Goal: Task Accomplishment & Management: Complete application form

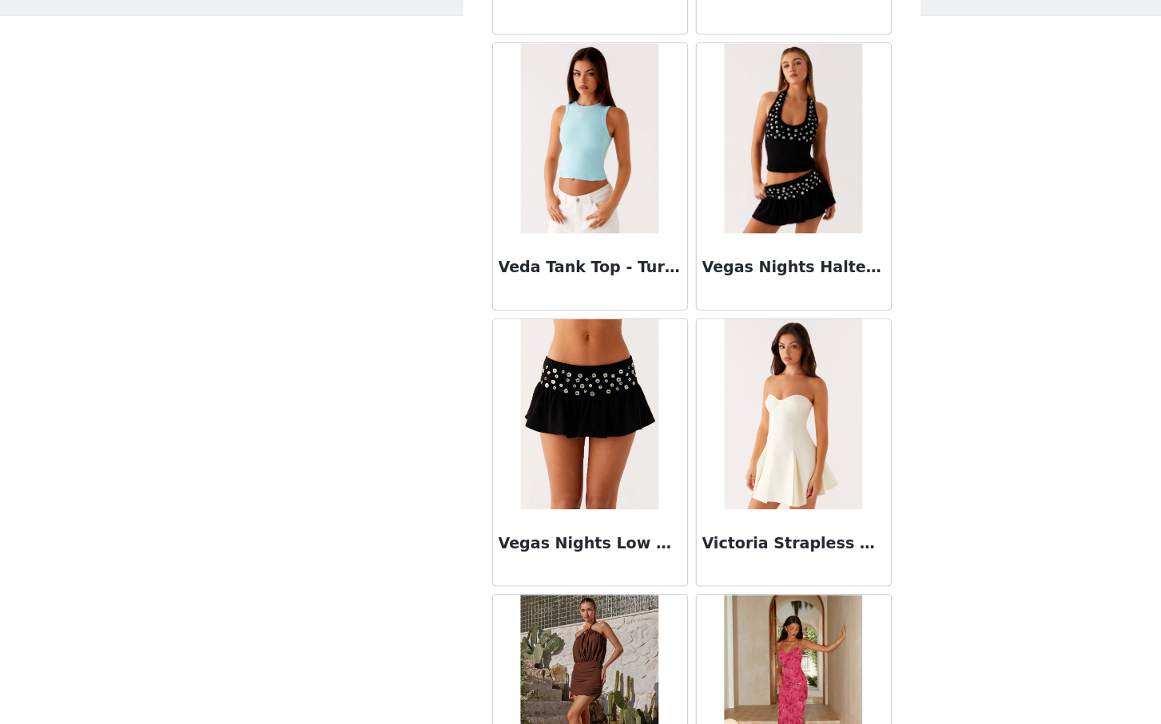
scroll to position [99003, 0]
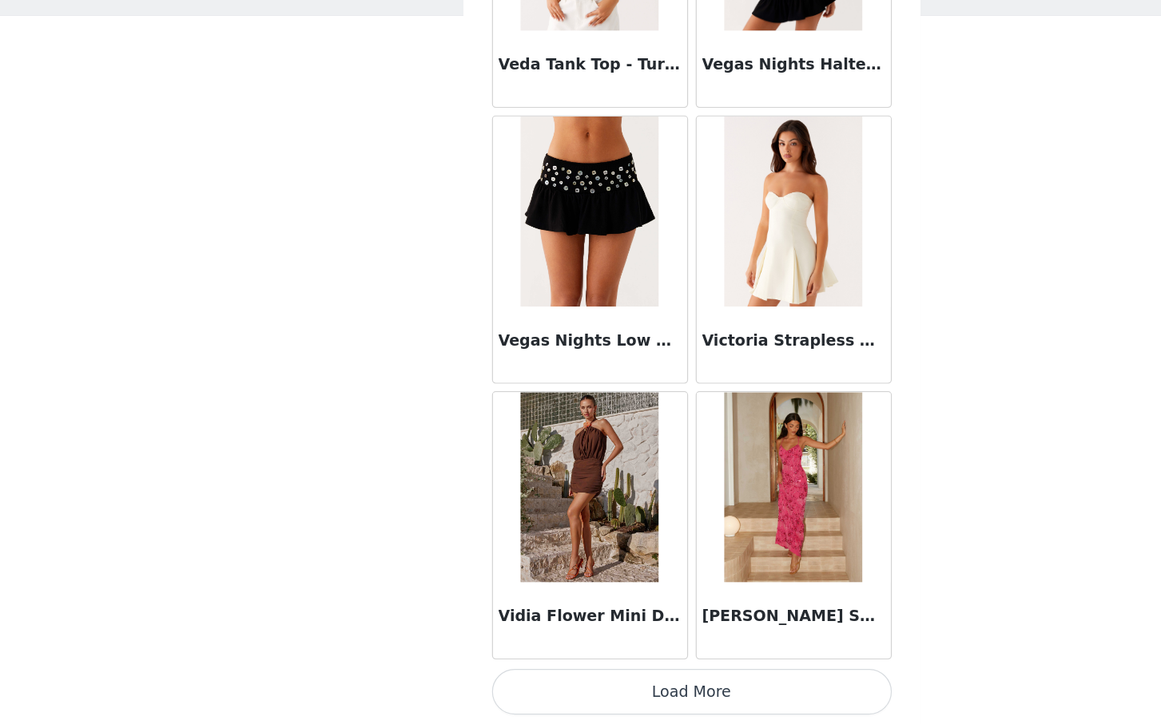
click at [575, 706] on button "Load More" at bounding box center [580, 697] width 335 height 38
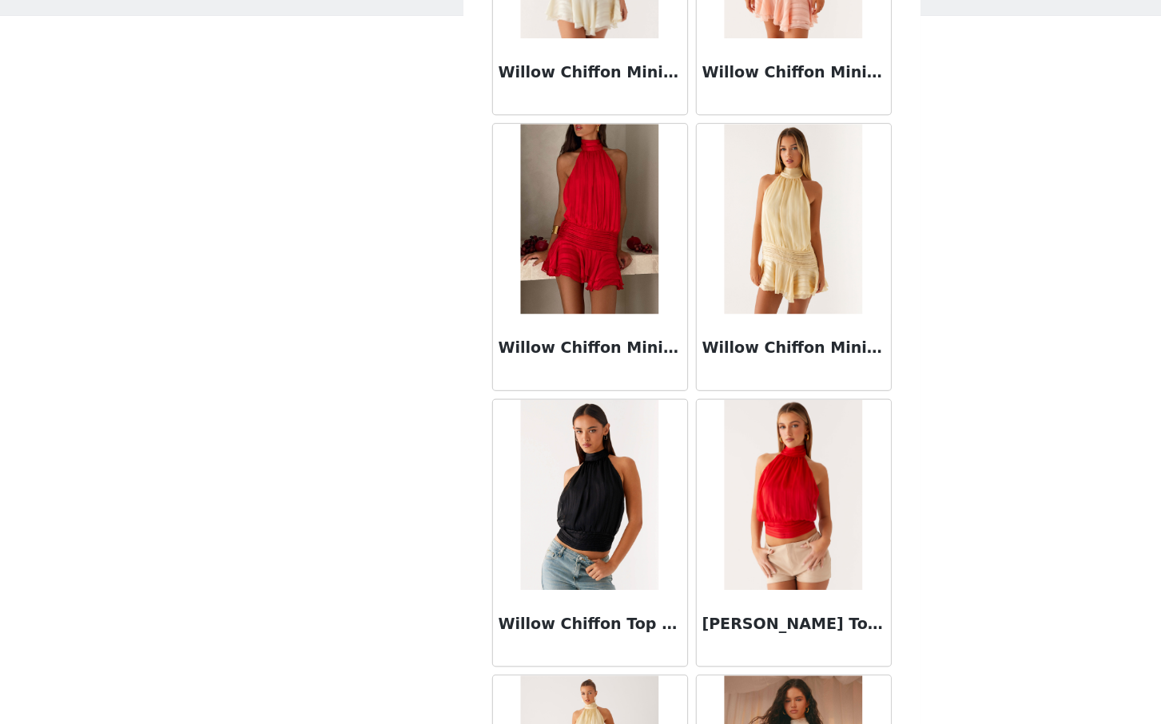
scroll to position [101319, 0]
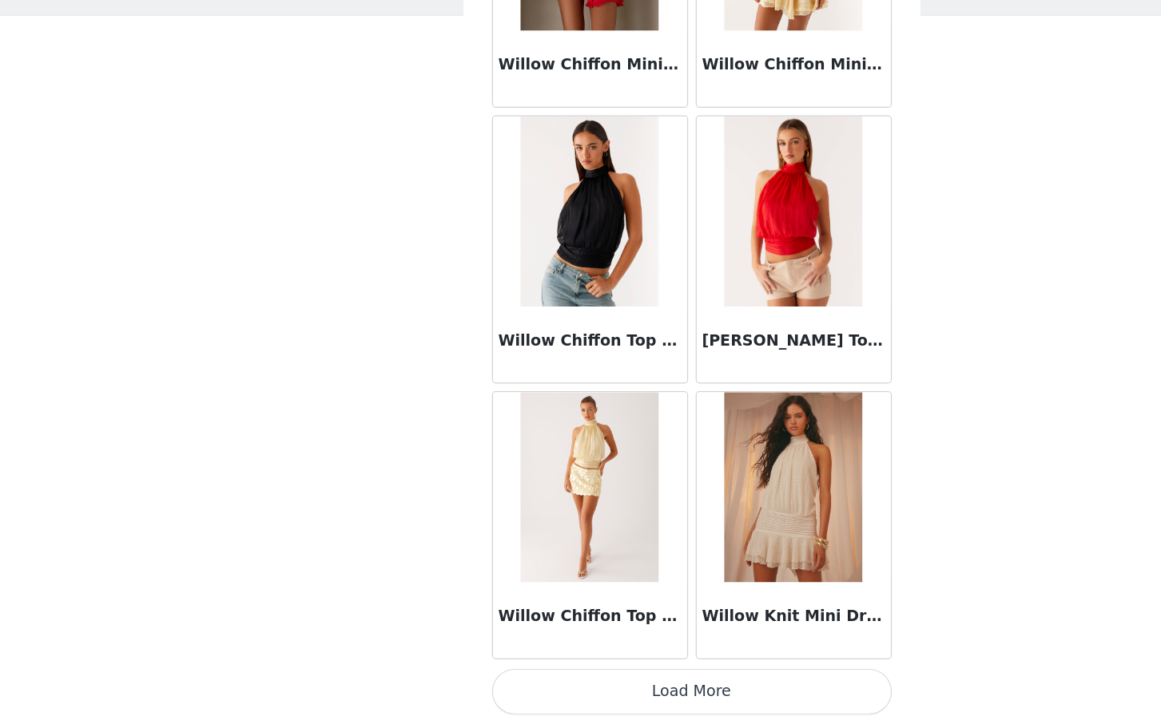
click at [572, 685] on button "Load More" at bounding box center [580, 697] width 335 height 38
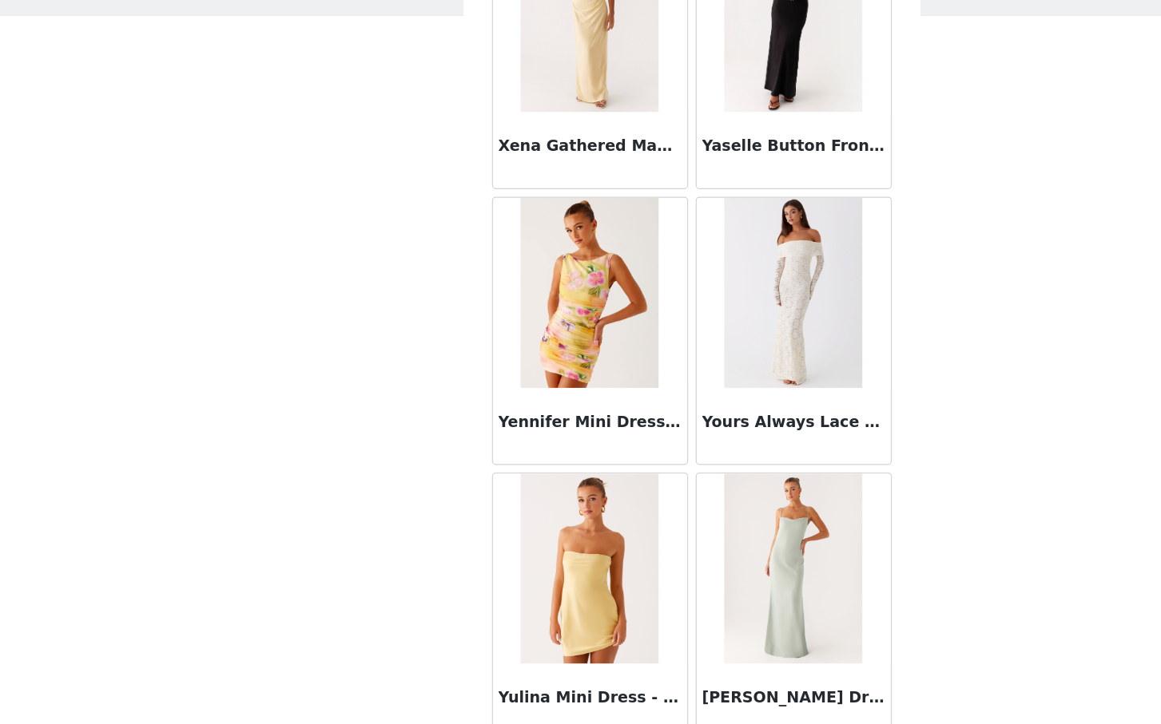
scroll to position [103635, 0]
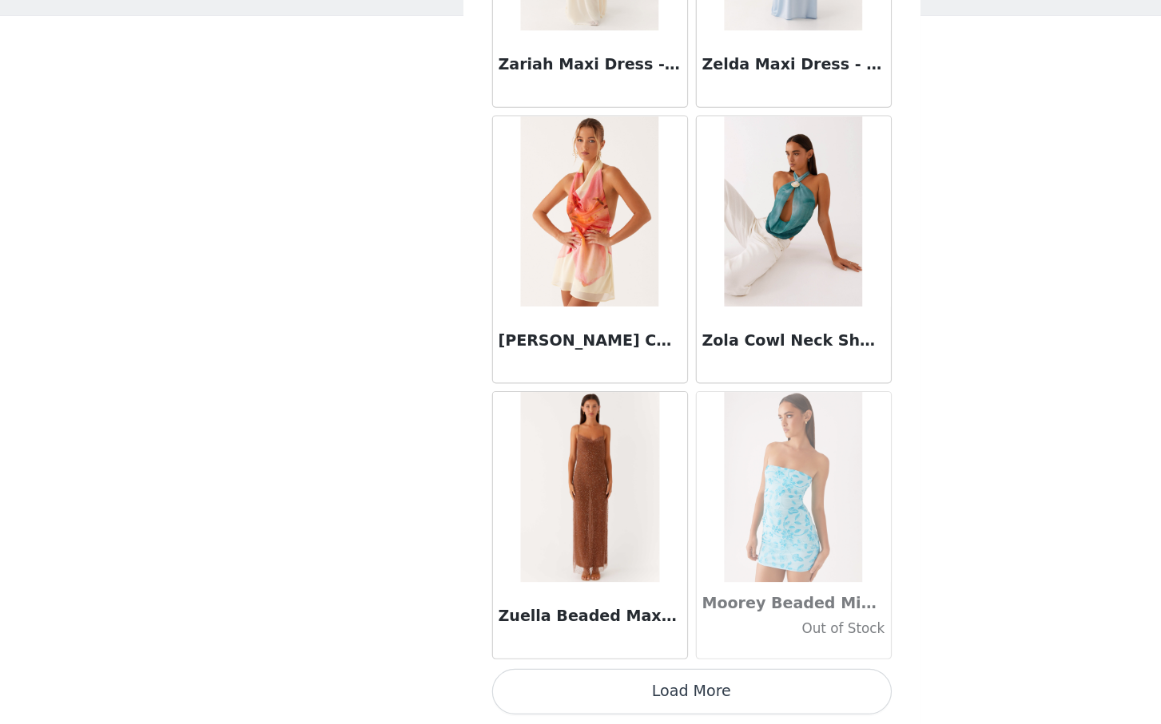
click at [589, 694] on button "Load More" at bounding box center [580, 697] width 335 height 38
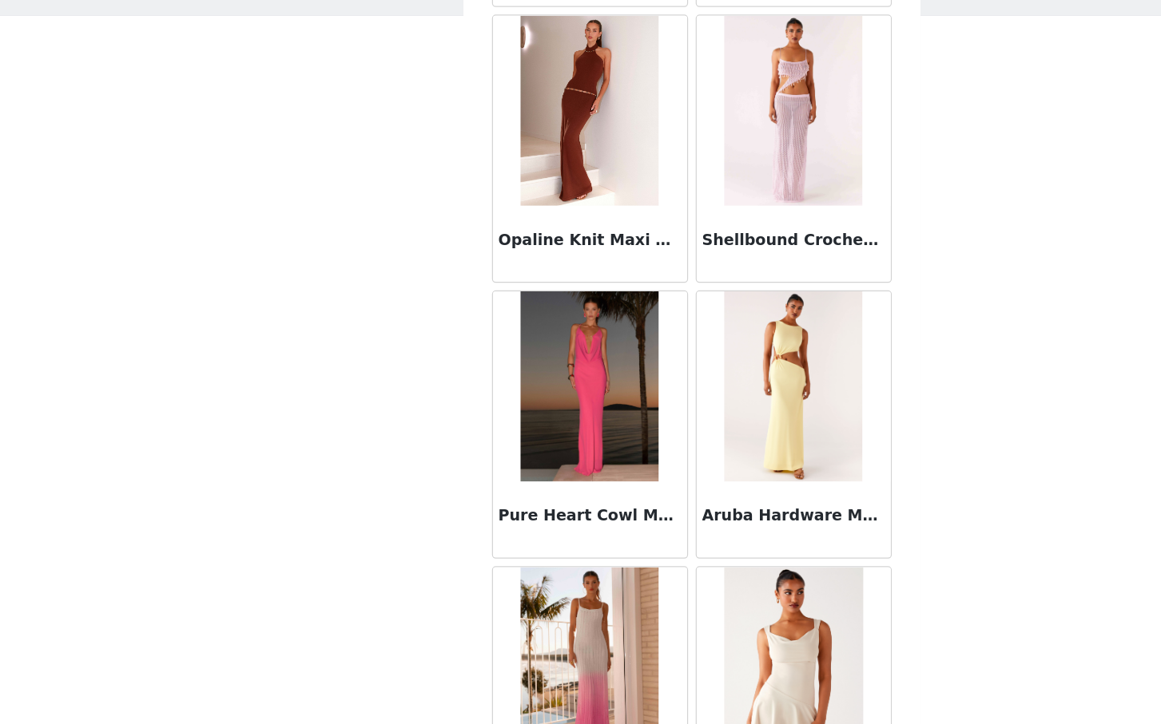
scroll to position [105951, 0]
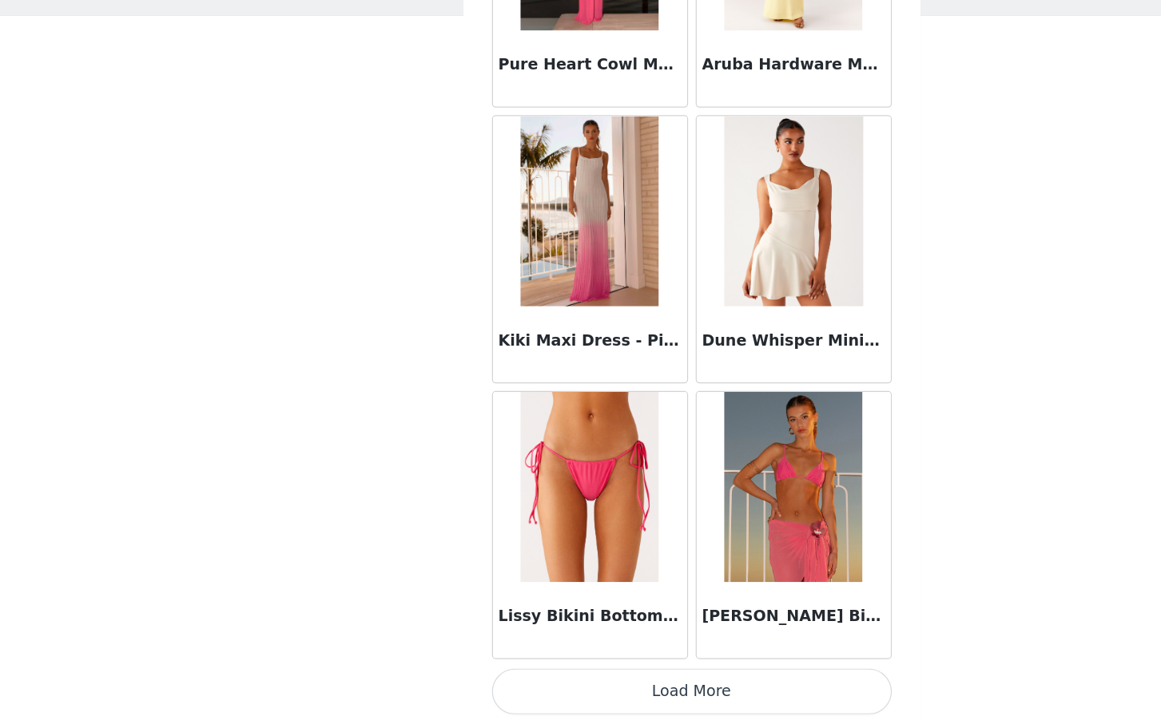
click at [576, 704] on button "Load More" at bounding box center [580, 697] width 335 height 38
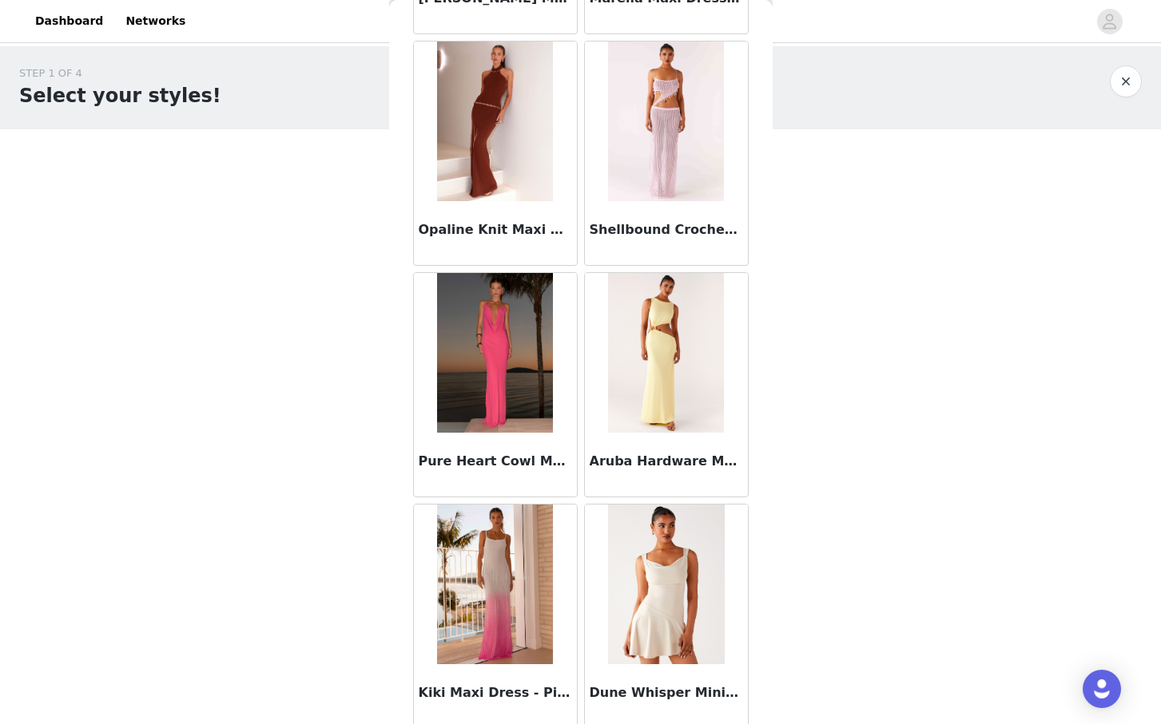
scroll to position [105657, 0]
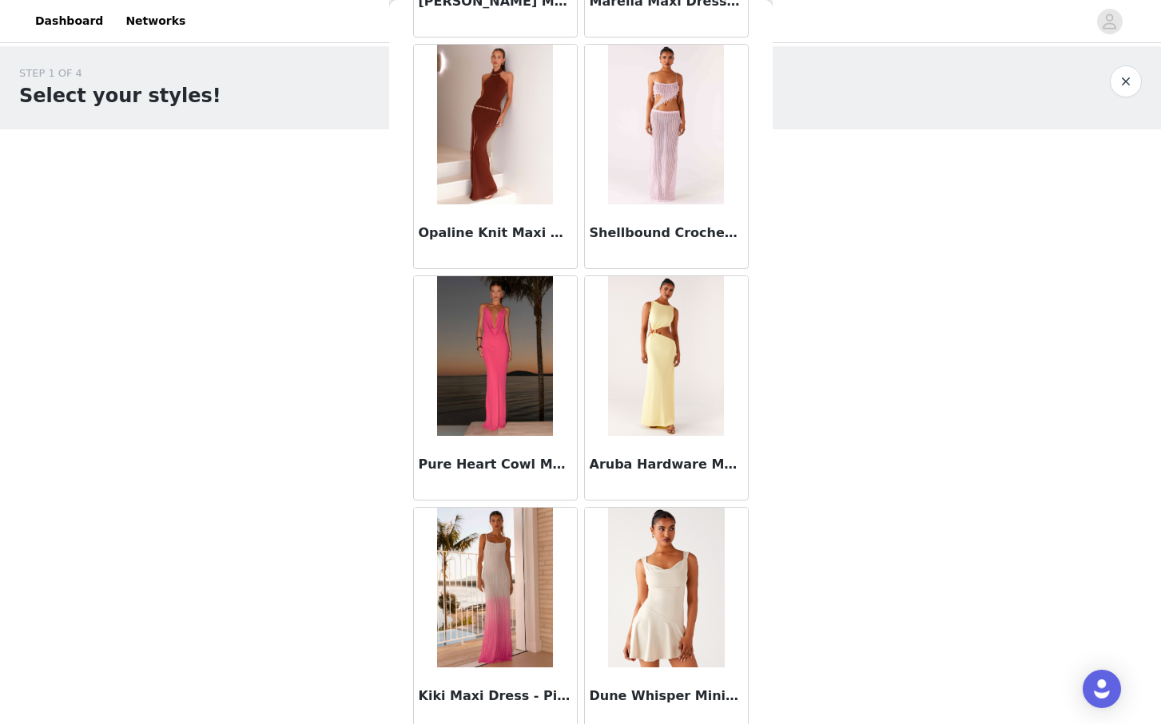
click at [504, 214] on div "Opaline Knit Maxi Dress - Chocolate" at bounding box center [495, 236] width 163 height 64
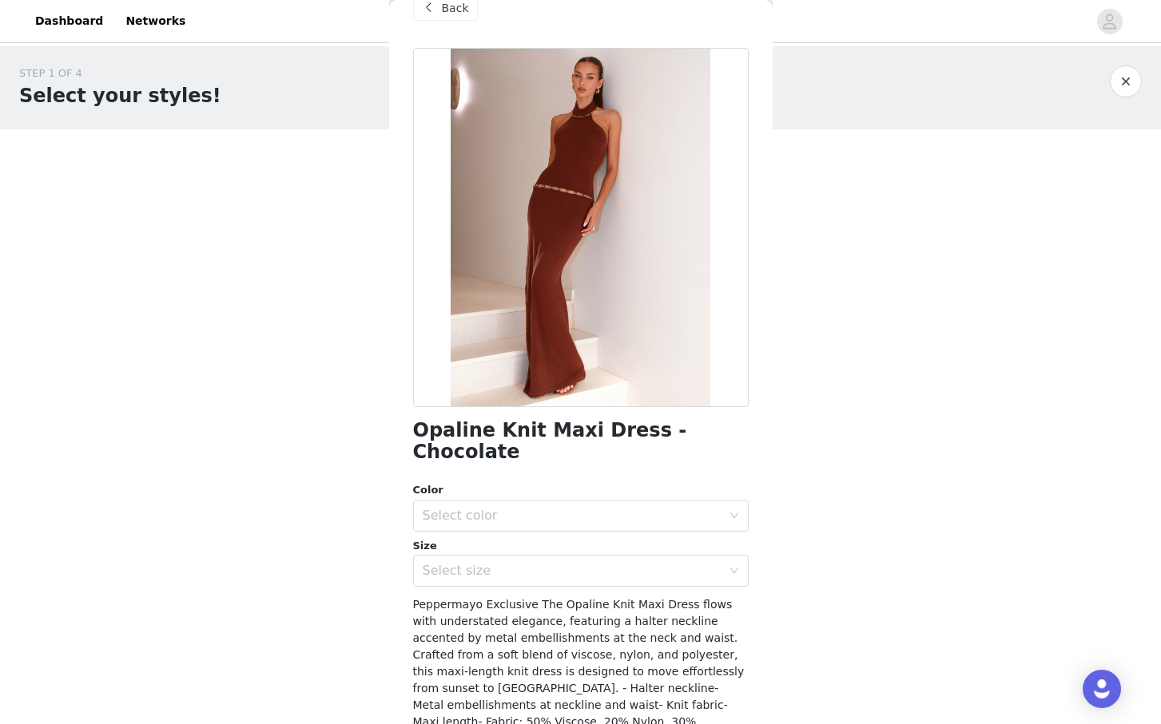
scroll to position [29, 0]
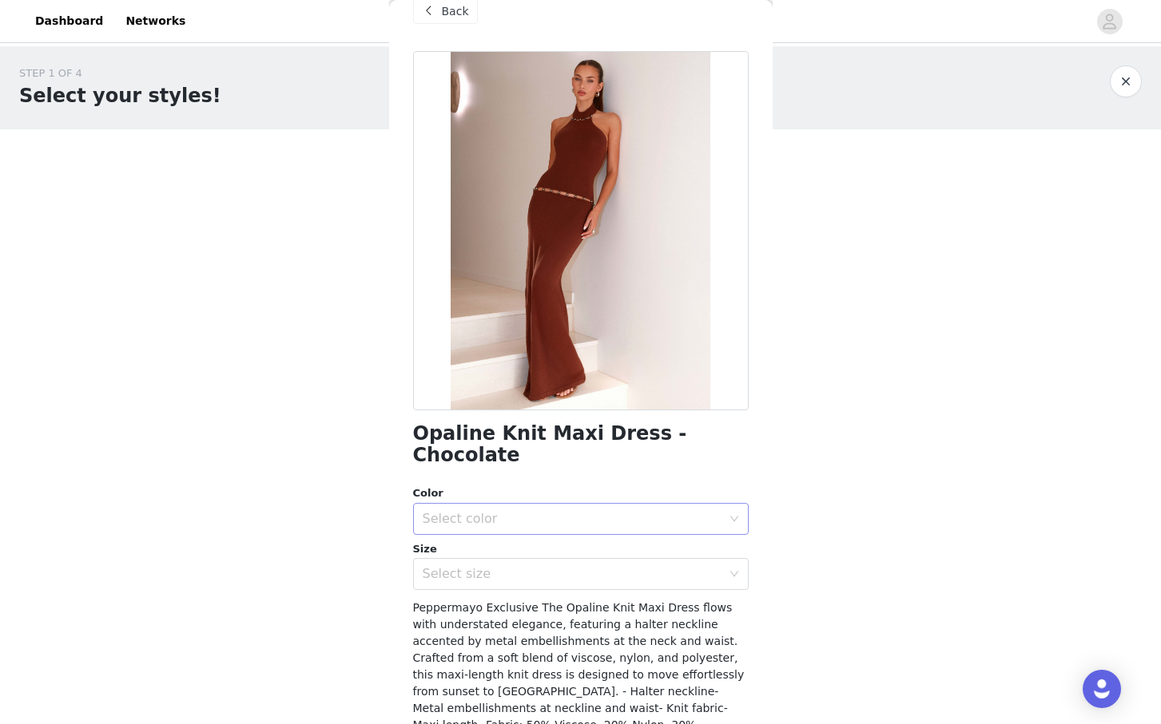
click at [553, 511] on div "Select color" at bounding box center [572, 519] width 299 height 16
click at [542, 527] on li "Chocolate" at bounding box center [580, 533] width 335 height 26
click at [532, 566] on div "Select size" at bounding box center [572, 574] width 299 height 16
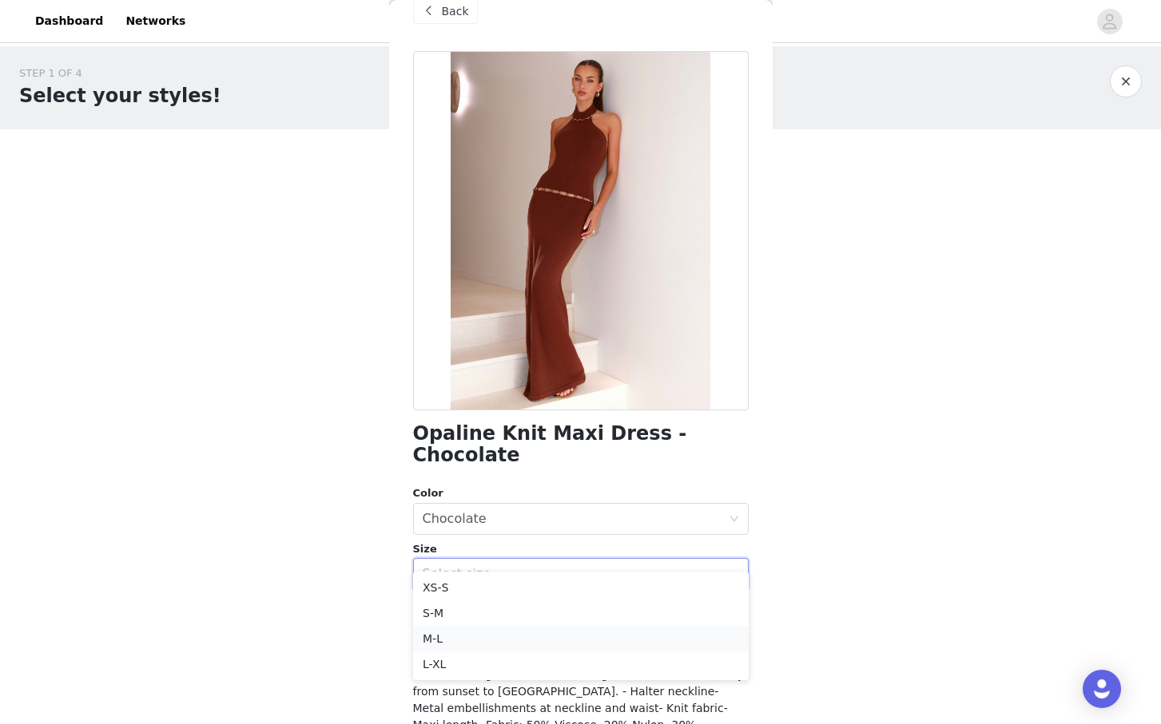
click at [486, 640] on li "M-L" at bounding box center [580, 639] width 335 height 26
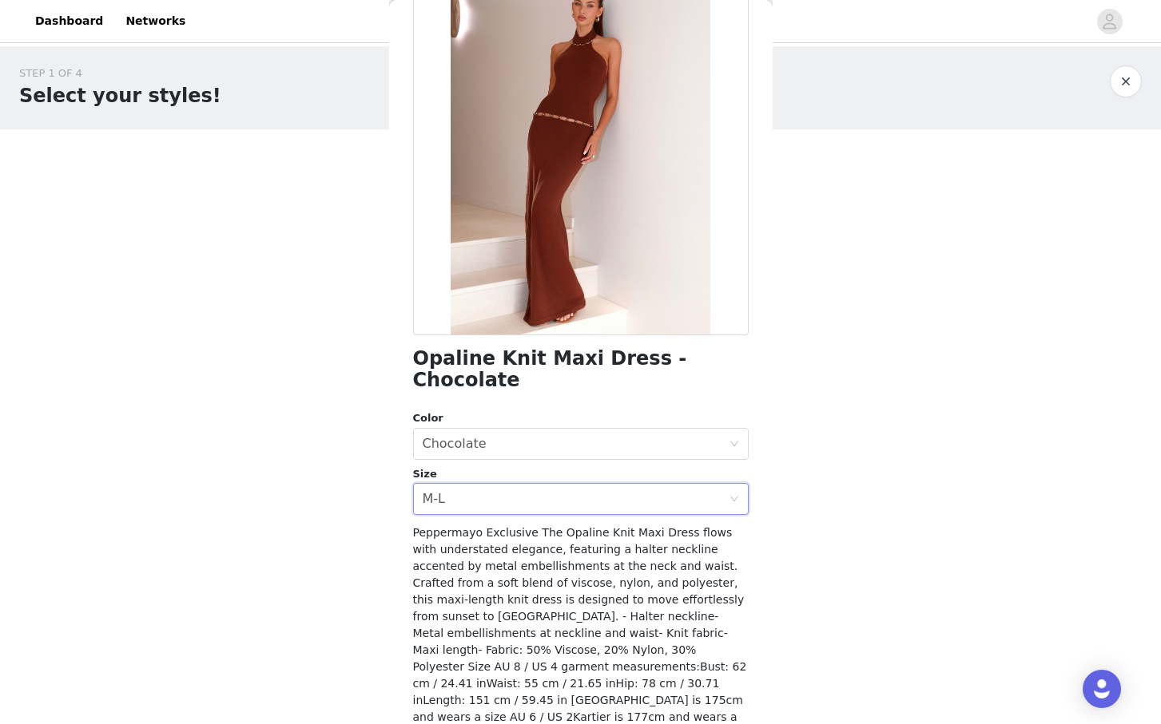
scroll to position [134, 0]
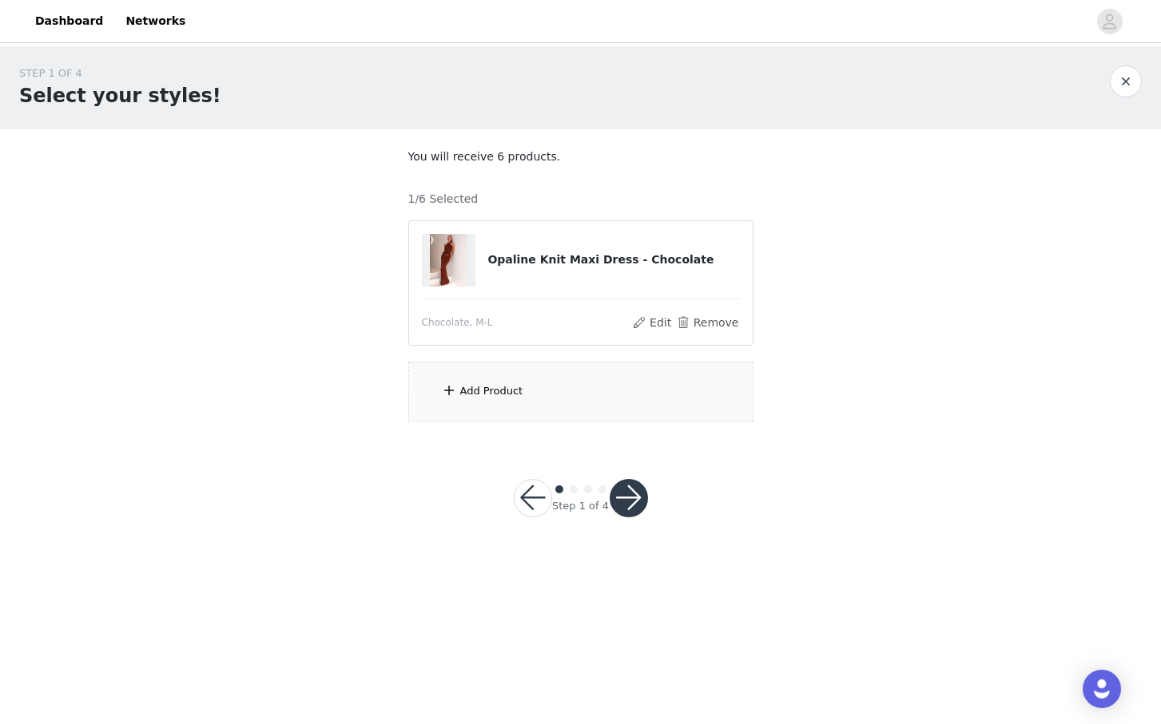
click at [522, 398] on div "Add Product" at bounding box center [580, 392] width 345 height 60
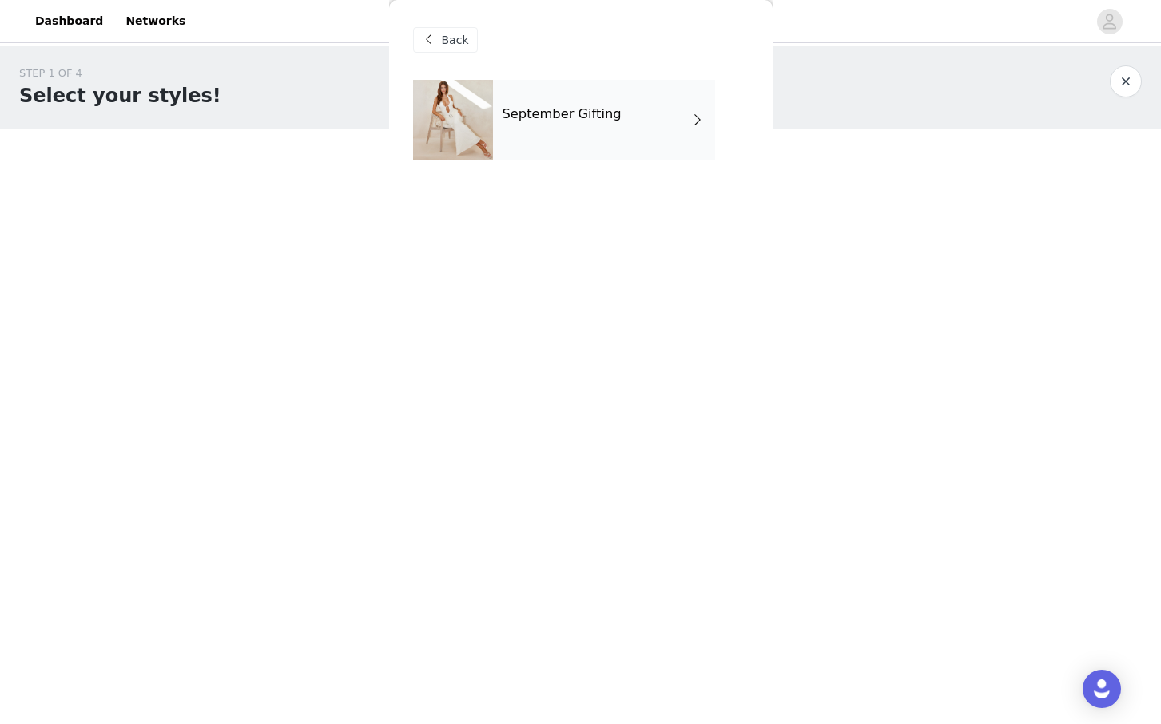
click at [649, 121] on div "September Gifting" at bounding box center [604, 120] width 222 height 80
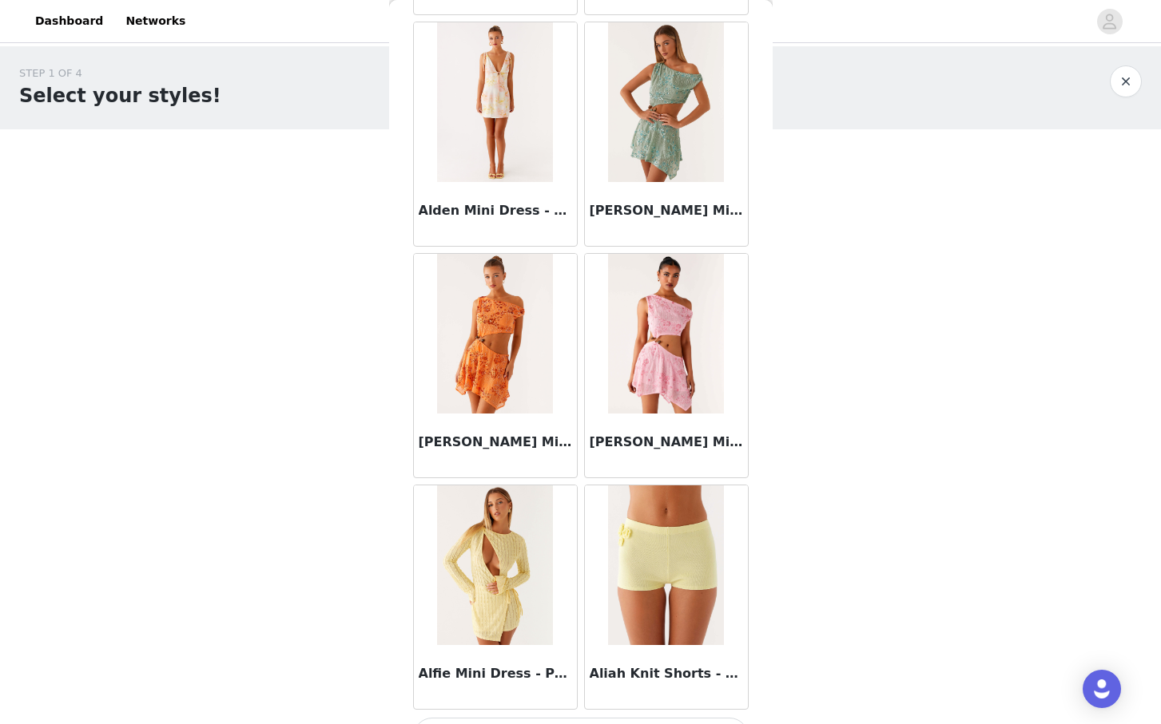
scroll to position [1720, 0]
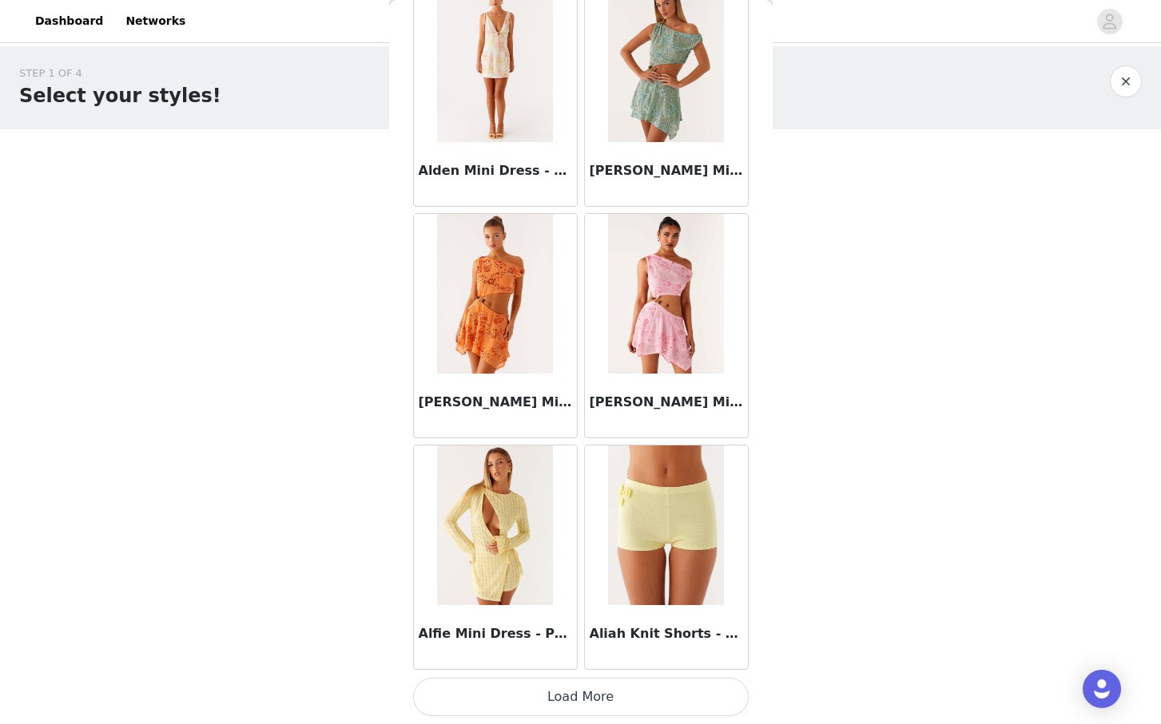
click at [595, 688] on button "Load More" at bounding box center [580, 697] width 335 height 38
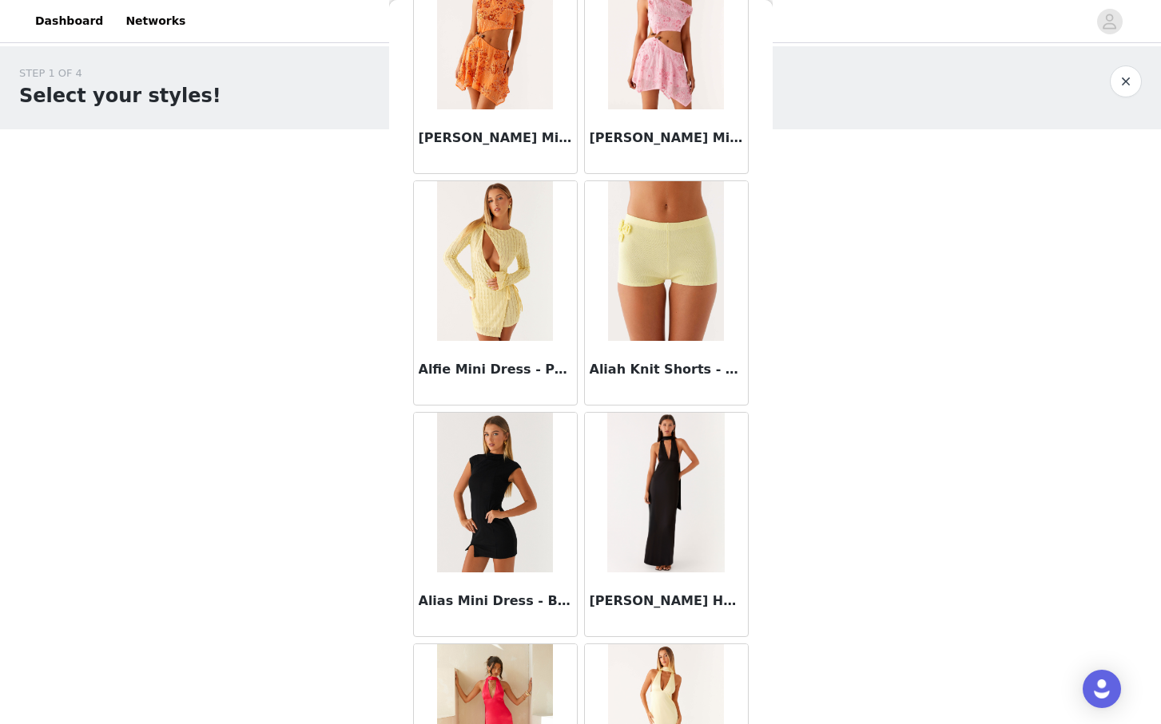
scroll to position [1996, 0]
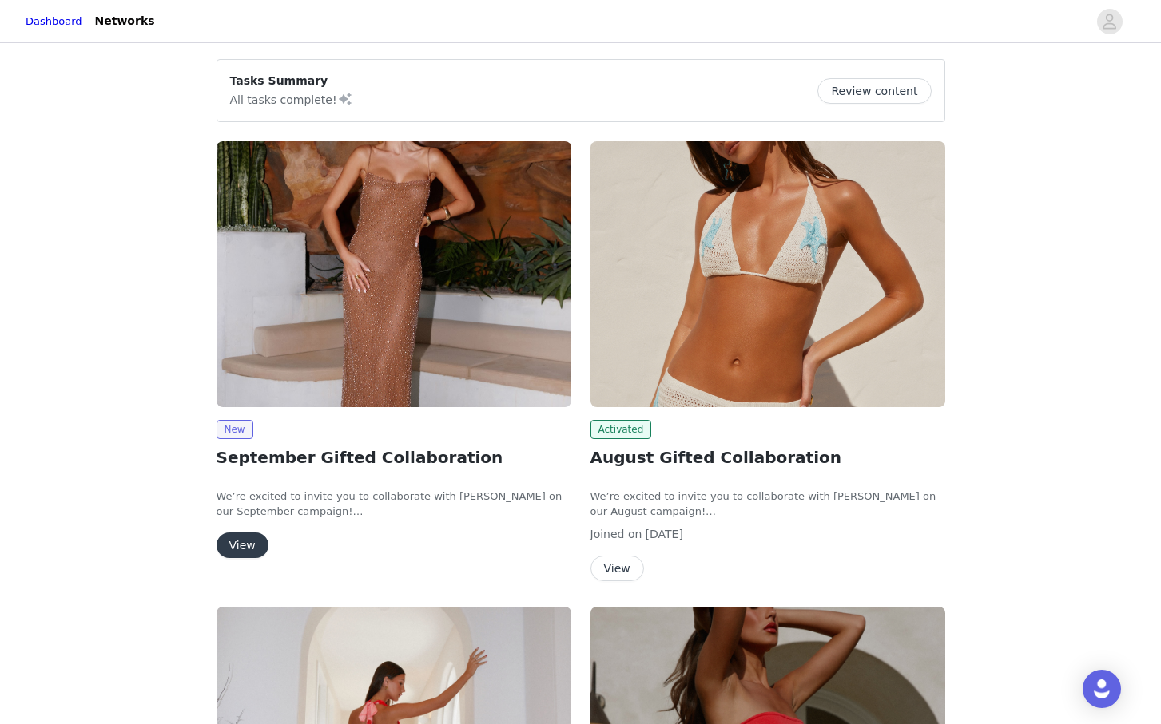
click at [240, 559] on div "New September Gifted Collaboration We’re excited to invite you to collaborate w…" at bounding box center [394, 353] width 374 height 442
click at [252, 543] on button "View" at bounding box center [242, 546] width 52 height 26
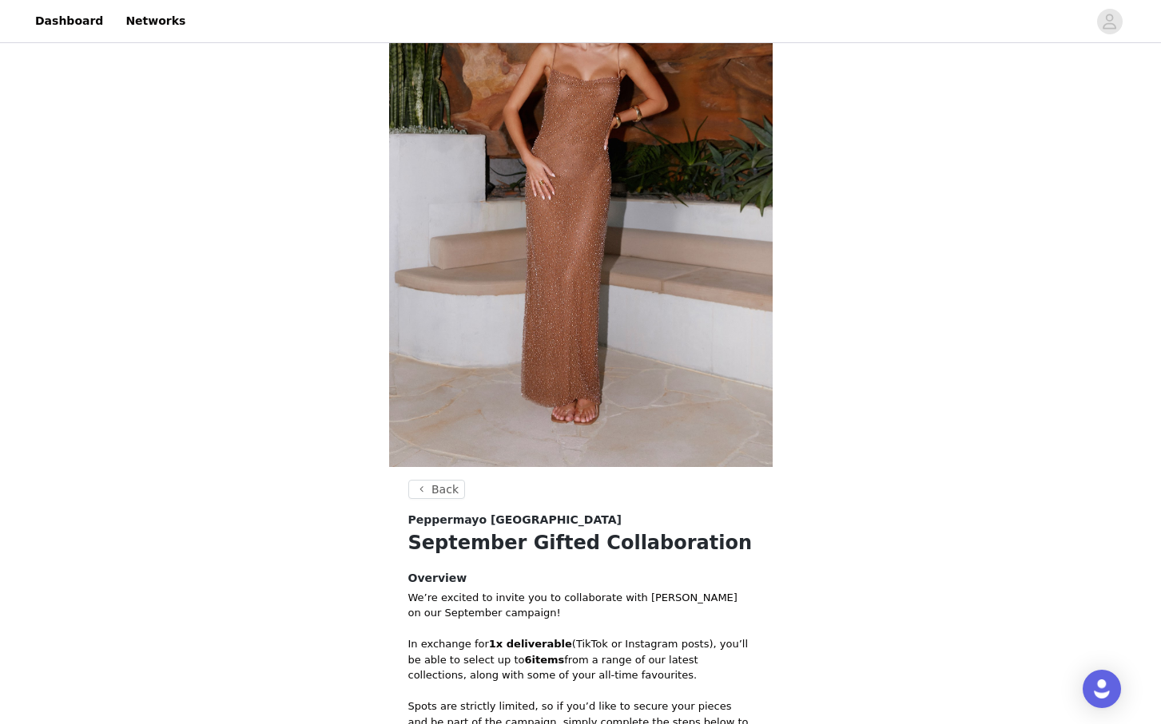
scroll to position [486, 0]
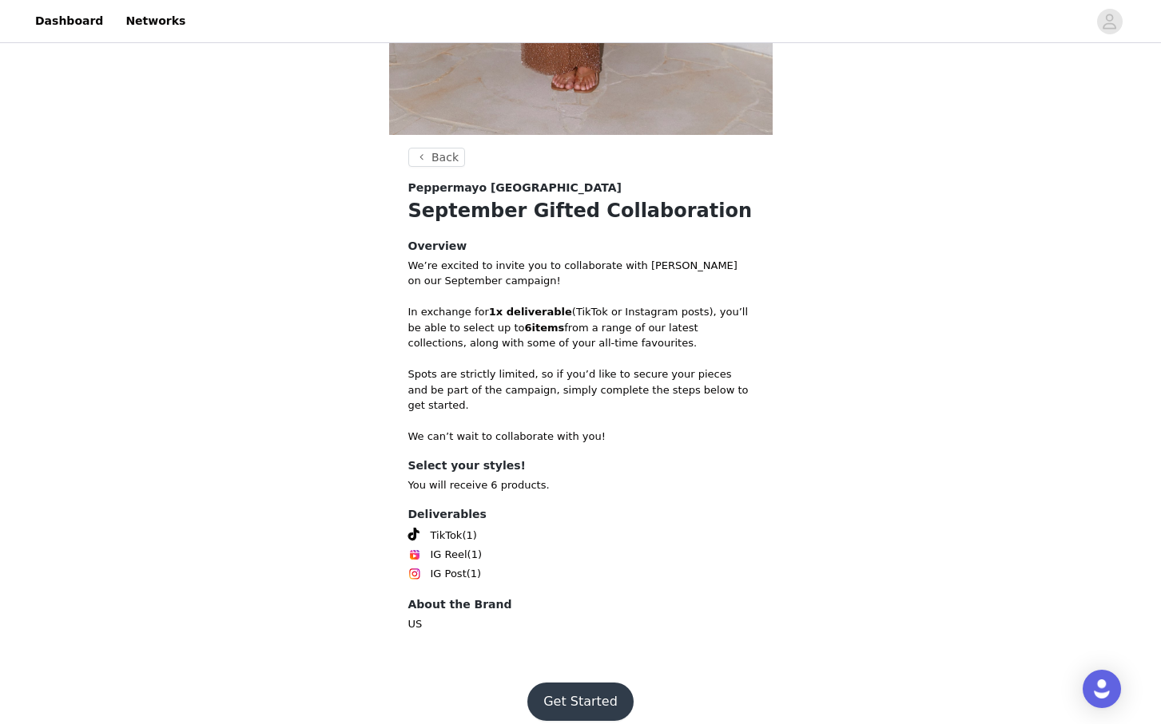
click at [560, 683] on button "Get Started" at bounding box center [580, 702] width 106 height 38
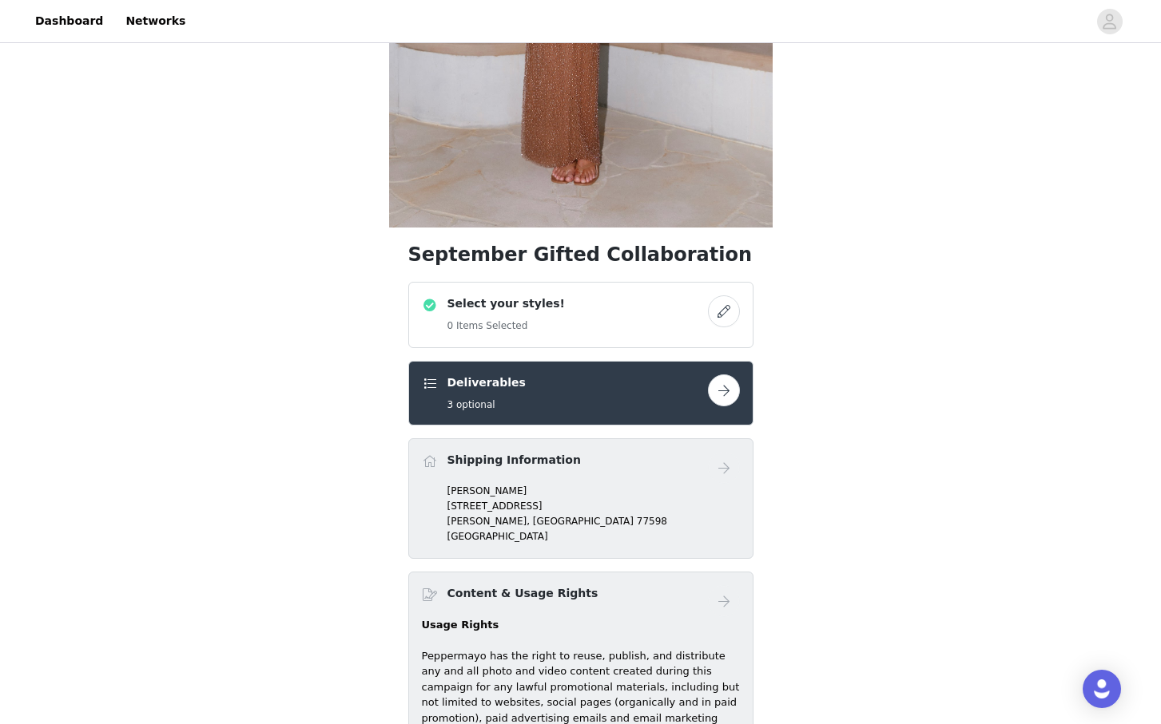
scroll to position [579, 0]
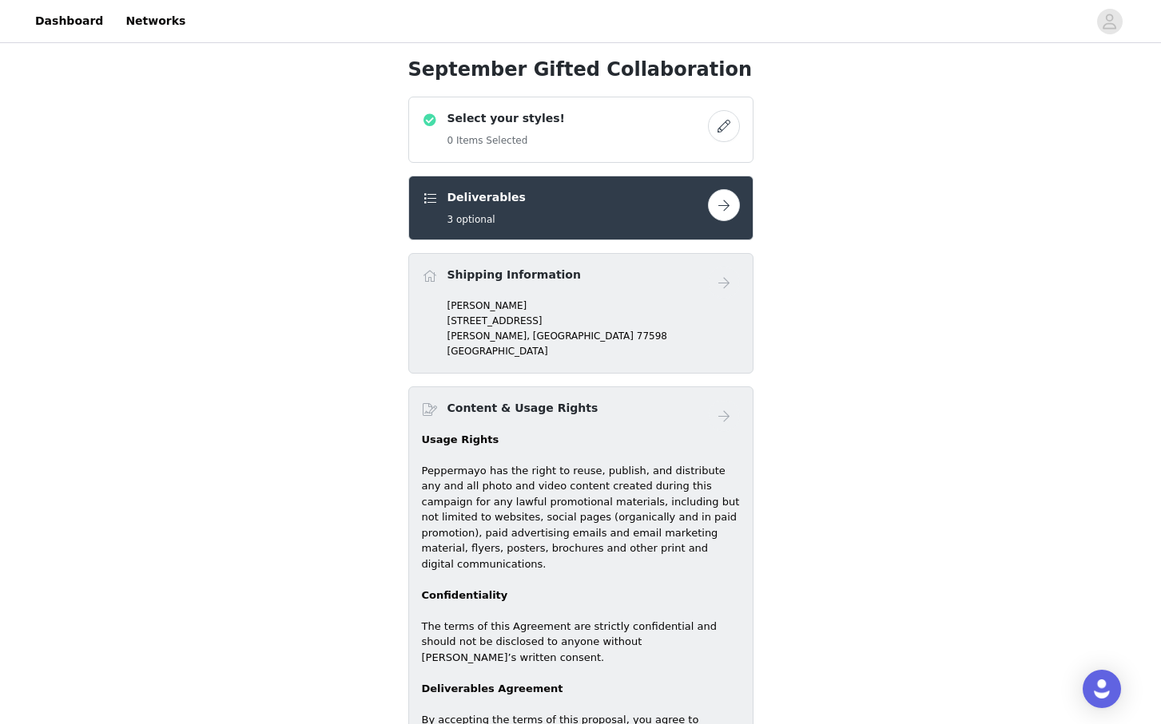
click at [725, 118] on button "button" at bounding box center [724, 126] width 32 height 32
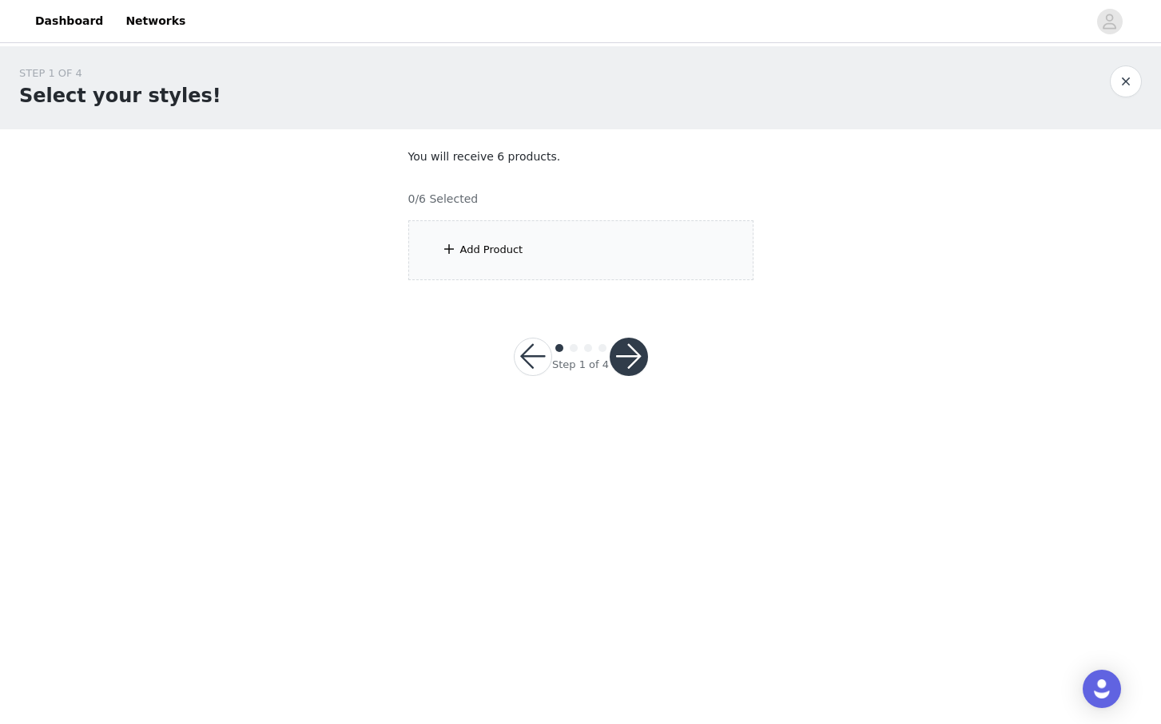
click at [594, 255] on div "Add Product" at bounding box center [580, 250] width 345 height 60
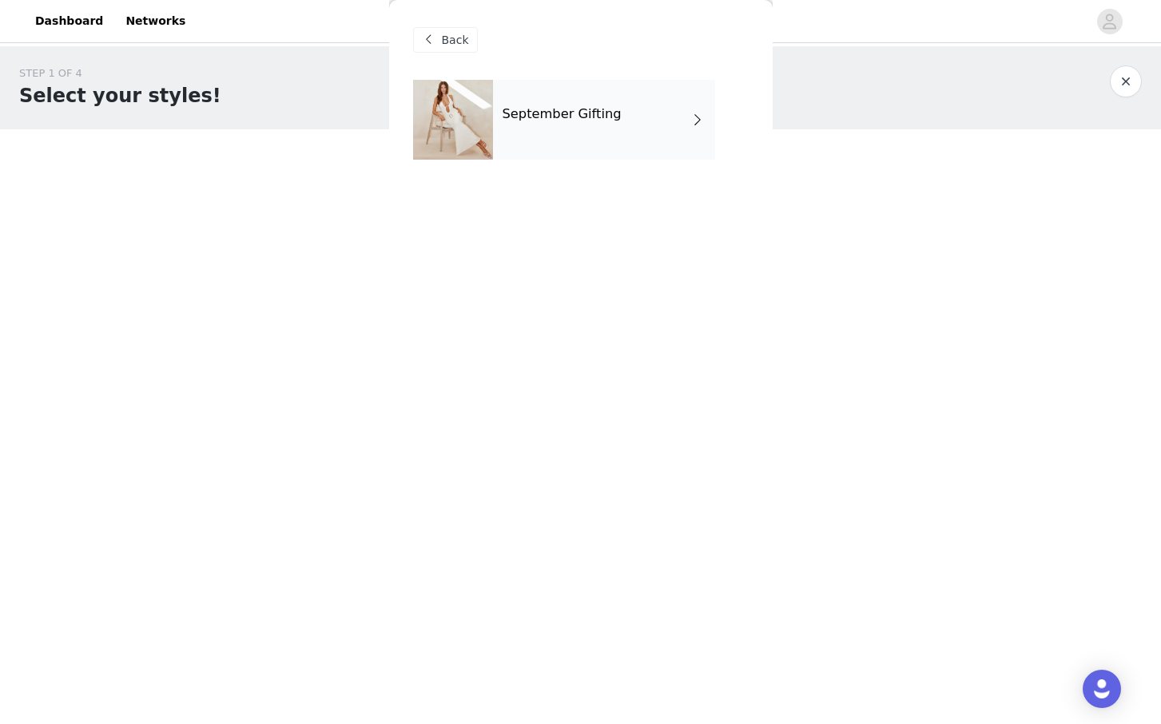
click at [621, 145] on div "September Gifting" at bounding box center [604, 120] width 222 height 80
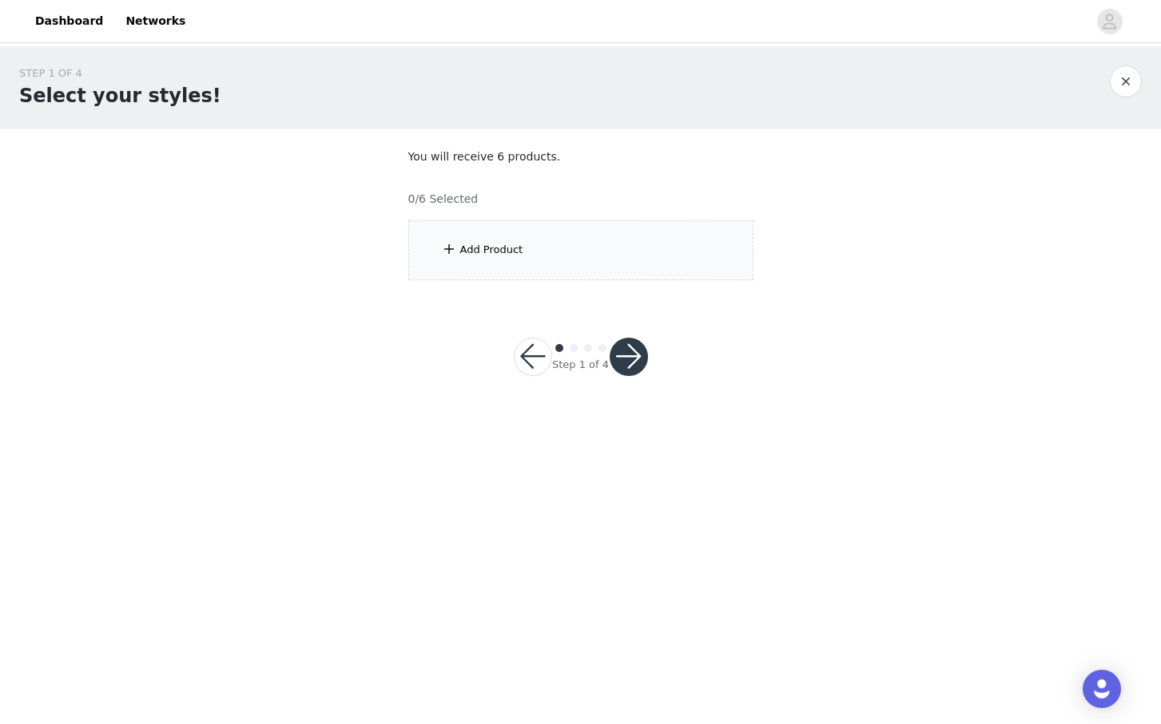
click at [582, 243] on div "Add Product" at bounding box center [580, 250] width 345 height 60
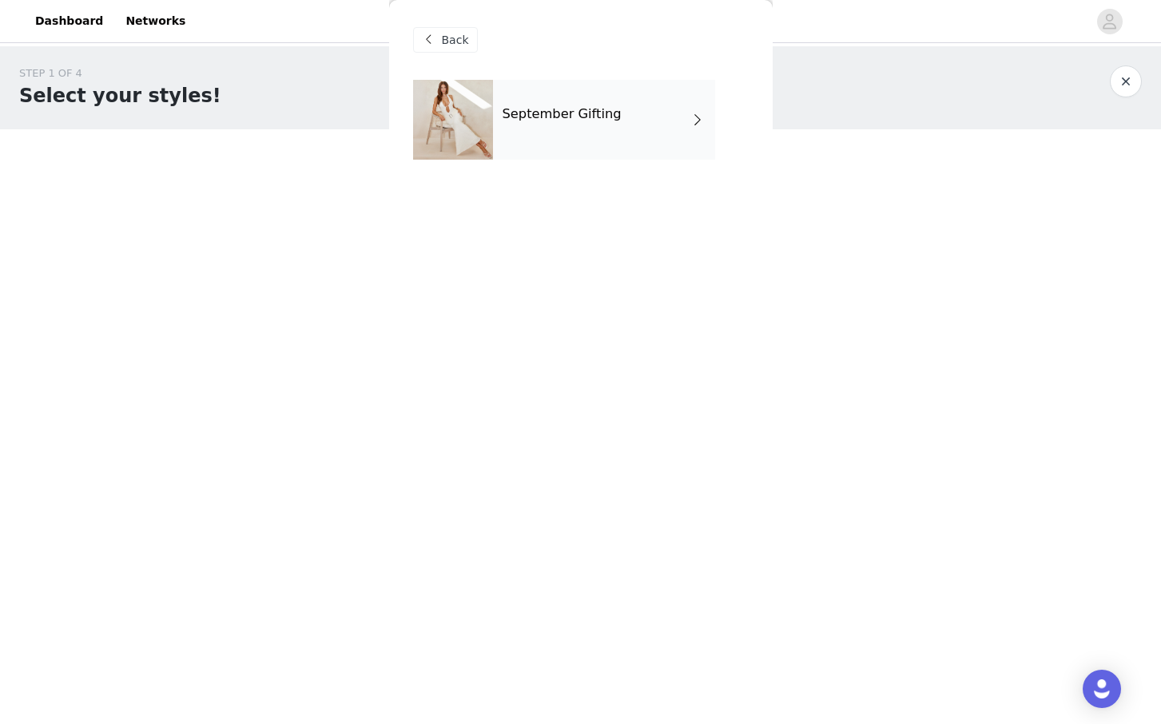
click at [651, 129] on div "September Gifting" at bounding box center [604, 120] width 222 height 80
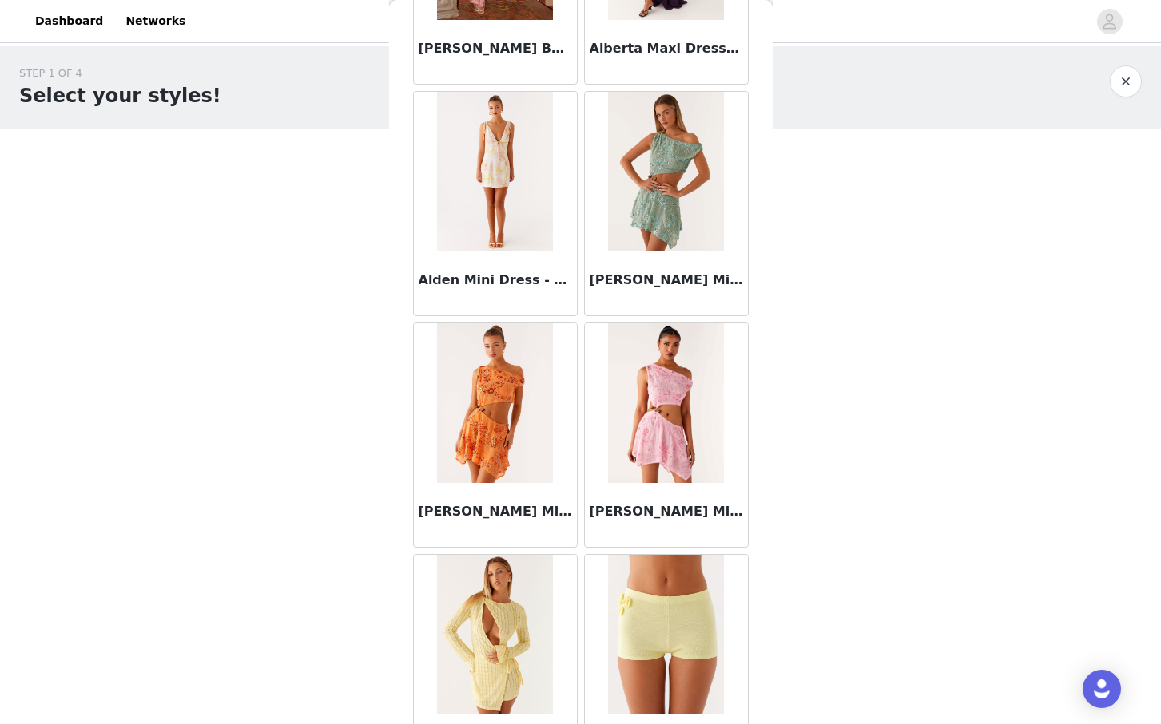
scroll to position [1720, 0]
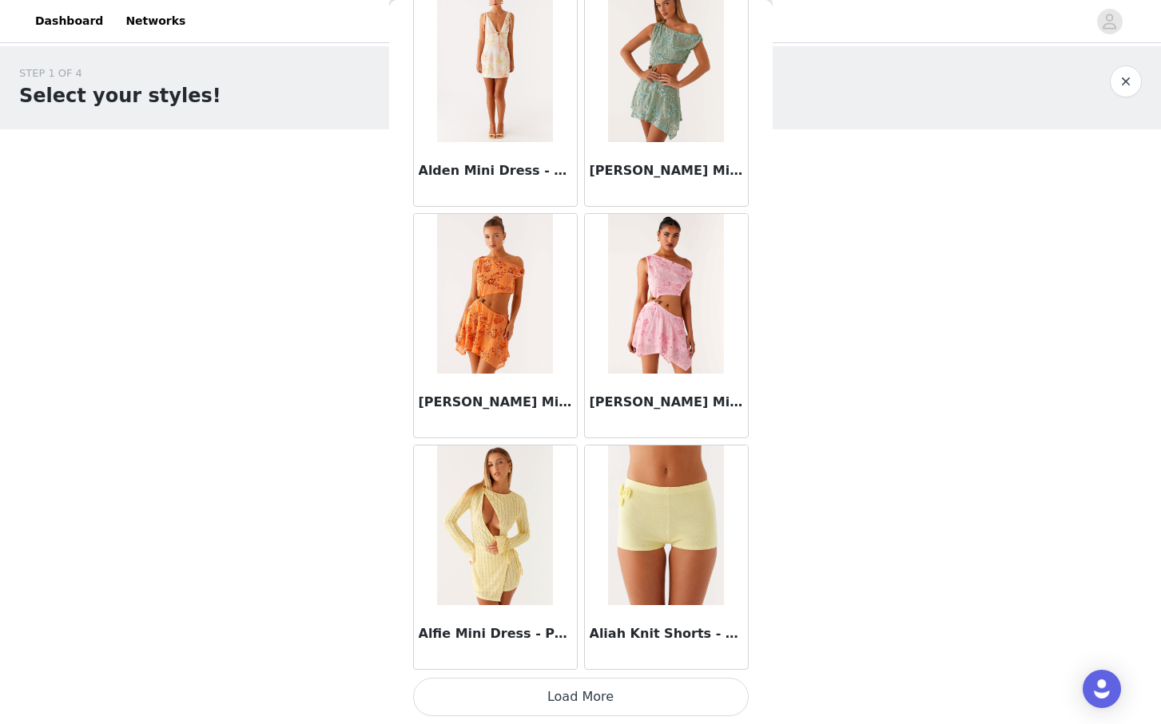
click at [583, 696] on button "Load More" at bounding box center [580, 697] width 335 height 38
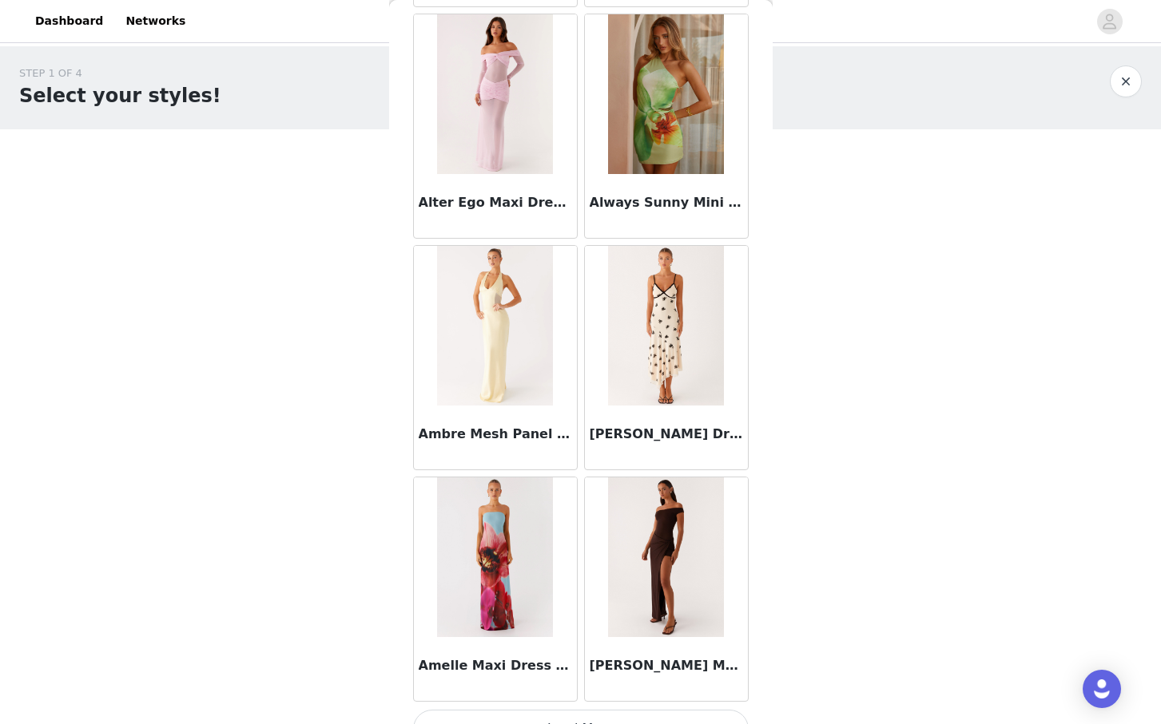
scroll to position [4036, 0]
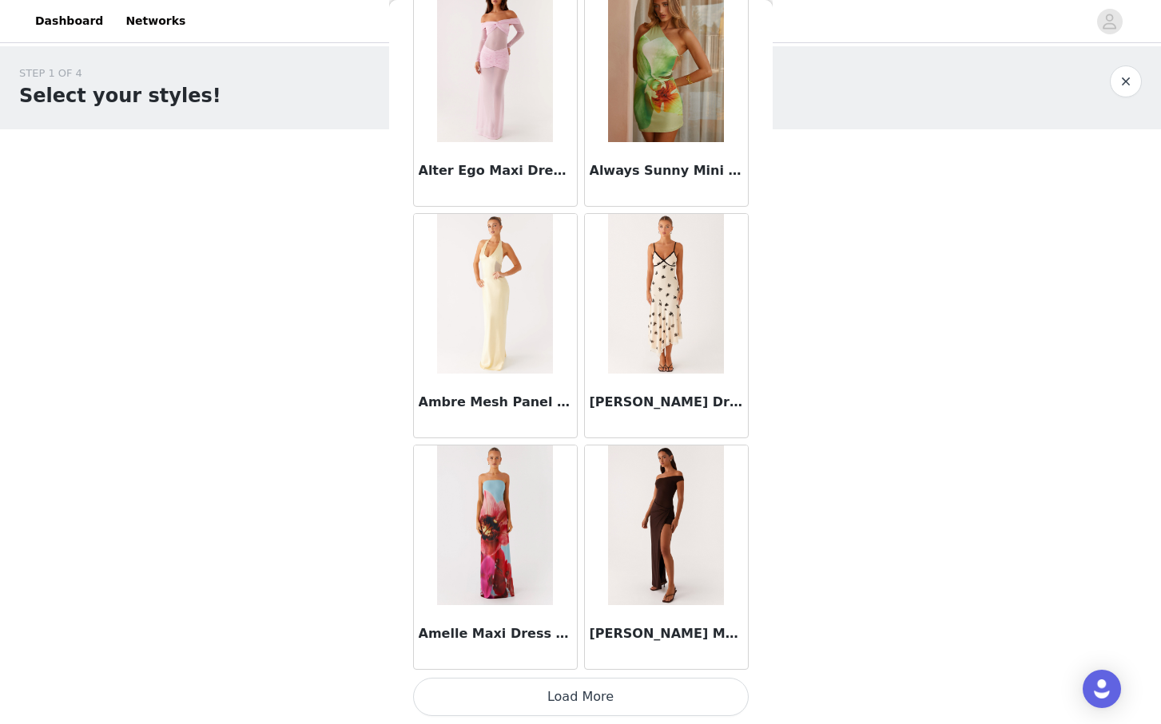
click at [556, 696] on button "Load More" at bounding box center [580, 697] width 335 height 38
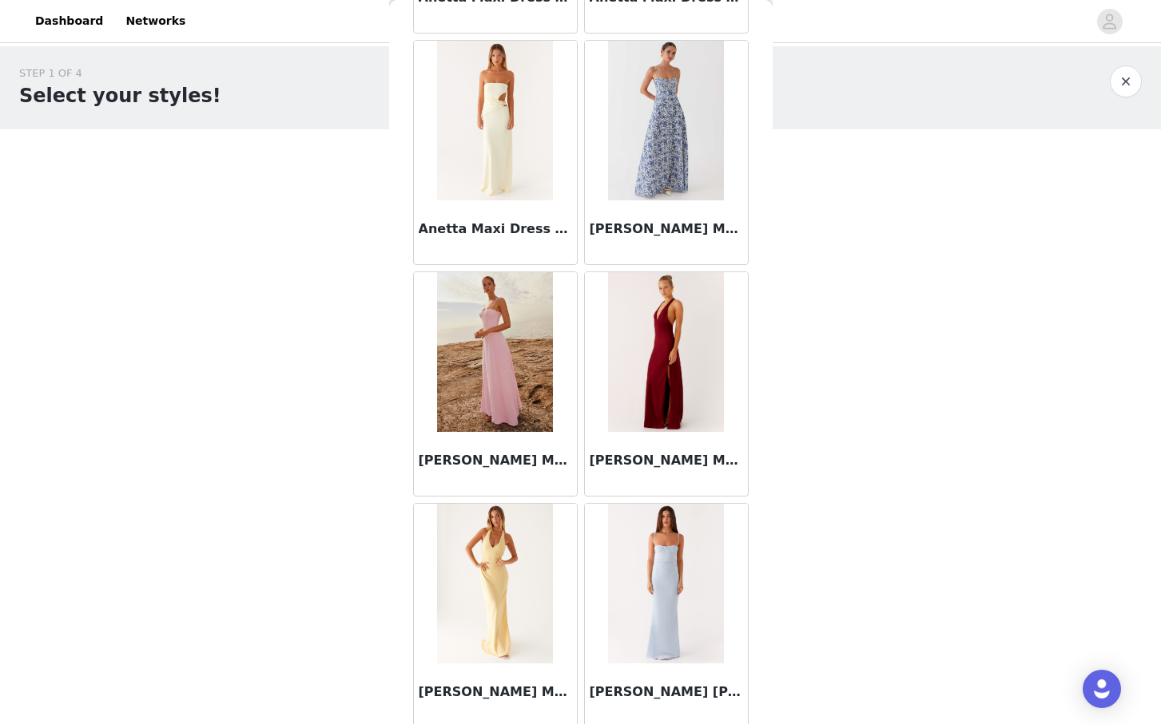
scroll to position [6352, 0]
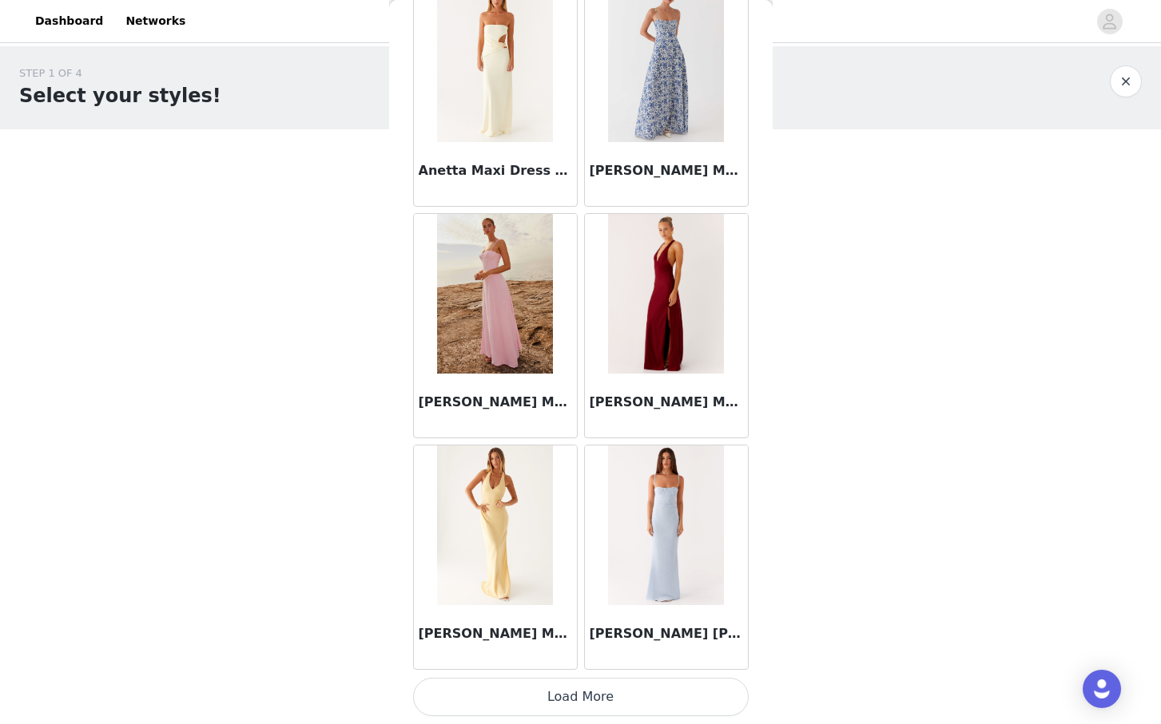
click at [573, 688] on button "Load More" at bounding box center [580, 697] width 335 height 38
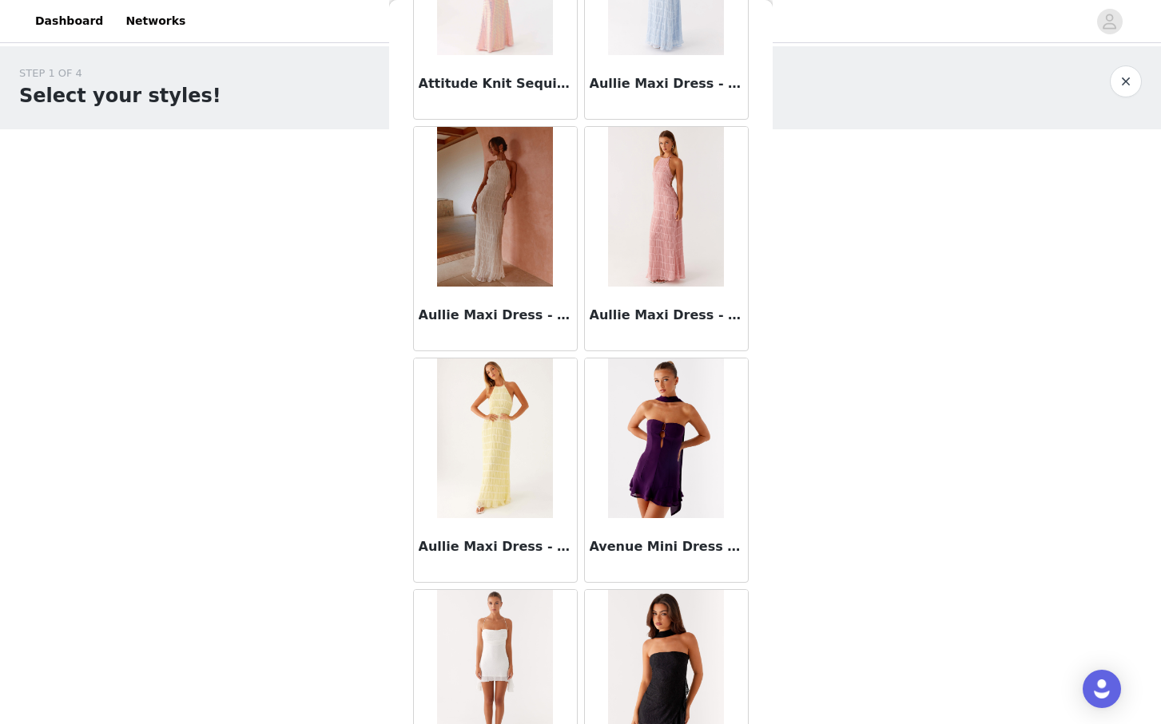
scroll to position [8668, 0]
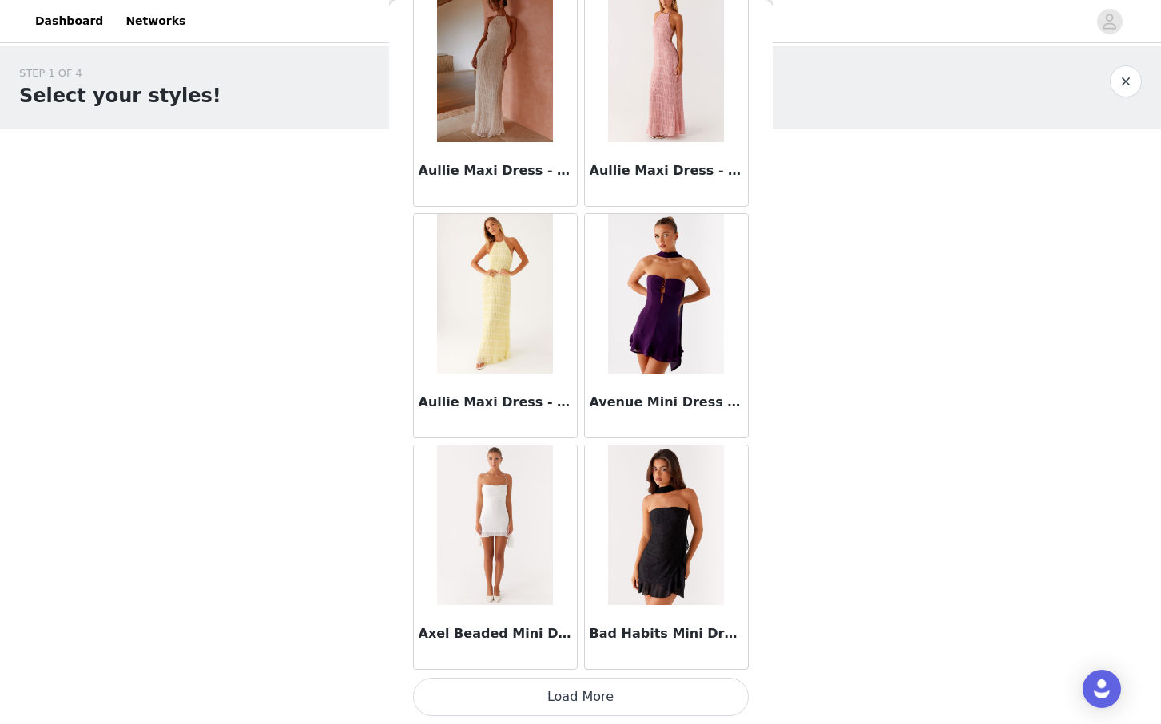
click at [581, 715] on button "Load More" at bounding box center [580, 697] width 335 height 38
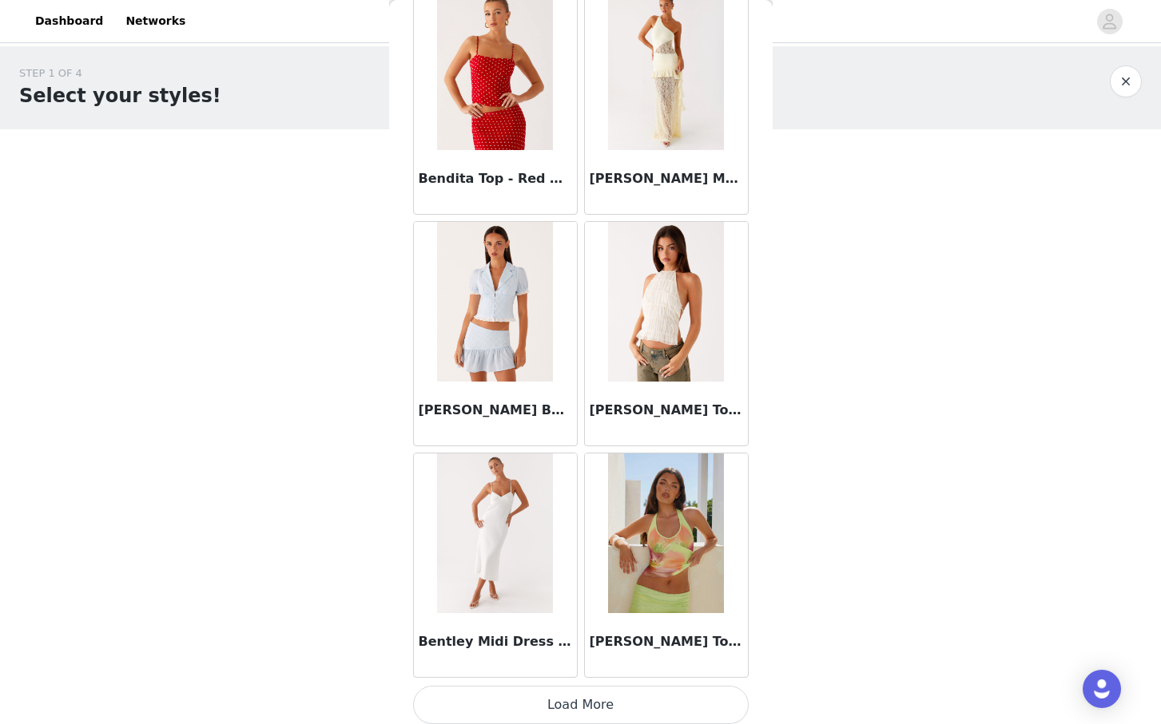
scroll to position [10985, 0]
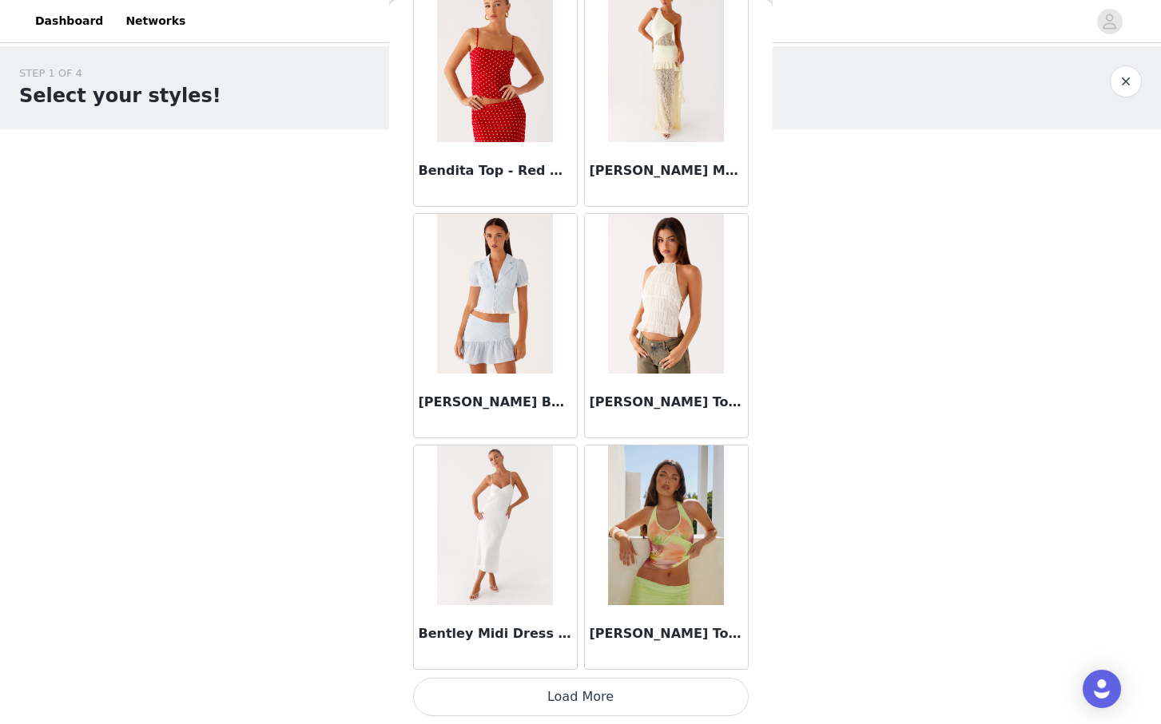
click at [577, 696] on button "Load More" at bounding box center [580, 697] width 335 height 38
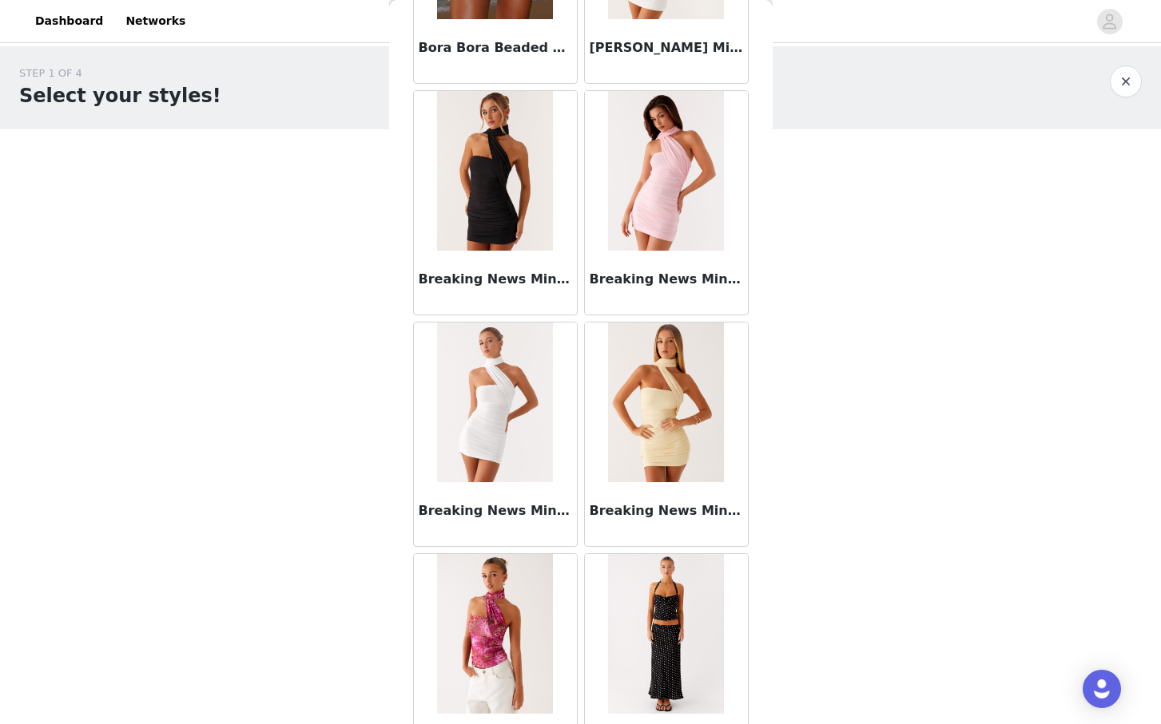
scroll to position [13301, 0]
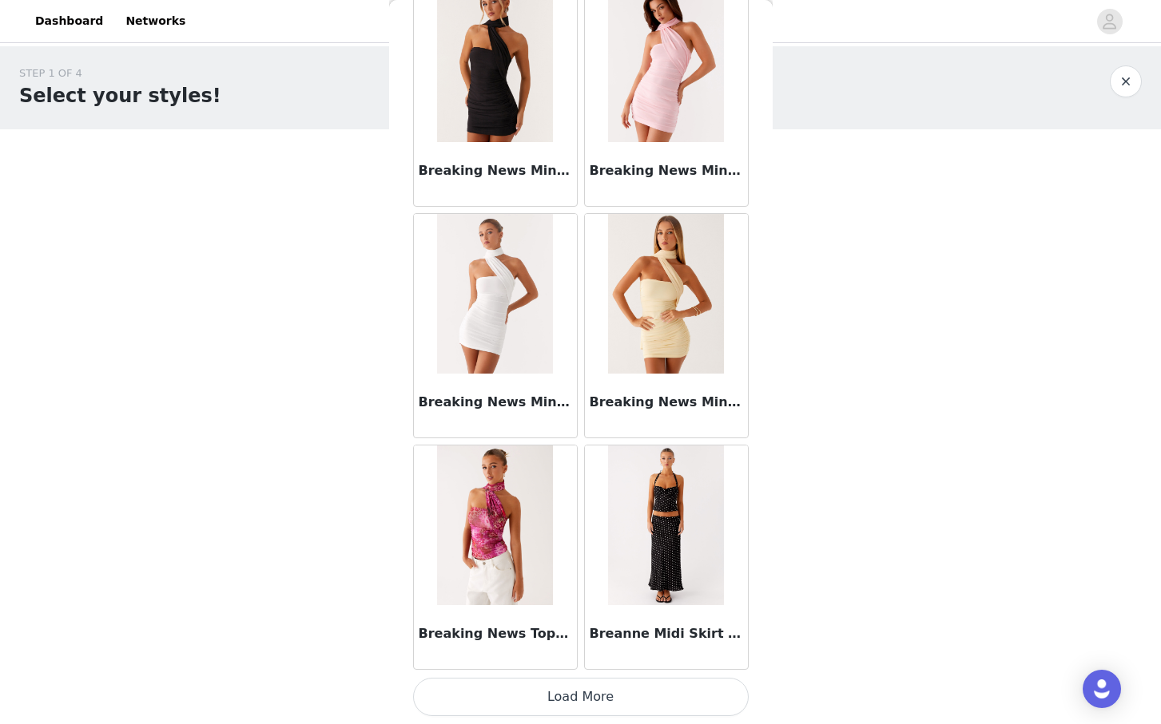
click at [570, 700] on button "Load More" at bounding box center [580, 697] width 335 height 38
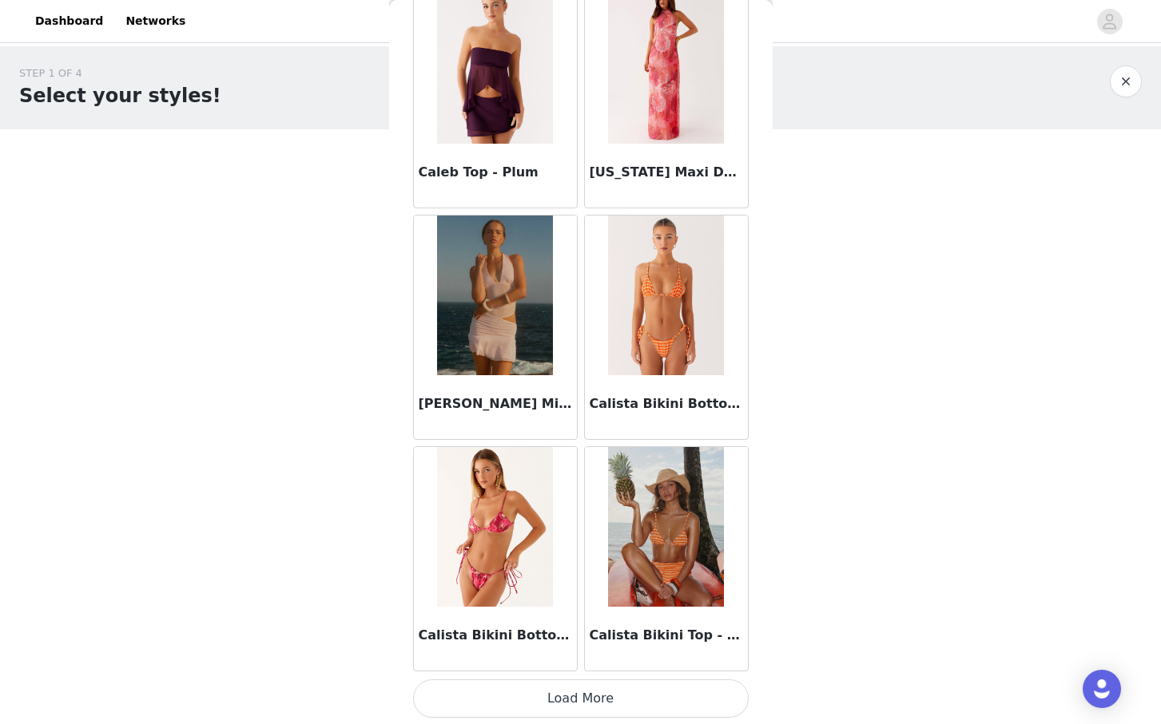
scroll to position [15617, 0]
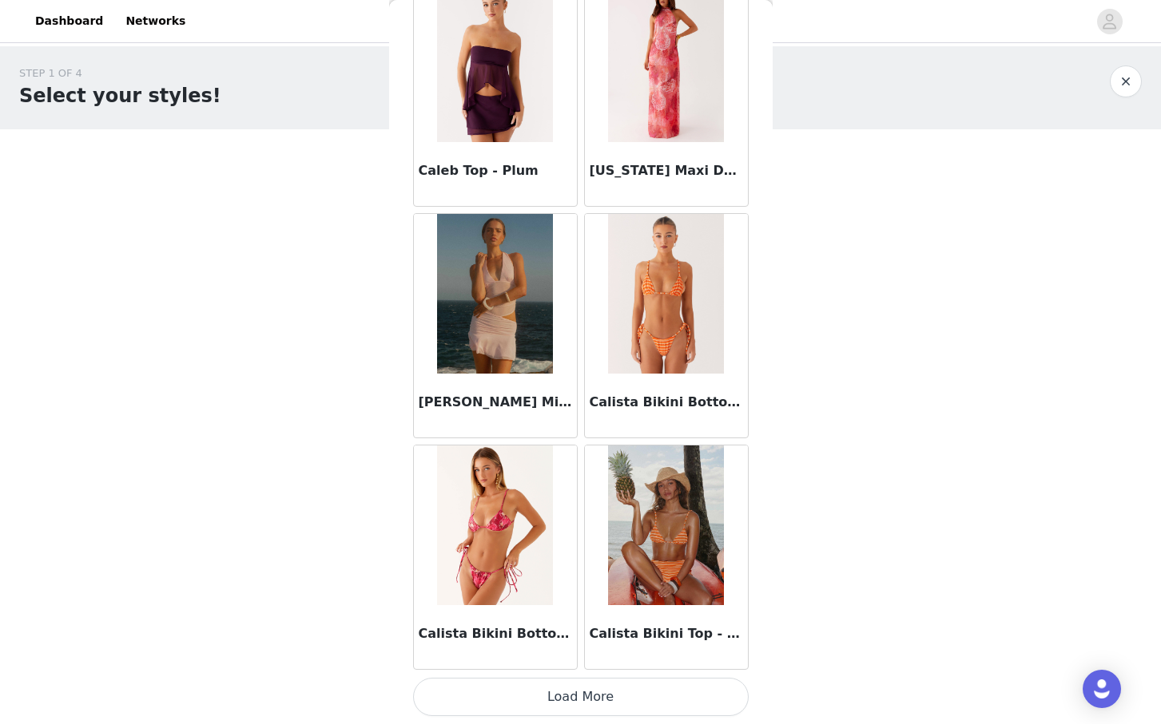
click at [576, 693] on button "Load More" at bounding box center [580, 697] width 335 height 38
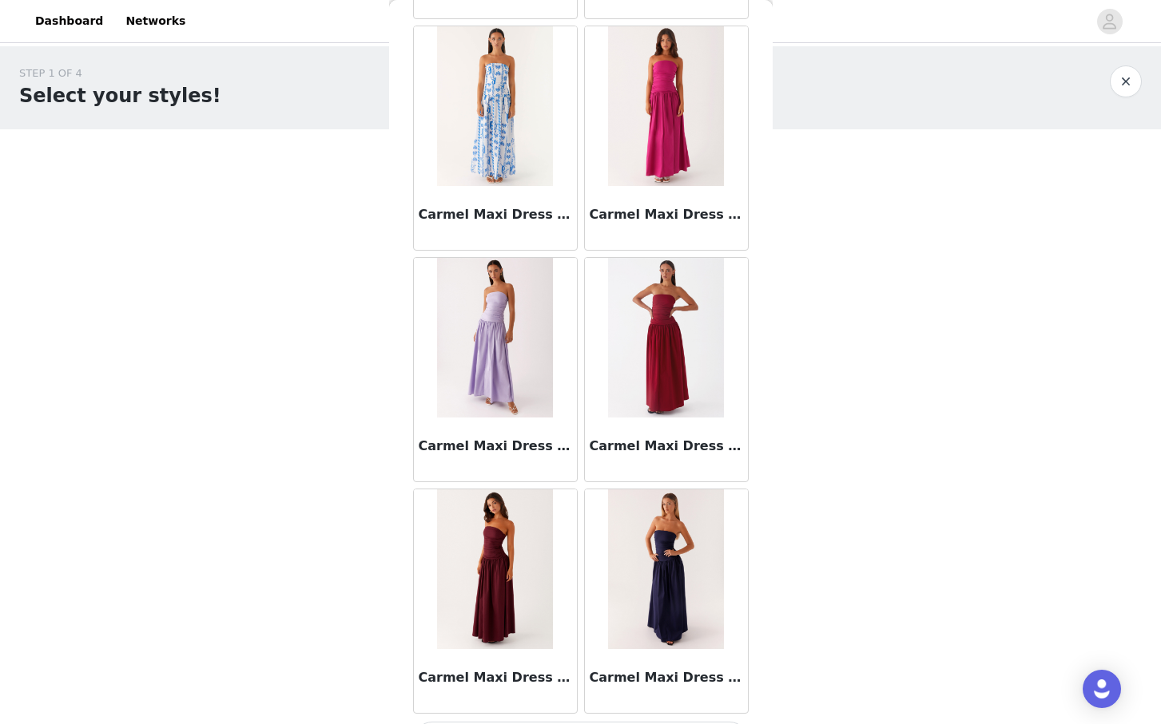
scroll to position [17933, 0]
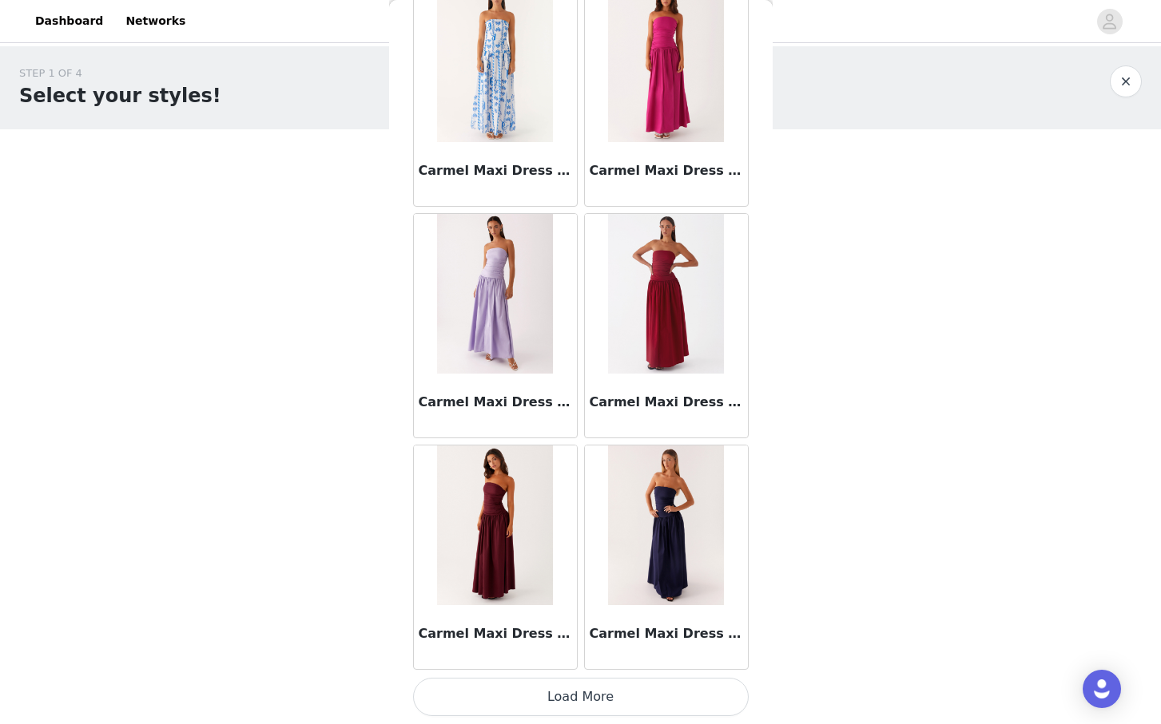
click at [557, 684] on button "Load More" at bounding box center [580, 697] width 335 height 38
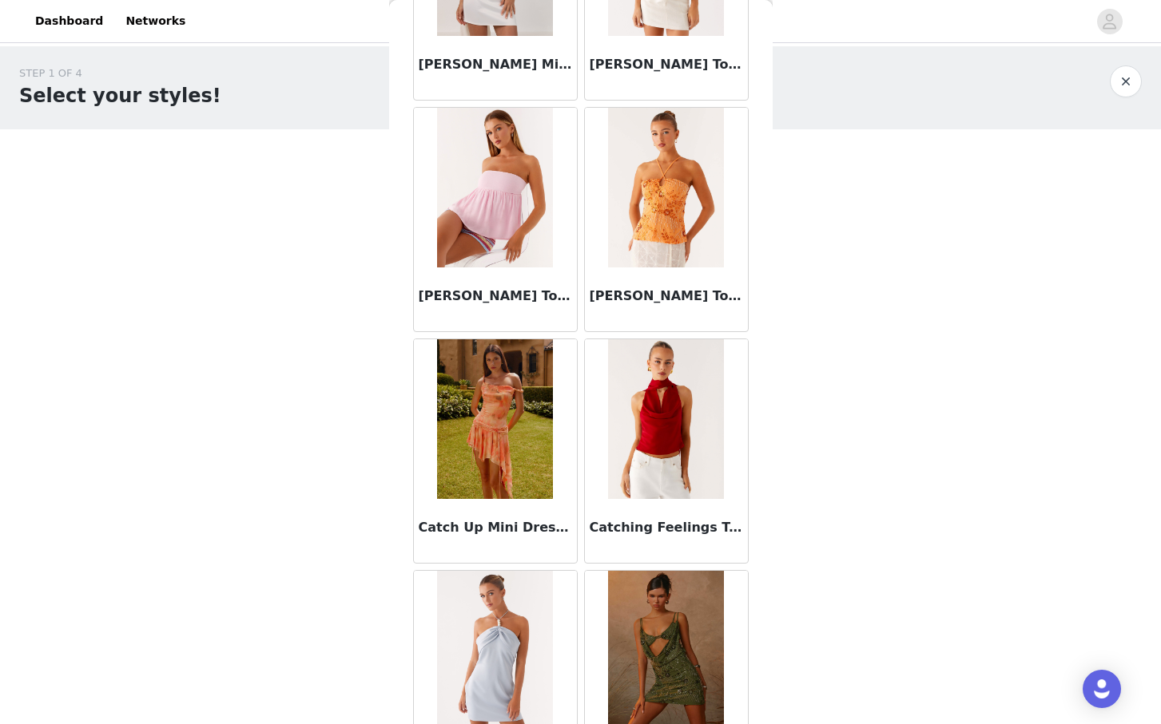
scroll to position [20250, 0]
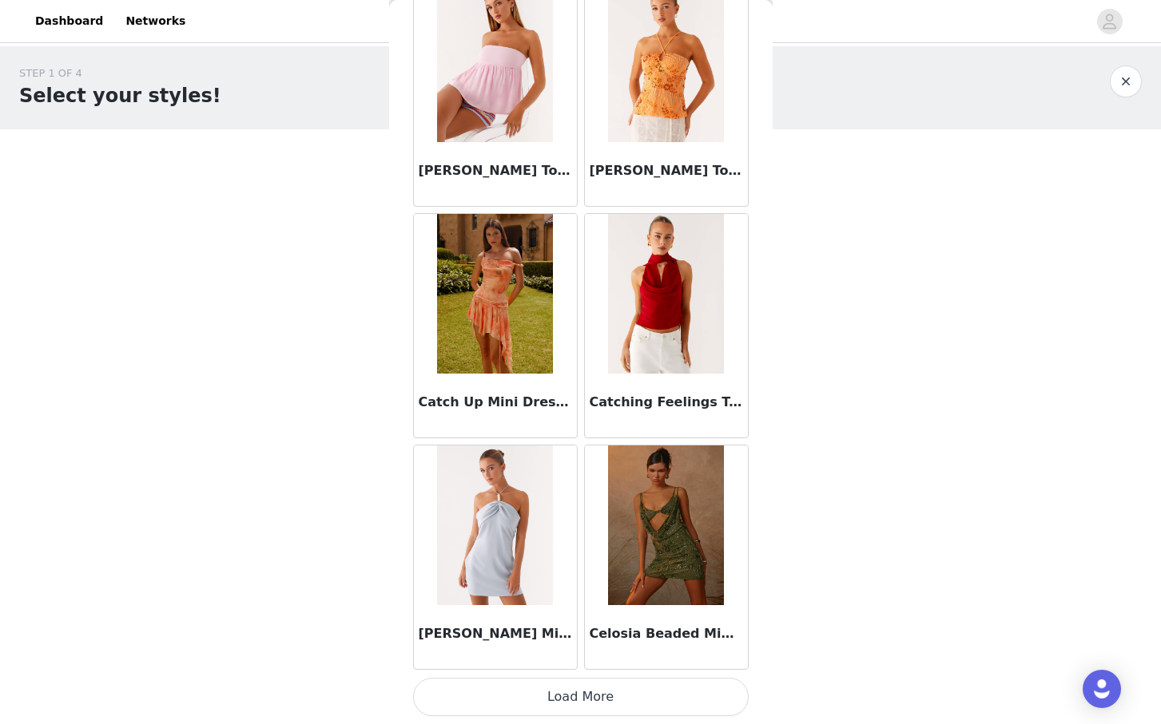
click at [557, 696] on button "Load More" at bounding box center [580, 697] width 335 height 38
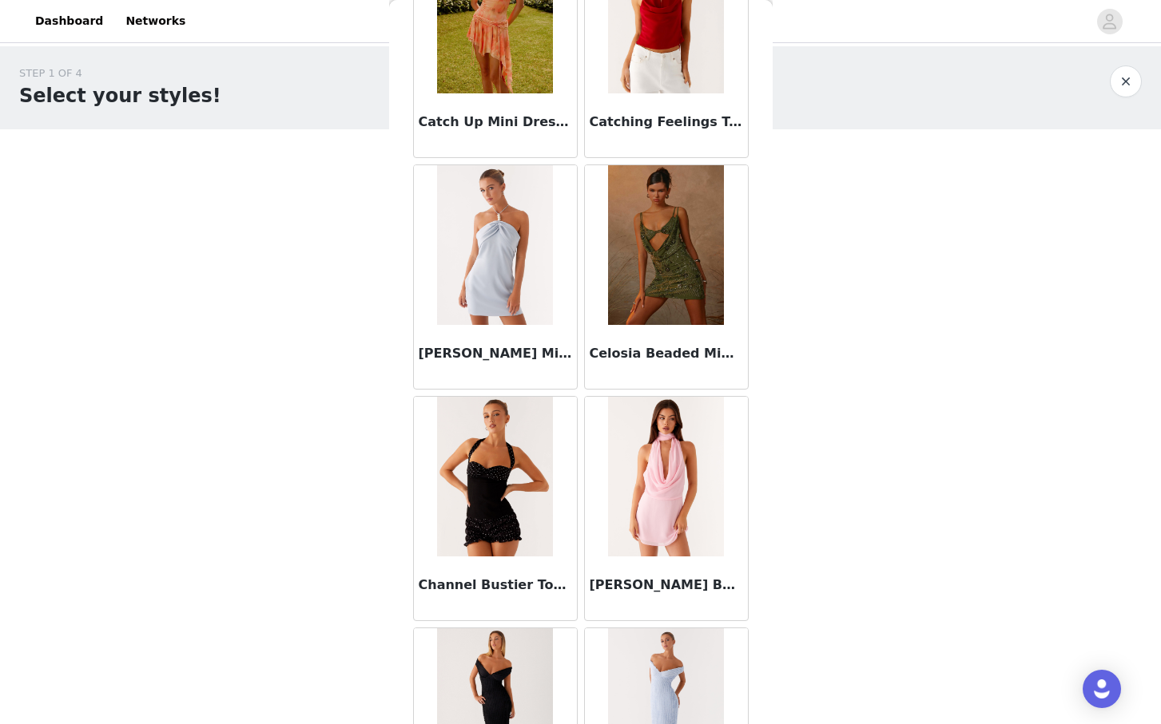
scroll to position [20723, 0]
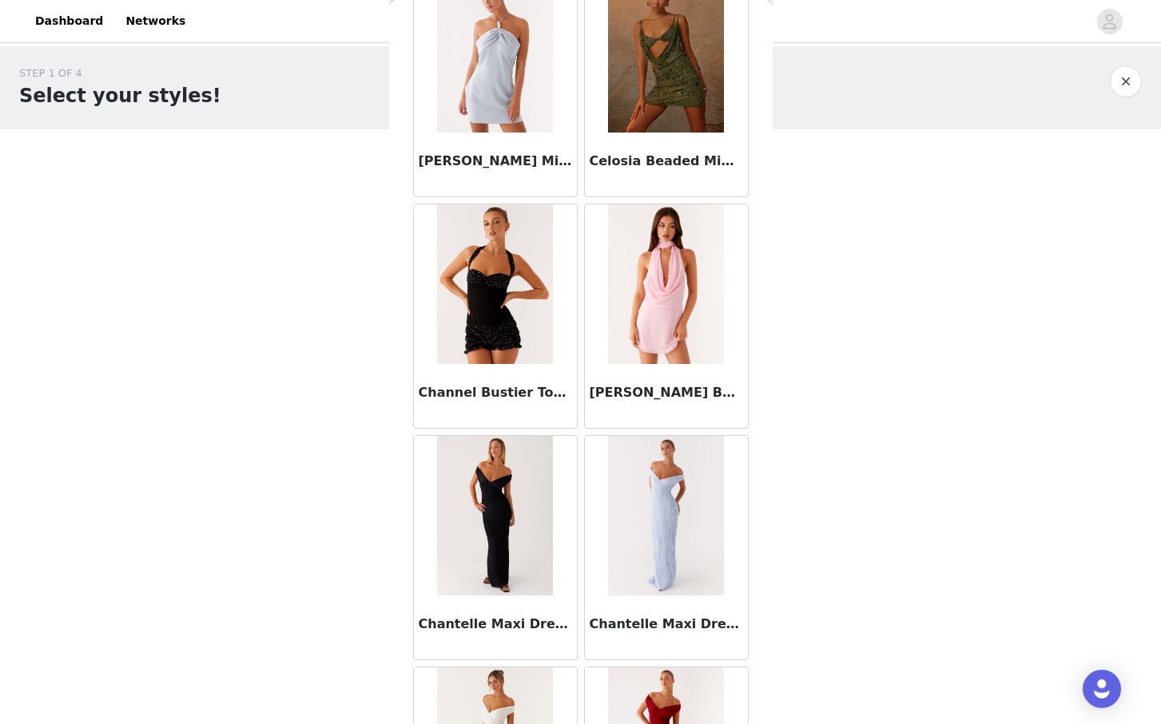
click at [487, 389] on h3 "Channel Bustier Top - Black Polka Dot" at bounding box center [495, 392] width 153 height 19
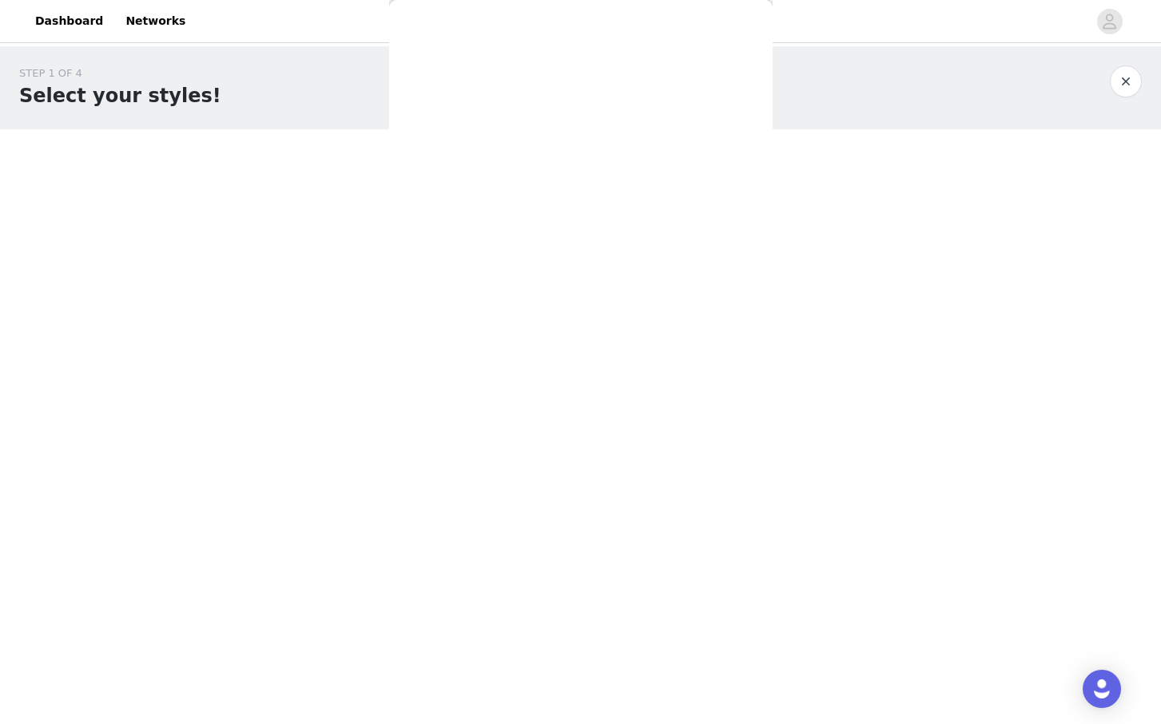
scroll to position [0, 0]
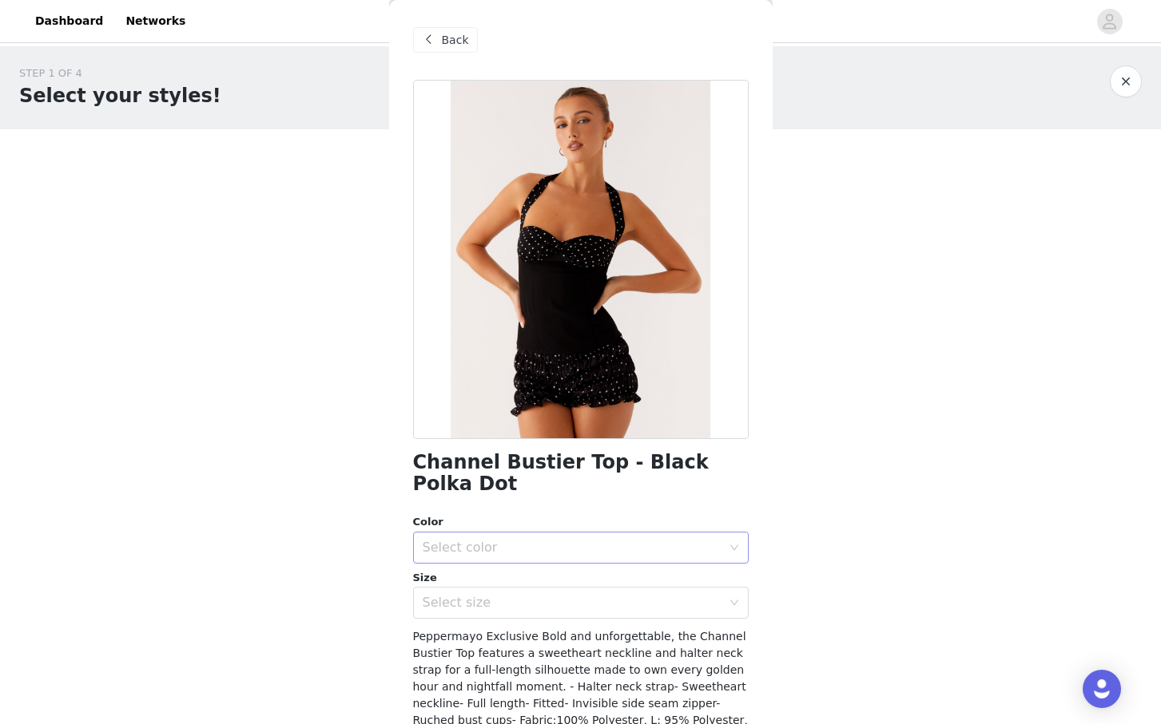
click at [565, 533] on div "Select color" at bounding box center [576, 548] width 306 height 30
click at [542, 552] on li "Black Polka Dot" at bounding box center [580, 562] width 335 height 26
click at [520, 591] on div "Select size" at bounding box center [576, 603] width 306 height 30
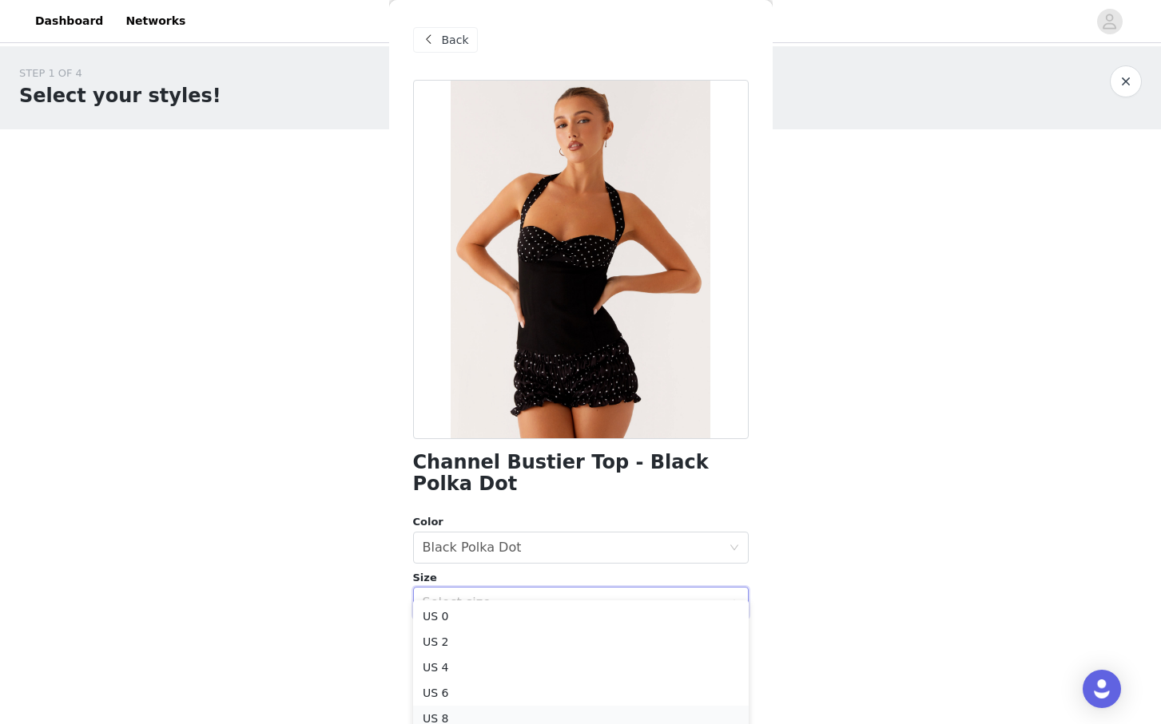
click at [466, 712] on li "US 8" at bounding box center [580, 719] width 335 height 26
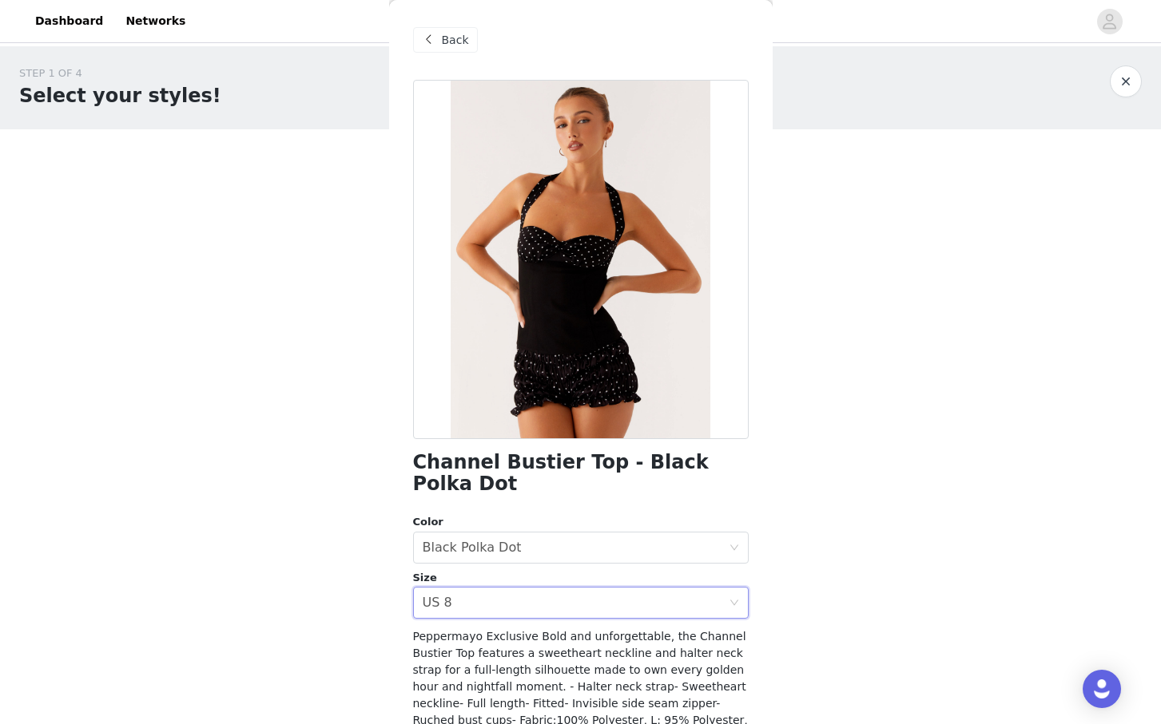
scroll to position [101, 0]
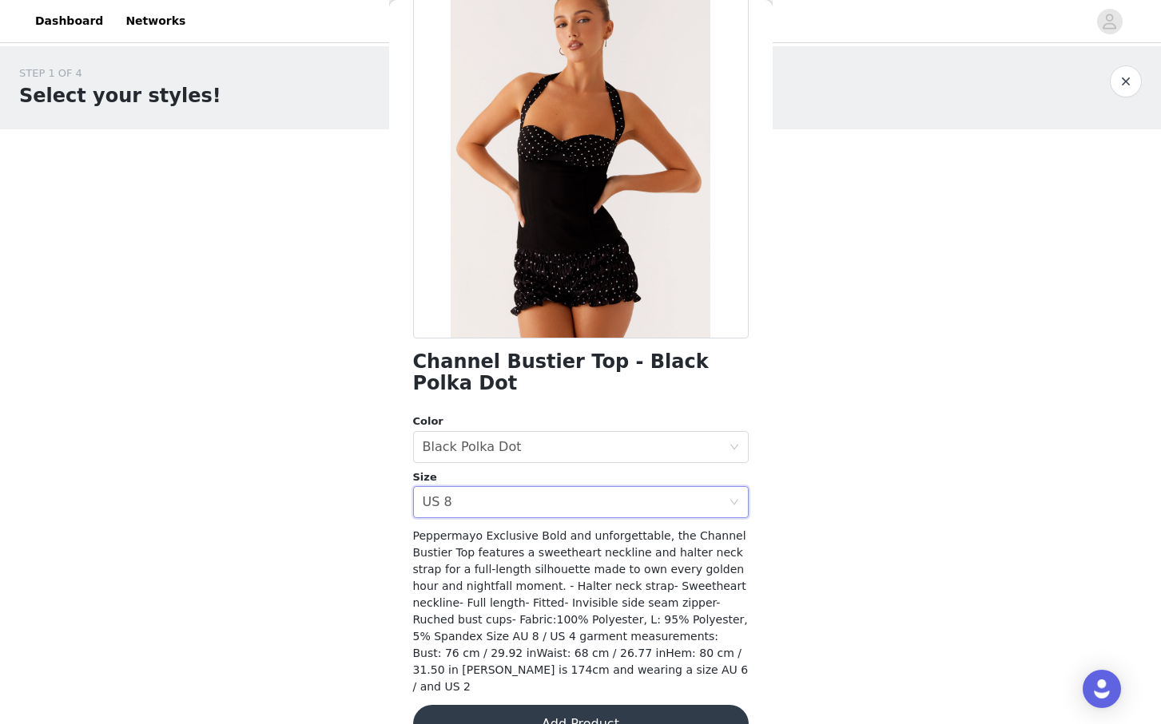
click at [515, 705] on button "Add Product" at bounding box center [580, 724] width 335 height 38
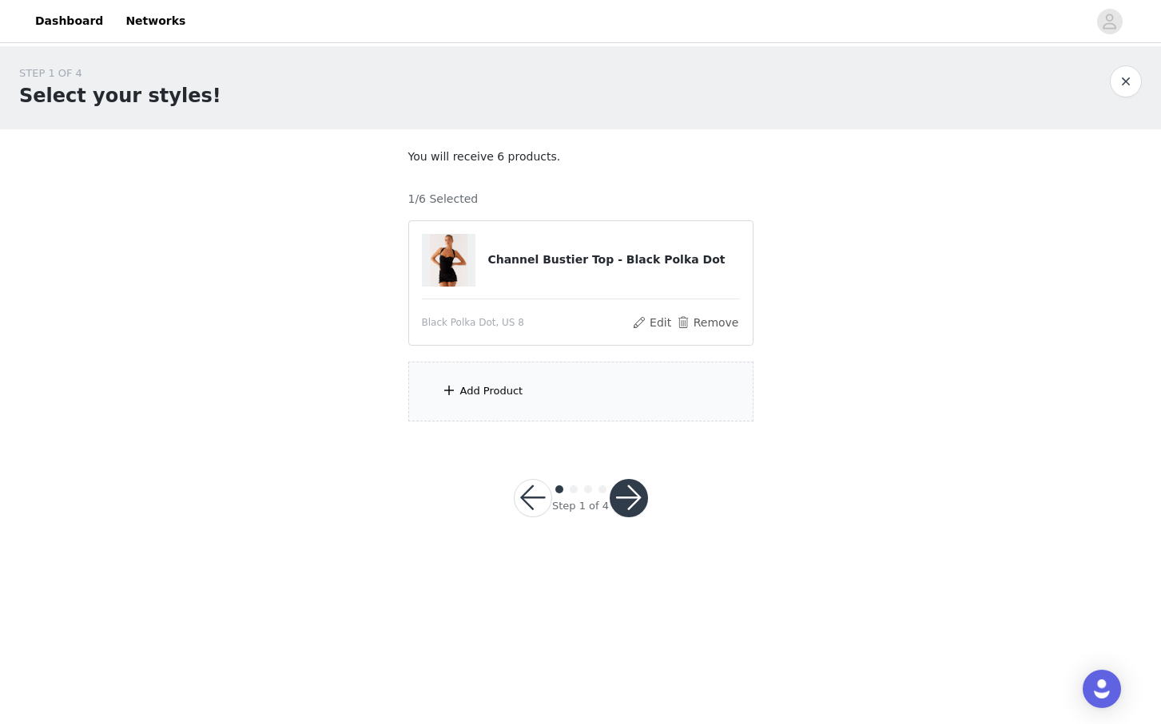
click at [538, 386] on div "Add Product" at bounding box center [580, 392] width 345 height 60
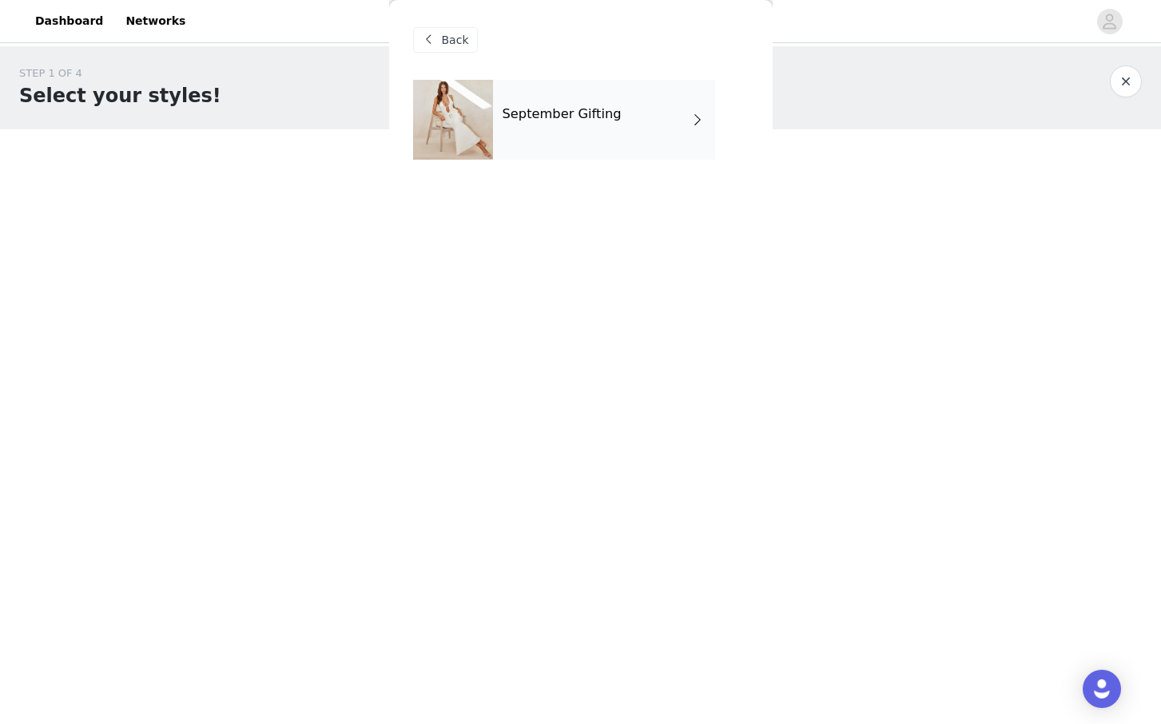
click at [633, 130] on div "September Gifting" at bounding box center [604, 120] width 222 height 80
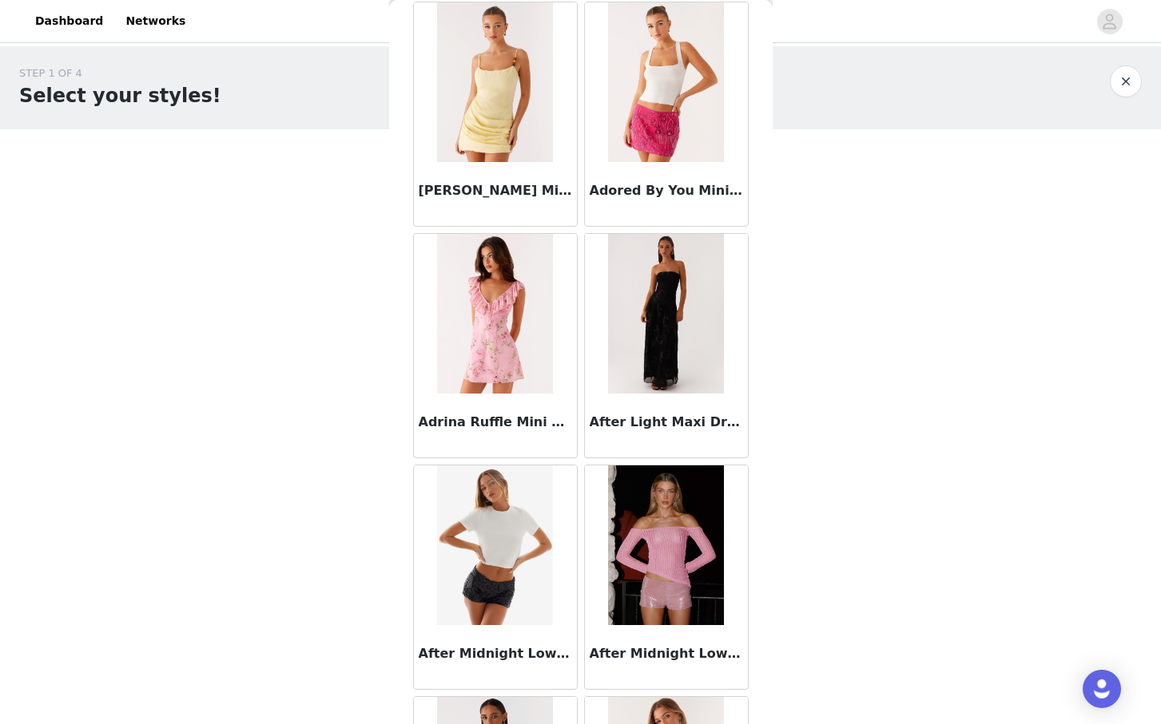
scroll to position [1720, 0]
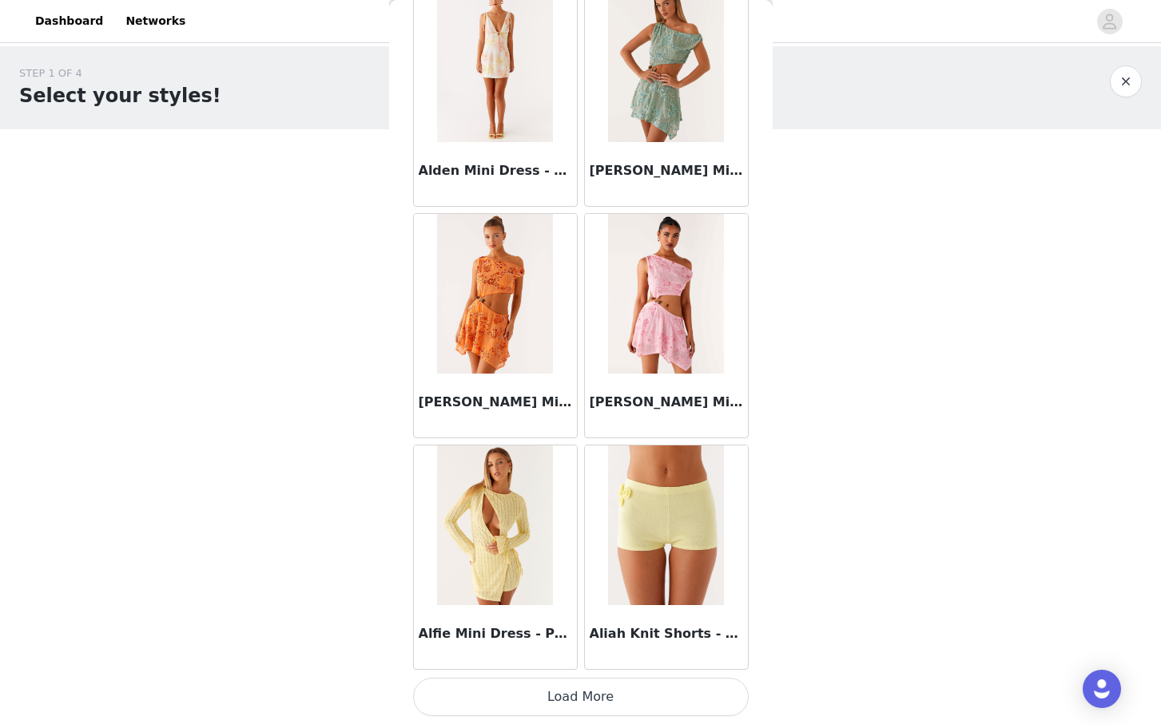
click at [601, 706] on button "Load More" at bounding box center [580, 697] width 335 height 38
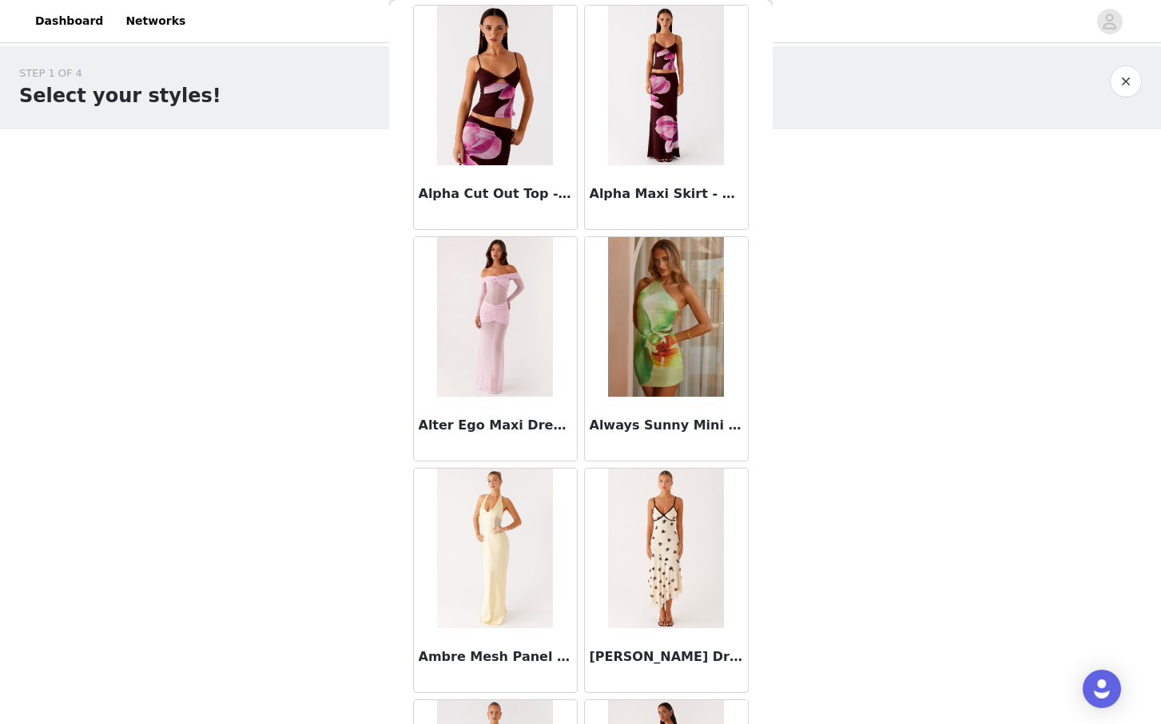
scroll to position [4036, 0]
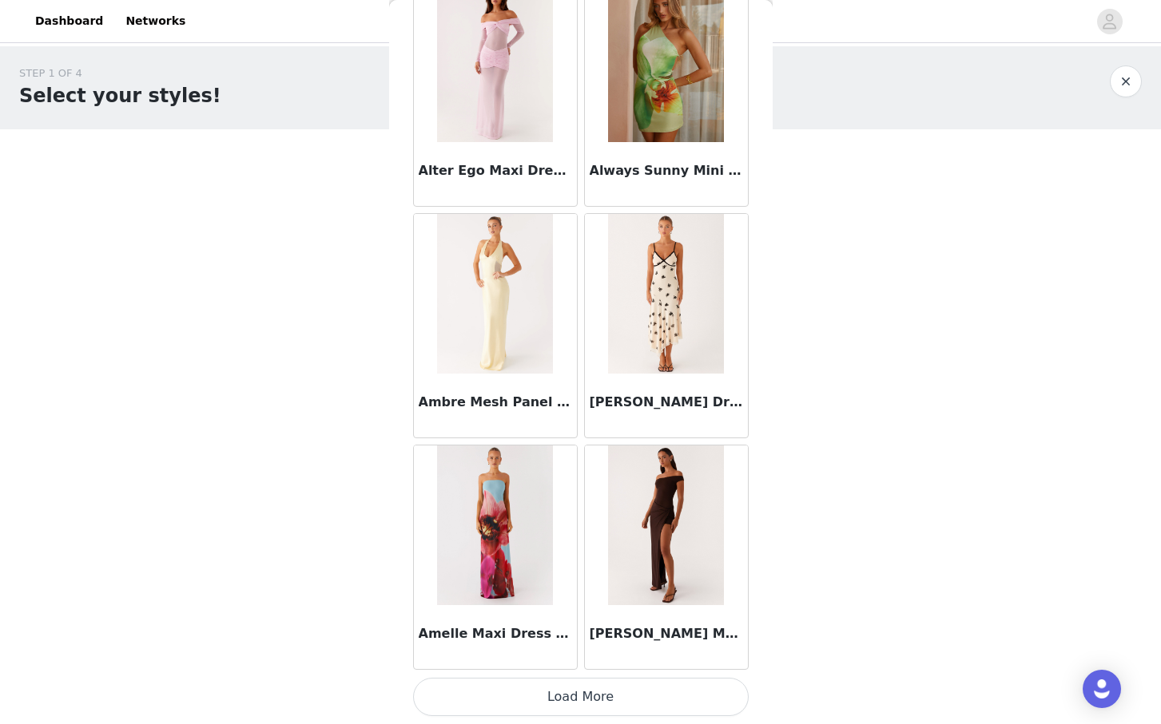
click at [578, 692] on button "Load More" at bounding box center [580, 697] width 335 height 38
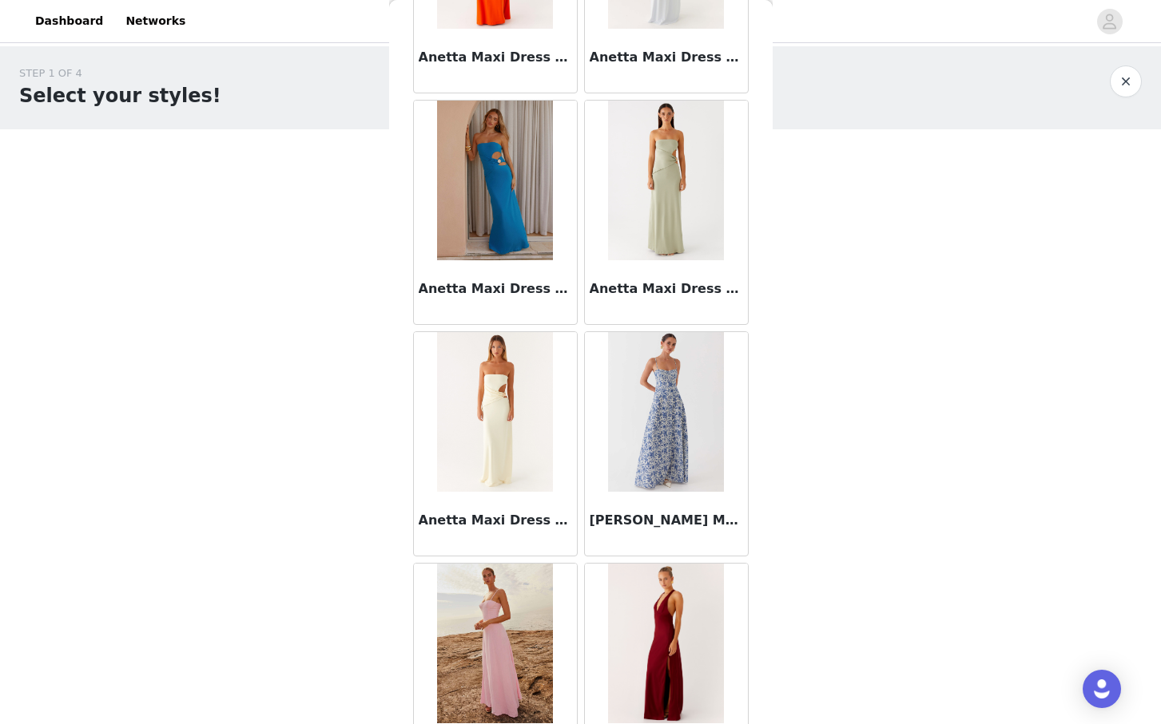
scroll to position [6352, 0]
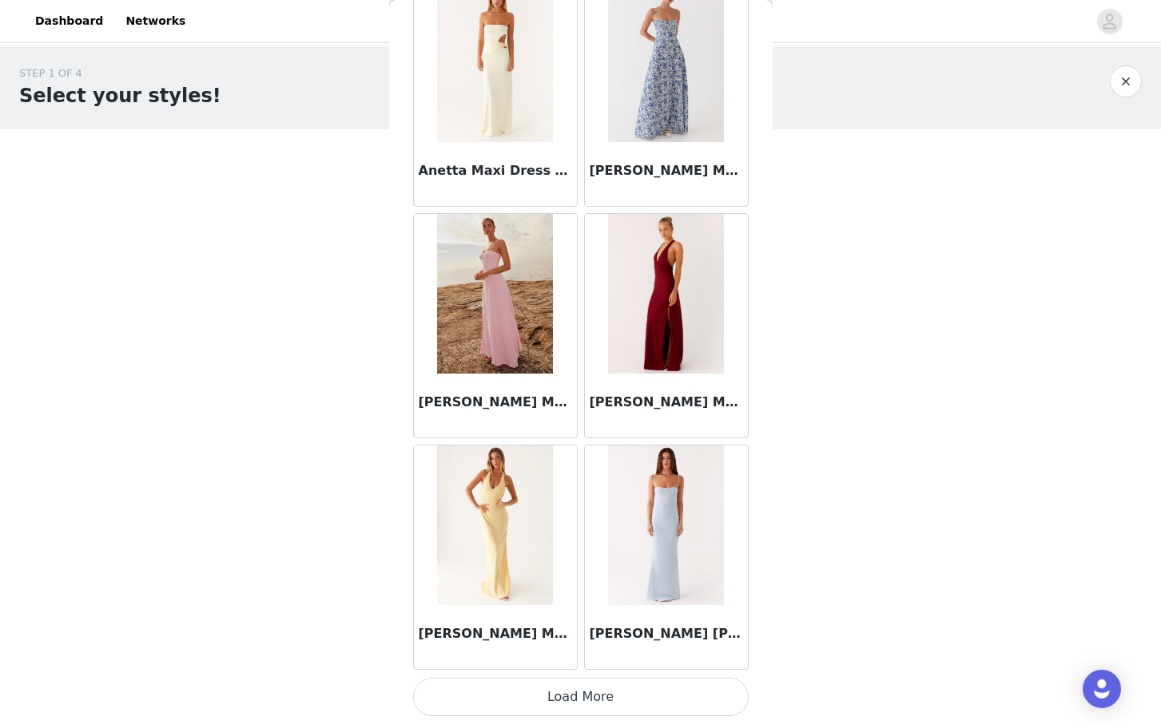
click at [584, 707] on button "Load More" at bounding box center [580, 697] width 335 height 38
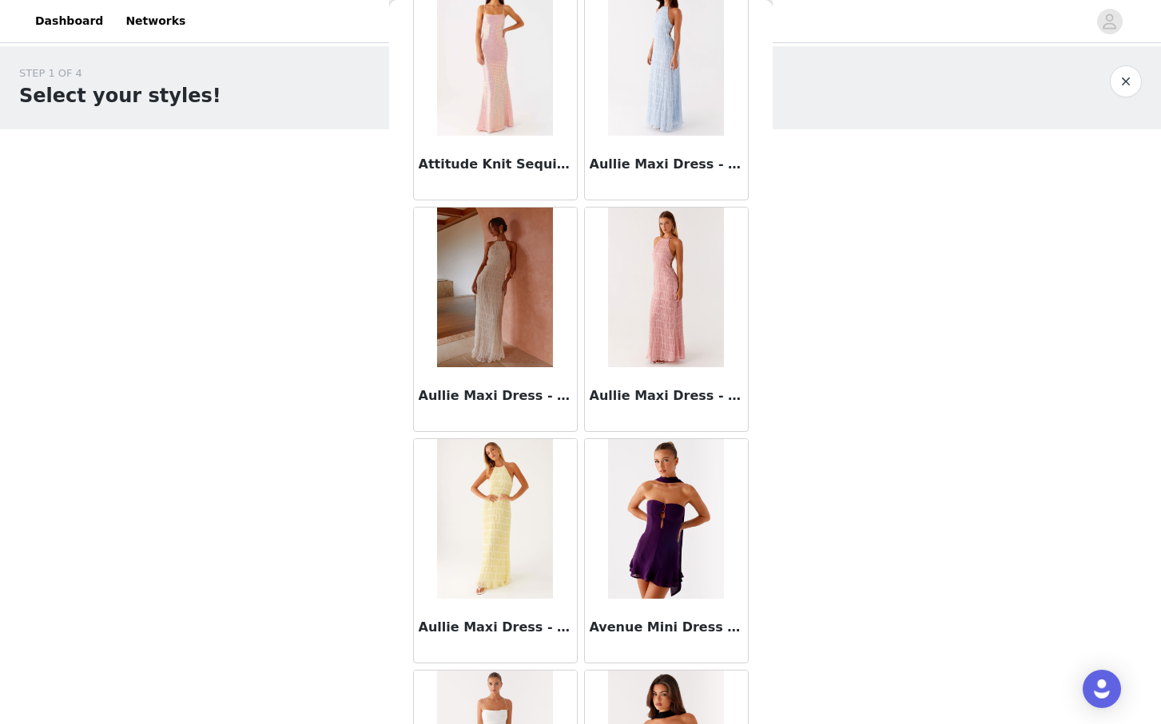
scroll to position [8668, 0]
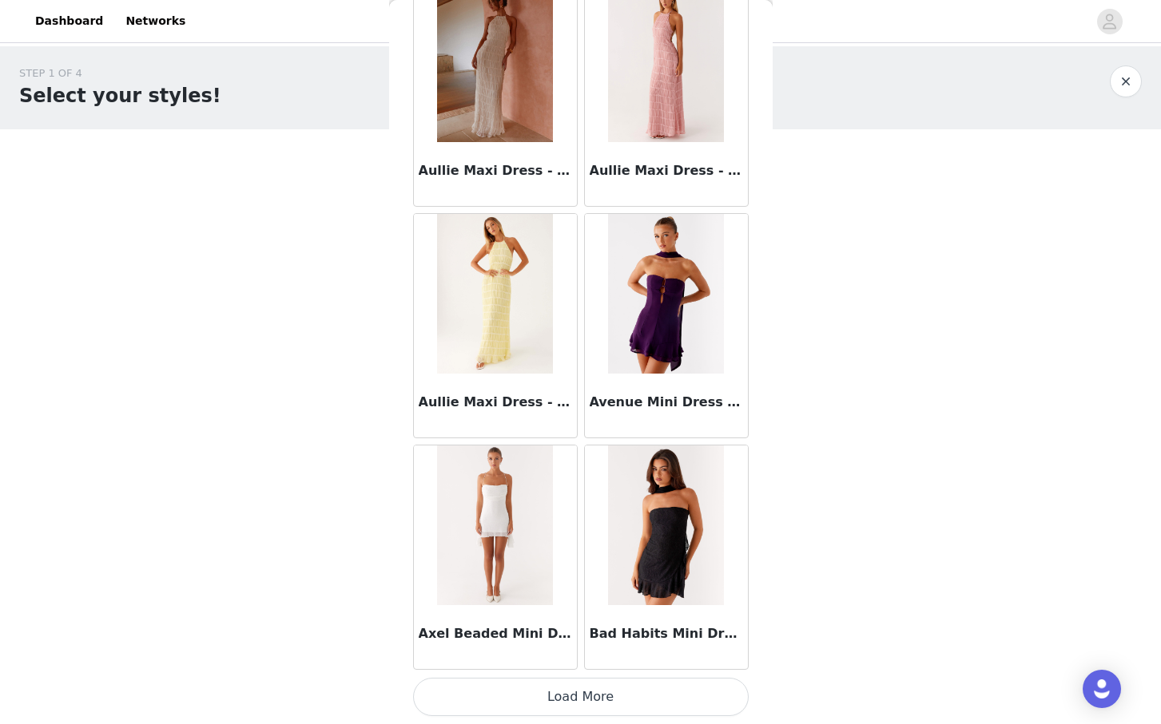
click at [567, 700] on button "Load More" at bounding box center [580, 697] width 335 height 38
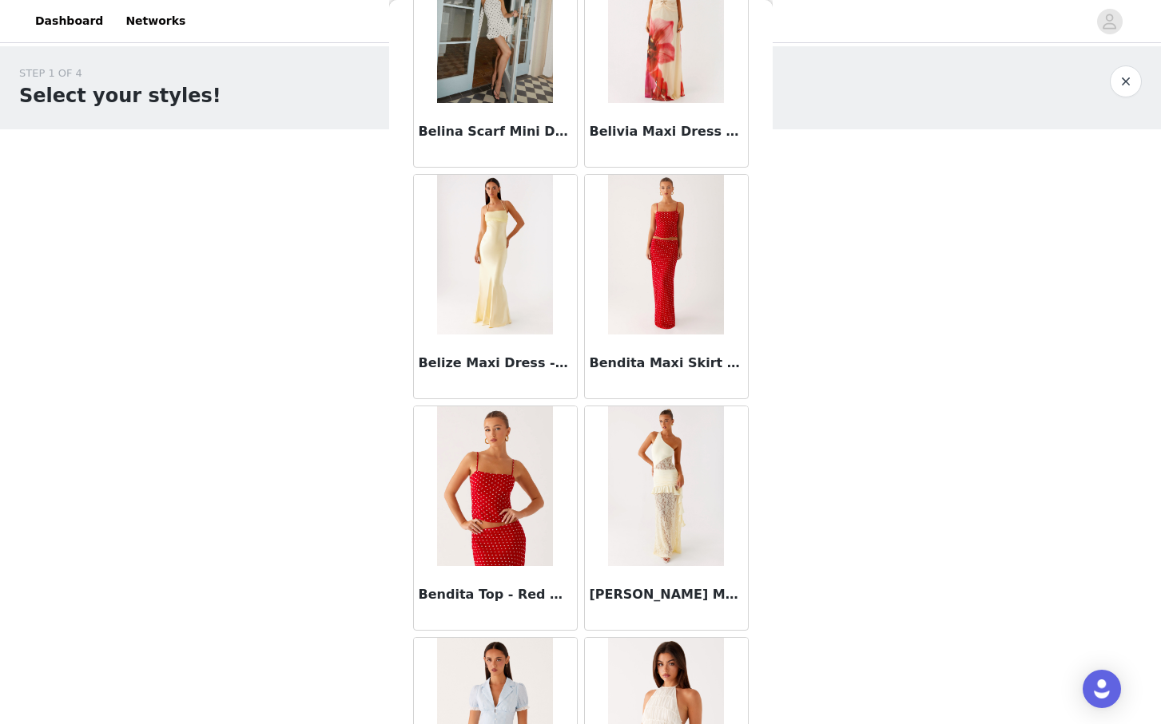
scroll to position [10985, 0]
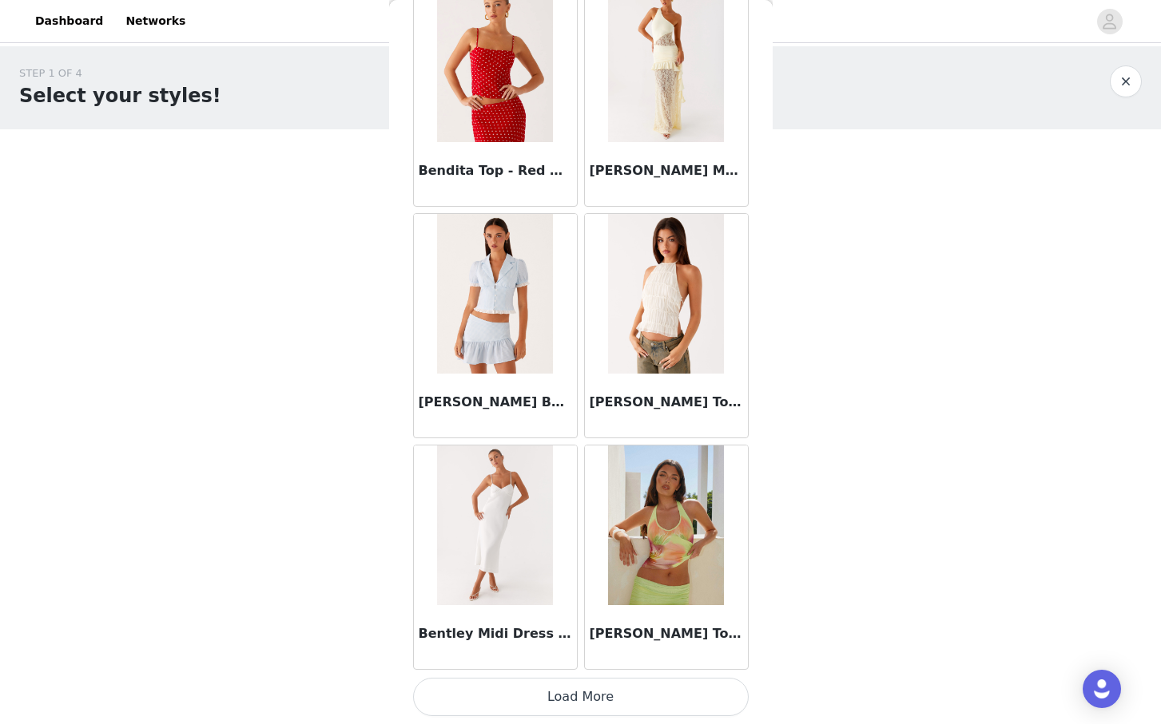
click at [649, 704] on button "Load More" at bounding box center [580, 697] width 335 height 38
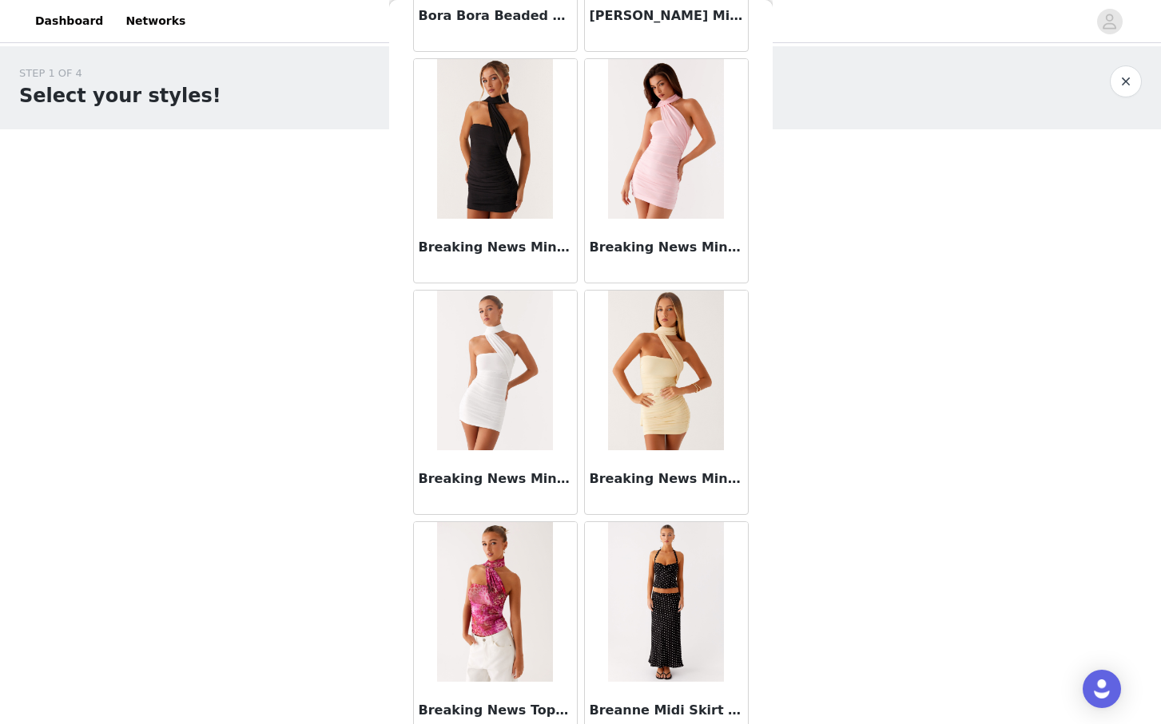
scroll to position [13301, 0]
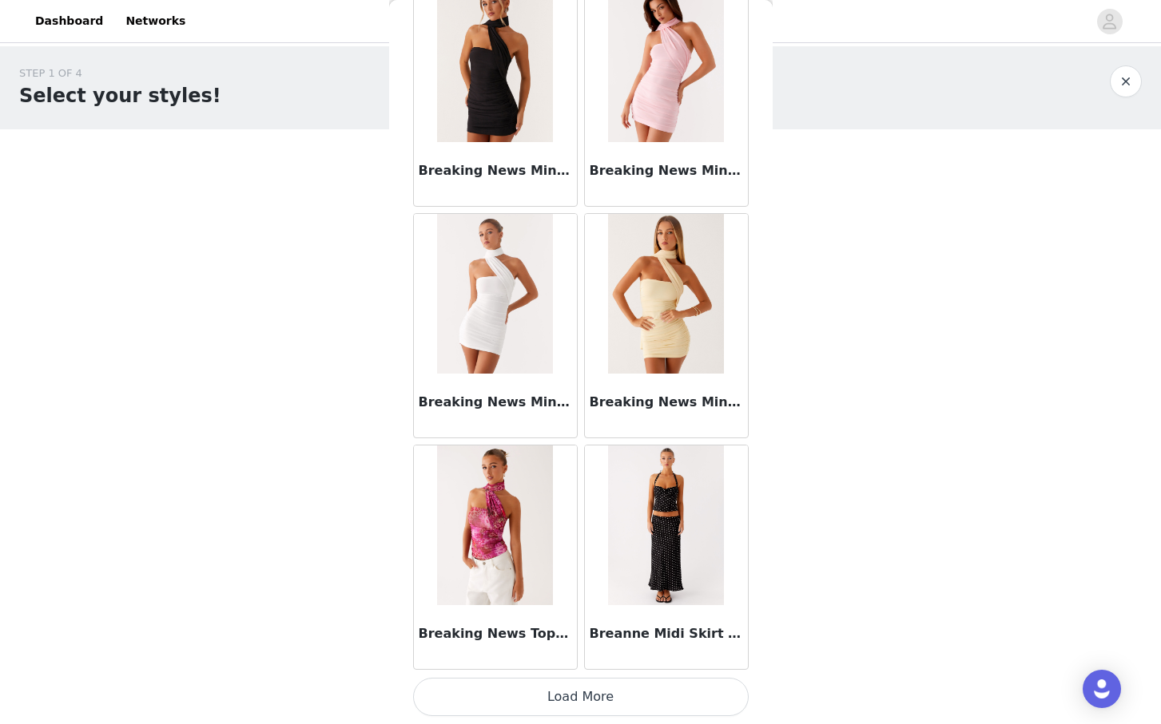
click at [572, 696] on button "Load More" at bounding box center [580, 697] width 335 height 38
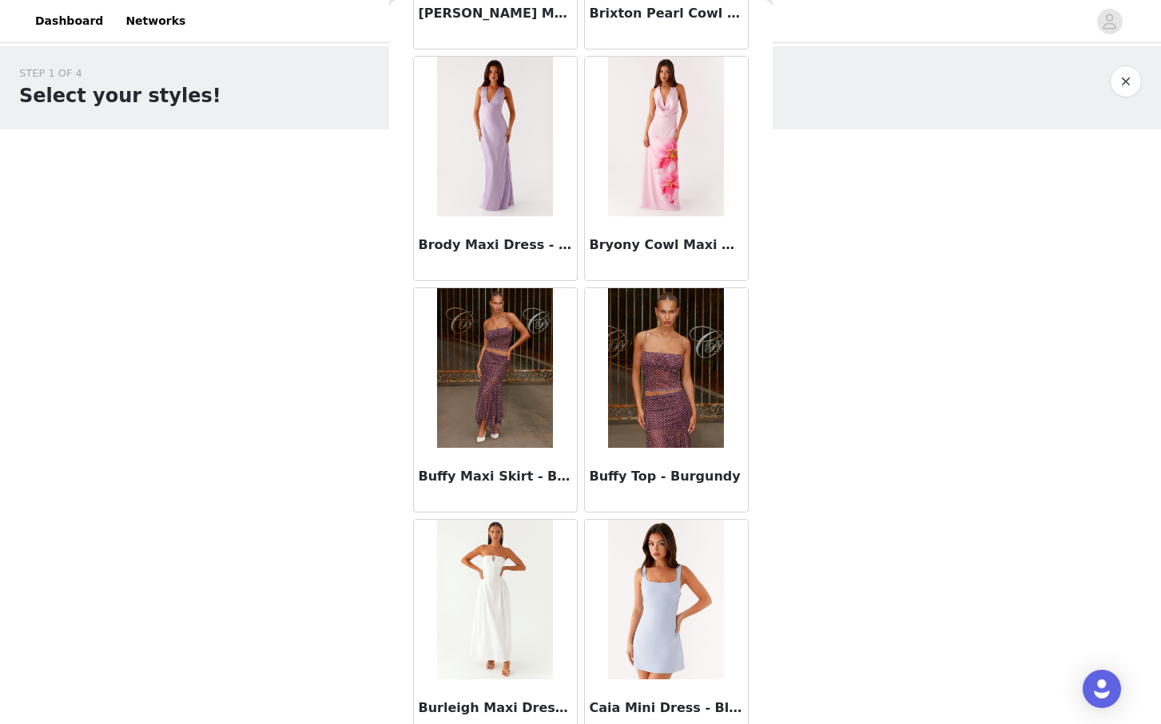
scroll to position [15617, 0]
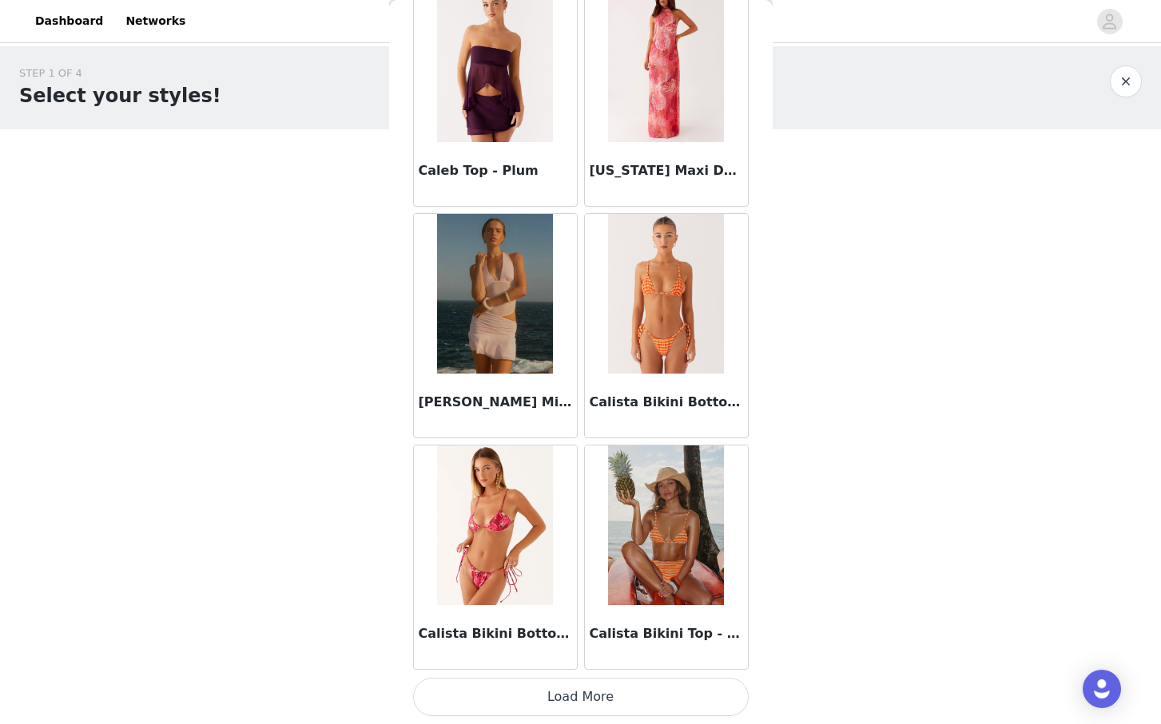
click at [577, 691] on button "Load More" at bounding box center [580, 697] width 335 height 38
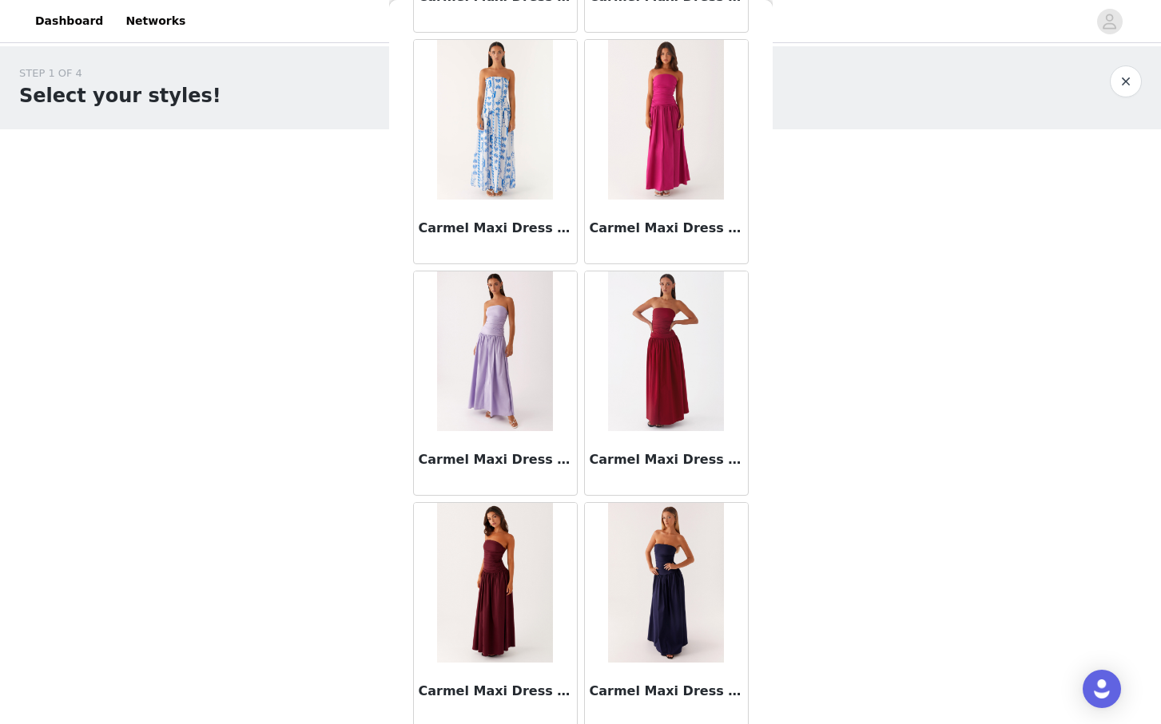
scroll to position [17933, 0]
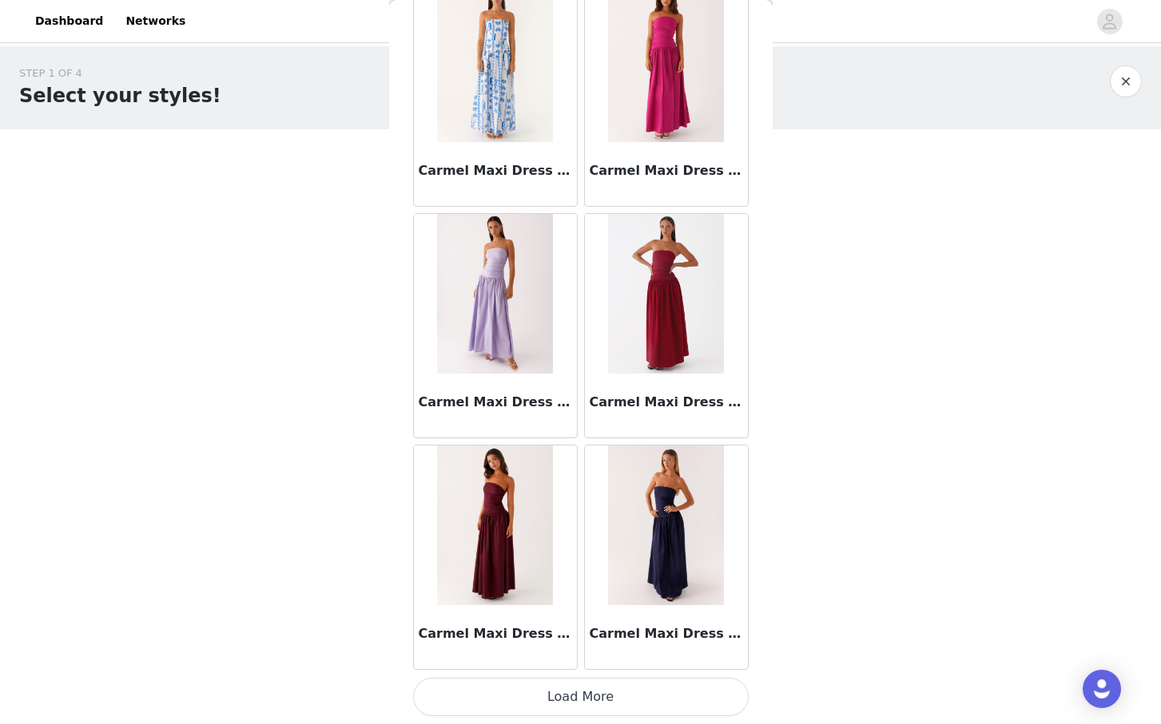
click at [565, 703] on button "Load More" at bounding box center [580, 697] width 335 height 38
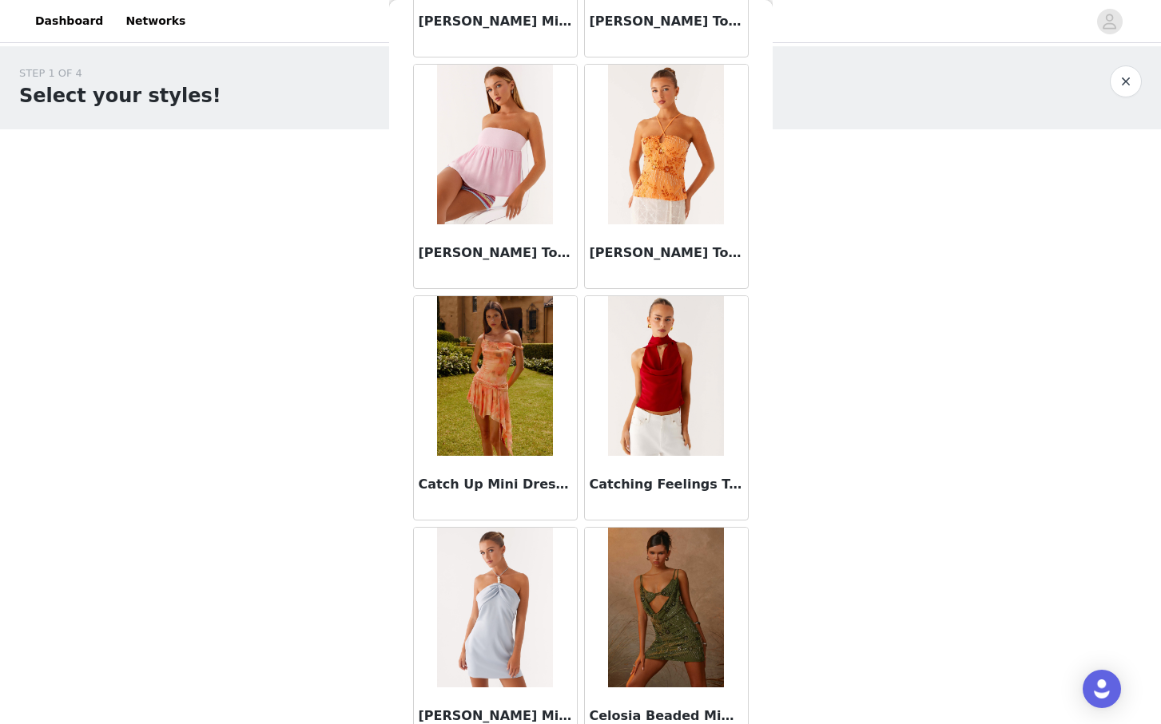
scroll to position [20250, 0]
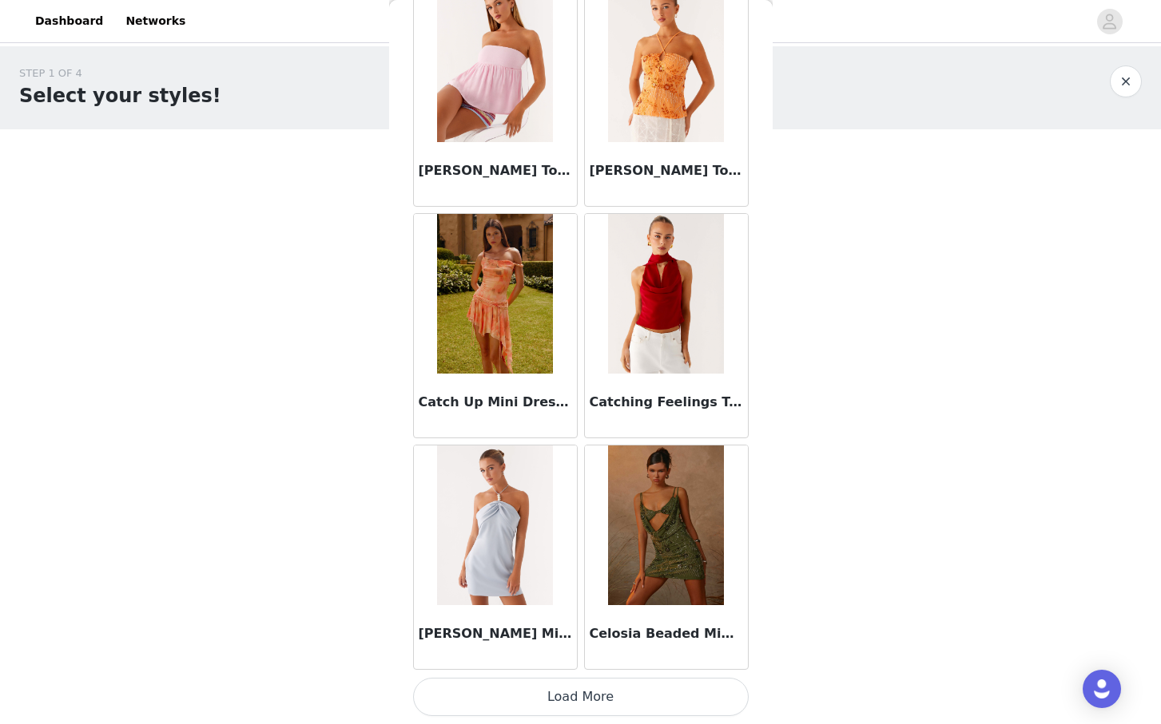
click at [578, 698] on button "Load More" at bounding box center [580, 697] width 335 height 38
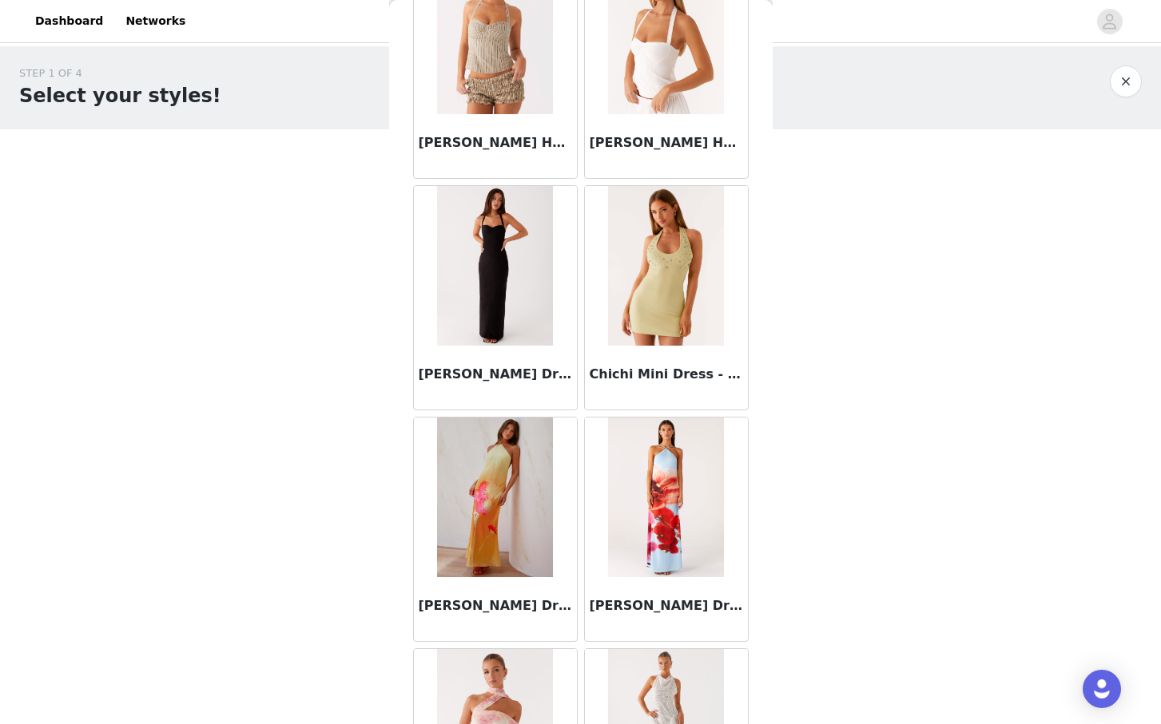
scroll to position [22566, 0]
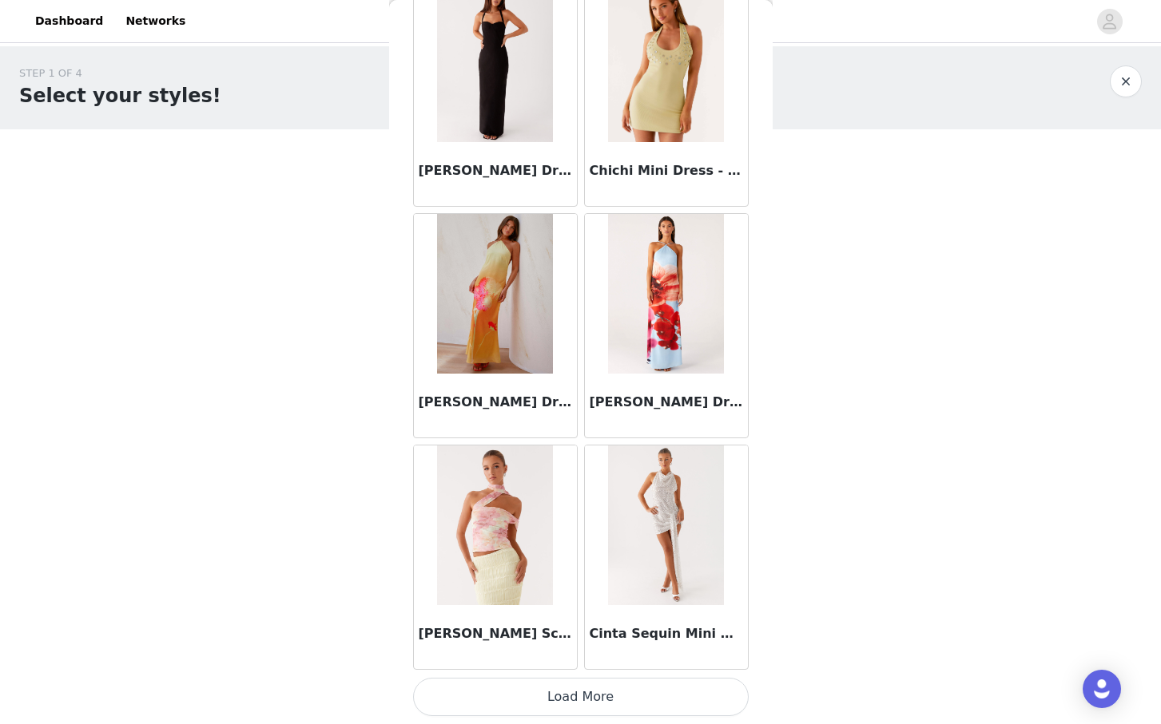
click at [594, 688] on button "Load More" at bounding box center [580, 697] width 335 height 38
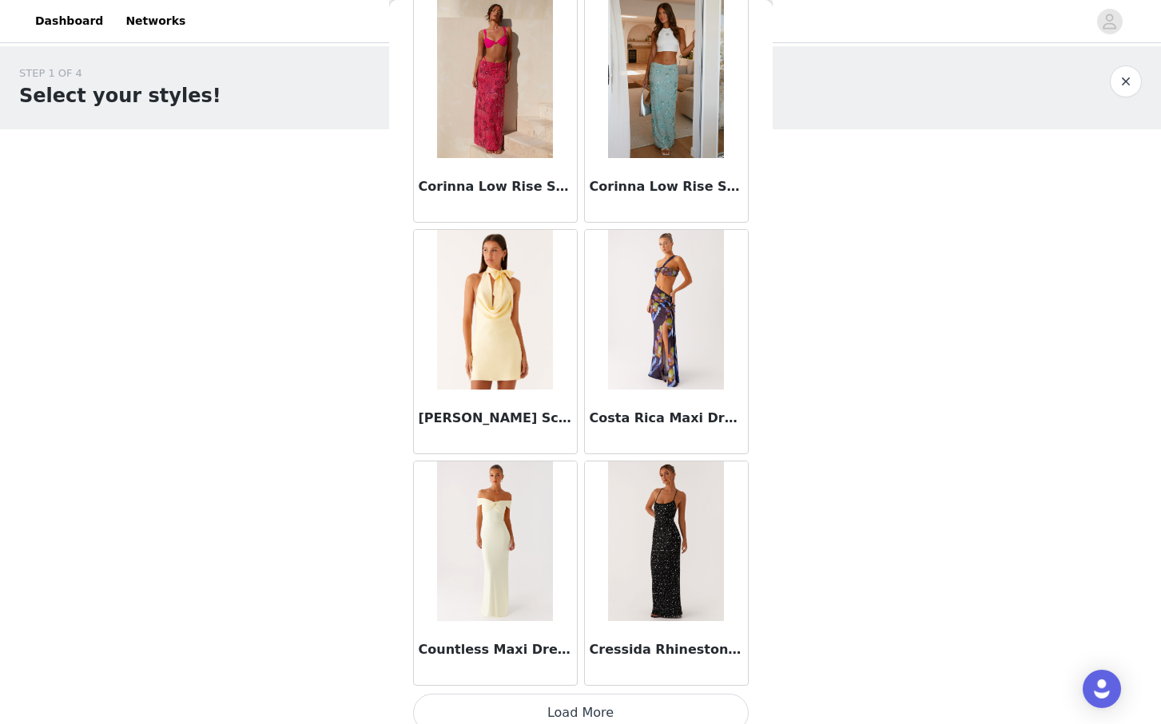
scroll to position [24882, 0]
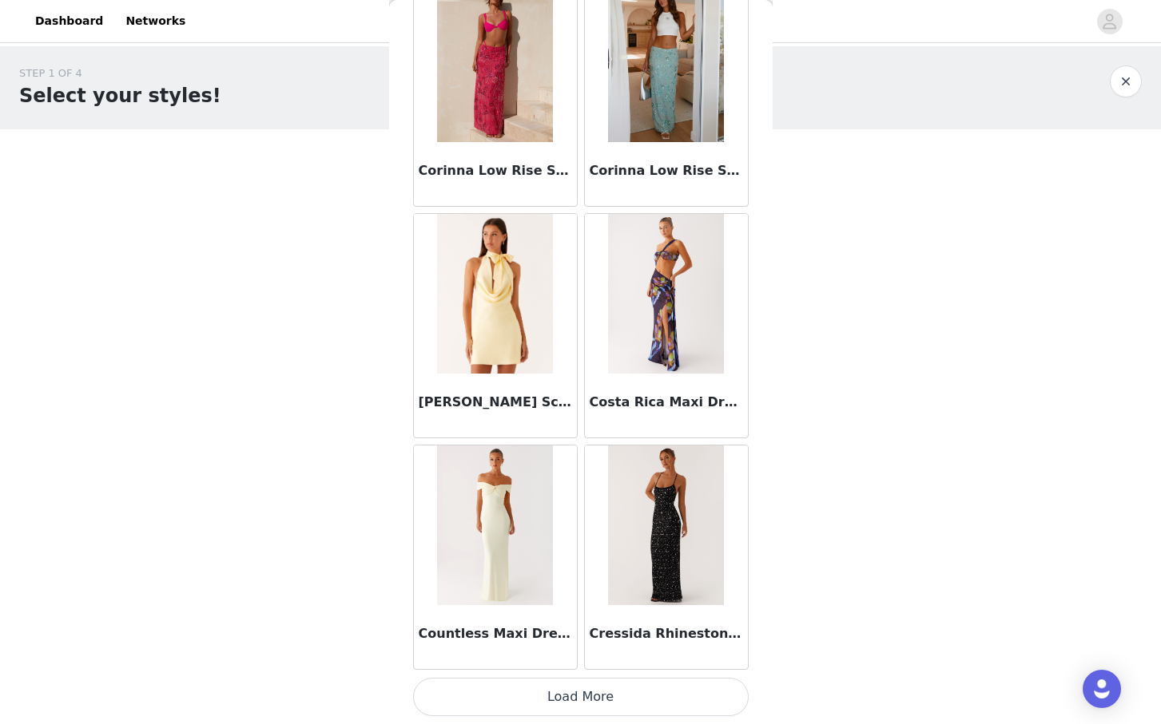
click at [569, 688] on button "Load More" at bounding box center [580, 697] width 335 height 38
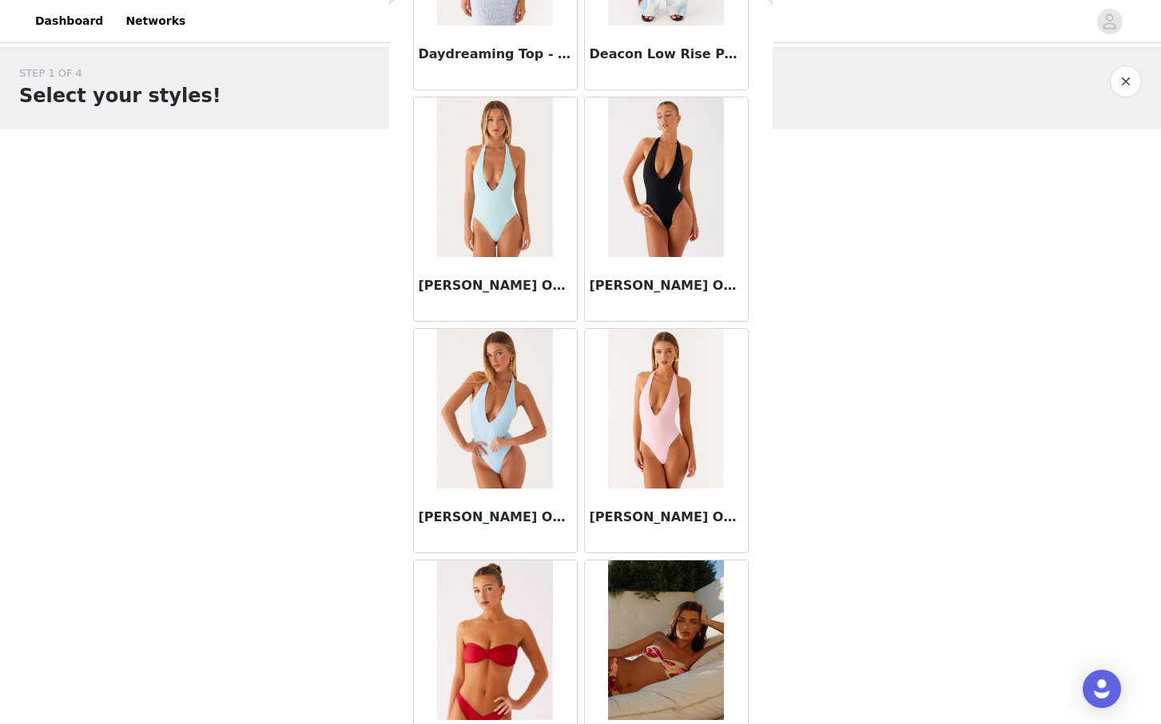
scroll to position [27198, 0]
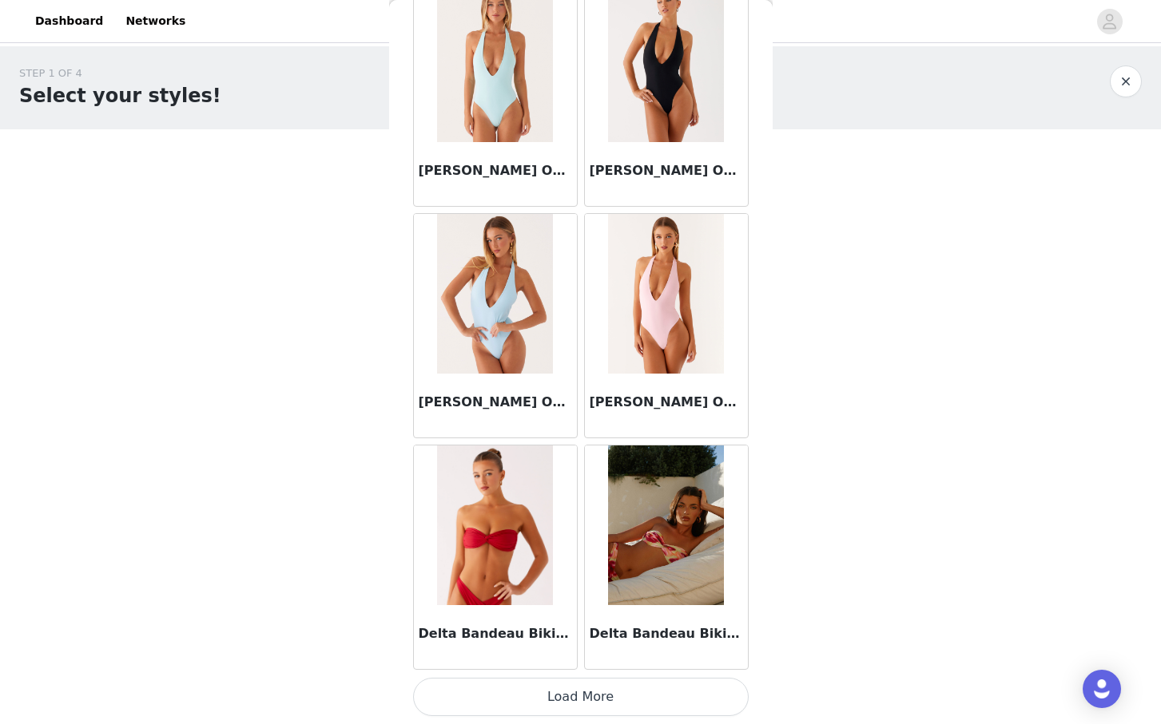
click at [571, 707] on button "Load More" at bounding box center [580, 697] width 335 height 38
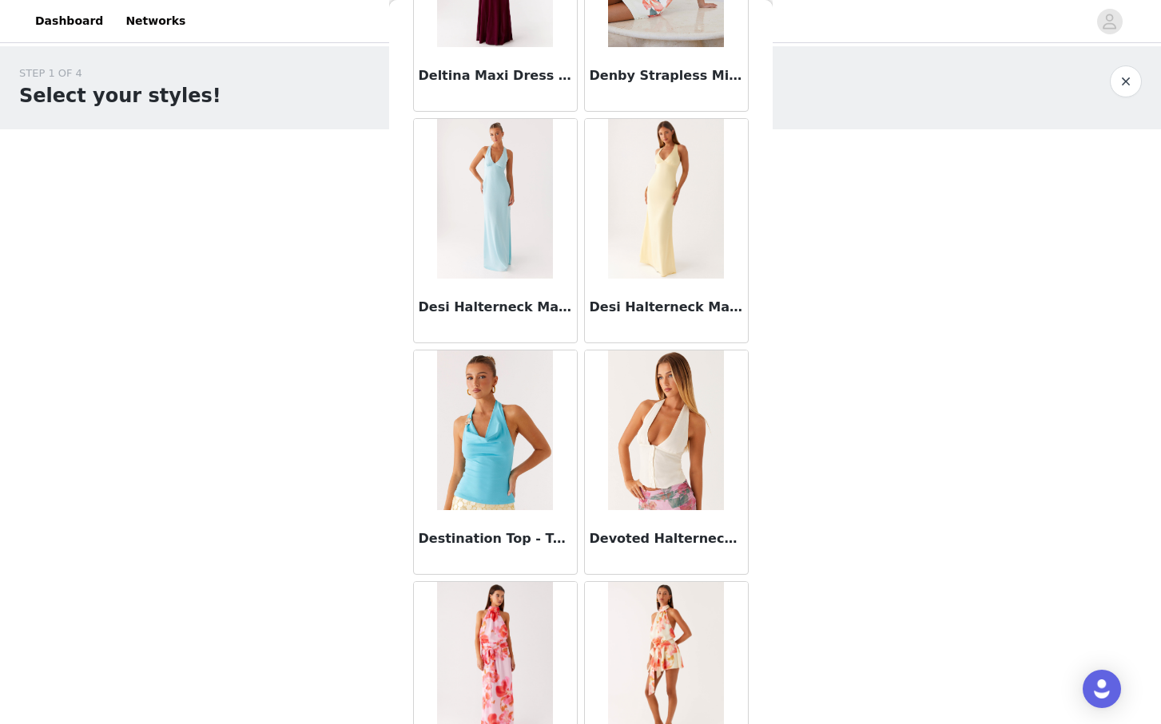
scroll to position [28228, 0]
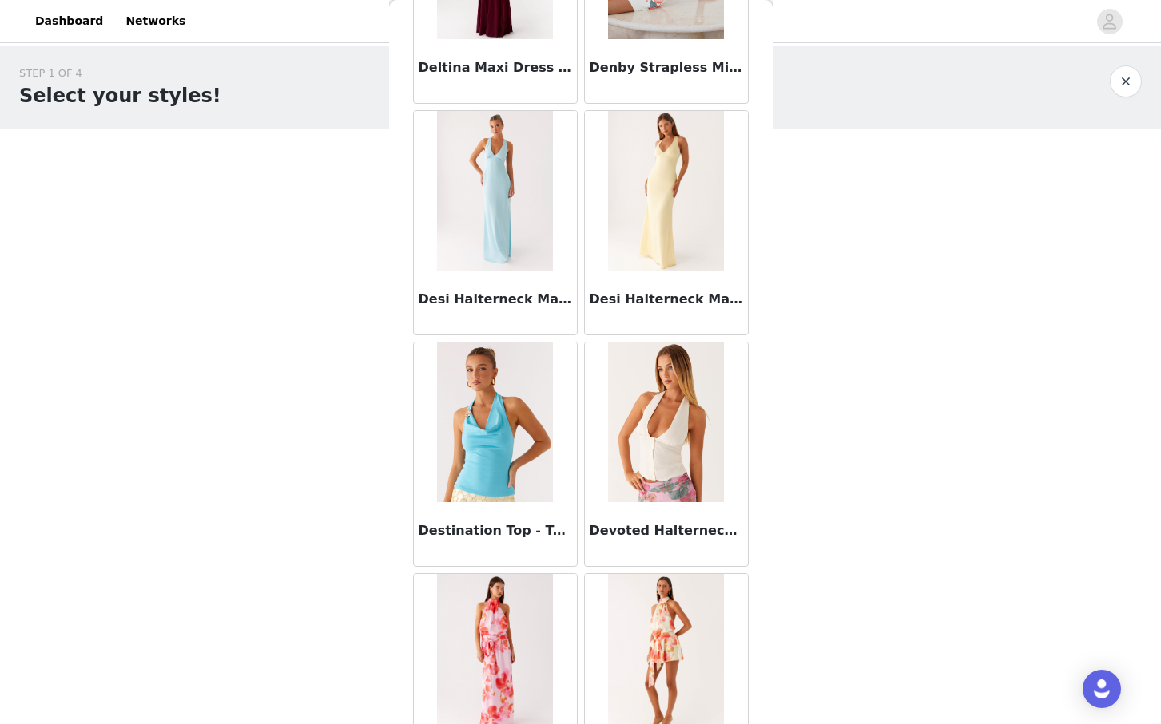
click at [469, 543] on div "Destination Top - Turquoise" at bounding box center [495, 534] width 163 height 64
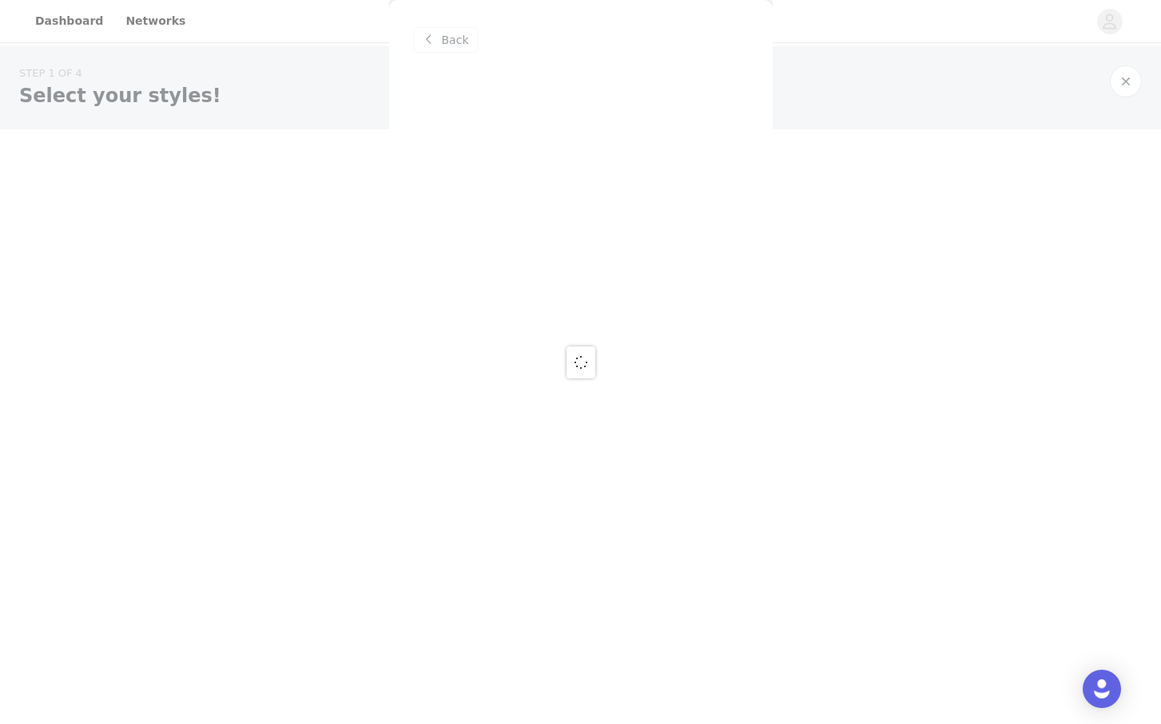
scroll to position [0, 0]
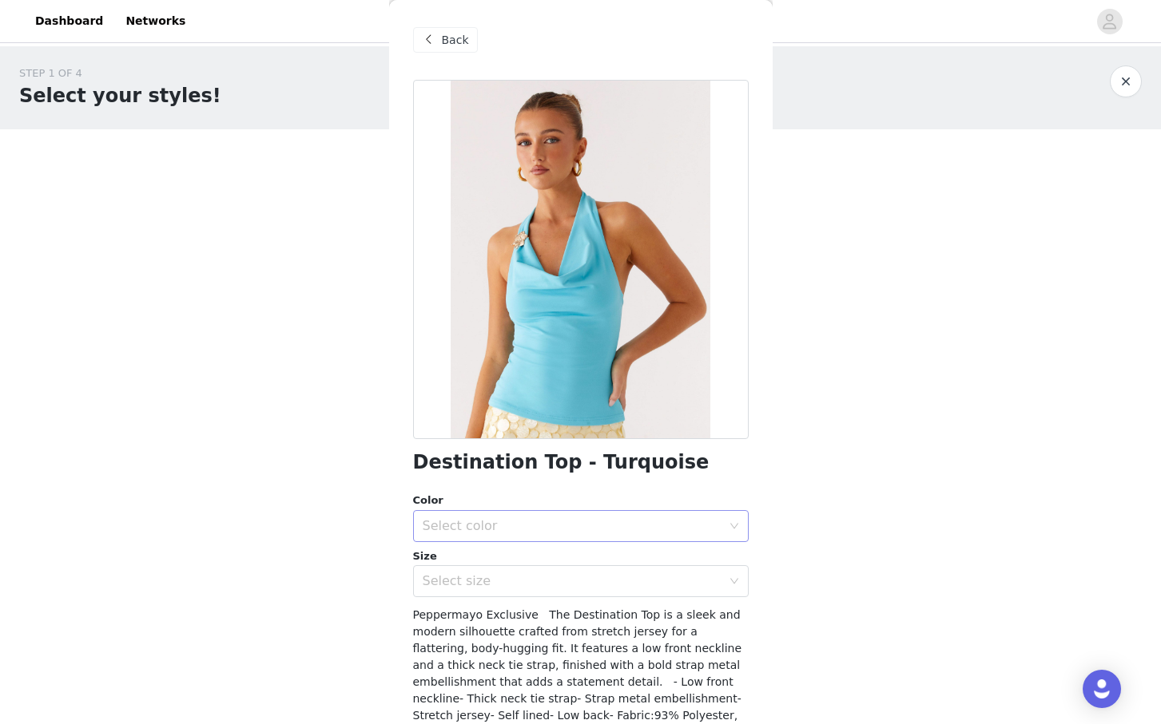
click at [514, 529] on div "Select color" at bounding box center [572, 526] width 299 height 16
click at [500, 569] on li "Turquoise" at bounding box center [580, 562] width 335 height 26
click at [502, 585] on div "Select size" at bounding box center [572, 581] width 299 height 16
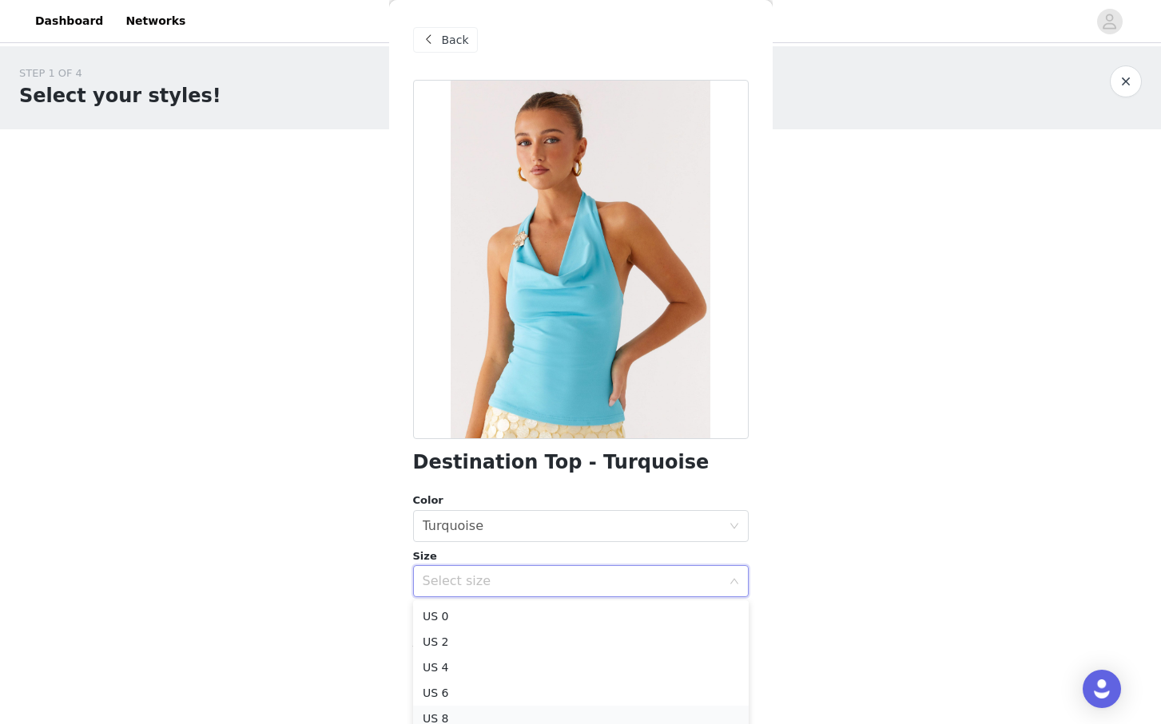
click at [470, 716] on li "US 8" at bounding box center [580, 719] width 335 height 26
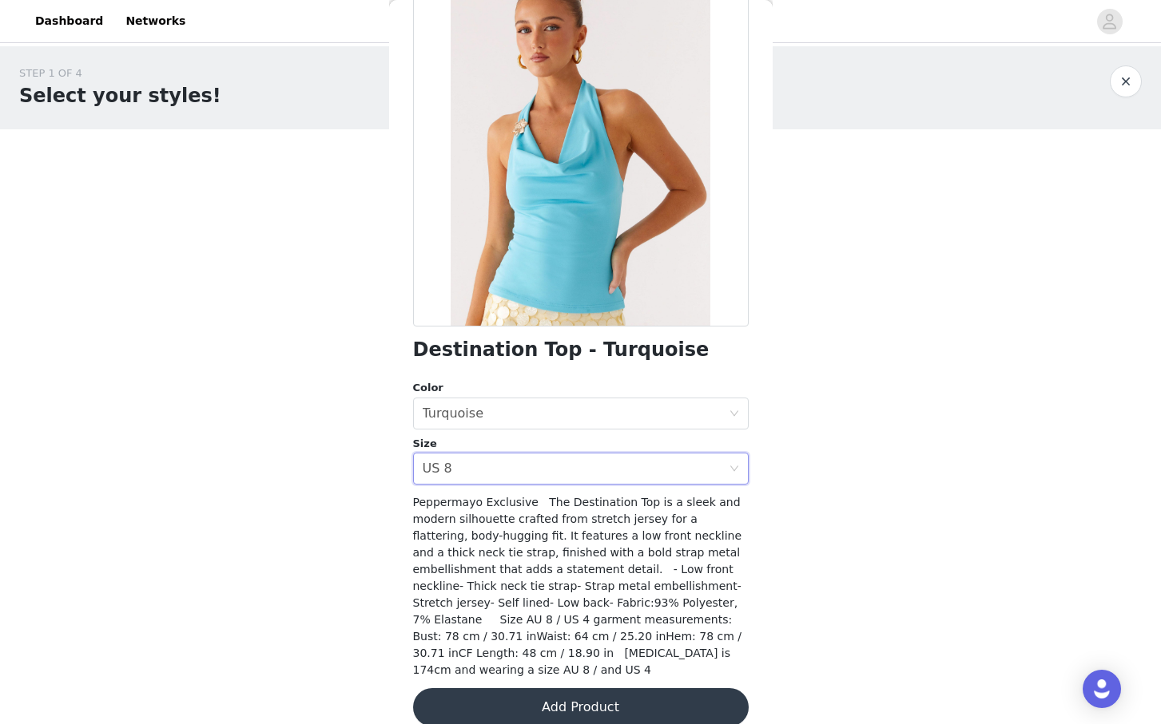
scroll to position [117, 0]
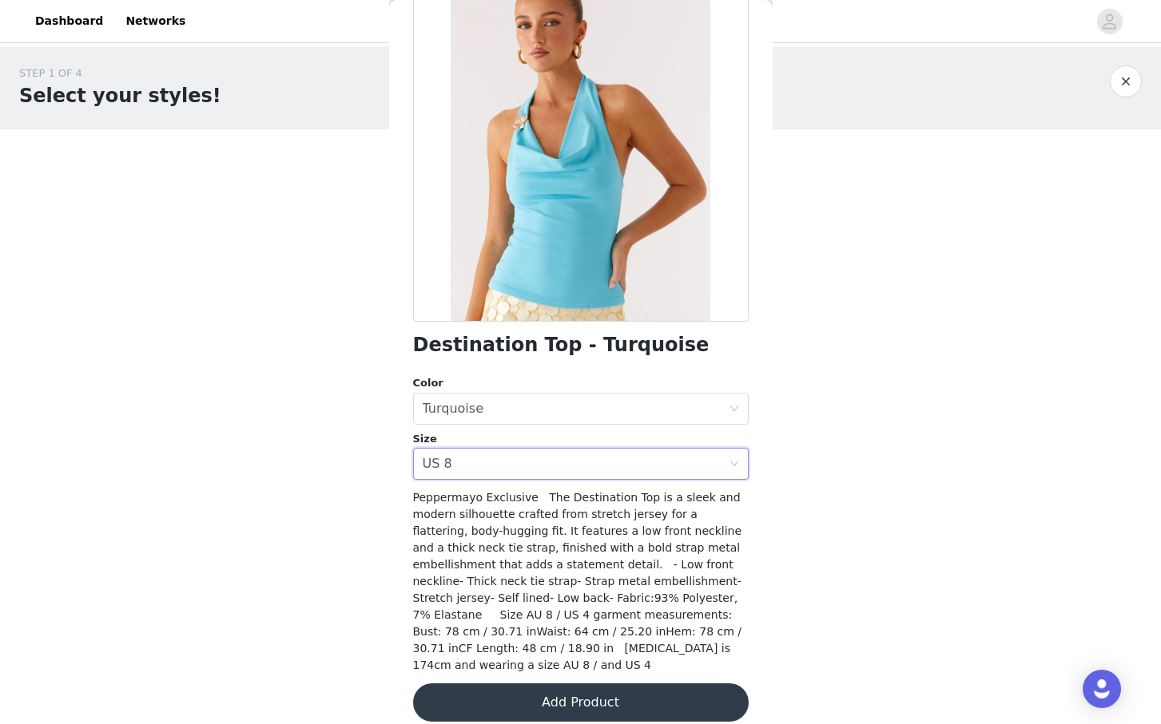
click at [546, 695] on button "Add Product" at bounding box center [580, 703] width 335 height 38
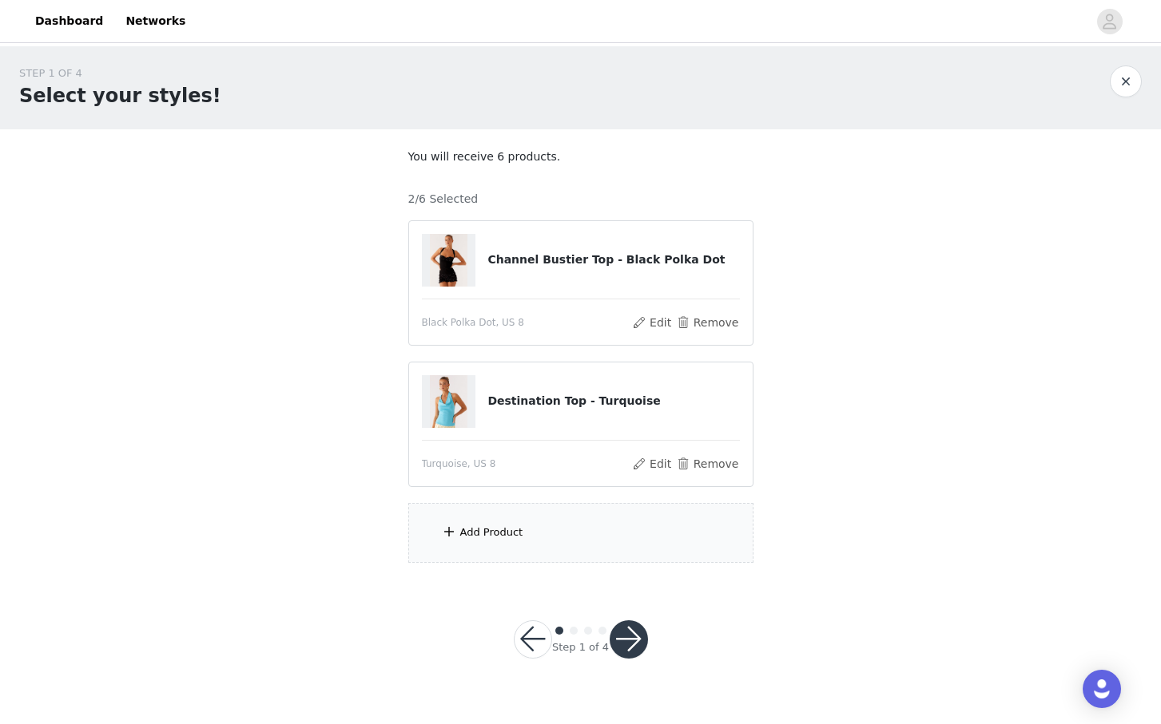
click at [551, 542] on div "Add Product" at bounding box center [580, 533] width 345 height 60
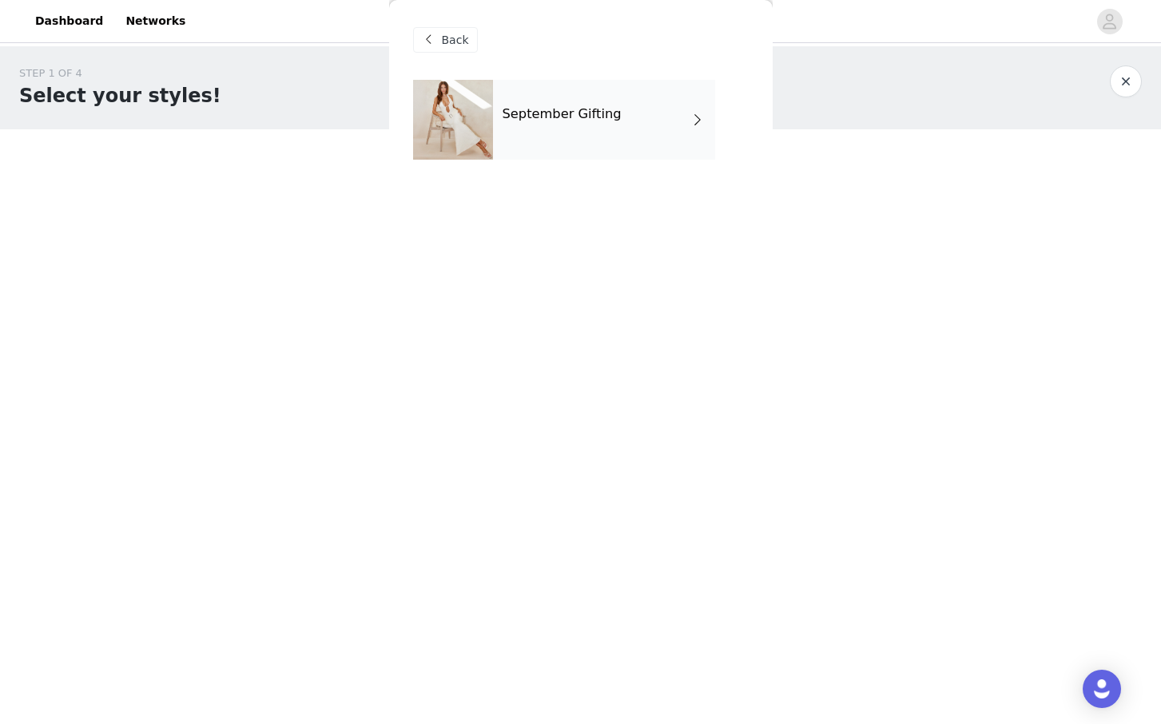
click at [654, 120] on div "September Gifting" at bounding box center [604, 120] width 222 height 80
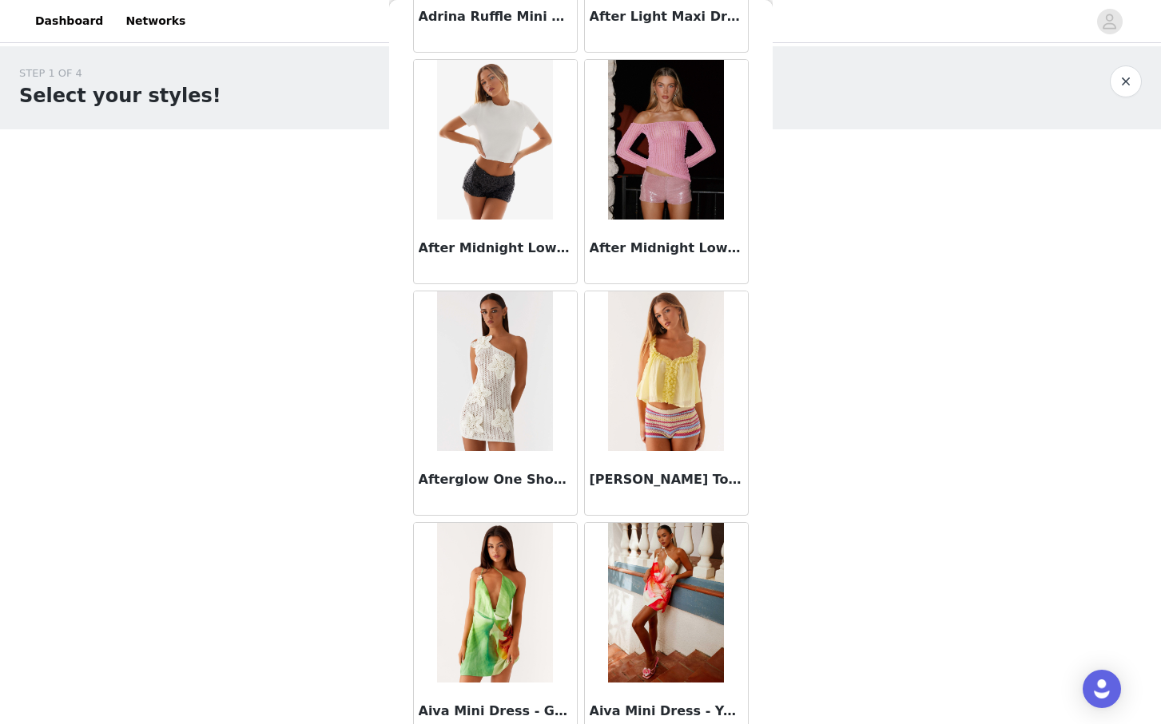
scroll to position [1720, 0]
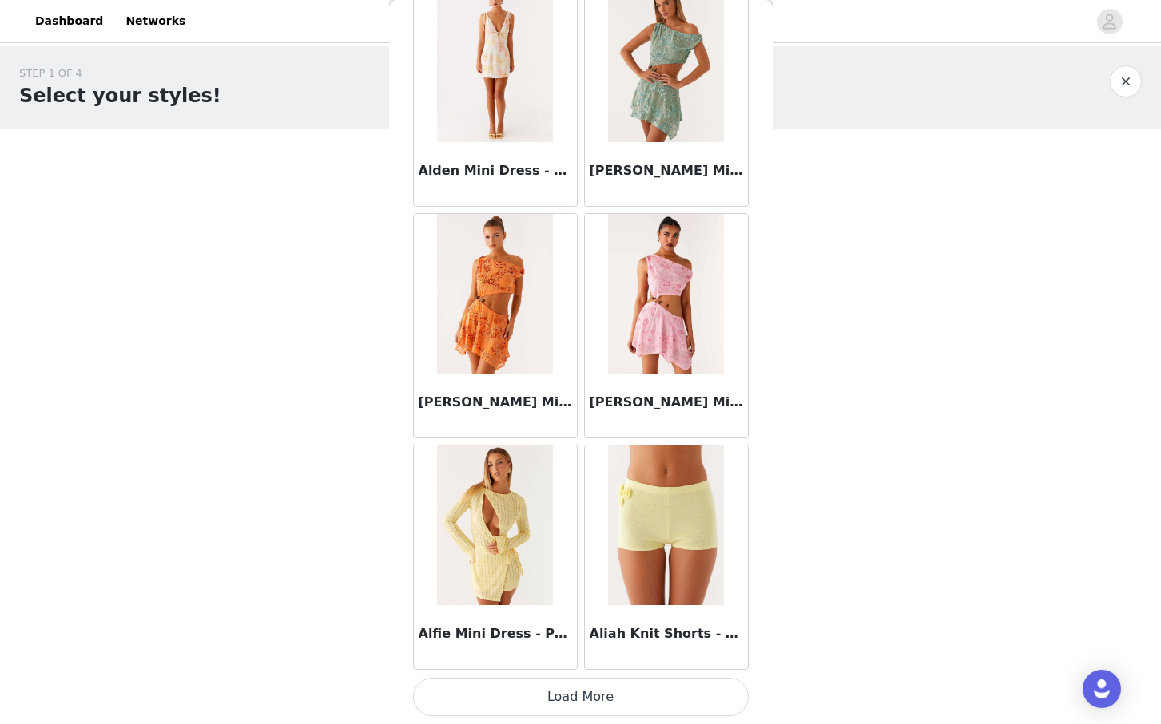
click at [586, 705] on button "Load More" at bounding box center [580, 697] width 335 height 38
click at [544, 411] on h3 "[PERSON_NAME] Mini Dress - Orange" at bounding box center [495, 402] width 153 height 19
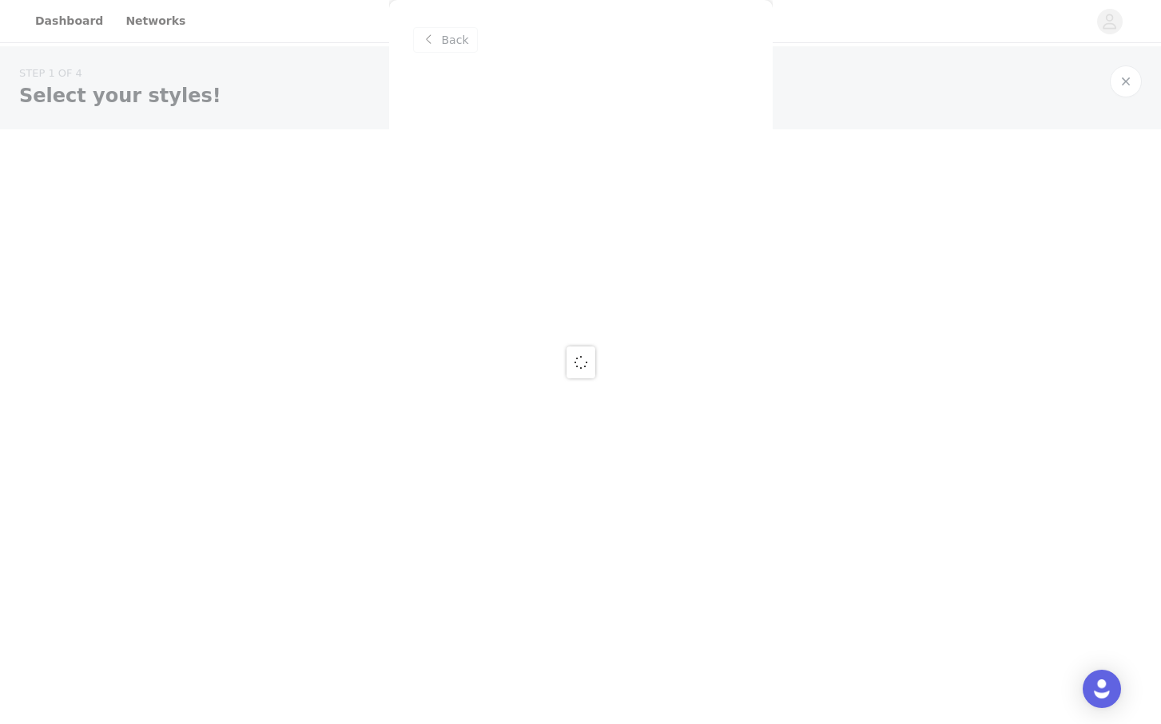
scroll to position [0, 0]
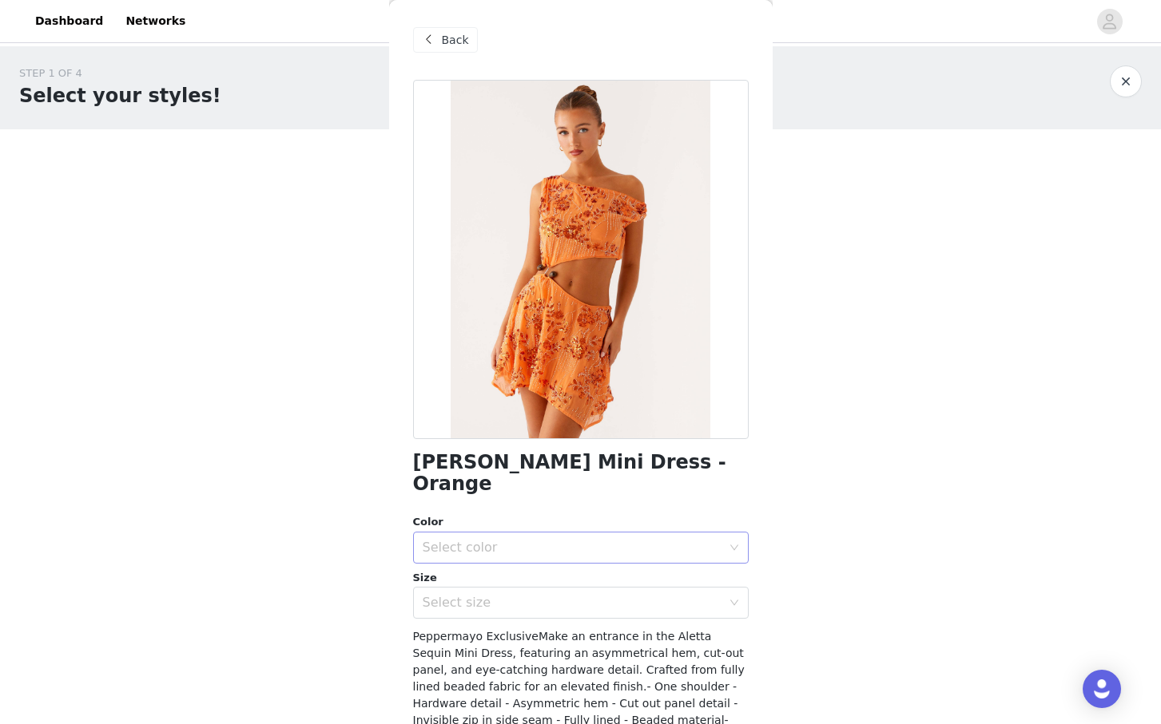
click at [620, 540] on div "Select color" at bounding box center [572, 548] width 299 height 16
click at [573, 563] on li "Orange" at bounding box center [580, 562] width 335 height 26
click at [571, 593] on div "Select size" at bounding box center [576, 603] width 306 height 30
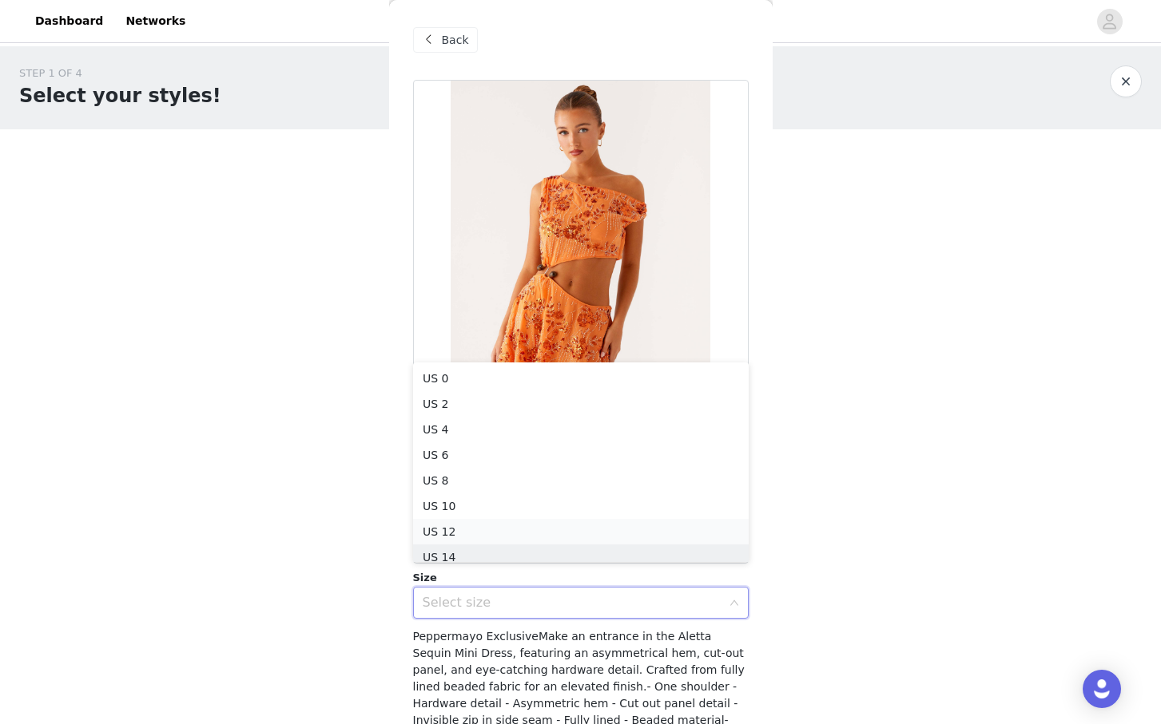
scroll to position [8, 0]
click at [542, 478] on li "US 8" at bounding box center [580, 473] width 335 height 26
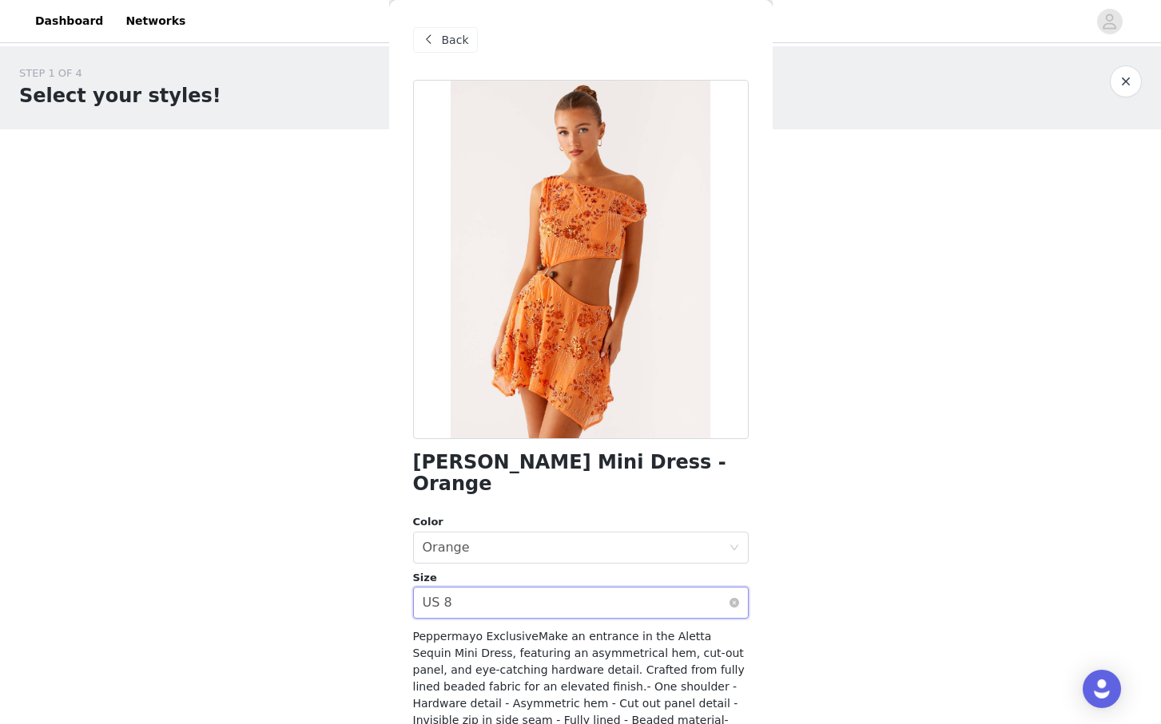
scroll to position [117, 0]
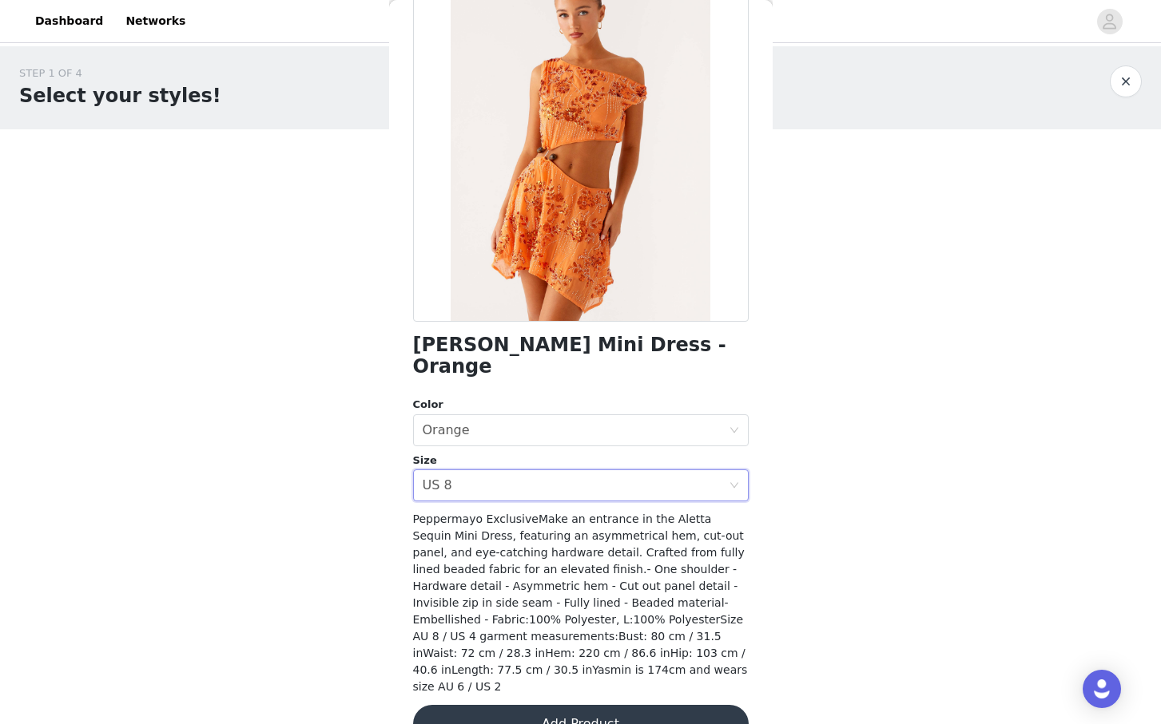
click at [531, 705] on button "Add Product" at bounding box center [580, 724] width 335 height 38
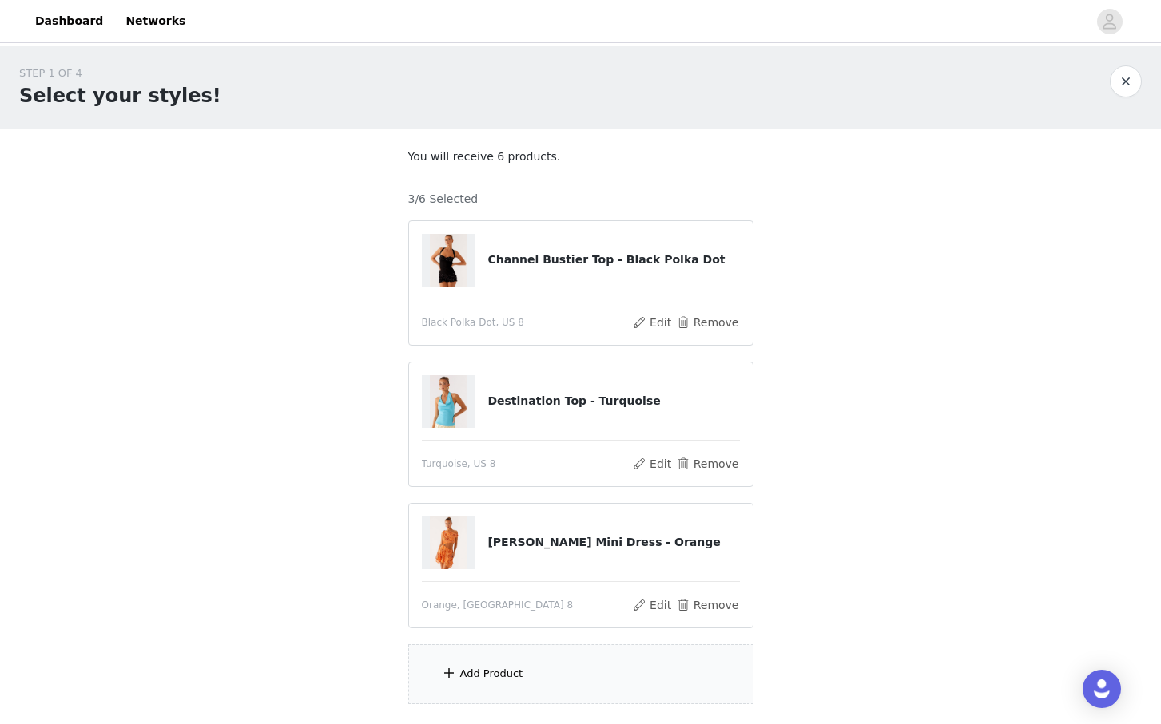
click at [510, 673] on div "Add Product" at bounding box center [491, 674] width 63 height 16
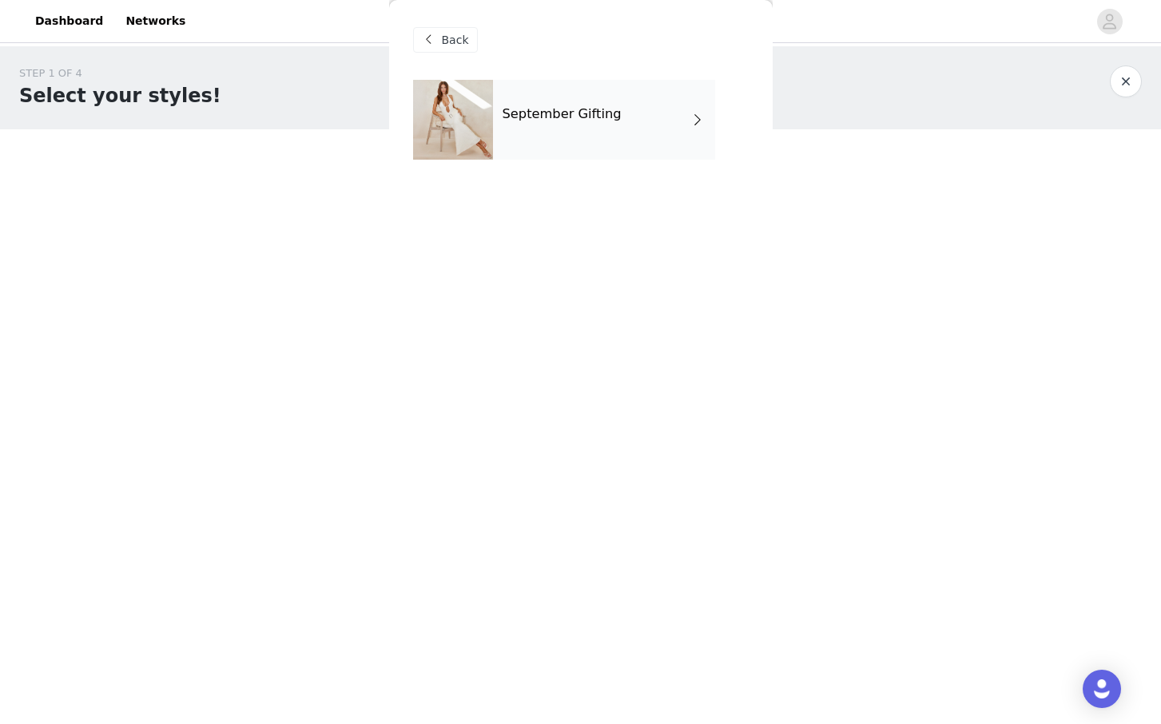
click at [675, 108] on div "September Gifting" at bounding box center [604, 120] width 222 height 80
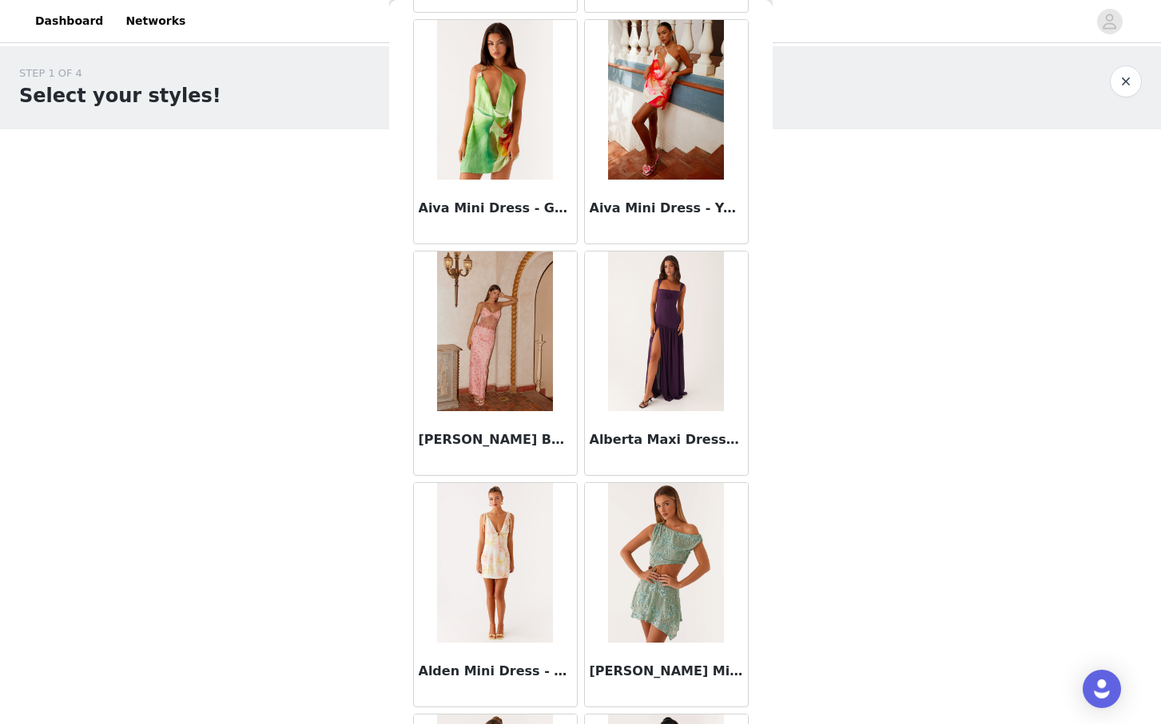
scroll to position [1720, 0]
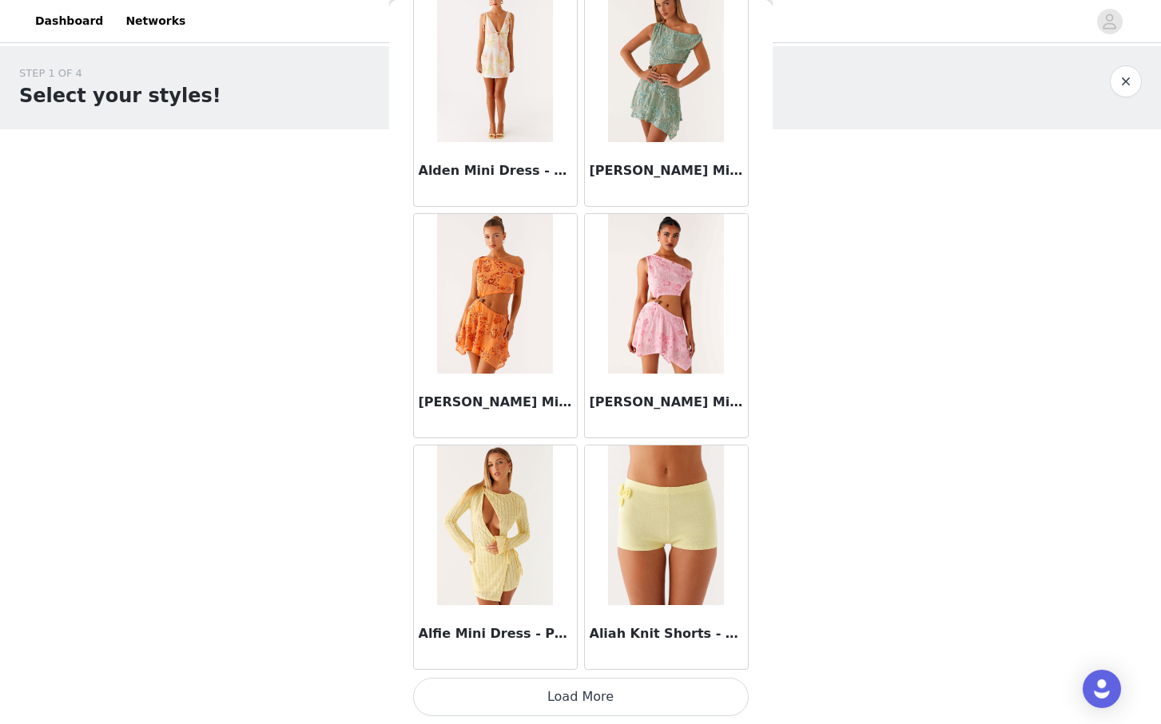
click at [628, 686] on button "Load More" at bounding box center [580, 697] width 335 height 38
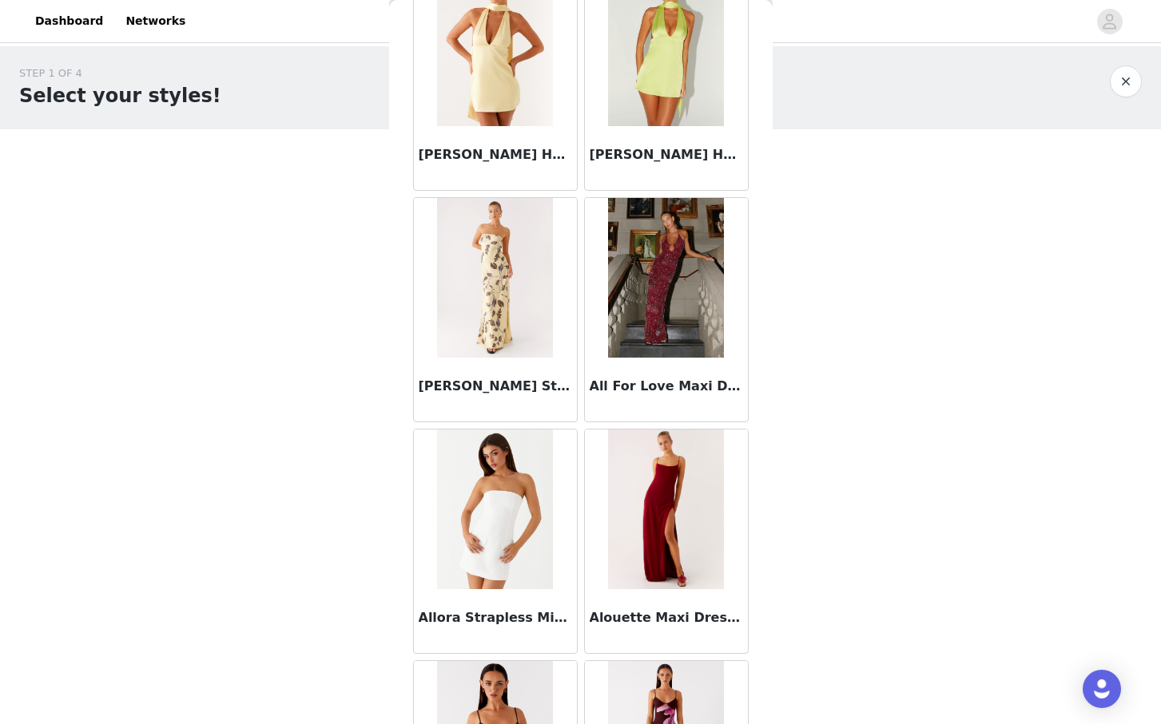
scroll to position [4036, 0]
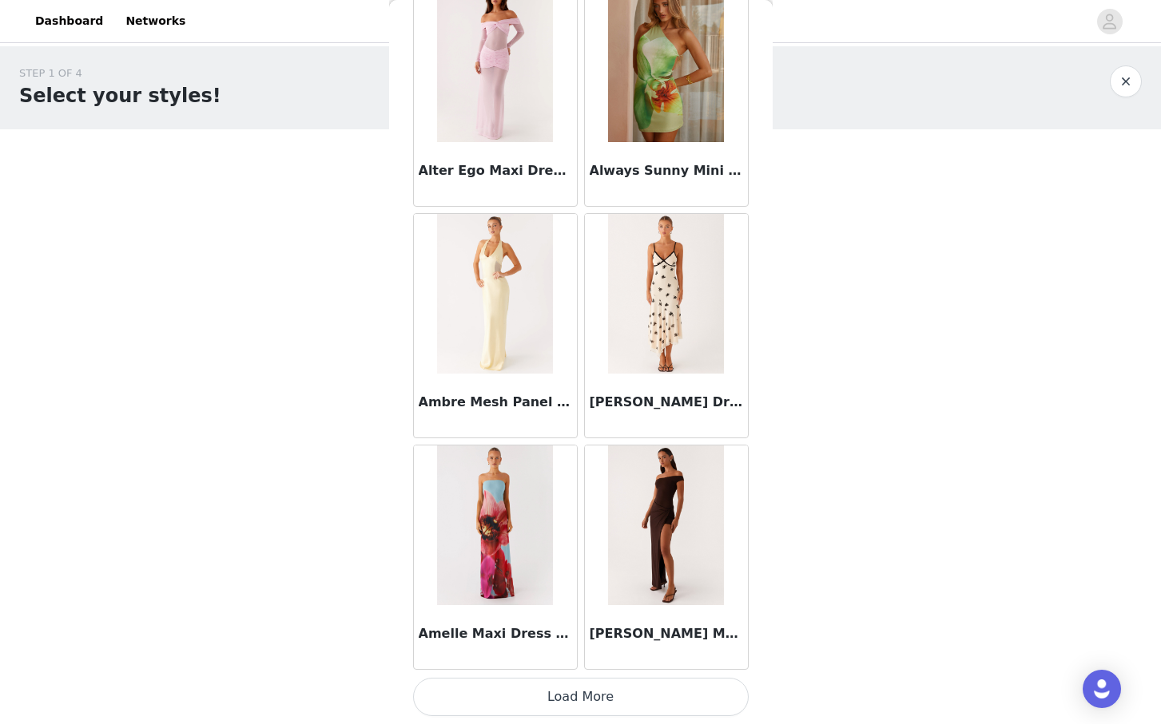
click at [674, 695] on button "Load More" at bounding box center [580, 697] width 335 height 38
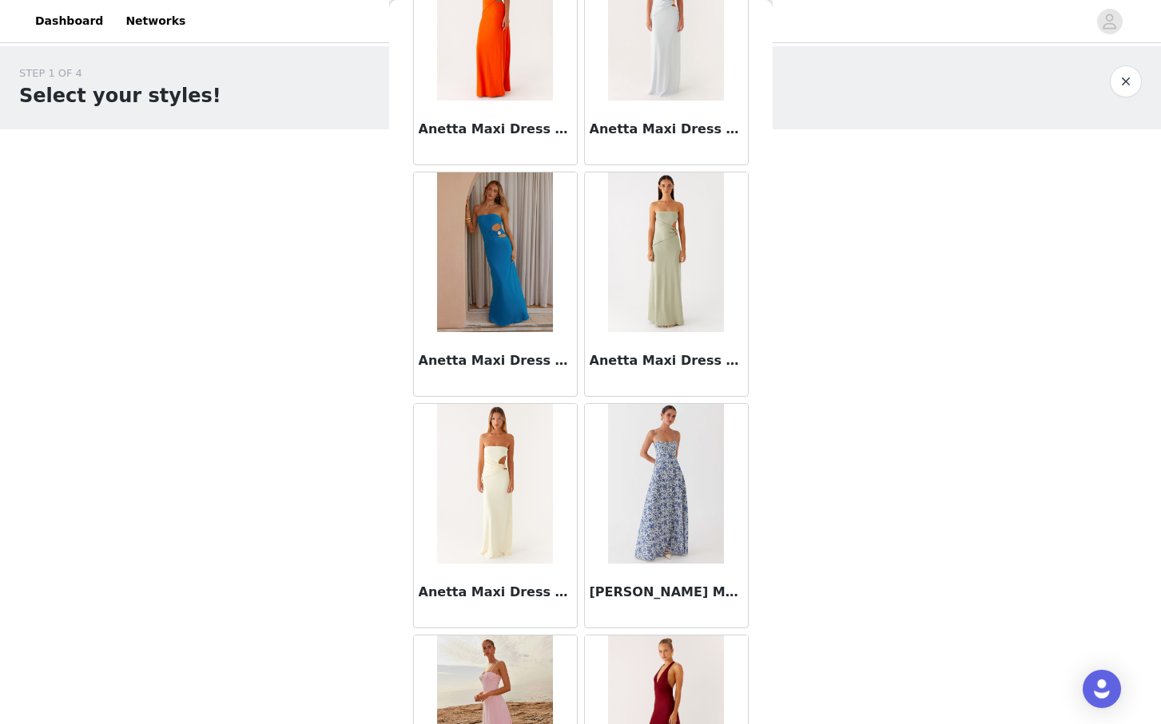
scroll to position [6352, 0]
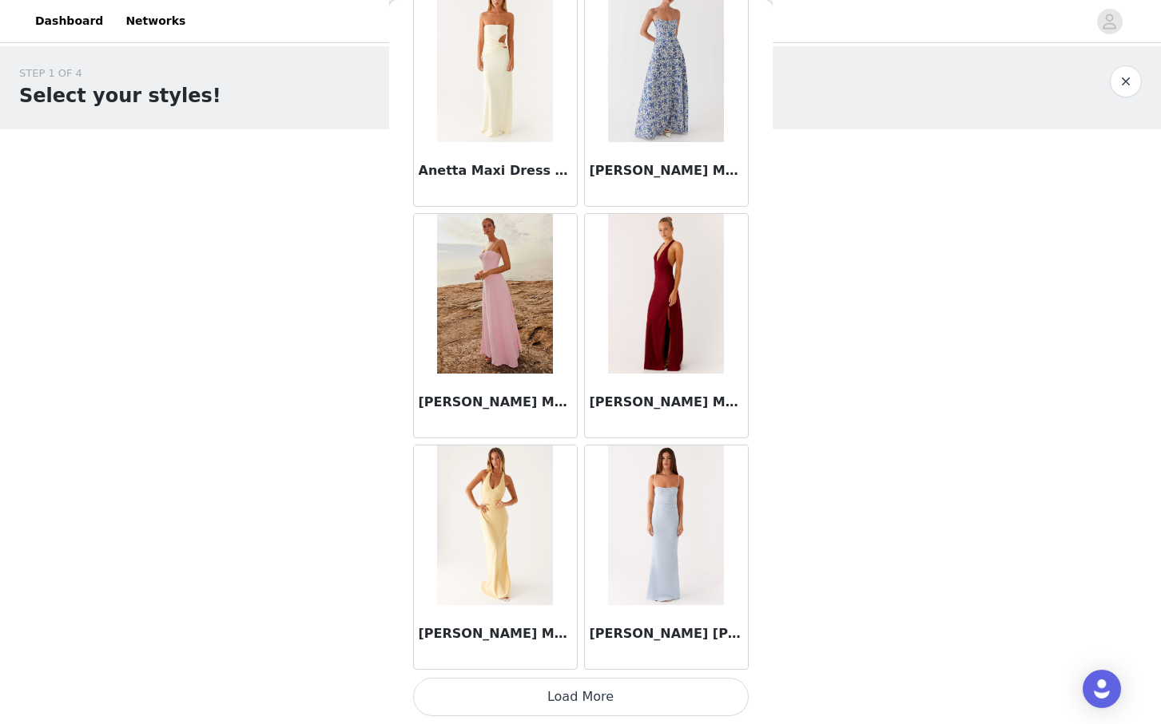
click at [629, 691] on button "Load More" at bounding box center [580, 697] width 335 height 38
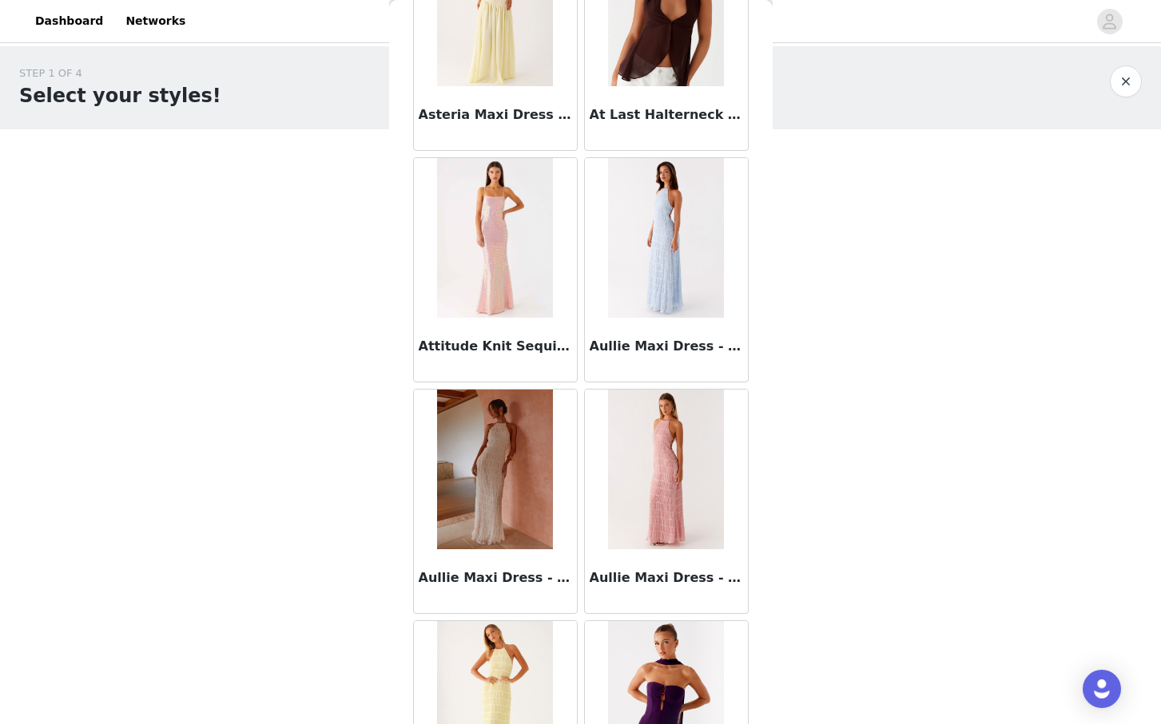
scroll to position [8668, 0]
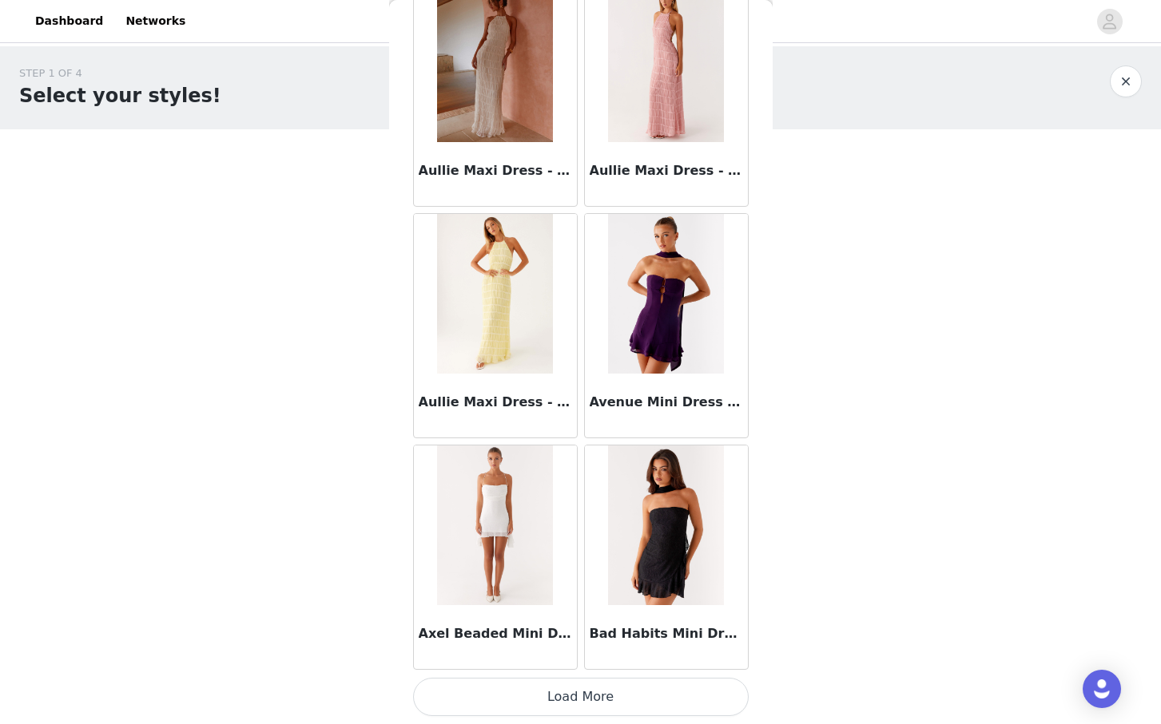
click at [617, 702] on button "Load More" at bounding box center [580, 697] width 335 height 38
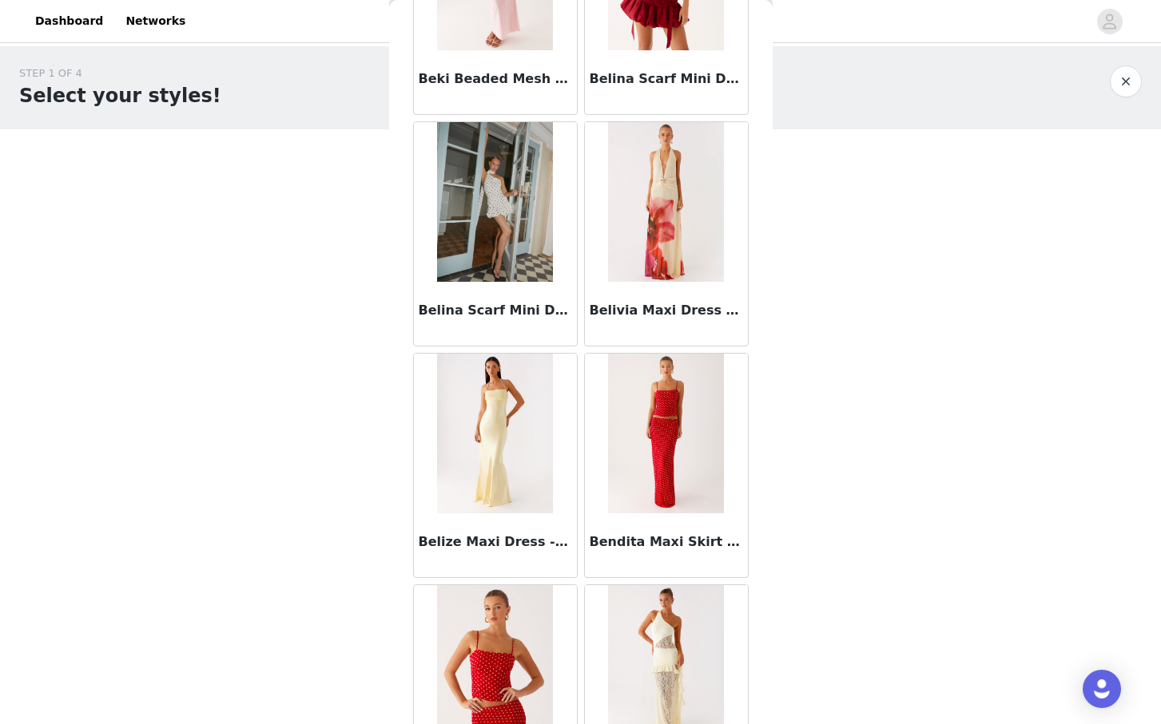
scroll to position [10985, 0]
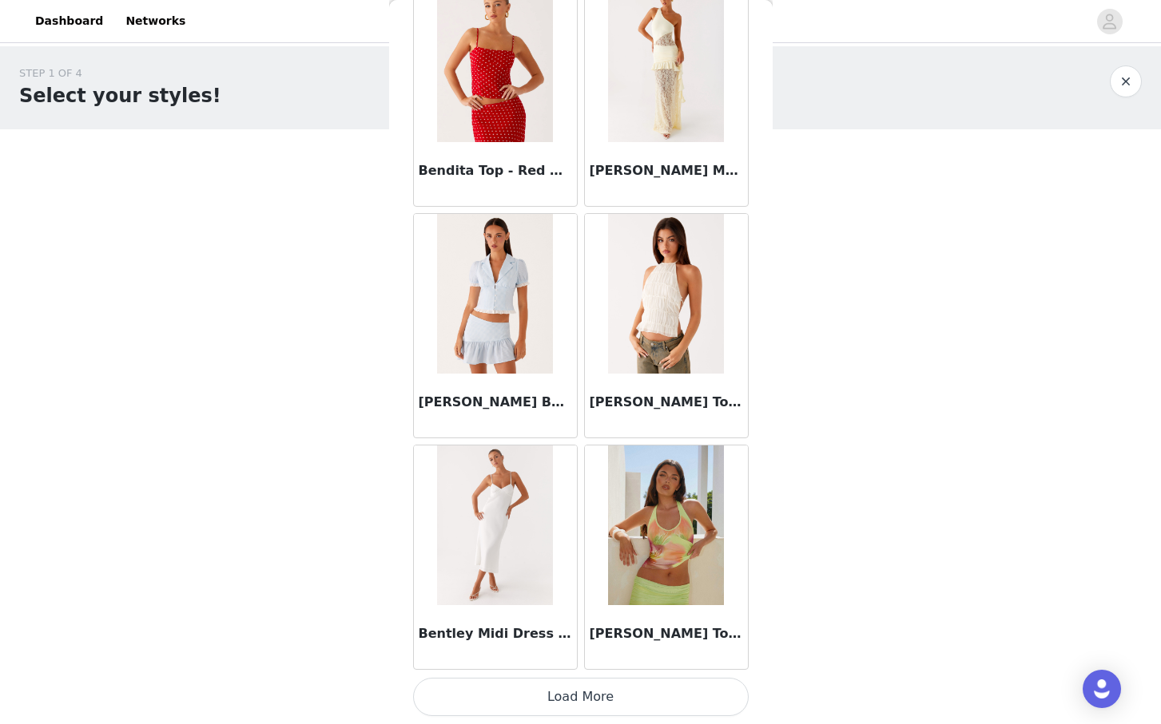
click at [637, 704] on button "Load More" at bounding box center [580, 697] width 335 height 38
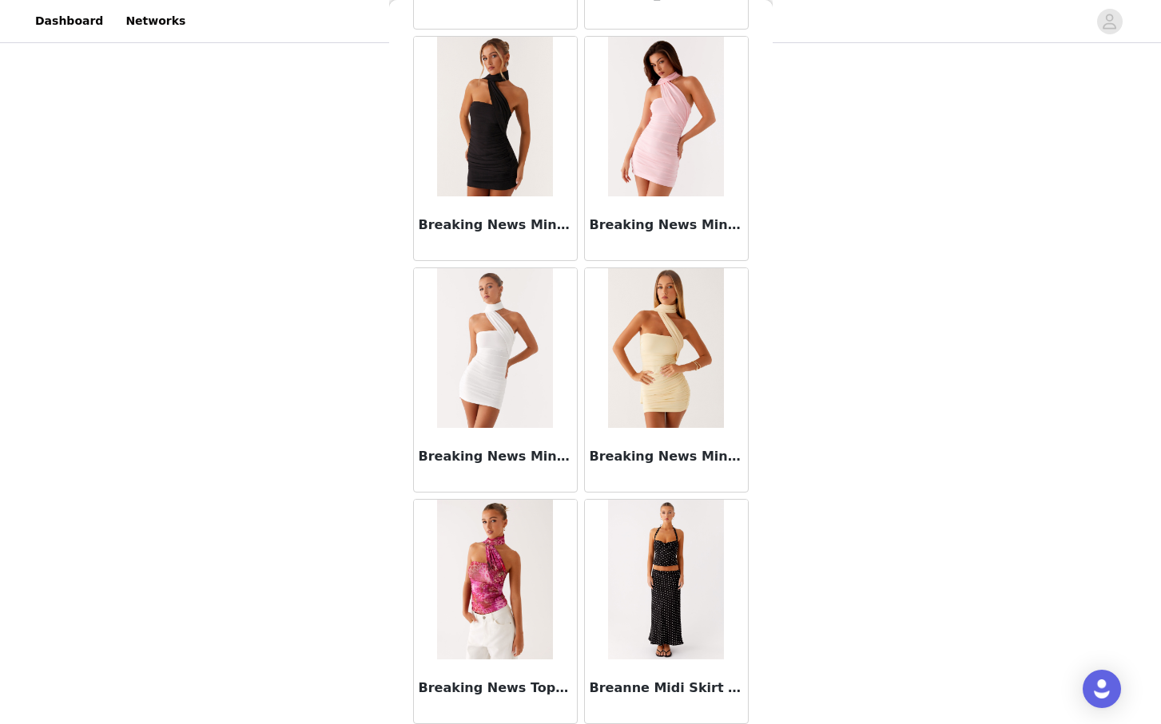
scroll to position [13301, 0]
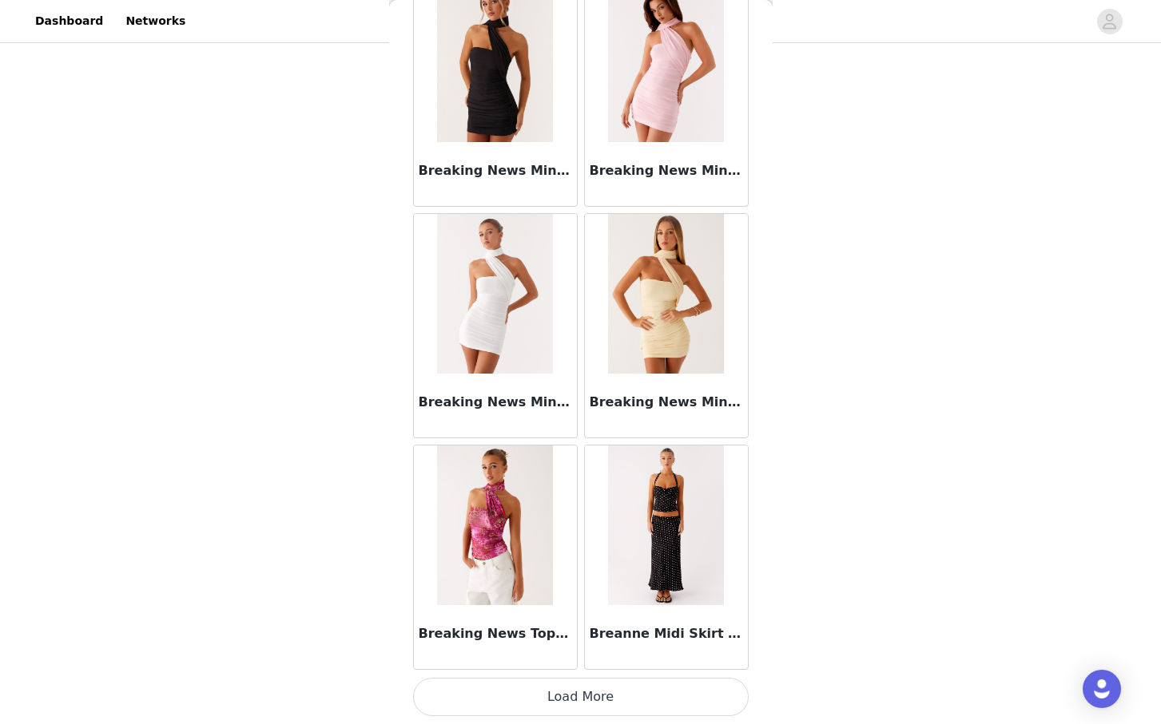
click at [634, 690] on button "Load More" at bounding box center [580, 697] width 335 height 38
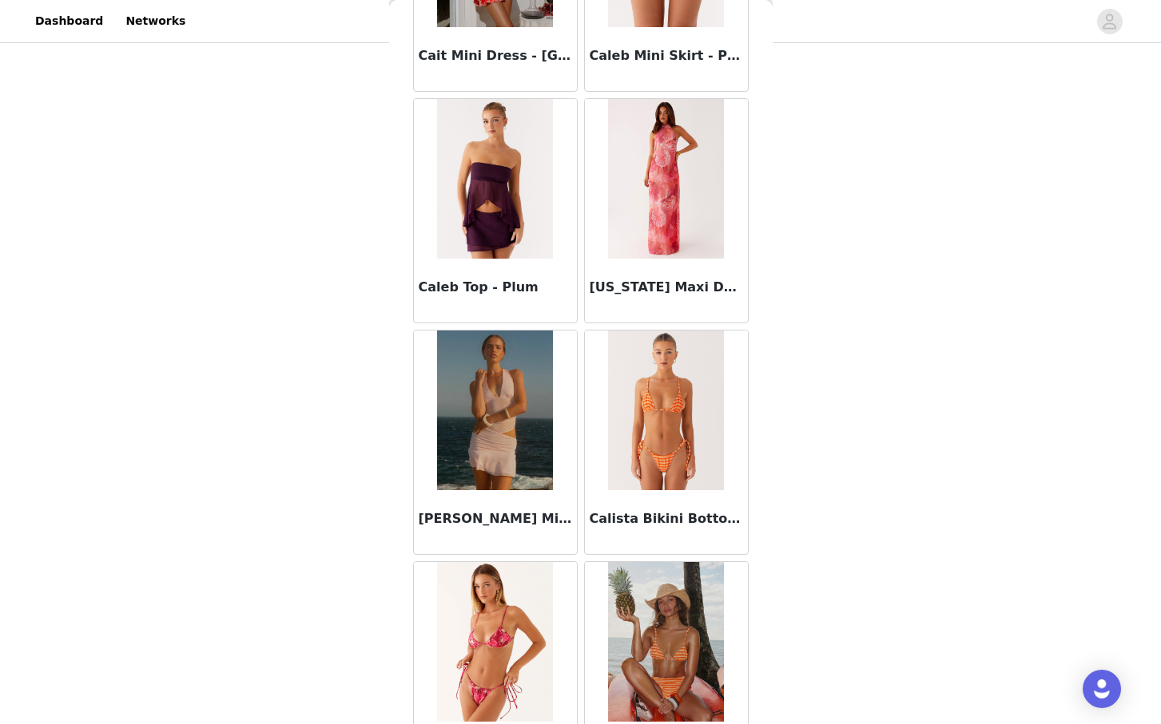
scroll to position [15617, 0]
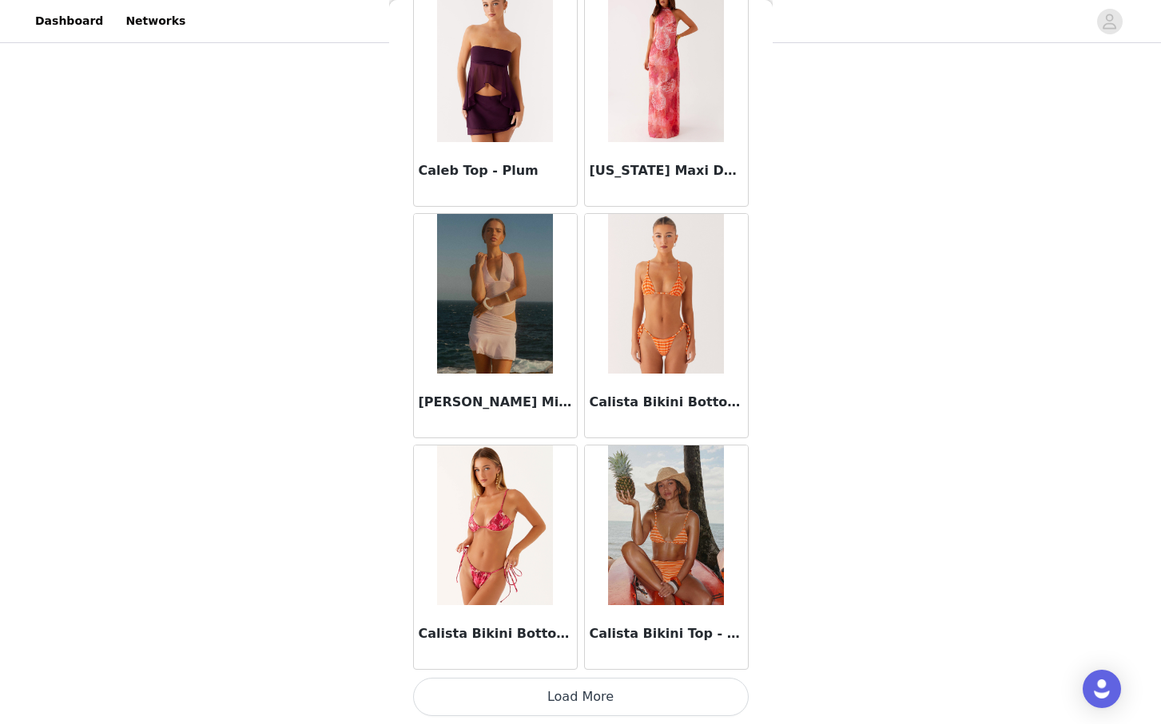
click at [569, 696] on button "Load More" at bounding box center [580, 697] width 335 height 38
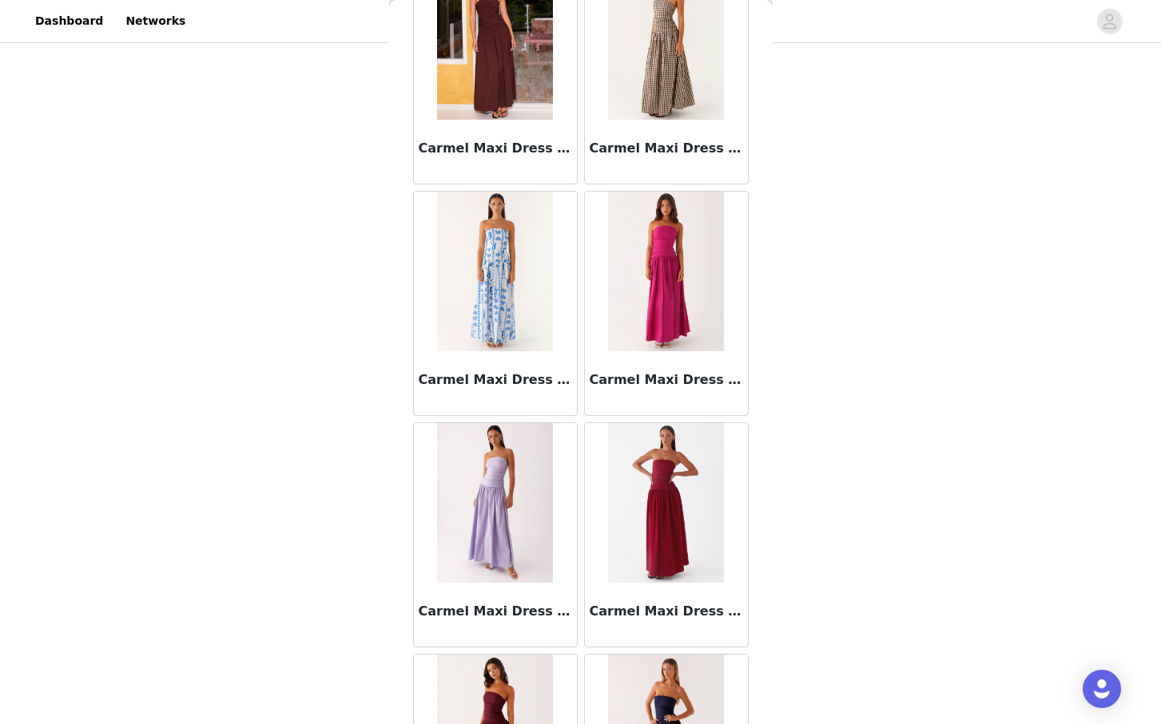
scroll to position [17933, 0]
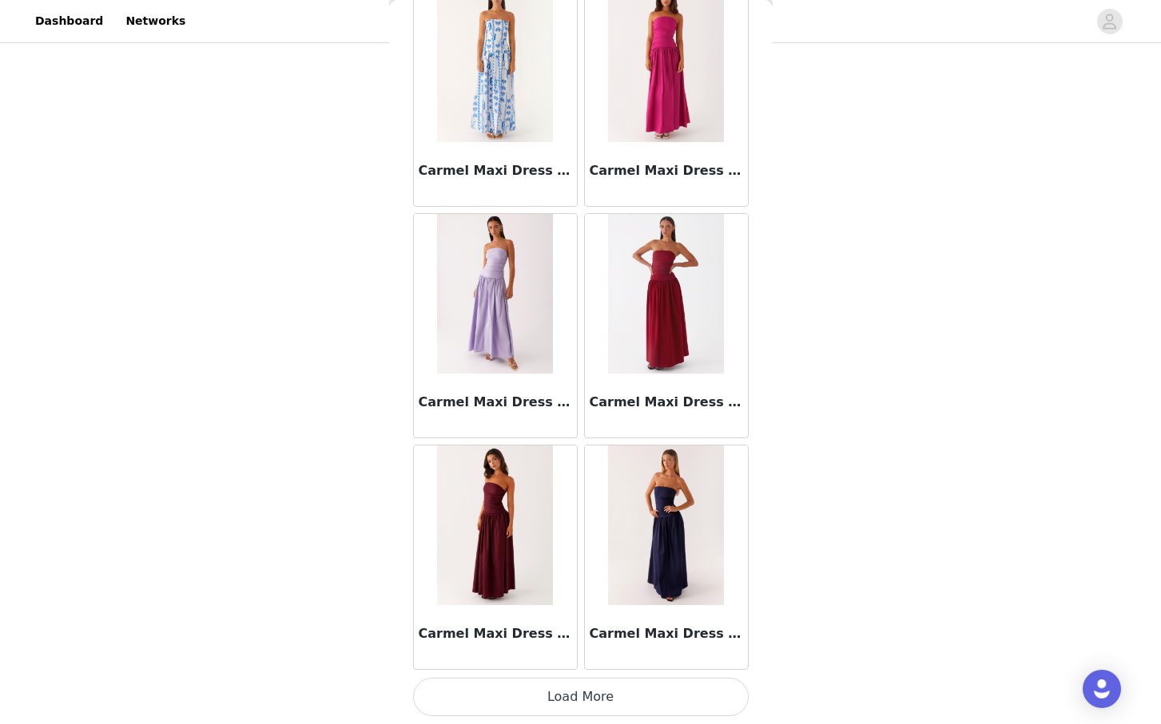
click at [580, 710] on button "Load More" at bounding box center [580, 697] width 335 height 38
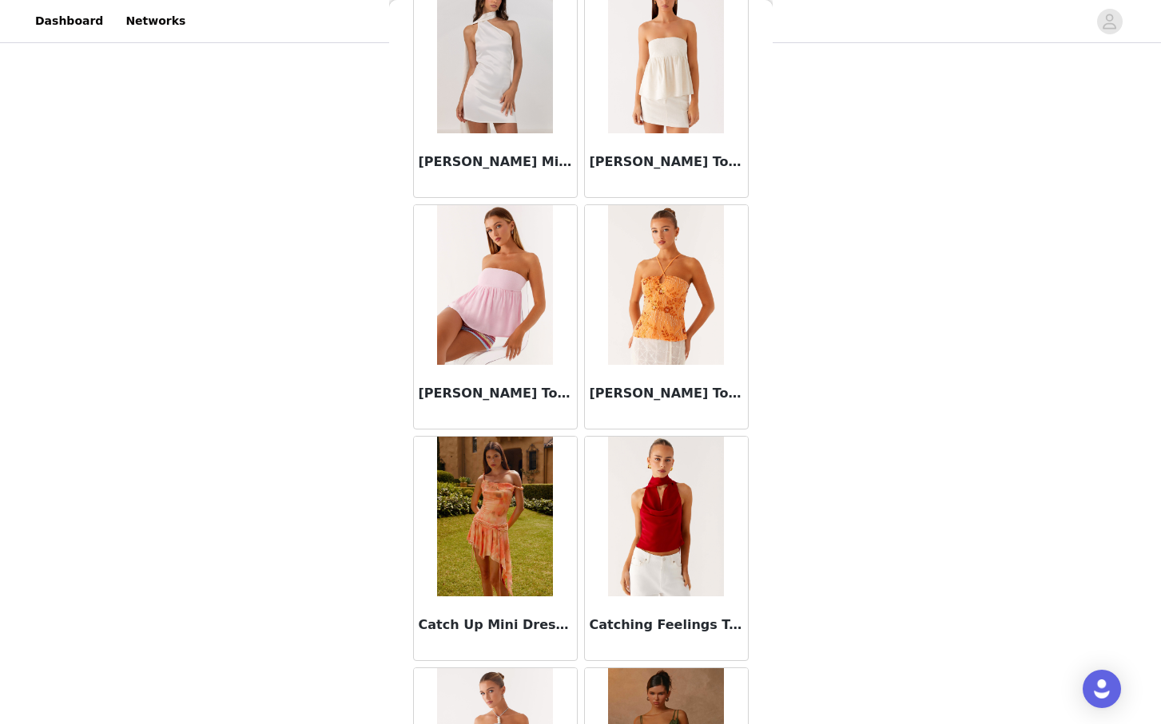
scroll to position [20250, 0]
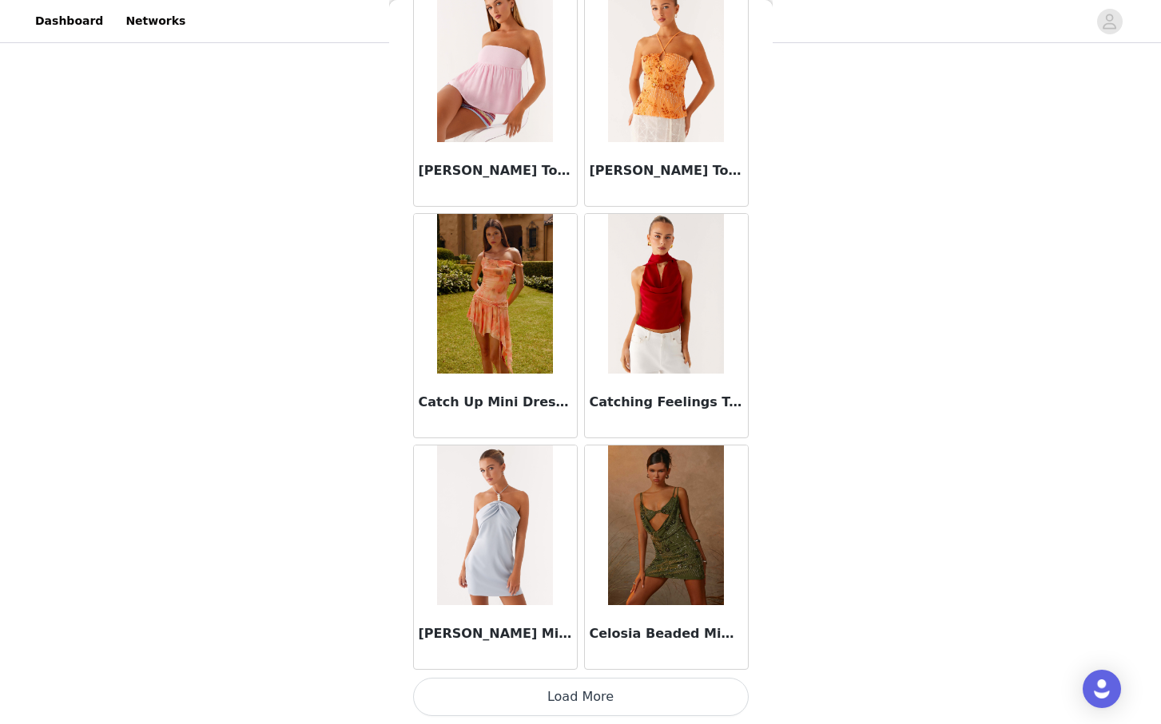
click at [562, 692] on button "Load More" at bounding box center [580, 697] width 335 height 38
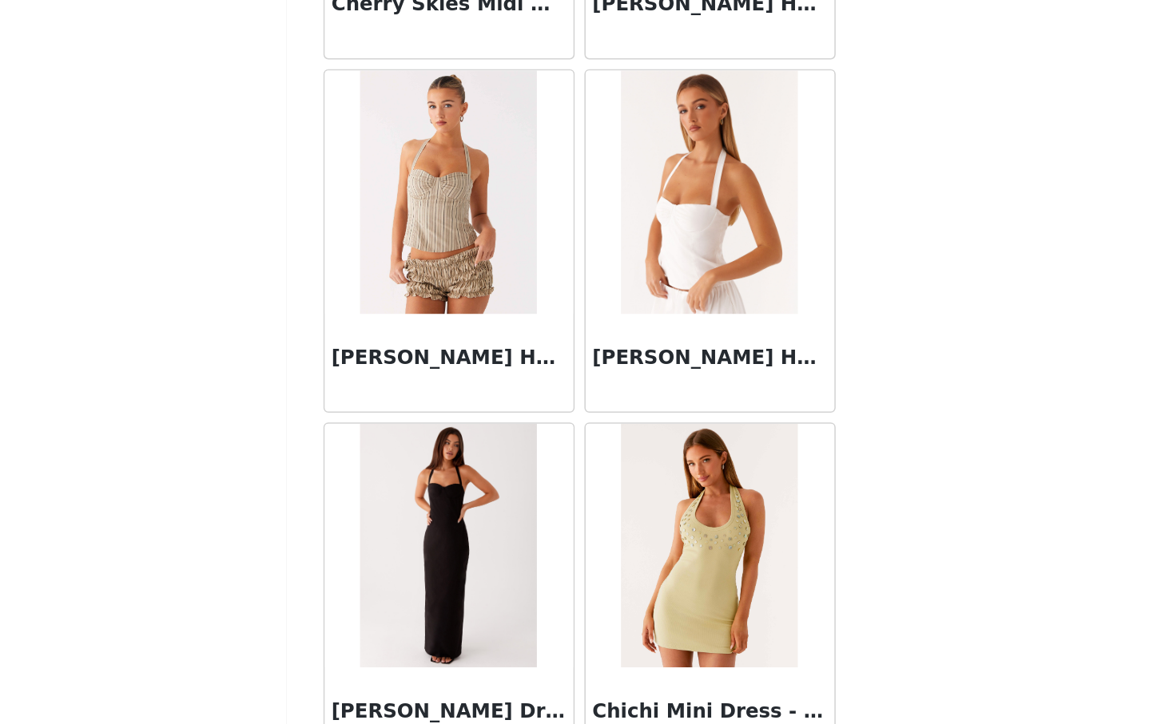
scroll to position [22171, 0]
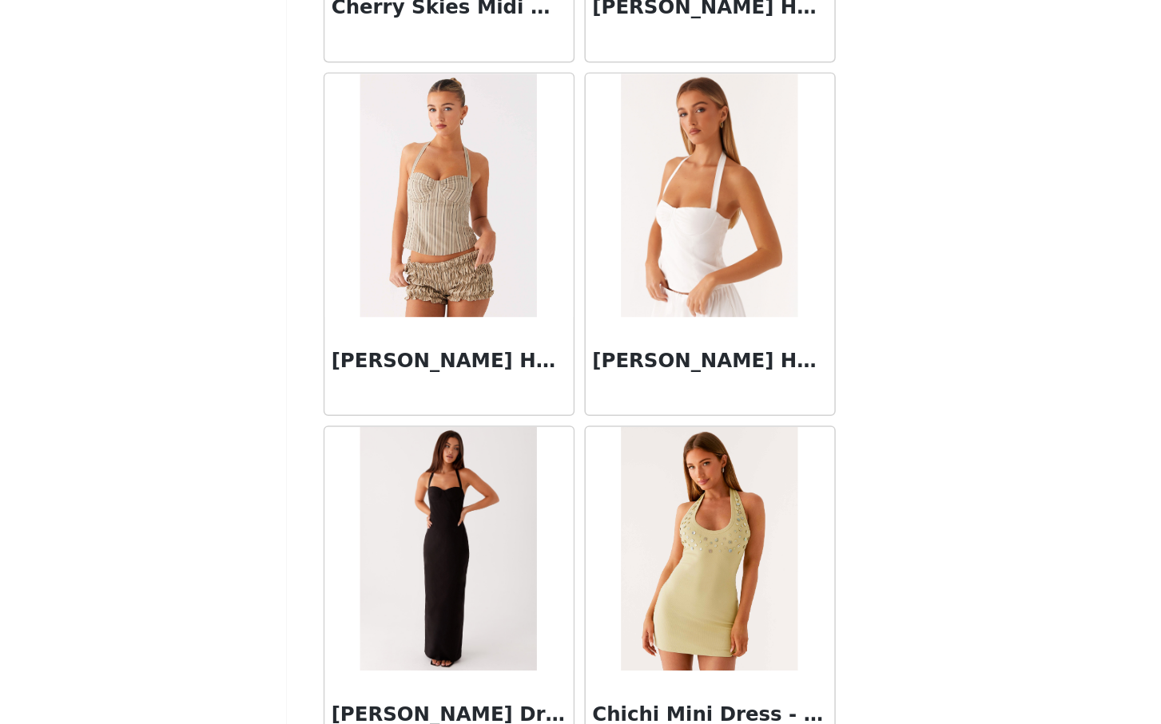
click at [677, 311] on div "[PERSON_NAME] Halter Top - White" at bounding box center [666, 337] width 163 height 64
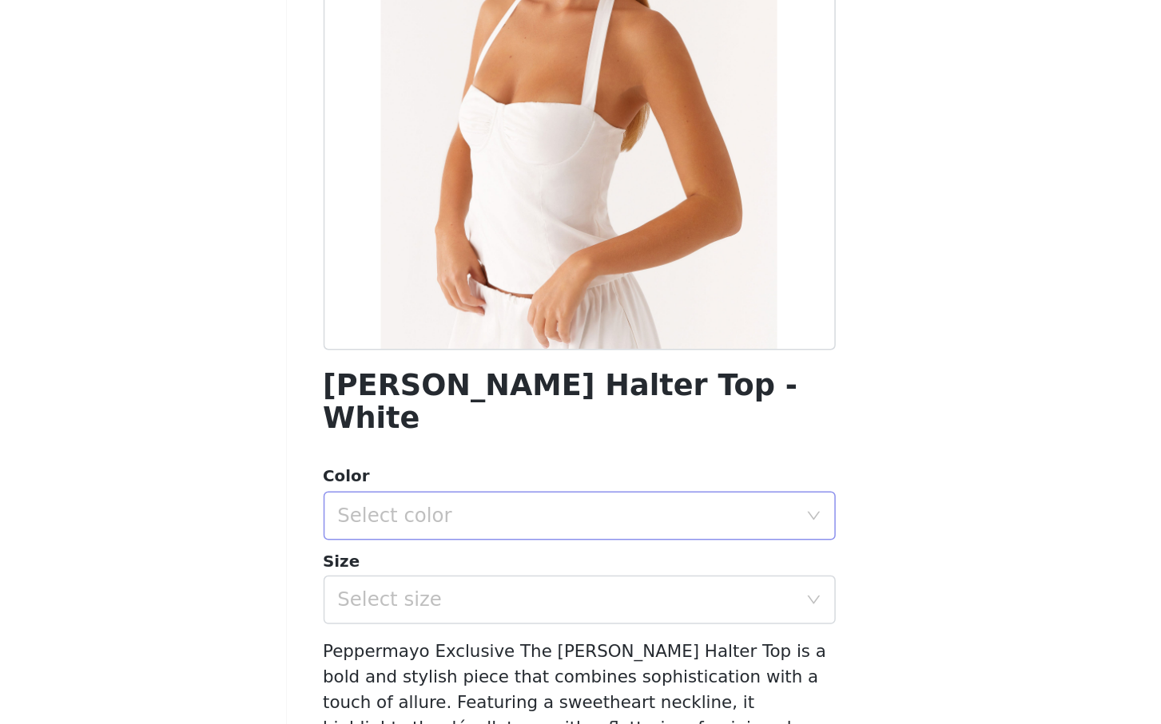
scroll to position [113, 0]
click at [617, 427] on div "Select color" at bounding box center [572, 435] width 299 height 16
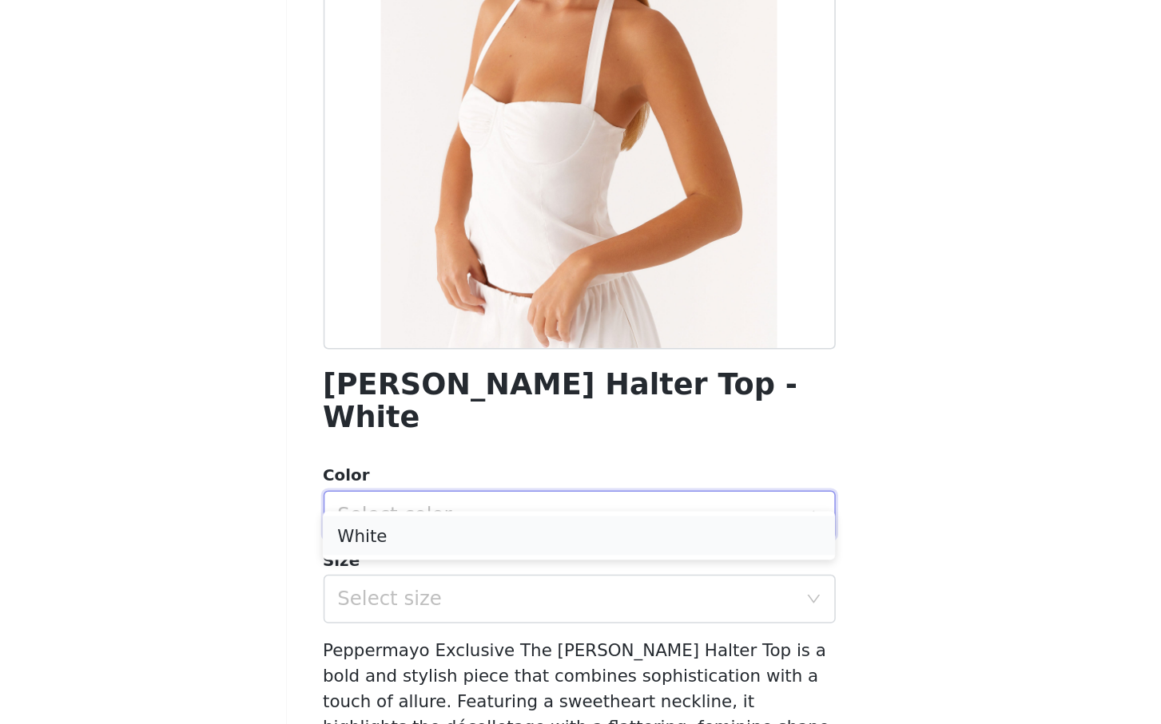
click at [569, 446] on li "White" at bounding box center [580, 448] width 335 height 26
click at [565, 482] on div "Select size" at bounding box center [572, 490] width 299 height 16
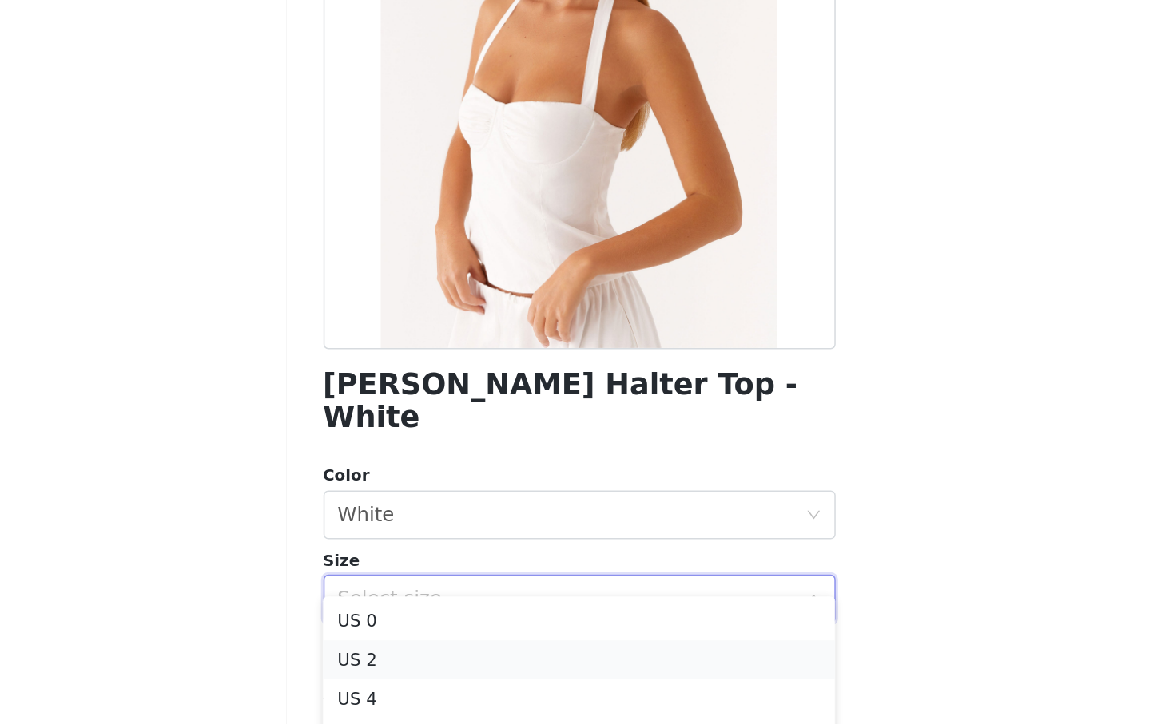
scroll to position [62, 0]
click at [502, 546] on li "US 8" at bounding box center [580, 544] width 335 height 26
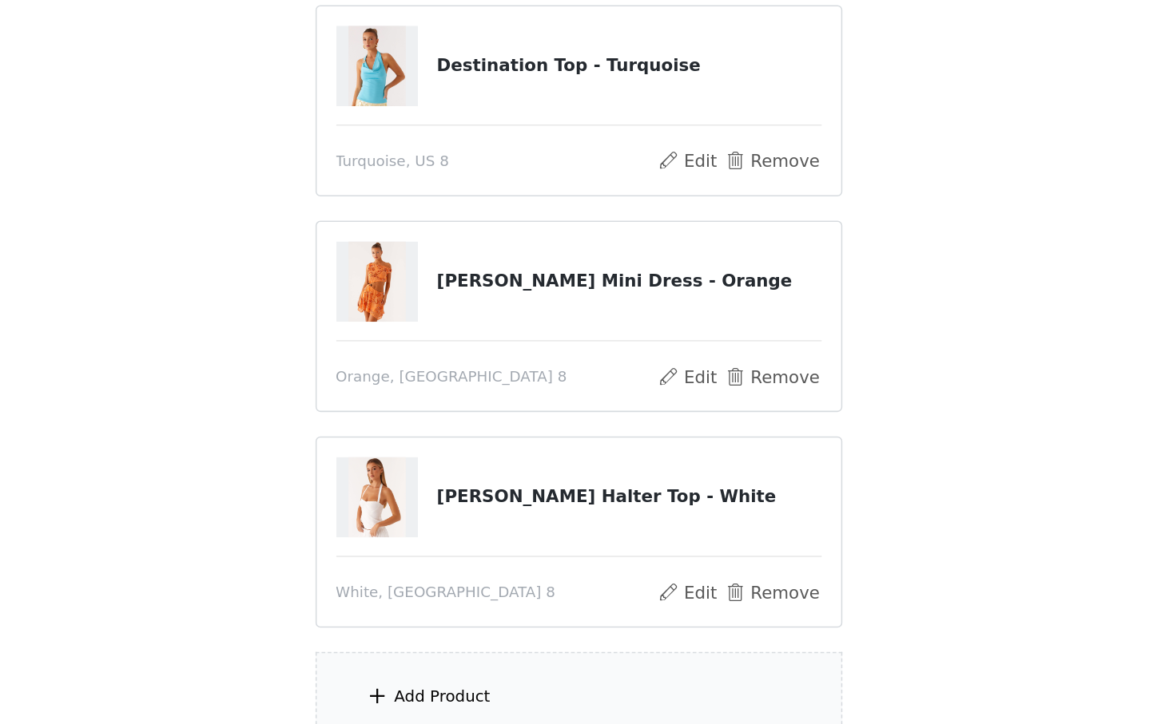
scroll to position [255, 0]
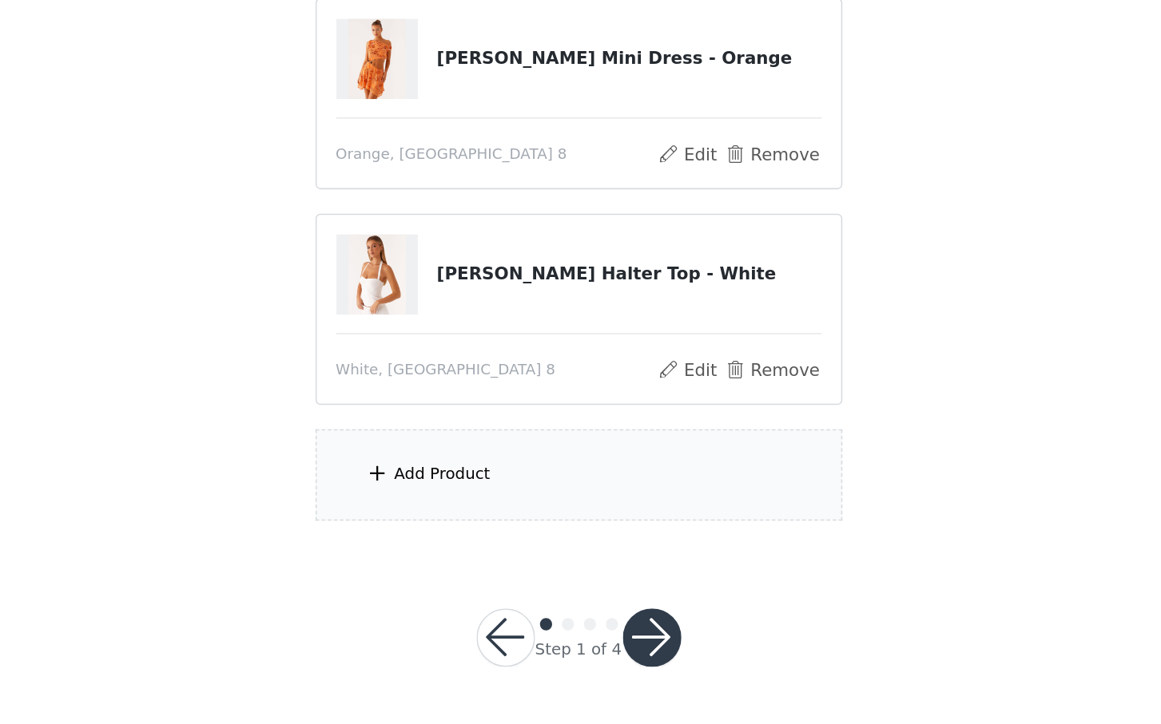
click at [552, 553] on div "Add Product" at bounding box center [580, 561] width 345 height 60
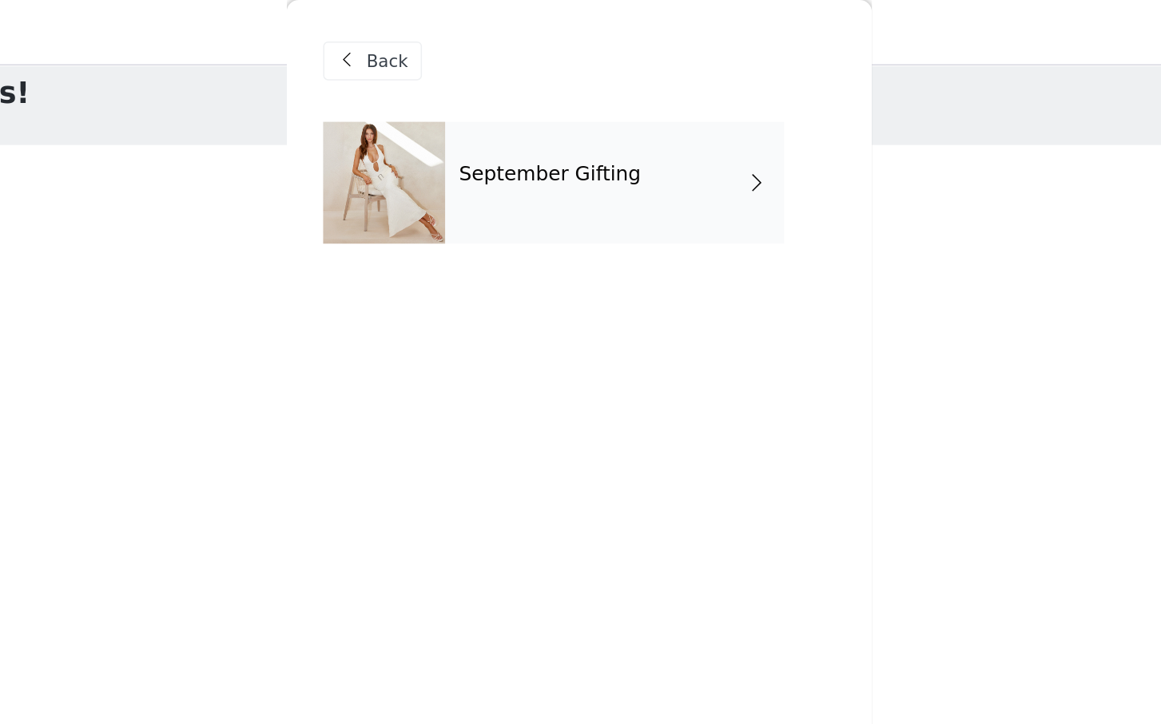
scroll to position [0, 0]
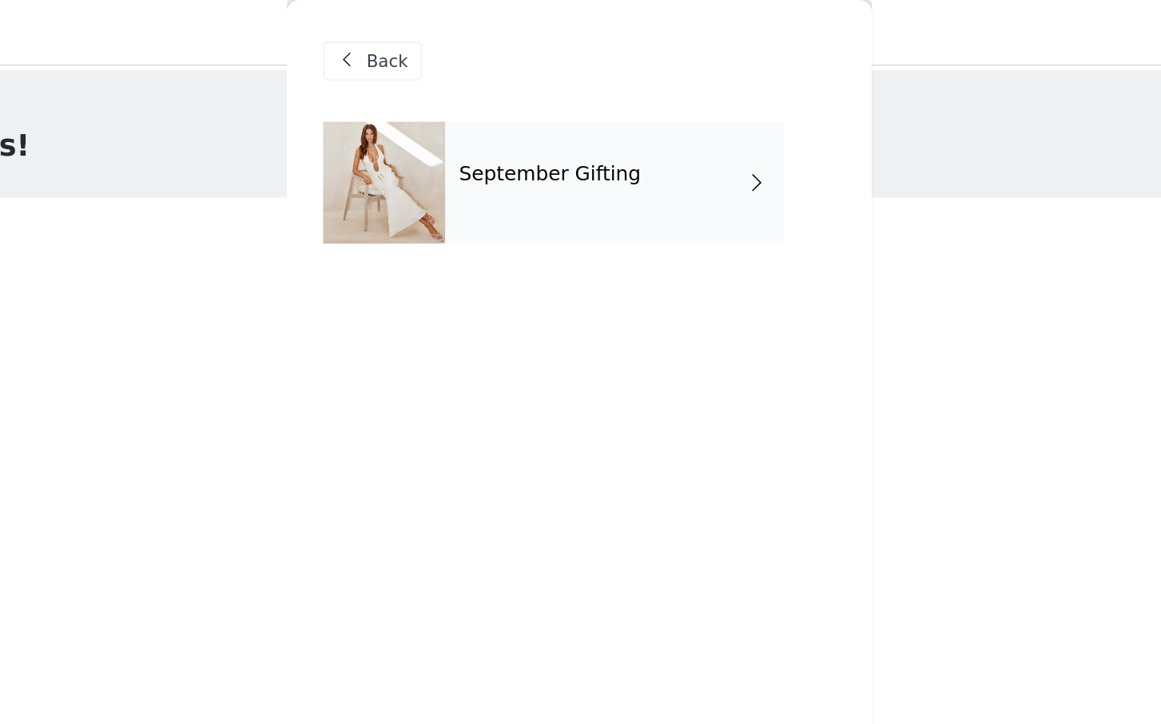
click at [656, 101] on div "September Gifting" at bounding box center [604, 120] width 222 height 80
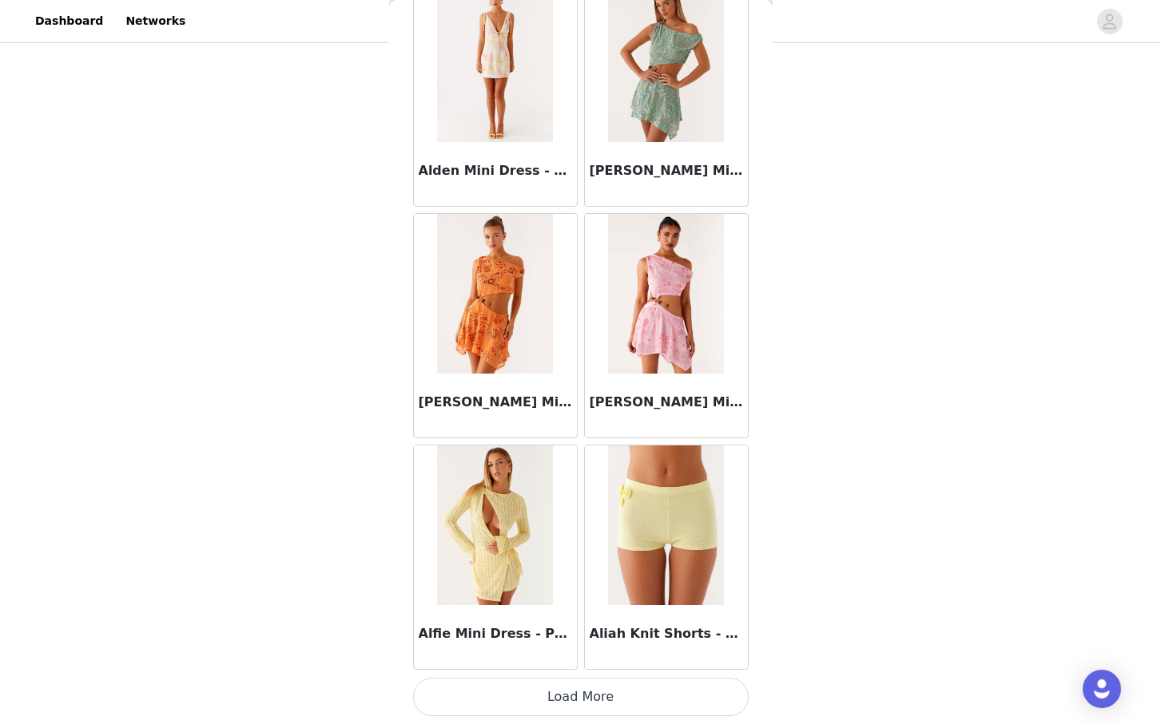
scroll to position [255, 0]
click at [568, 701] on button "Load More" at bounding box center [580, 697] width 335 height 38
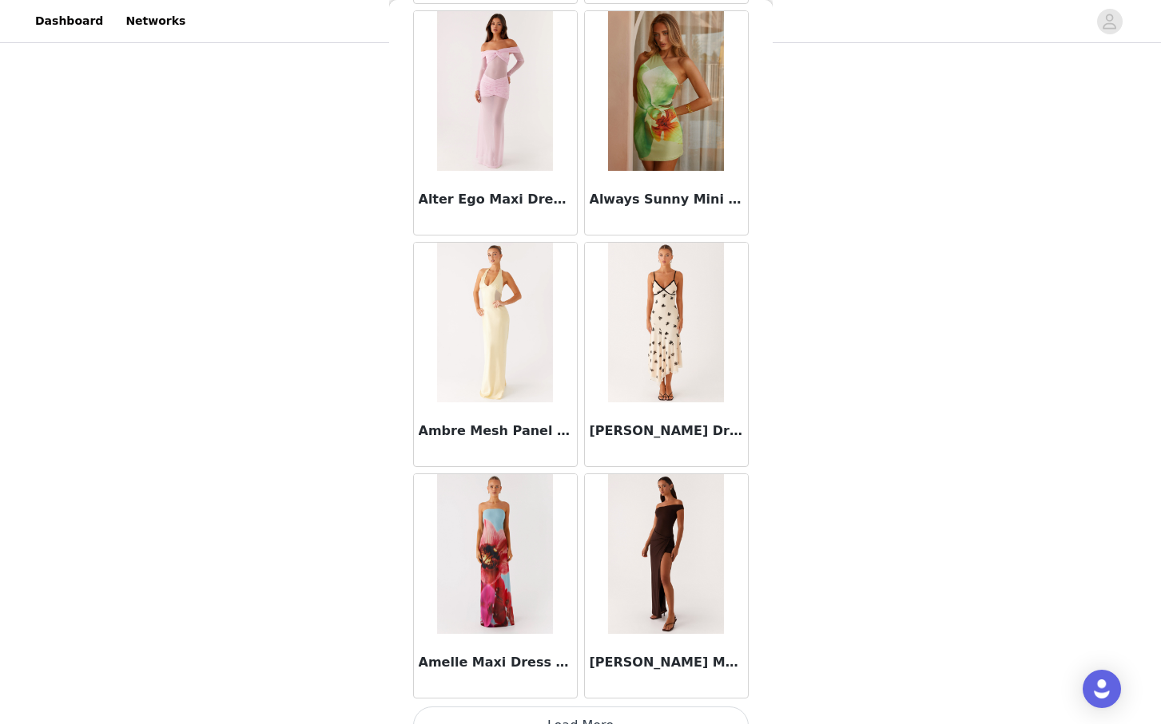
scroll to position [4036, 0]
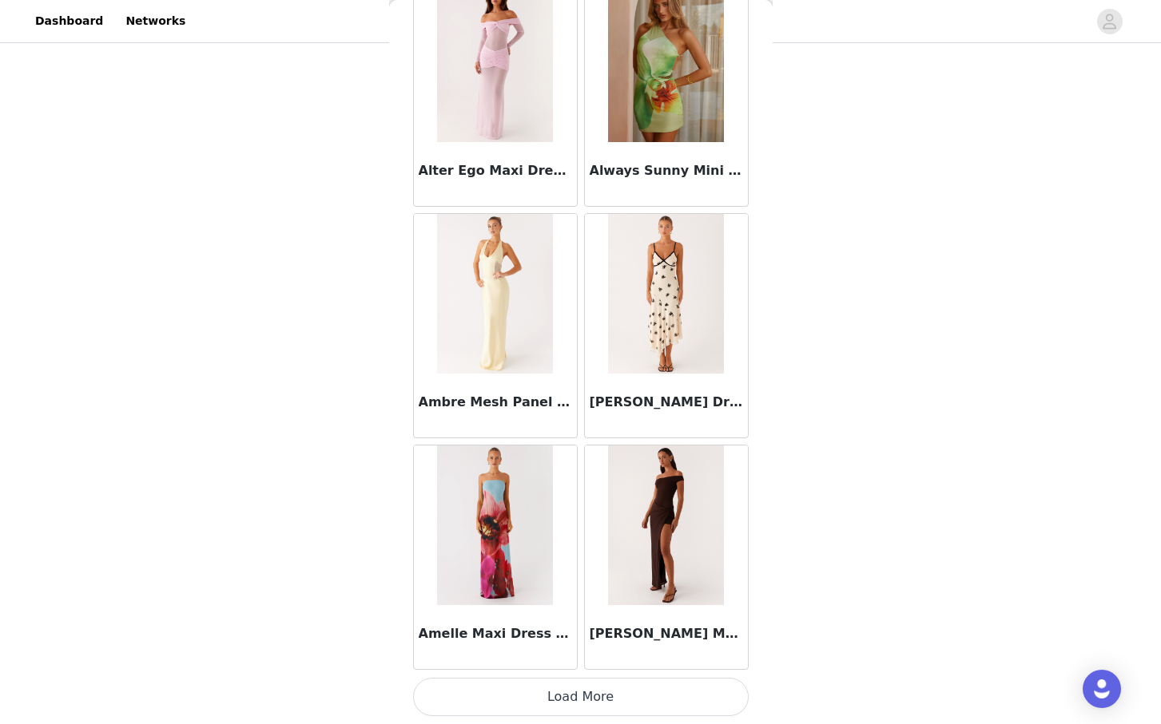
click at [607, 683] on button "Load More" at bounding box center [580, 697] width 335 height 38
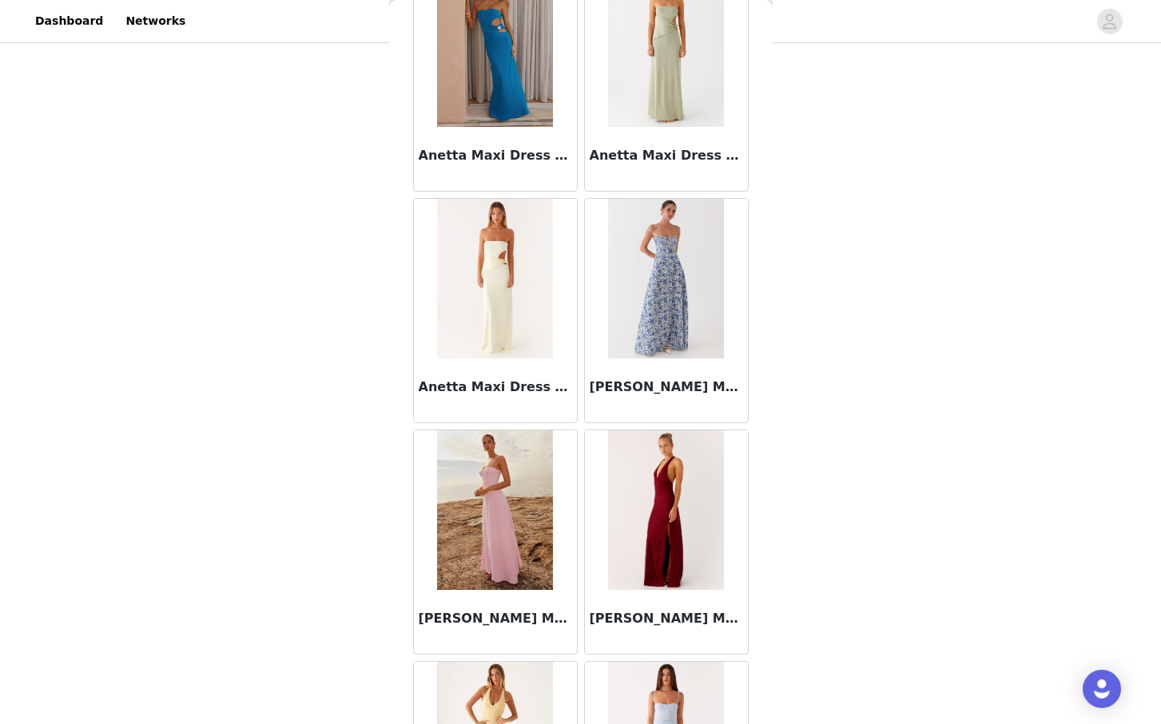
scroll to position [6352, 0]
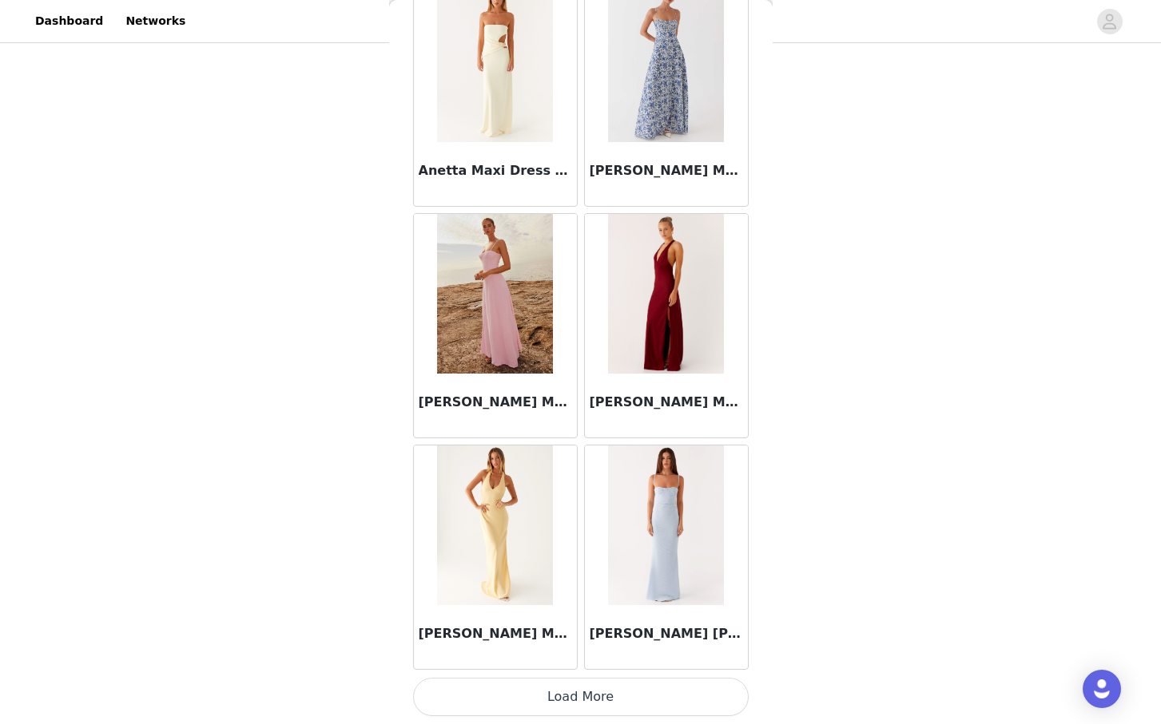
click at [577, 696] on button "Load More" at bounding box center [580, 697] width 335 height 38
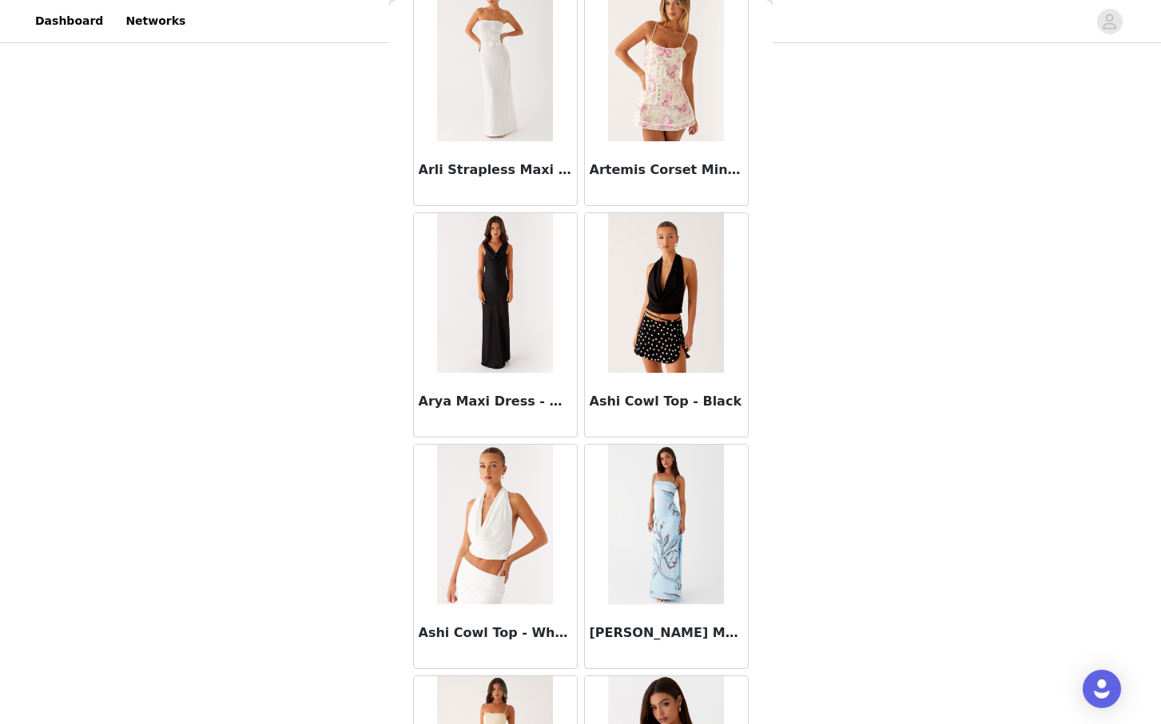
scroll to position [8668, 0]
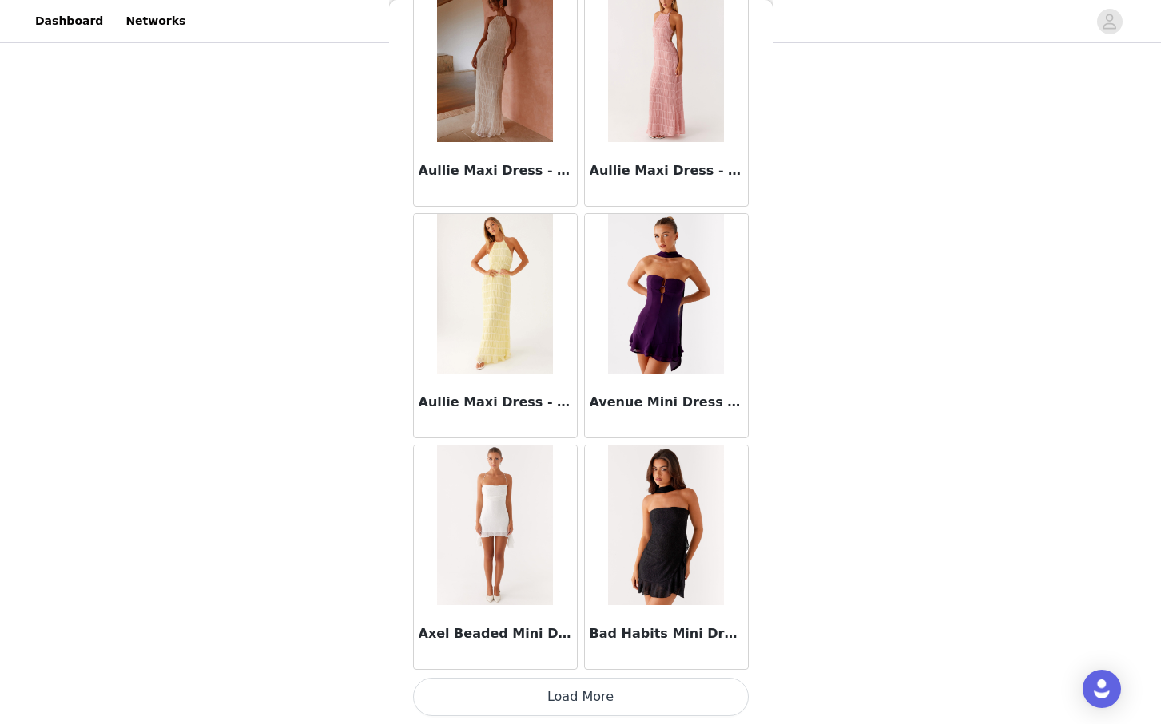
click at [621, 703] on button "Load More" at bounding box center [580, 697] width 335 height 38
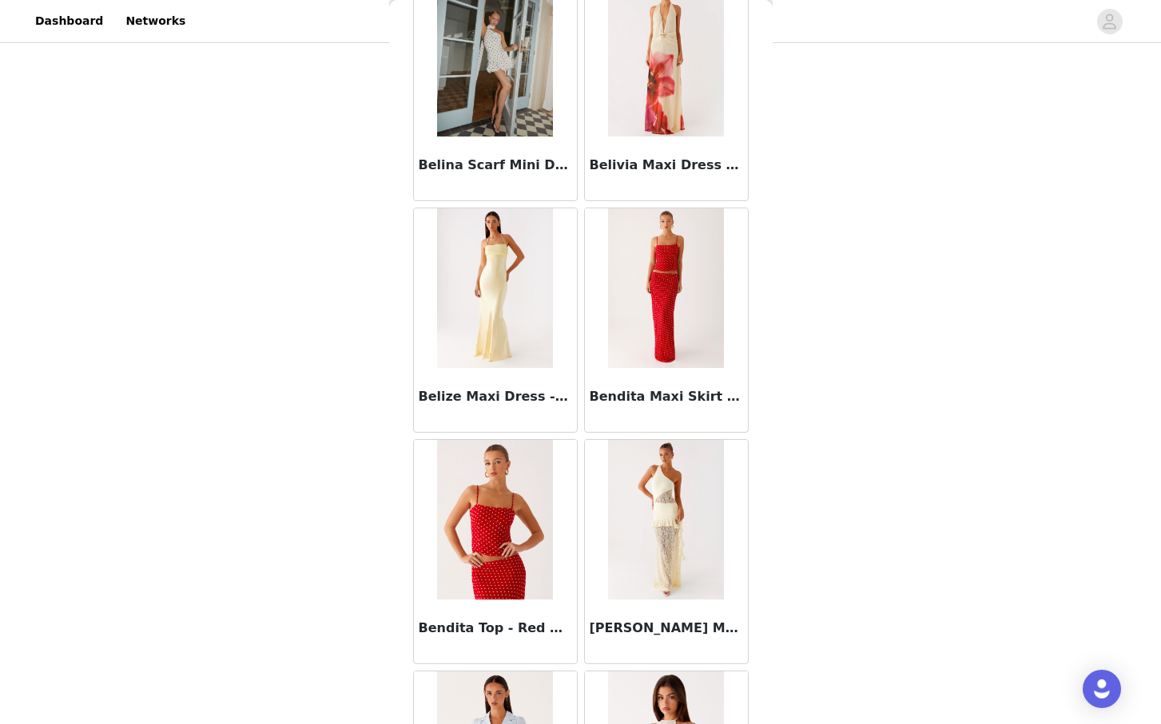
scroll to position [10985, 0]
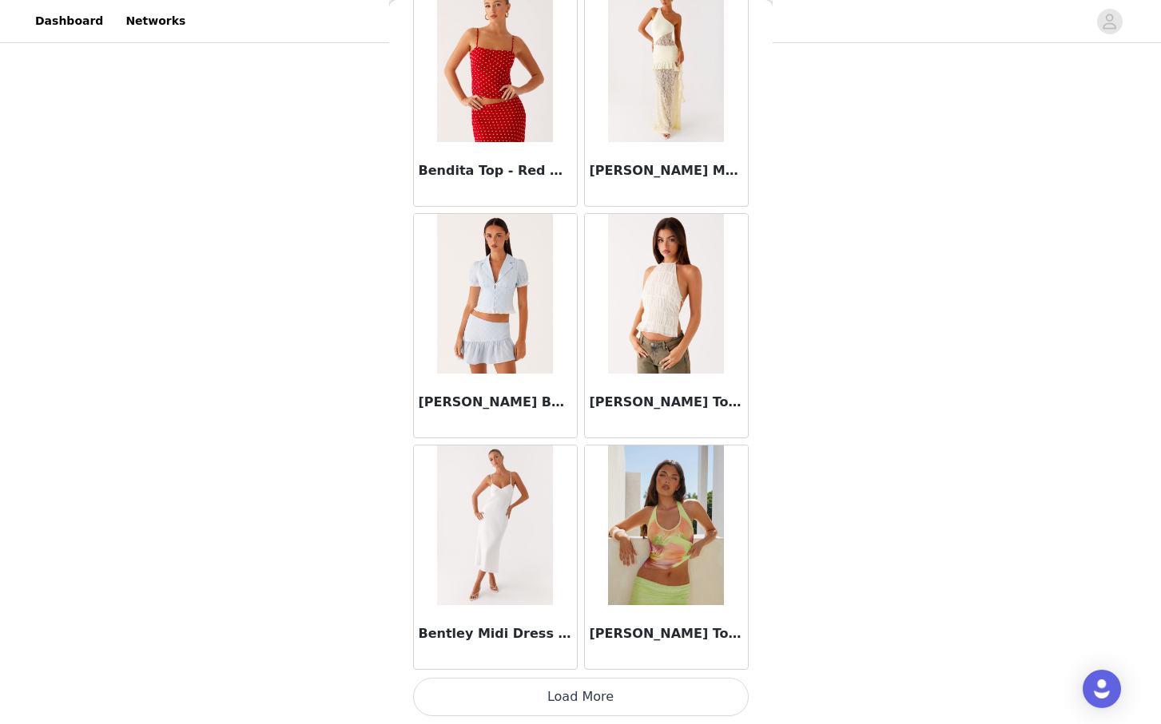
click at [591, 700] on button "Load More" at bounding box center [580, 697] width 335 height 38
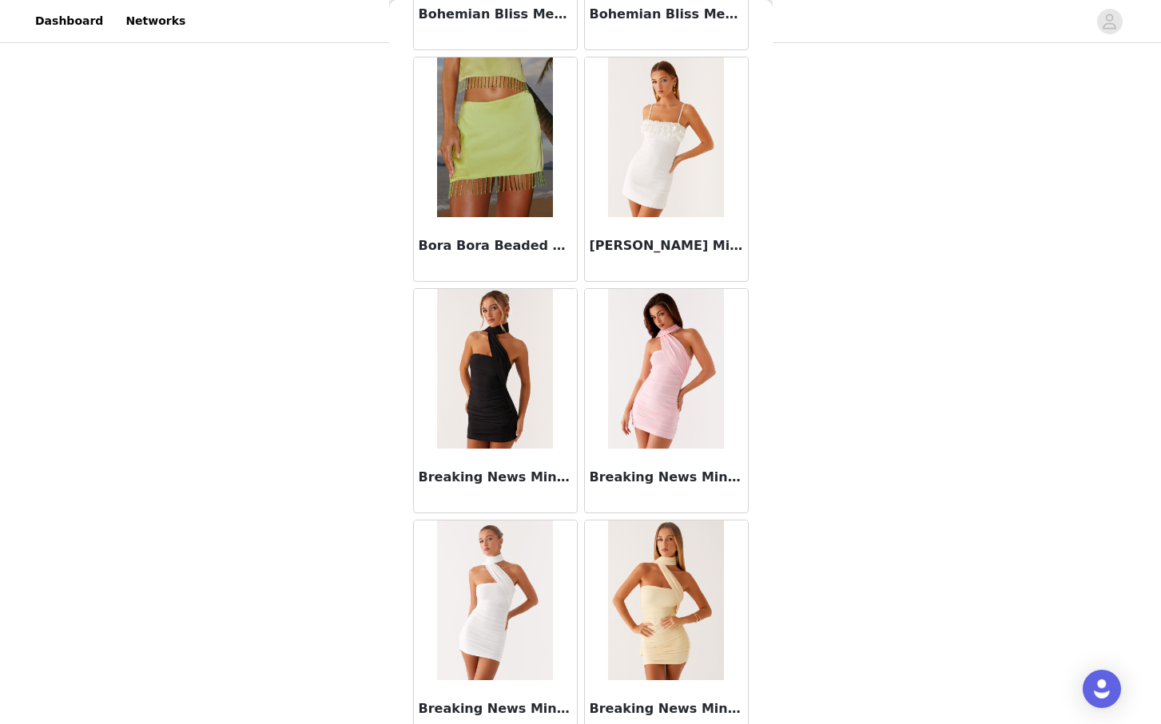
scroll to position [13301, 0]
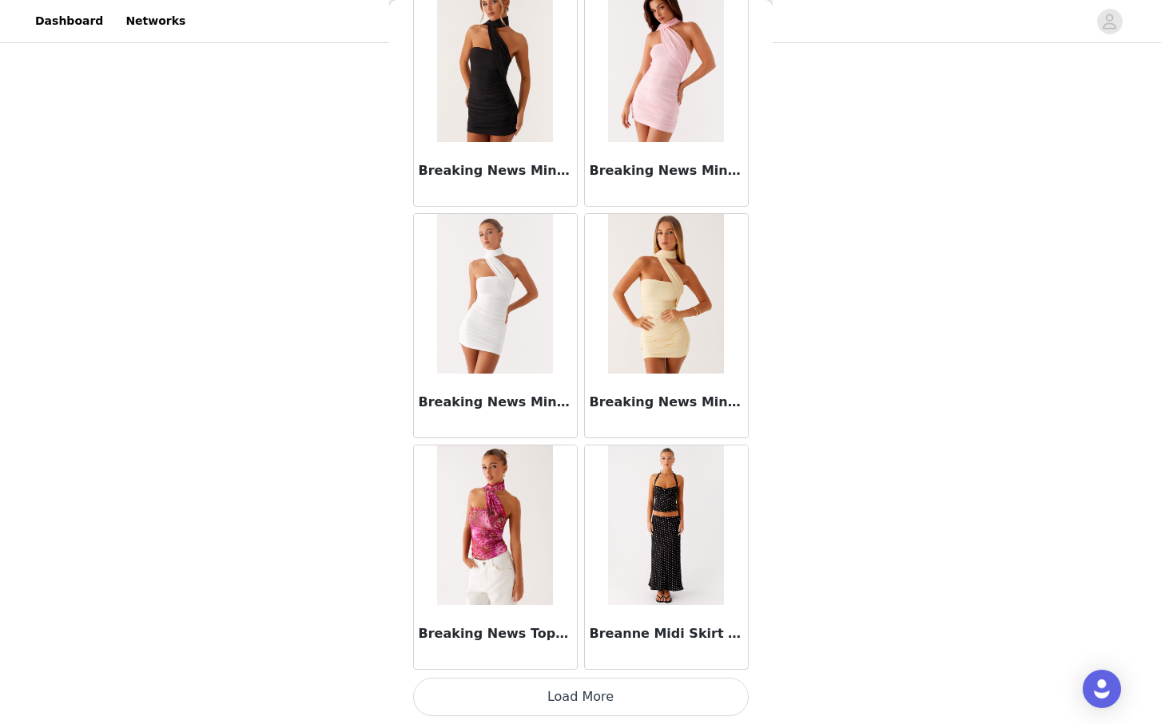
click at [585, 693] on button "Load More" at bounding box center [580, 697] width 335 height 38
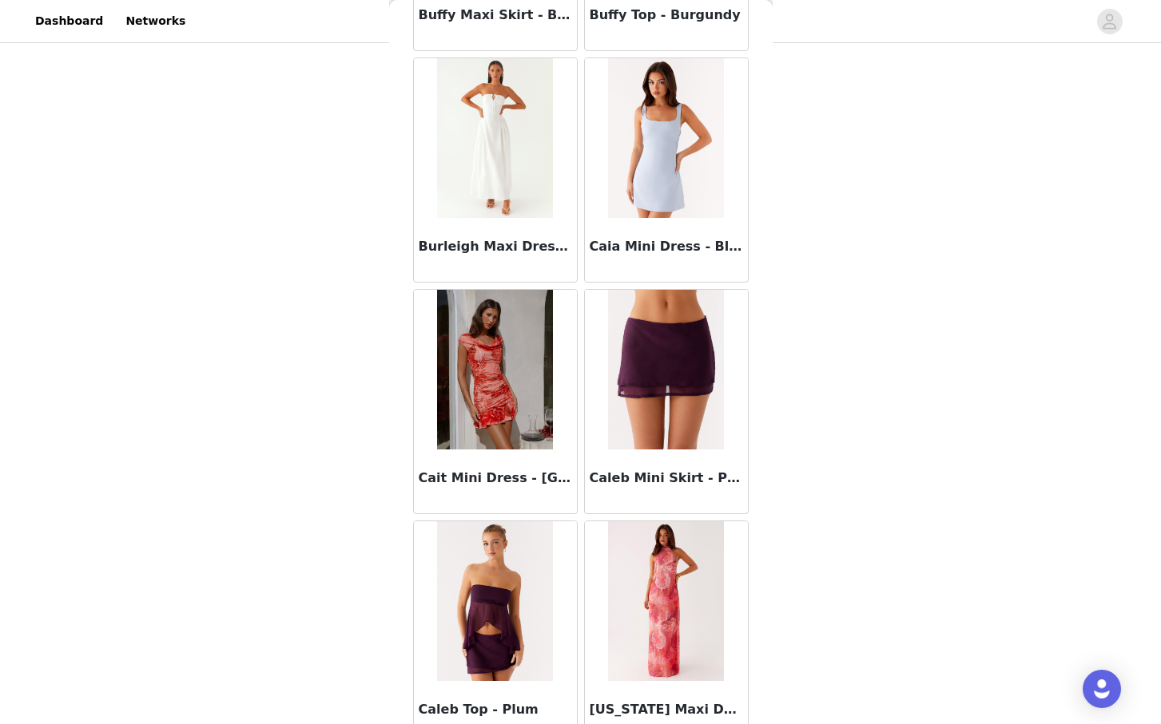
scroll to position [15617, 0]
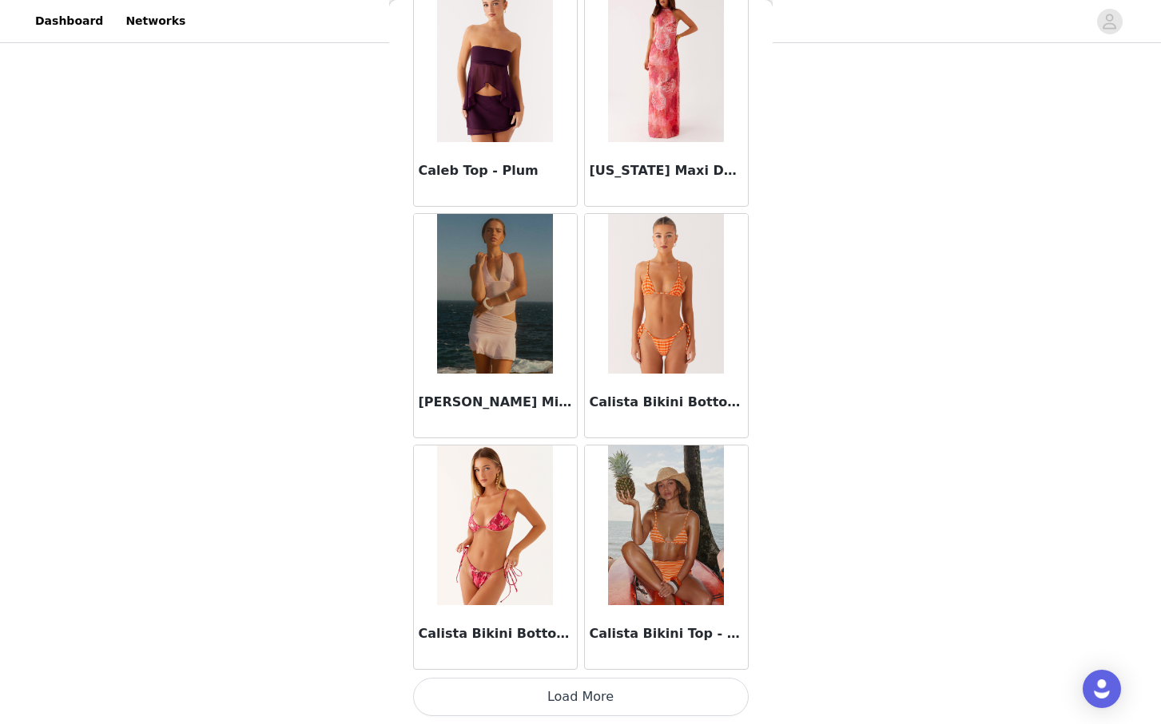
click at [590, 694] on button "Load More" at bounding box center [580, 697] width 335 height 38
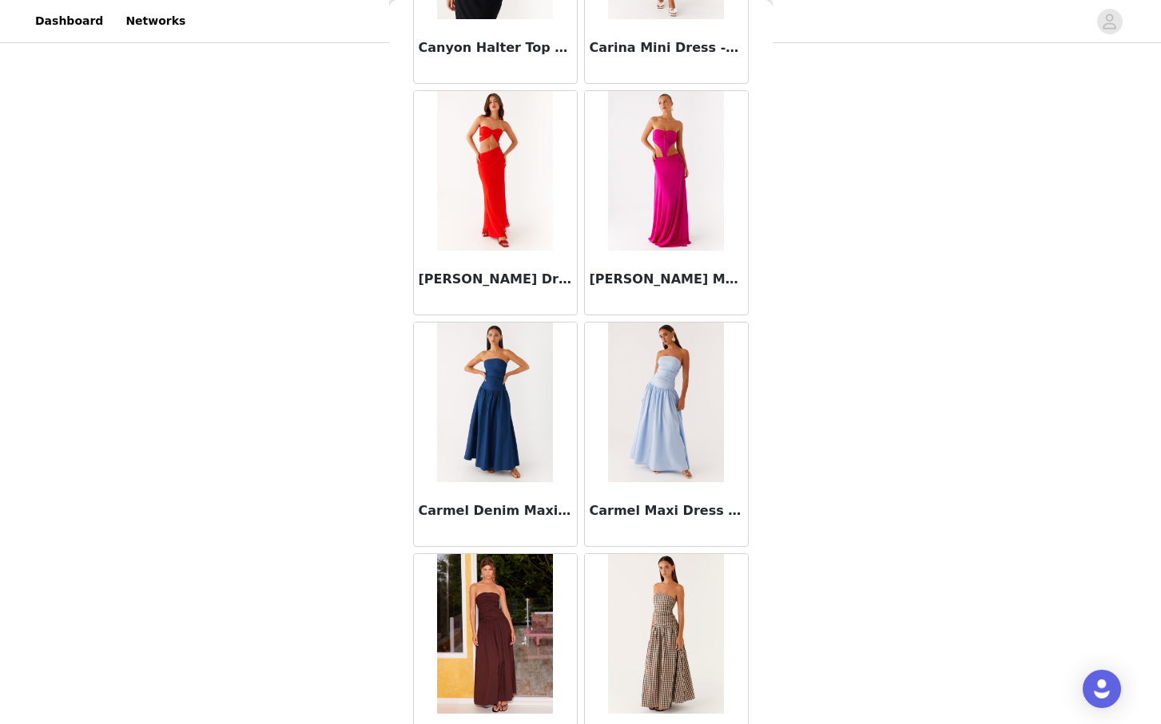
scroll to position [17933, 0]
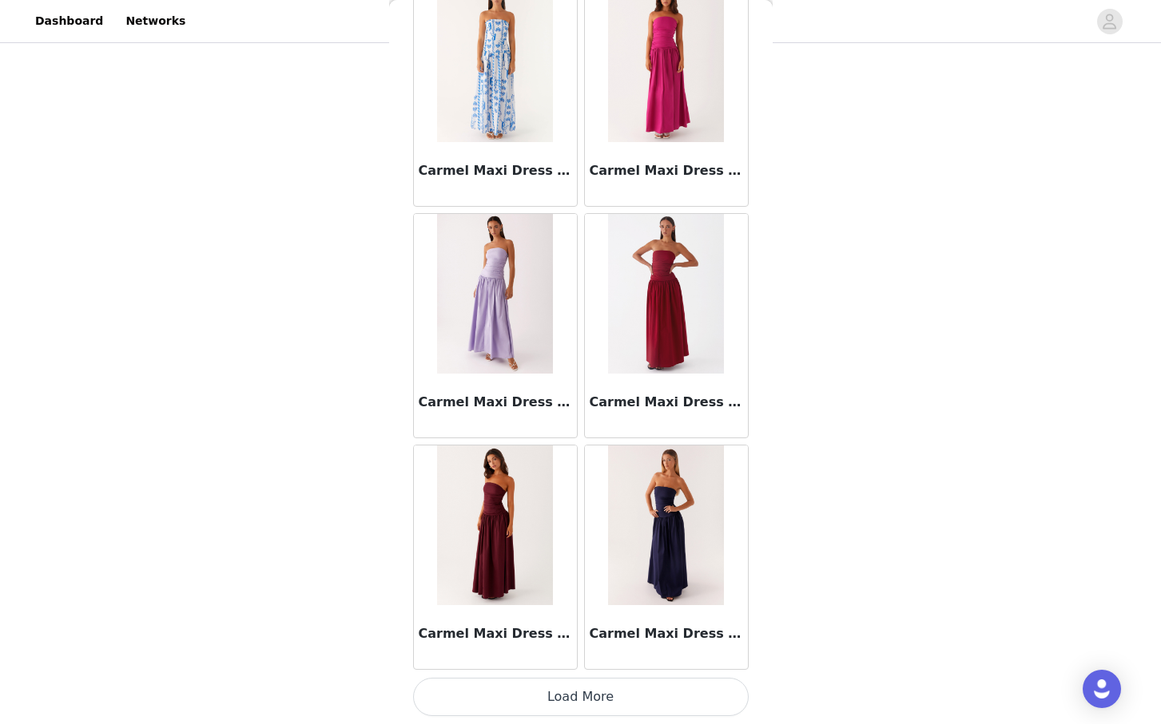
click at [595, 693] on button "Load More" at bounding box center [580, 697] width 335 height 38
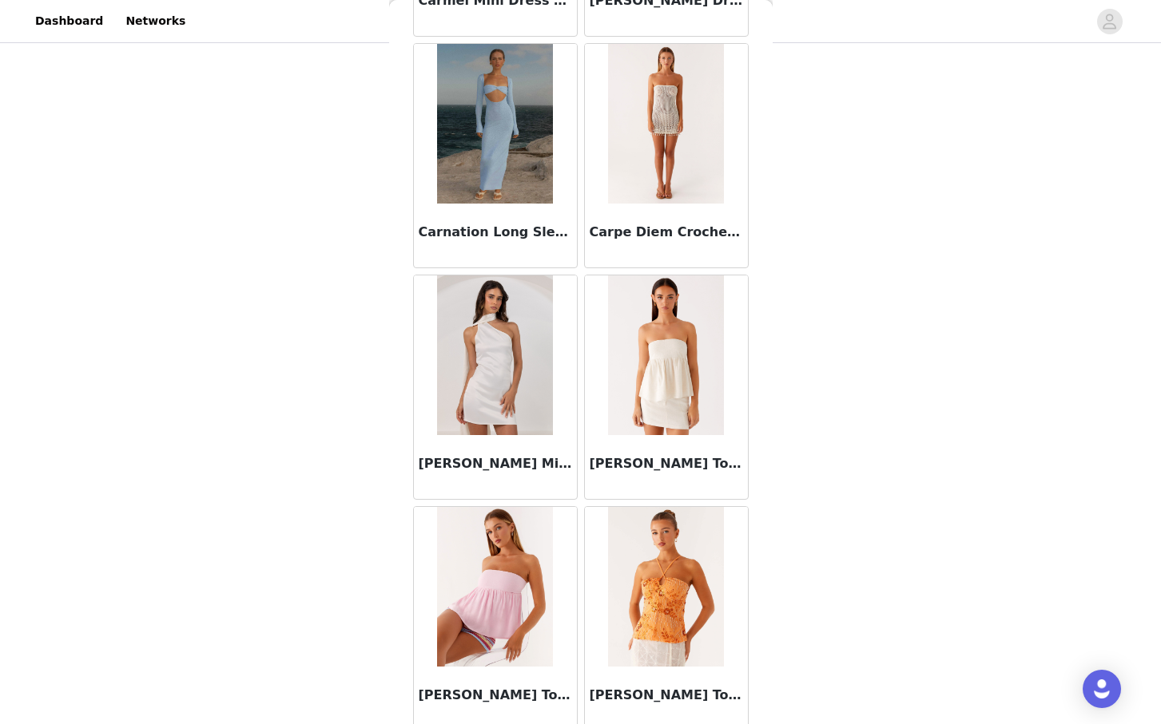
scroll to position [20250, 0]
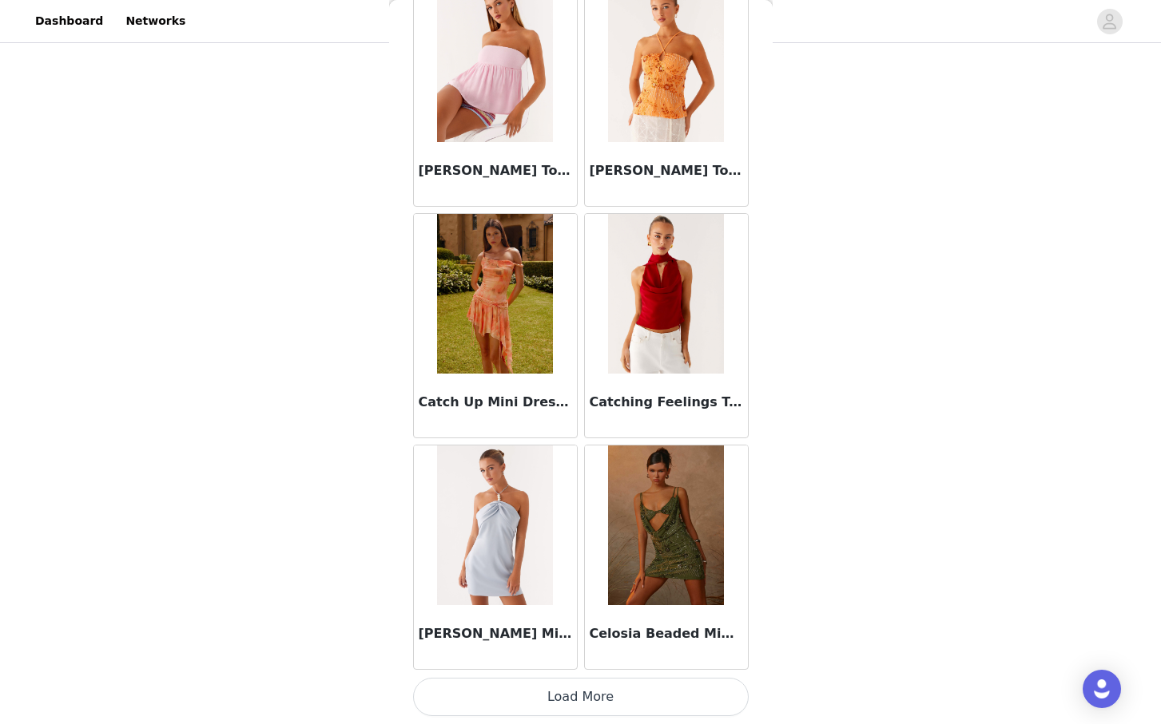
click at [587, 693] on button "Load More" at bounding box center [580, 697] width 335 height 38
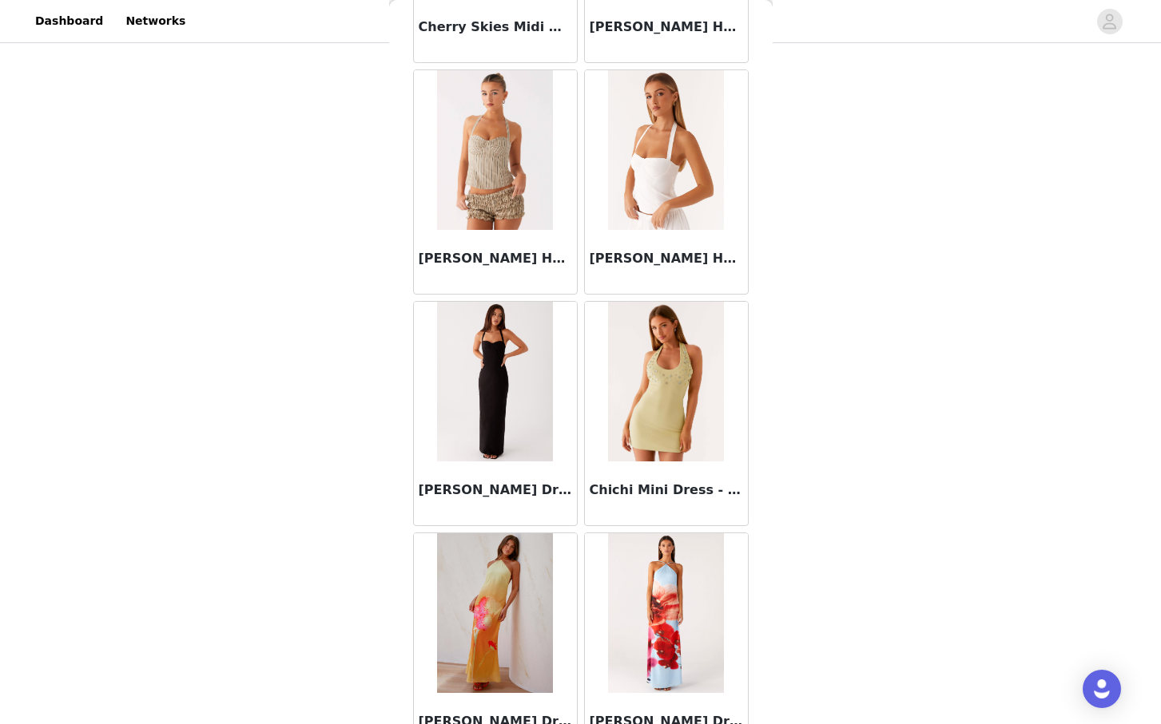
scroll to position [22566, 0]
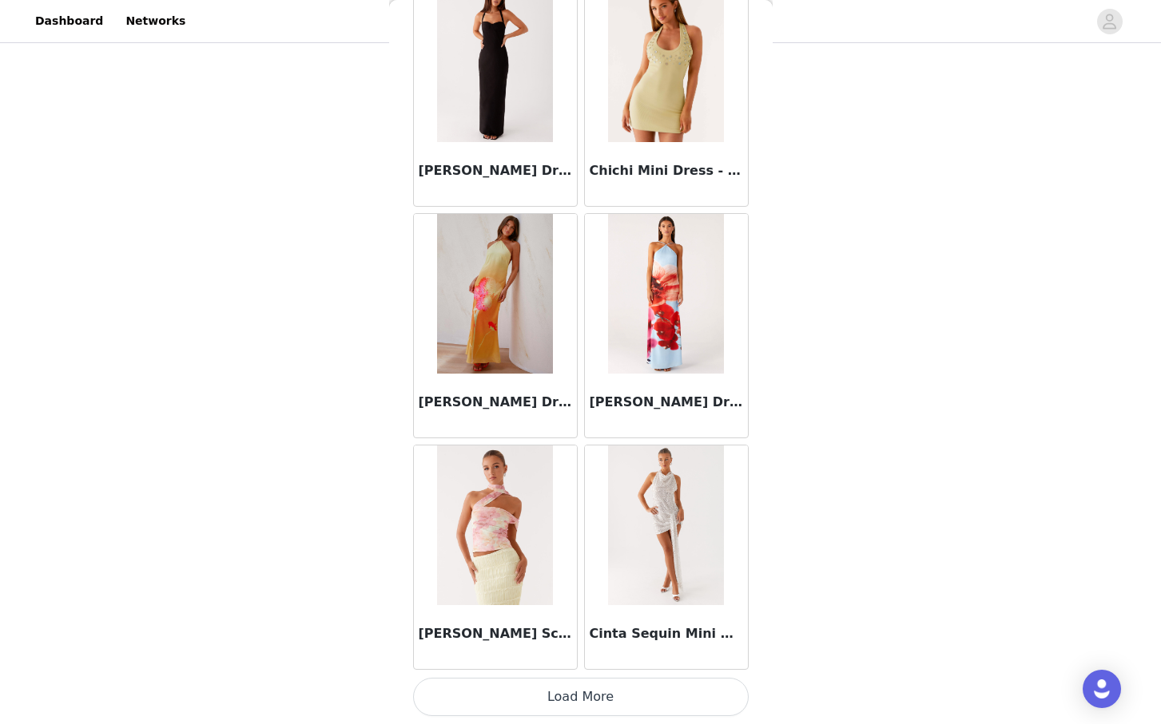
click at [633, 700] on button "Load More" at bounding box center [580, 697] width 335 height 38
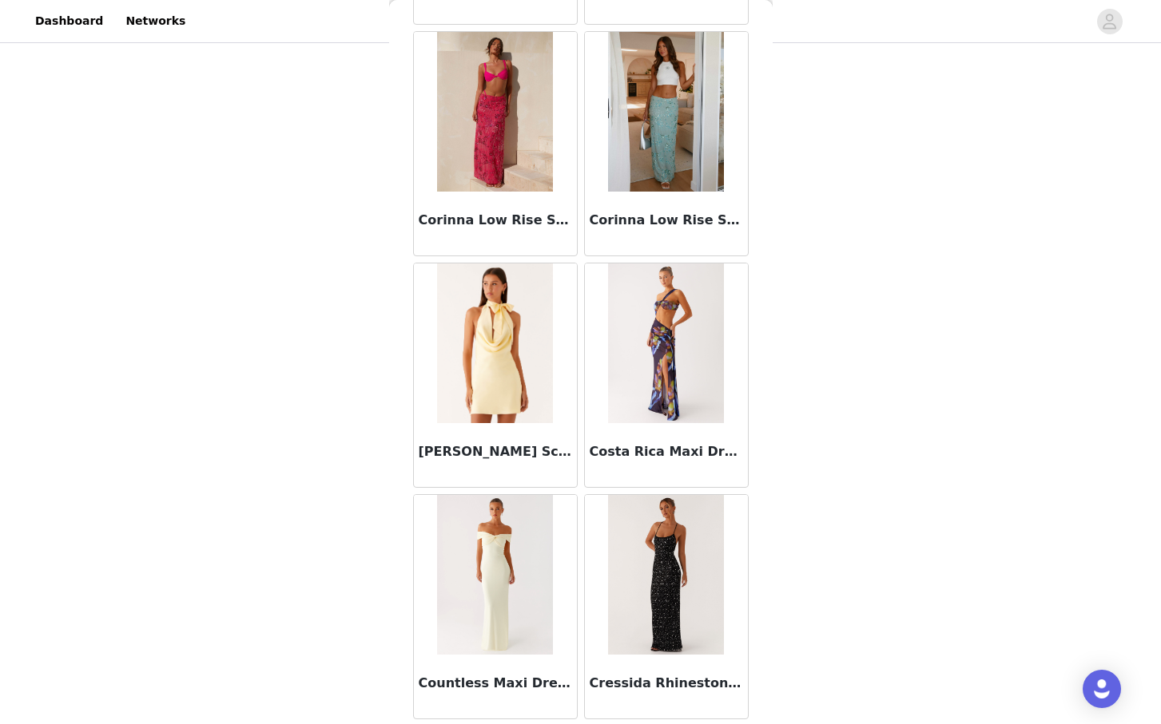
scroll to position [24882, 0]
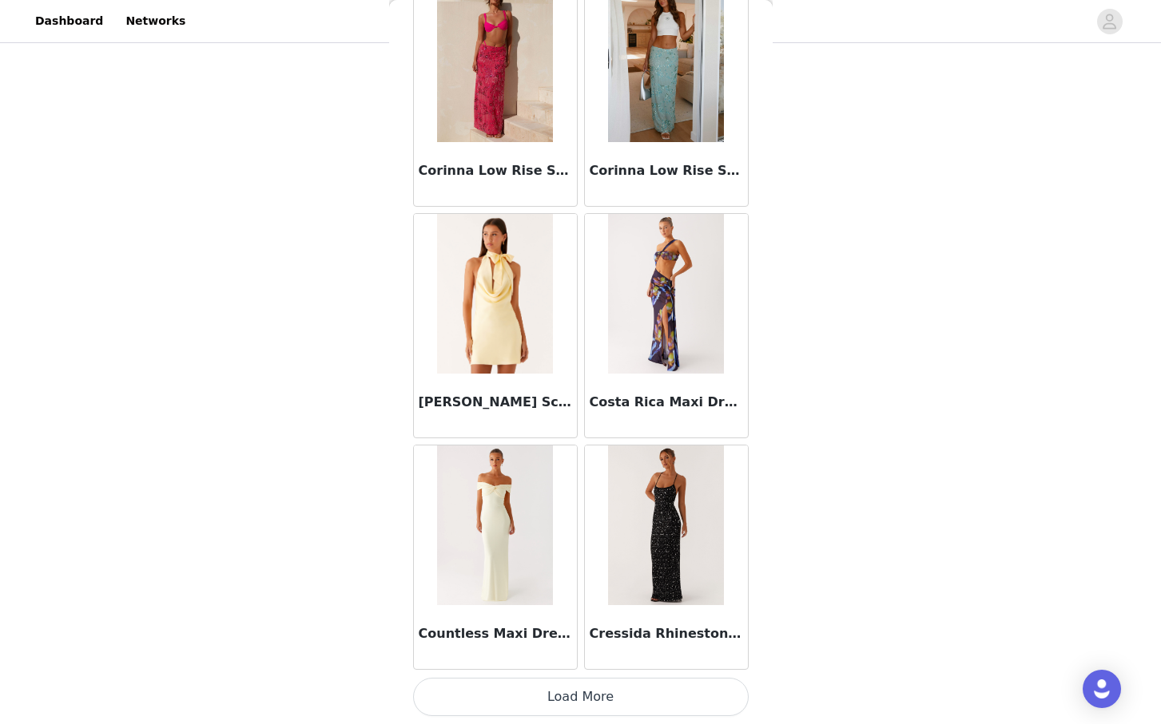
click at [643, 697] on button "Load More" at bounding box center [580, 697] width 335 height 38
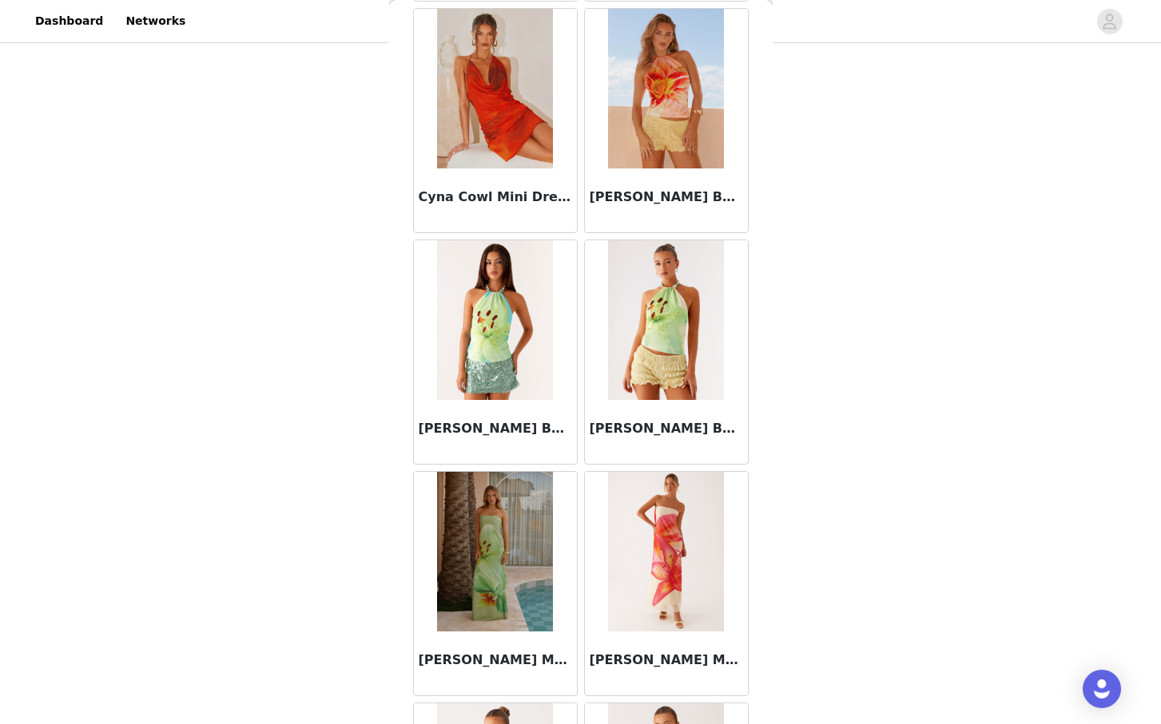
scroll to position [27198, 0]
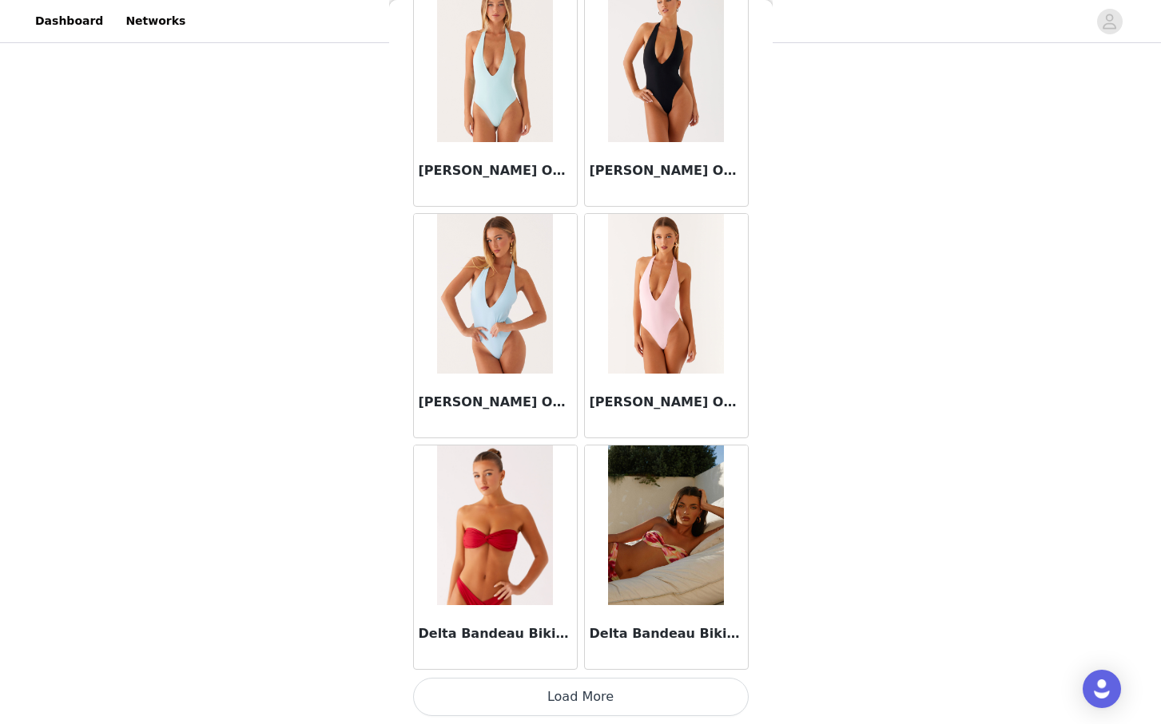
click at [633, 696] on button "Load More" at bounding box center [580, 697] width 335 height 38
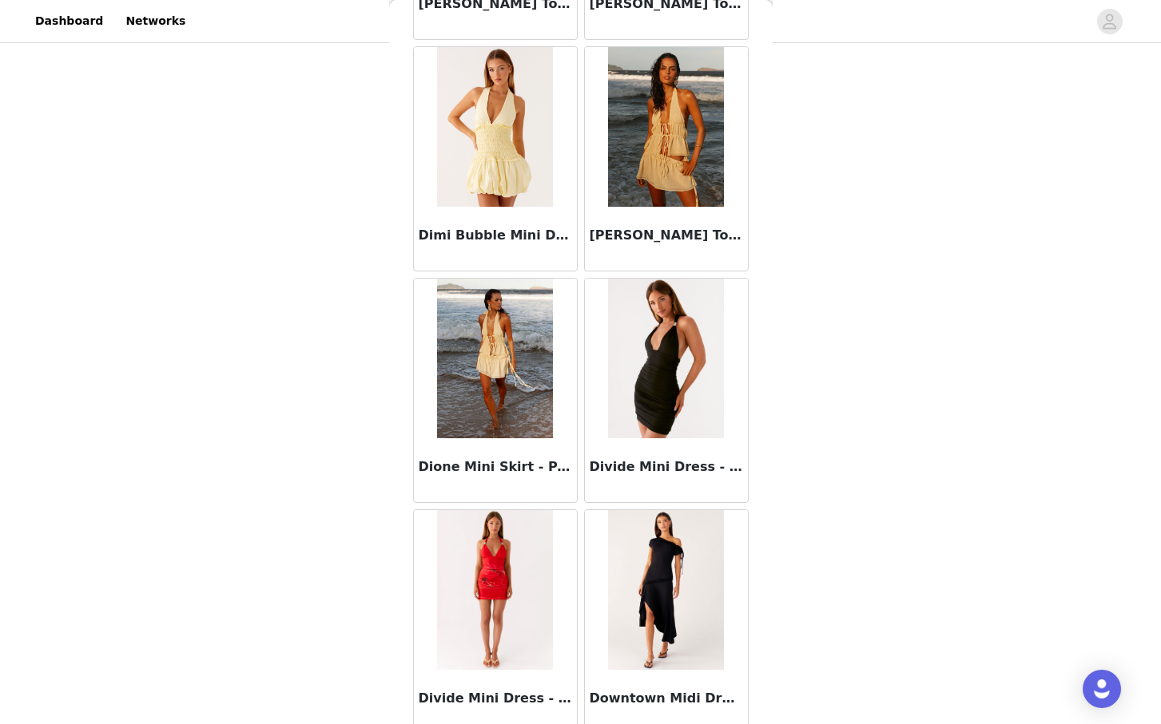
scroll to position [29515, 0]
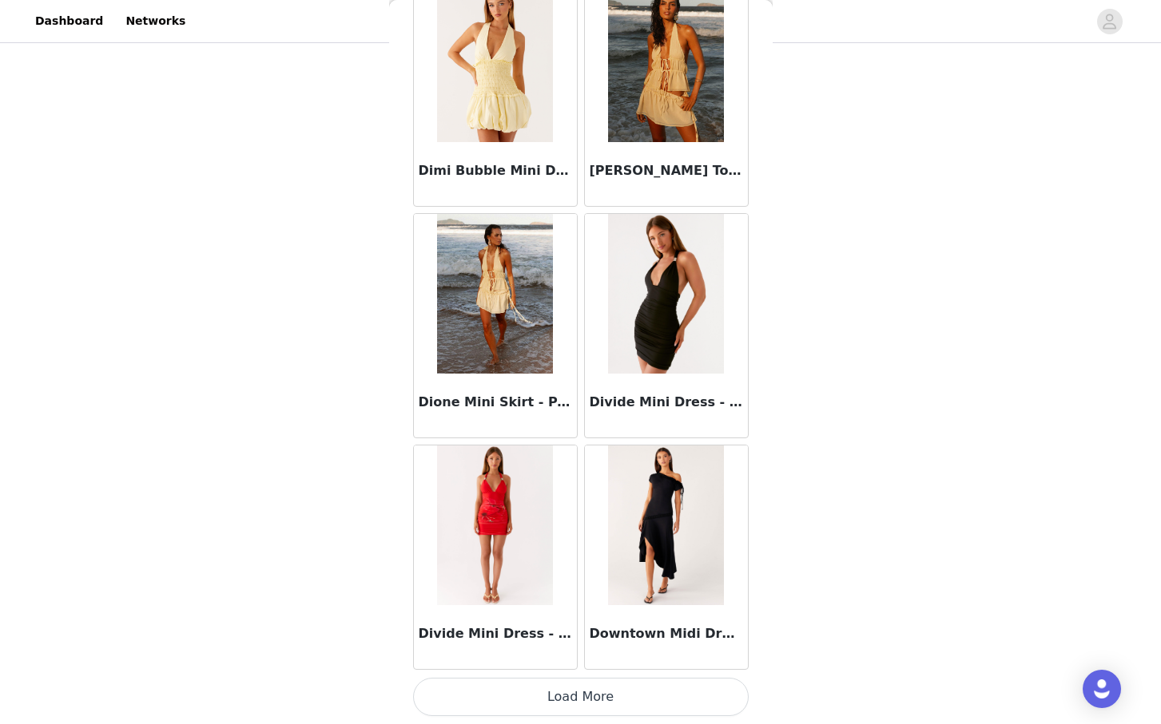
click at [618, 704] on button "Load More" at bounding box center [580, 697] width 335 height 38
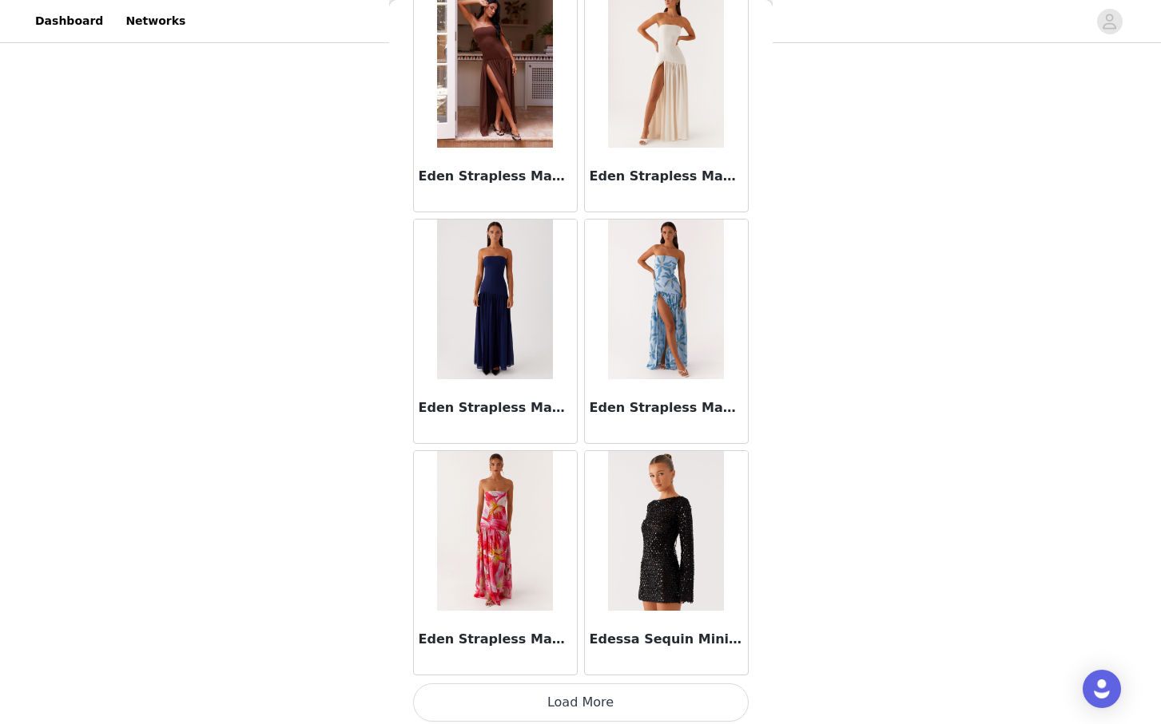
scroll to position [31831, 0]
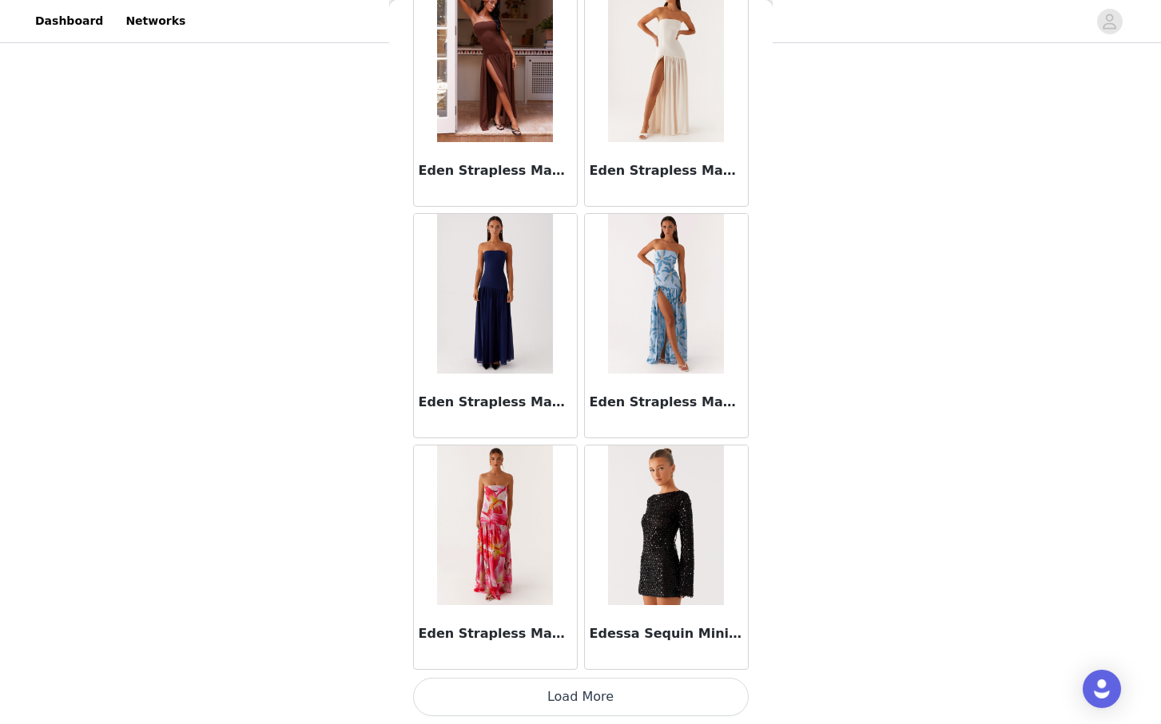
click at [621, 695] on button "Load More" at bounding box center [580, 697] width 335 height 38
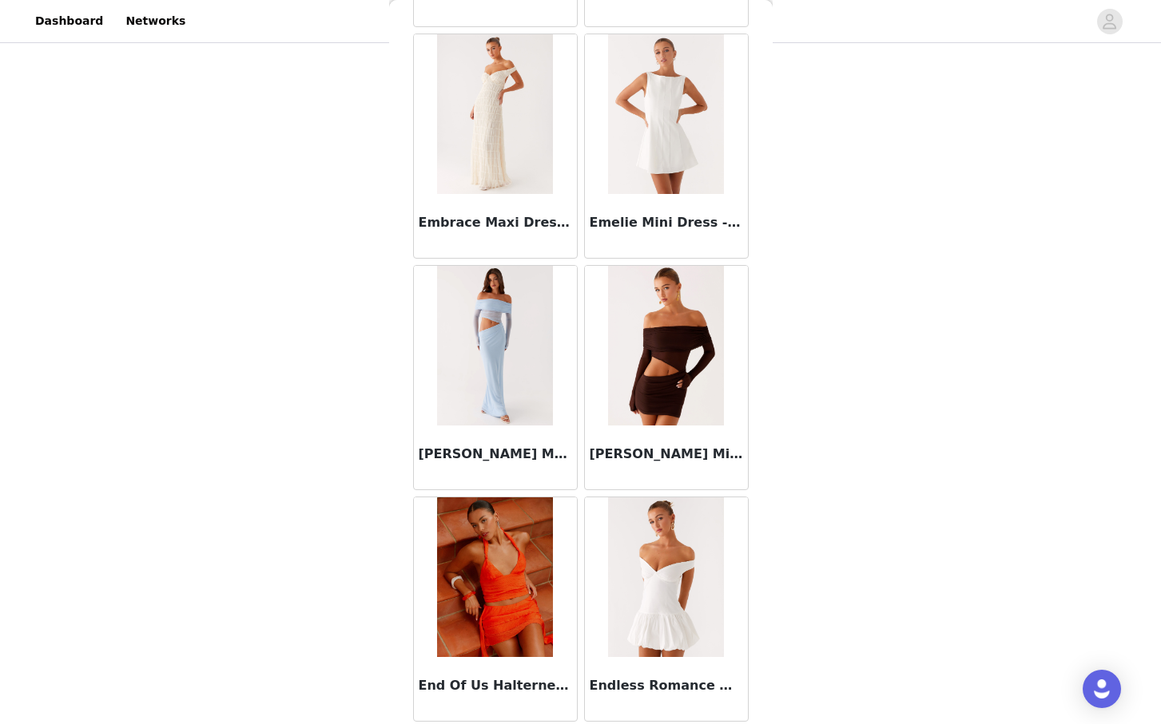
scroll to position [34147, 0]
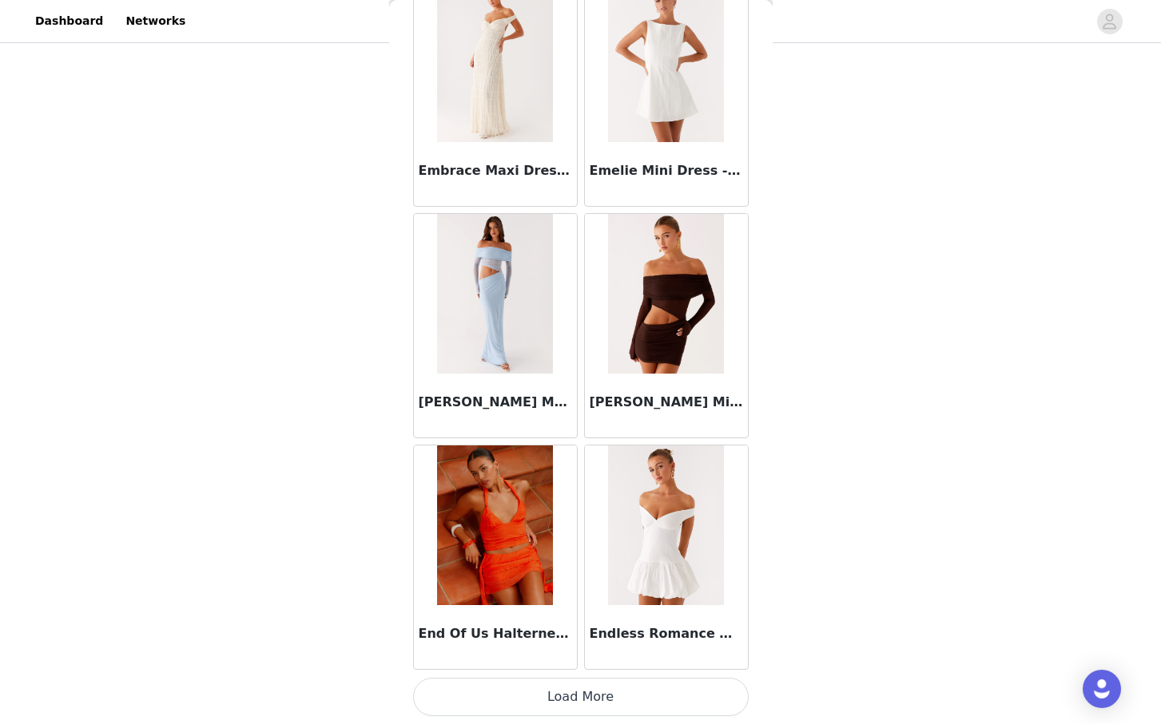
click at [550, 710] on button "Load More" at bounding box center [580, 697] width 335 height 38
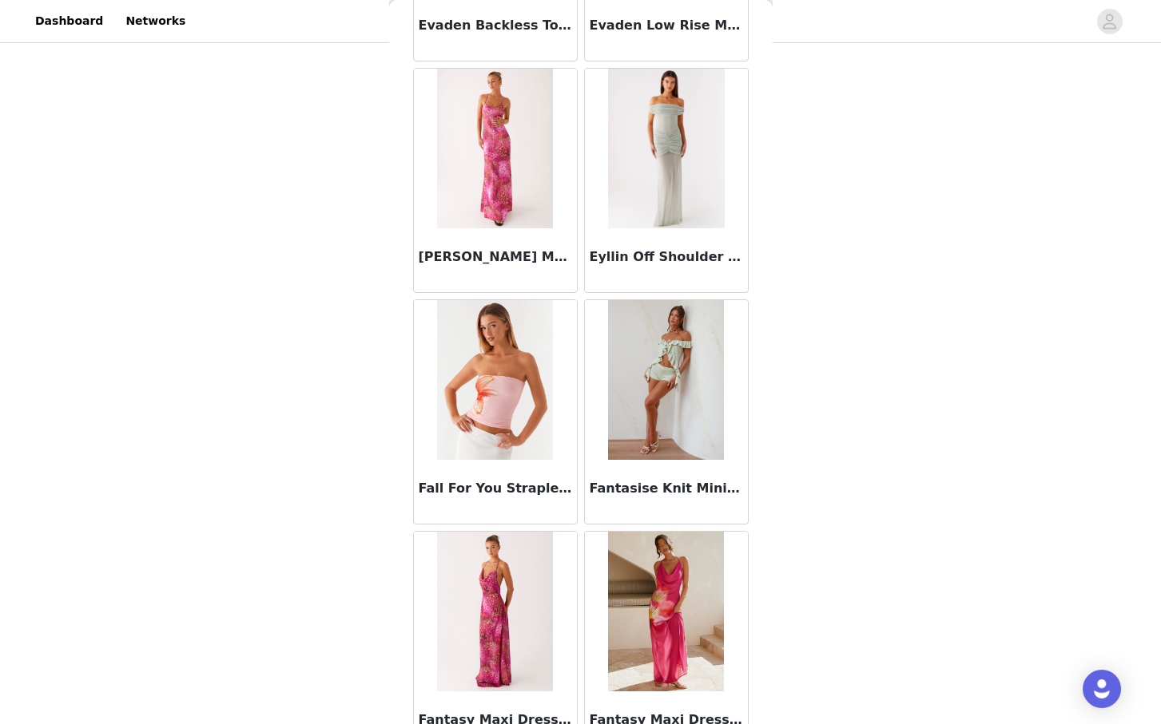
scroll to position [36464, 0]
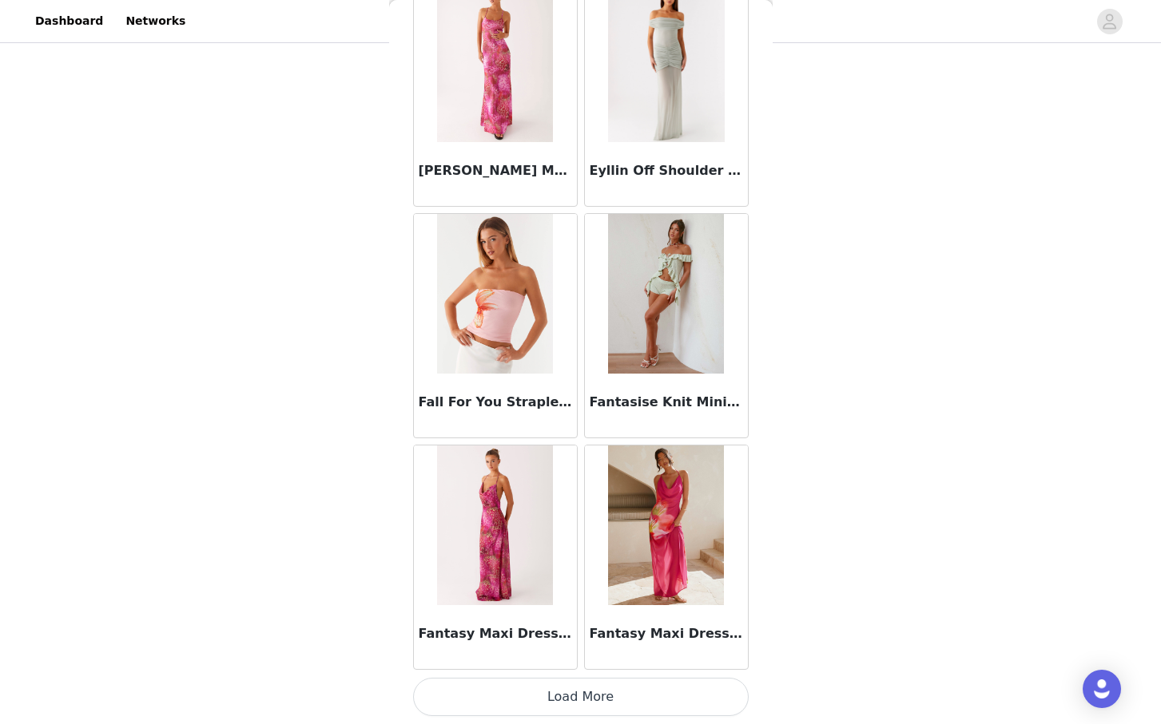
click at [601, 696] on button "Load More" at bounding box center [580, 697] width 335 height 38
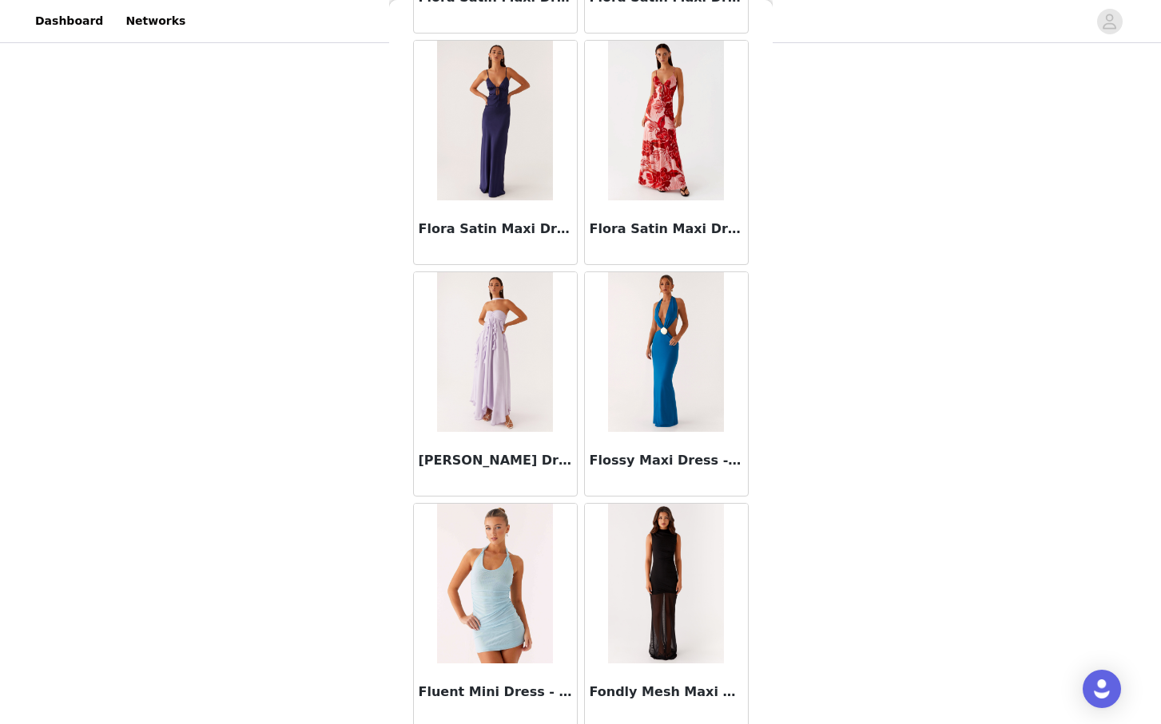
scroll to position [38780, 0]
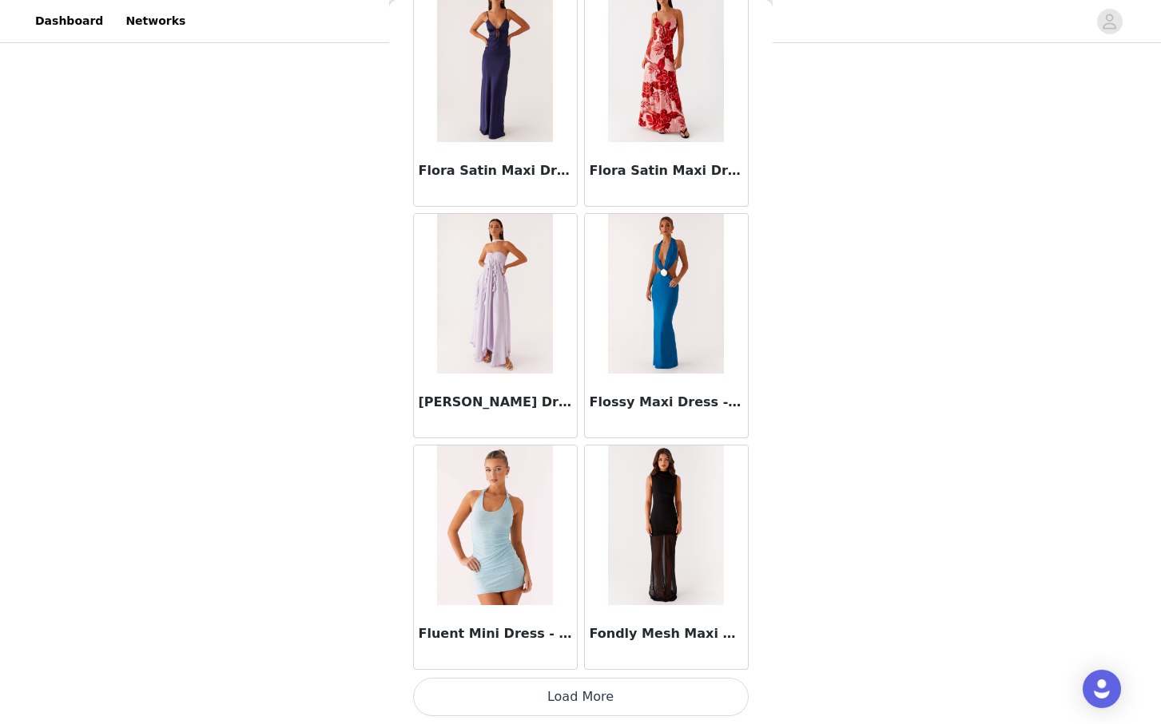
click at [588, 697] on button "Load More" at bounding box center [580, 697] width 335 height 38
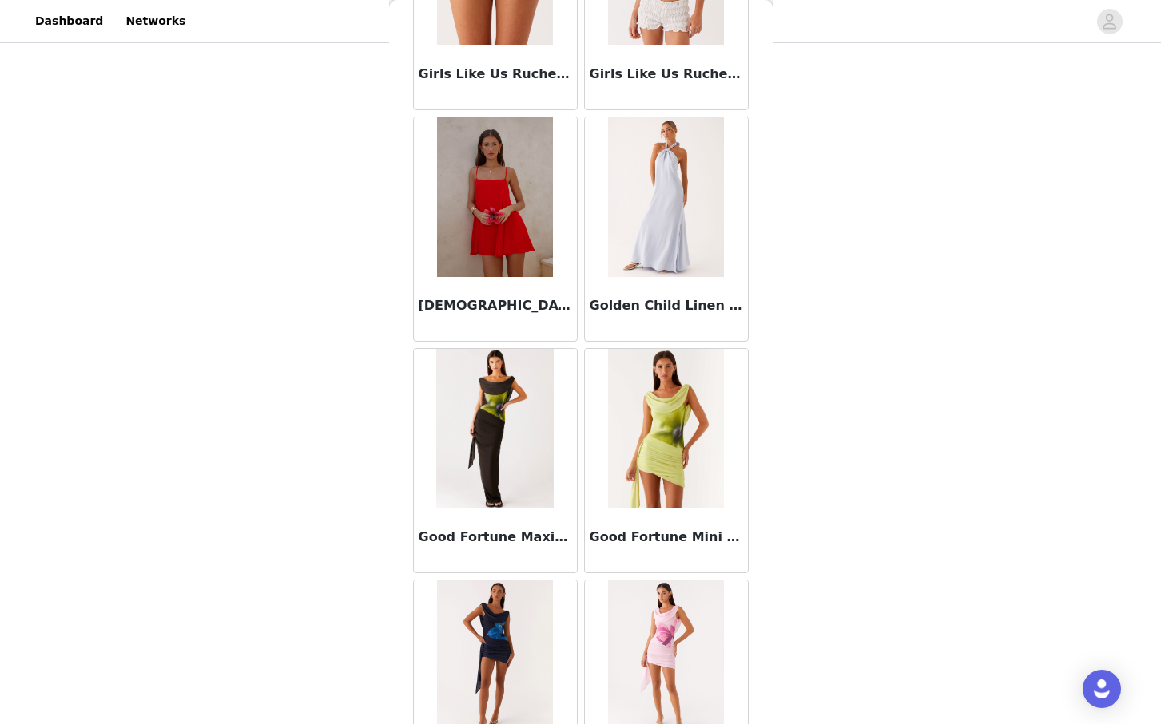
scroll to position [41096, 0]
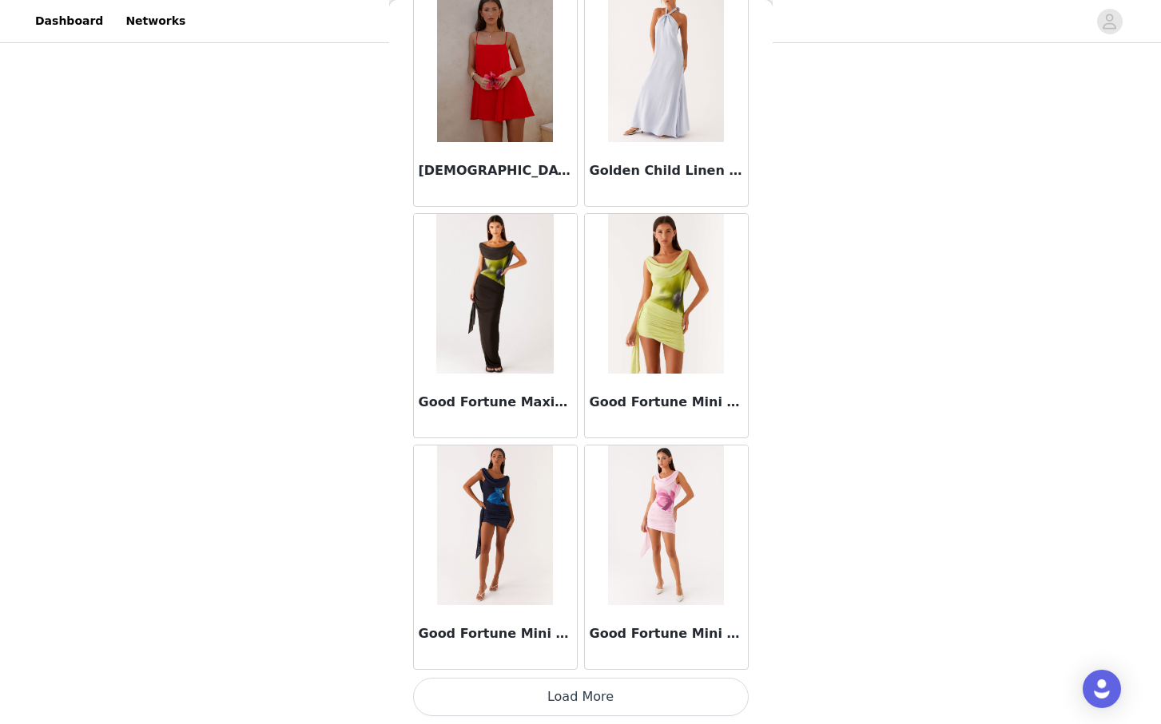
click at [582, 696] on button "Load More" at bounding box center [580, 697] width 335 height 38
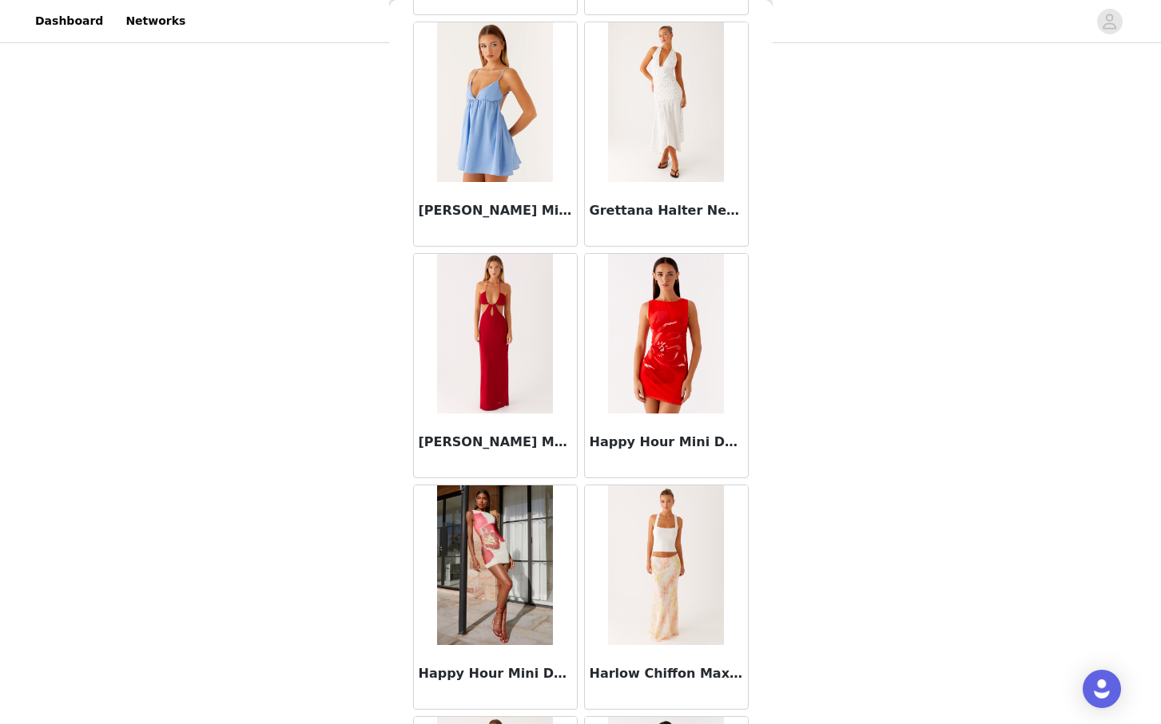
scroll to position [42217, 0]
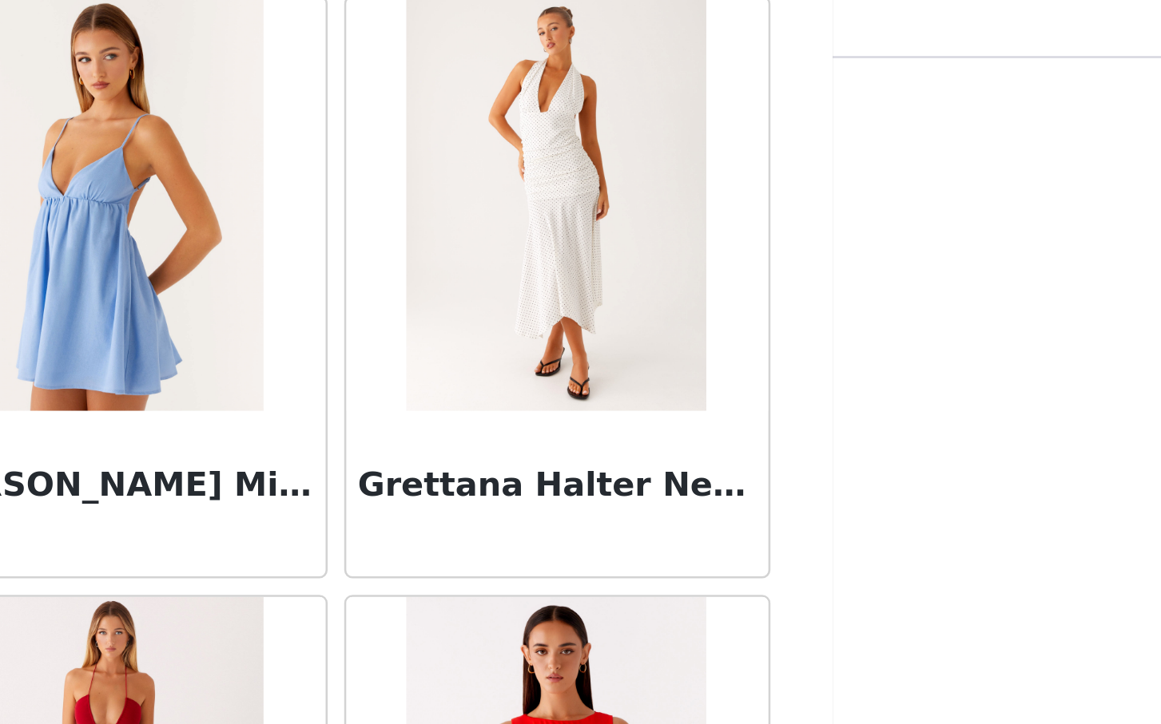
click at [668, 200] on h3 "Grettana Halter Neck Midi Dress - White Polka Dot" at bounding box center [665, 208] width 153 height 19
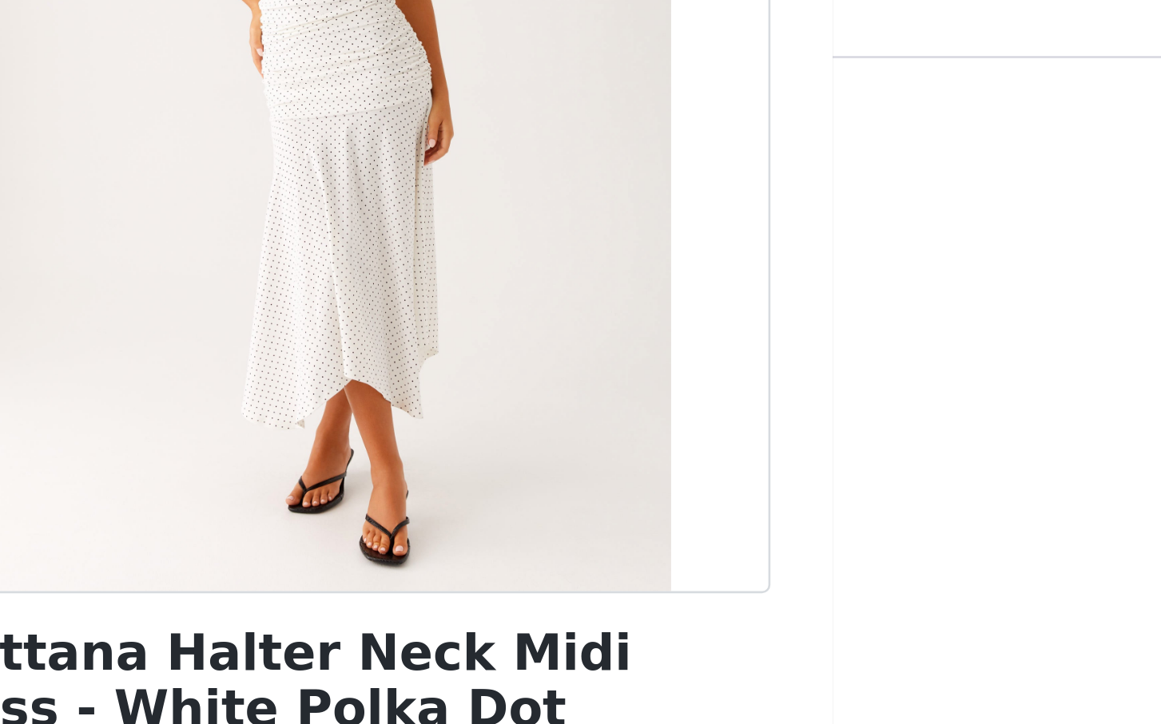
scroll to position [156, 0]
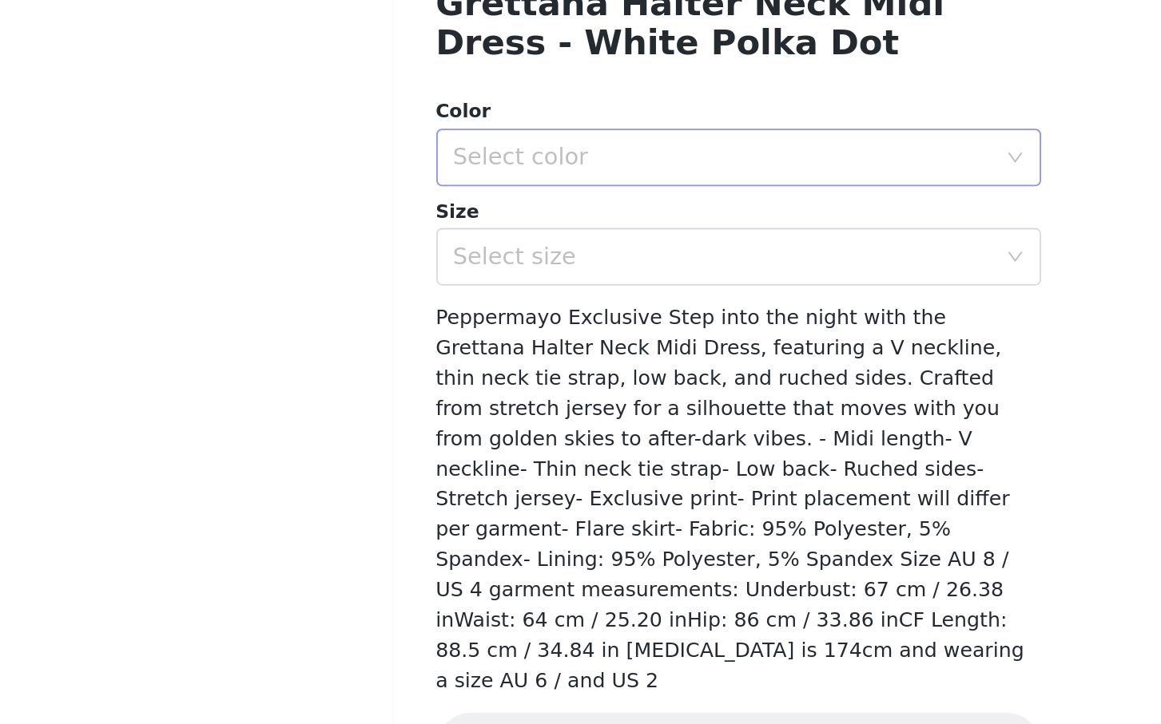
click at [526, 389] on div "Select color" at bounding box center [572, 392] width 299 height 16
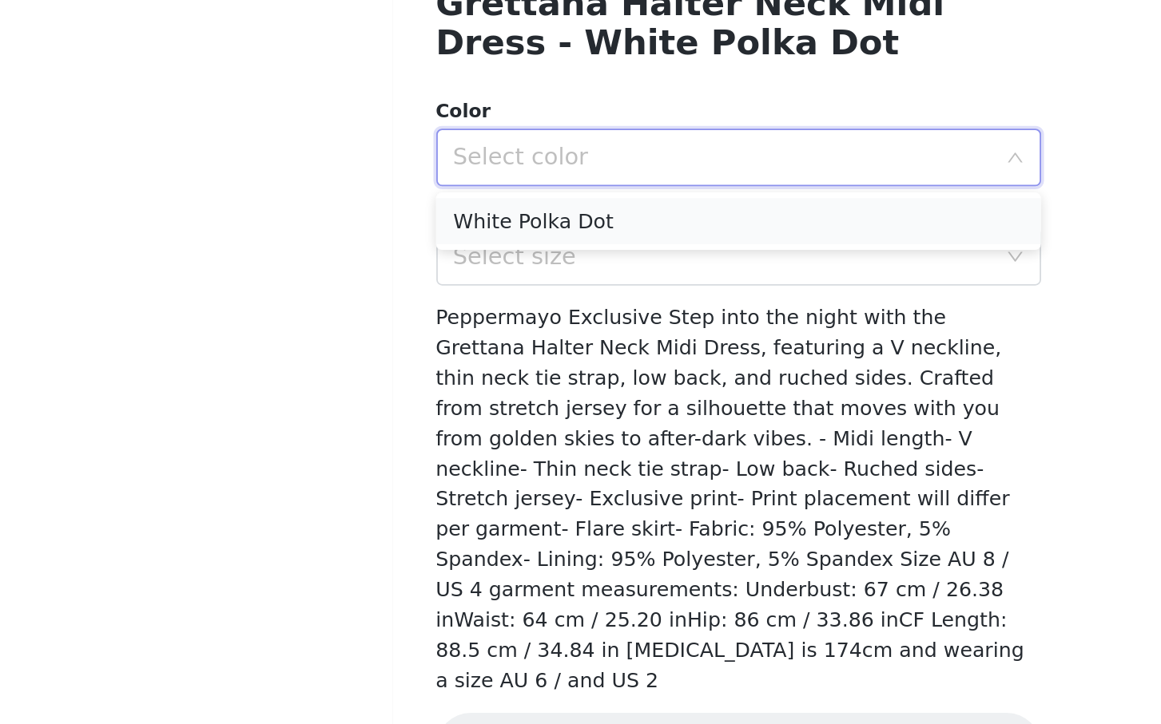
click at [503, 423] on li "White Polka Dot" at bounding box center [580, 428] width 335 height 26
click at [508, 446] on div "Select size" at bounding box center [572, 447] width 299 height 16
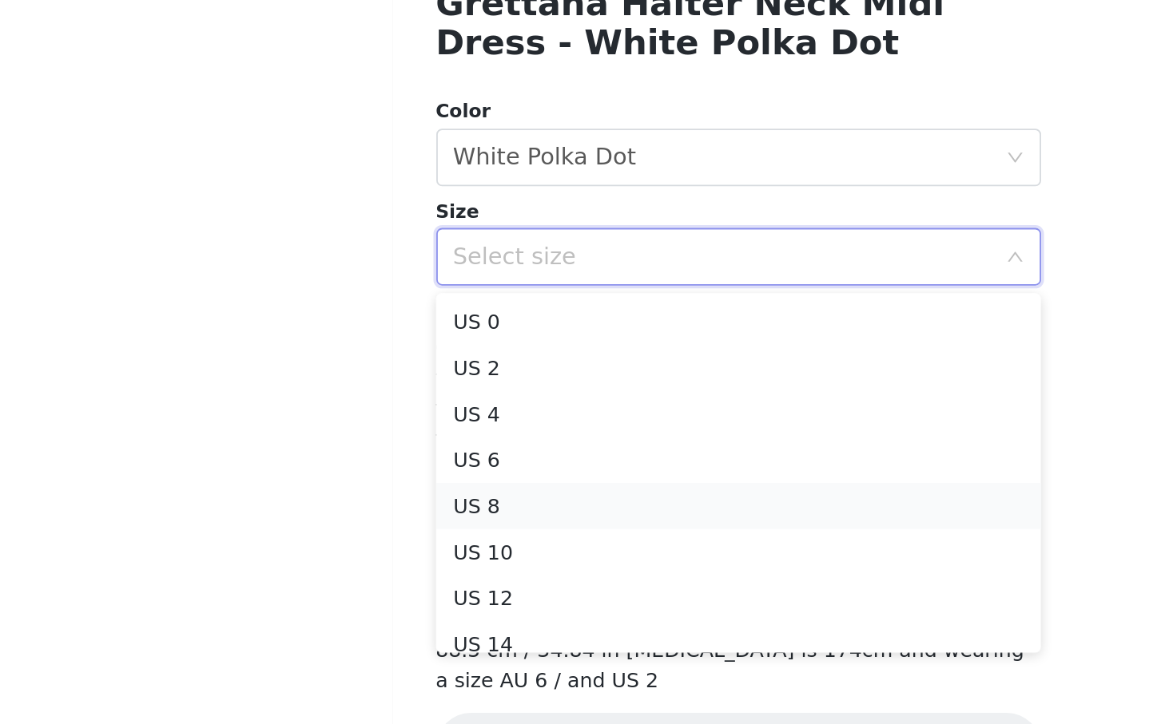
click at [462, 586] on li "US 8" at bounding box center [580, 586] width 335 height 26
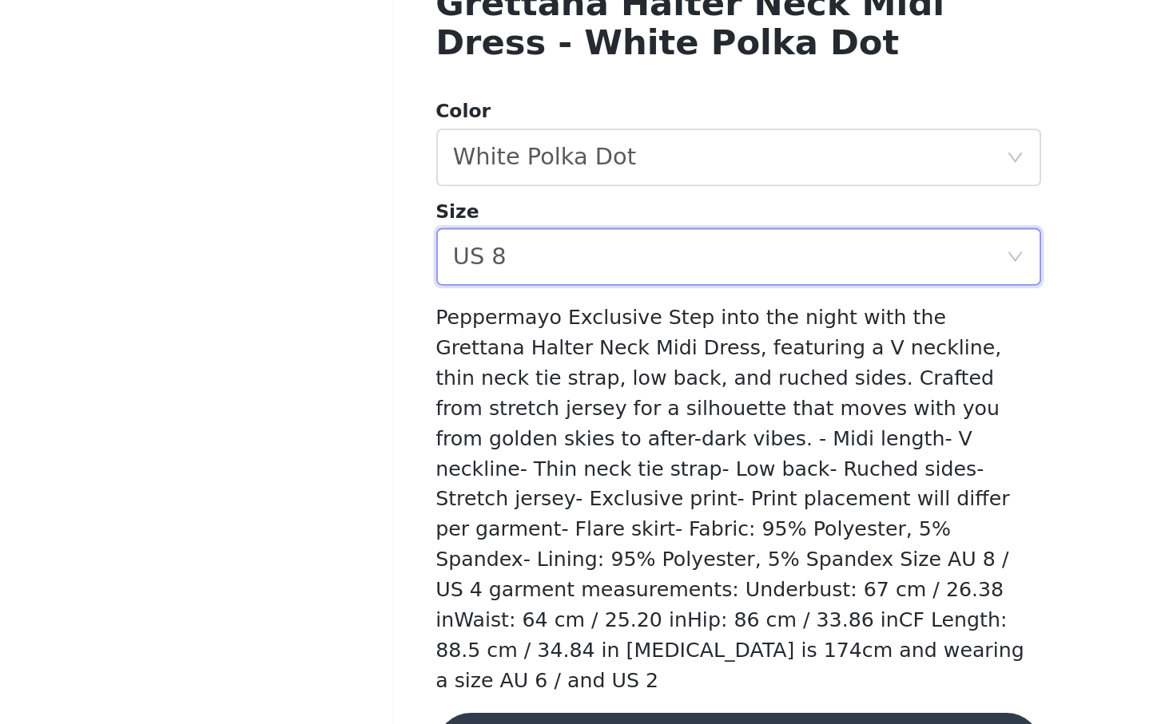
click at [512, 700] on button "Add Product" at bounding box center [580, 719] width 335 height 38
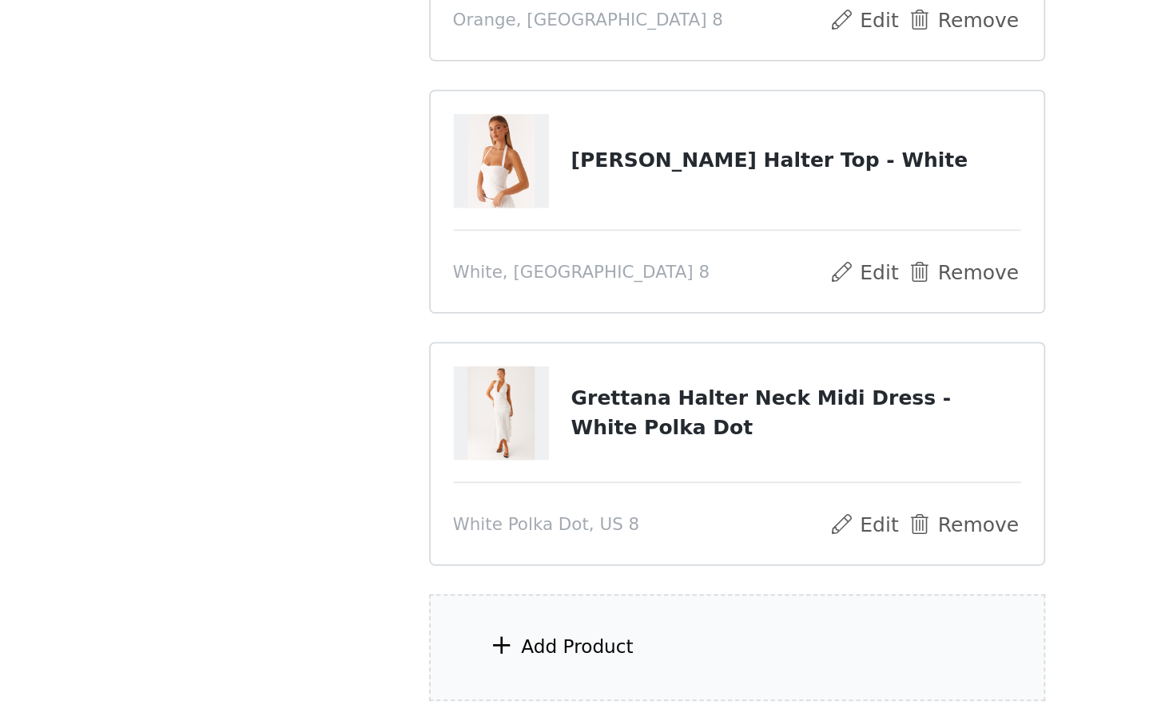
scroll to position [315, 0]
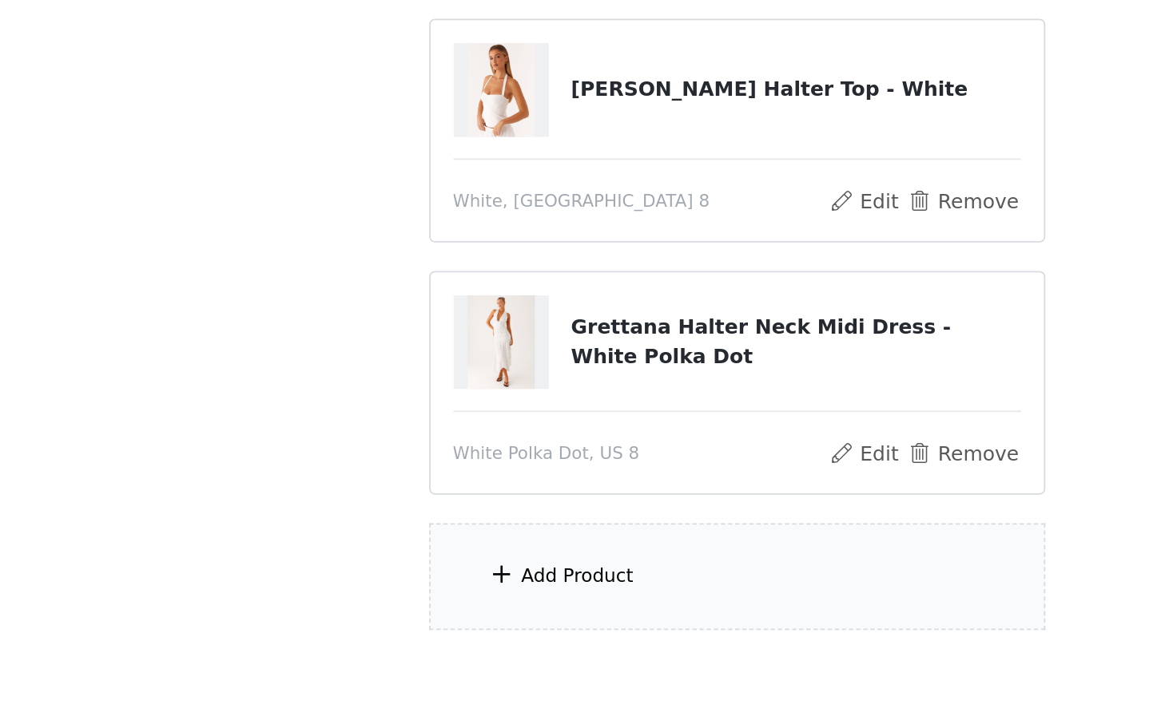
click at [517, 644] on div "Add Product" at bounding box center [491, 641] width 63 height 16
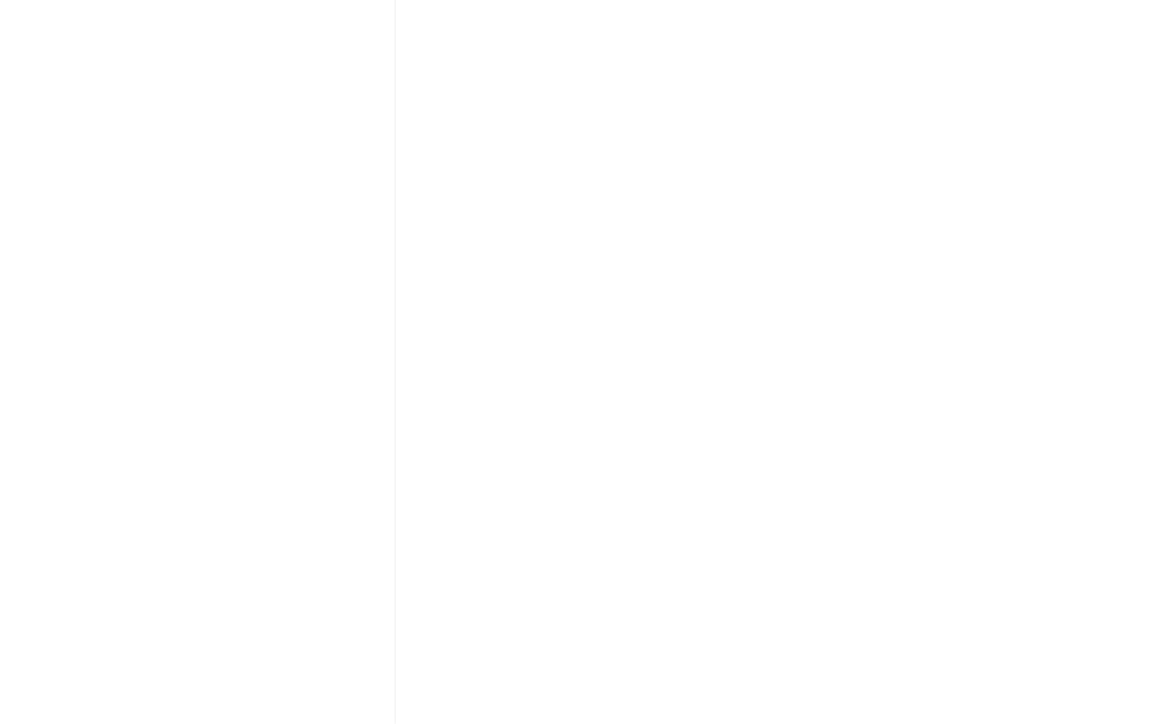
scroll to position [315, 0]
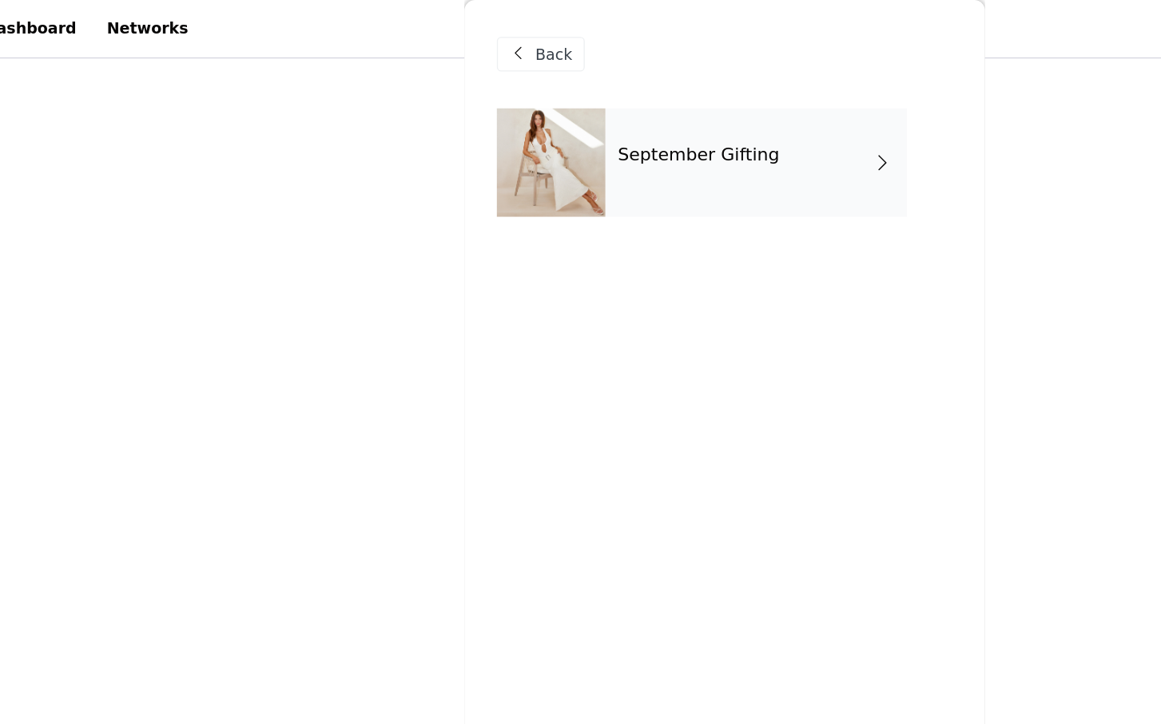
click at [662, 129] on div "September Gifting" at bounding box center [604, 120] width 222 height 80
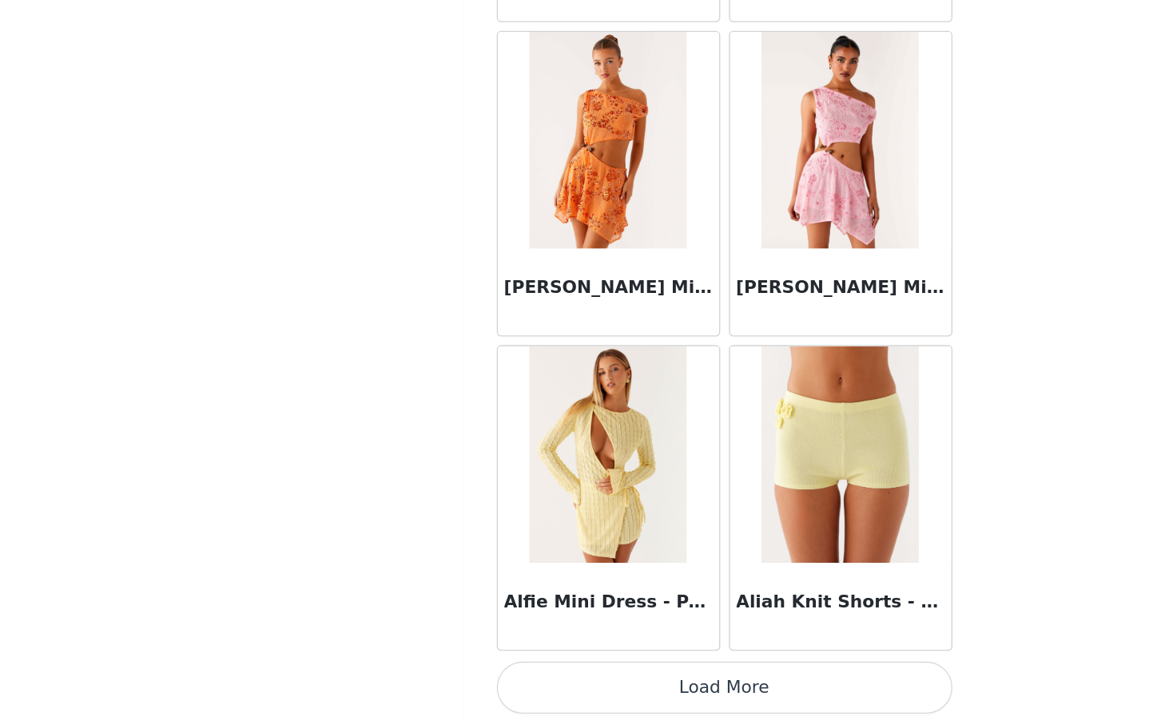
scroll to position [396, 0]
click at [554, 688] on button "Load More" at bounding box center [580, 697] width 335 height 38
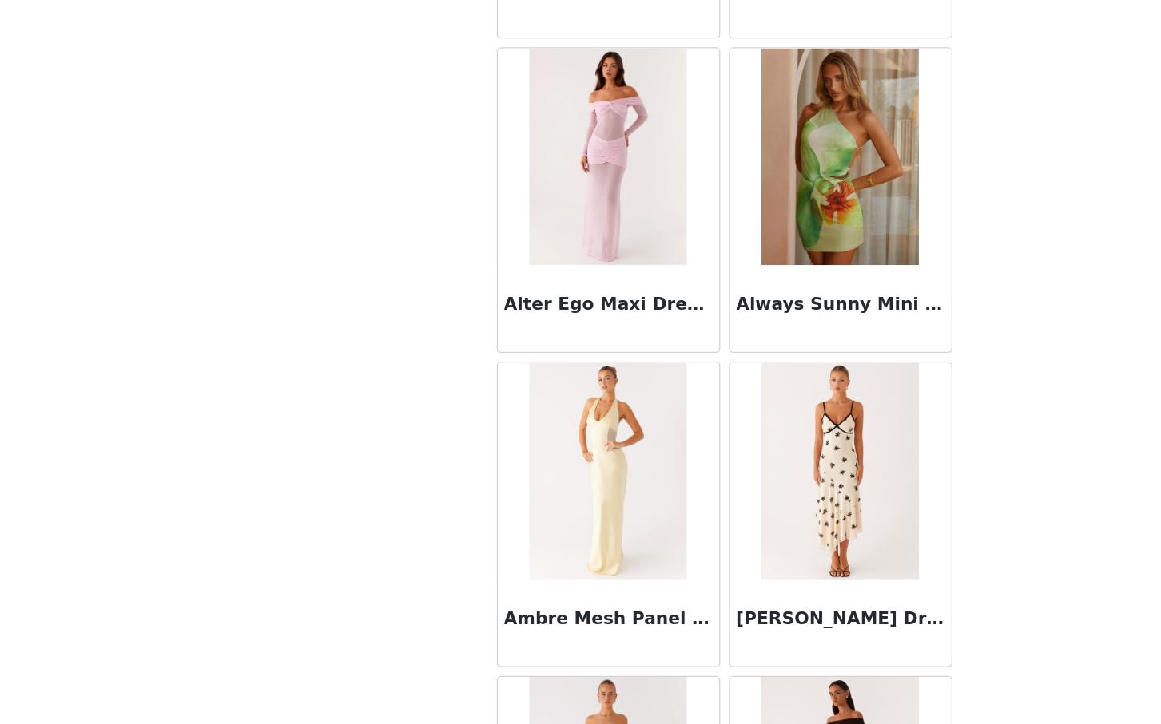
scroll to position [4036, 0]
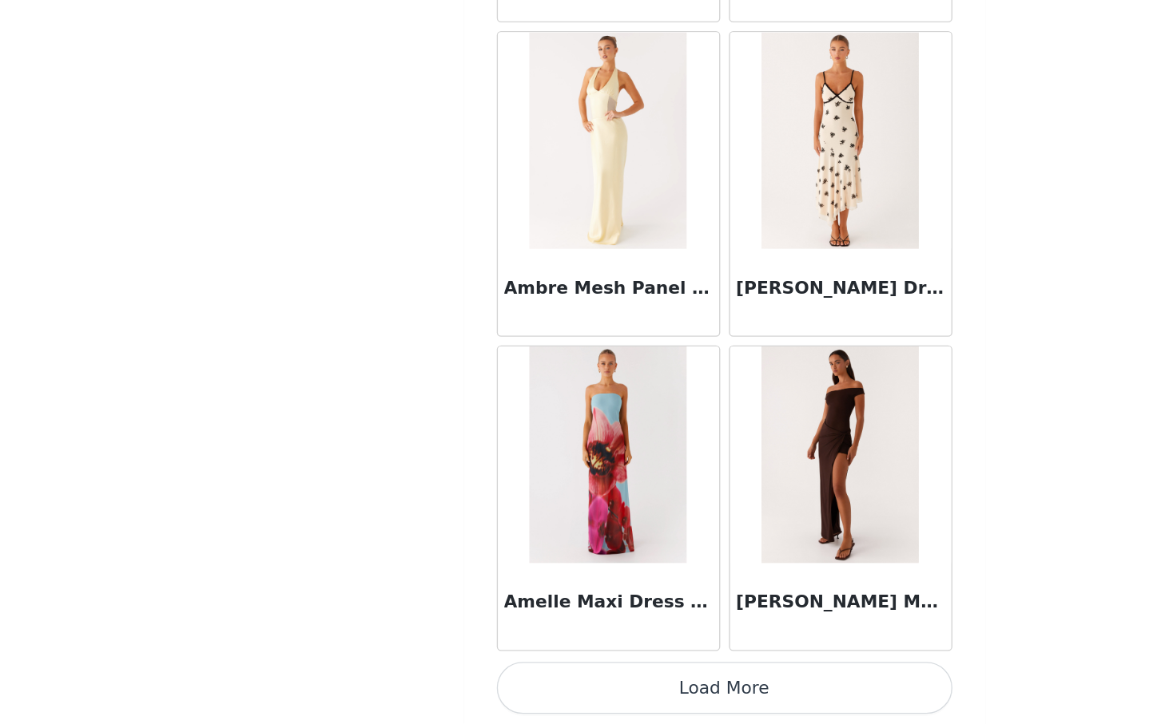
click at [589, 698] on button "Load More" at bounding box center [580, 697] width 335 height 38
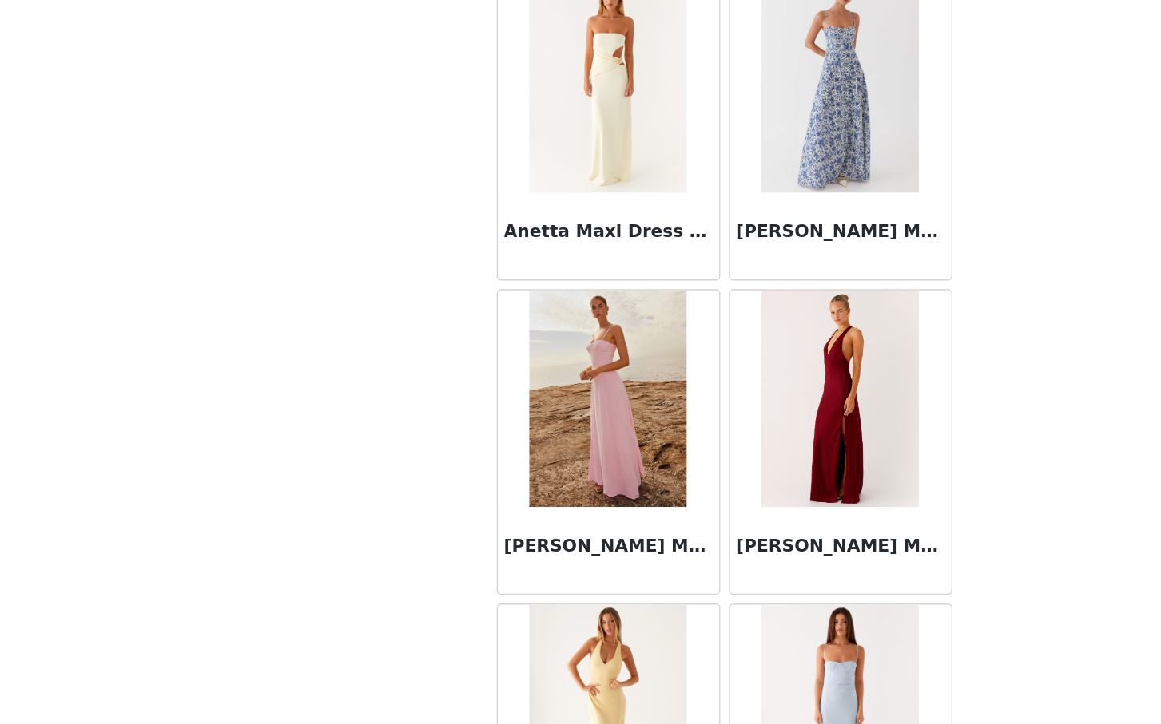
scroll to position [6352, 0]
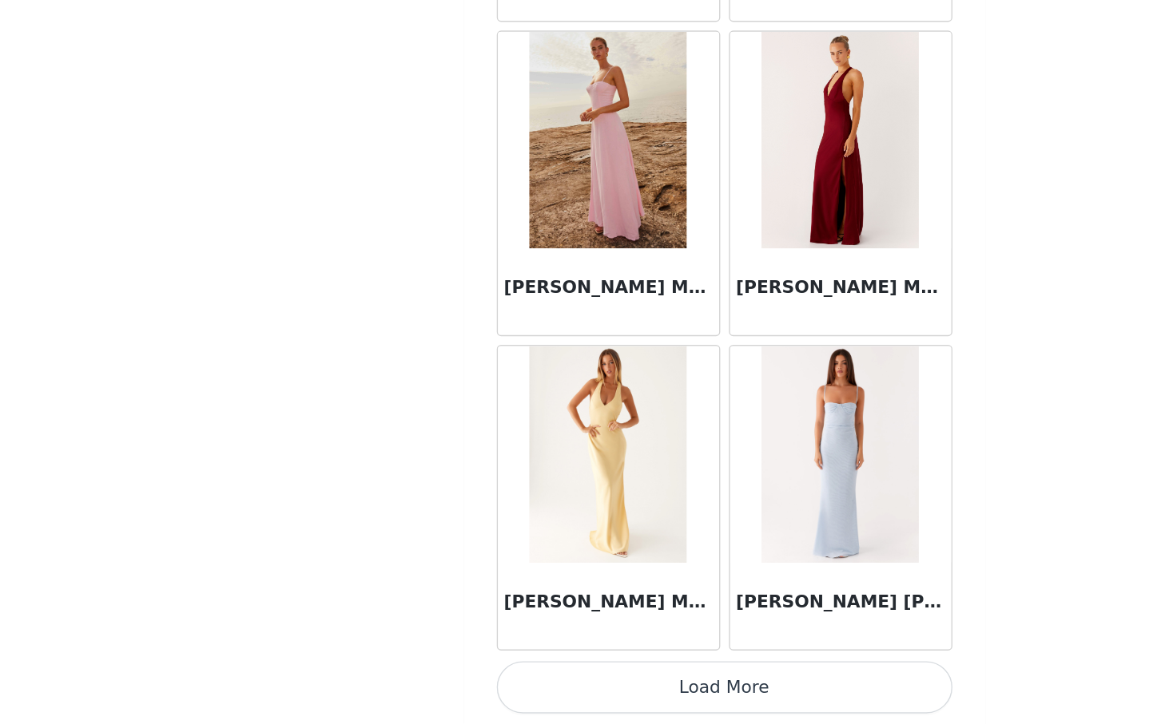
click at [581, 697] on button "Load More" at bounding box center [580, 697] width 335 height 38
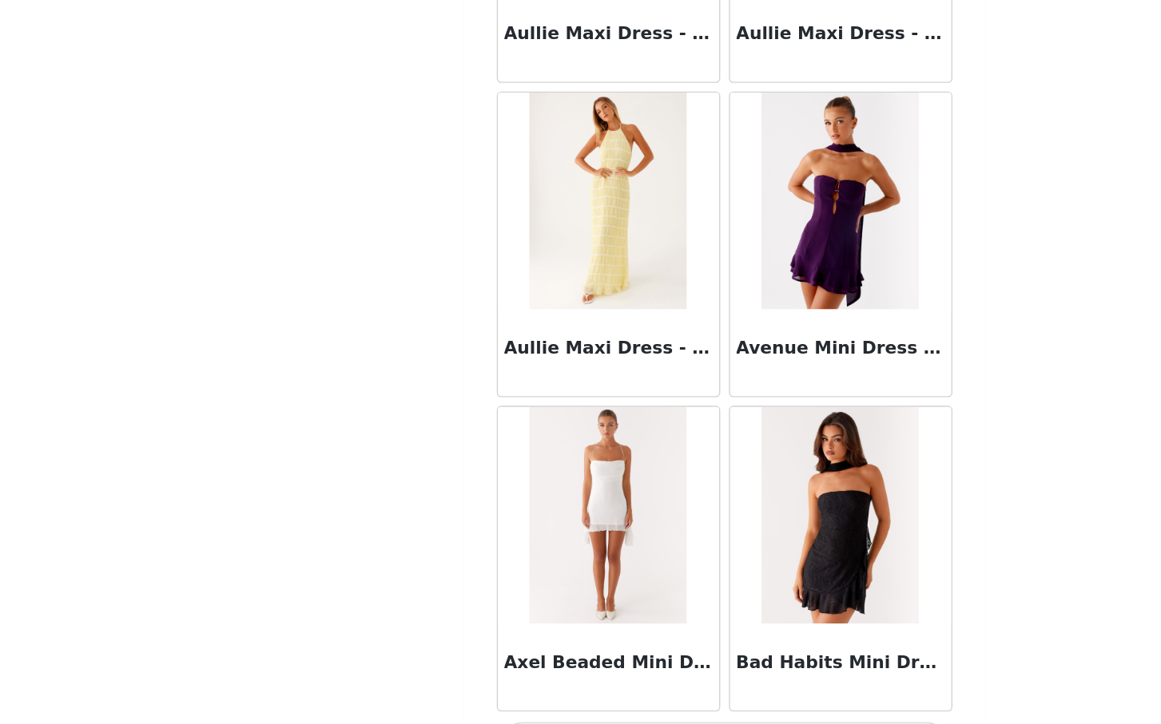
scroll to position [8668, 0]
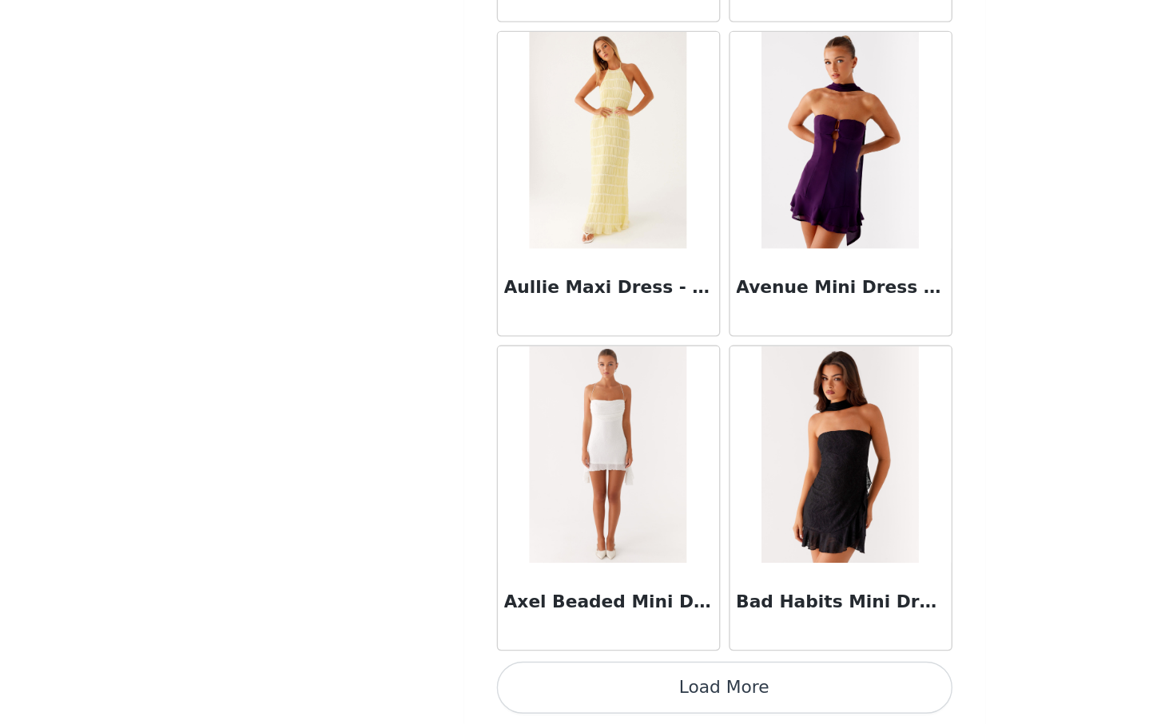
click at [587, 704] on button "Load More" at bounding box center [580, 697] width 335 height 38
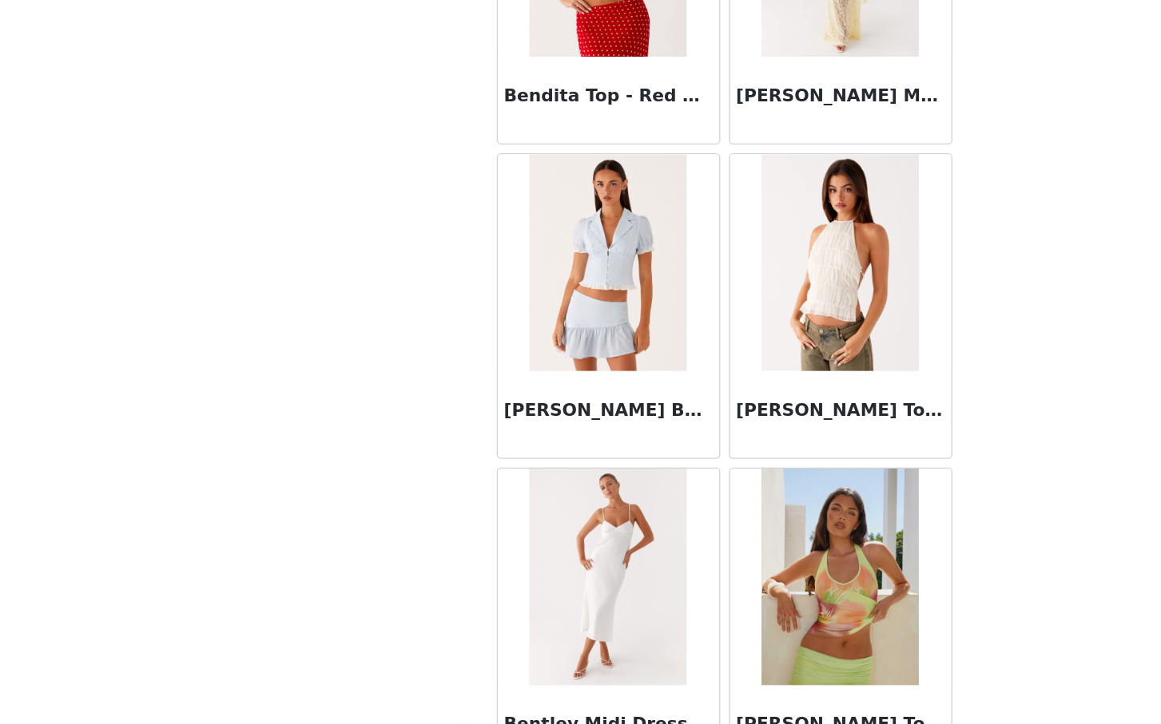
scroll to position [10985, 0]
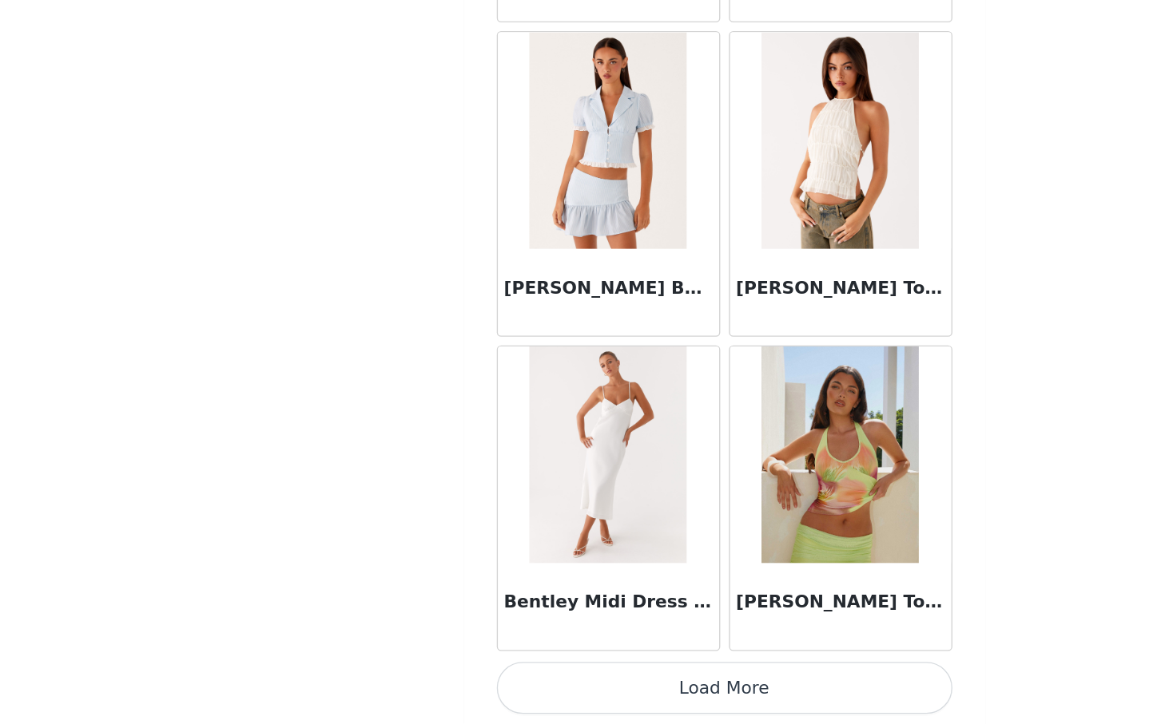
click at [579, 694] on button "Load More" at bounding box center [580, 697] width 335 height 38
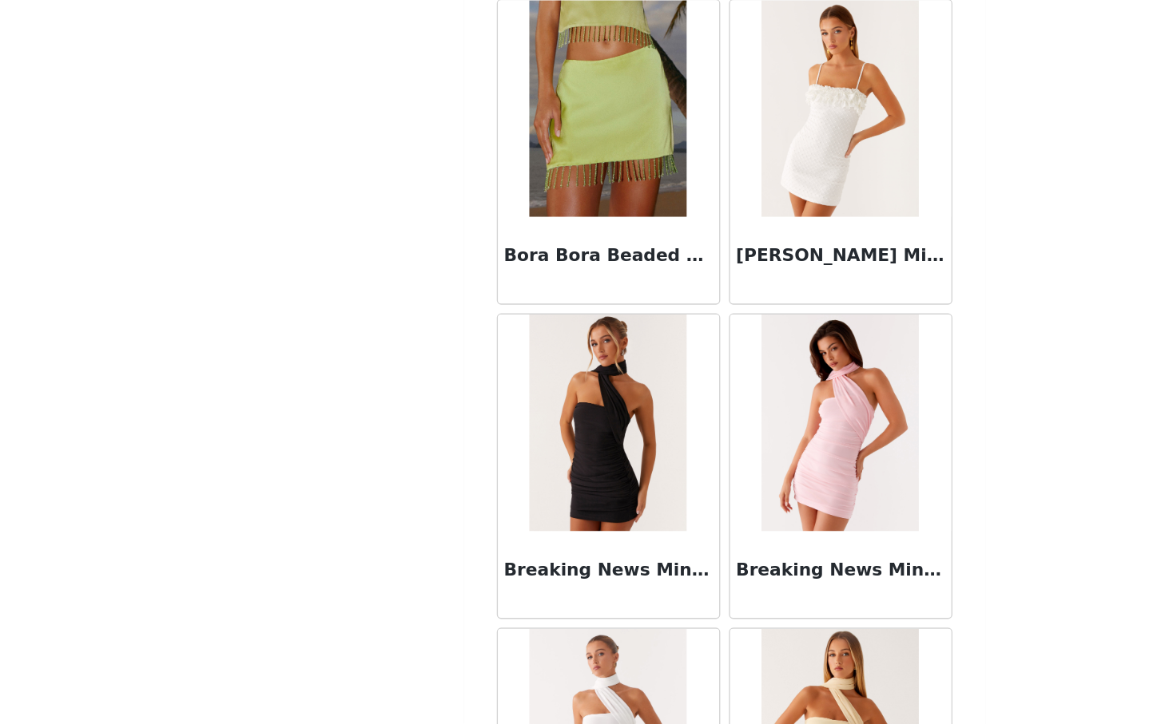
scroll to position [13301, 0]
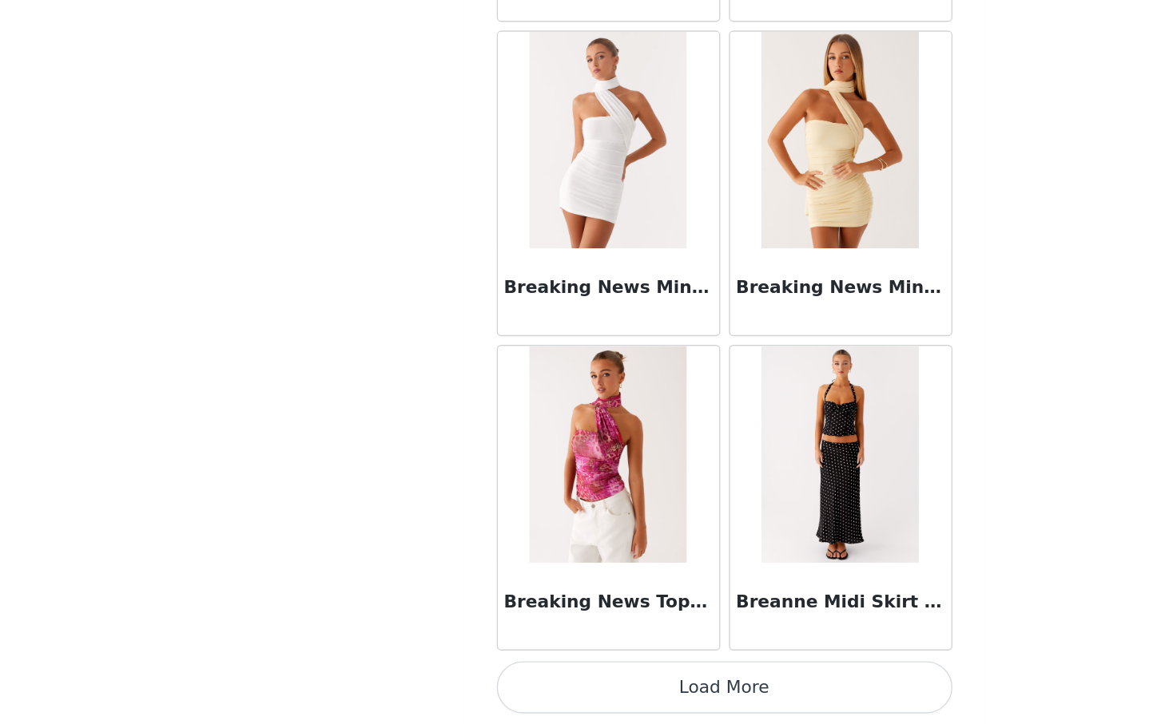
click at [580, 697] on button "Load More" at bounding box center [580, 697] width 335 height 38
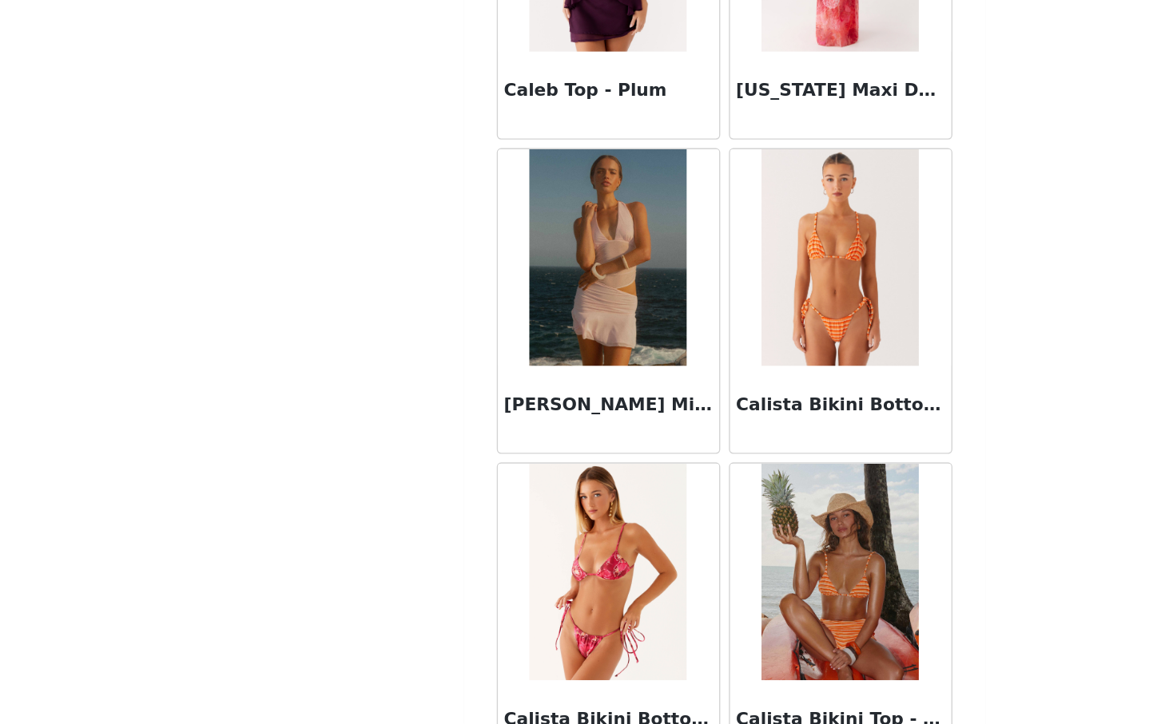
scroll to position [15617, 0]
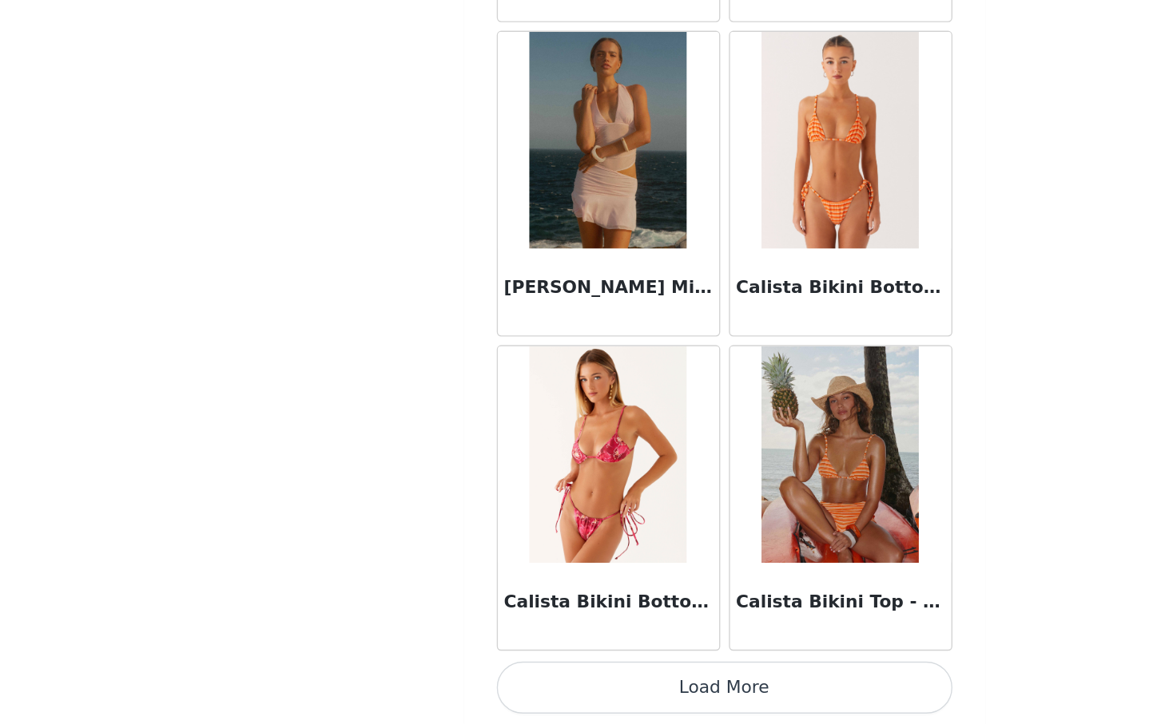
click at [603, 688] on button "Load More" at bounding box center [580, 697] width 335 height 38
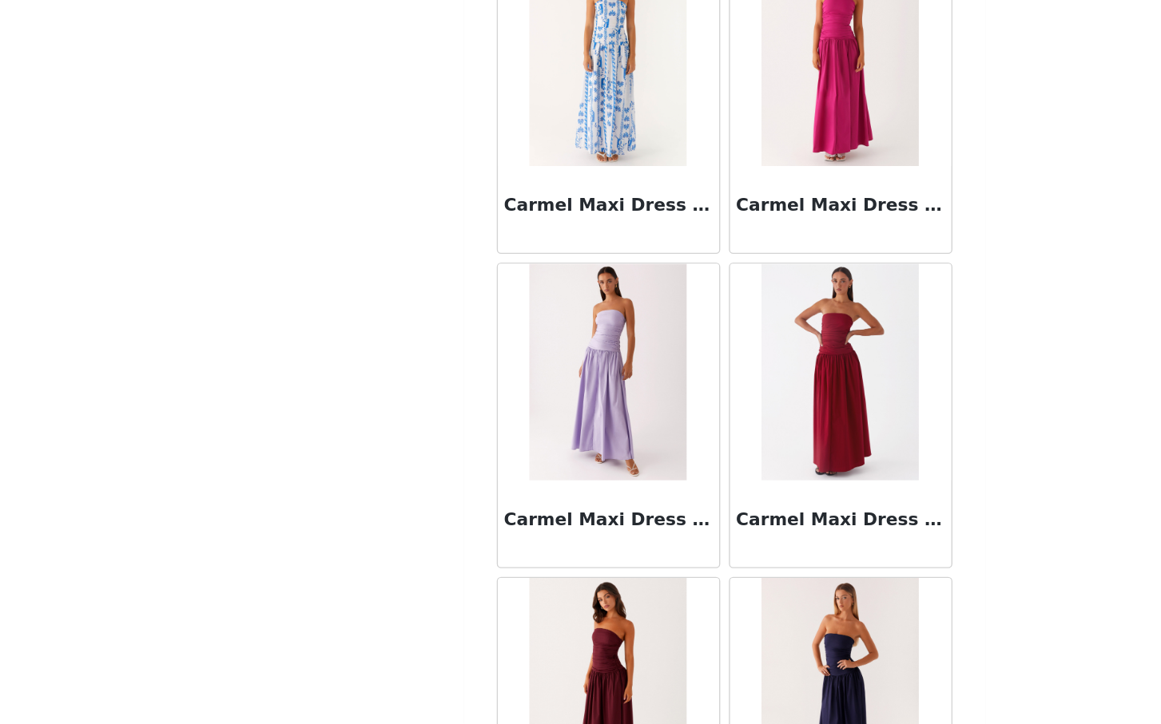
scroll to position [17933, 0]
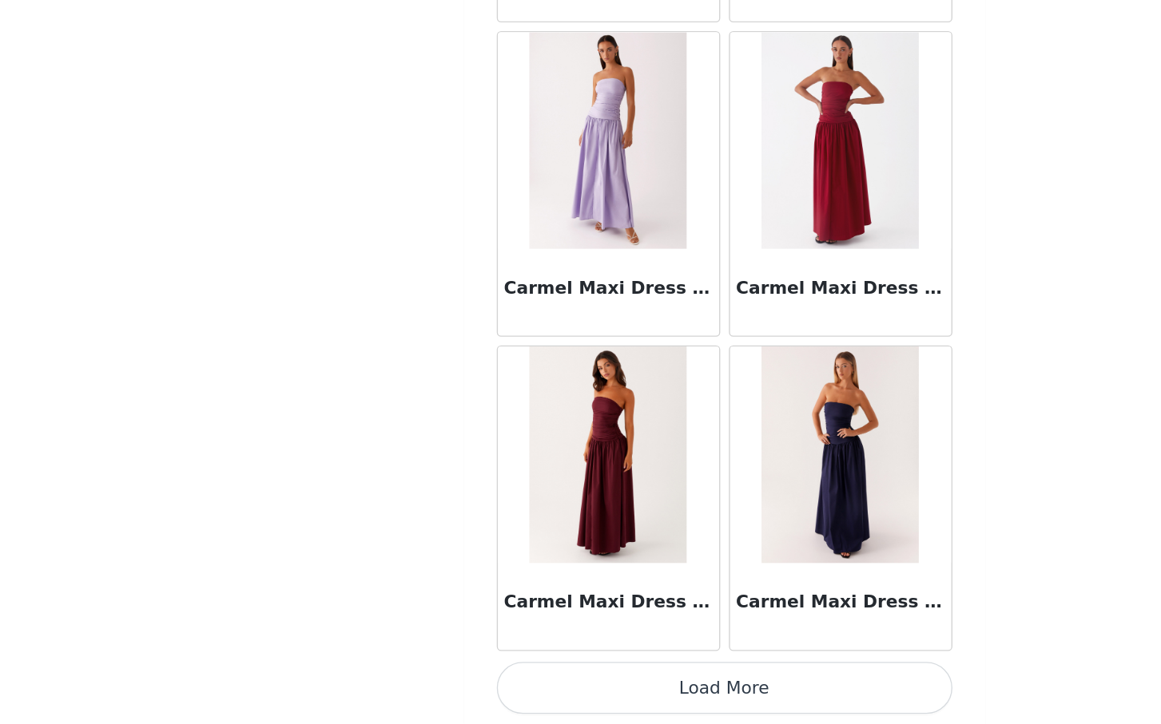
click at [608, 693] on button "Load More" at bounding box center [580, 697] width 335 height 38
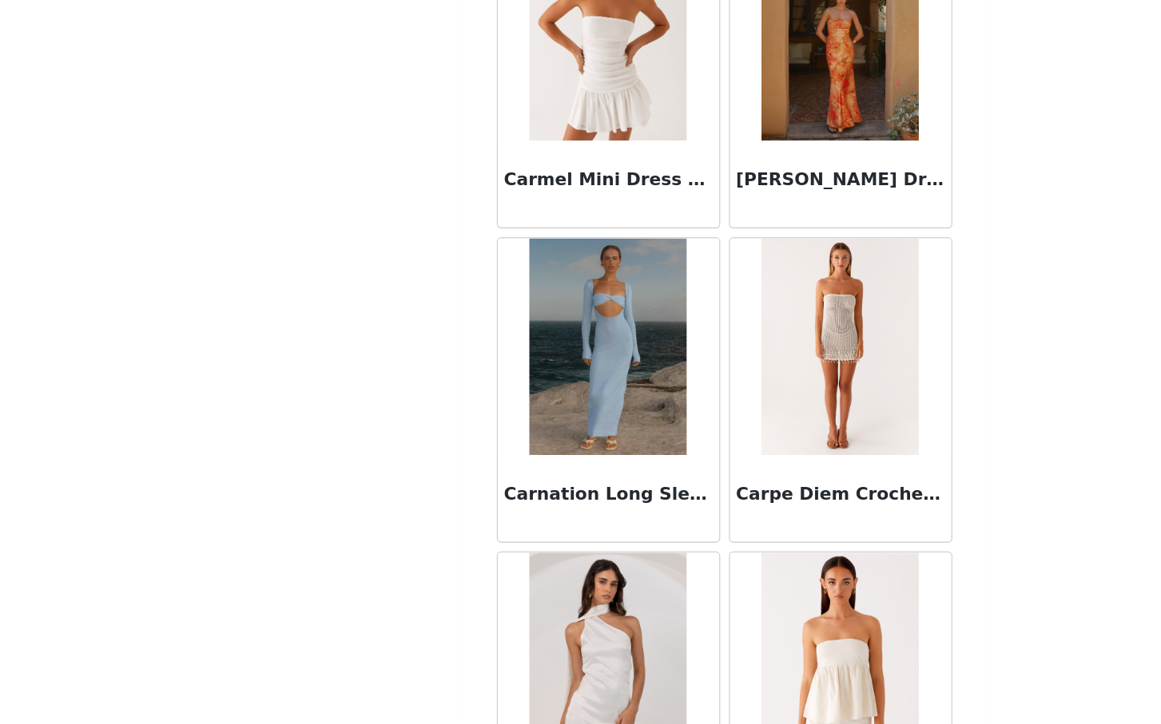
scroll to position [20250, 0]
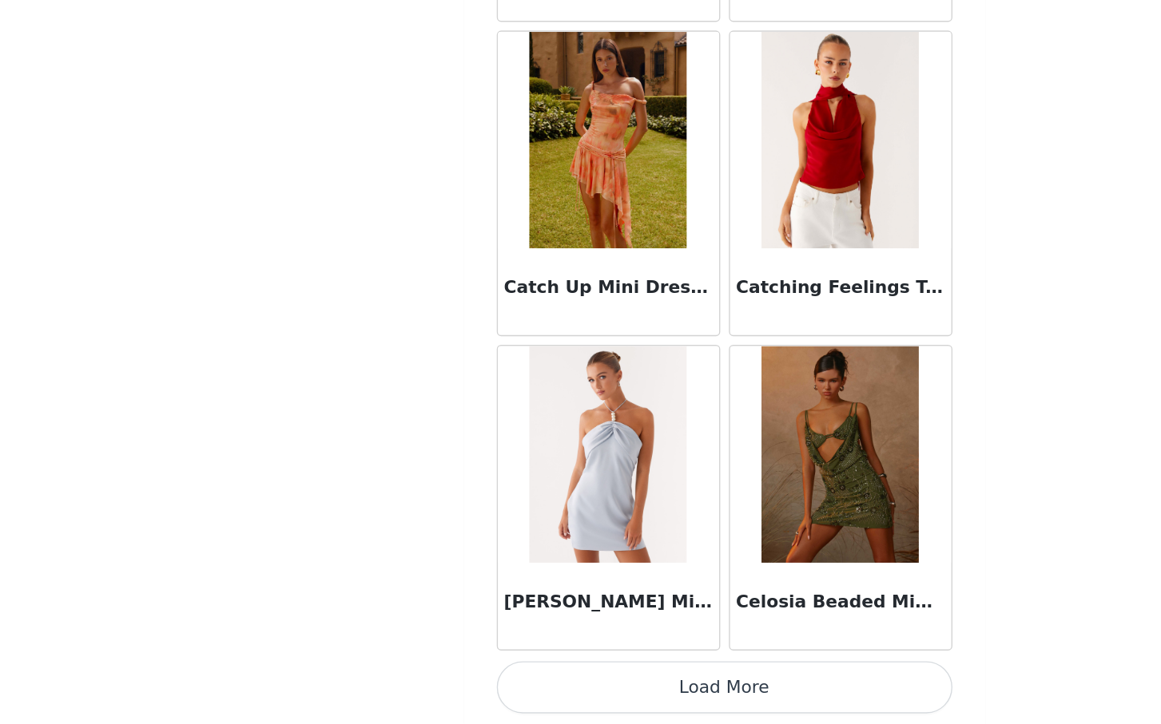
click at [598, 683] on button "Load More" at bounding box center [580, 697] width 335 height 38
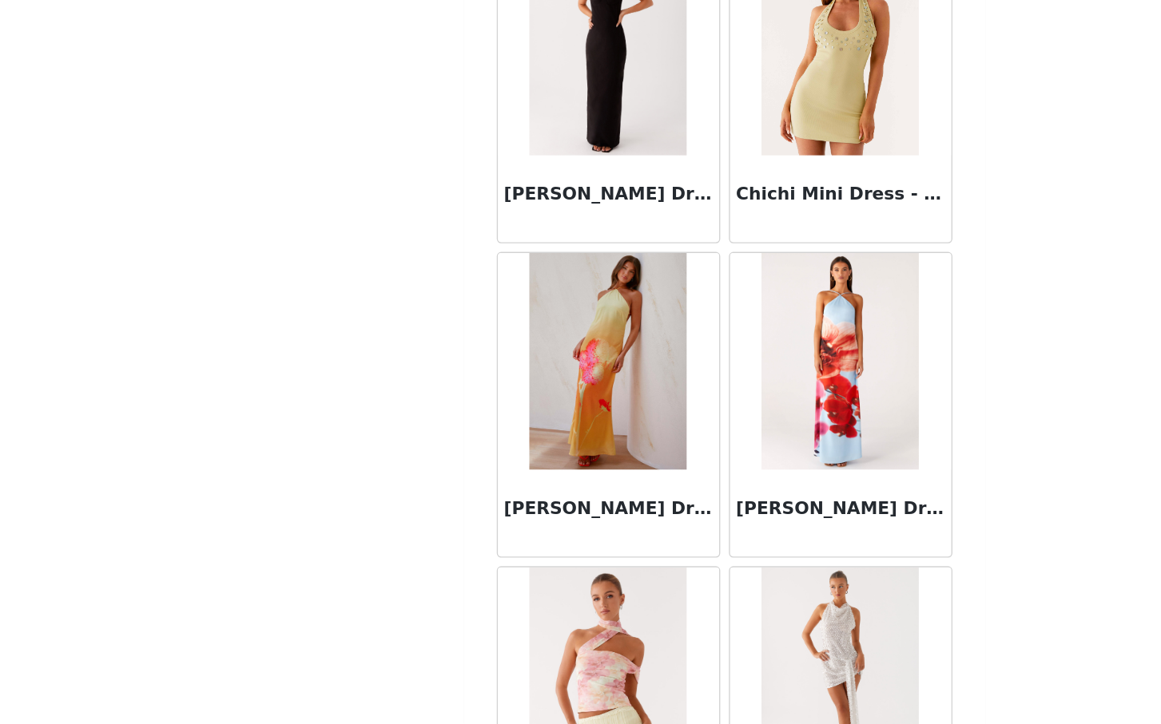
scroll to position [22566, 0]
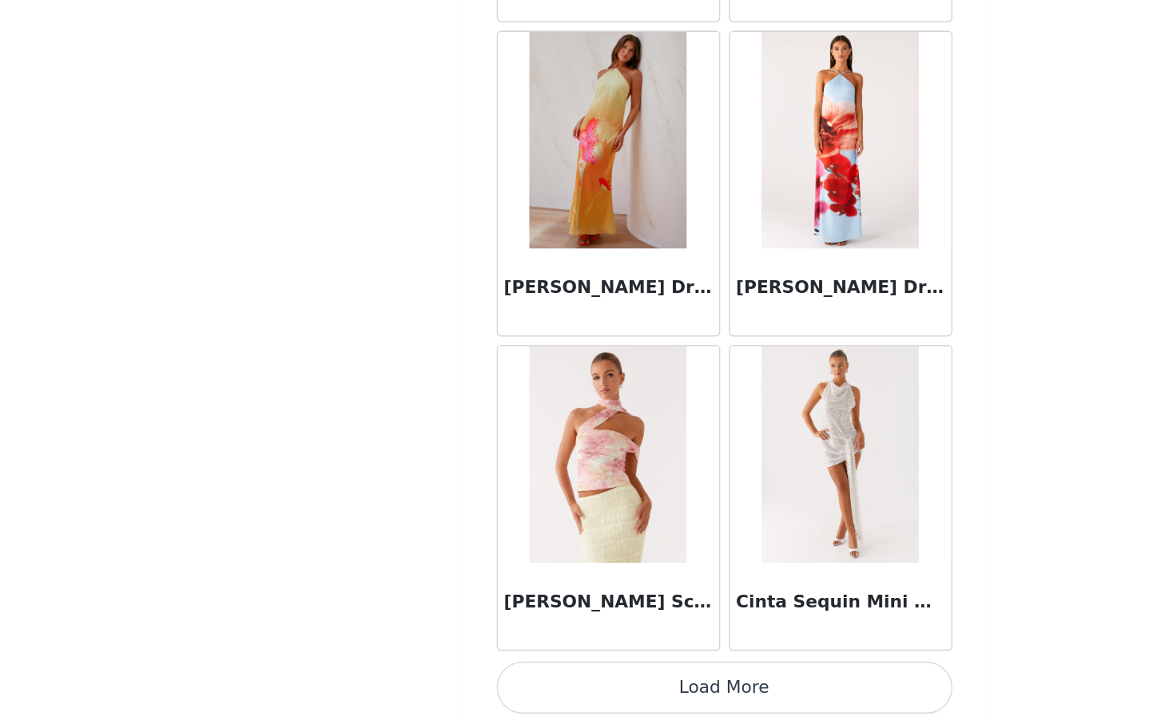
click at [595, 697] on button "Load More" at bounding box center [580, 697] width 335 height 38
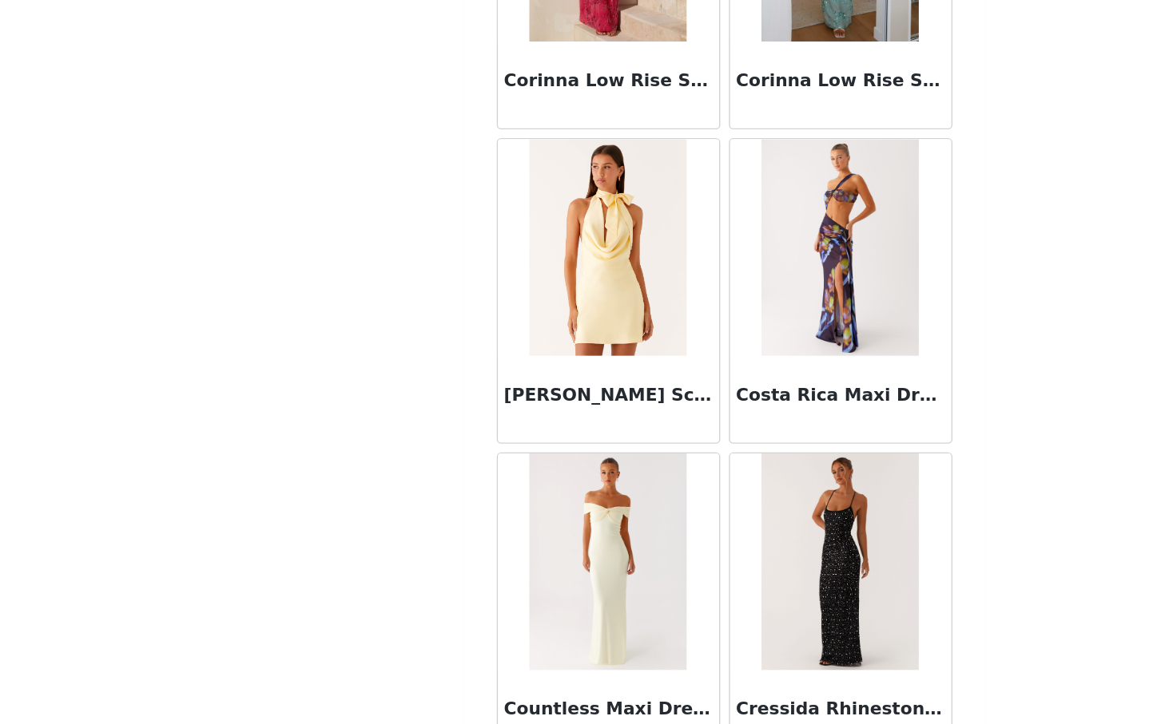
scroll to position [24882, 0]
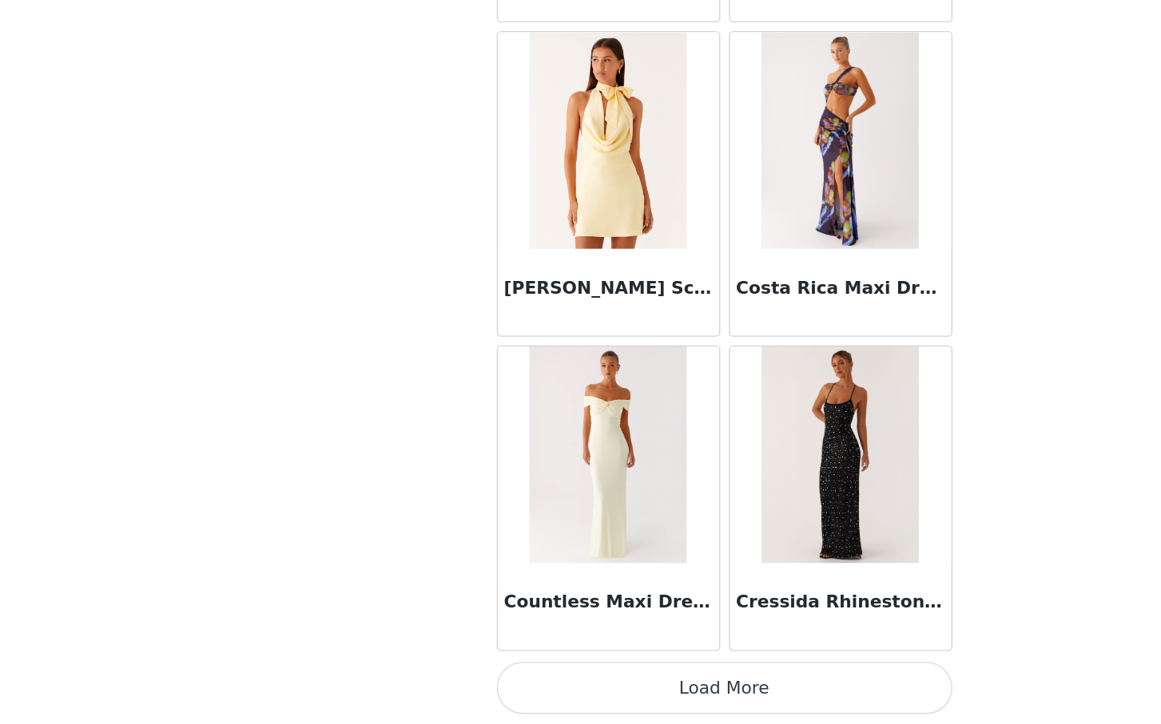
click at [581, 688] on button "Load More" at bounding box center [580, 697] width 335 height 38
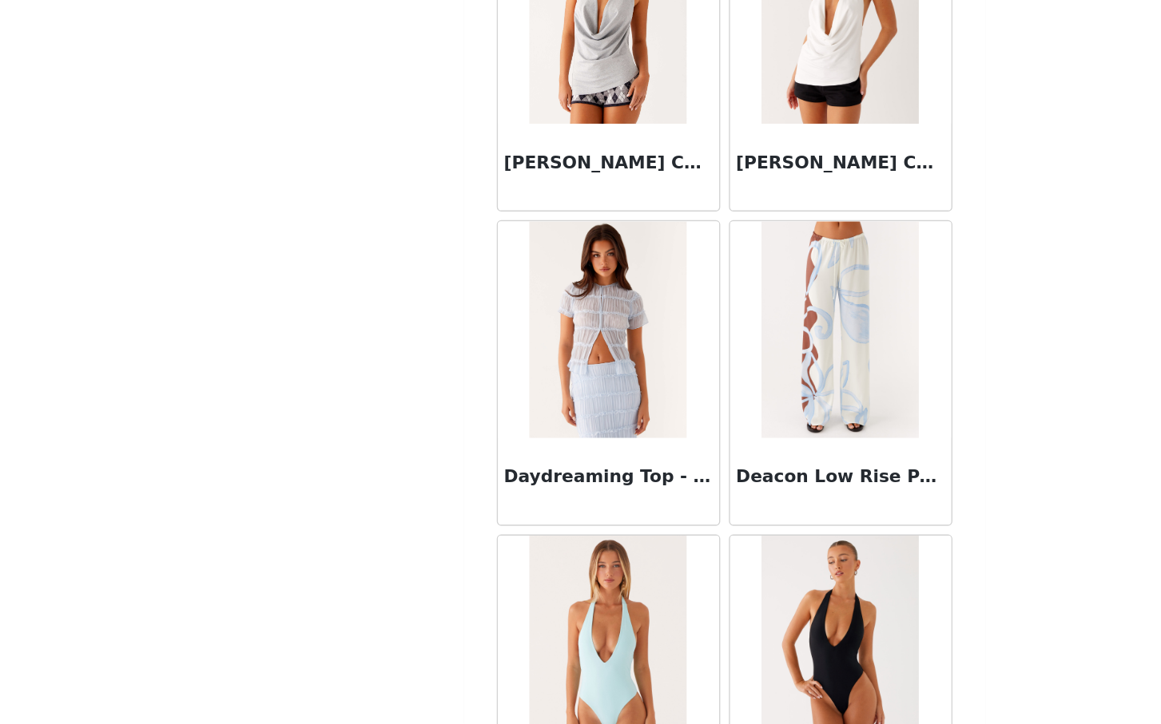
scroll to position [27190, 0]
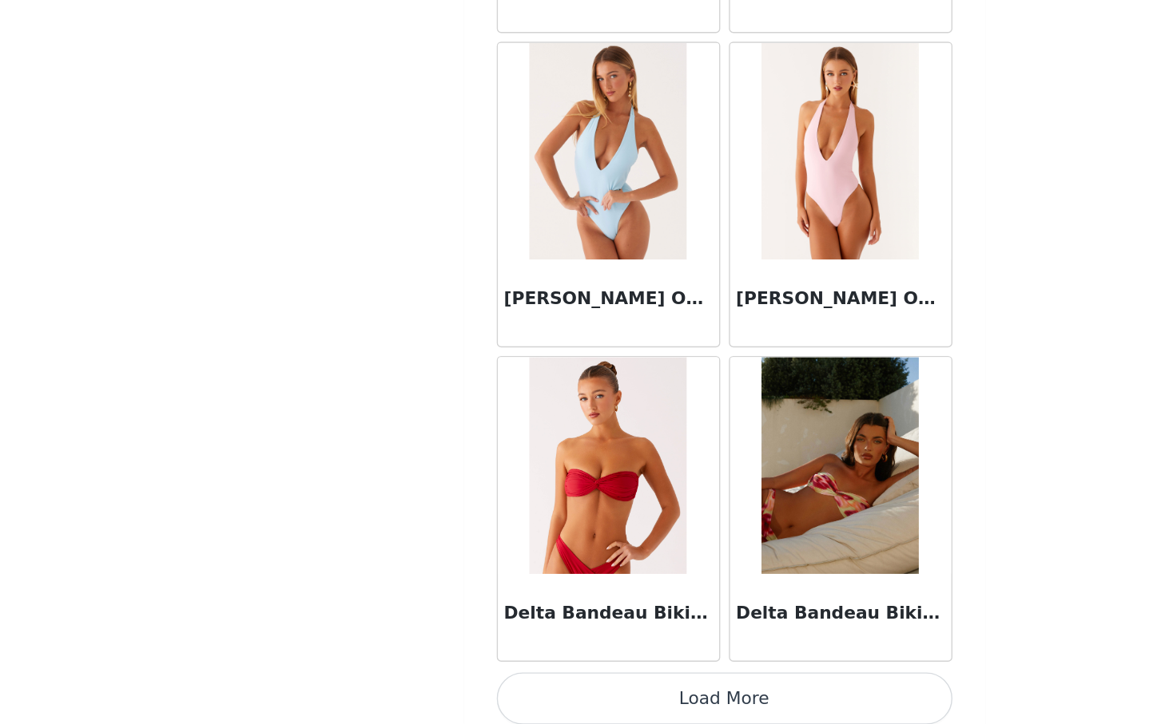
click at [591, 712] on button "Load More" at bounding box center [580, 705] width 335 height 38
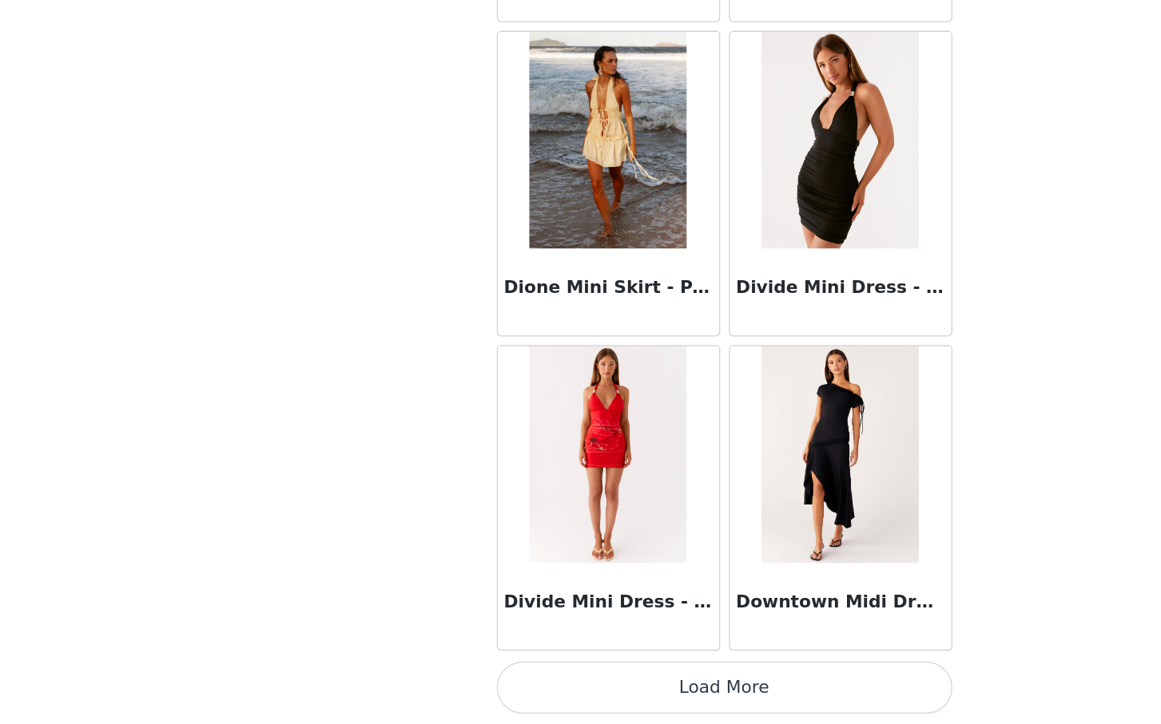
scroll to position [29510, 0]
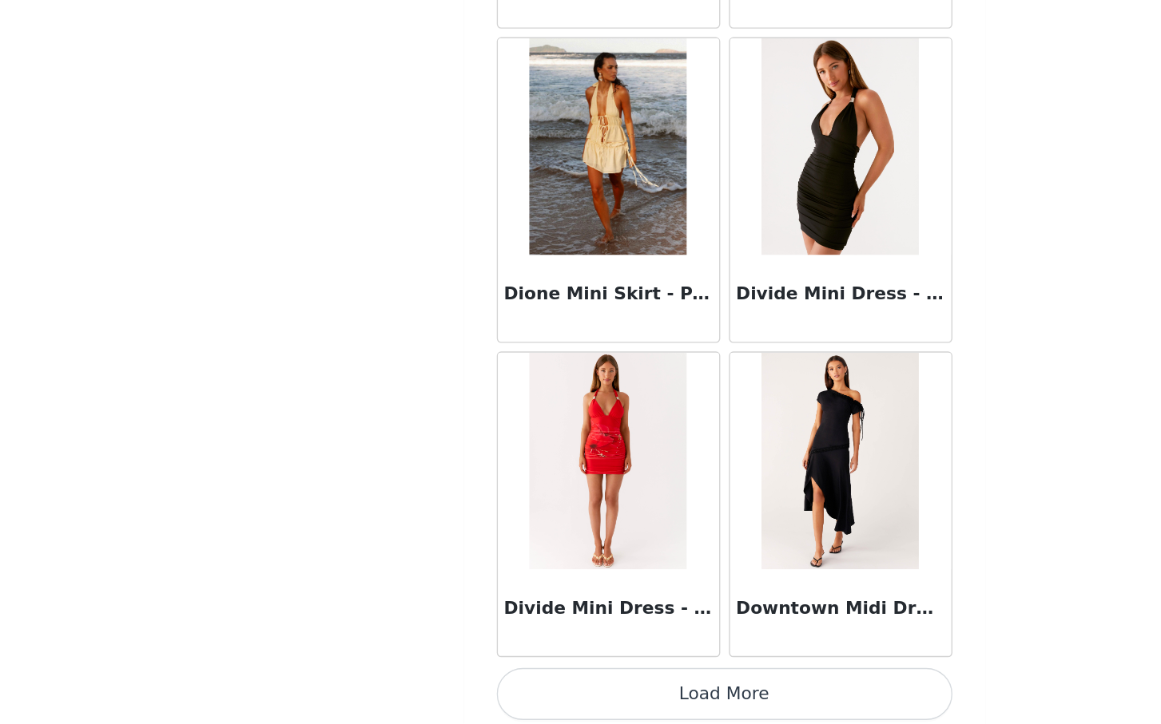
click at [585, 698] on button "Load More" at bounding box center [580, 702] width 335 height 38
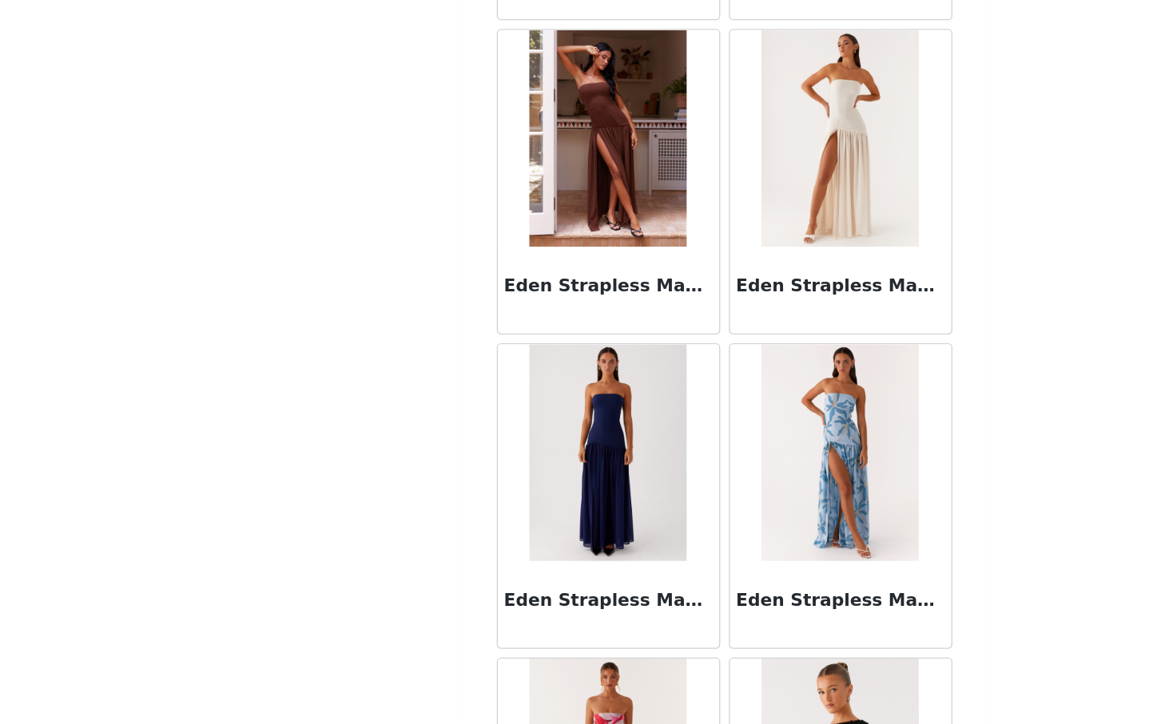
scroll to position [31831, 0]
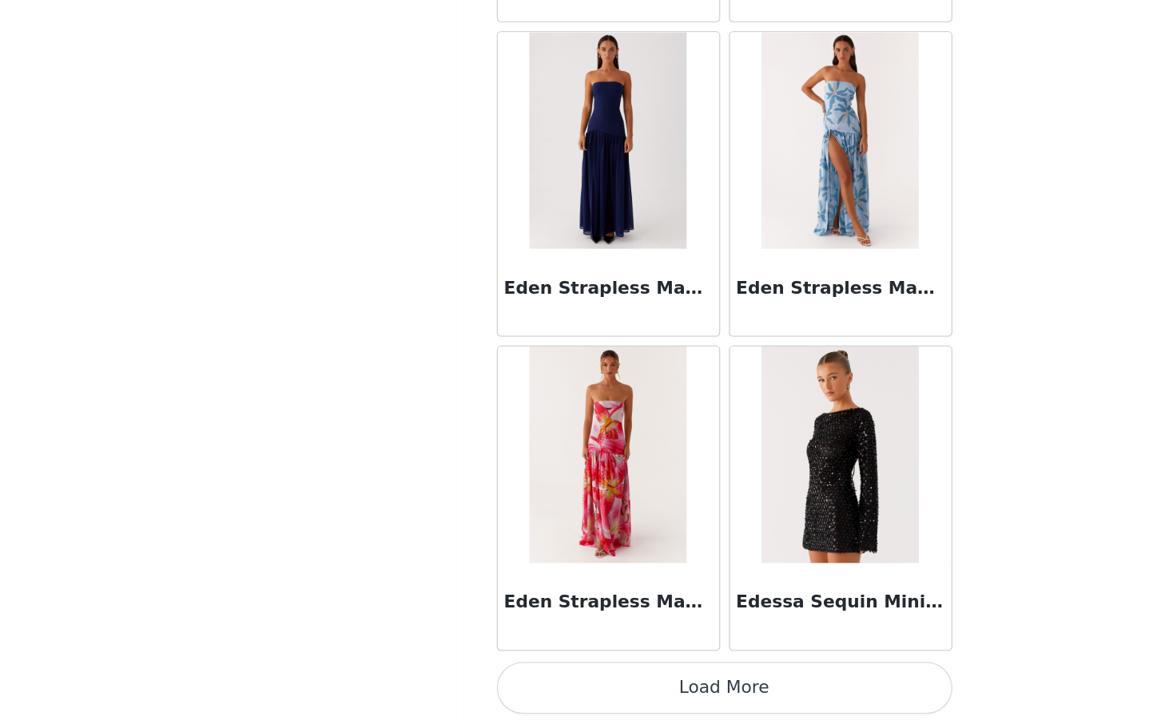
click at [588, 693] on button "Load More" at bounding box center [580, 697] width 335 height 38
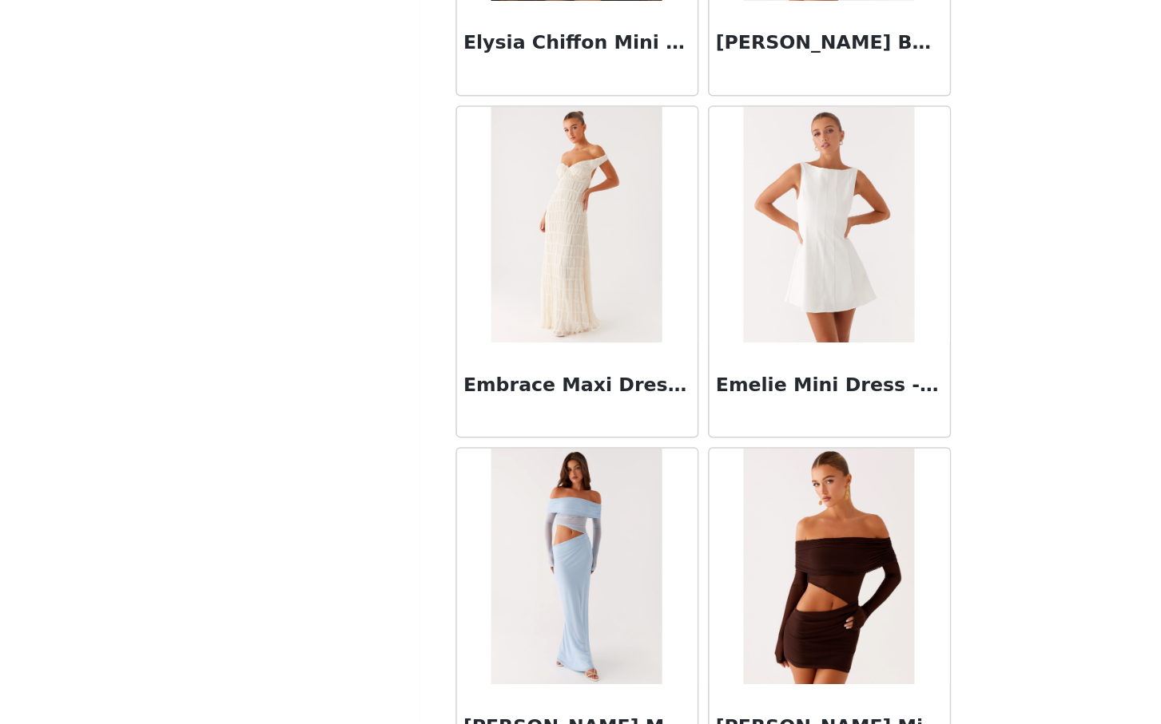
scroll to position [34147, 0]
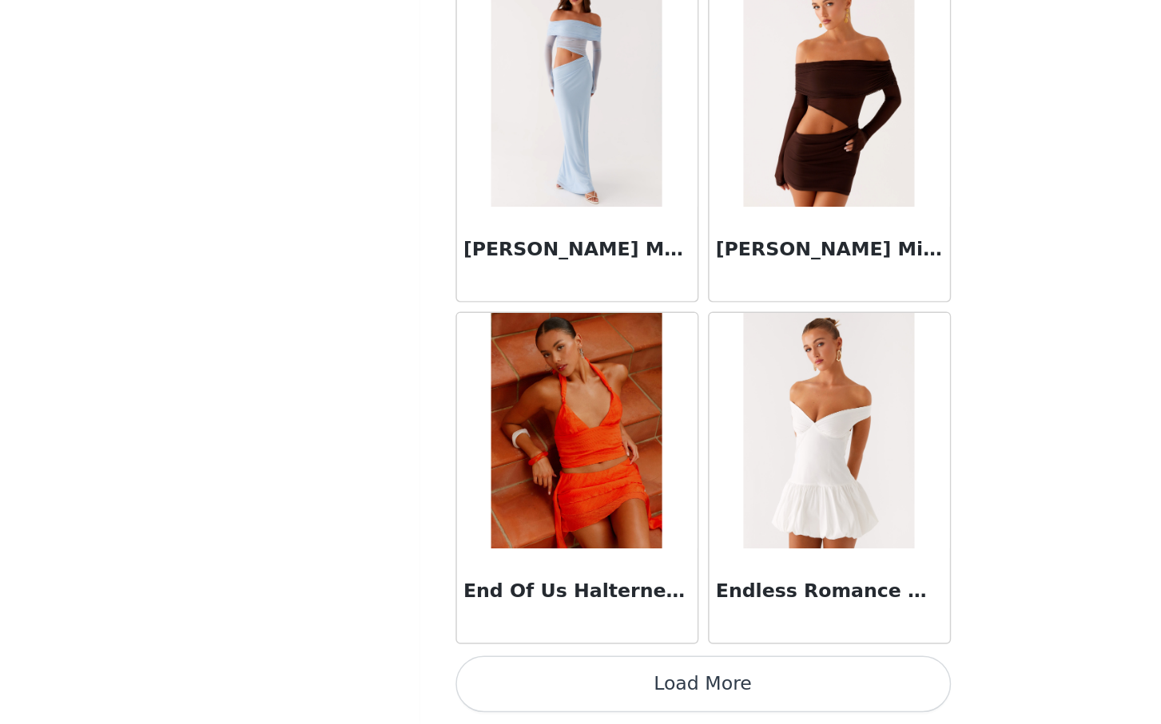
click at [591, 695] on button "Load More" at bounding box center [580, 697] width 335 height 38
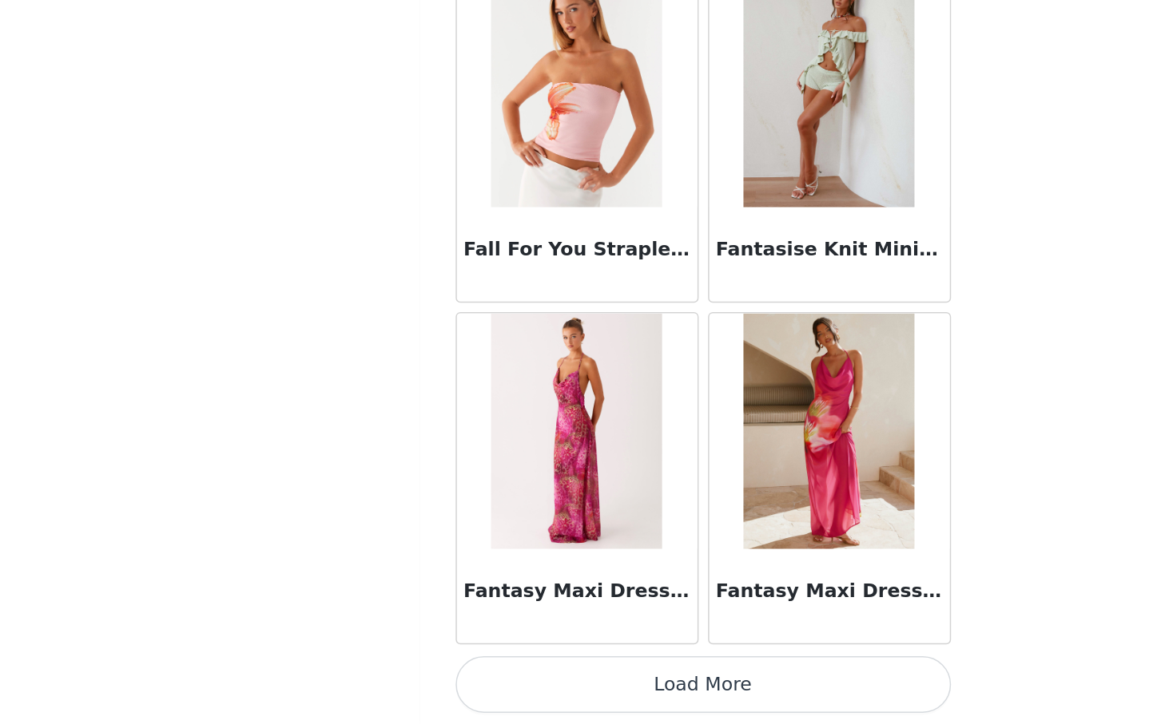
scroll to position [395, 0]
click at [592, 699] on button "Load More" at bounding box center [580, 697] width 335 height 38
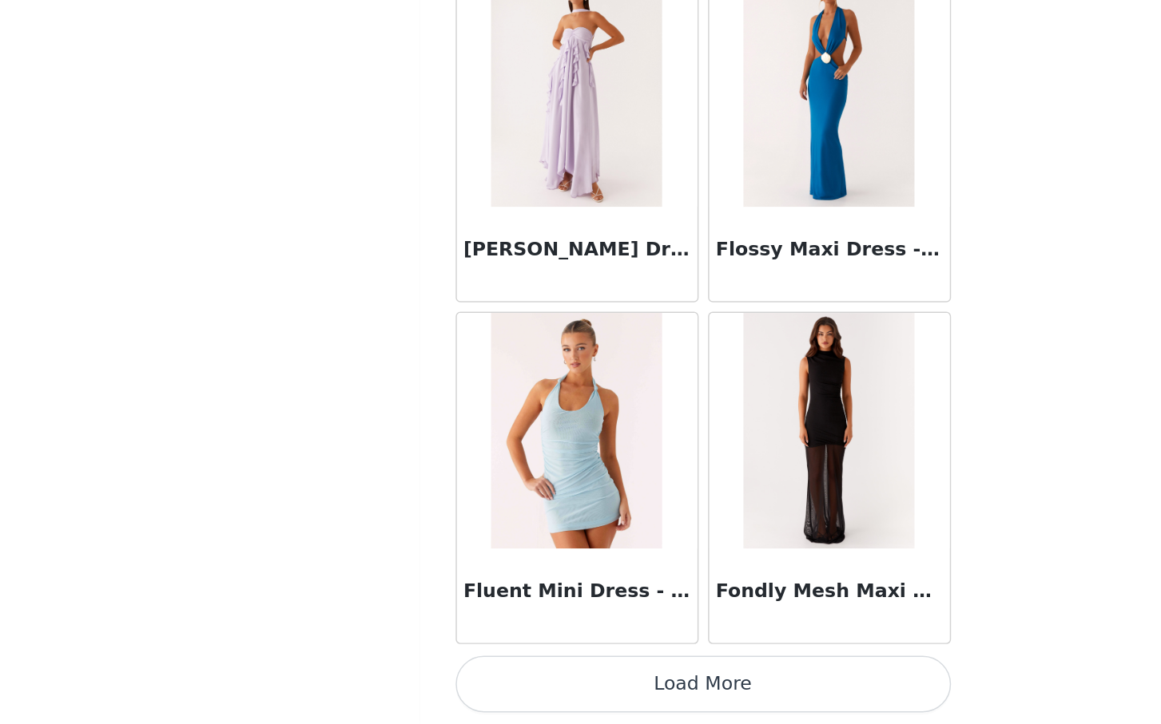
scroll to position [396, 0]
click at [594, 696] on button "Load More" at bounding box center [580, 697] width 335 height 38
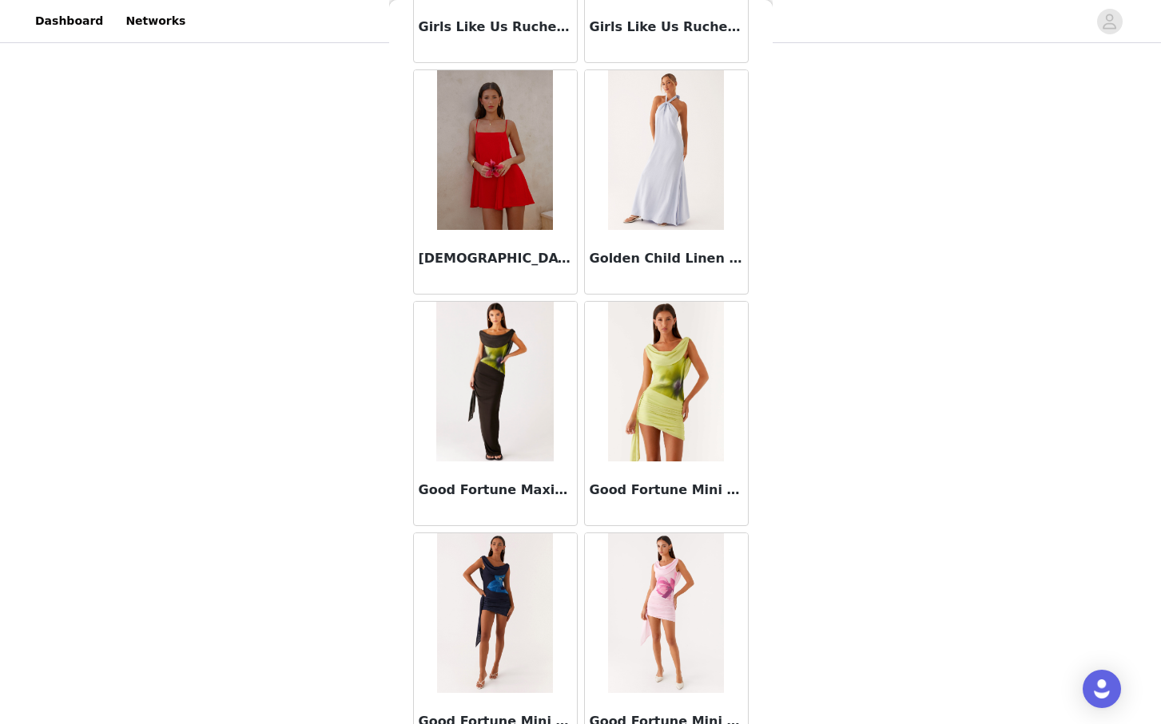
scroll to position [41096, 0]
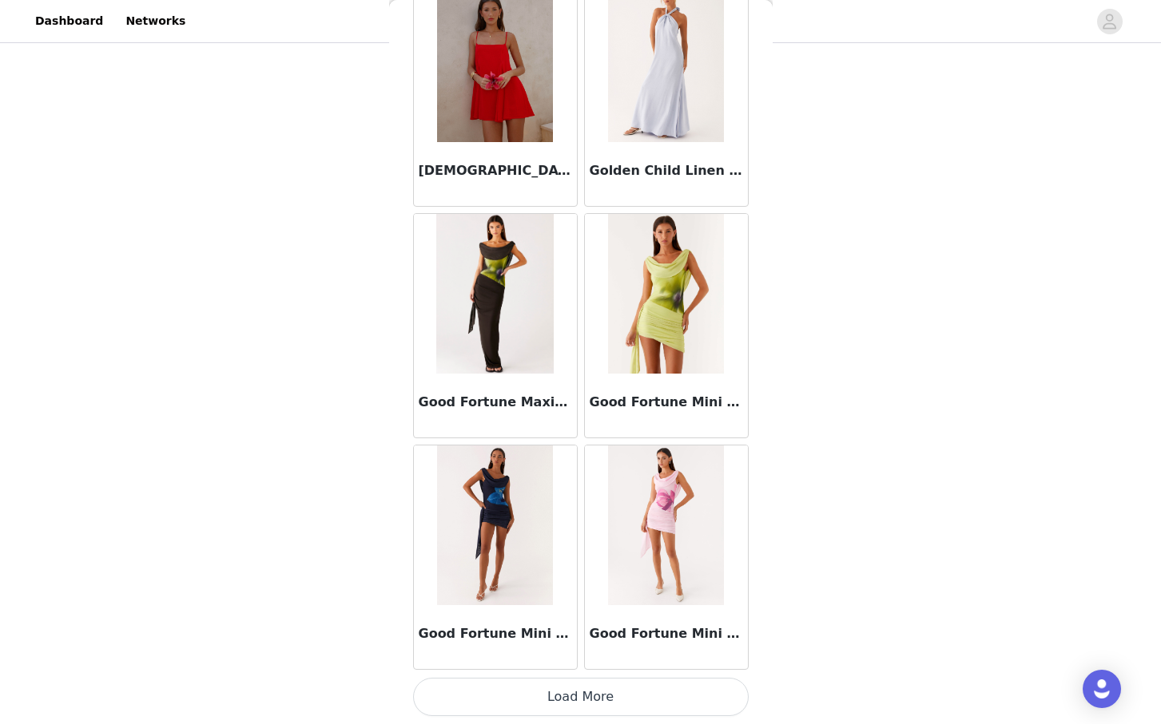
click at [591, 694] on button "Load More" at bounding box center [580, 697] width 335 height 38
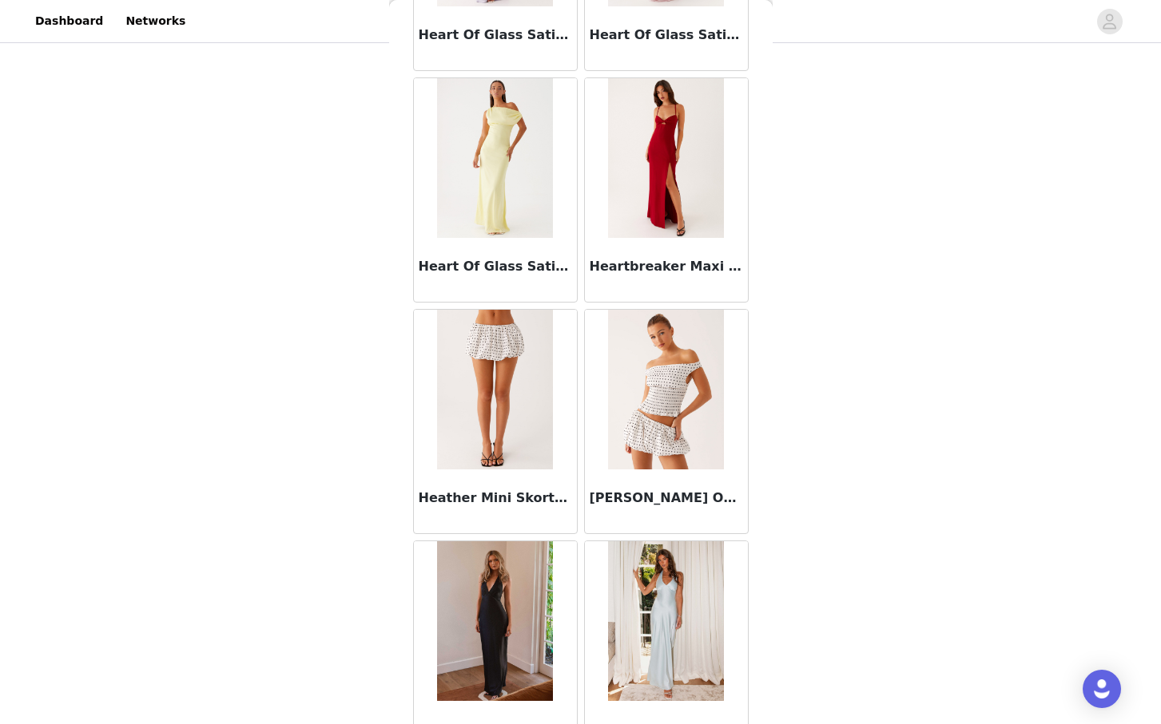
scroll to position [43412, 0]
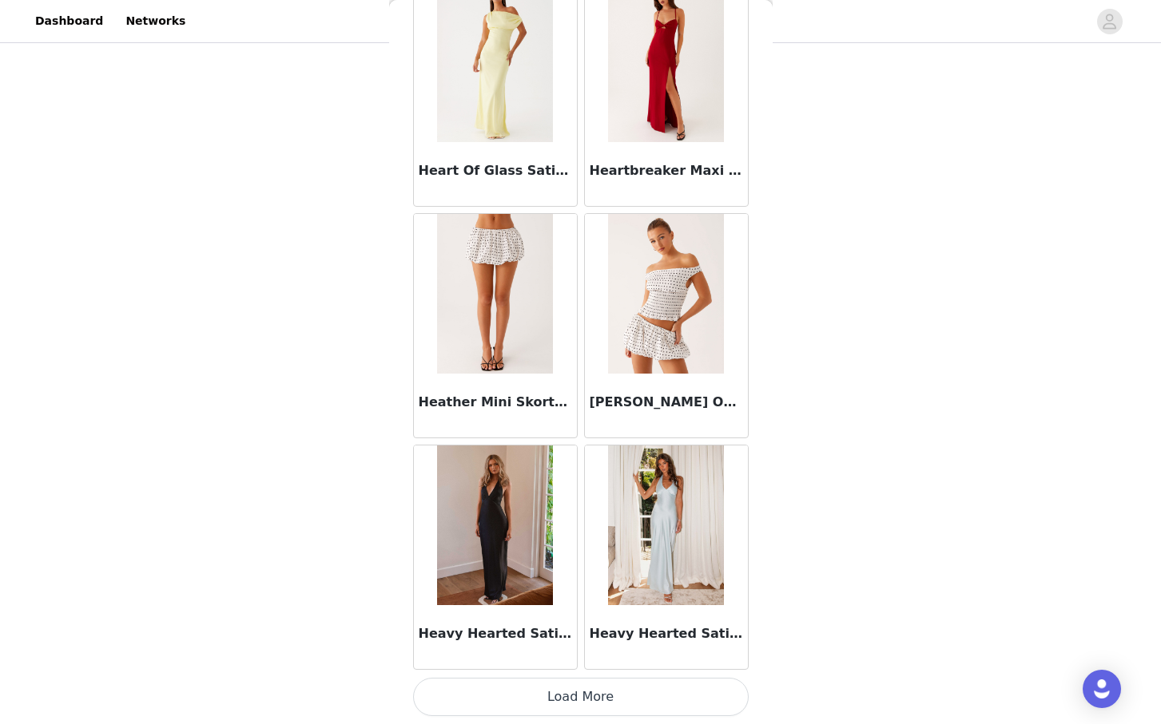
click at [568, 687] on button "Load More" at bounding box center [580, 697] width 335 height 38
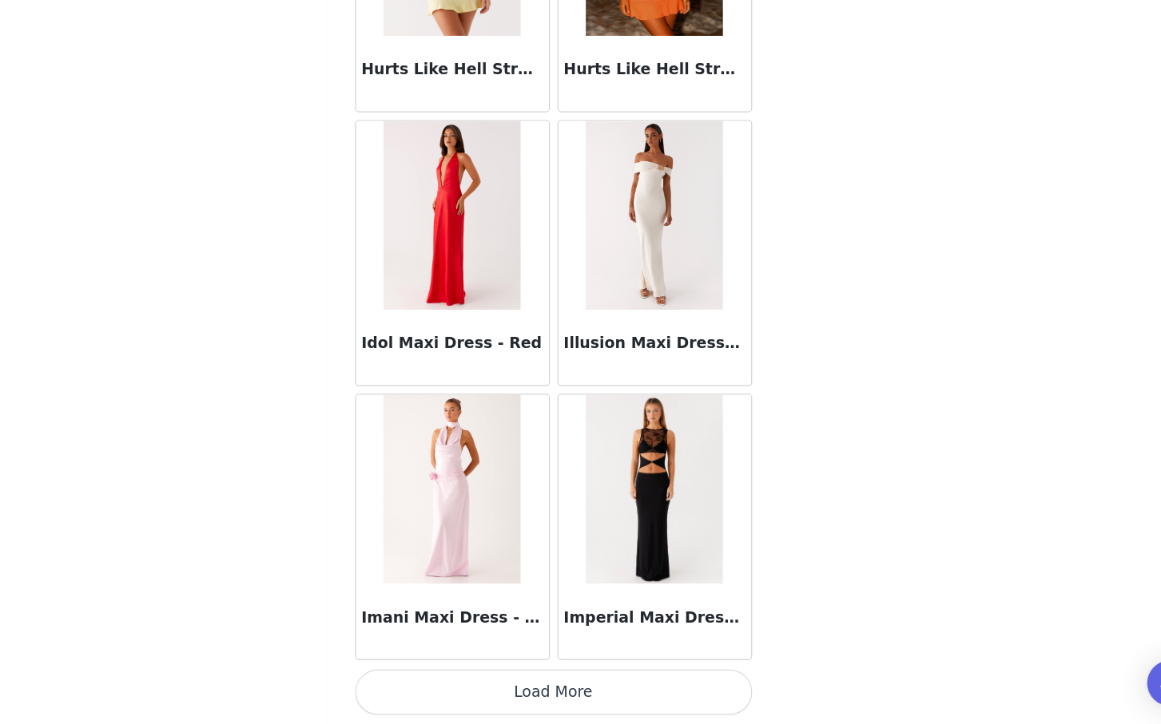
scroll to position [396, 0]
click at [574, 699] on button "Load More" at bounding box center [580, 697] width 335 height 38
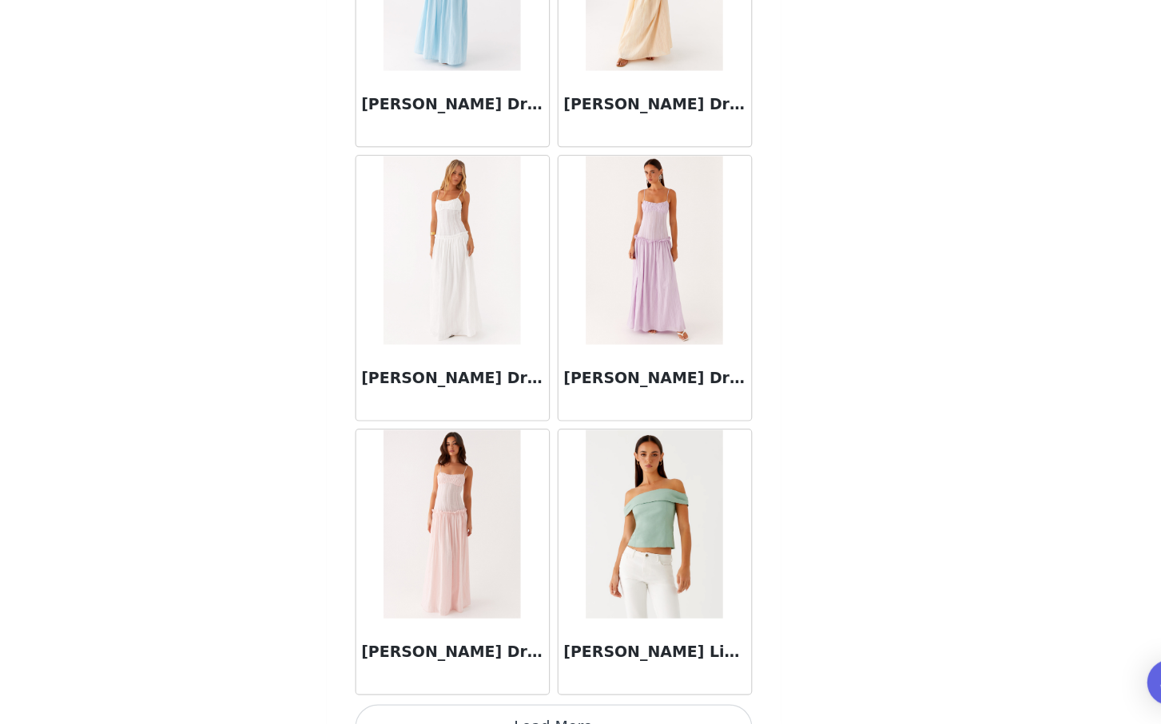
scroll to position [48045, 0]
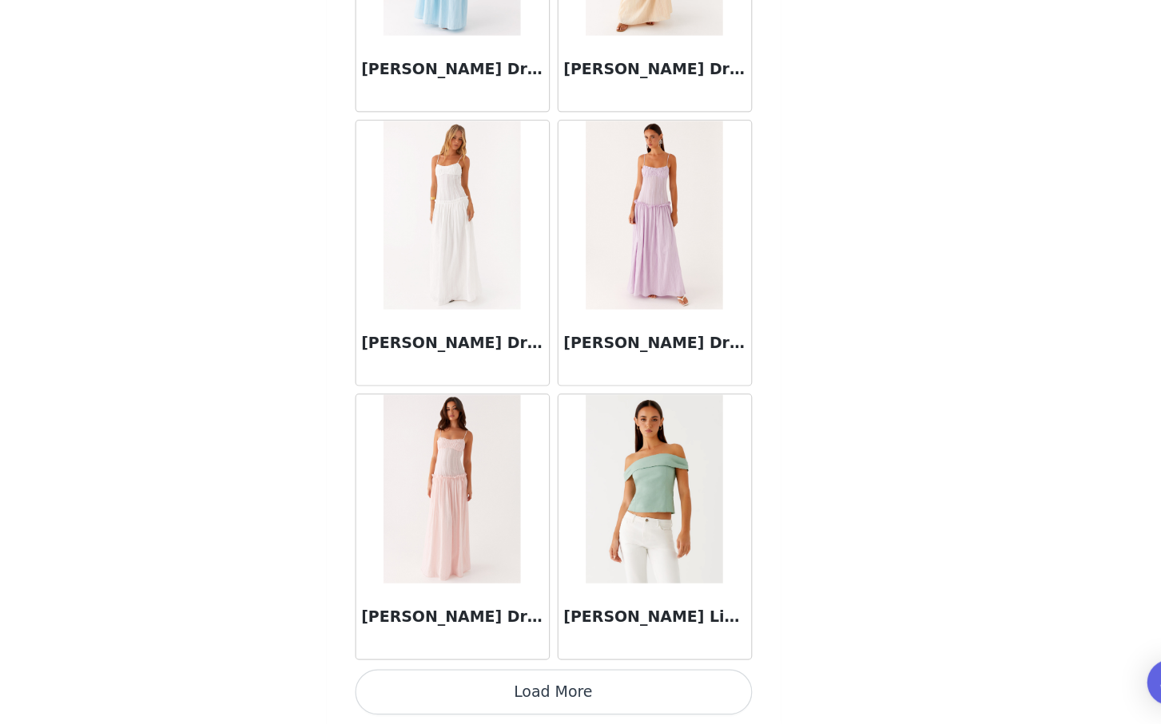
click at [581, 702] on button "Load More" at bounding box center [580, 697] width 335 height 38
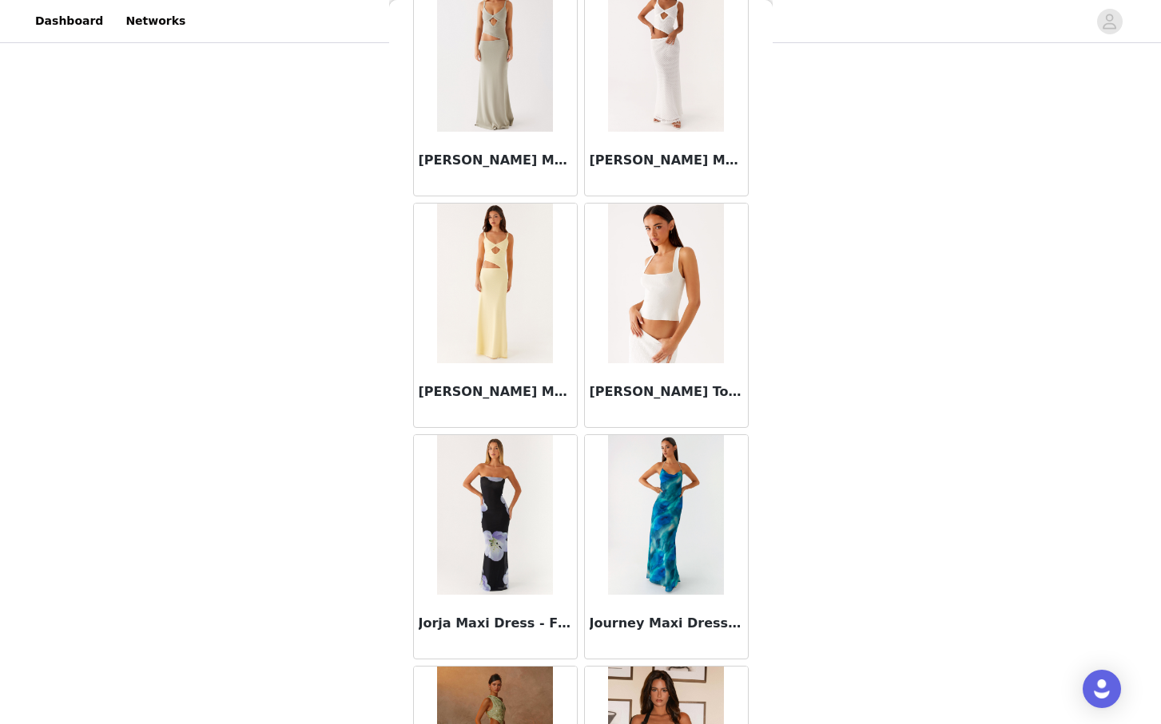
scroll to position [50361, 0]
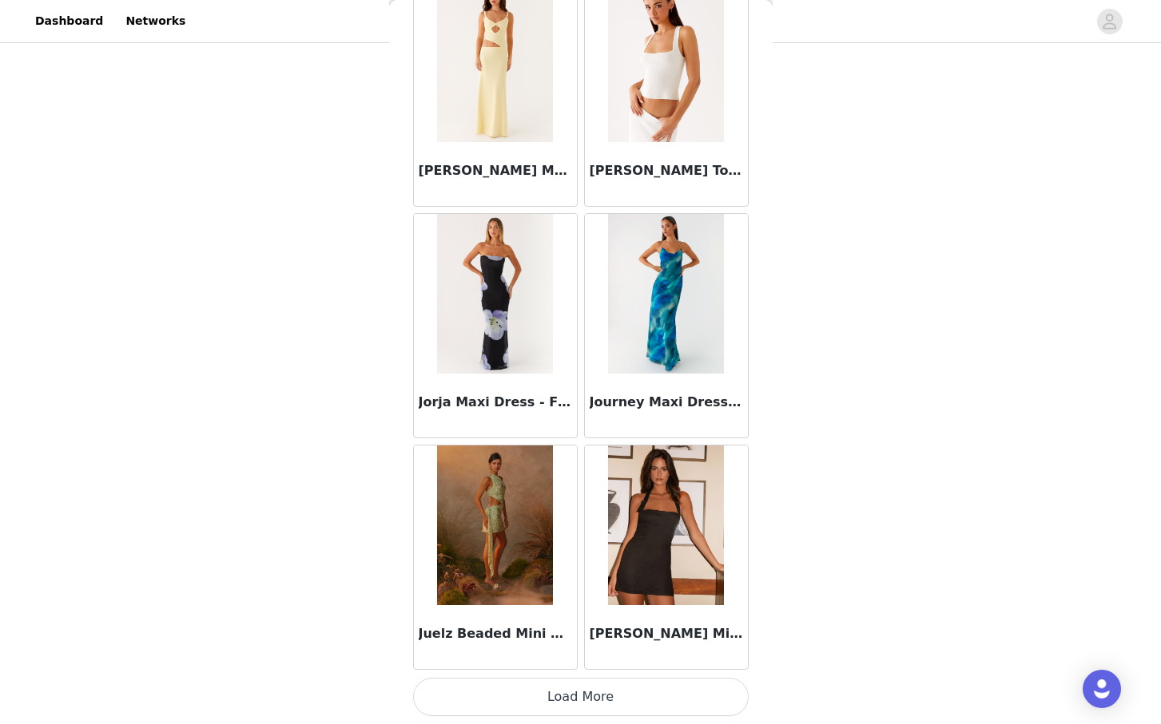
click at [591, 694] on button "Load More" at bounding box center [580, 697] width 335 height 38
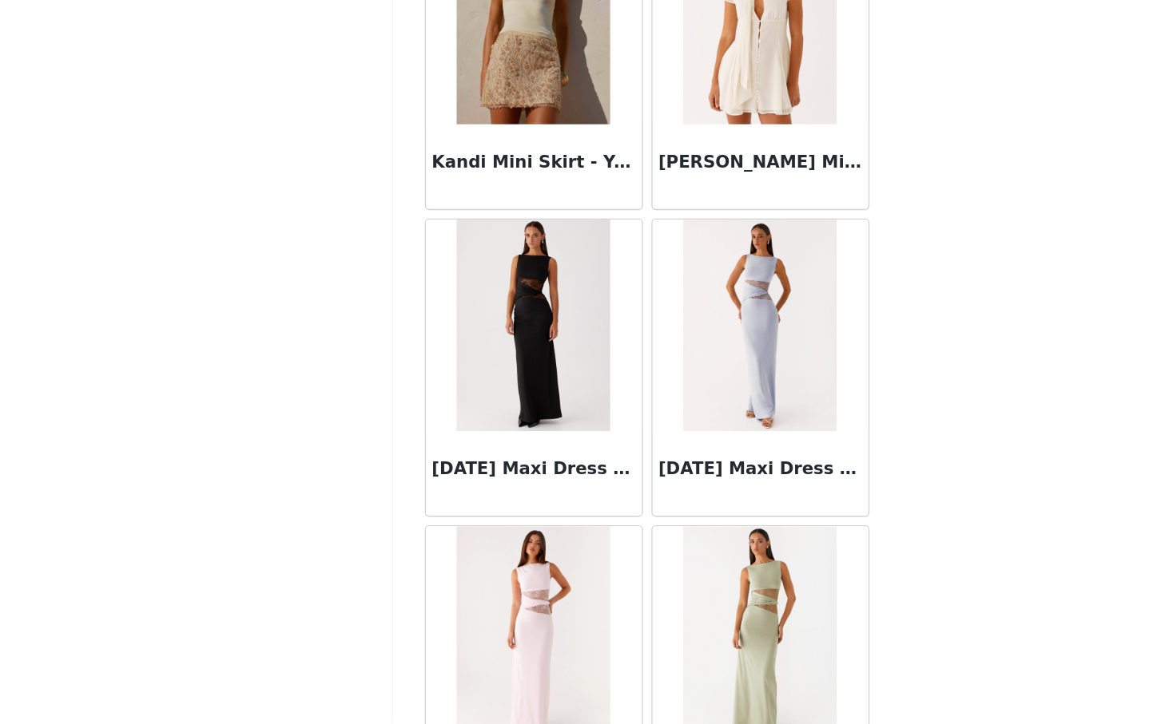
scroll to position [52677, 0]
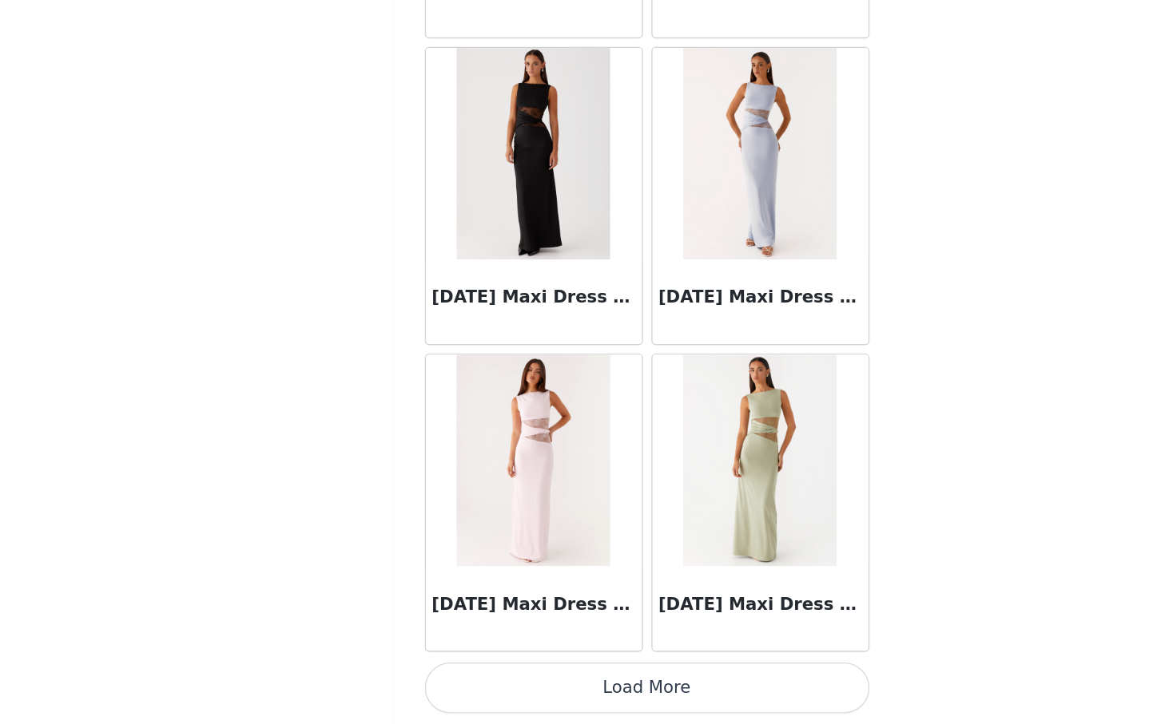
click at [564, 694] on button "Load More" at bounding box center [580, 697] width 335 height 38
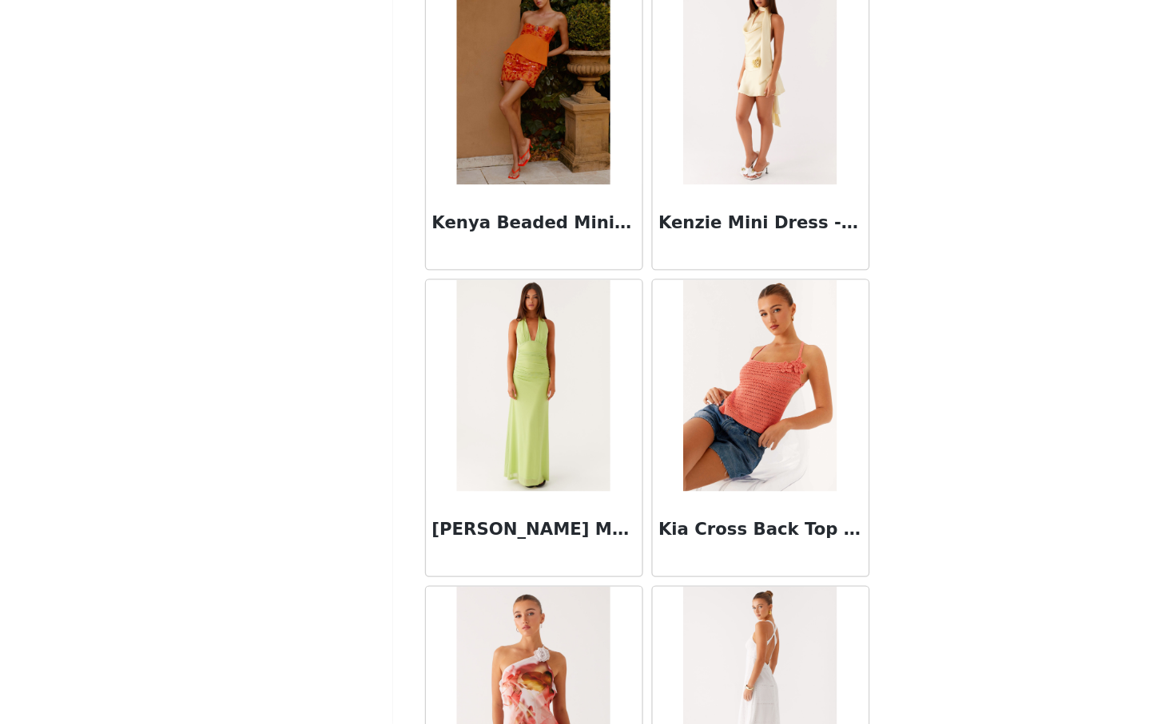
scroll to position [54994, 0]
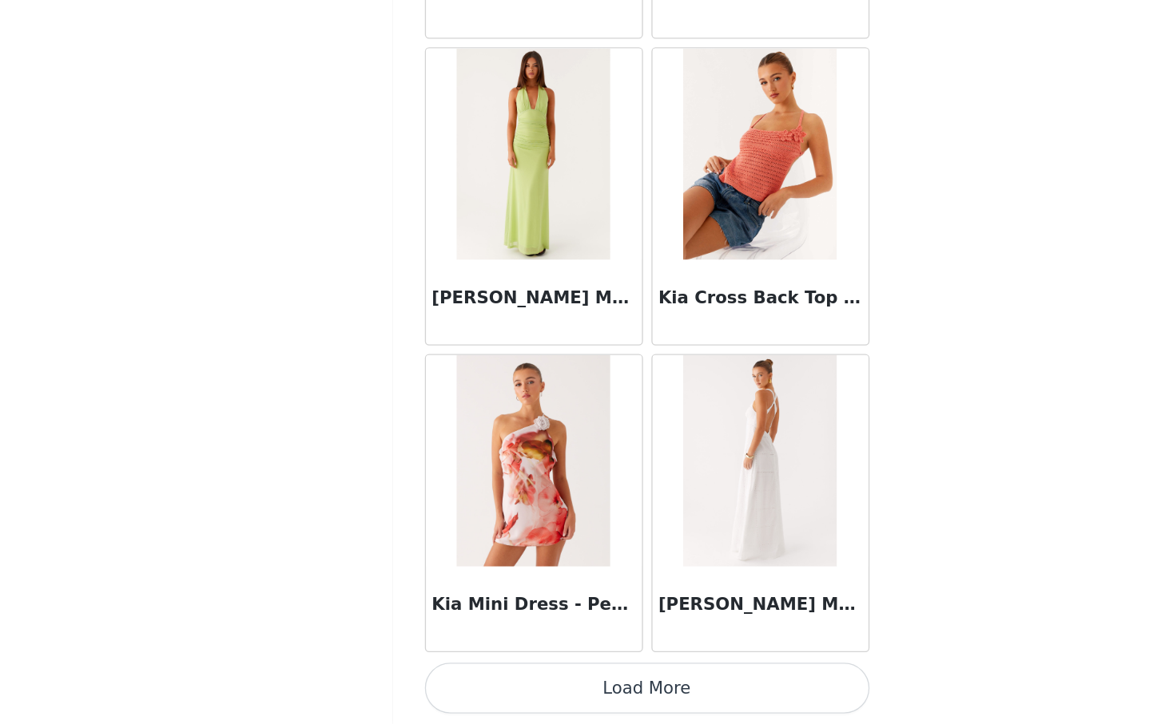
click at [573, 700] on button "Load More" at bounding box center [580, 697] width 335 height 38
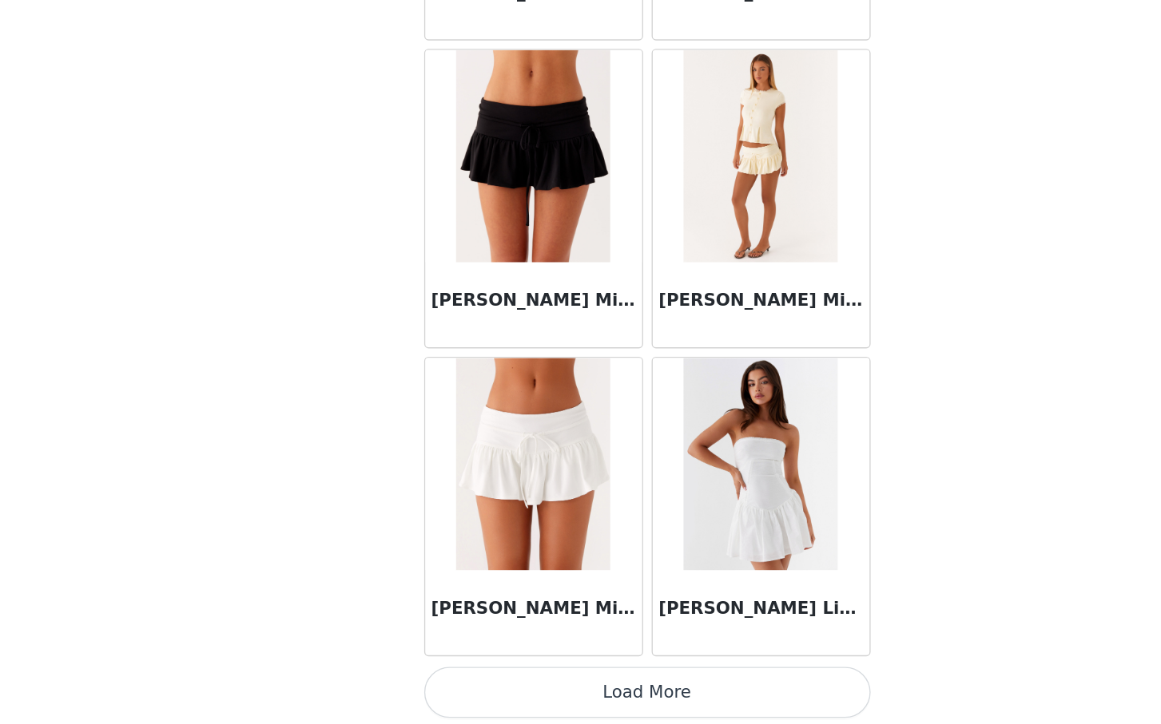
scroll to position [57310, 0]
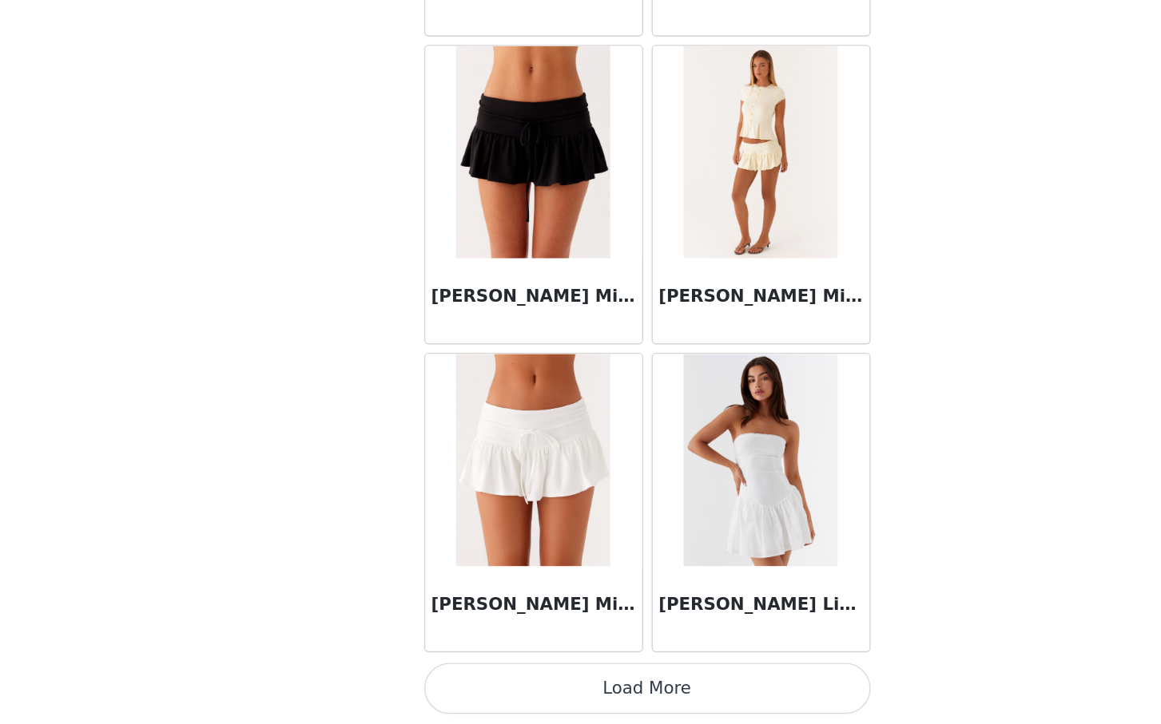
click at [600, 699] on button "Load More" at bounding box center [580, 697] width 335 height 38
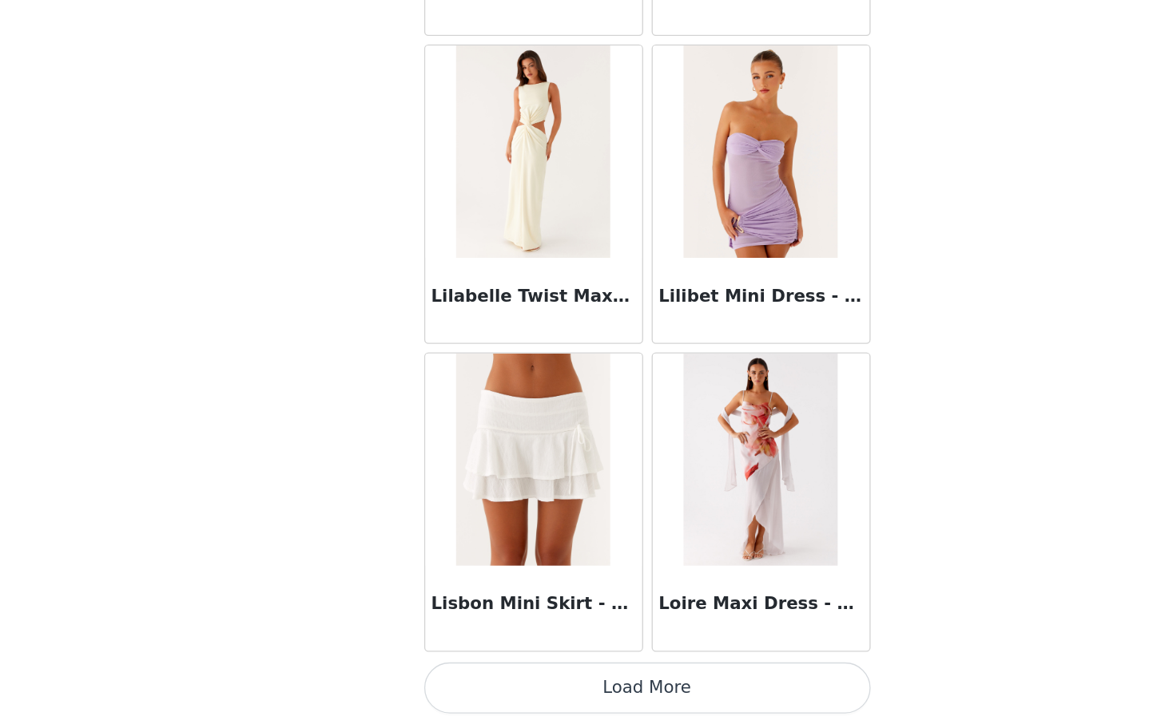
scroll to position [300, 0]
click at [577, 702] on button "Load More" at bounding box center [580, 697] width 335 height 38
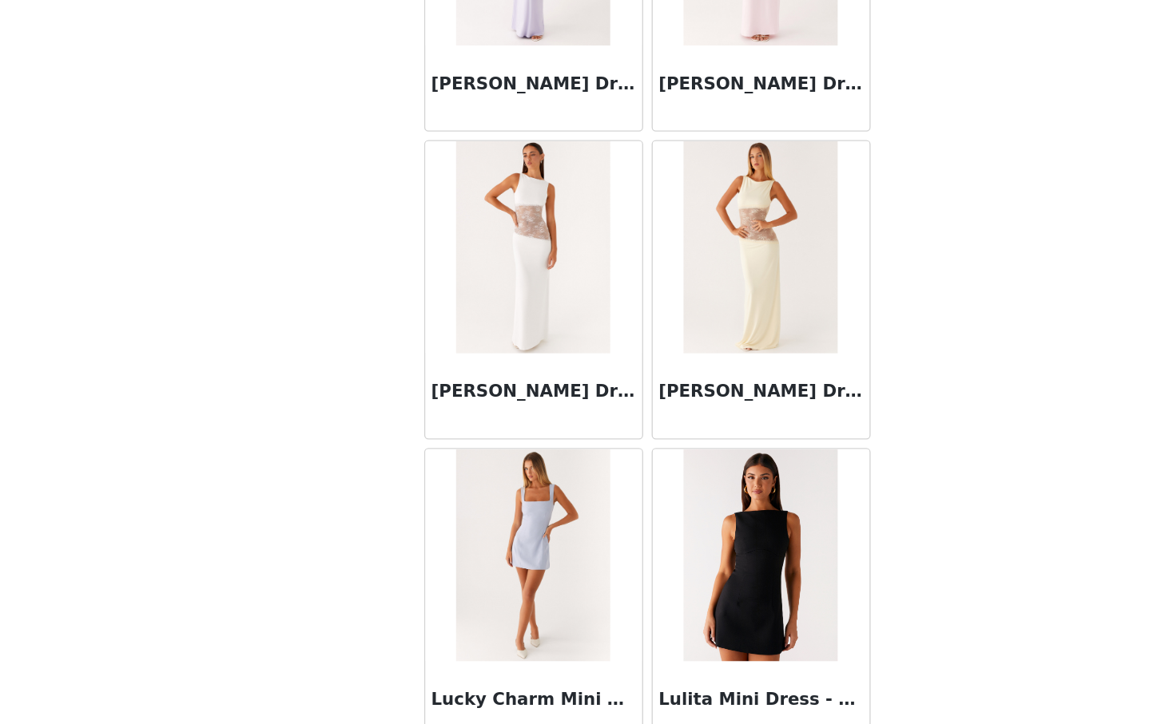
scroll to position [61942, 0]
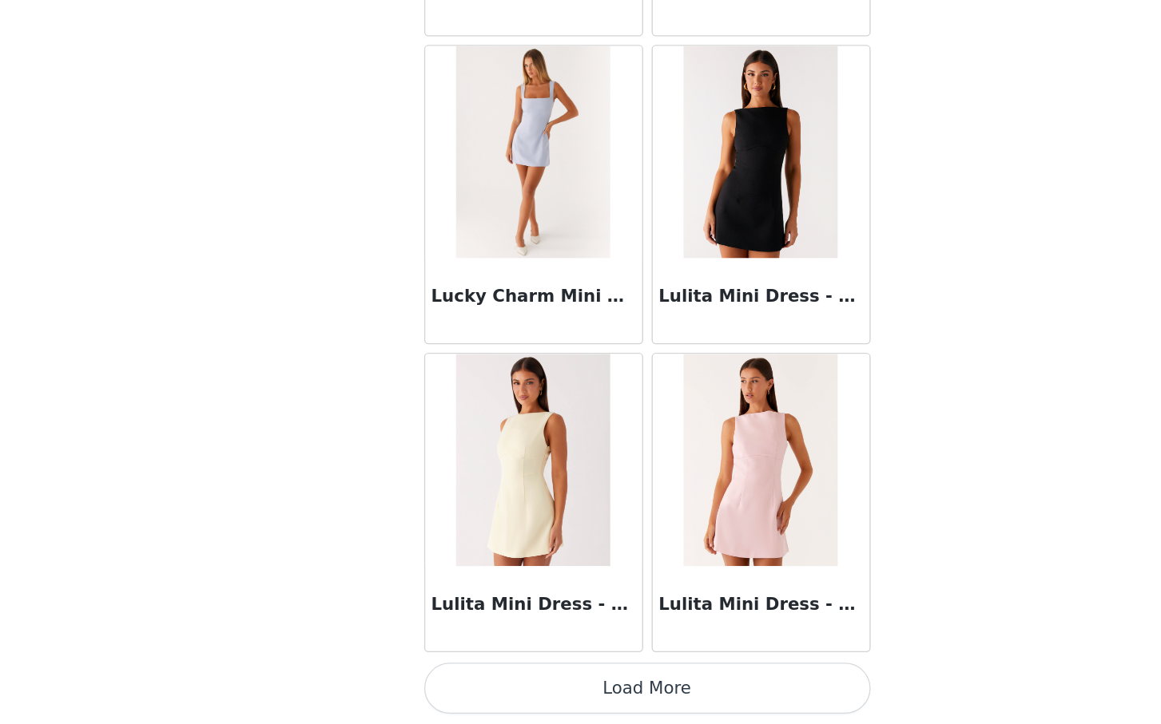
click at [587, 692] on button "Load More" at bounding box center [580, 697] width 335 height 38
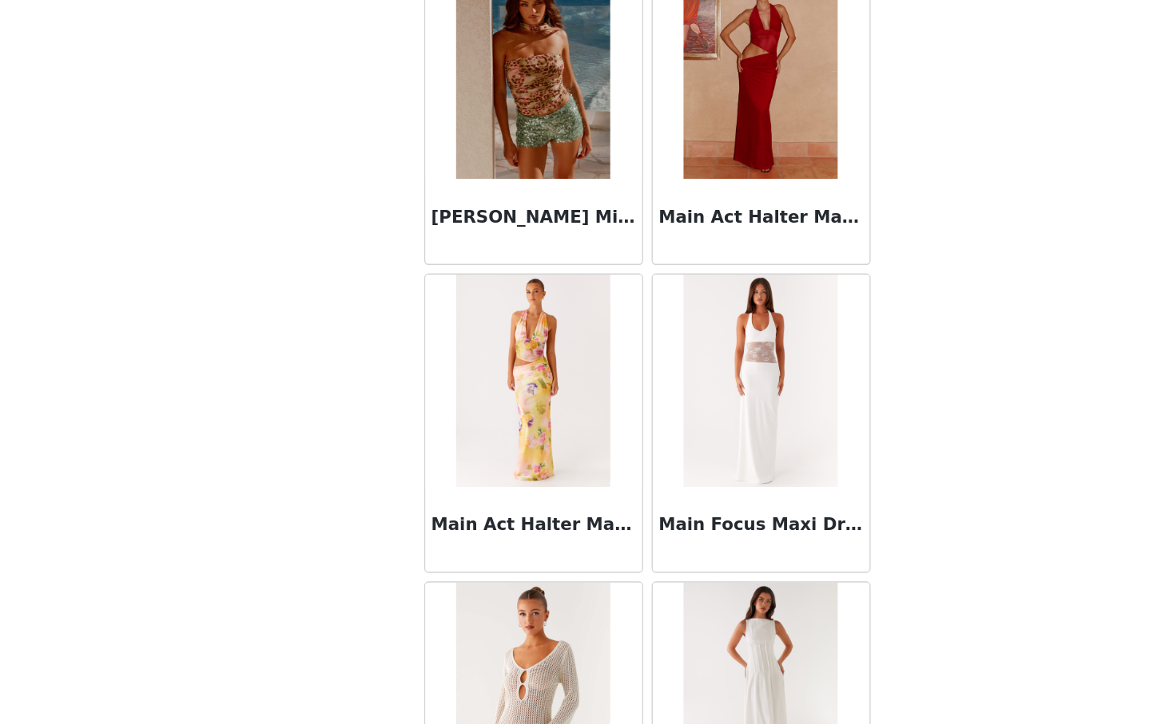
scroll to position [64259, 0]
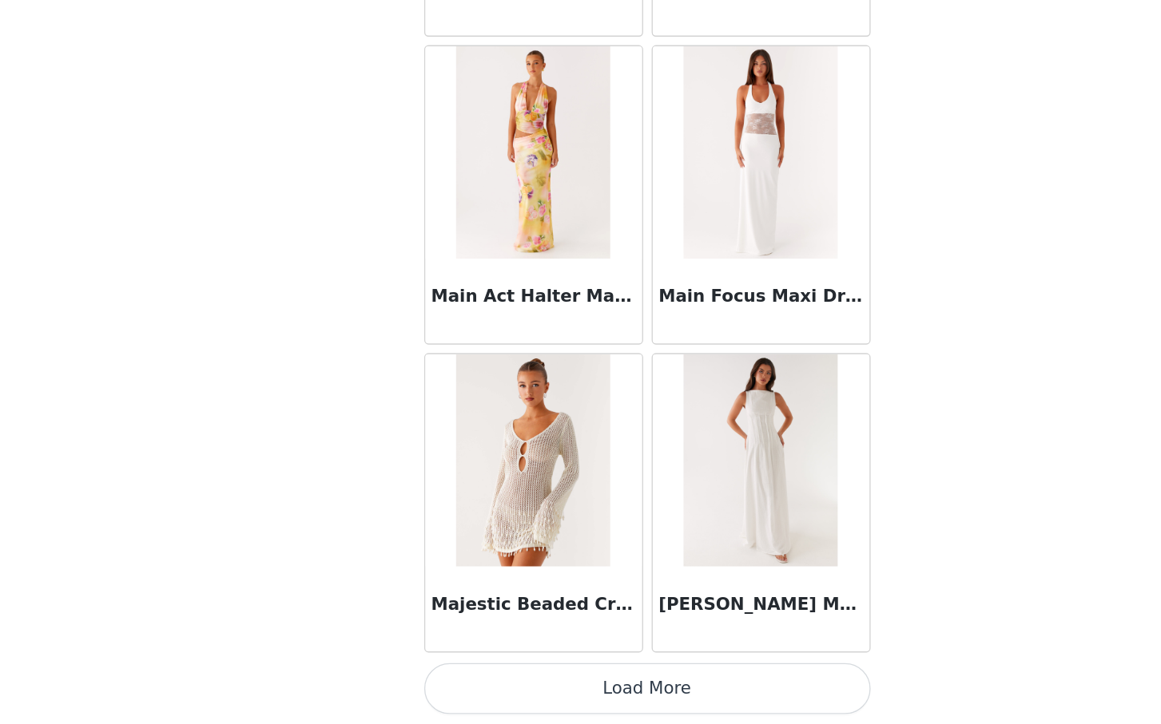
click at [576, 695] on button "Load More" at bounding box center [580, 697] width 335 height 38
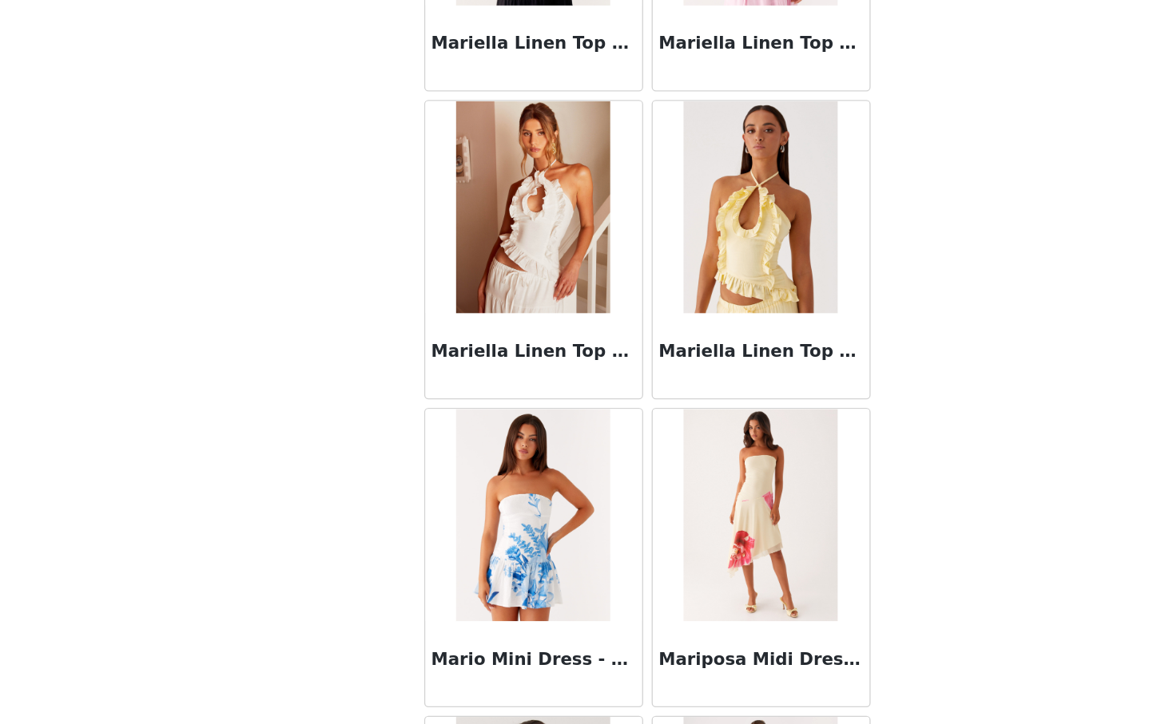
scroll to position [66575, 0]
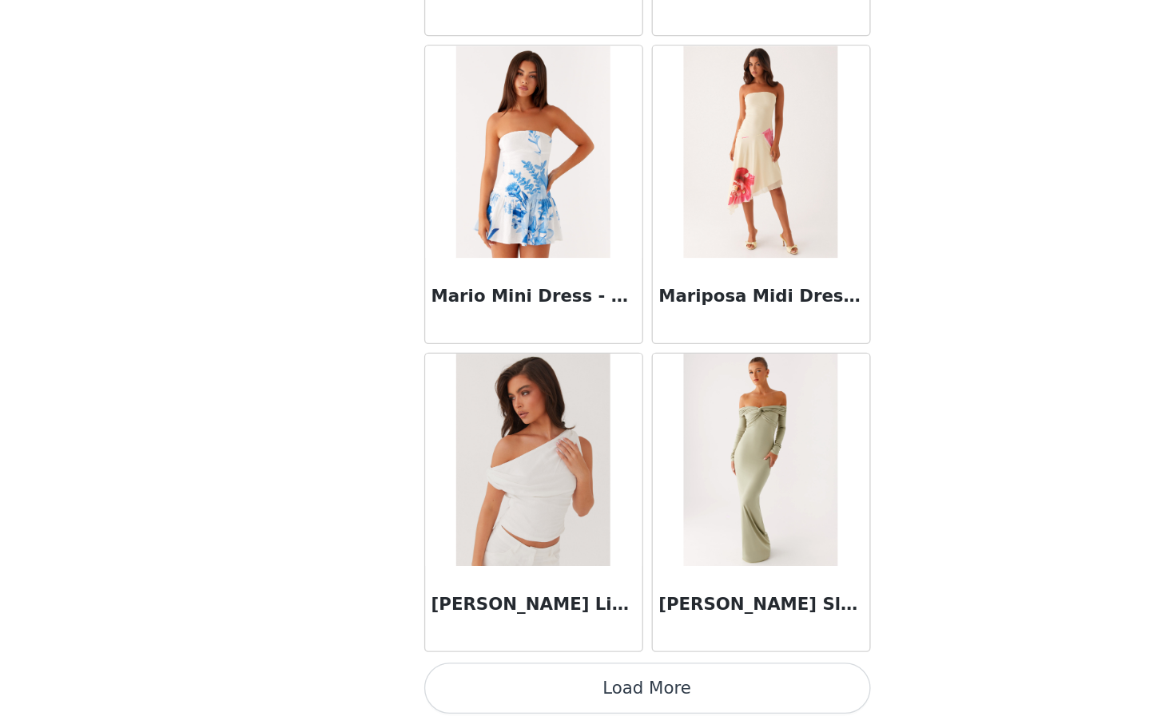
click at [613, 688] on button "Load More" at bounding box center [580, 697] width 335 height 38
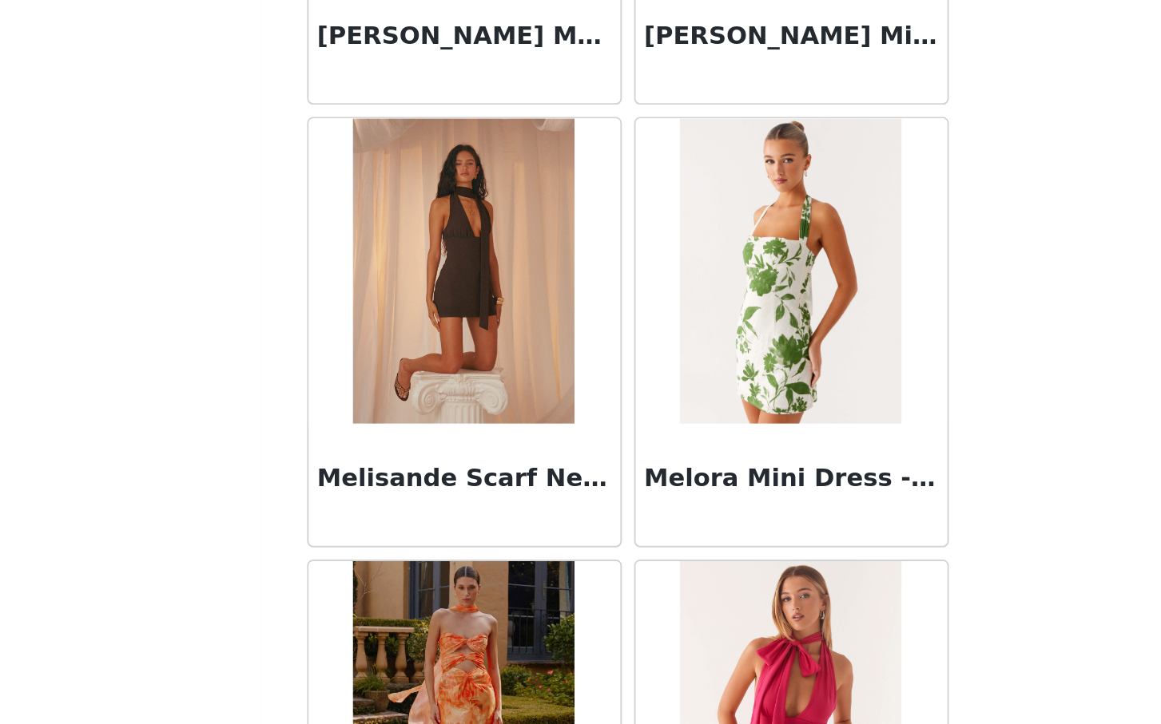
scroll to position [68891, 0]
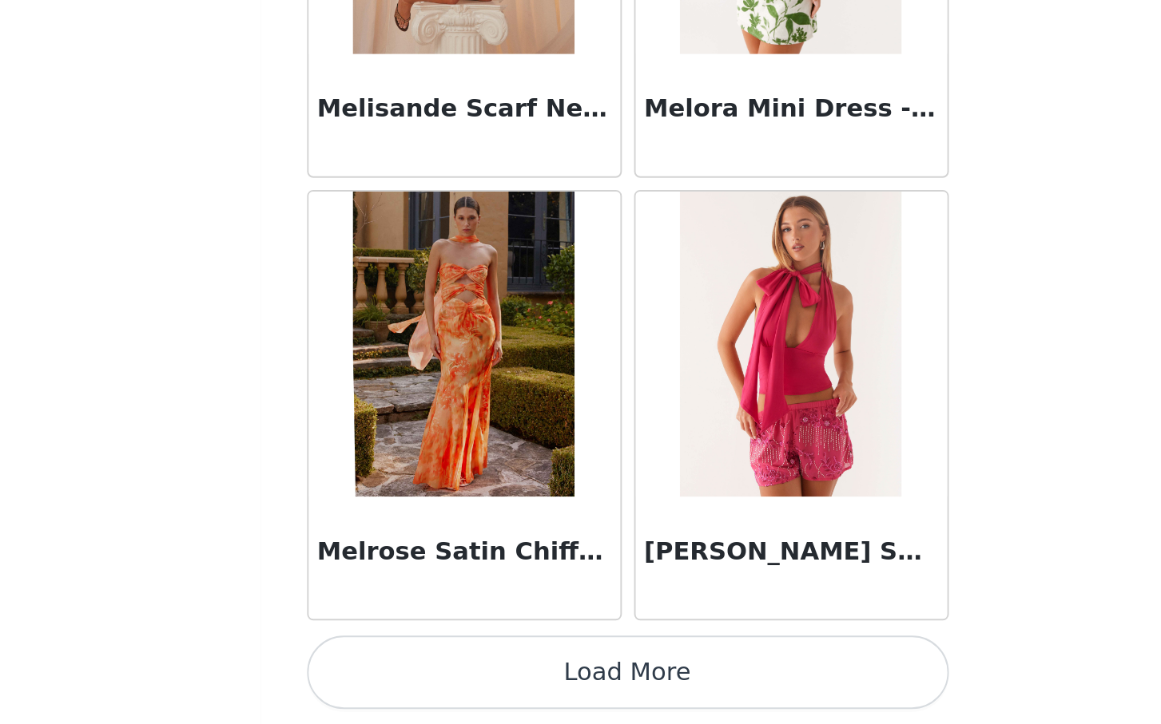
click at [605, 700] on button "Load More" at bounding box center [580, 697] width 335 height 38
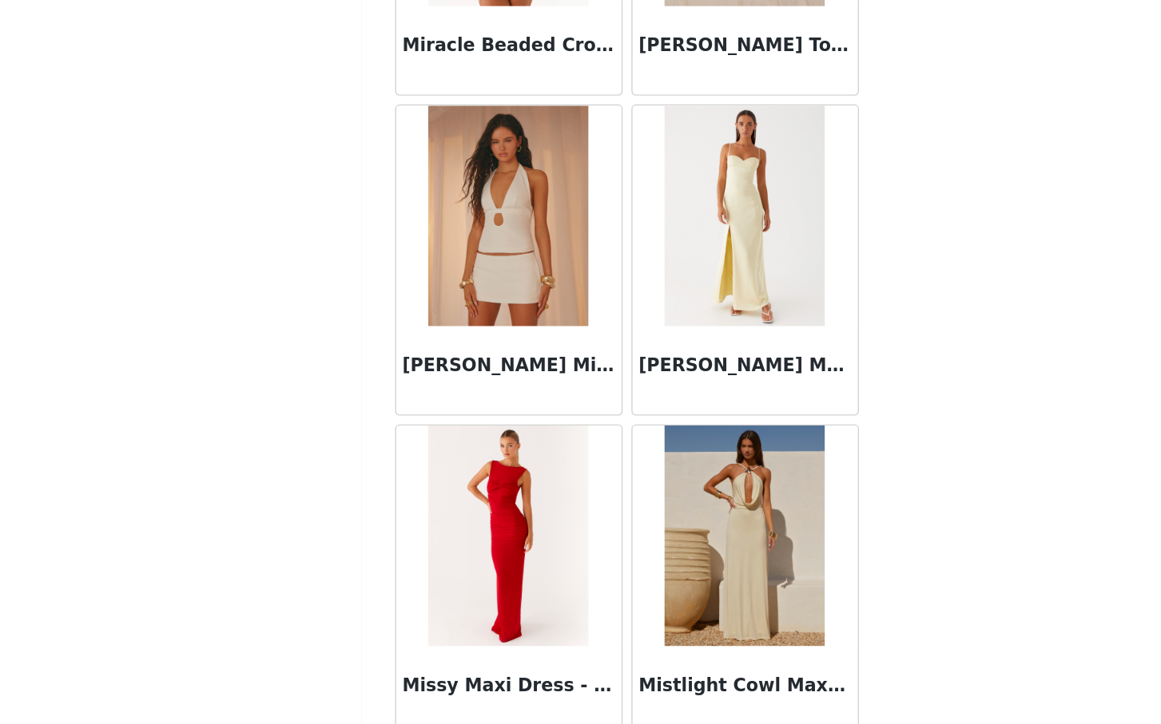
scroll to position [71207, 0]
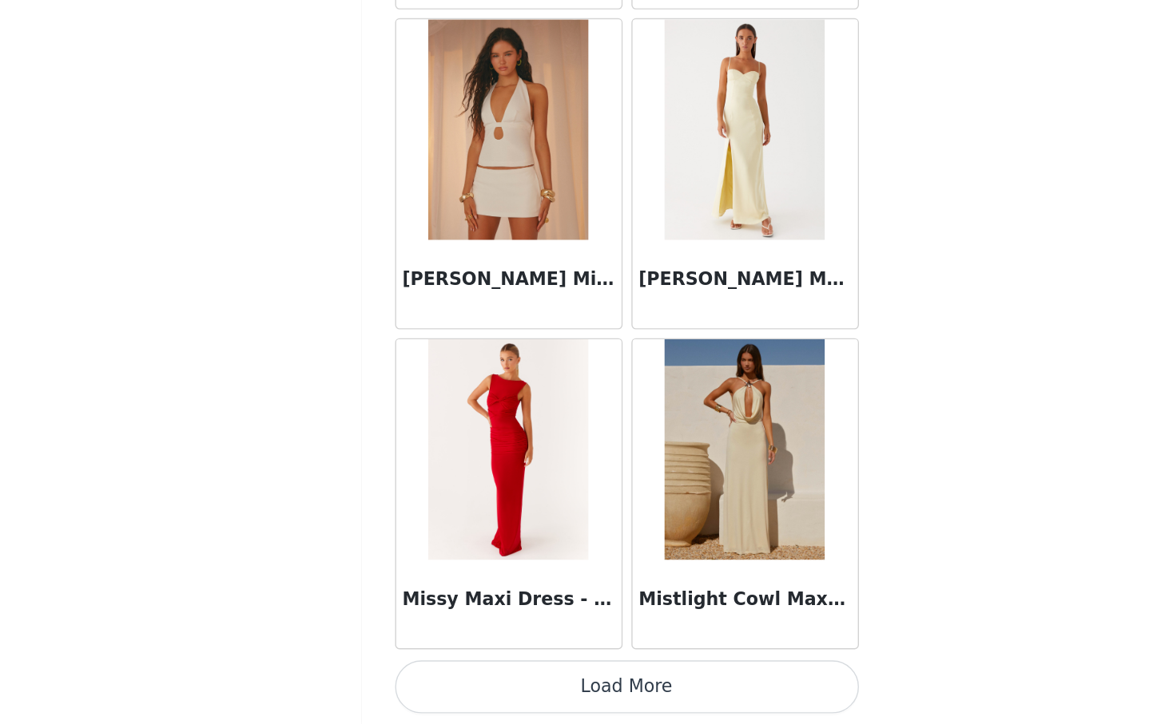
click at [564, 702] on button "Load More" at bounding box center [580, 697] width 335 height 38
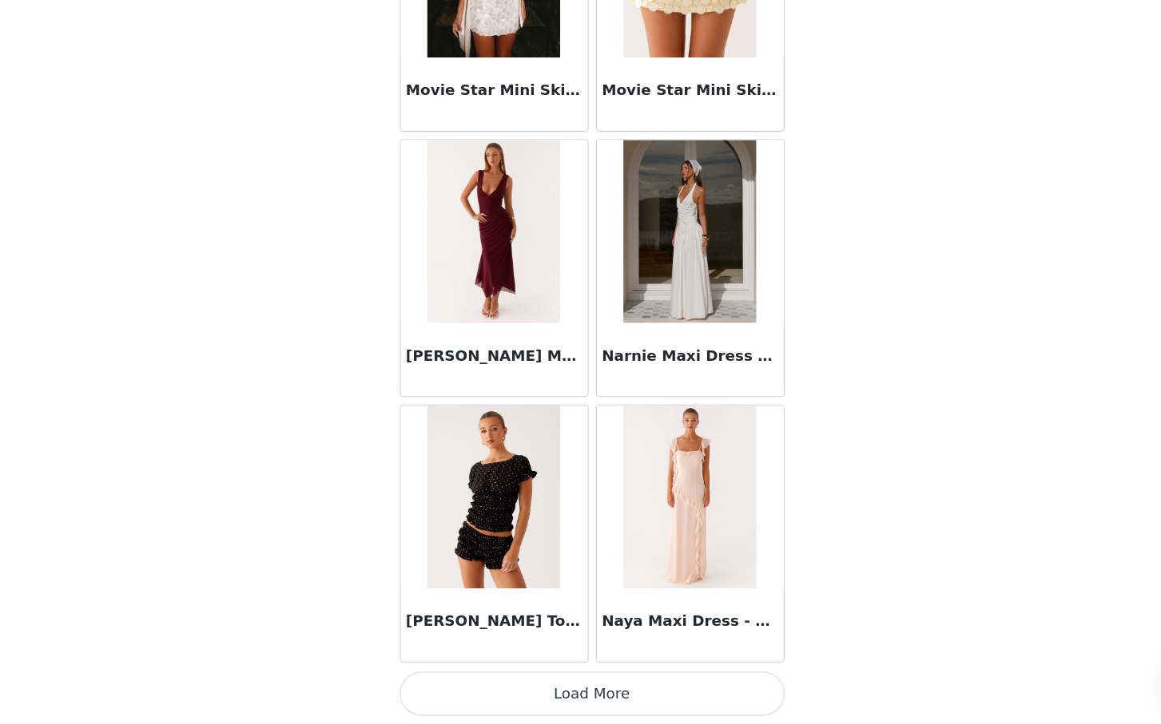
scroll to position [396, 0]
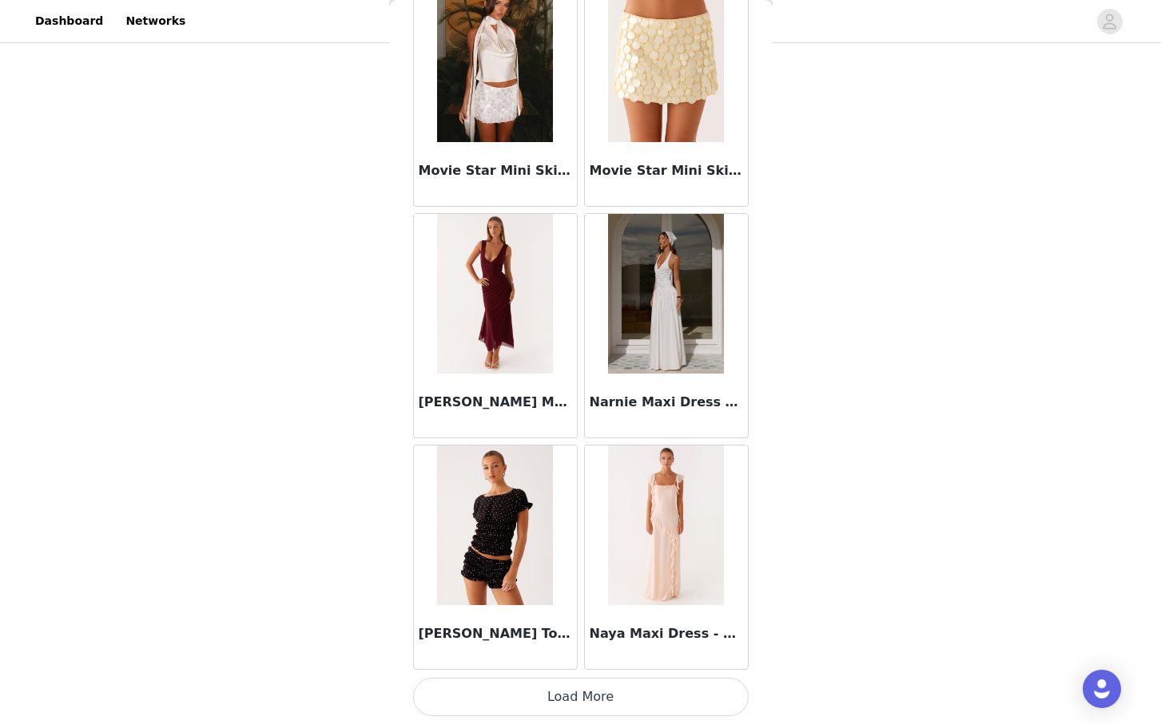
click at [616, 686] on button "Load More" at bounding box center [580, 697] width 335 height 38
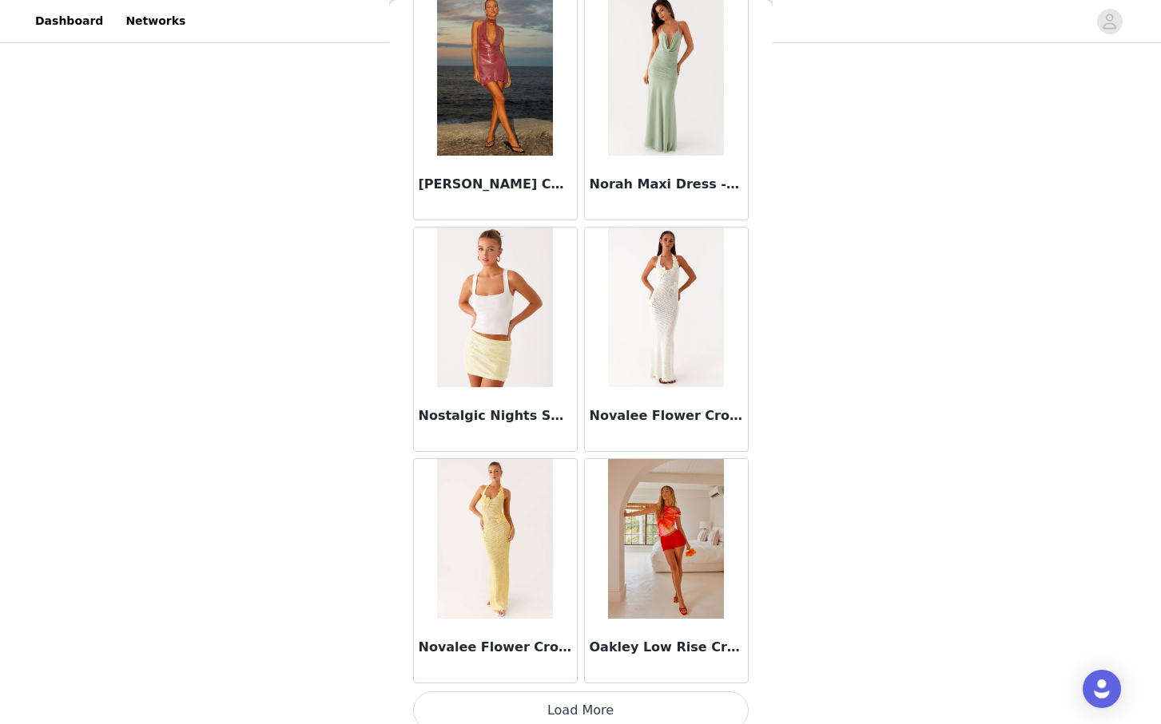
scroll to position [75840, 0]
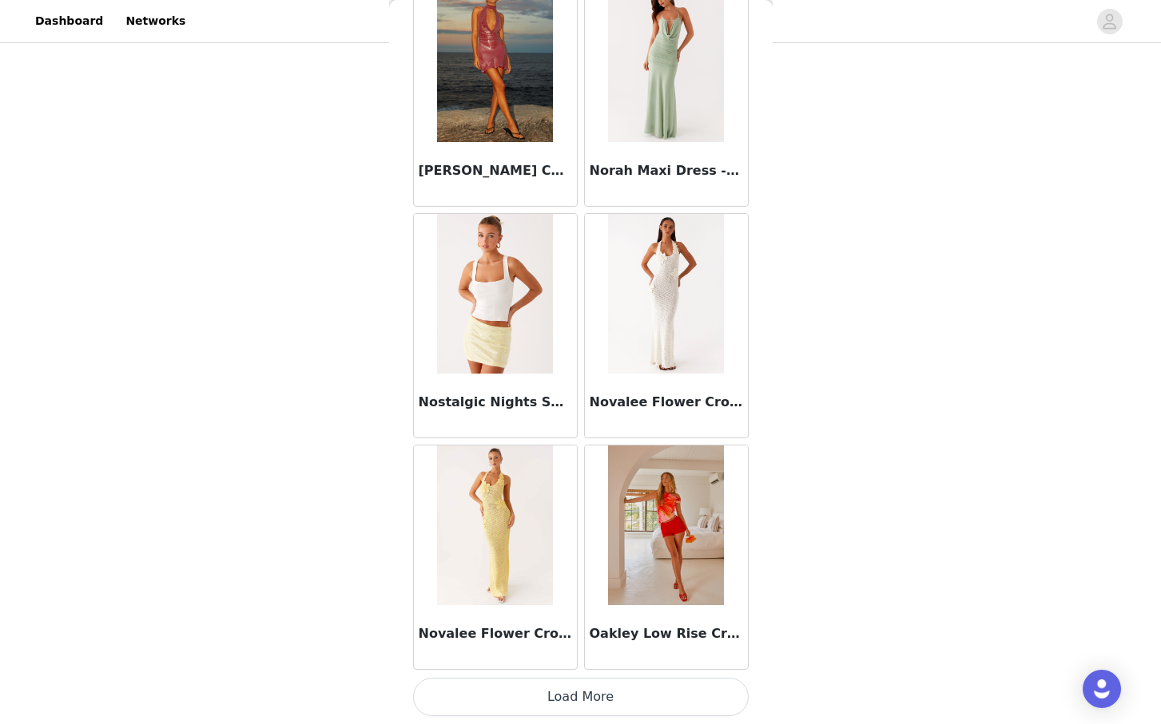
click at [583, 696] on button "Load More" at bounding box center [580, 697] width 335 height 38
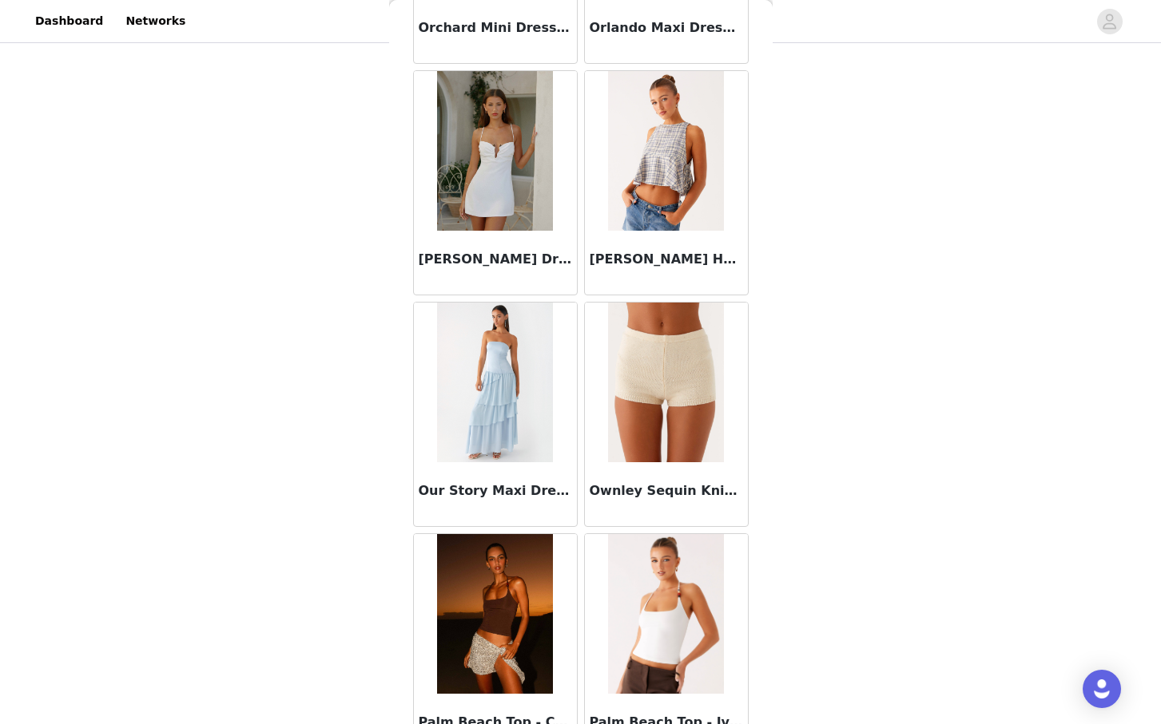
scroll to position [78156, 0]
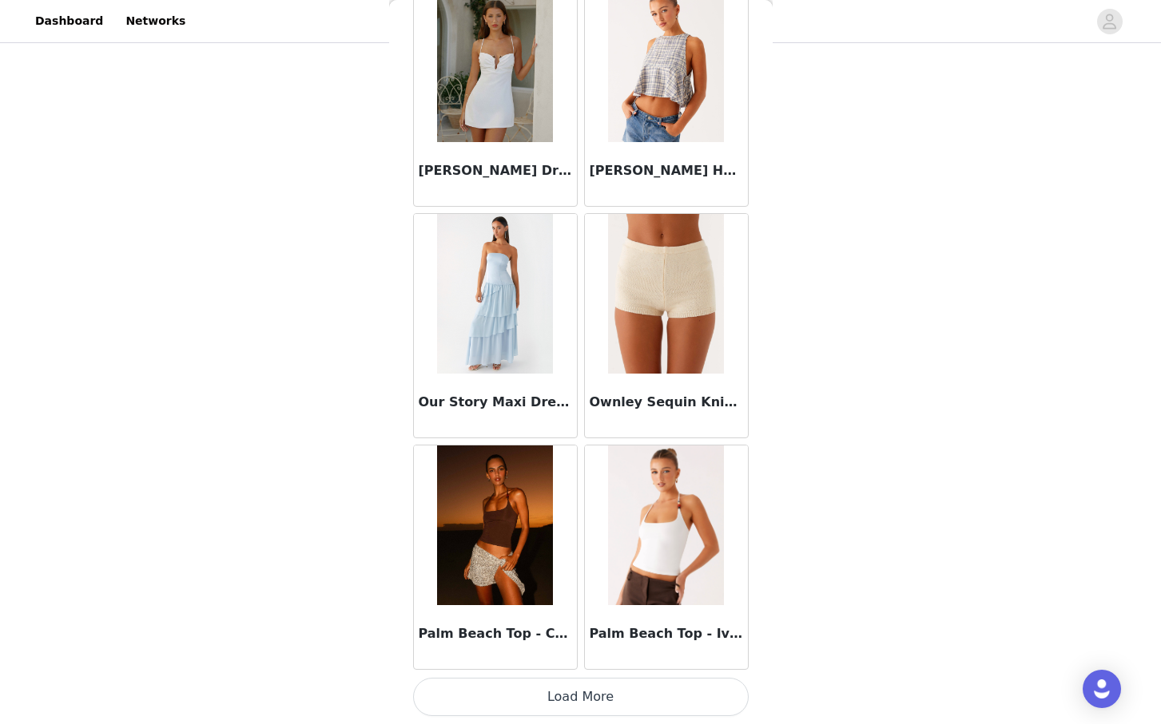
click at [576, 696] on button "Load More" at bounding box center [580, 697] width 335 height 38
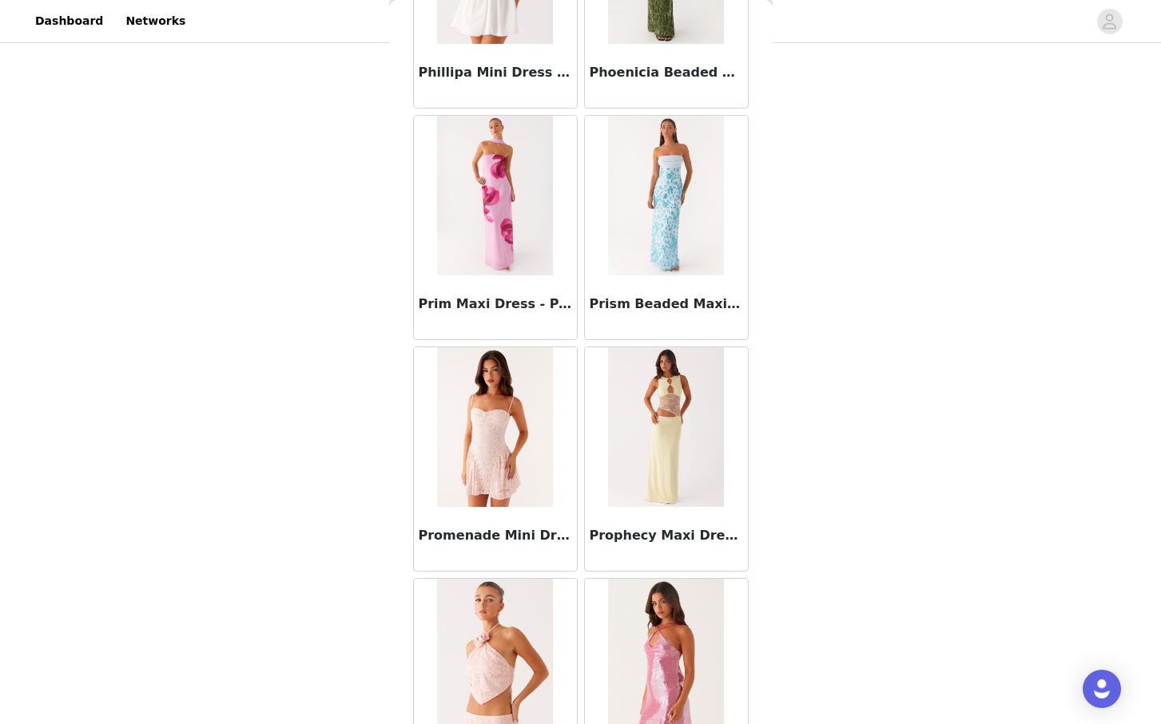
scroll to position [80472, 0]
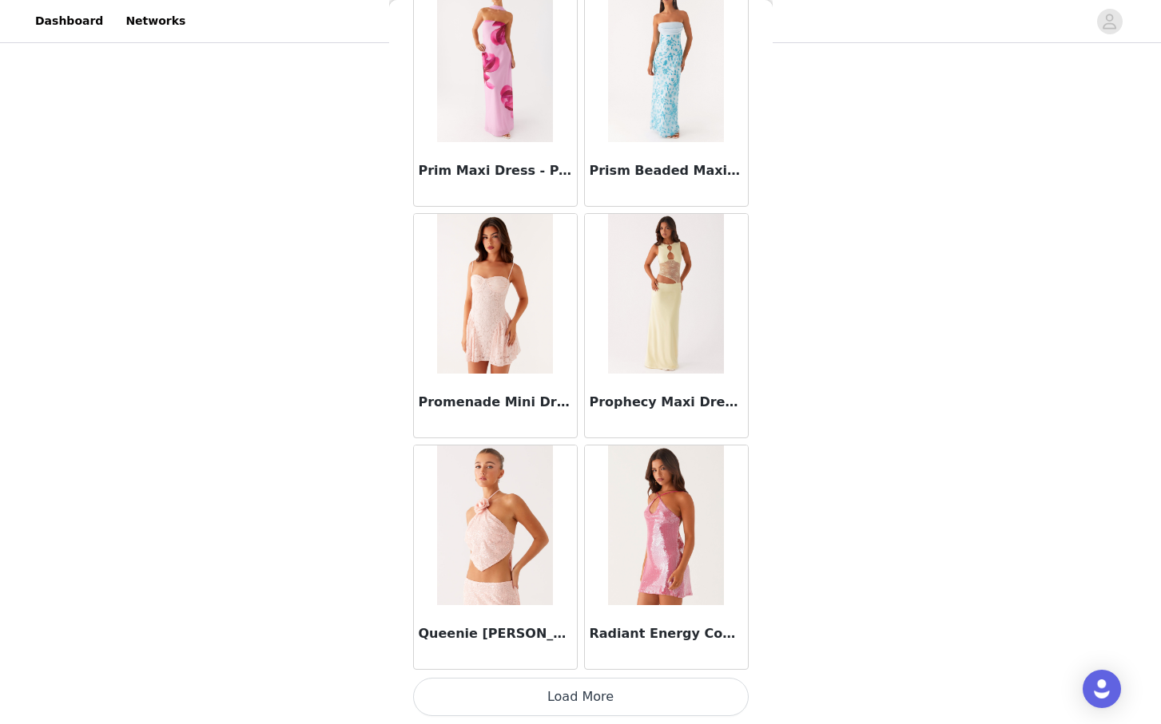
click at [575, 704] on button "Load More" at bounding box center [580, 697] width 335 height 38
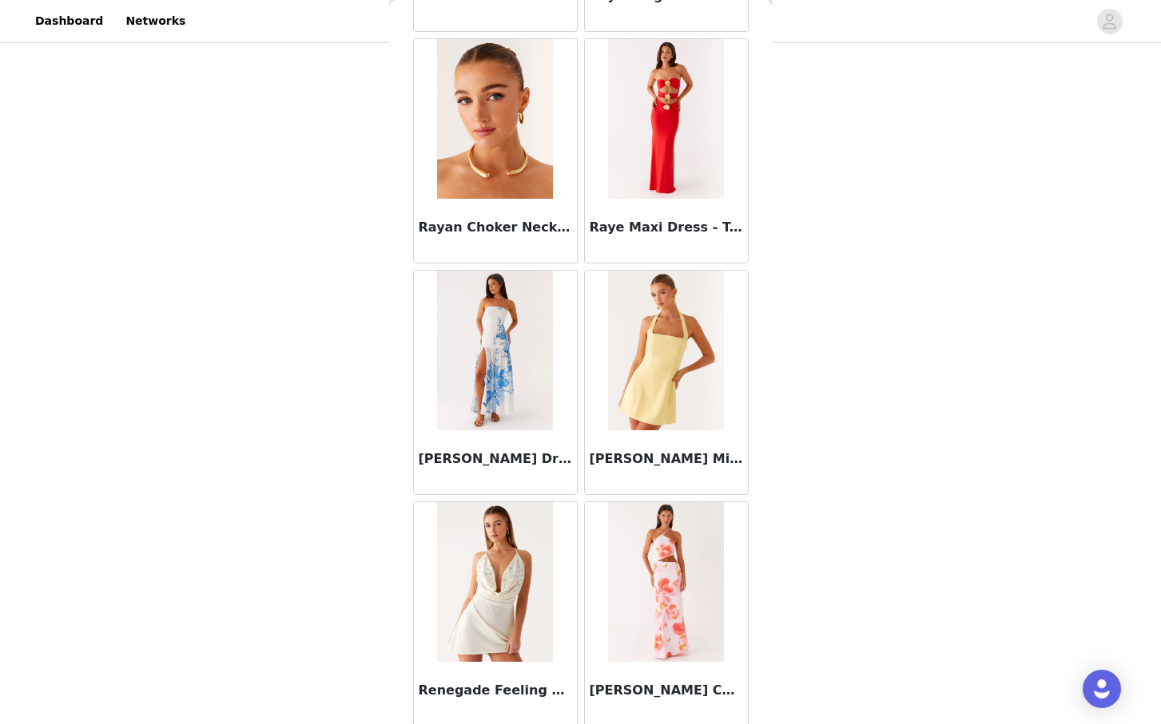
scroll to position [82789, 0]
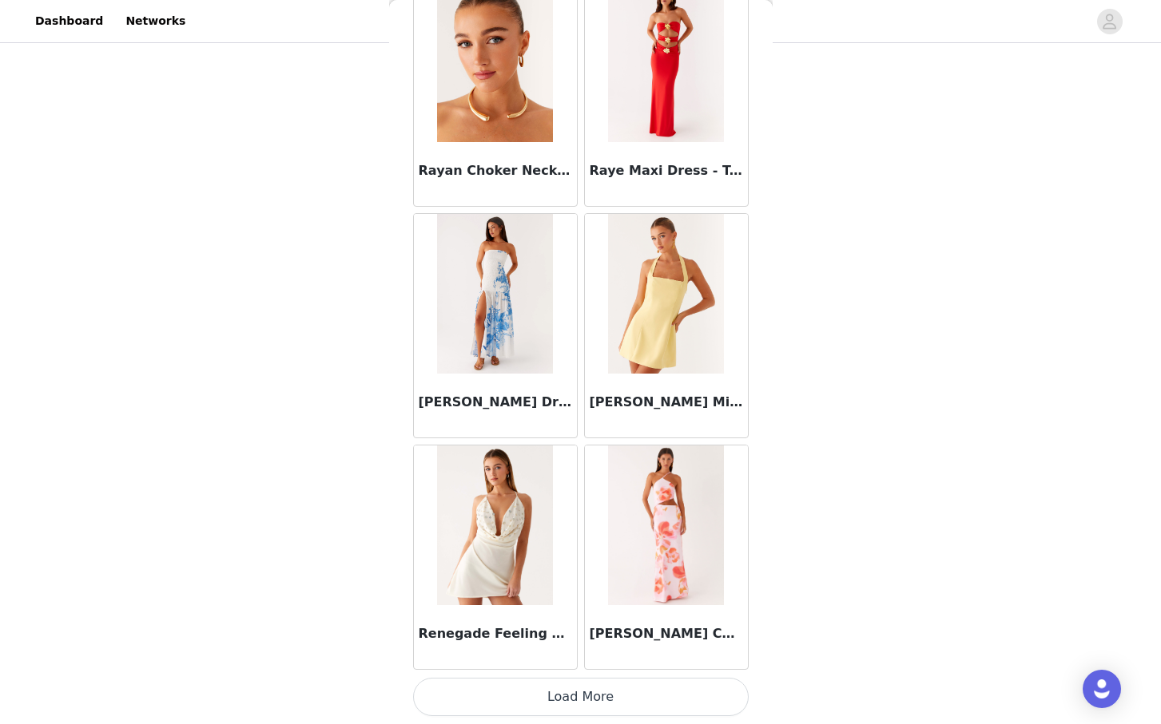
click at [569, 698] on button "Load More" at bounding box center [580, 697] width 335 height 38
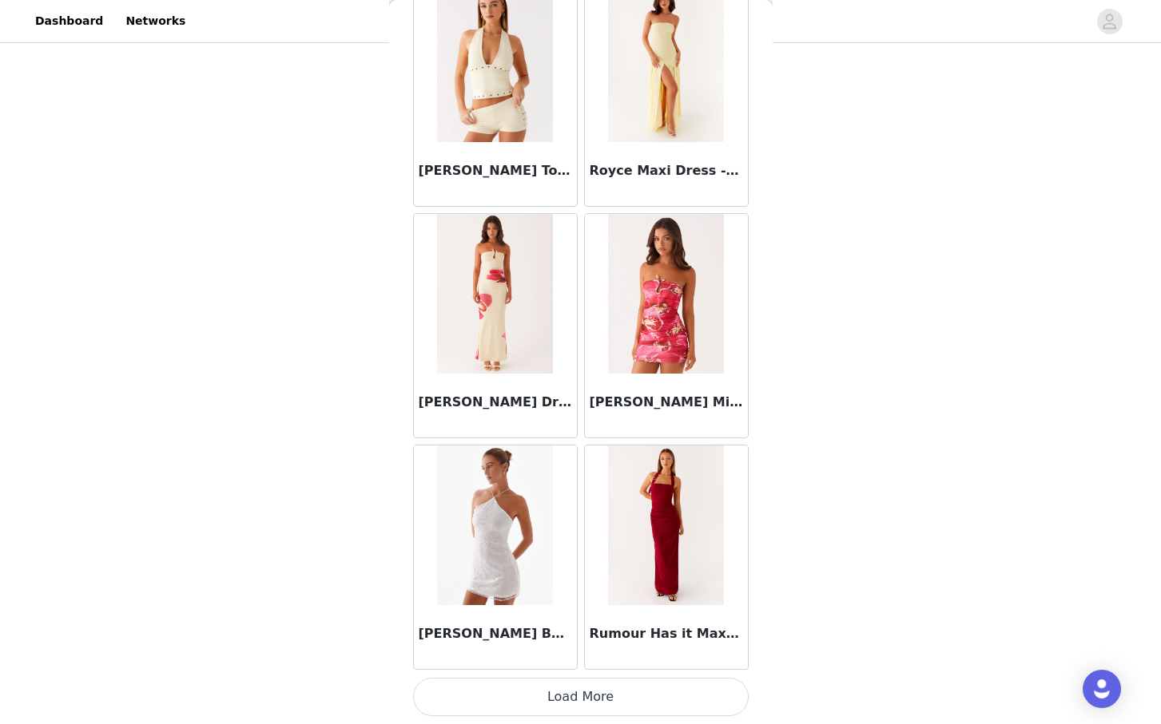
scroll to position [396, 0]
click at [583, 685] on button "Load More" at bounding box center [580, 697] width 335 height 38
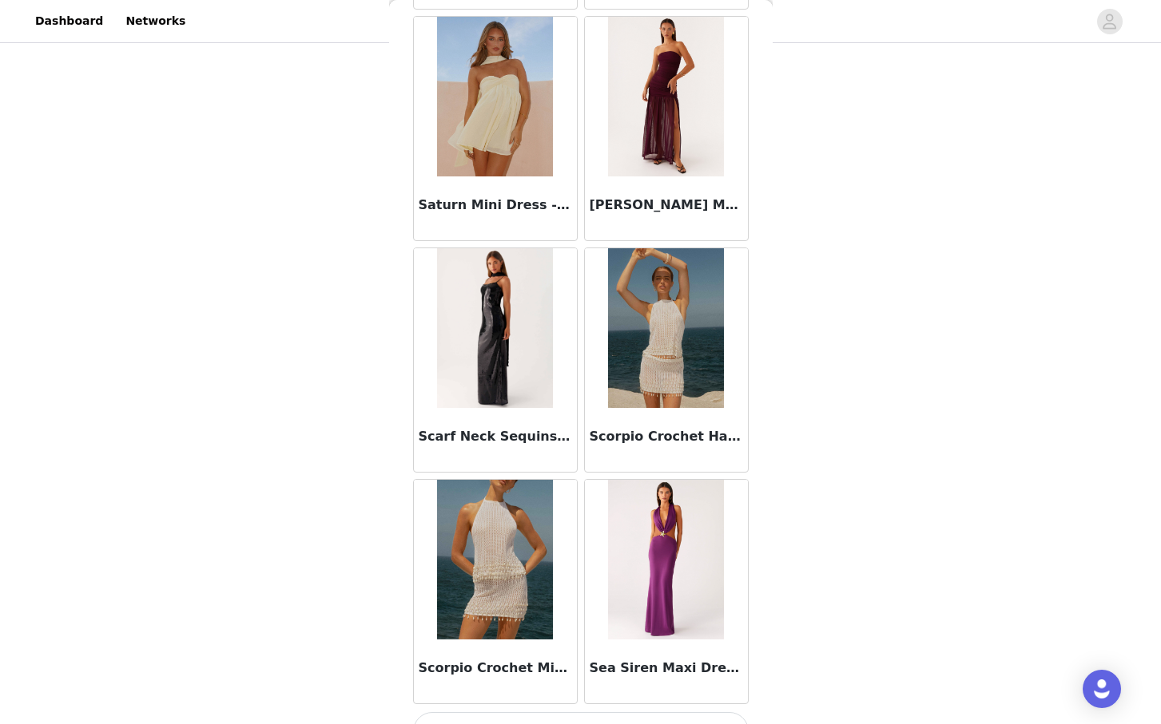
scroll to position [87421, 0]
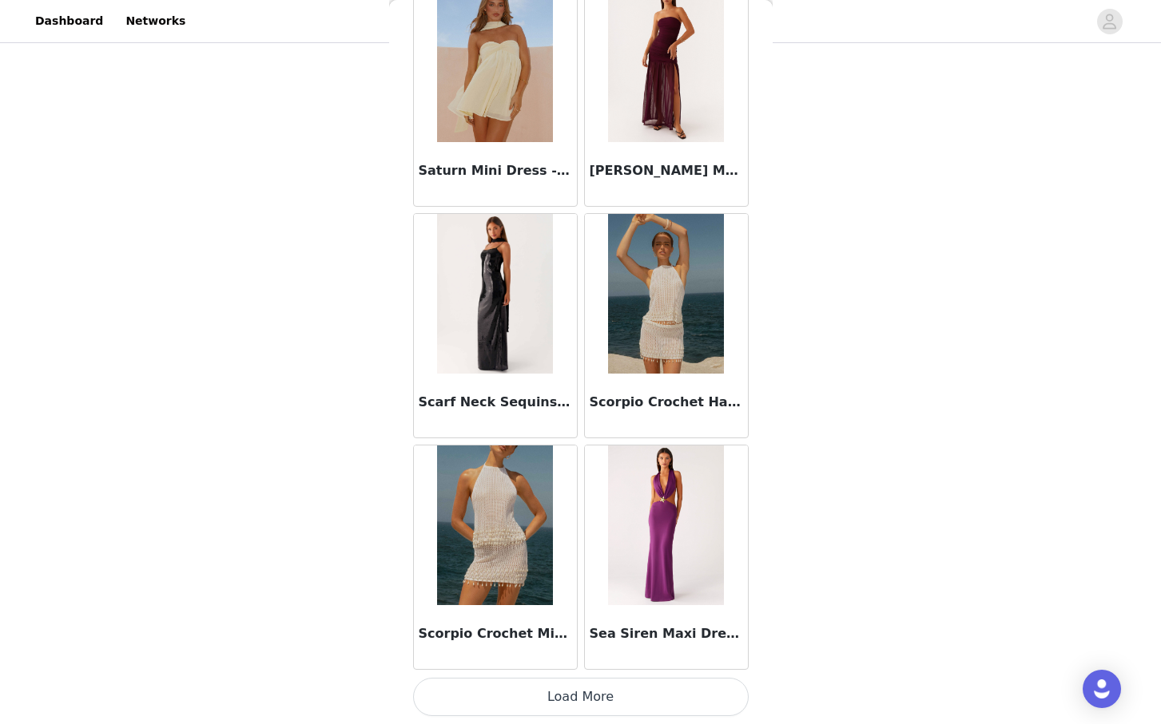
click at [579, 689] on button "Load More" at bounding box center [580, 697] width 335 height 38
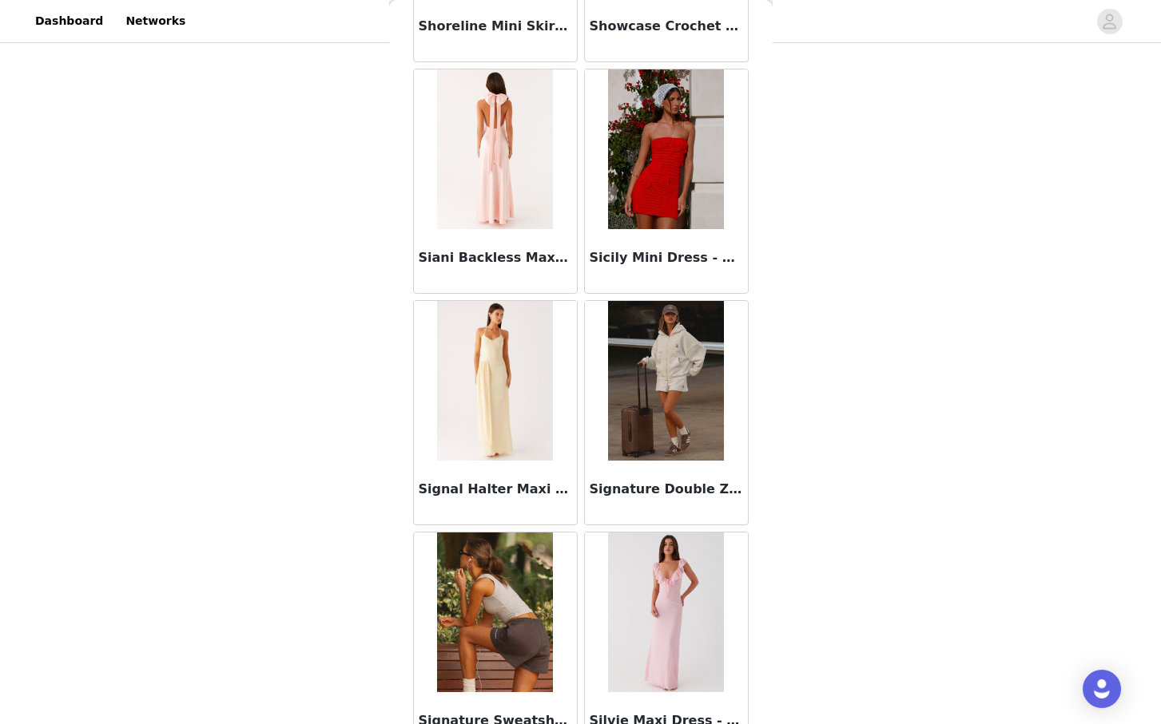
scroll to position [89738, 0]
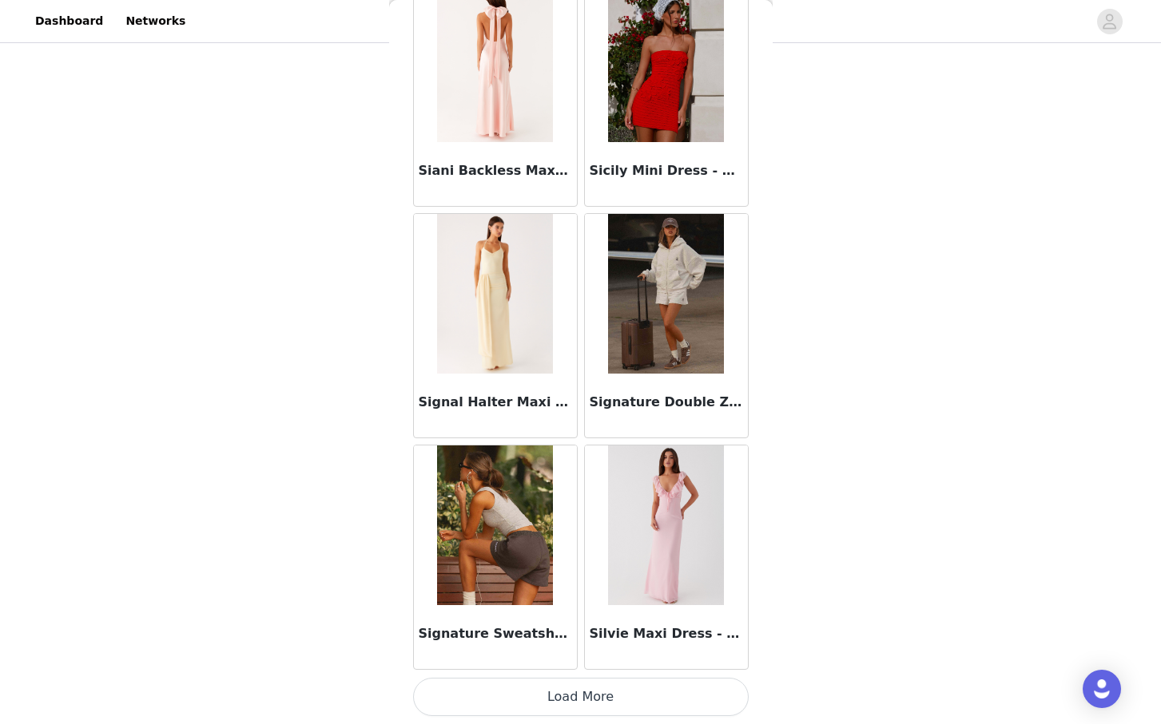
click at [583, 703] on button "Load More" at bounding box center [580, 697] width 335 height 38
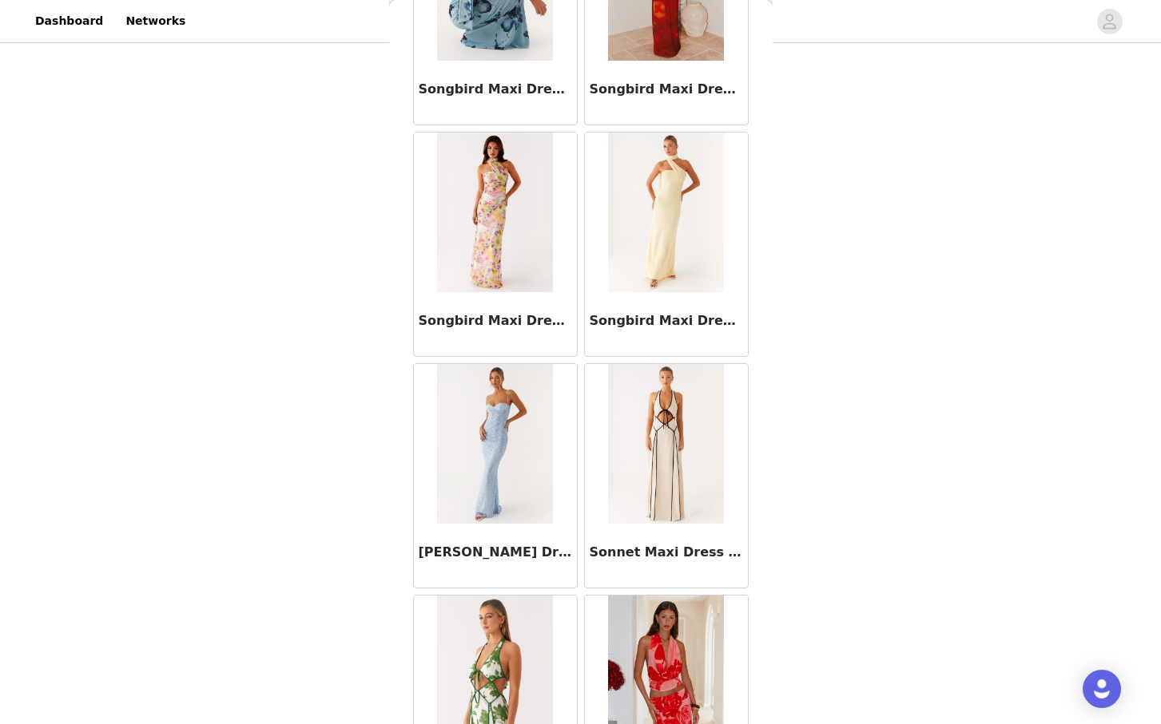
scroll to position [92054, 0]
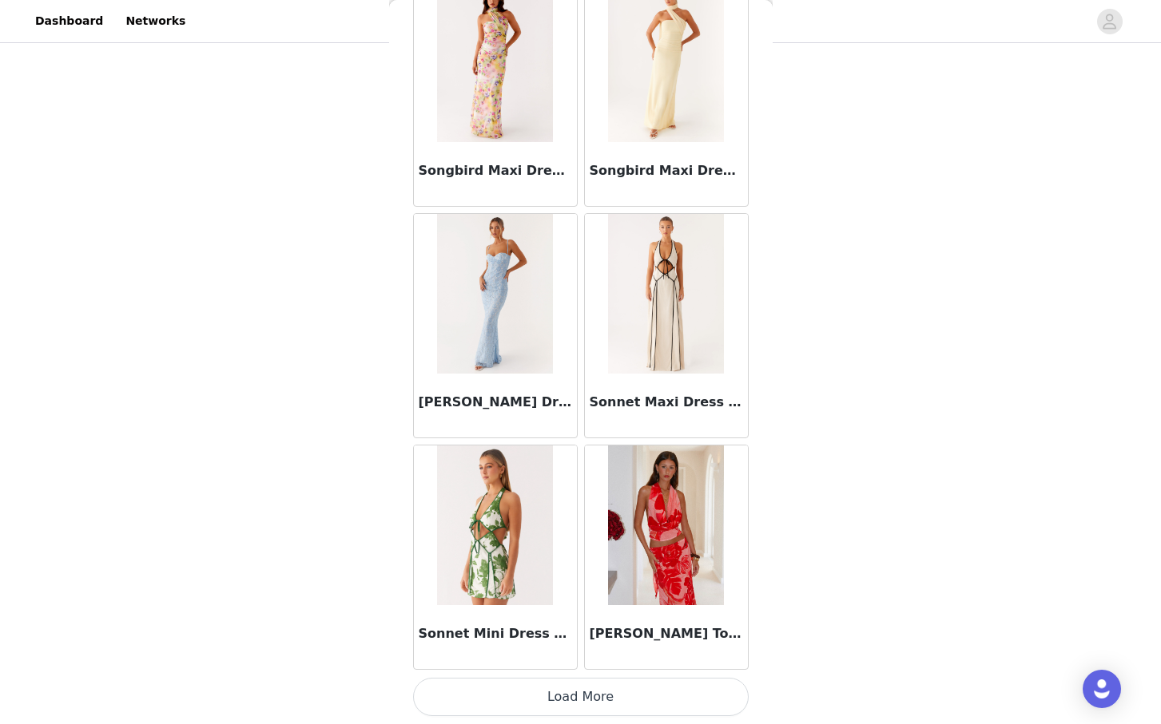
click at [597, 699] on button "Load More" at bounding box center [580, 697] width 335 height 38
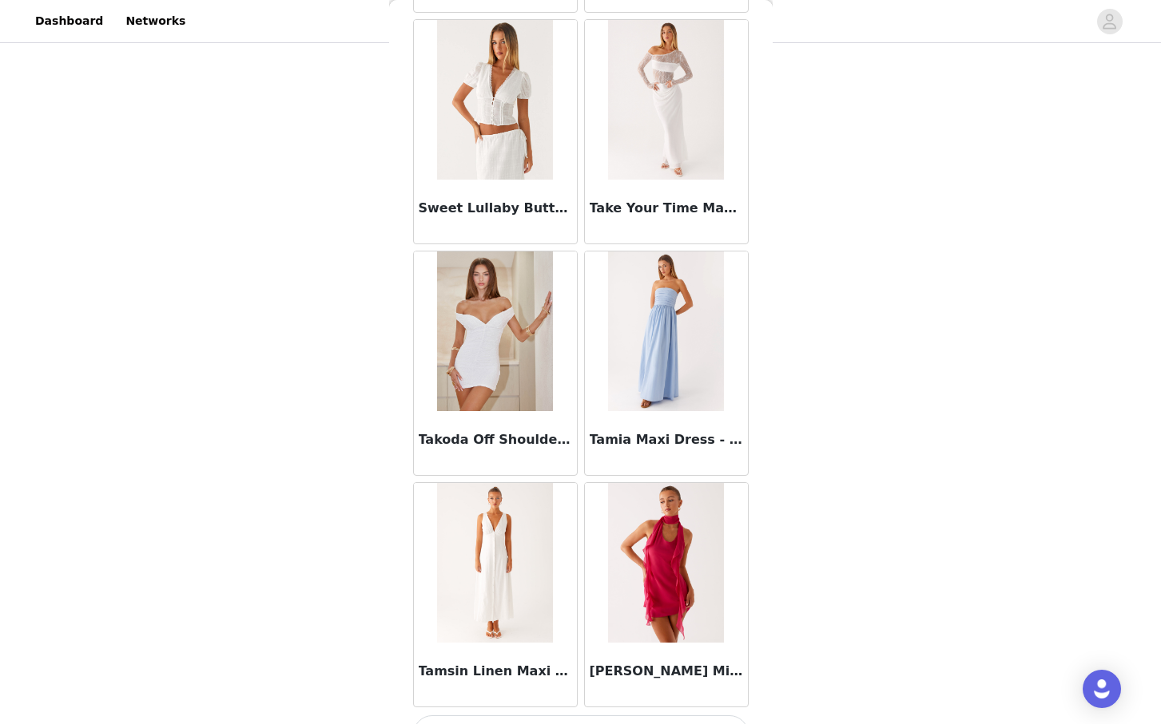
scroll to position [94370, 0]
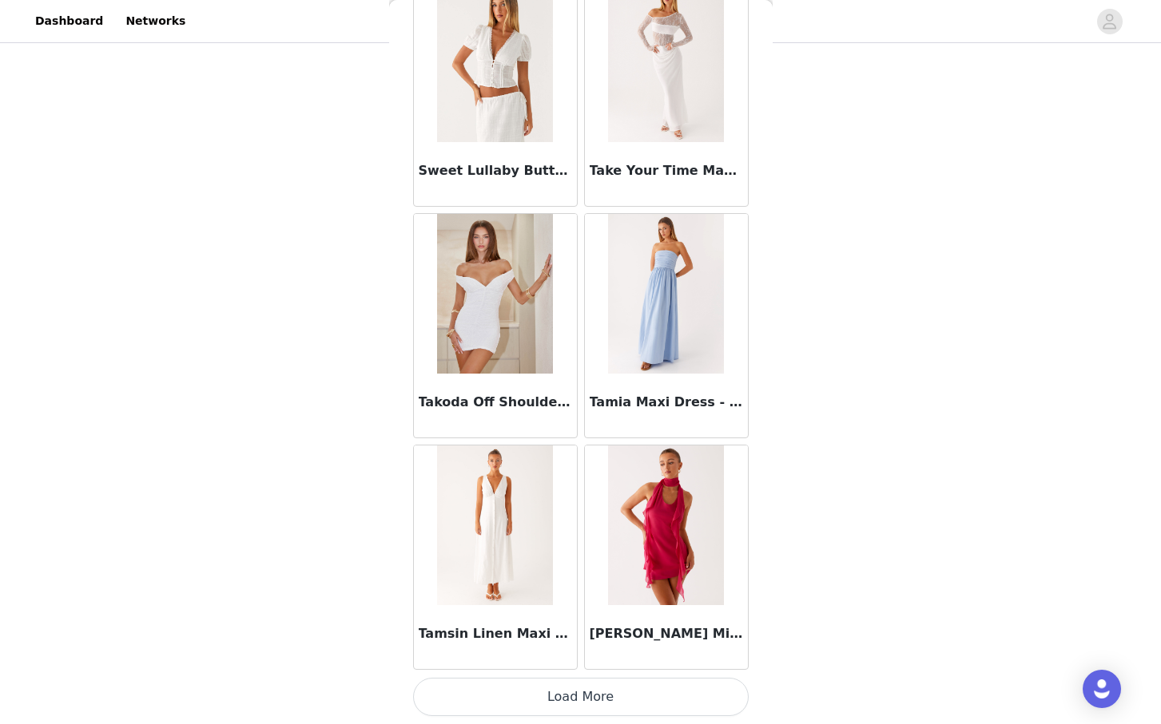
click at [566, 681] on button "Load More" at bounding box center [580, 697] width 335 height 38
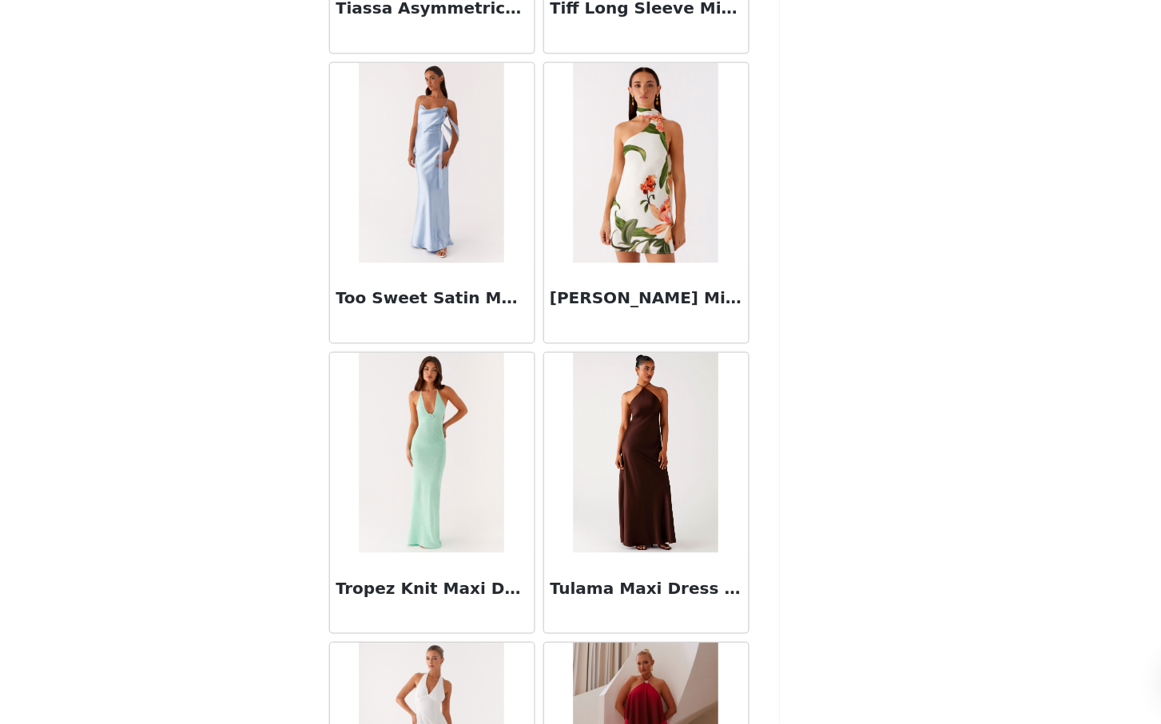
scroll to position [96686, 0]
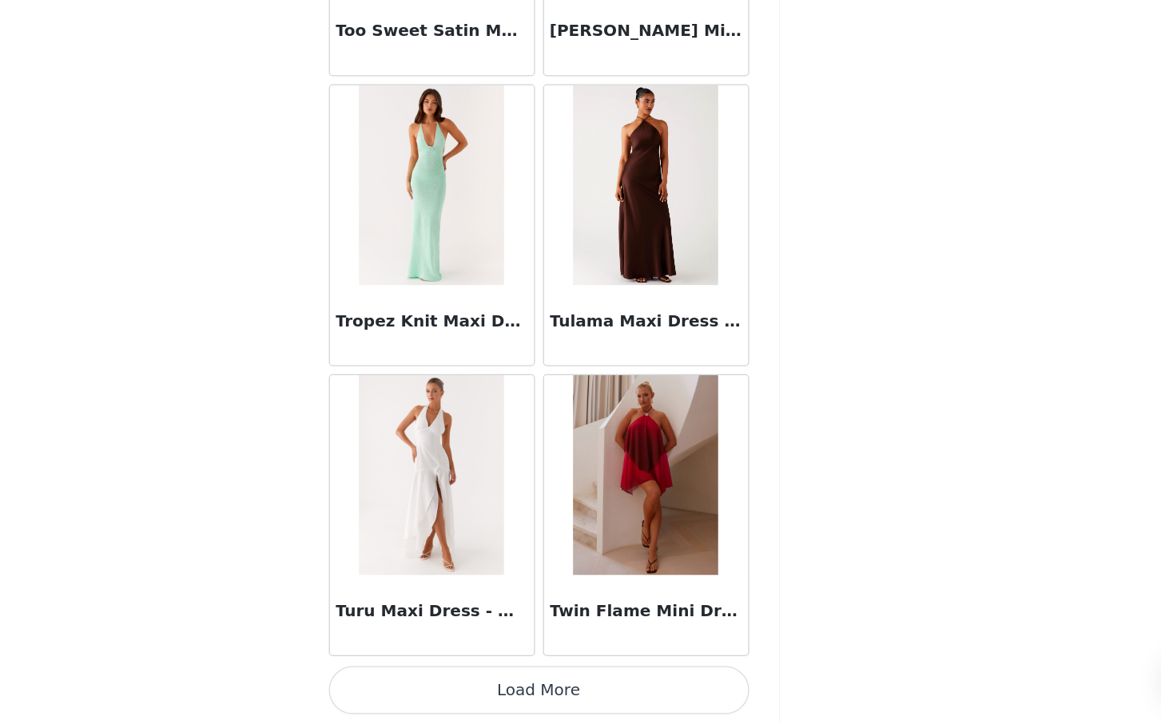
click at [596, 696] on button "Load More" at bounding box center [580, 697] width 335 height 38
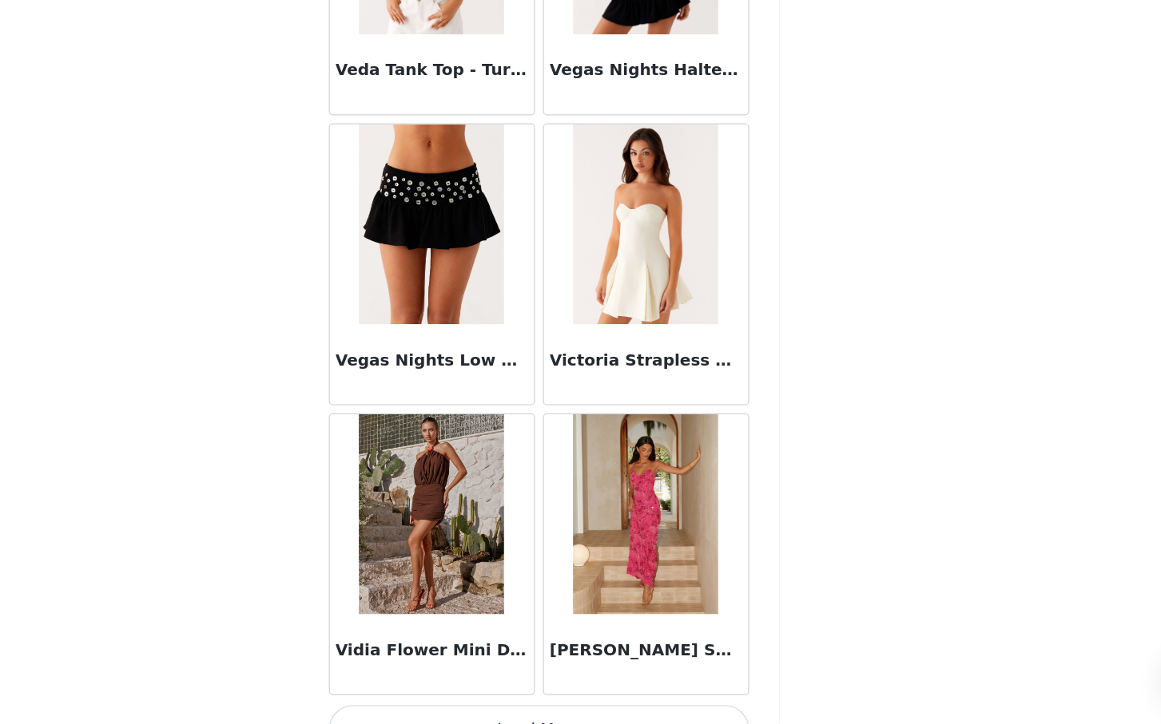
scroll to position [99003, 0]
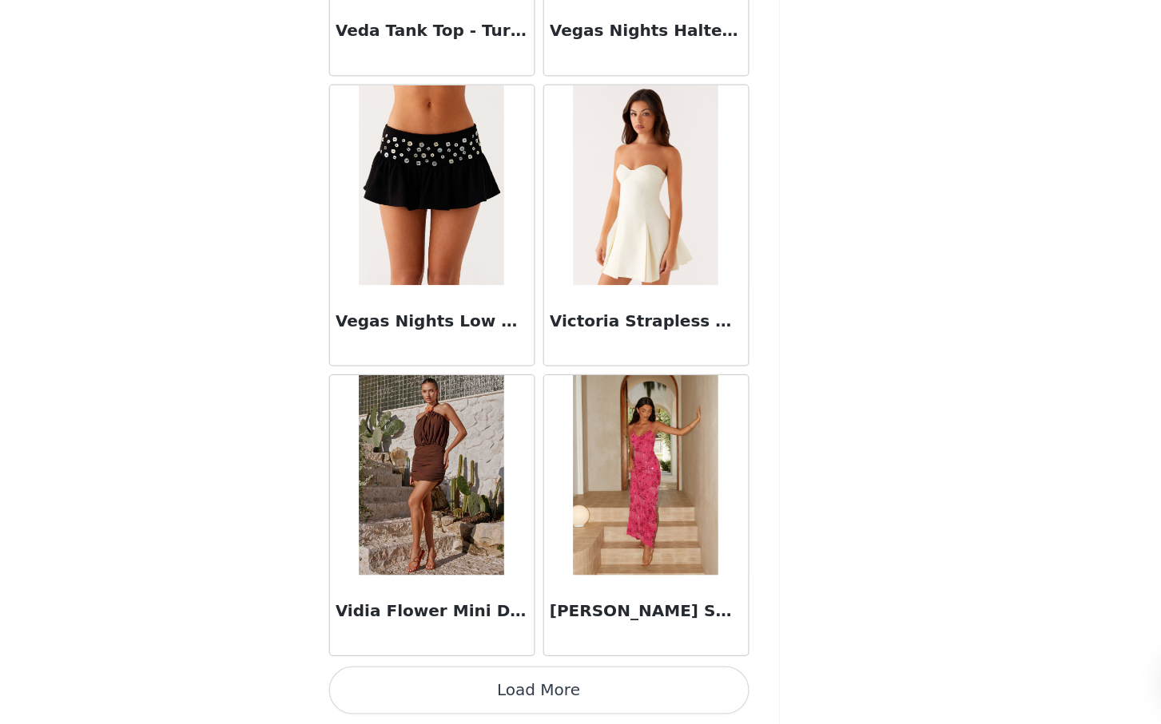
click at [583, 696] on button "Load More" at bounding box center [580, 697] width 335 height 38
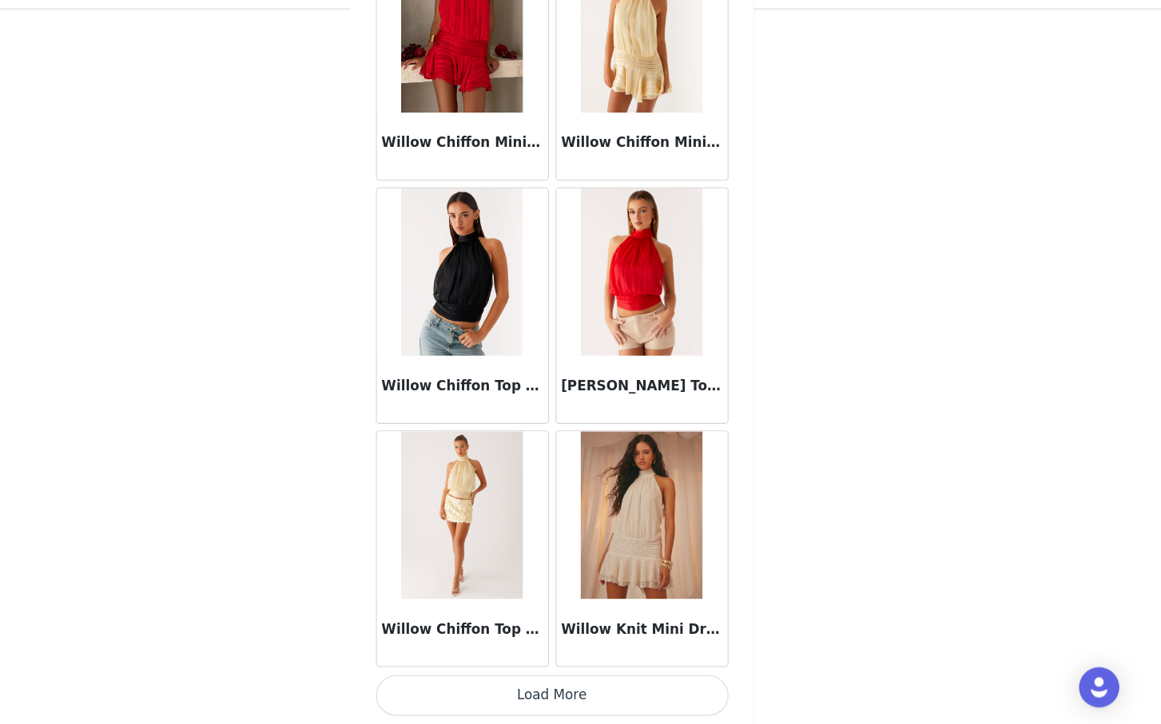
scroll to position [396, 0]
click at [579, 699] on button "Load More" at bounding box center [580, 697] width 335 height 38
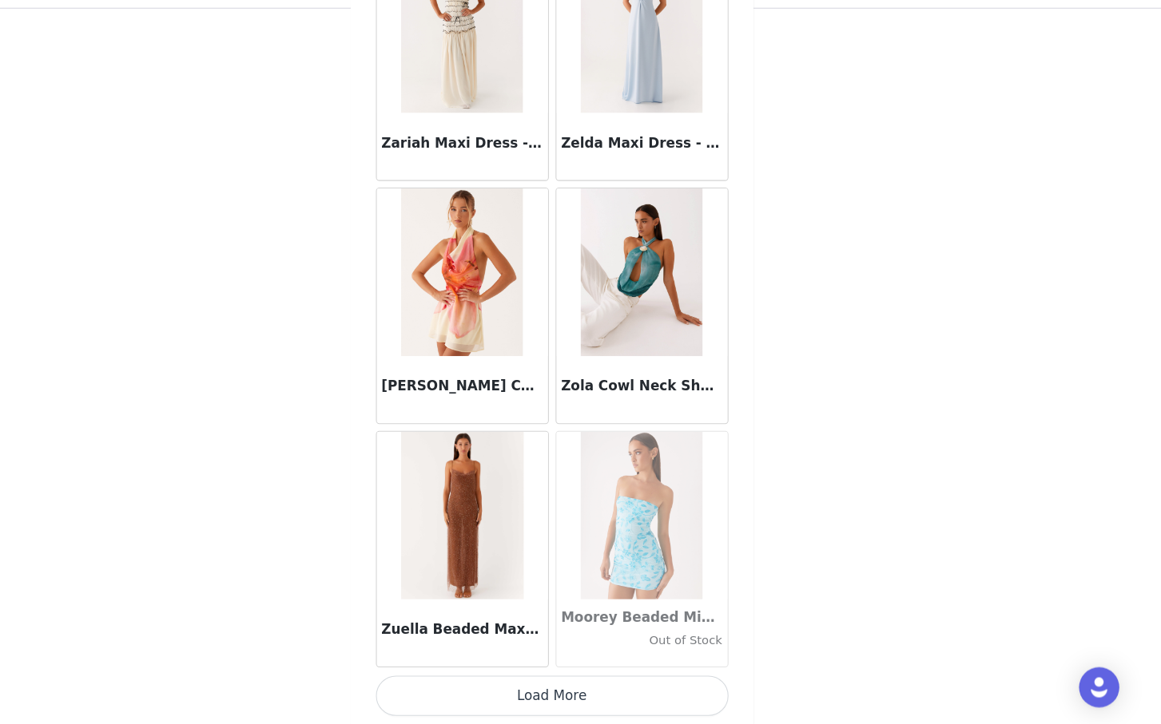
scroll to position [103634, 0]
click at [581, 689] on button "Load More" at bounding box center [580, 698] width 335 height 38
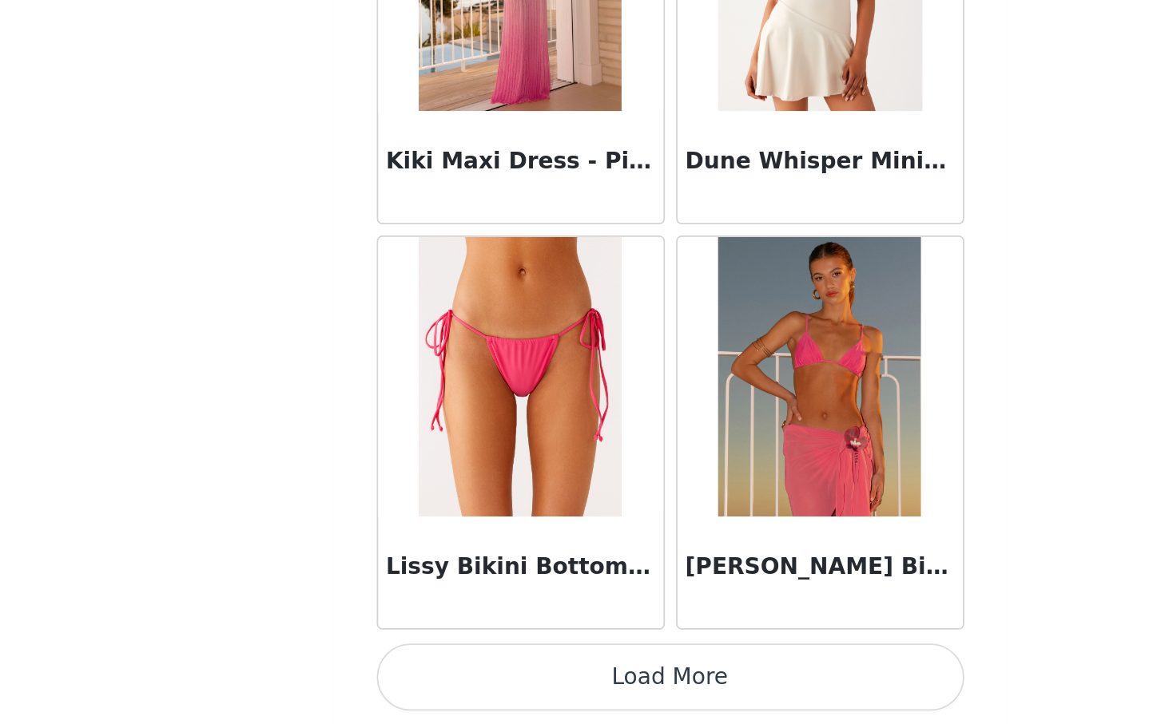
scroll to position [396, 0]
click at [635, 696] on button "Load More" at bounding box center [580, 697] width 335 height 38
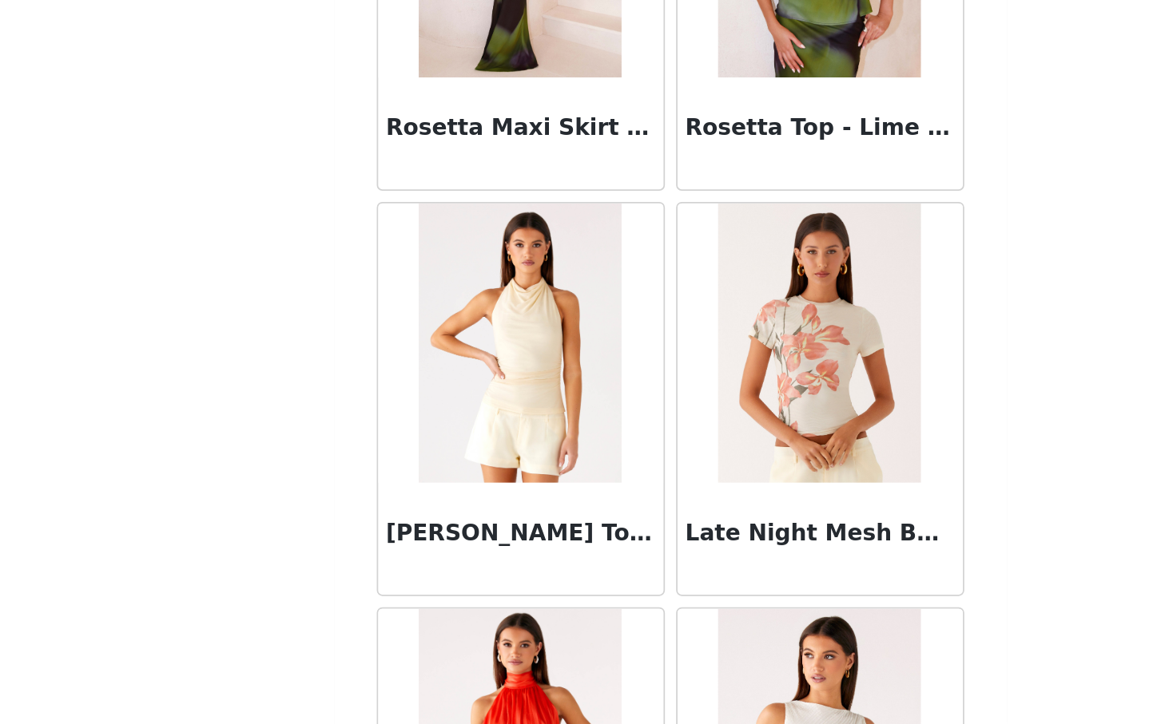
scroll to position [104585, 0]
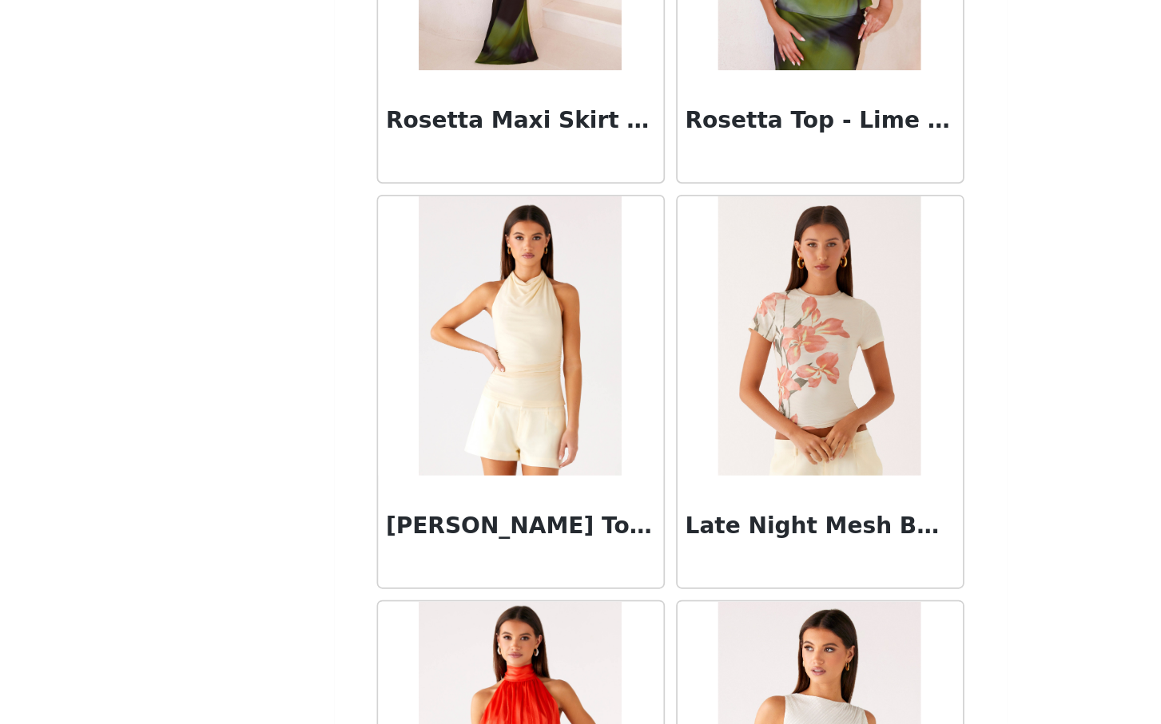
click at [646, 589] on div "Late Night Mesh Baby Tee - Siena Floral" at bounding box center [666, 614] width 163 height 64
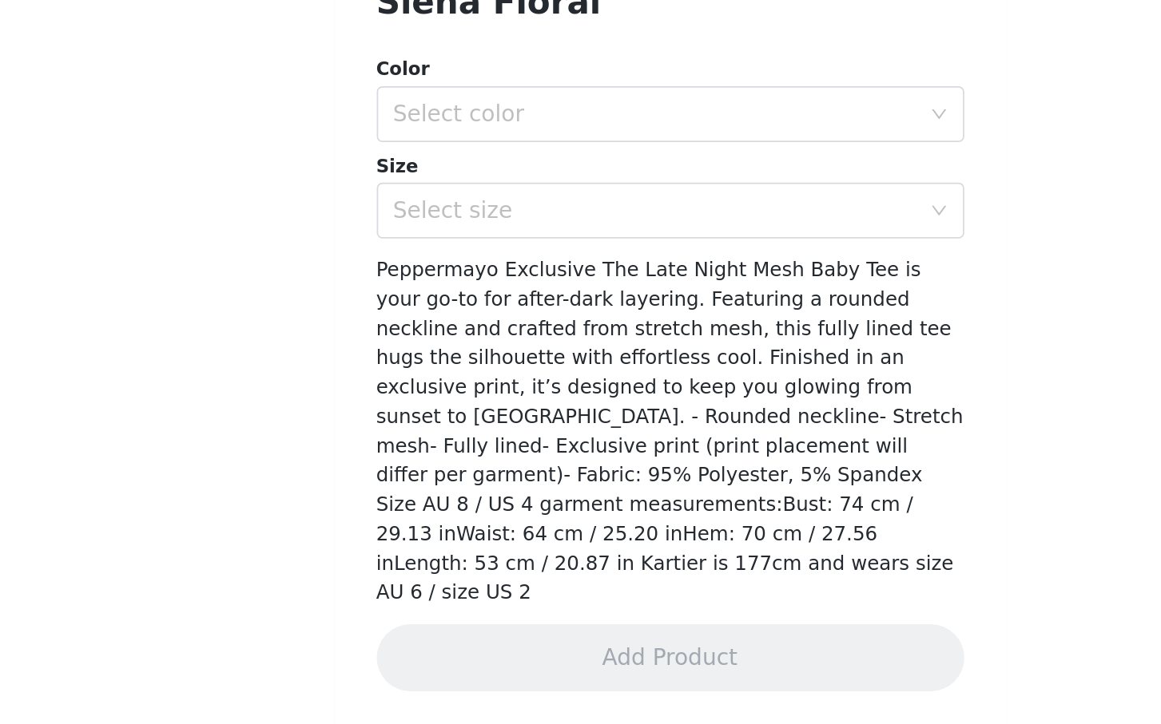
scroll to position [139, 0]
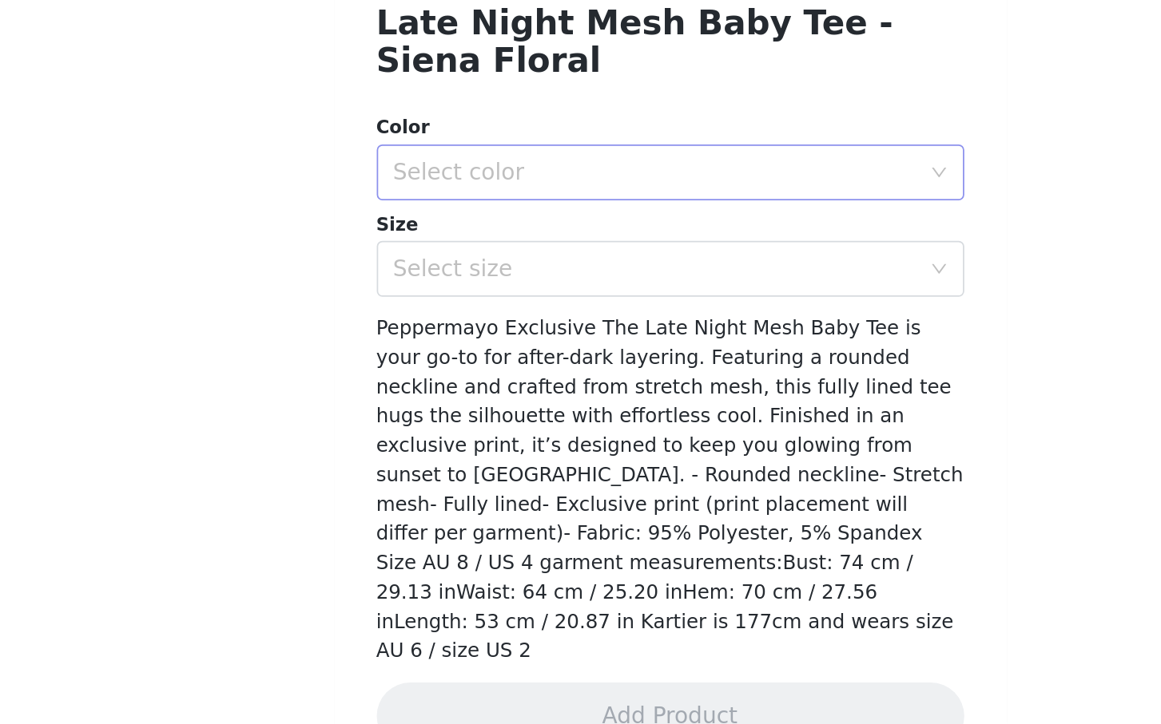
click at [611, 419] on div "Select color" at bounding box center [576, 409] width 306 height 30
click at [569, 444] on li "Sienna Floral" at bounding box center [580, 444] width 335 height 26
click at [559, 464] on div "Select size" at bounding box center [572, 464] width 299 height 16
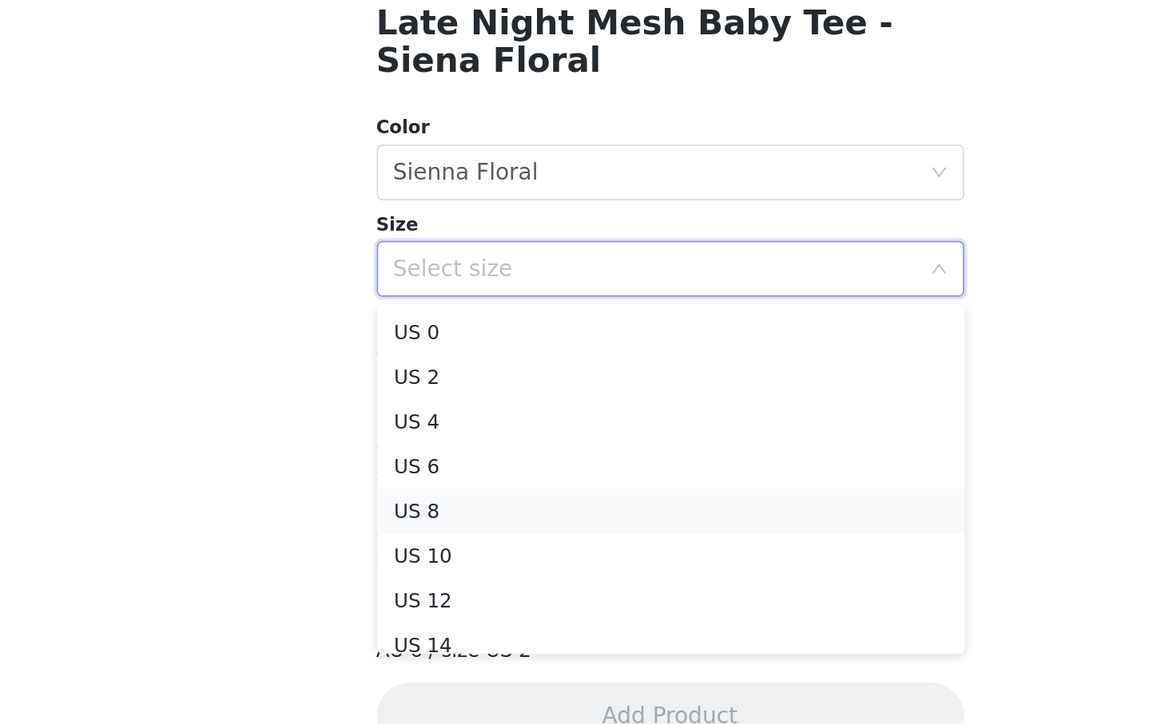
click at [506, 602] on li "US 8" at bounding box center [580, 602] width 335 height 26
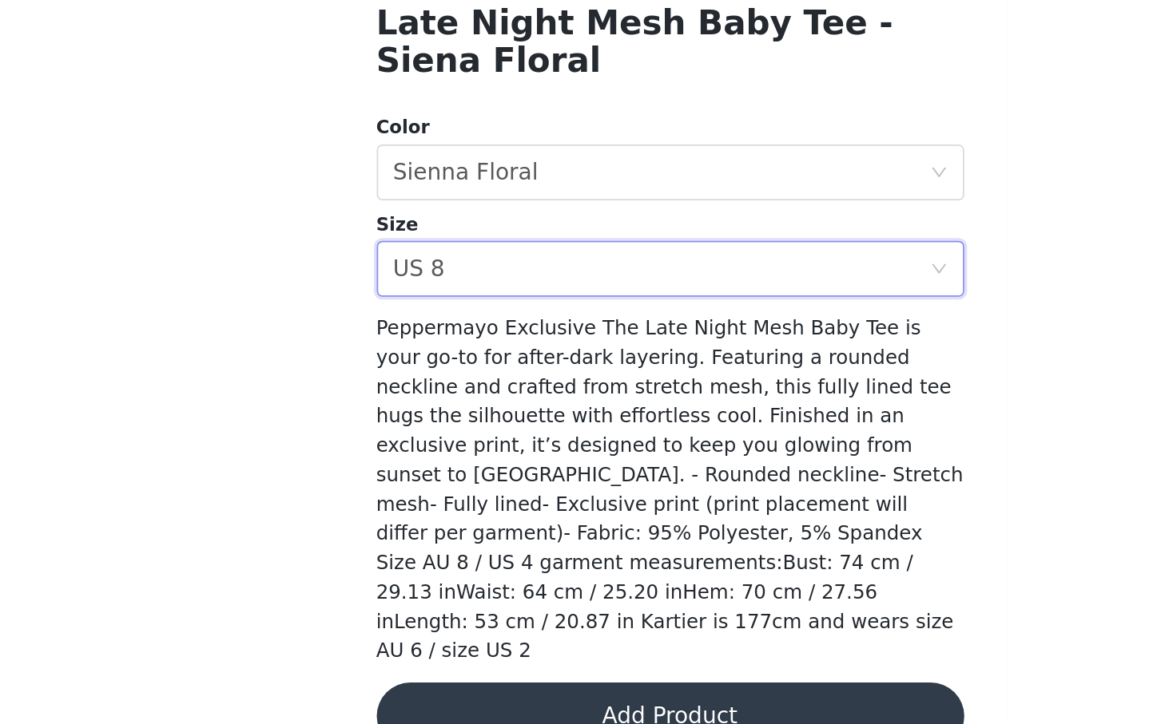
click at [510, 700] on button "Add Product" at bounding box center [580, 719] width 335 height 38
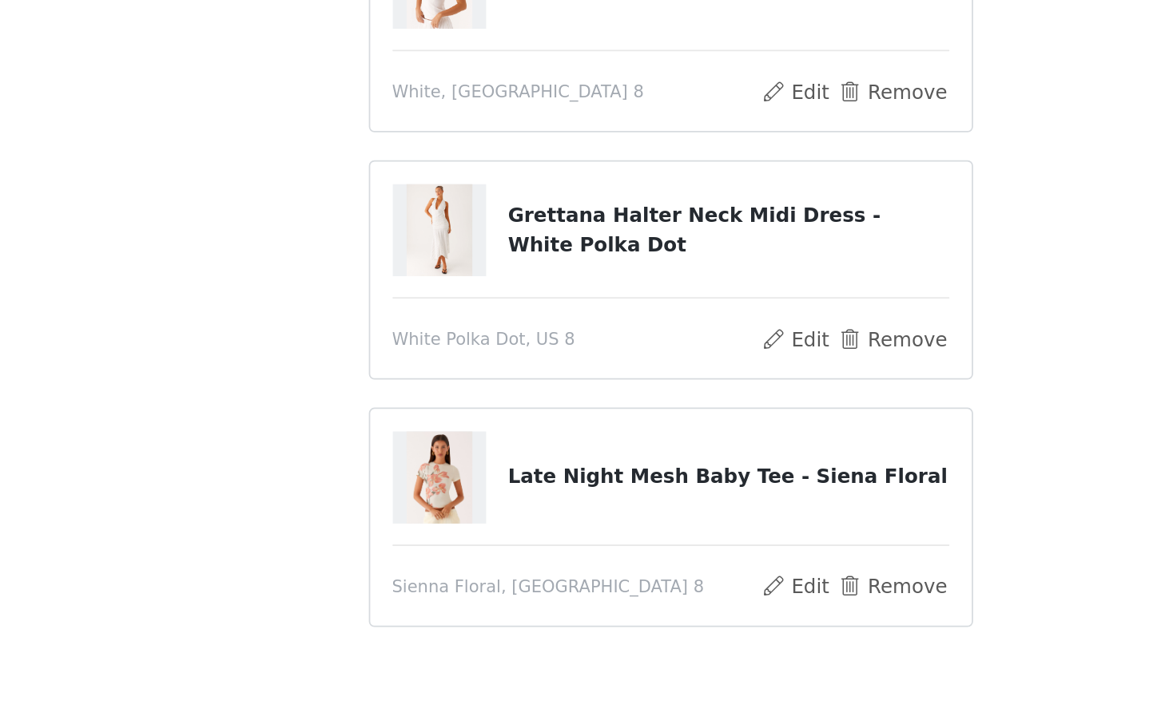
scroll to position [464, 0]
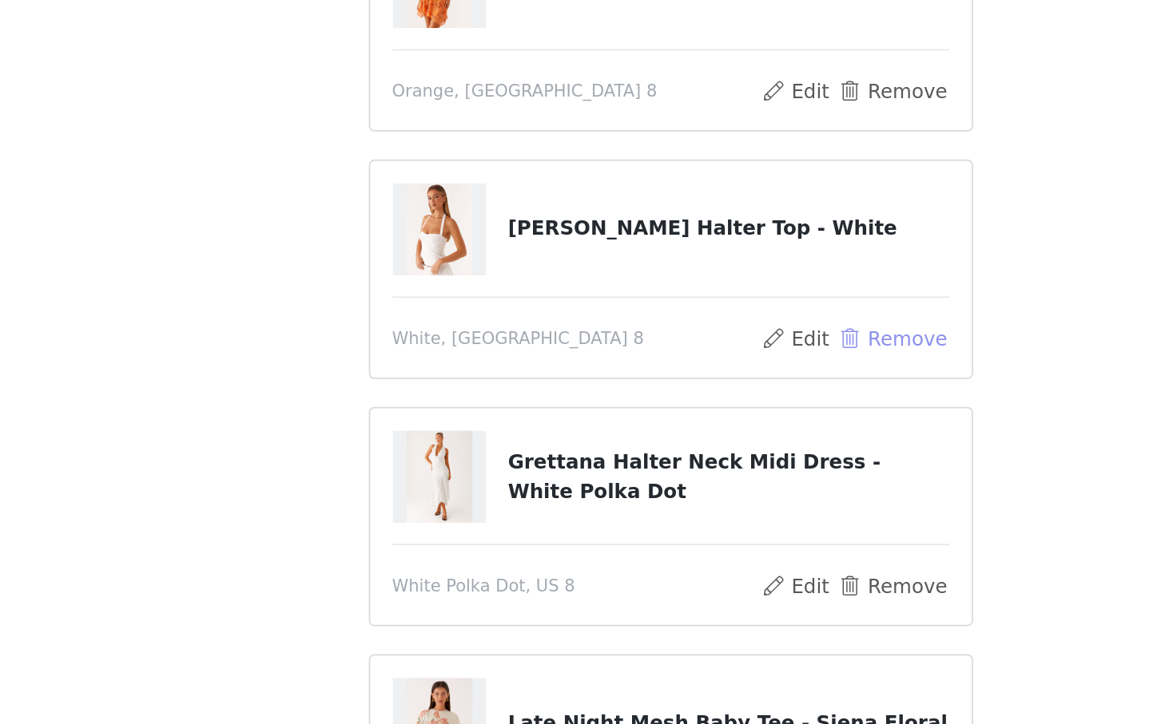
click at [694, 359] on button "Remove" at bounding box center [707, 359] width 64 height 19
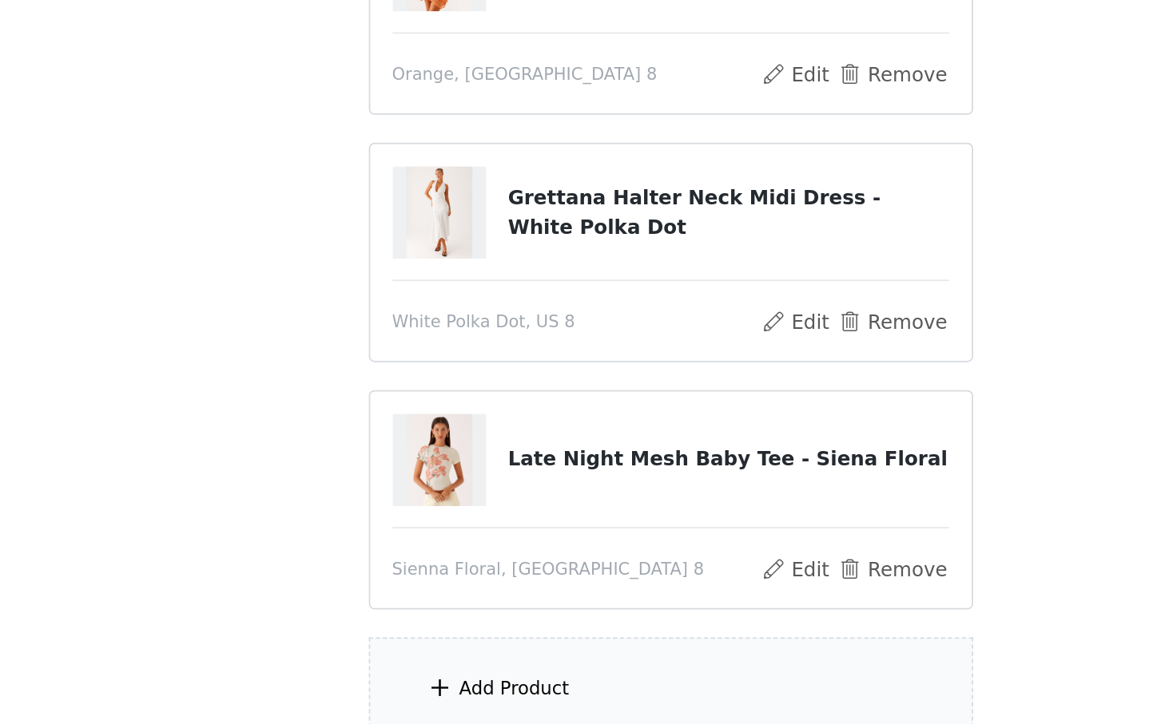
scroll to position [396, 0]
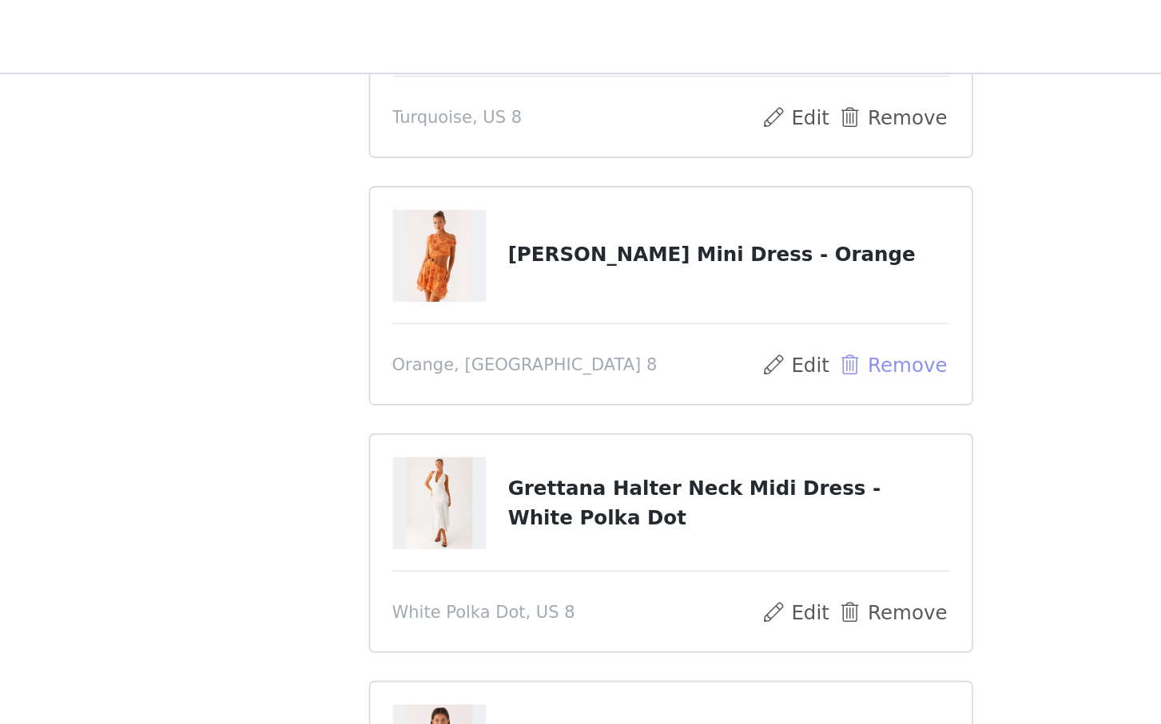
click at [705, 208] on button "Remove" at bounding box center [707, 209] width 64 height 19
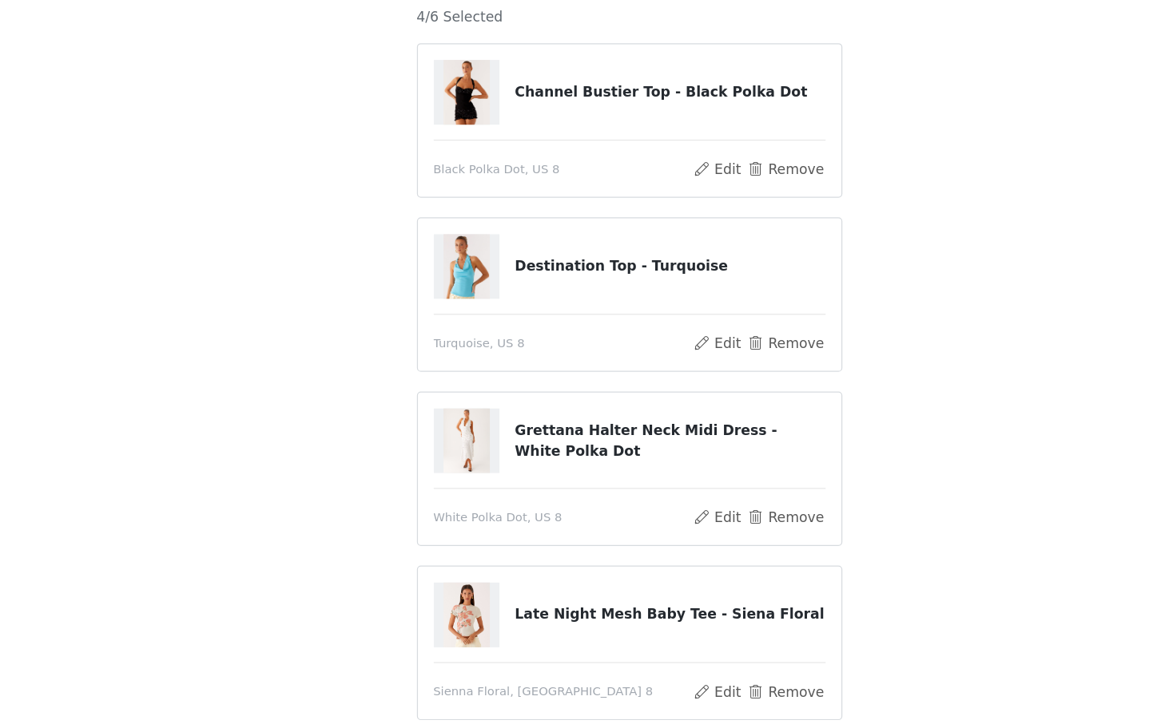
scroll to position [255, 0]
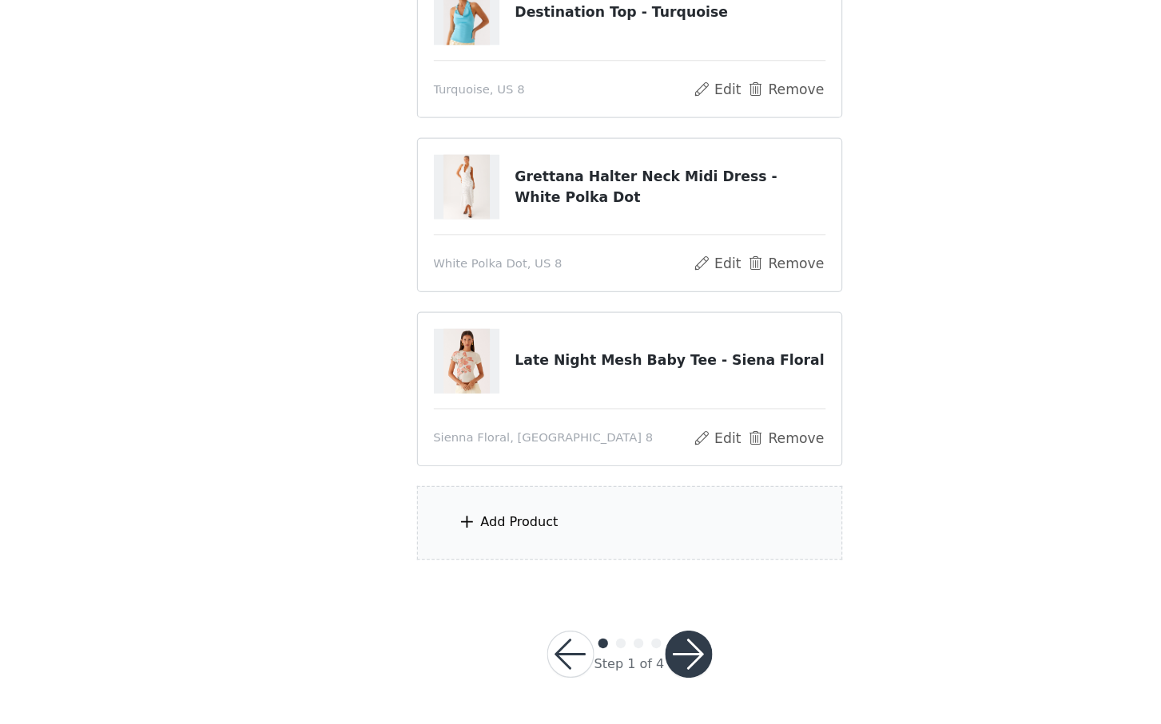
click at [519, 558] on div "Add Product" at bounding box center [491, 561] width 63 height 16
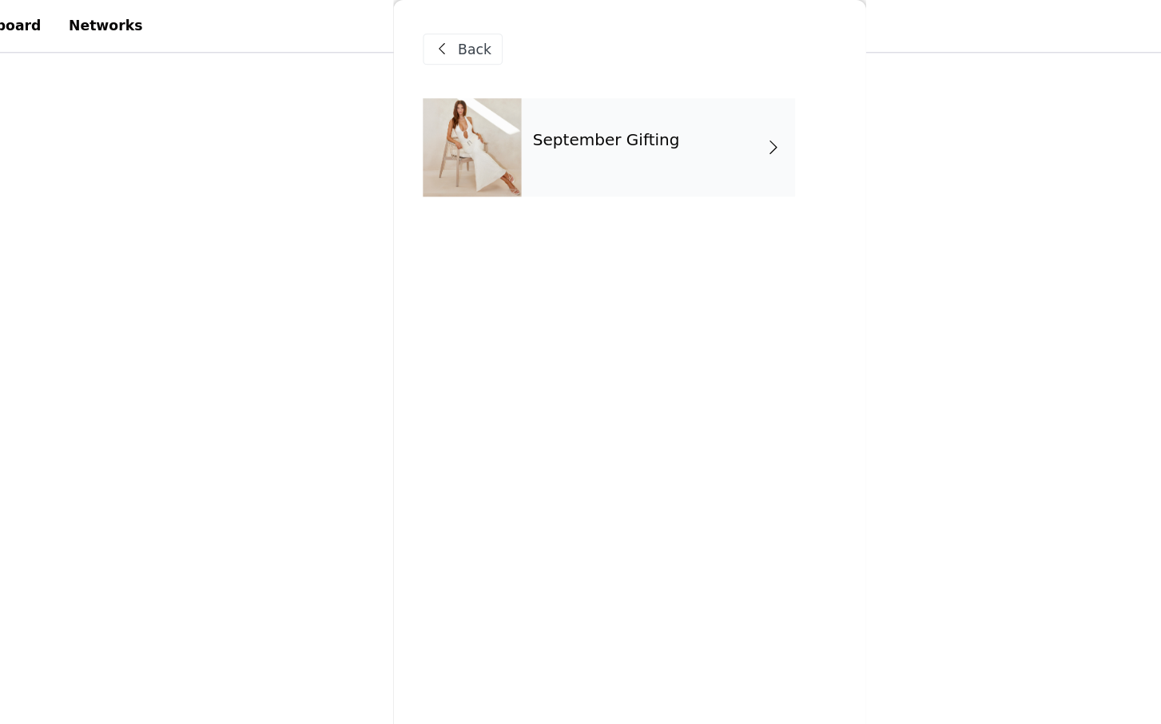
scroll to position [196, 0]
click at [669, 134] on div "September Gifting" at bounding box center [604, 120] width 222 height 80
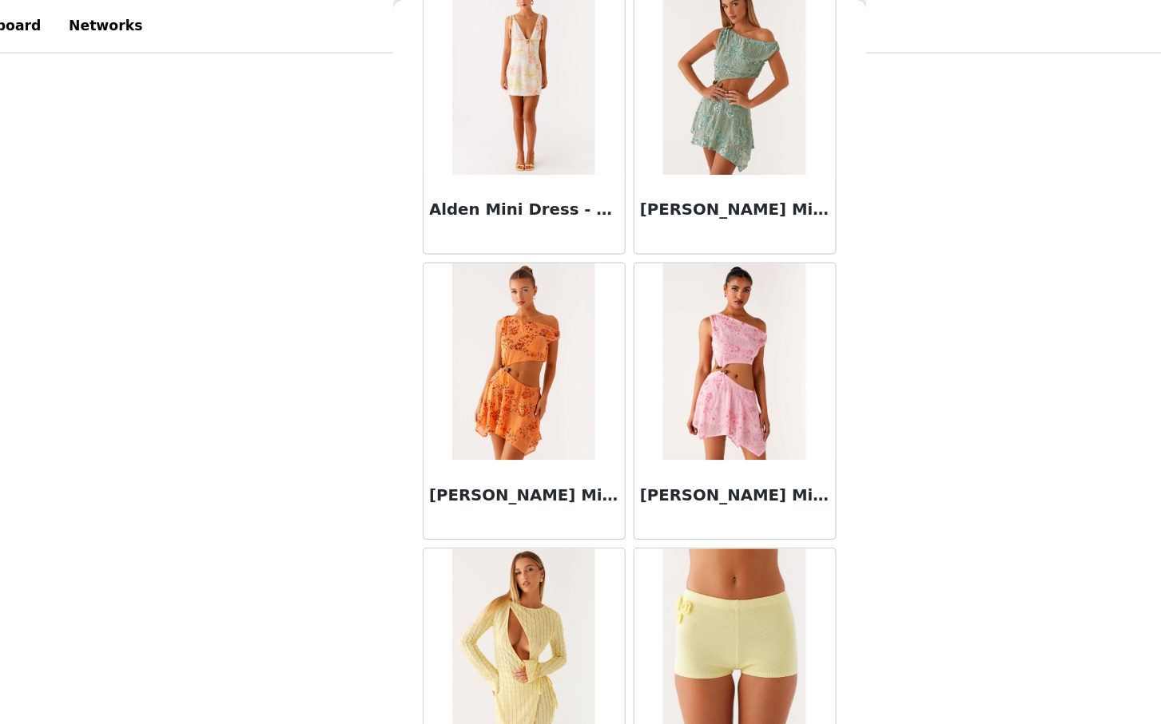
scroll to position [255, 0]
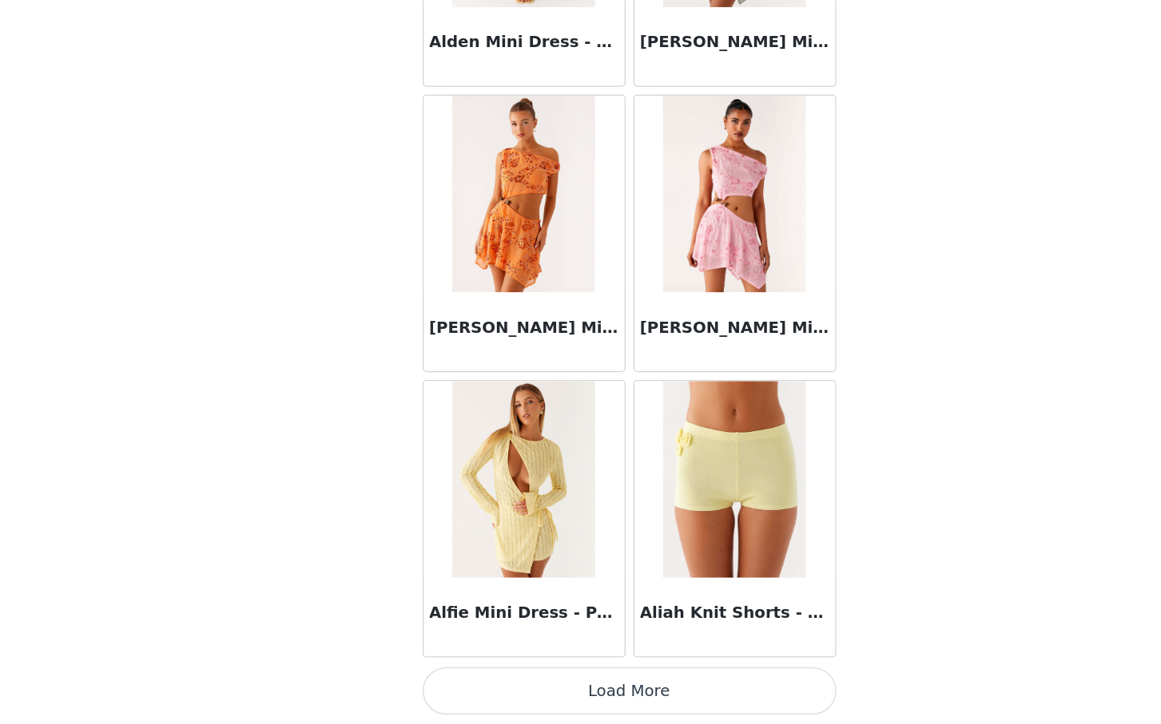
click at [565, 703] on button "Load More" at bounding box center [580, 697] width 335 height 38
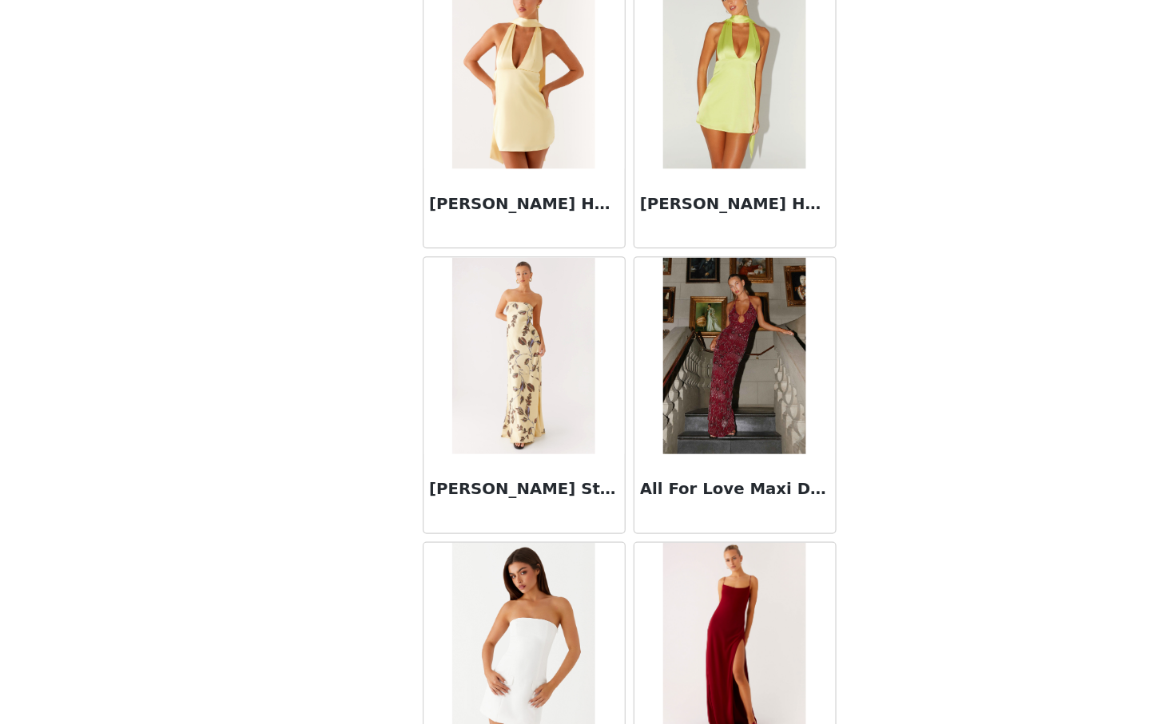
scroll to position [4036, 0]
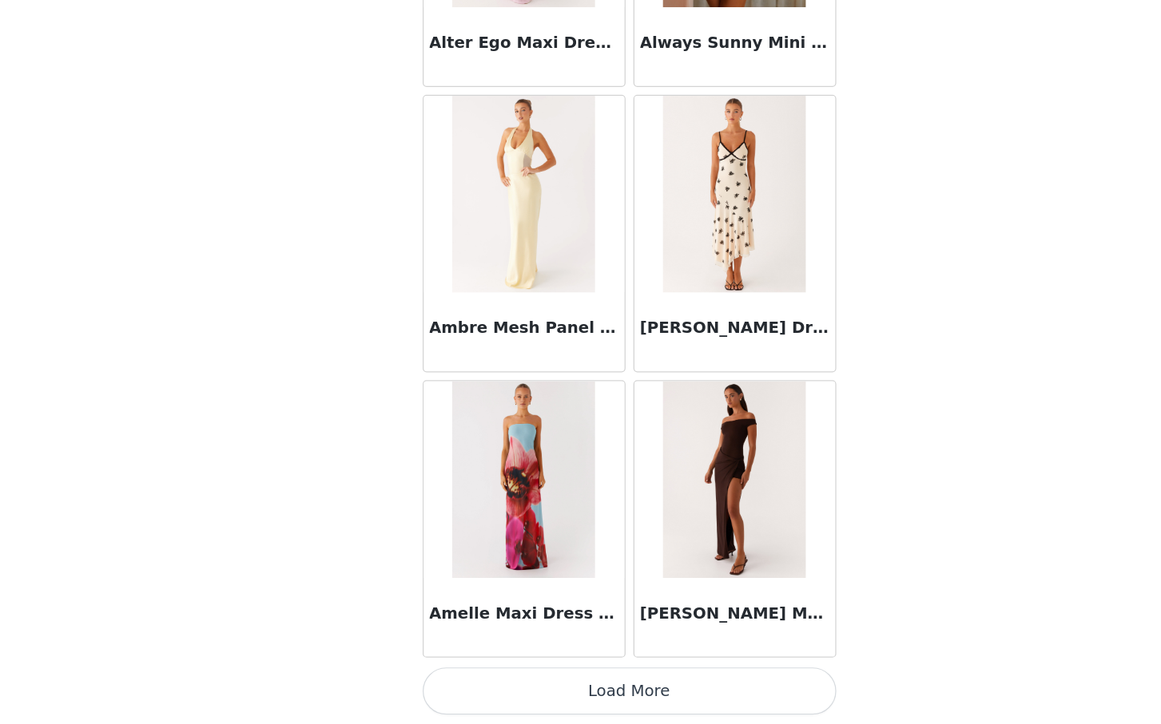
click at [572, 698] on button "Load More" at bounding box center [580, 697] width 335 height 38
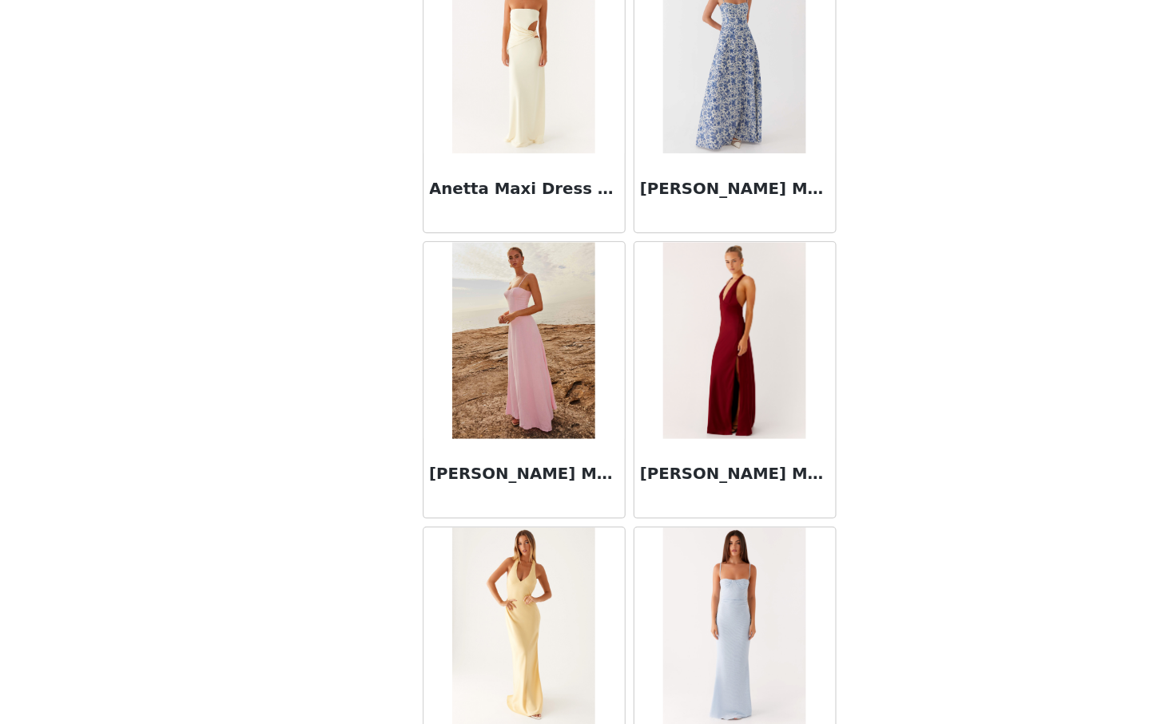
scroll to position [6352, 0]
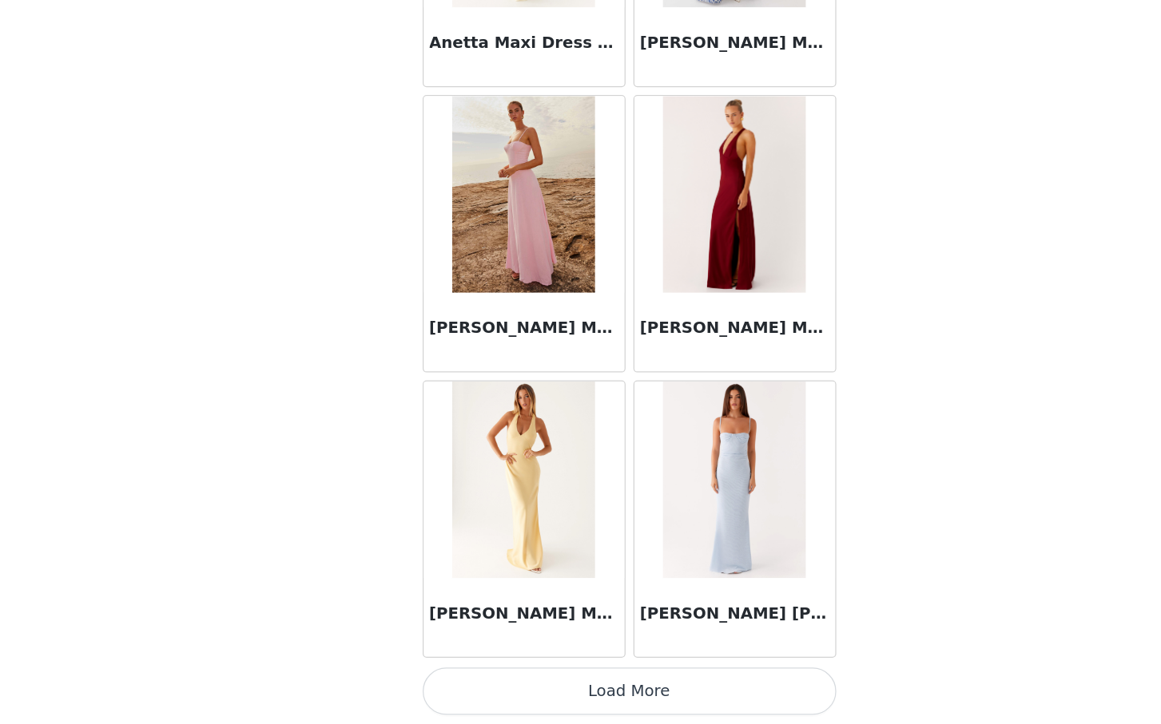
click at [534, 703] on button "Load More" at bounding box center [580, 697] width 335 height 38
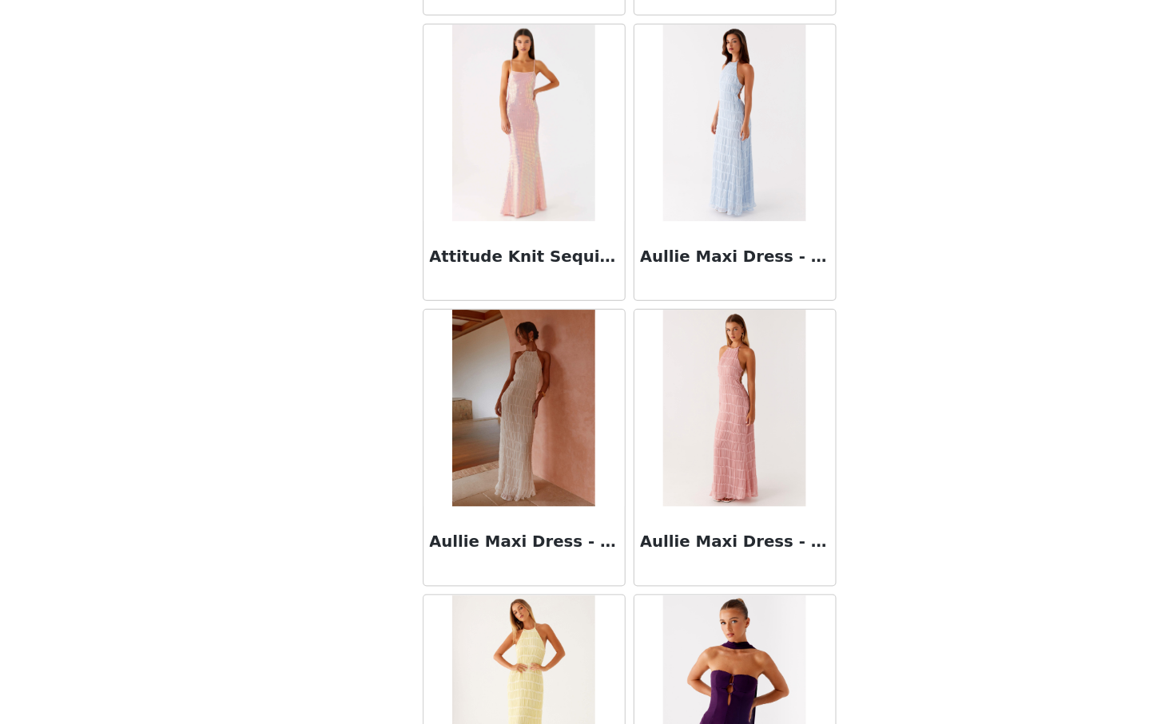
scroll to position [8668, 0]
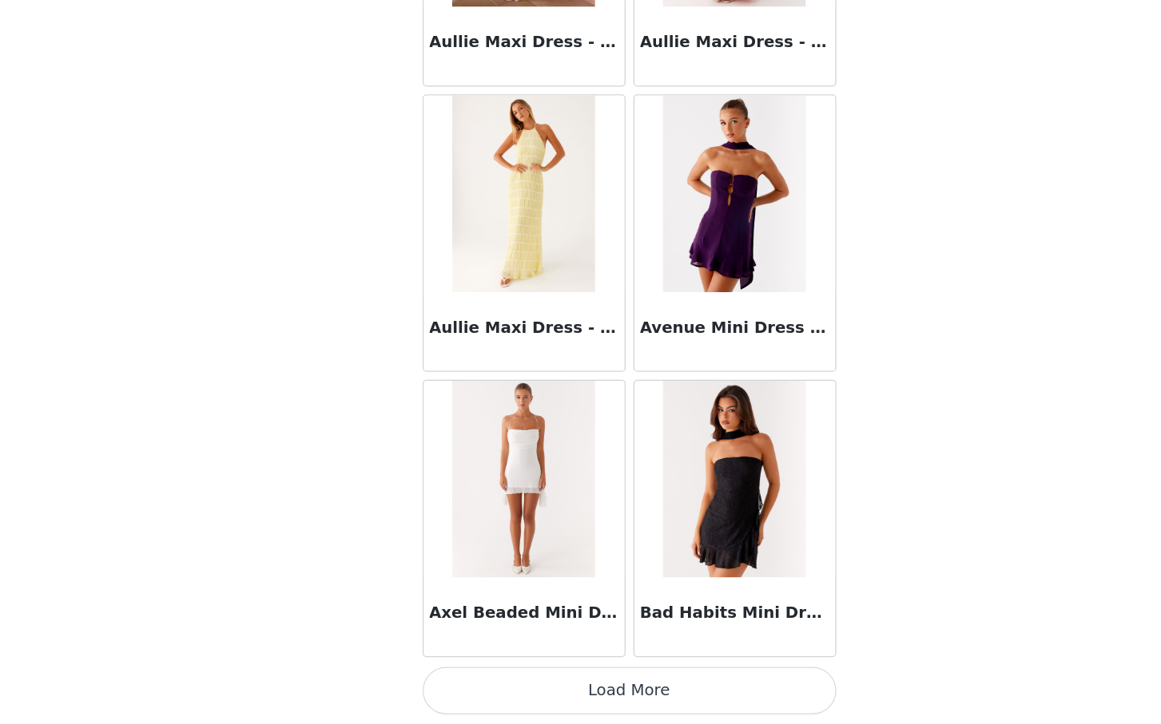
click at [510, 703] on button "Load More" at bounding box center [580, 697] width 335 height 38
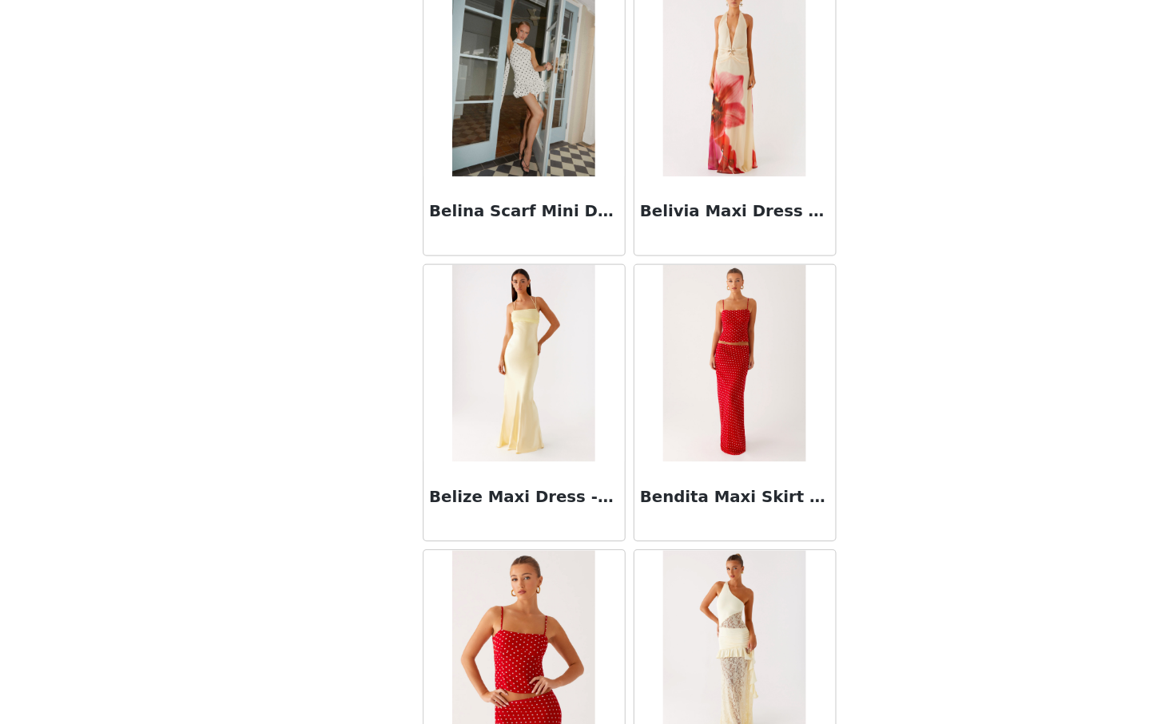
scroll to position [10985, 0]
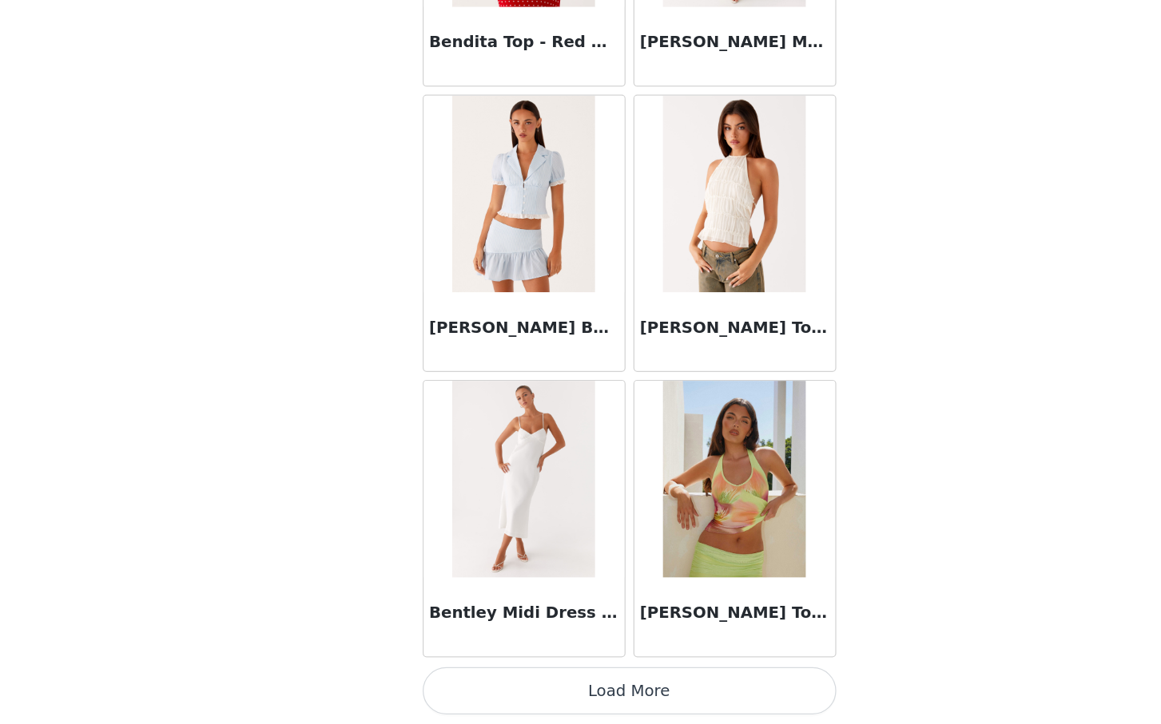
click at [501, 688] on button "Load More" at bounding box center [580, 697] width 335 height 38
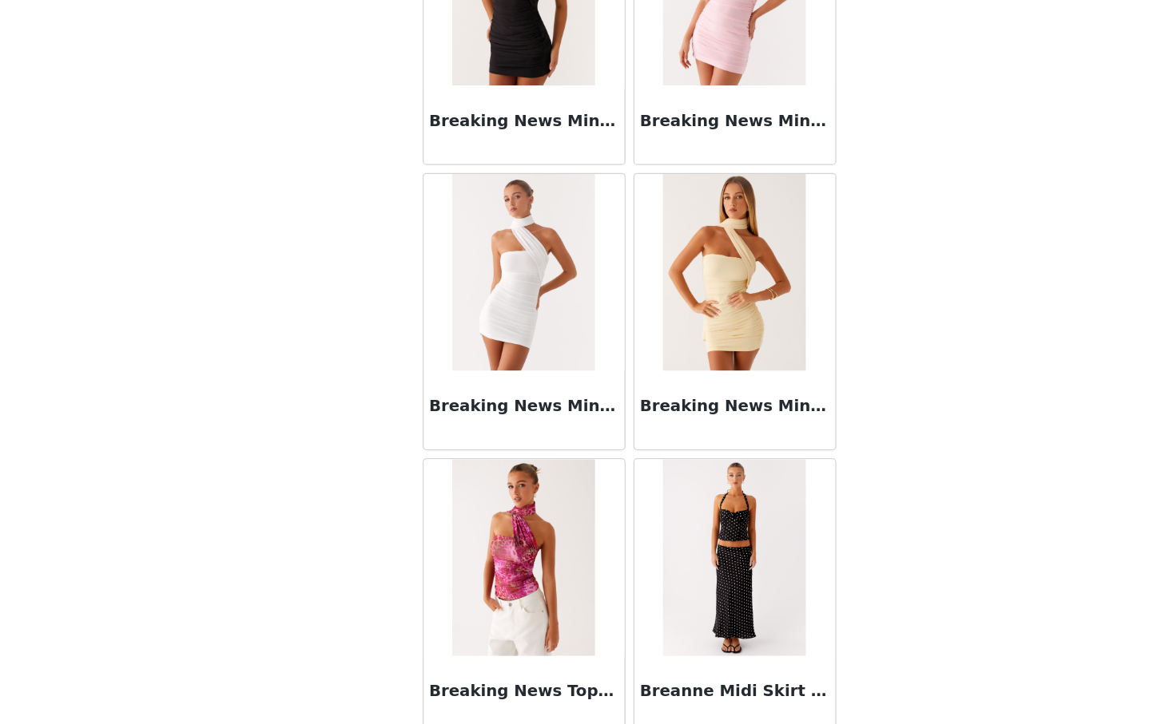
scroll to position [13301, 0]
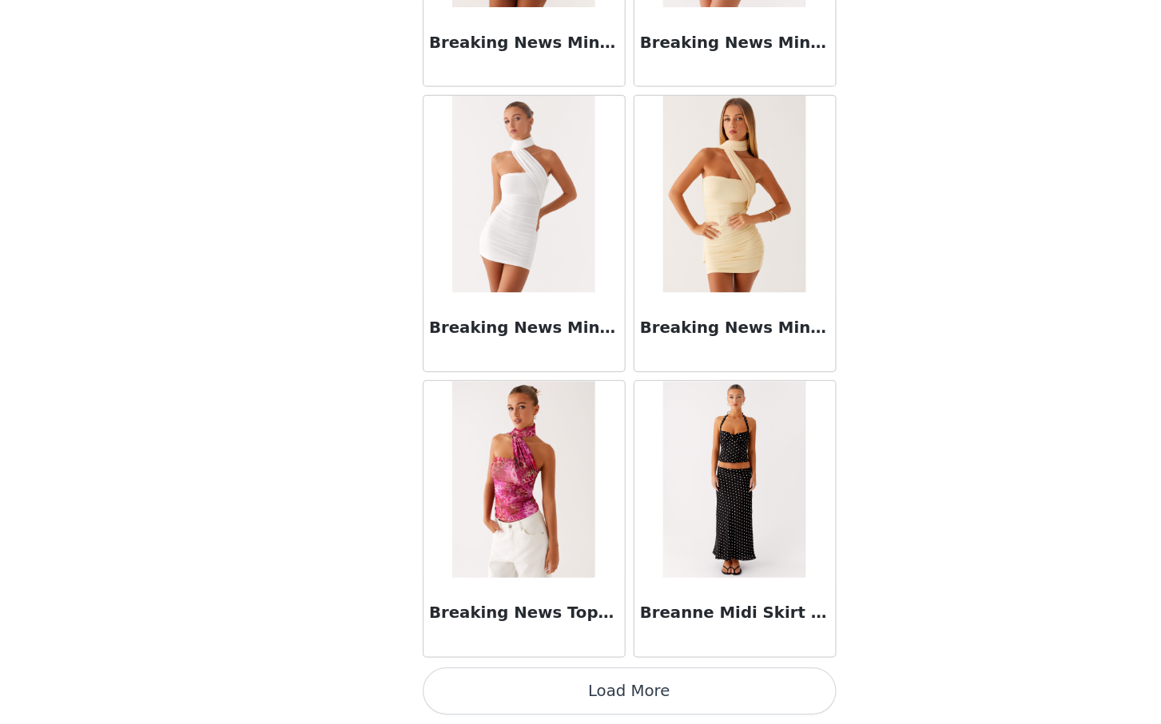
click at [523, 688] on button "Load More" at bounding box center [580, 697] width 335 height 38
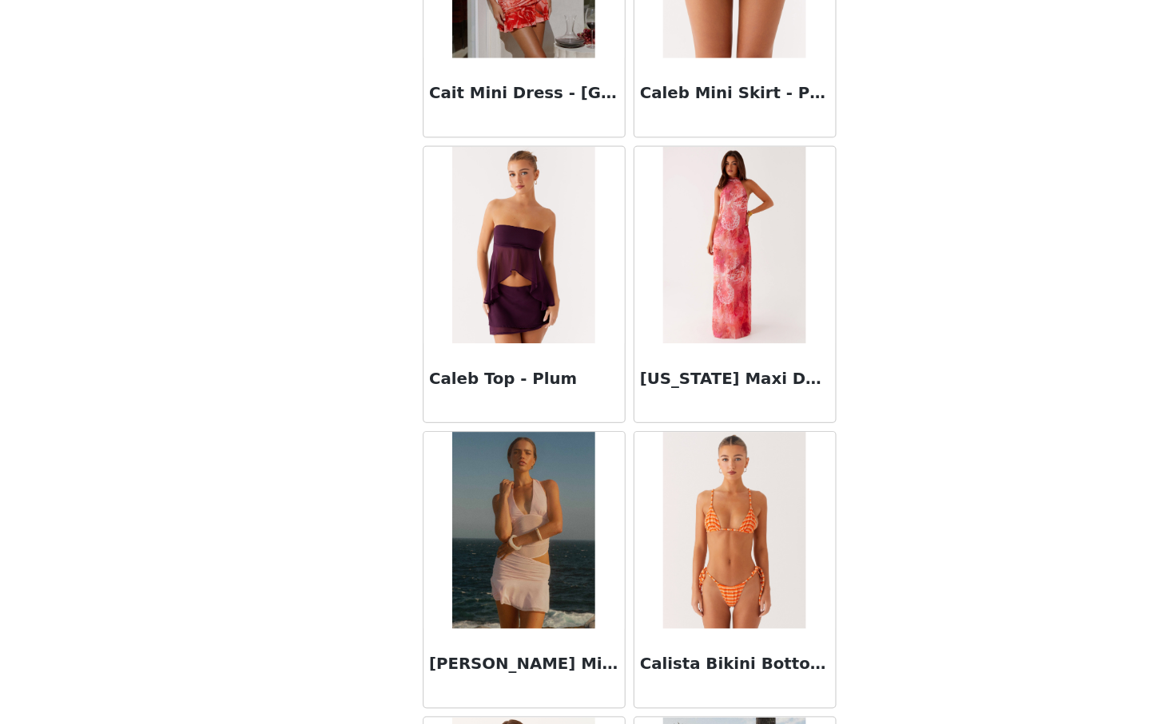
scroll to position [15617, 0]
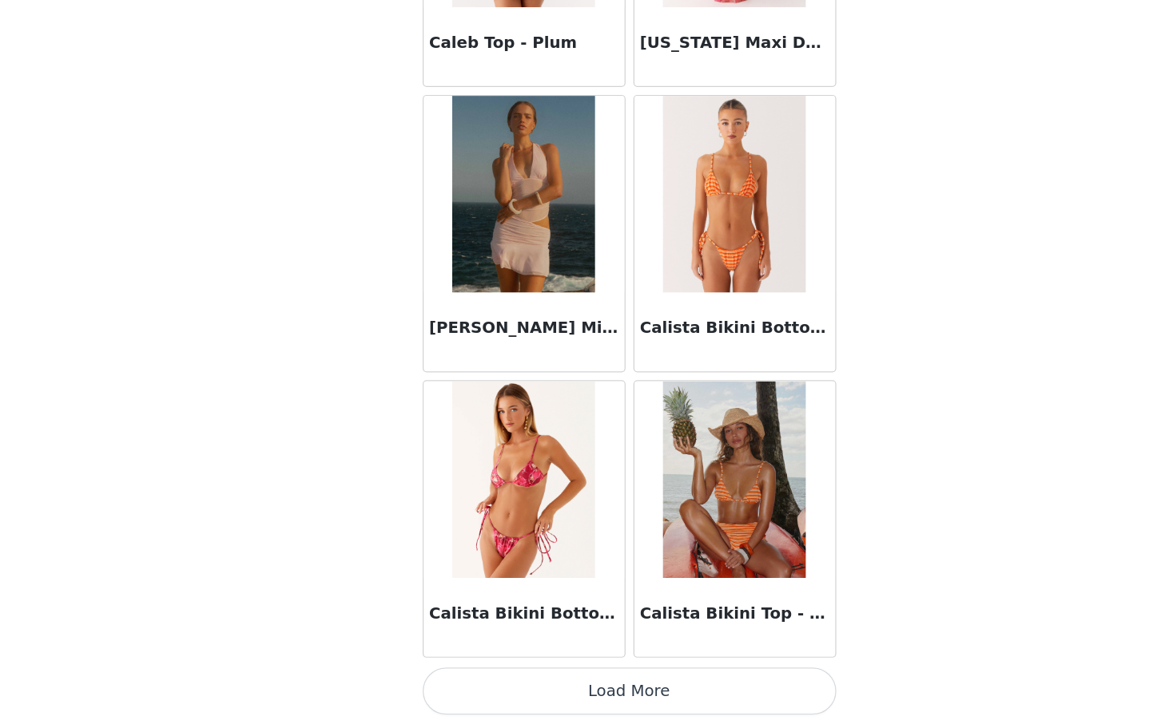
click at [548, 698] on button "Load More" at bounding box center [580, 697] width 335 height 38
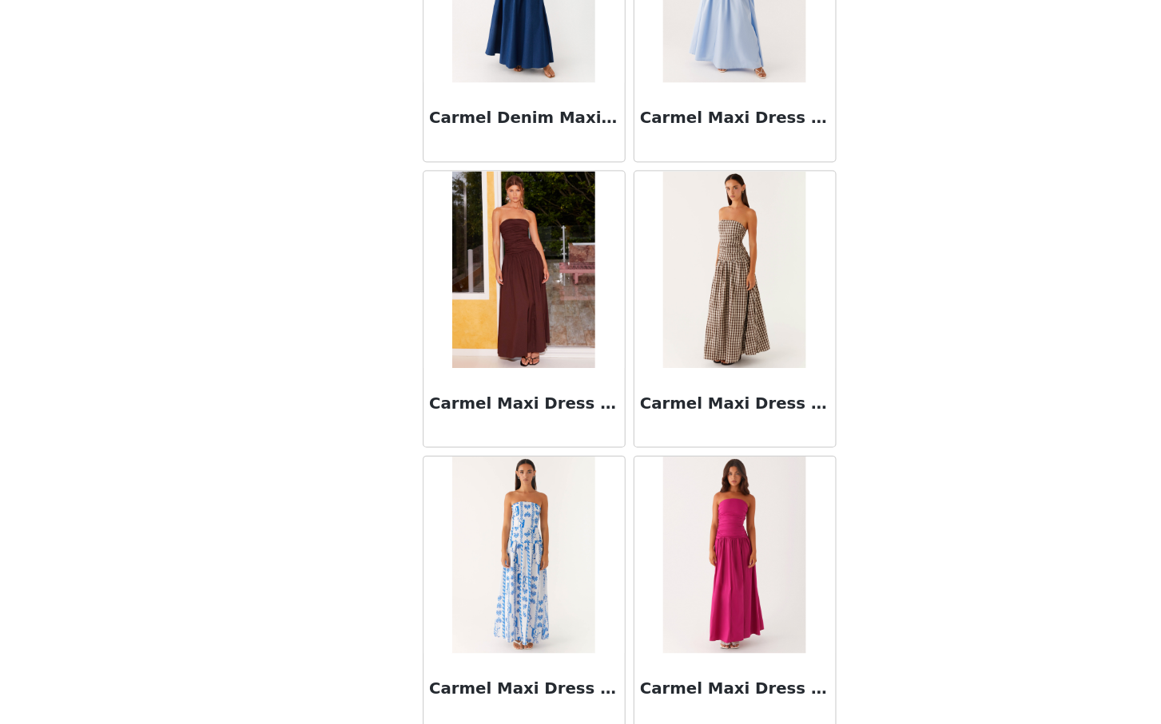
scroll to position [17933, 0]
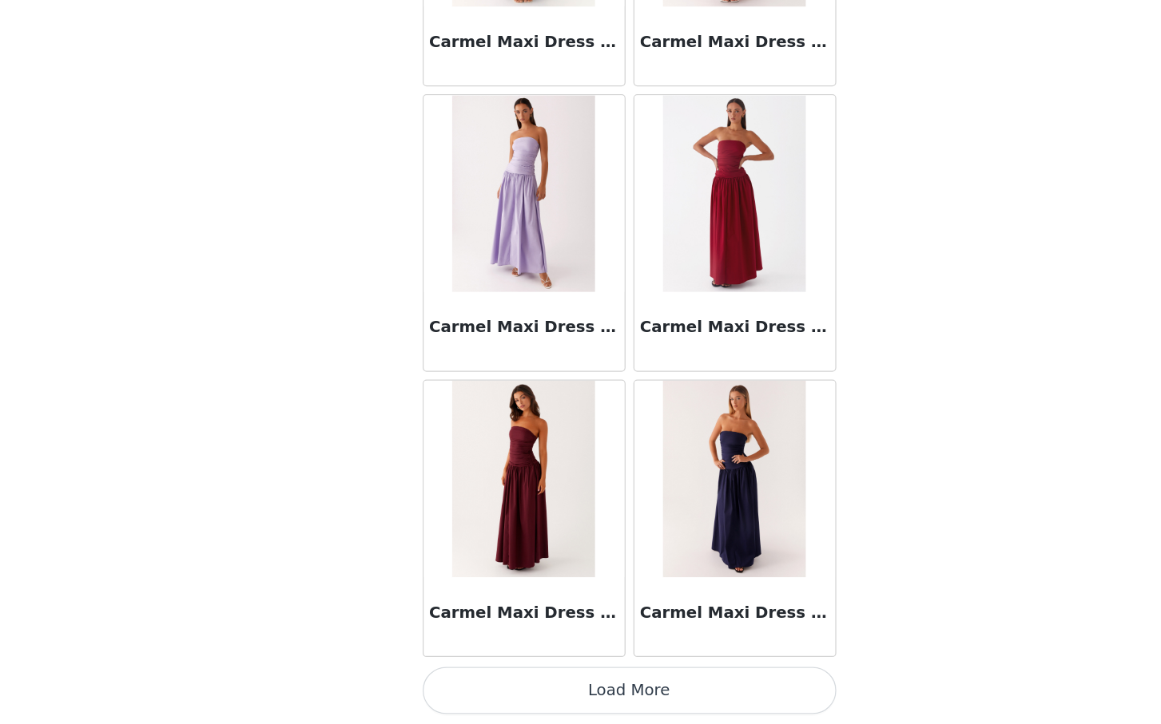
click at [546, 699] on button "Load More" at bounding box center [580, 697] width 335 height 38
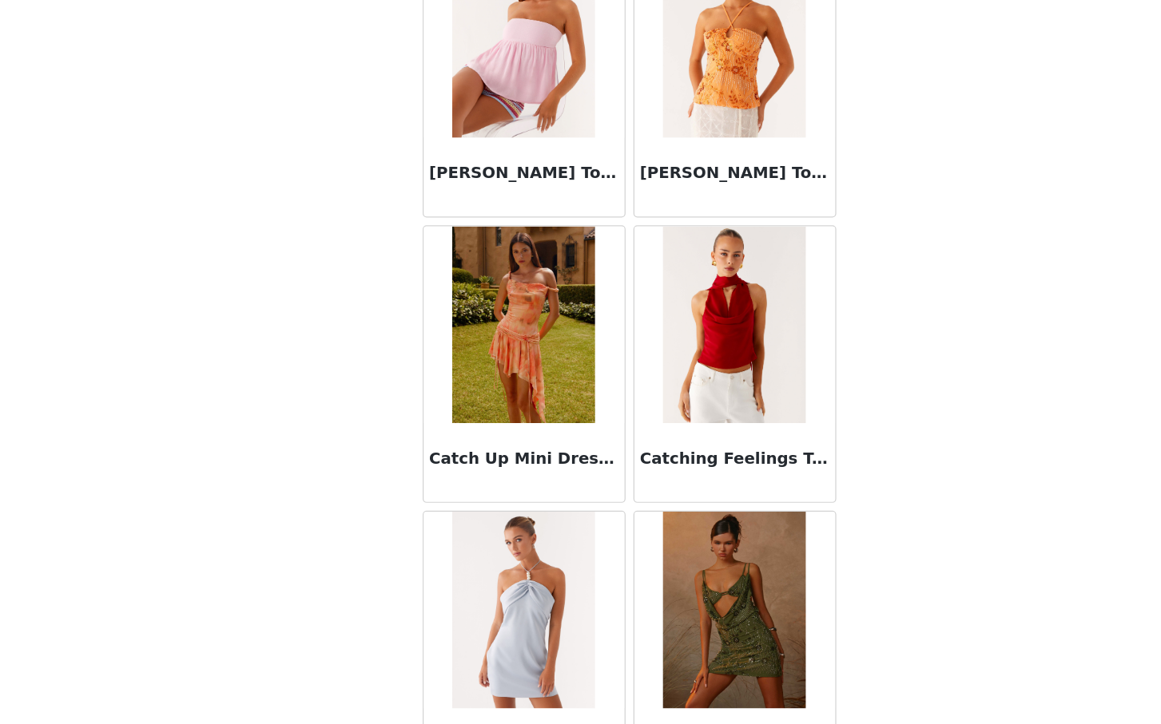
scroll to position [20250, 0]
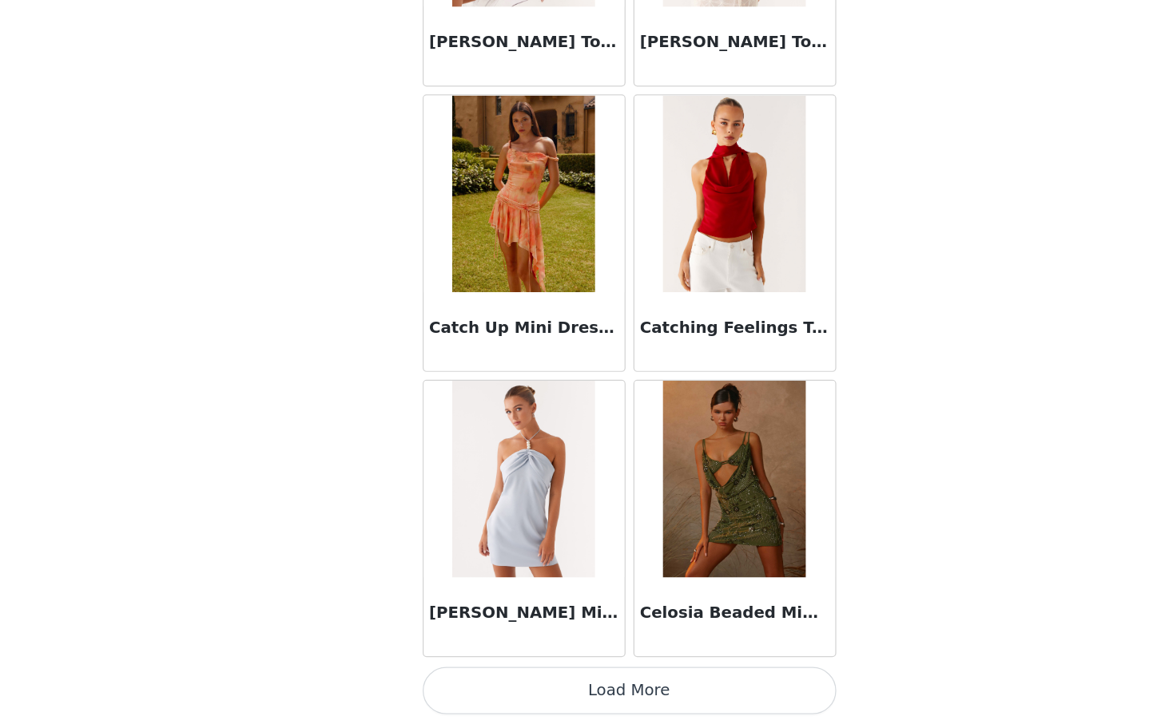
click at [649, 701] on button "Load More" at bounding box center [580, 697] width 335 height 38
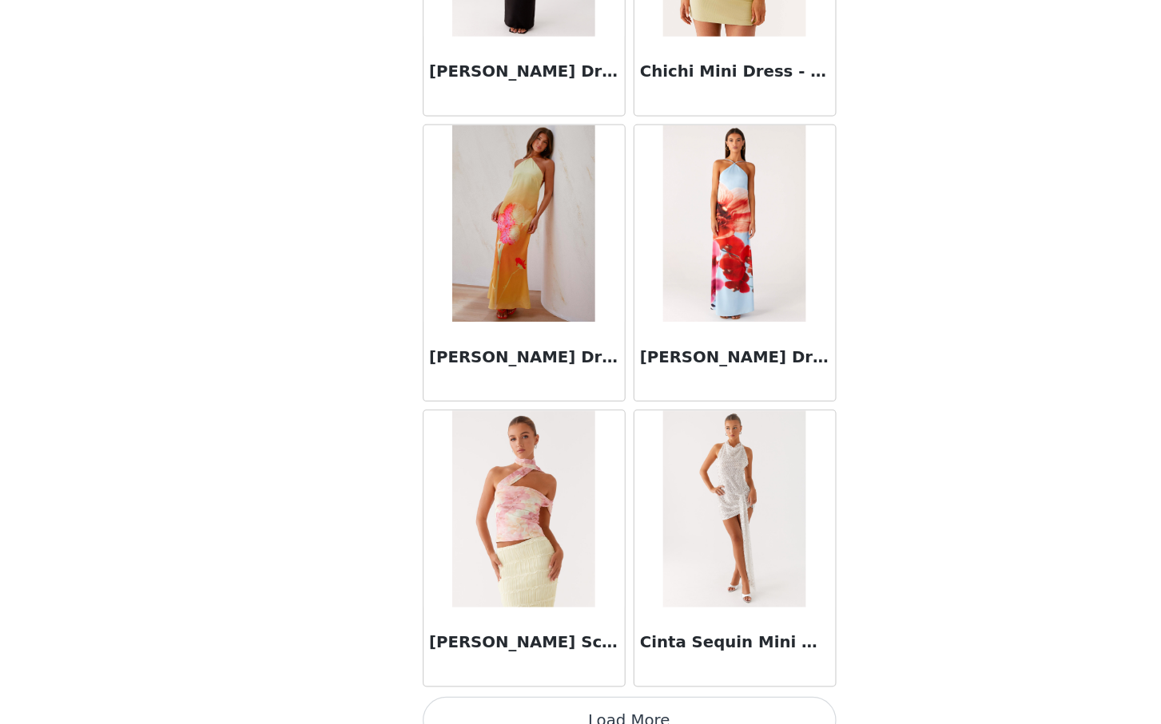
scroll to position [22566, 0]
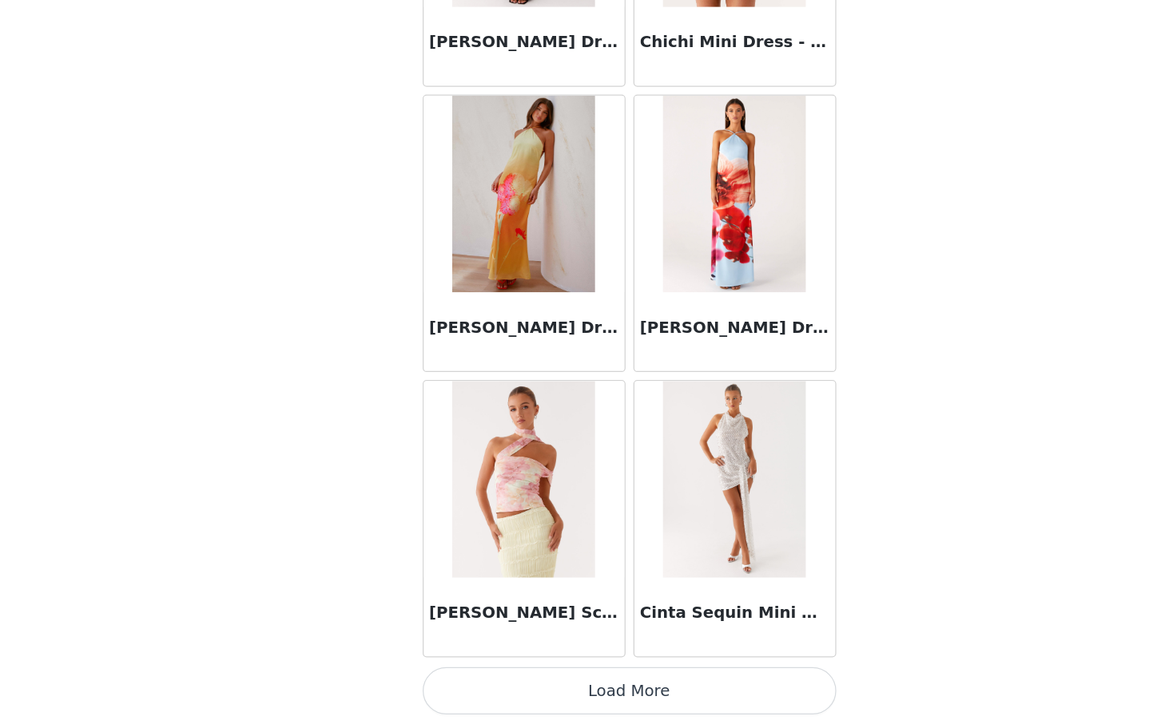
click at [602, 703] on button "Load More" at bounding box center [580, 697] width 335 height 38
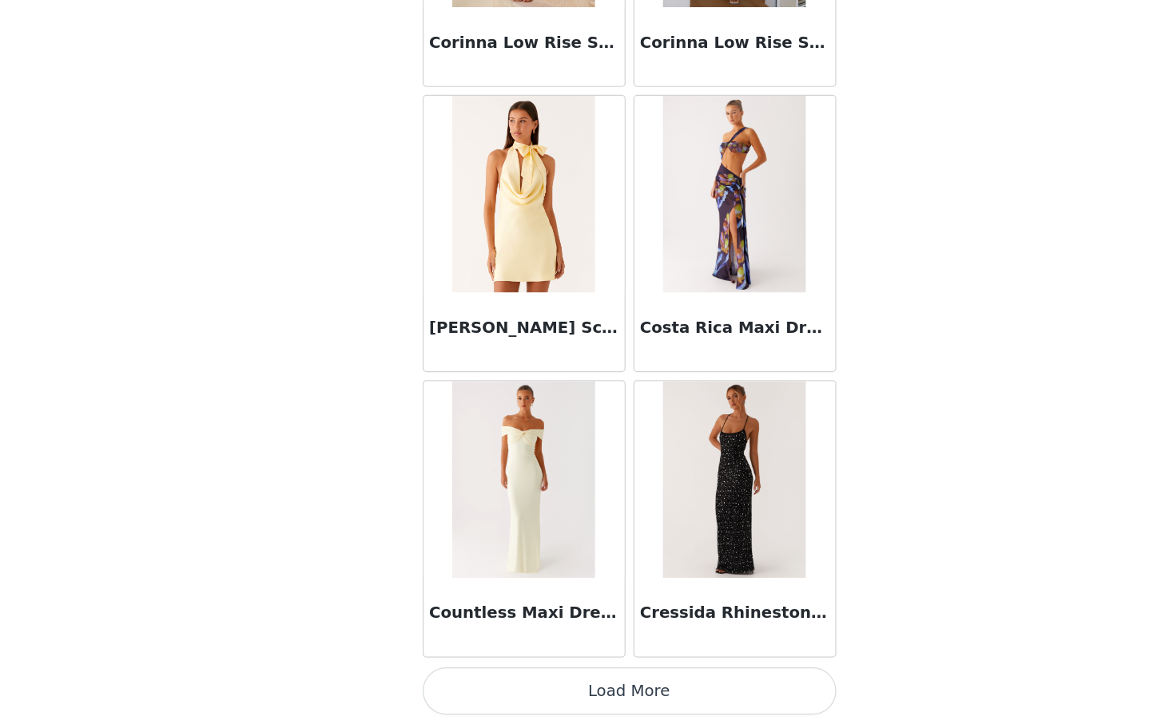
click at [621, 700] on button "Load More" at bounding box center [580, 697] width 335 height 38
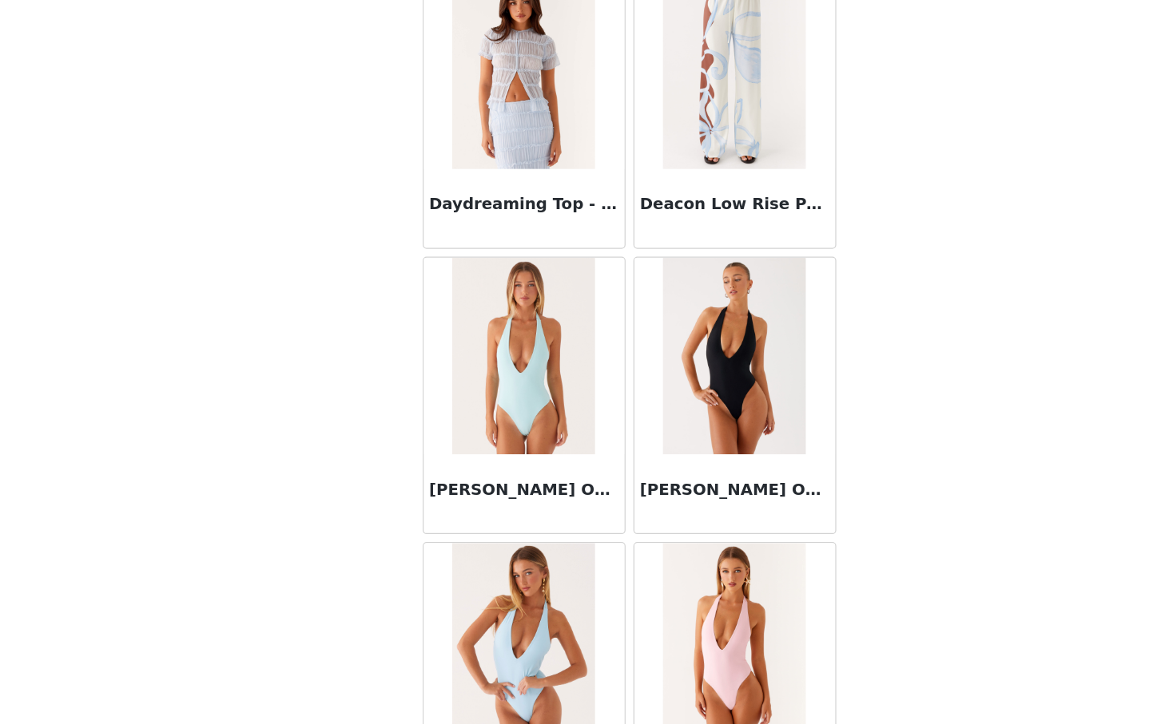
scroll to position [27198, 0]
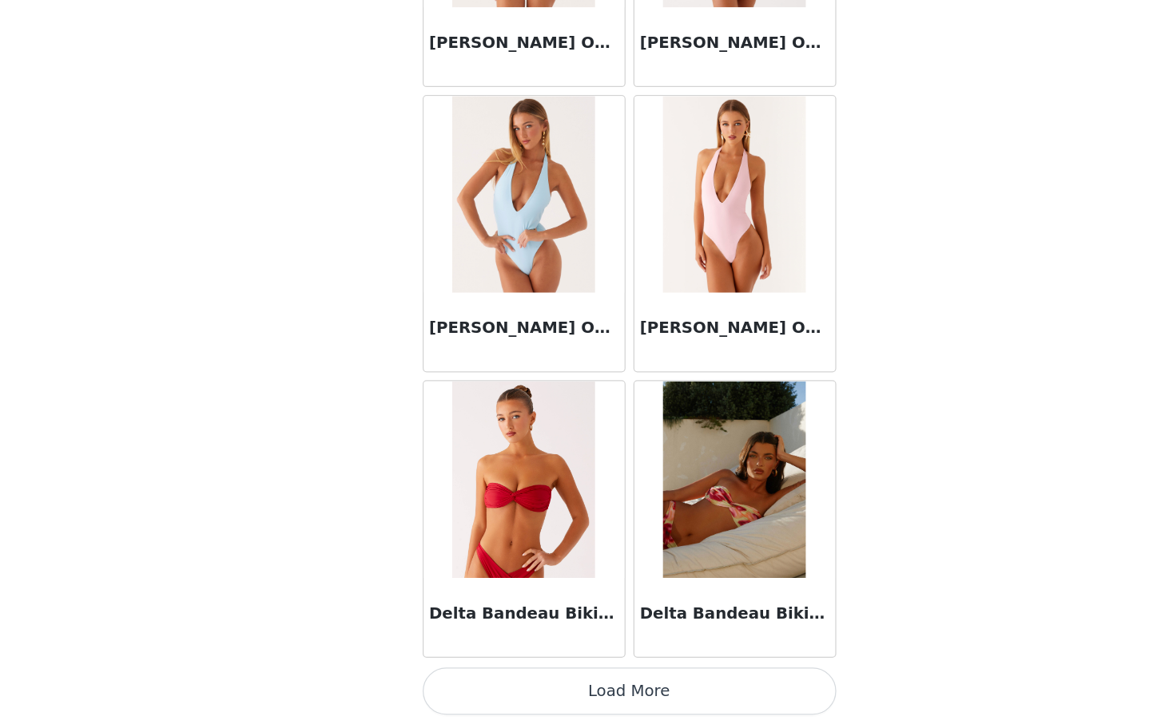
click at [598, 684] on button "Load More" at bounding box center [580, 697] width 335 height 38
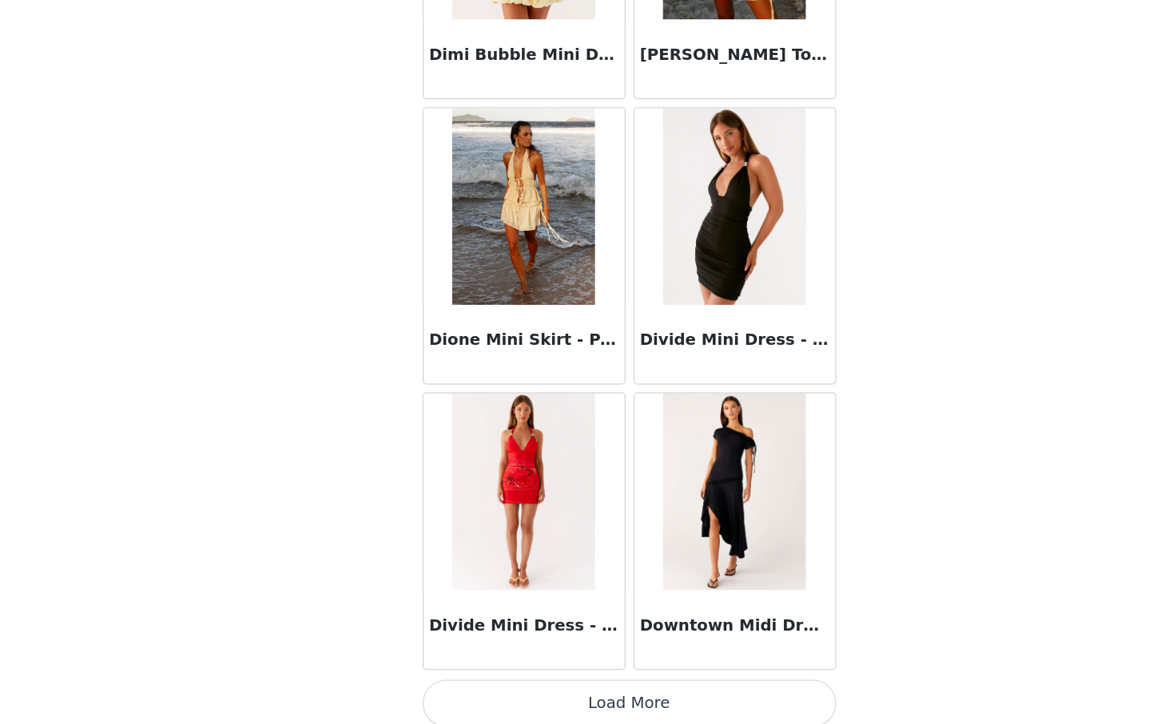
scroll to position [29515, 0]
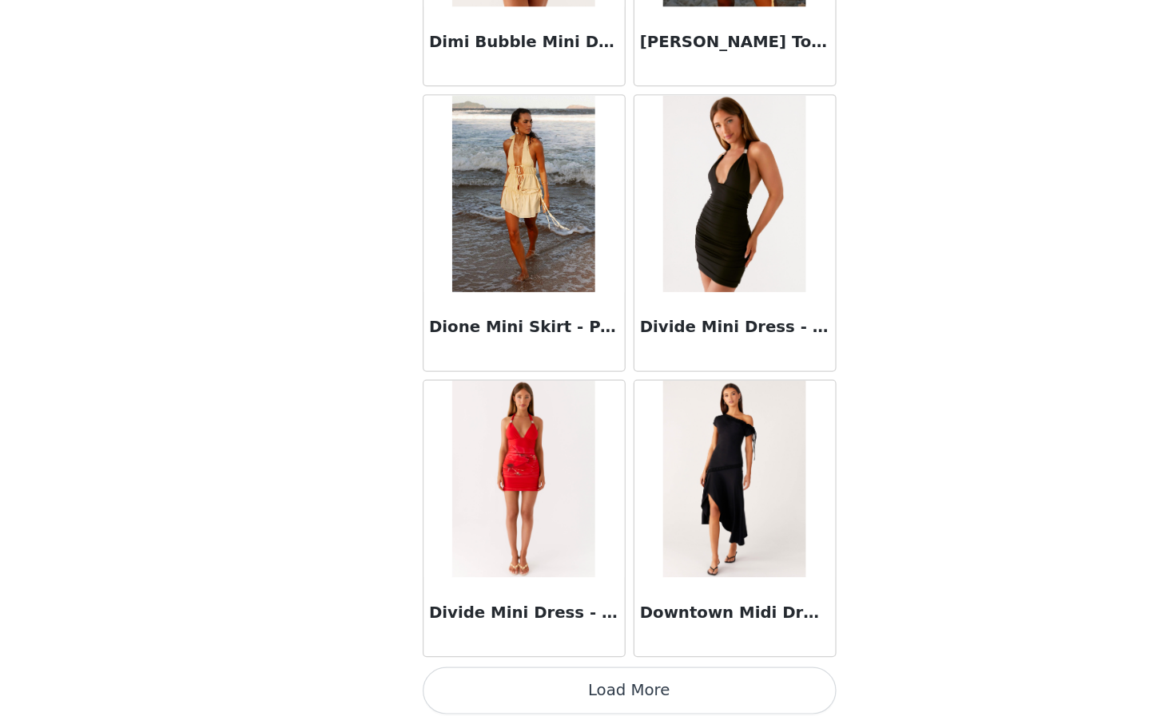
click at [573, 697] on button "Load More" at bounding box center [580, 697] width 335 height 38
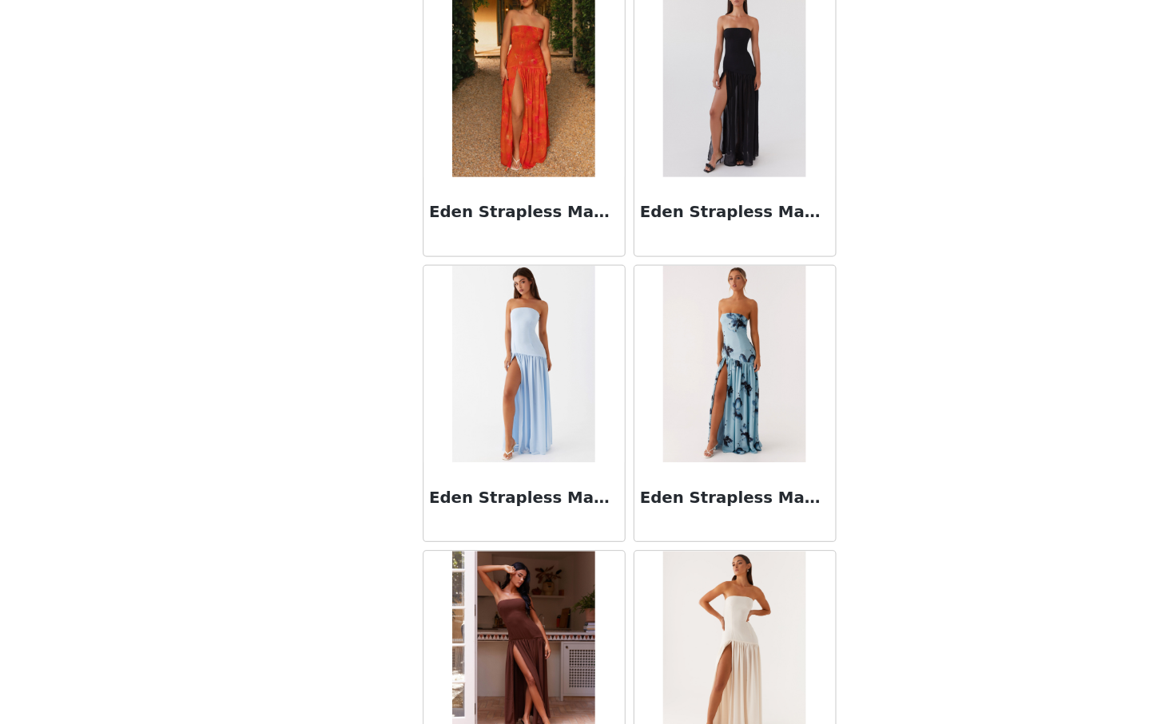
scroll to position [31831, 0]
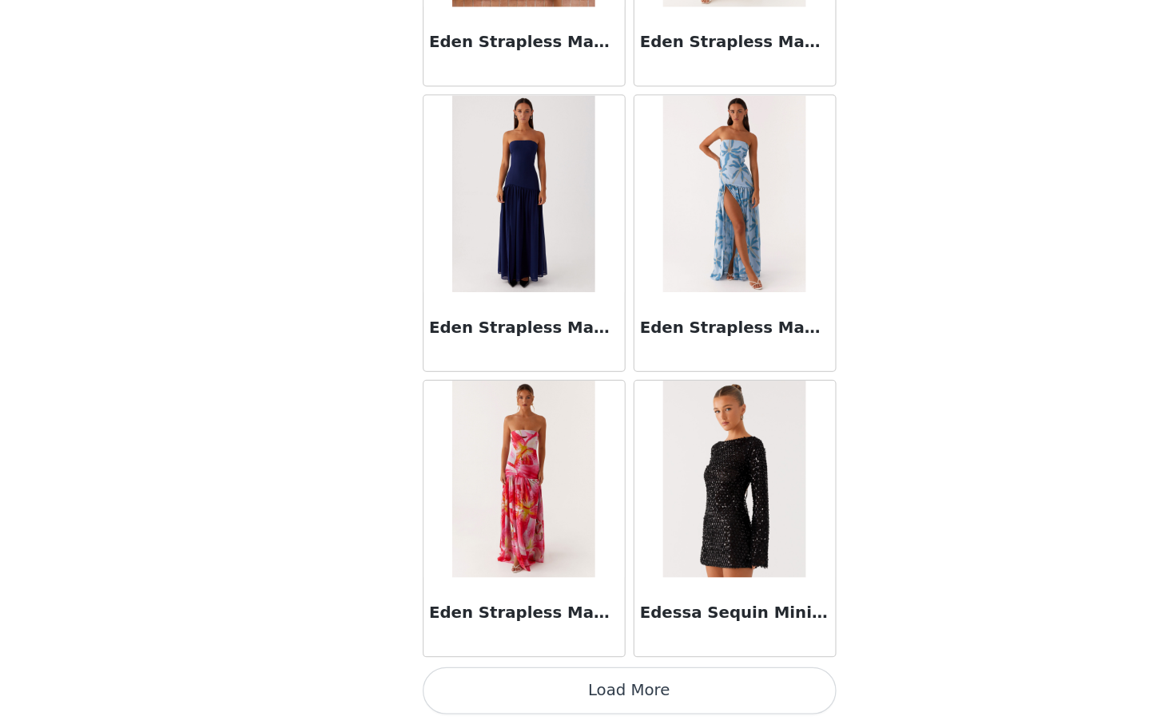
click at [603, 702] on button "Load More" at bounding box center [580, 697] width 335 height 38
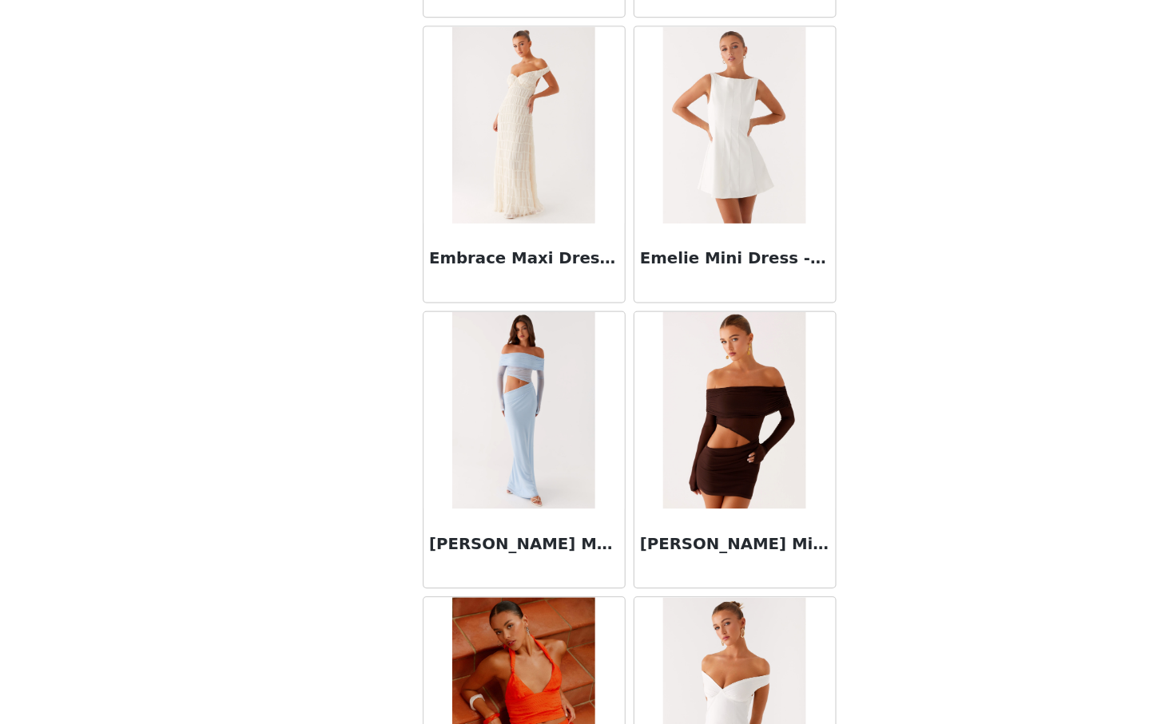
scroll to position [34147, 0]
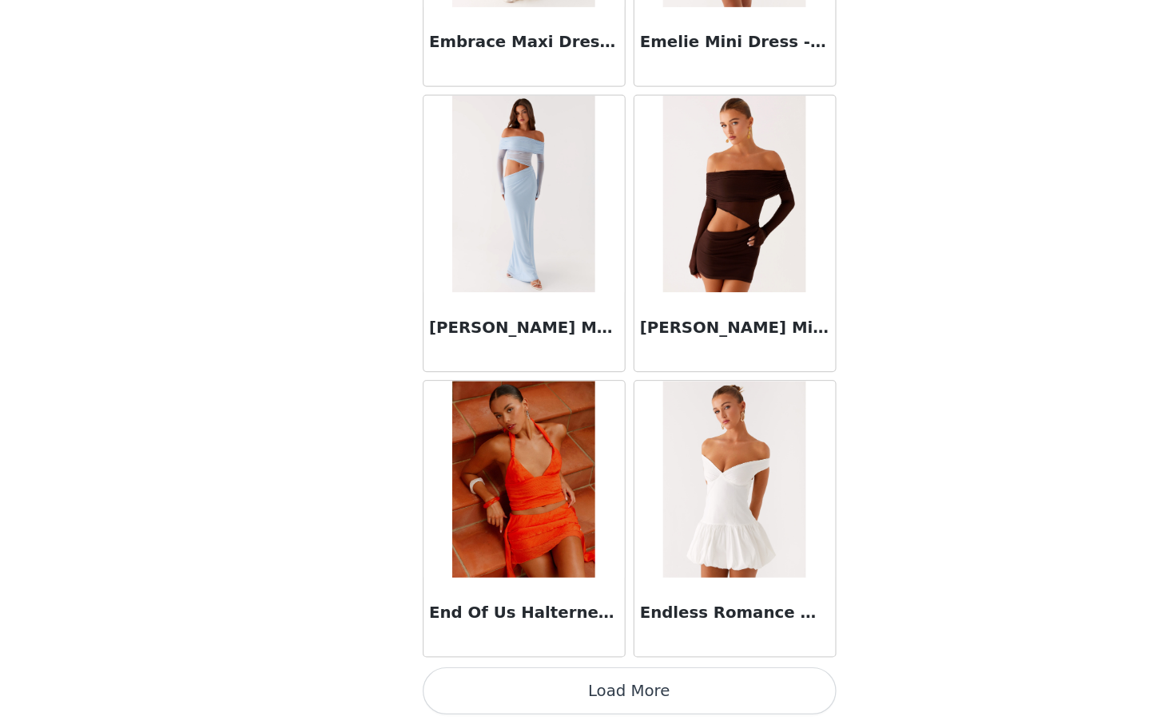
click at [574, 701] on button "Load More" at bounding box center [580, 697] width 335 height 38
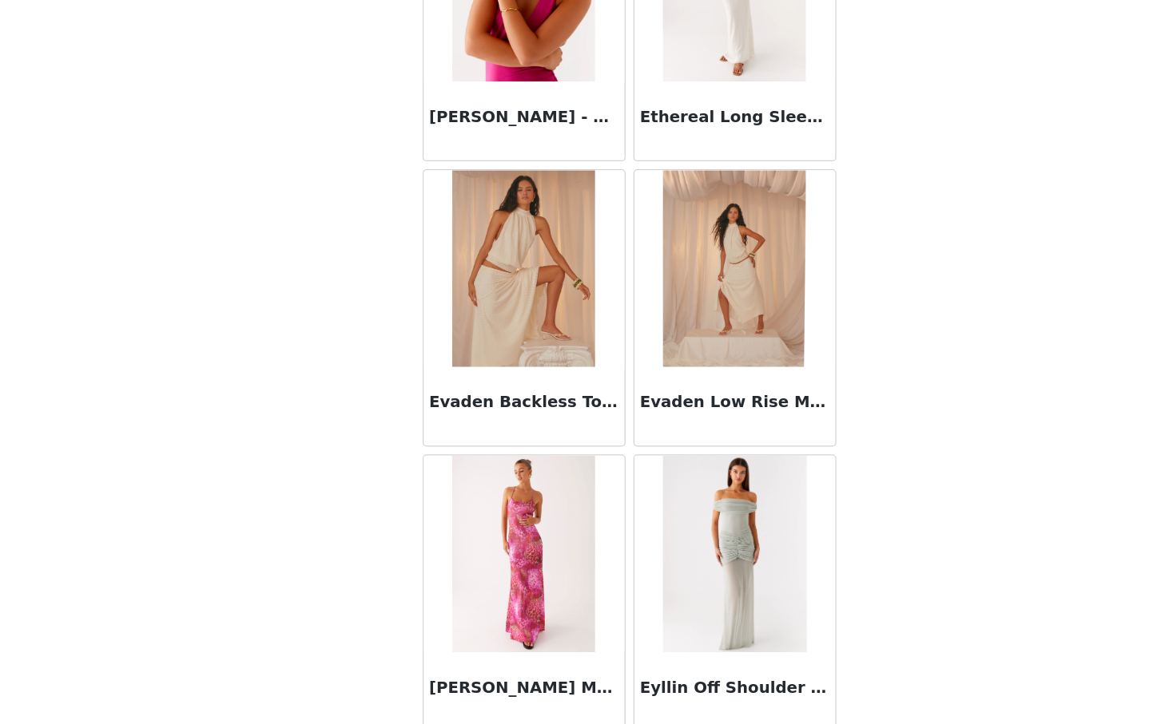
scroll to position [36464, 0]
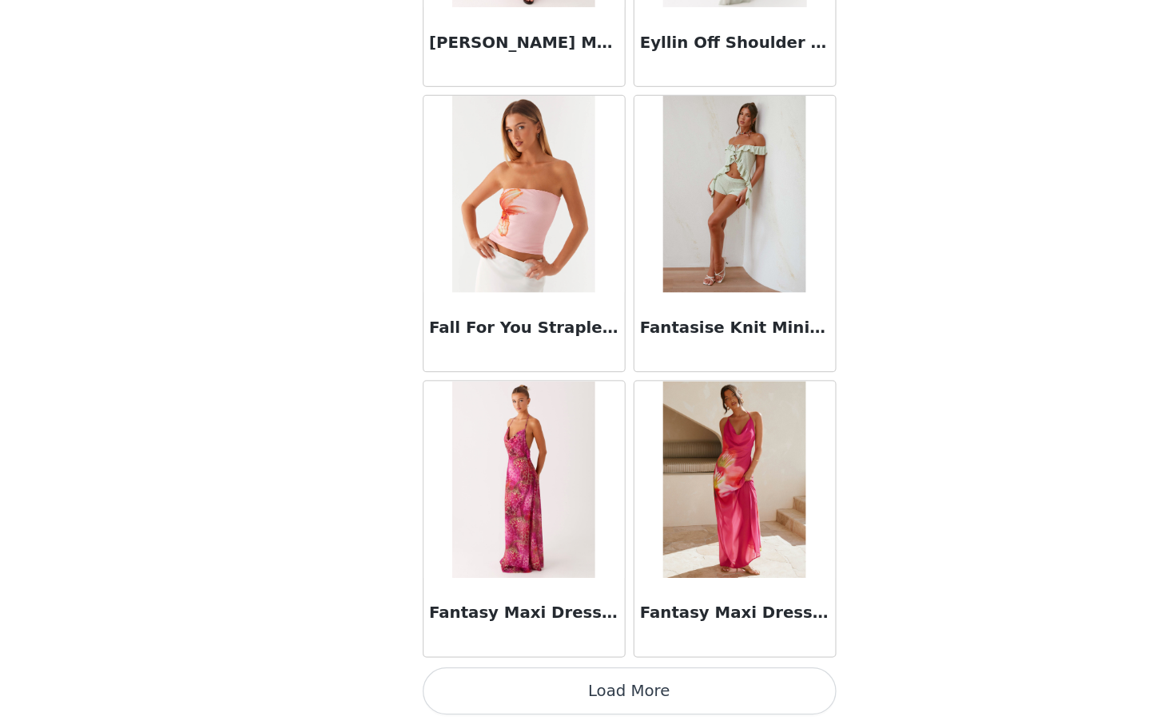
click at [579, 704] on button "Load More" at bounding box center [580, 697] width 335 height 38
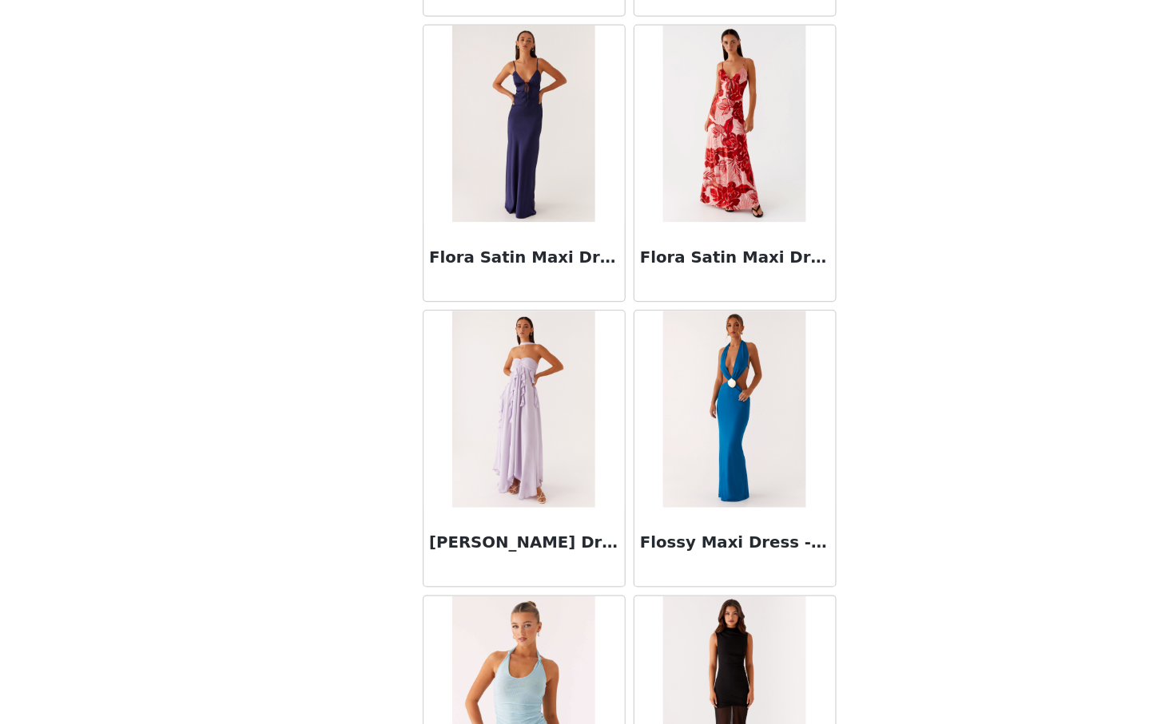
scroll to position [38780, 0]
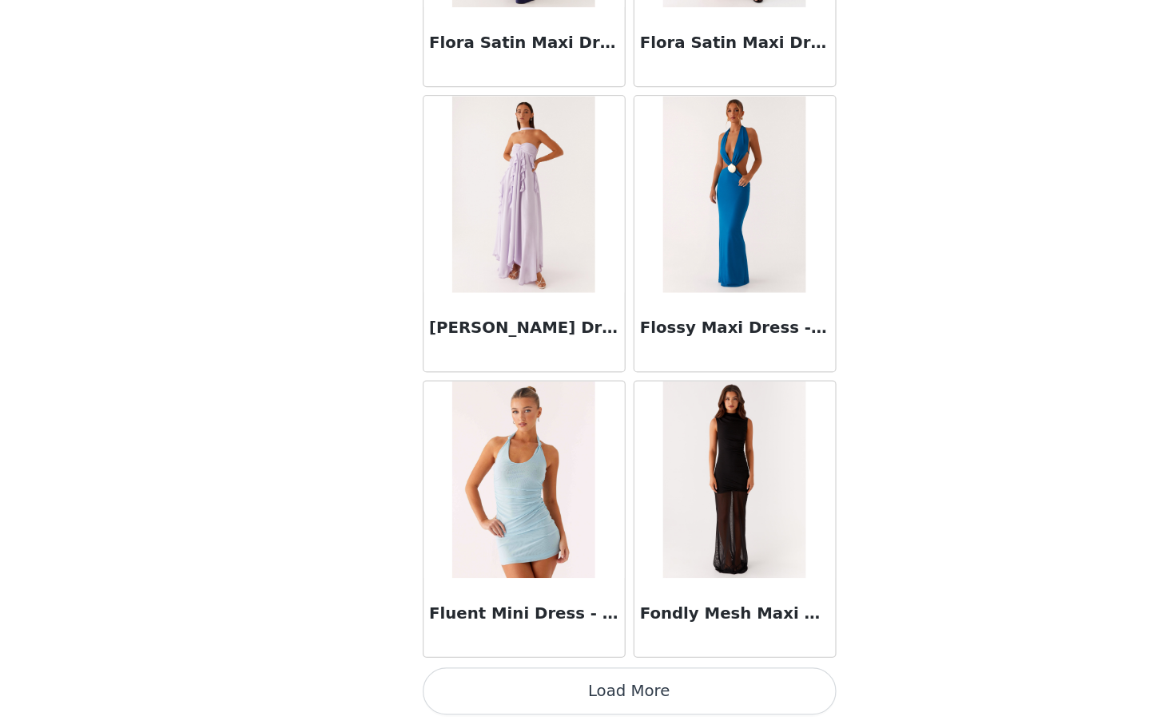
click at [595, 698] on button "Load More" at bounding box center [580, 697] width 335 height 38
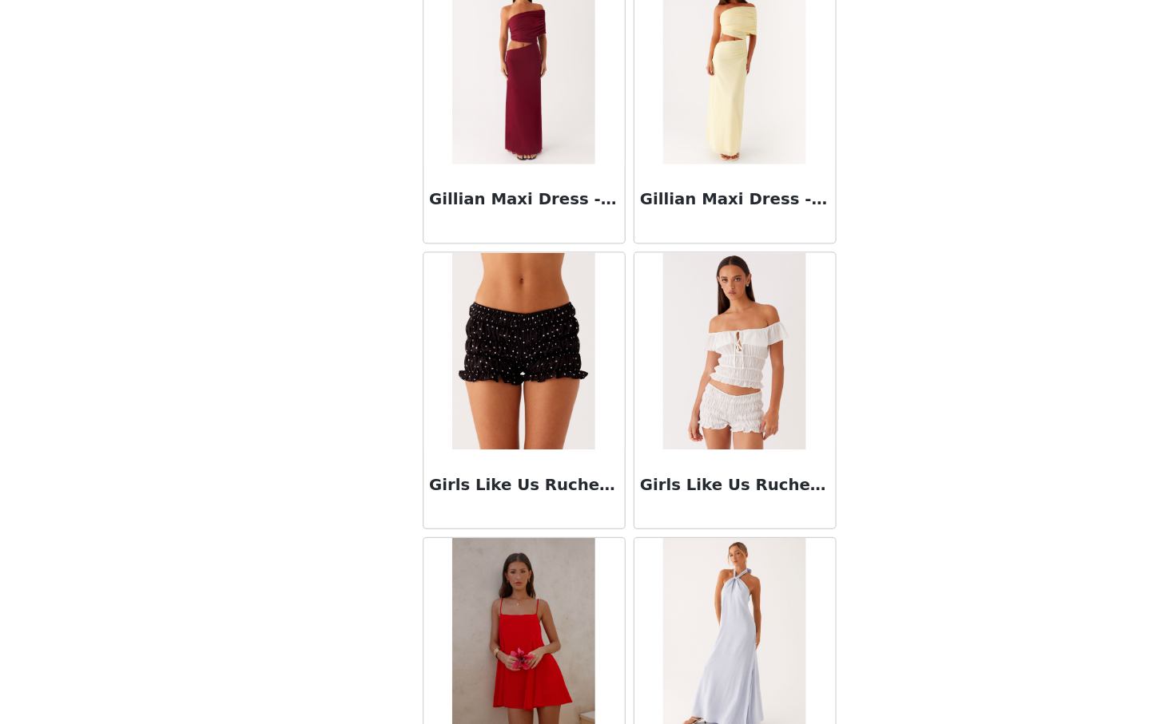
scroll to position [41096, 0]
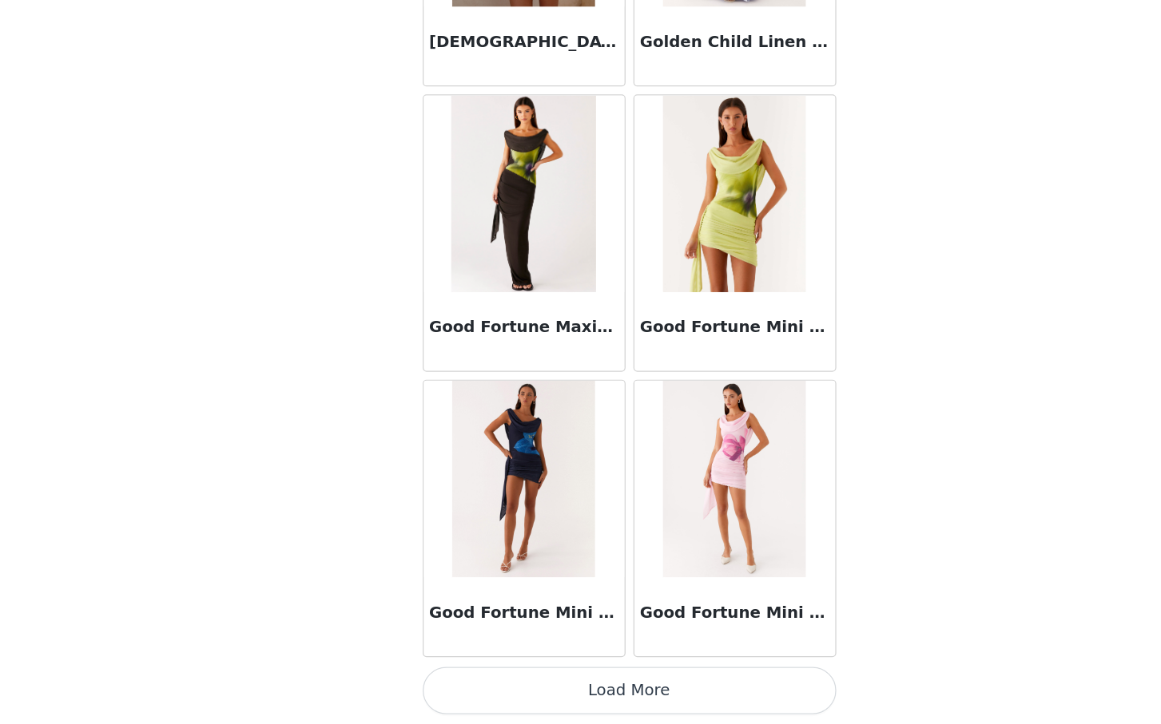
click at [585, 703] on button "Load More" at bounding box center [580, 697] width 335 height 38
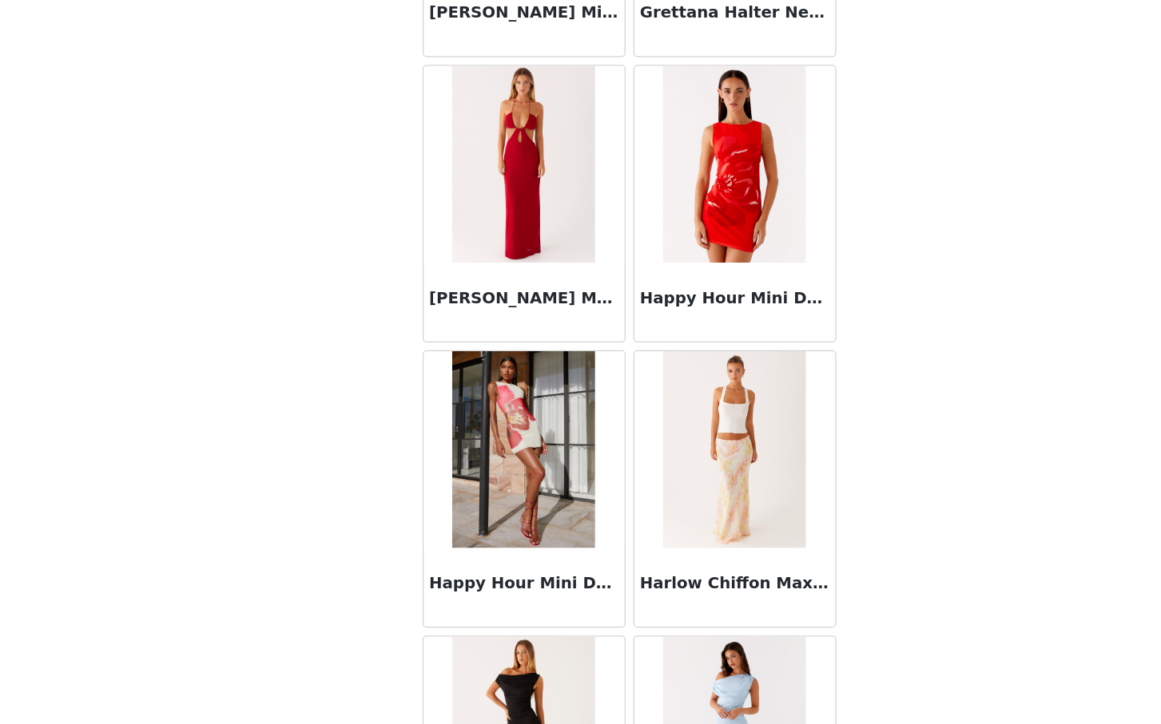
scroll to position [43412, 0]
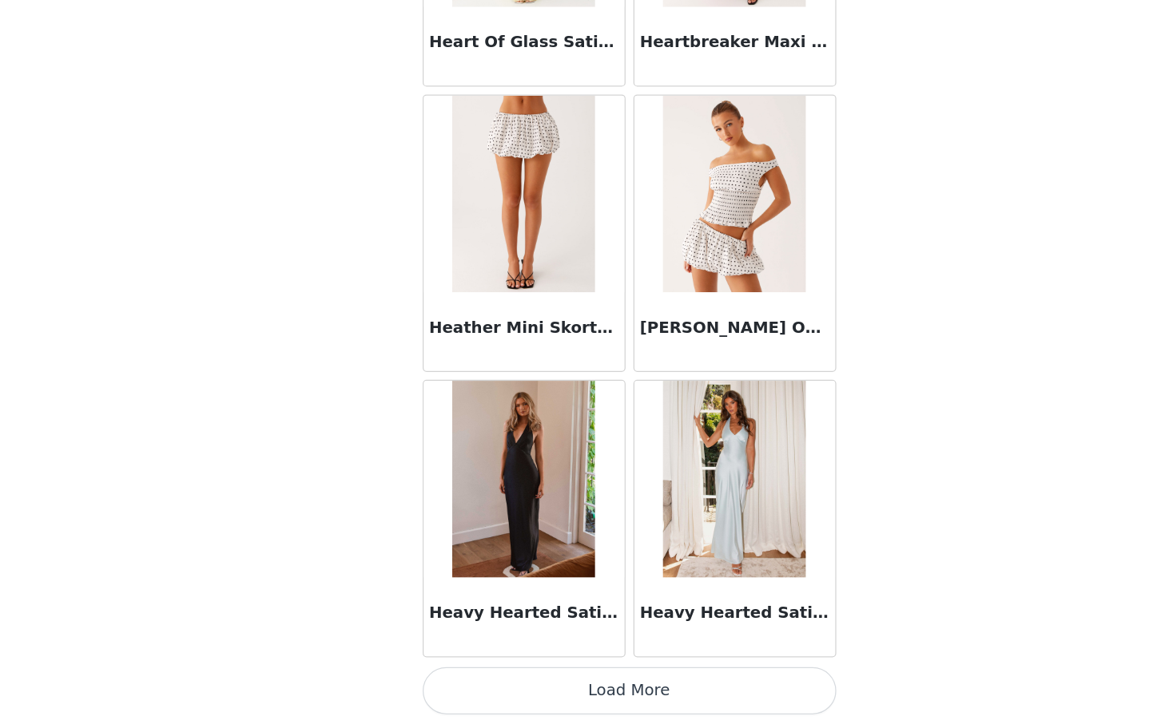
click at [569, 707] on button "Load More" at bounding box center [580, 697] width 335 height 38
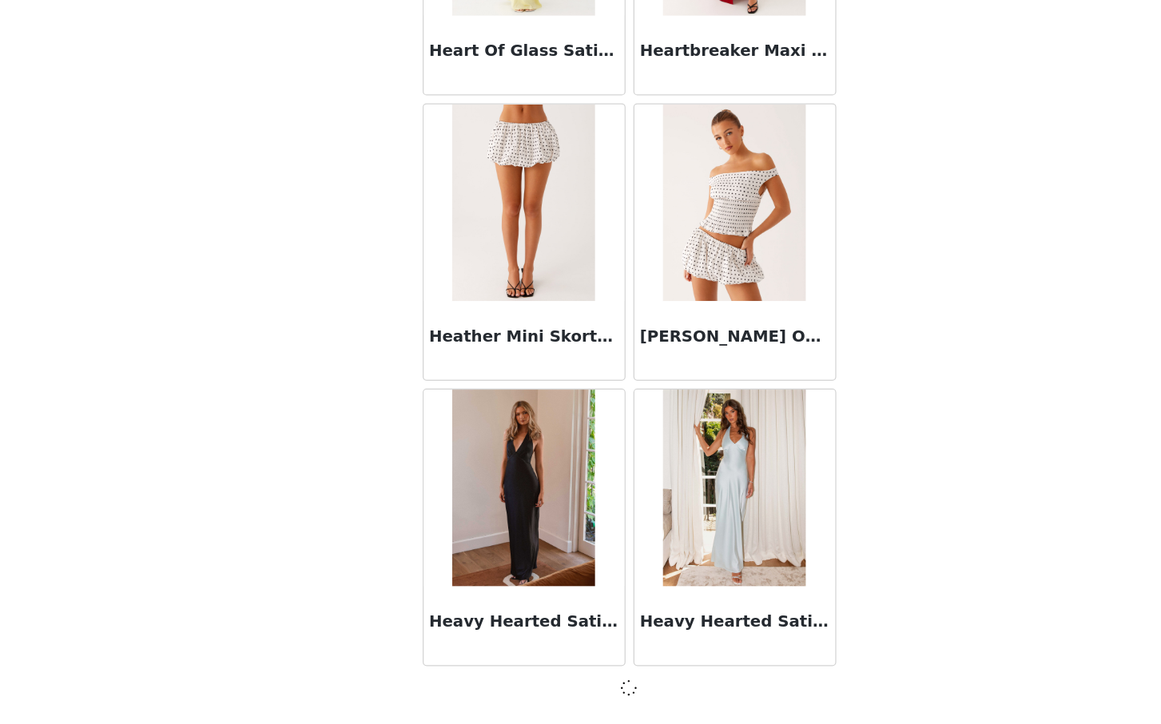
scroll to position [43405, 0]
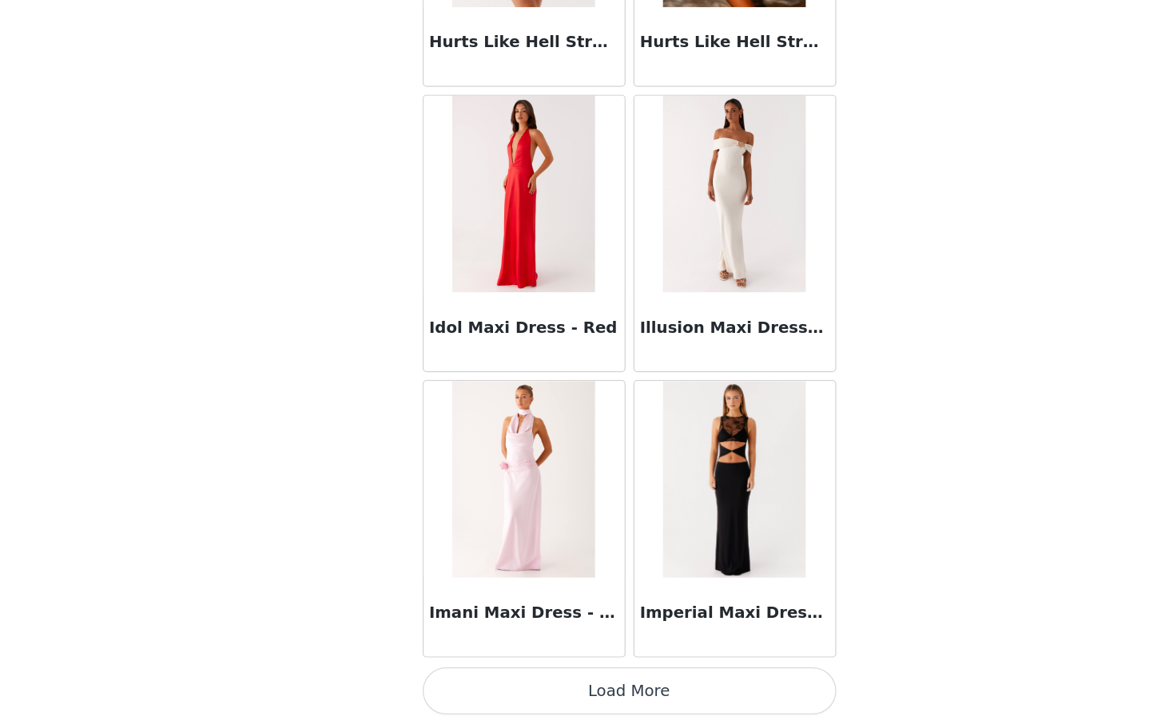
click at [597, 700] on button "Load More" at bounding box center [580, 697] width 335 height 38
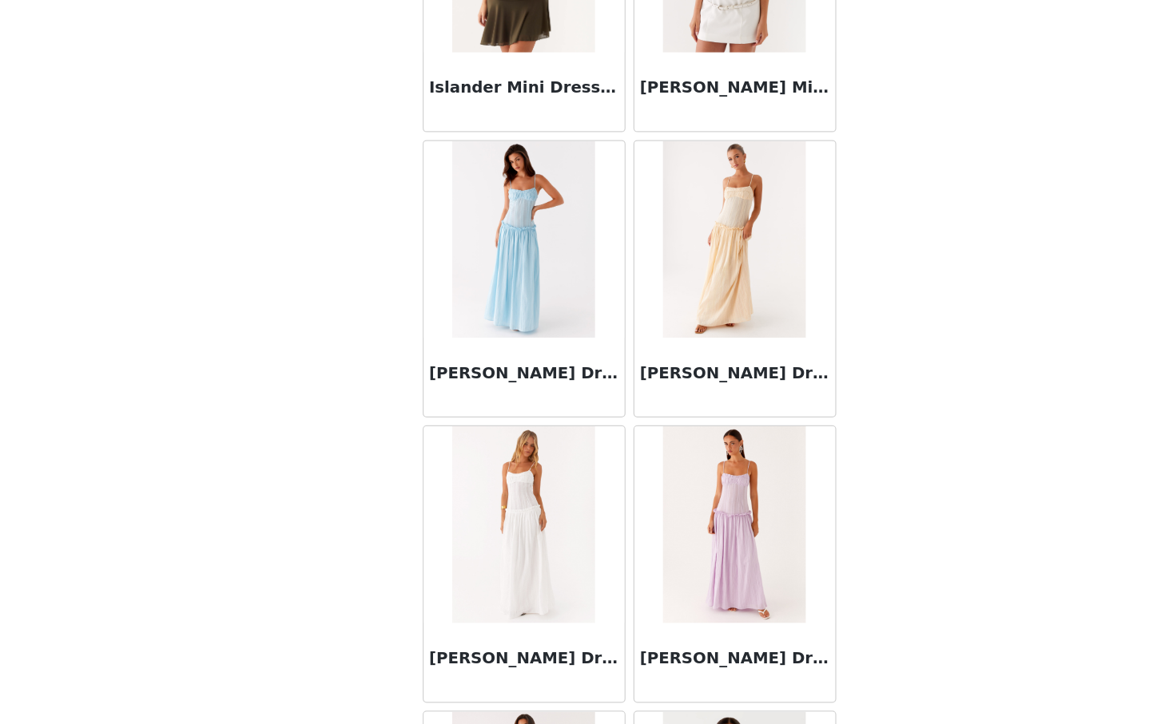
scroll to position [48045, 0]
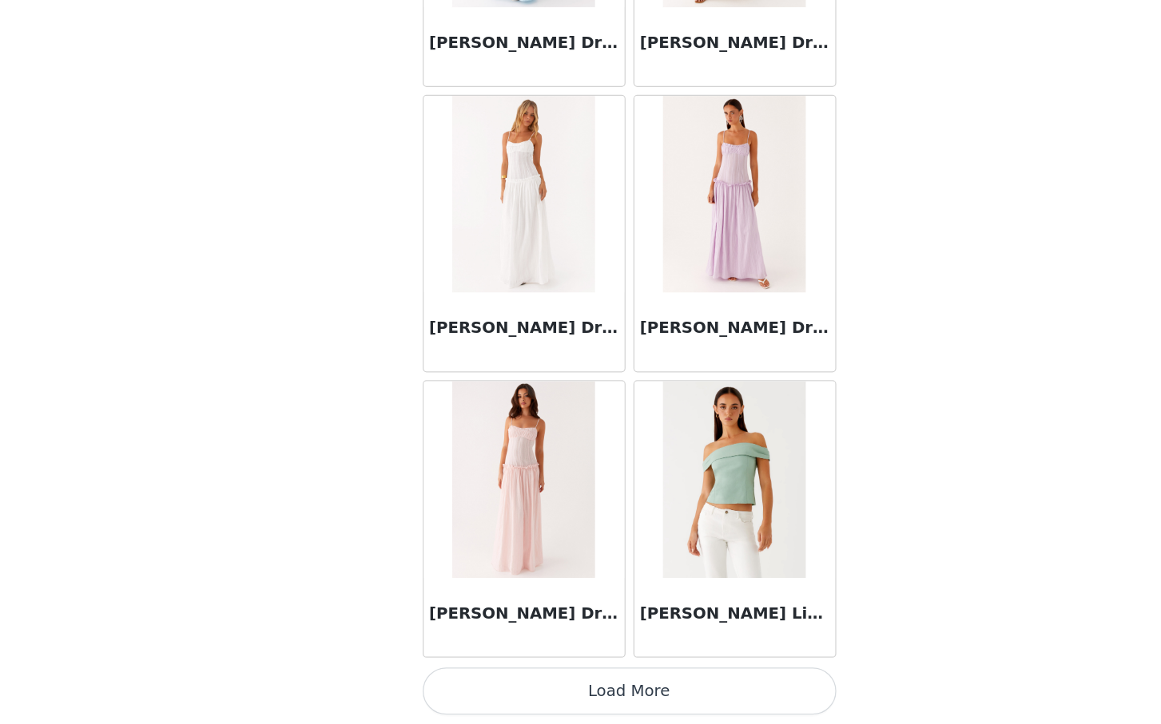
click at [594, 691] on button "Load More" at bounding box center [580, 697] width 335 height 38
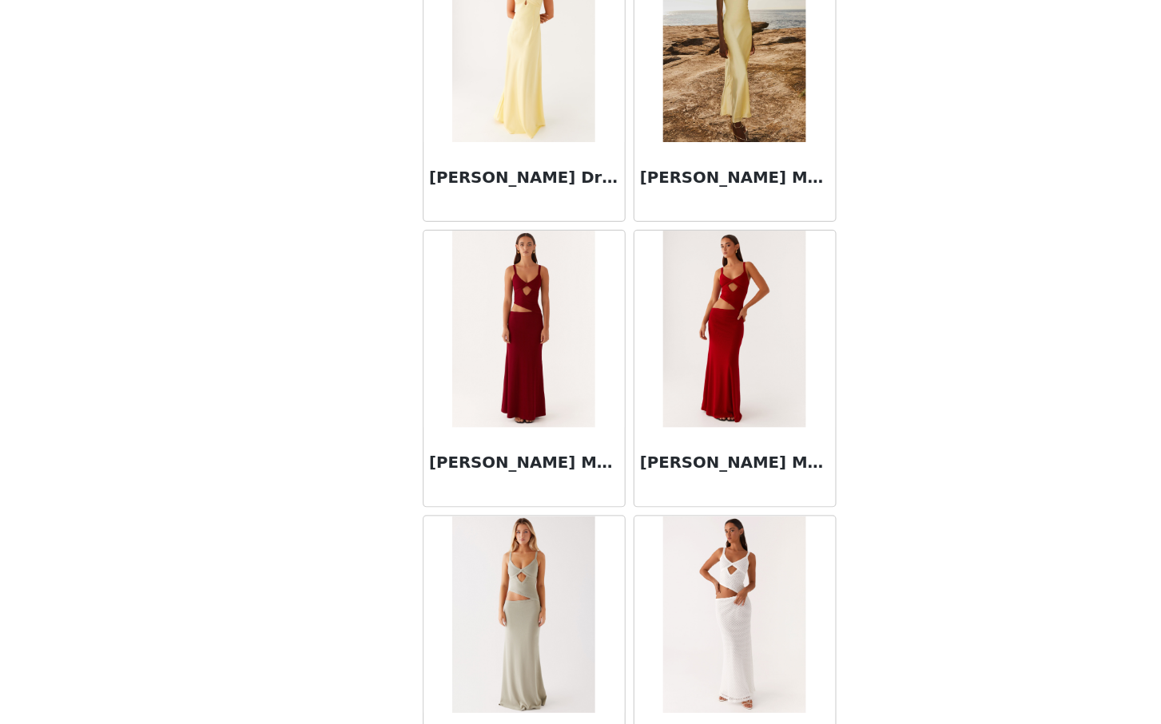
scroll to position [50361, 0]
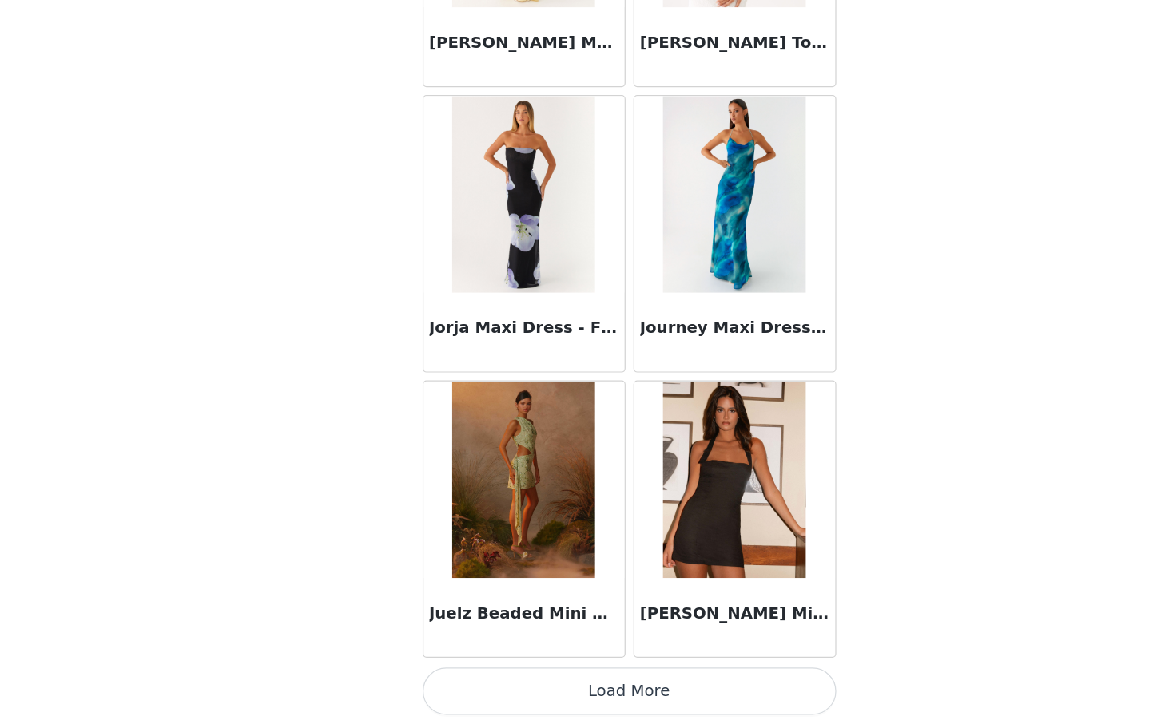
click at [595, 702] on button "Load More" at bounding box center [580, 697] width 335 height 38
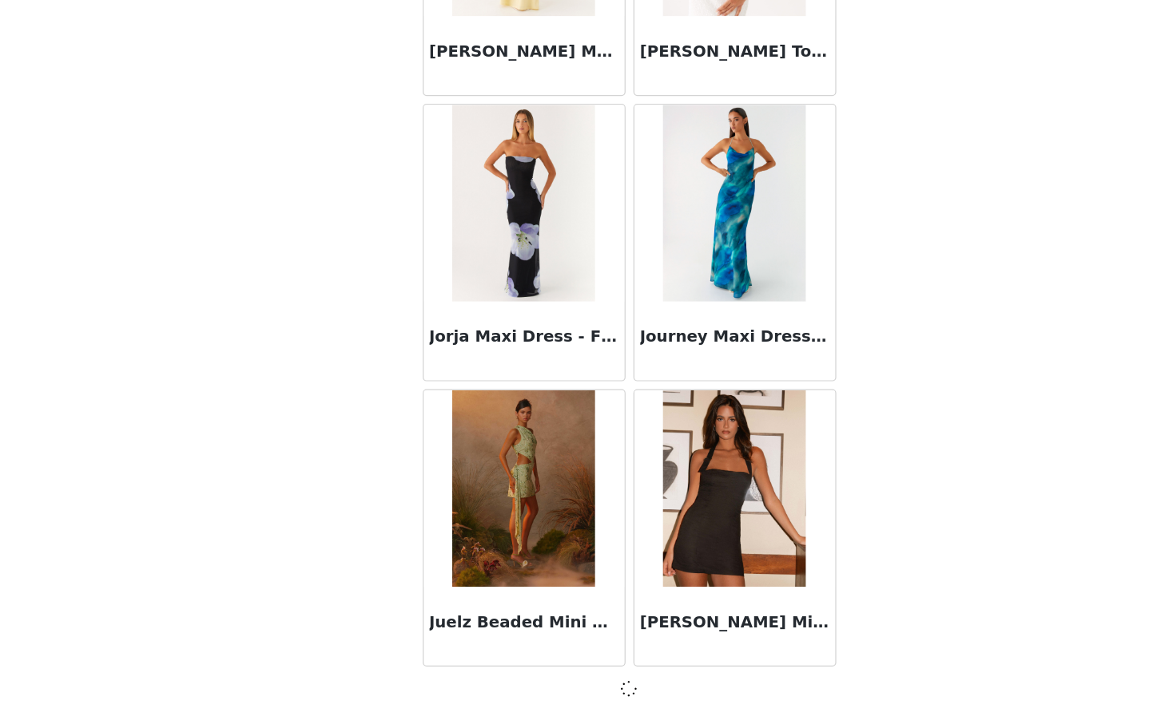
scroll to position [50354, 0]
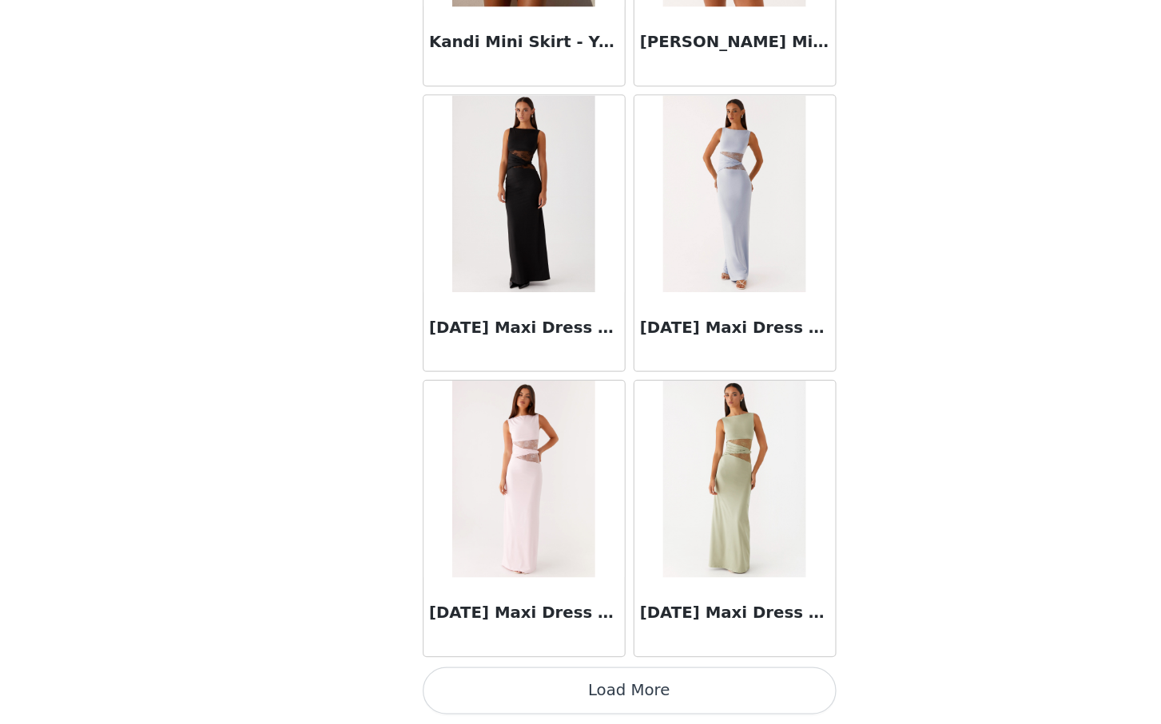
click at [589, 692] on button "Load More" at bounding box center [580, 697] width 335 height 38
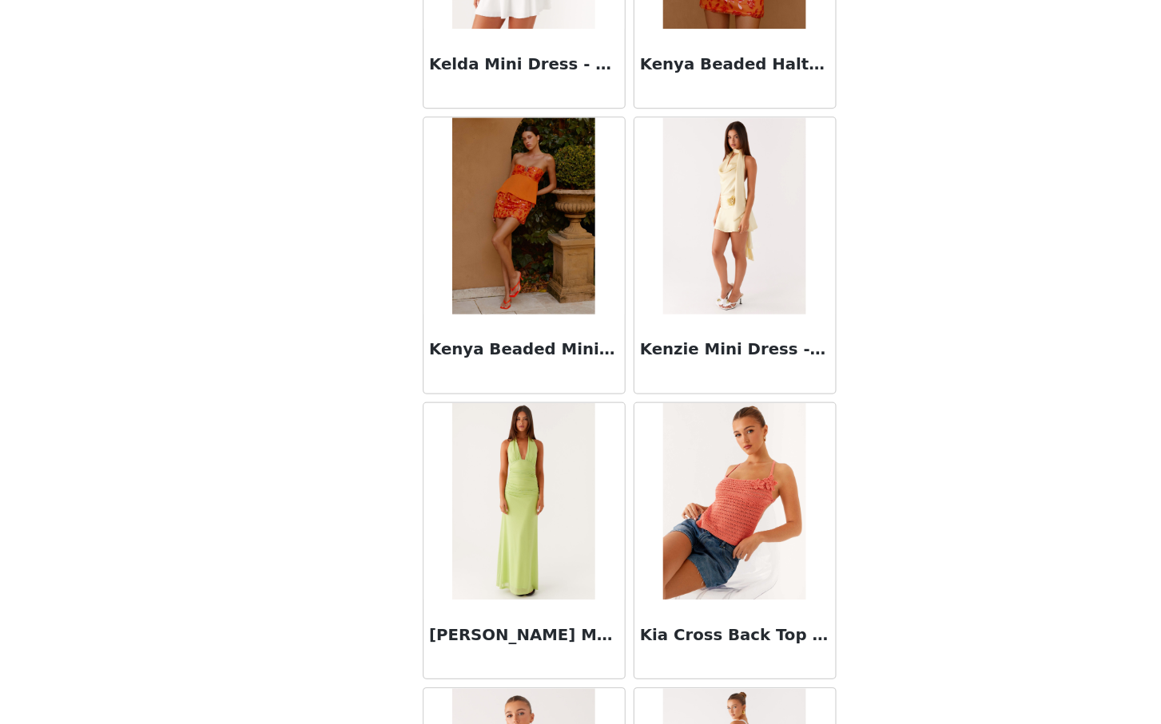
scroll to position [54994, 0]
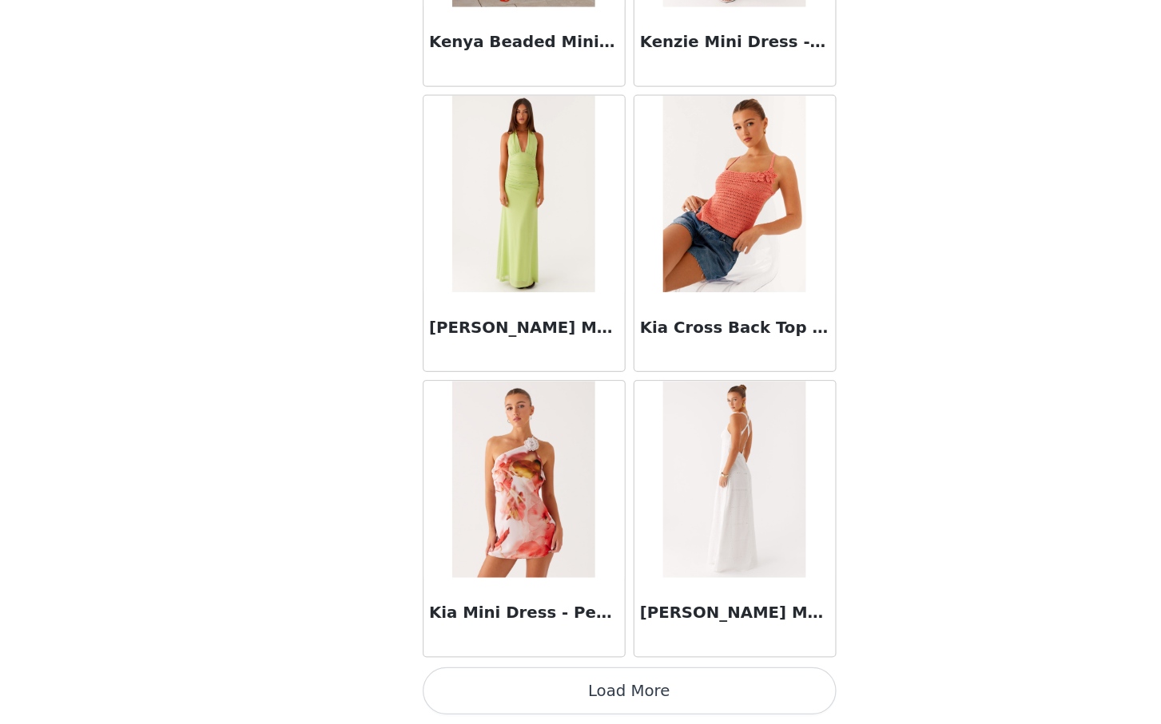
click at [582, 696] on button "Load More" at bounding box center [580, 697] width 335 height 38
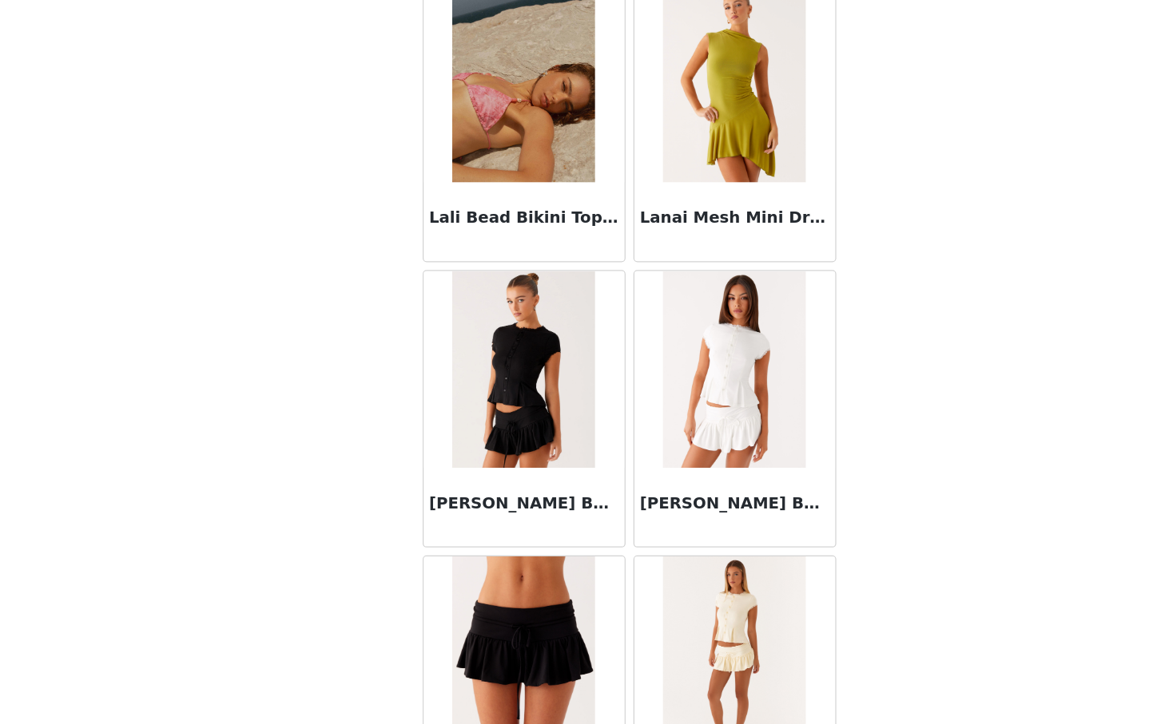
scroll to position [57310, 0]
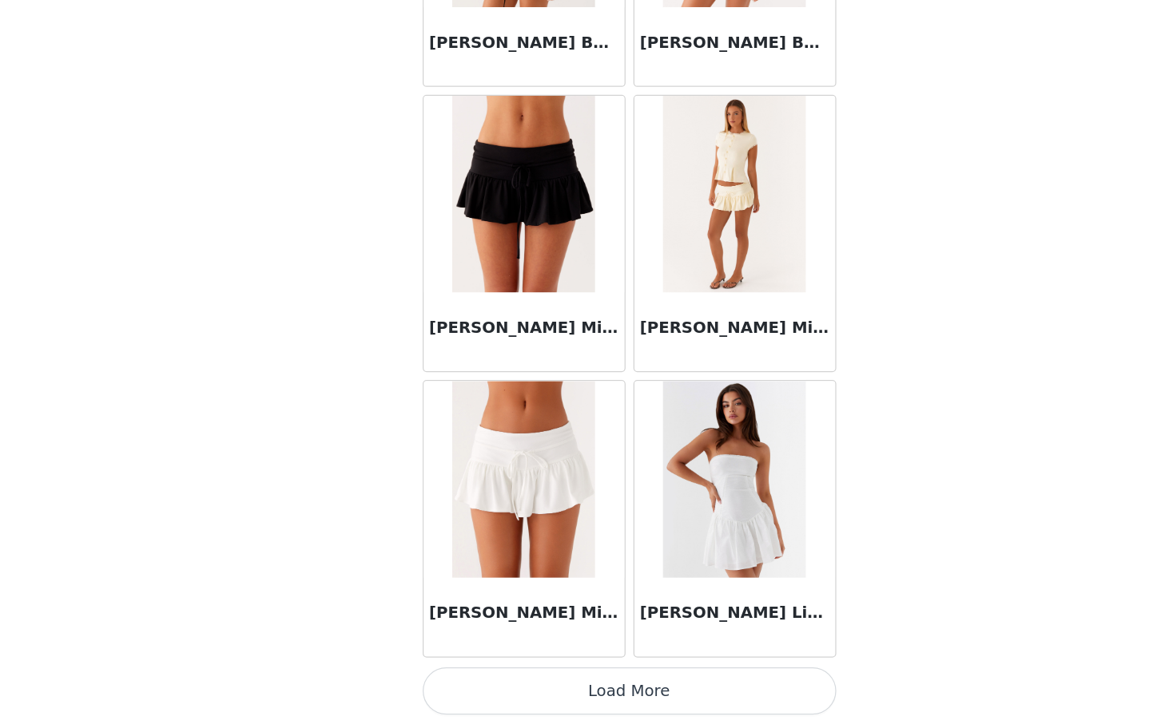
click at [654, 693] on button "Load More" at bounding box center [580, 697] width 335 height 38
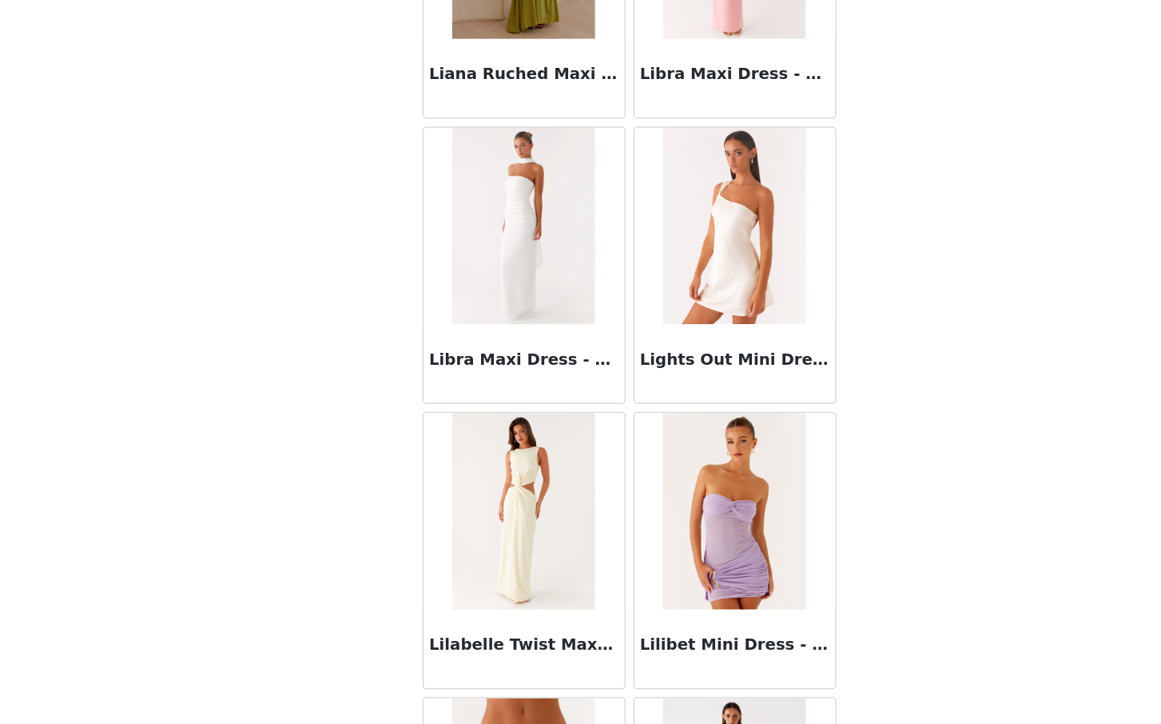
scroll to position [59626, 0]
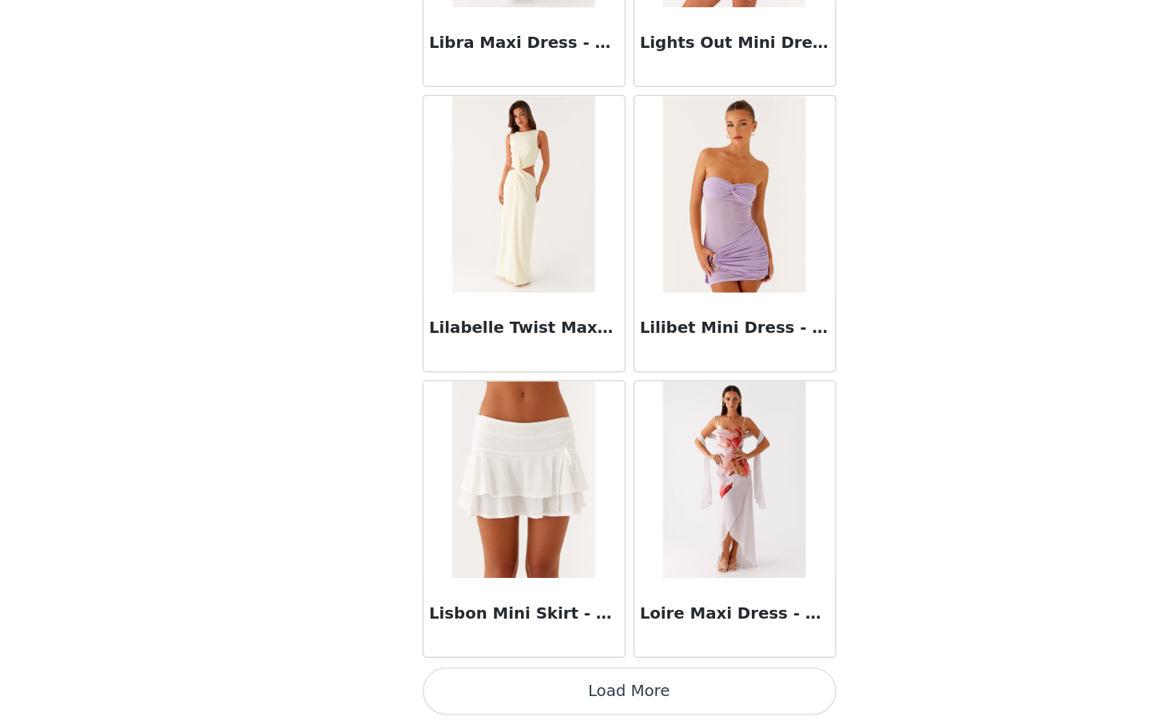
click at [633, 712] on button "Load More" at bounding box center [580, 697] width 335 height 38
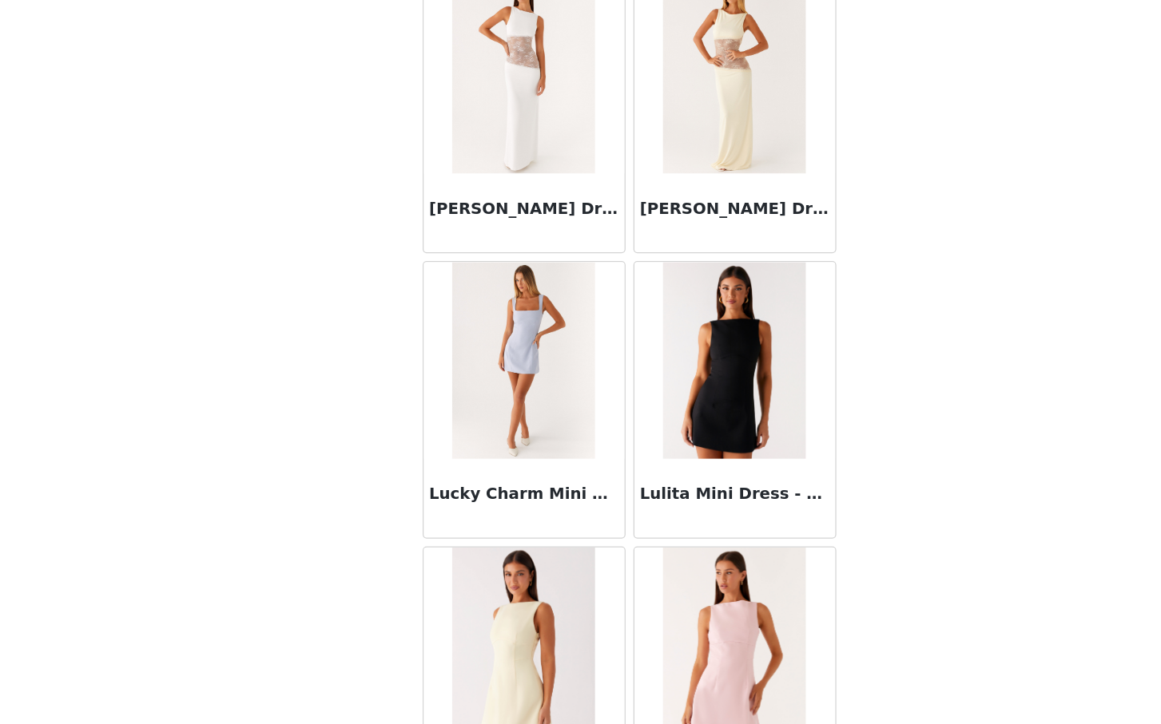
scroll to position [61942, 0]
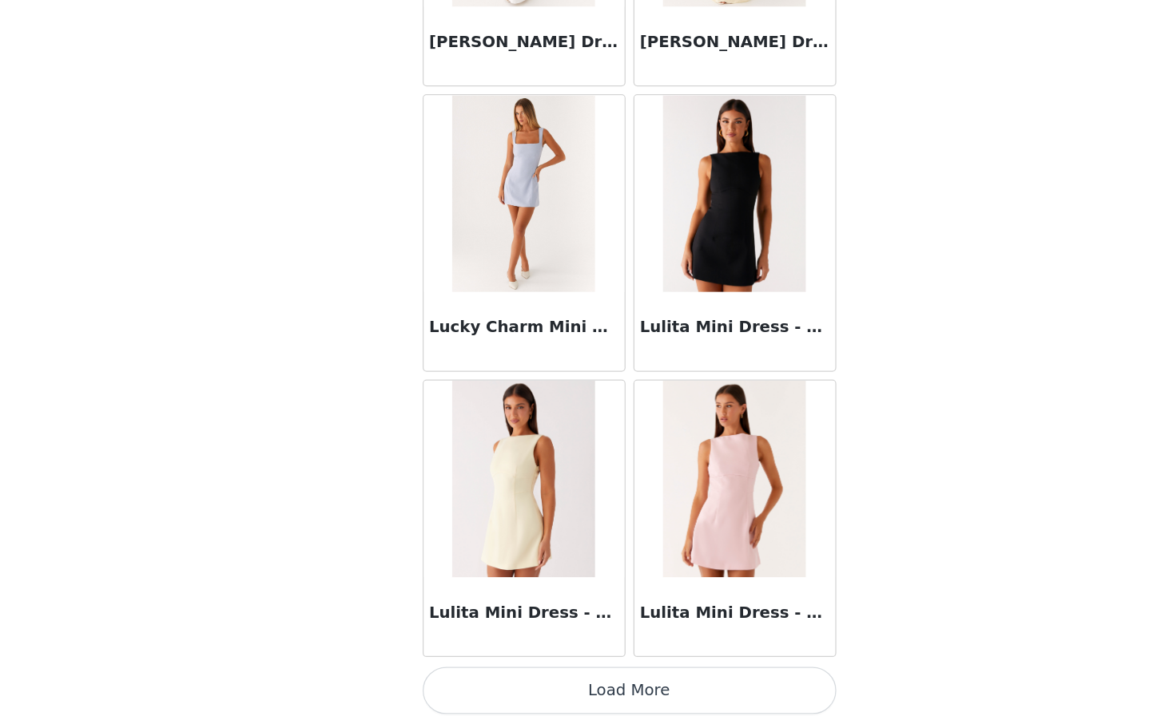
click at [688, 685] on button "Load More" at bounding box center [580, 697] width 335 height 38
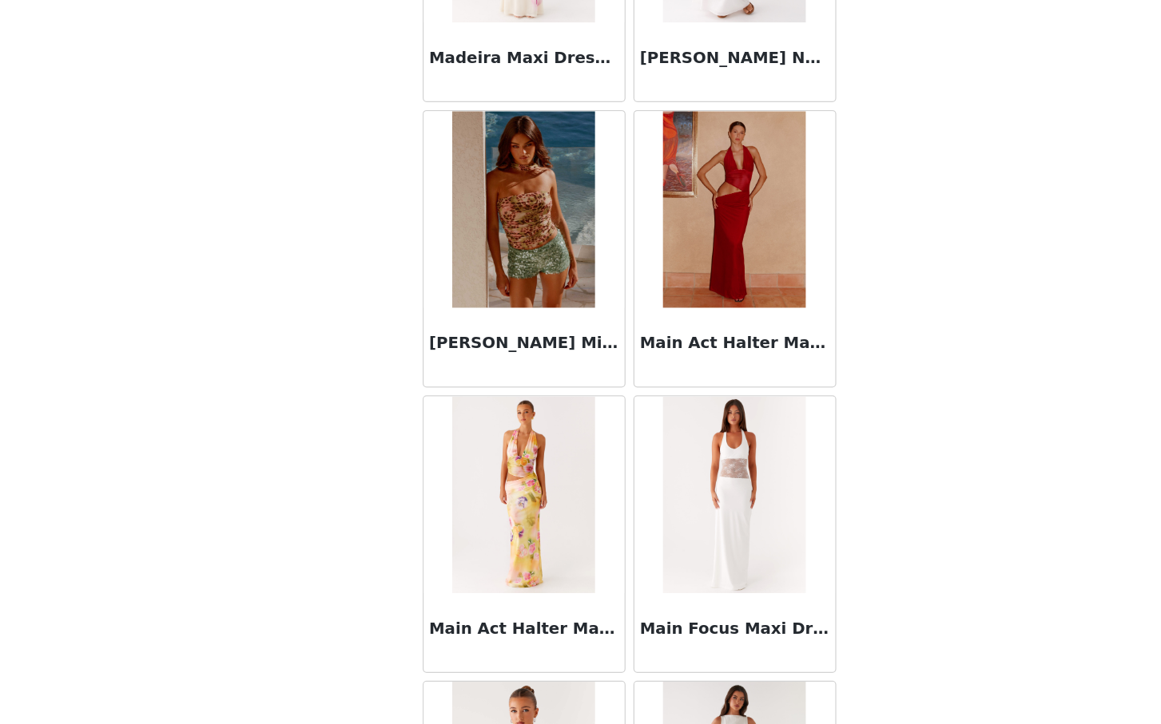
scroll to position [64259, 0]
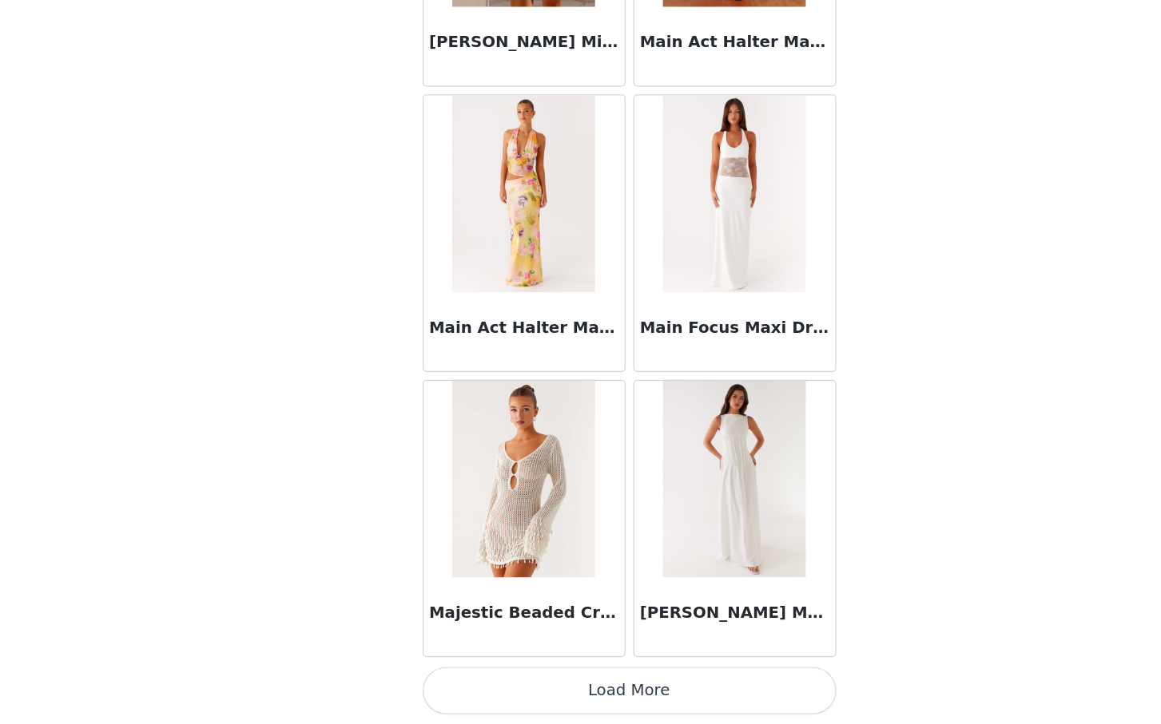
click at [593, 706] on button "Load More" at bounding box center [580, 697] width 335 height 38
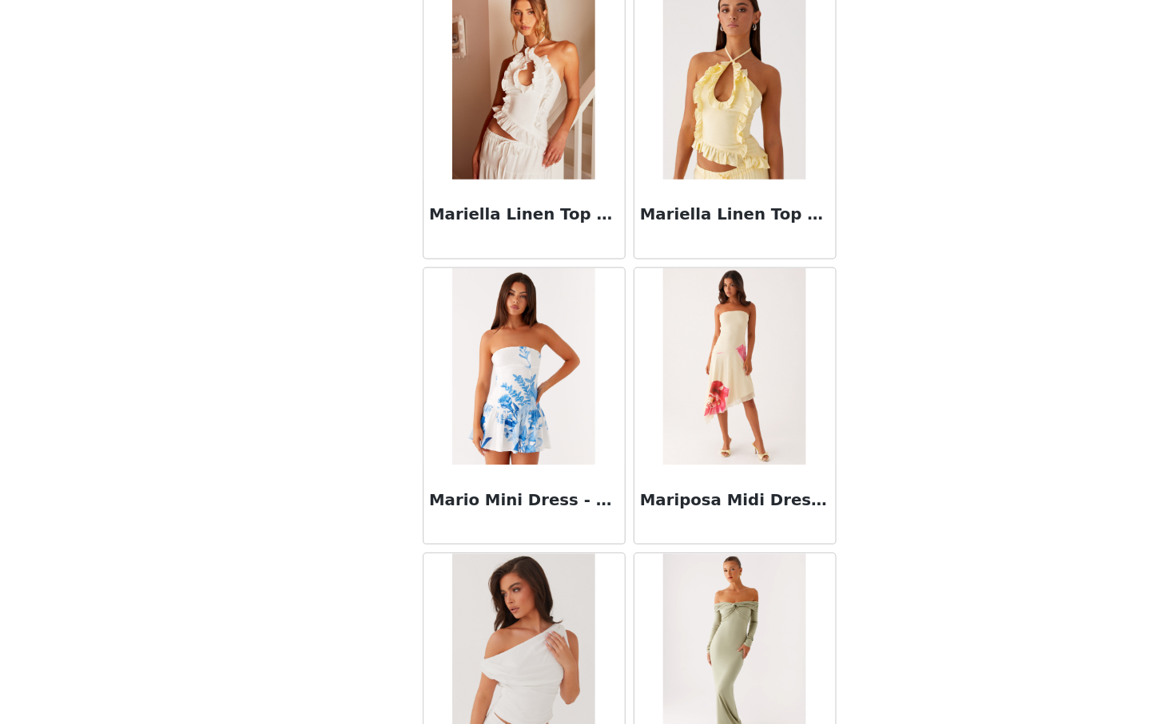
scroll to position [66575, 0]
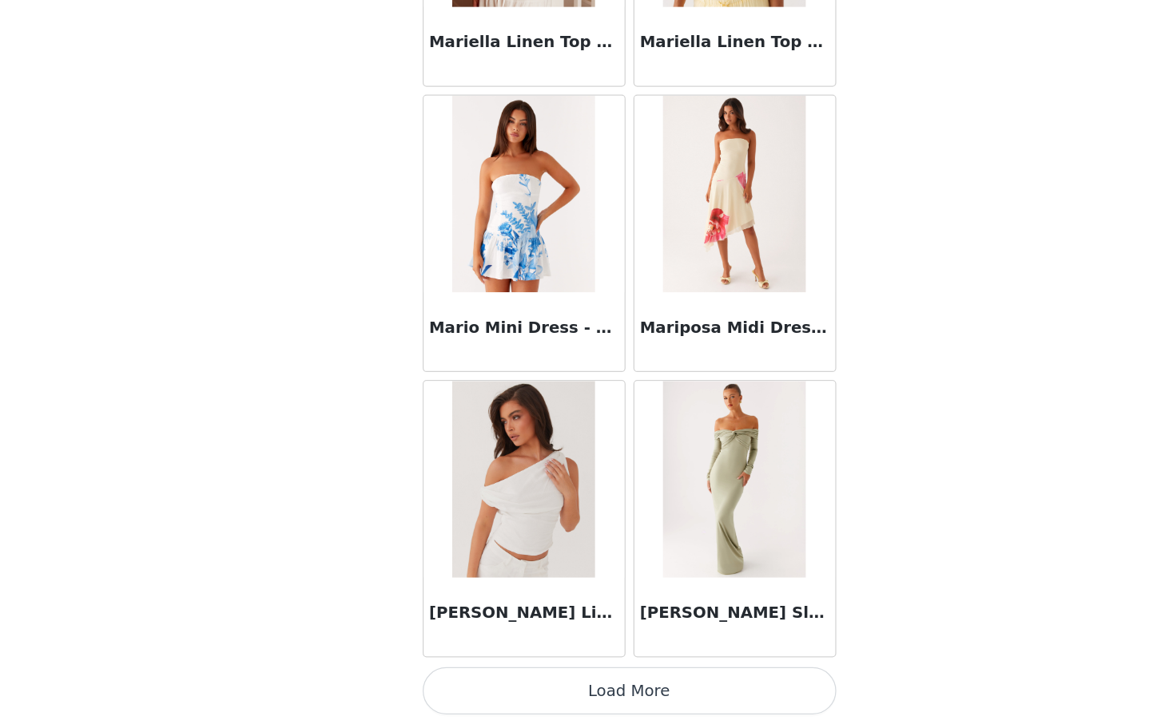
click at [594, 708] on button "Load More" at bounding box center [580, 697] width 335 height 38
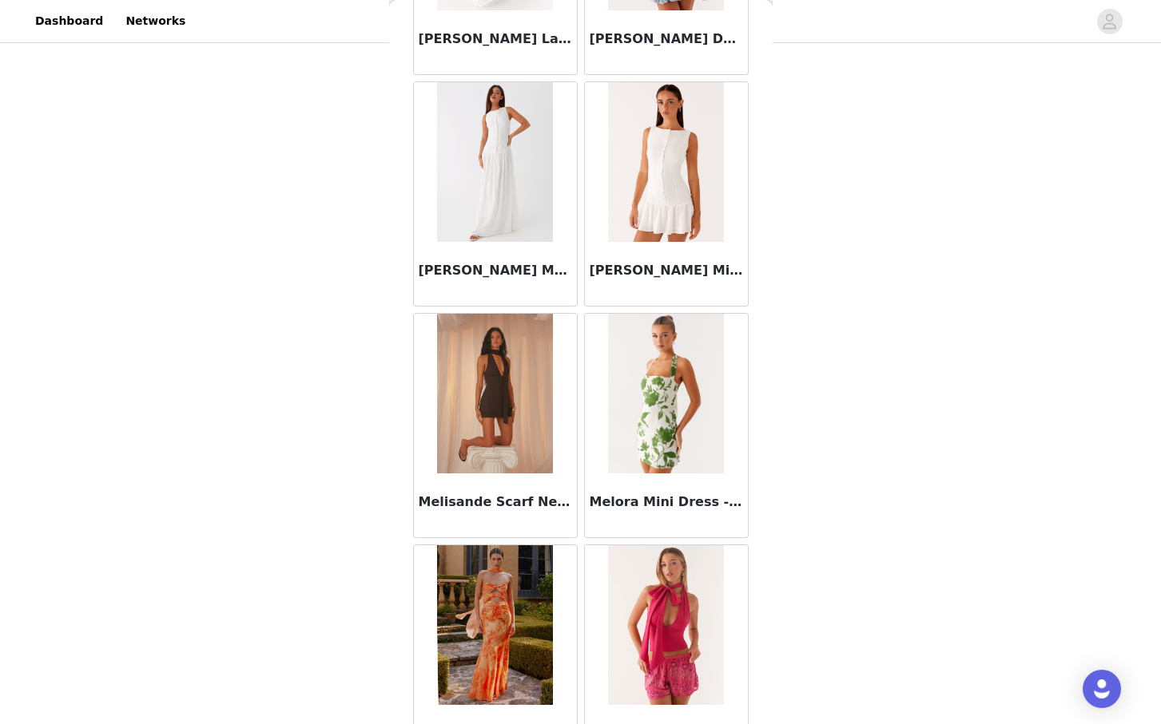
scroll to position [68891, 0]
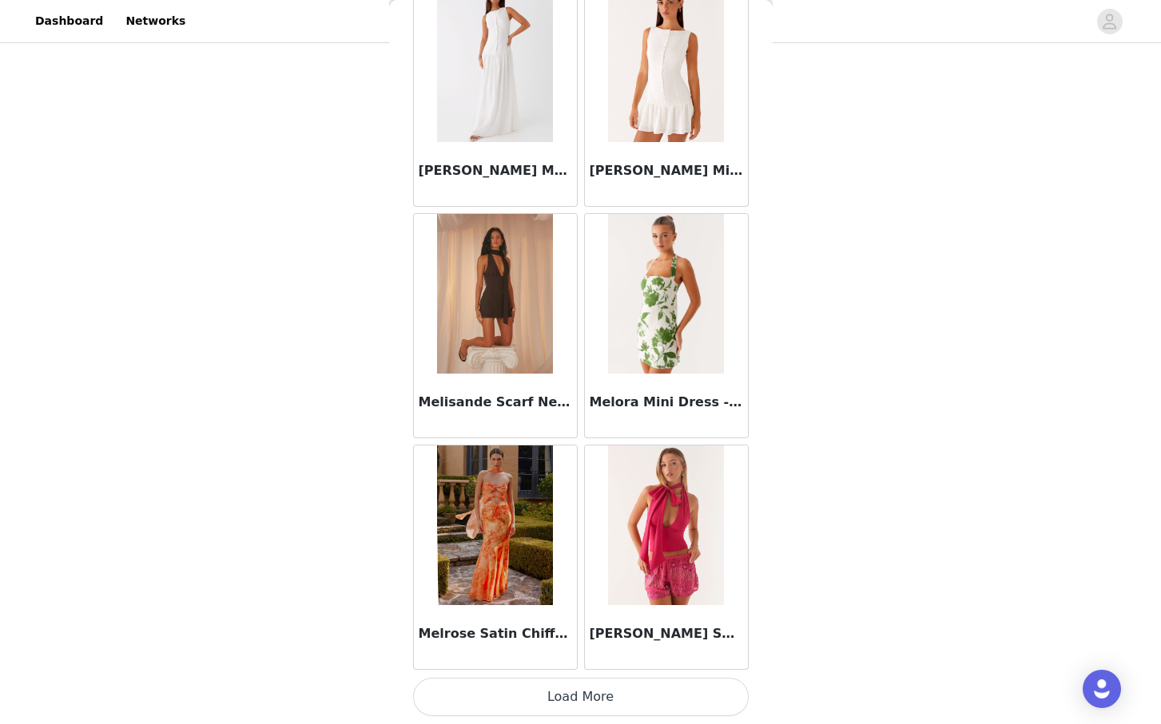
click at [604, 696] on button "Load More" at bounding box center [580, 697] width 335 height 38
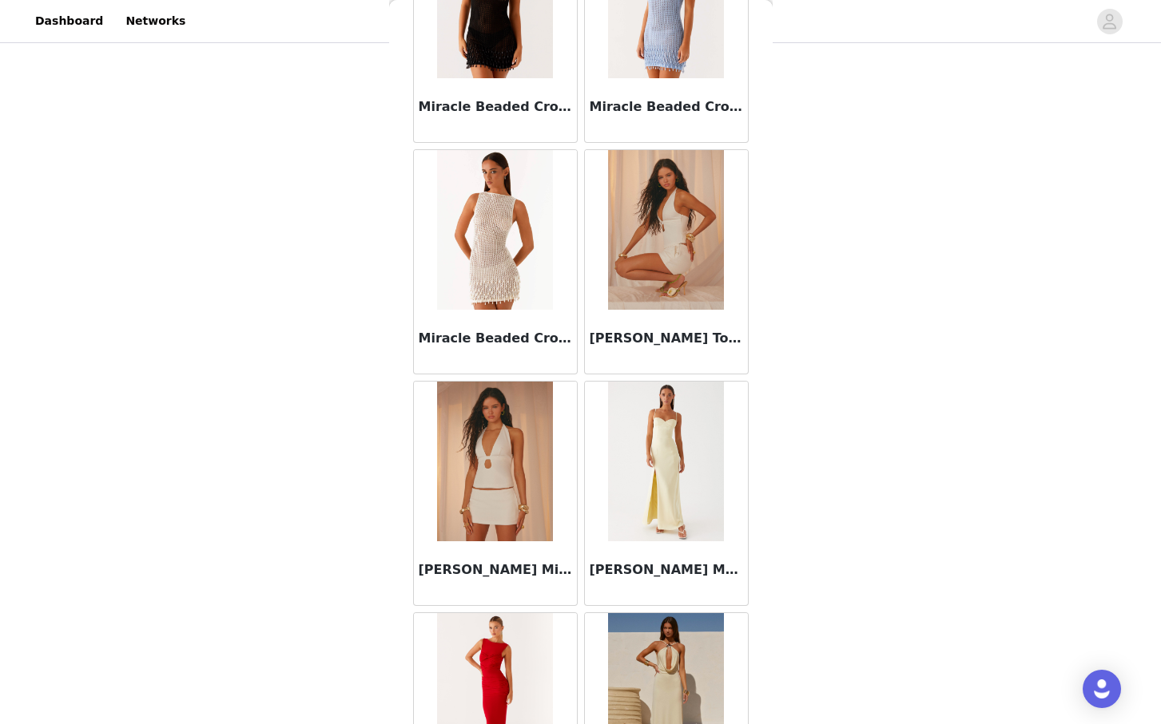
scroll to position [71207, 0]
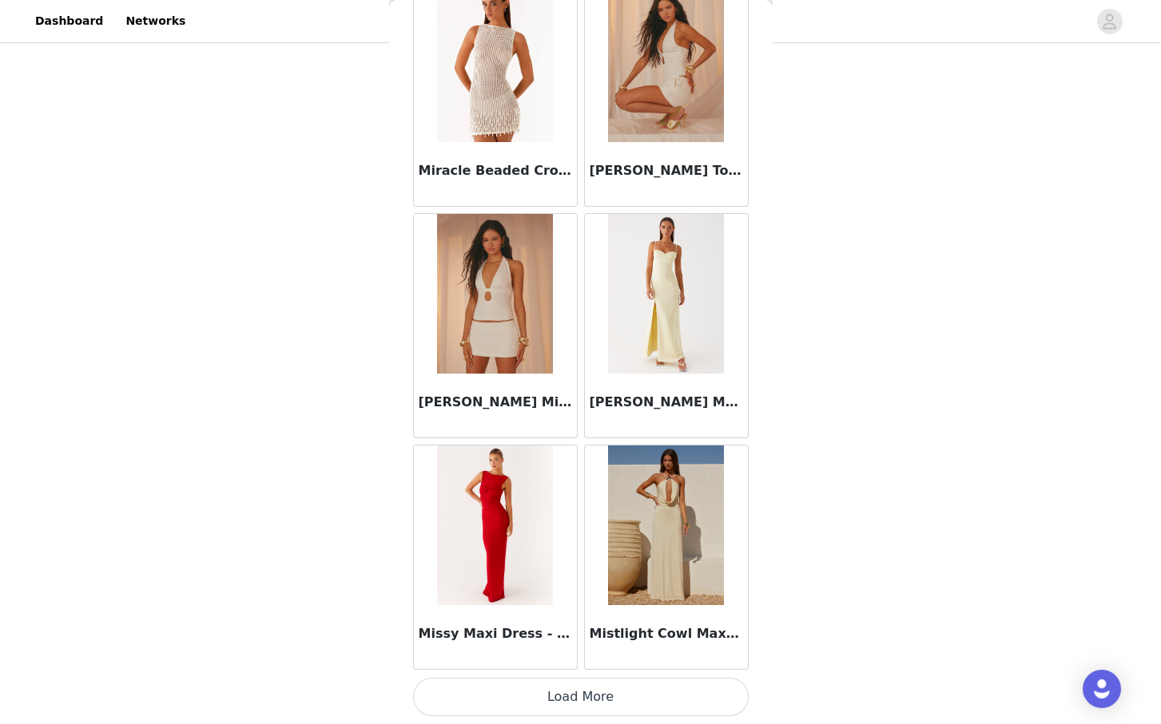
click at [569, 693] on button "Load More" at bounding box center [580, 697] width 335 height 38
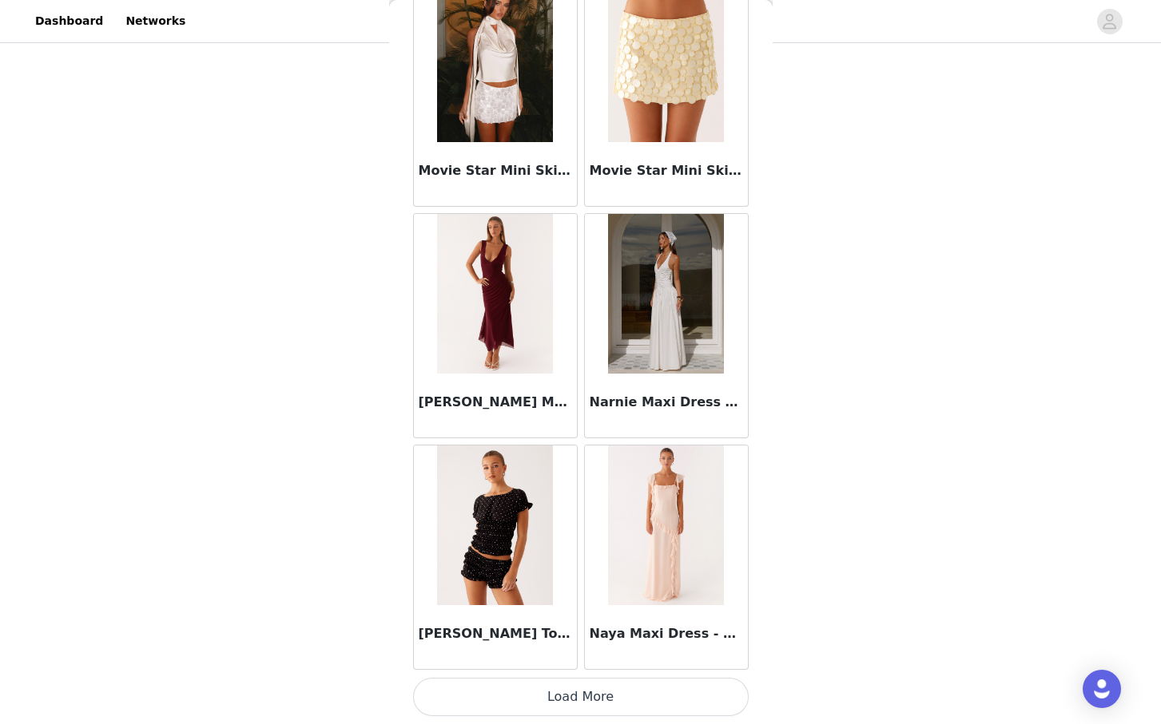
click at [570, 696] on button "Load More" at bounding box center [580, 697] width 335 height 38
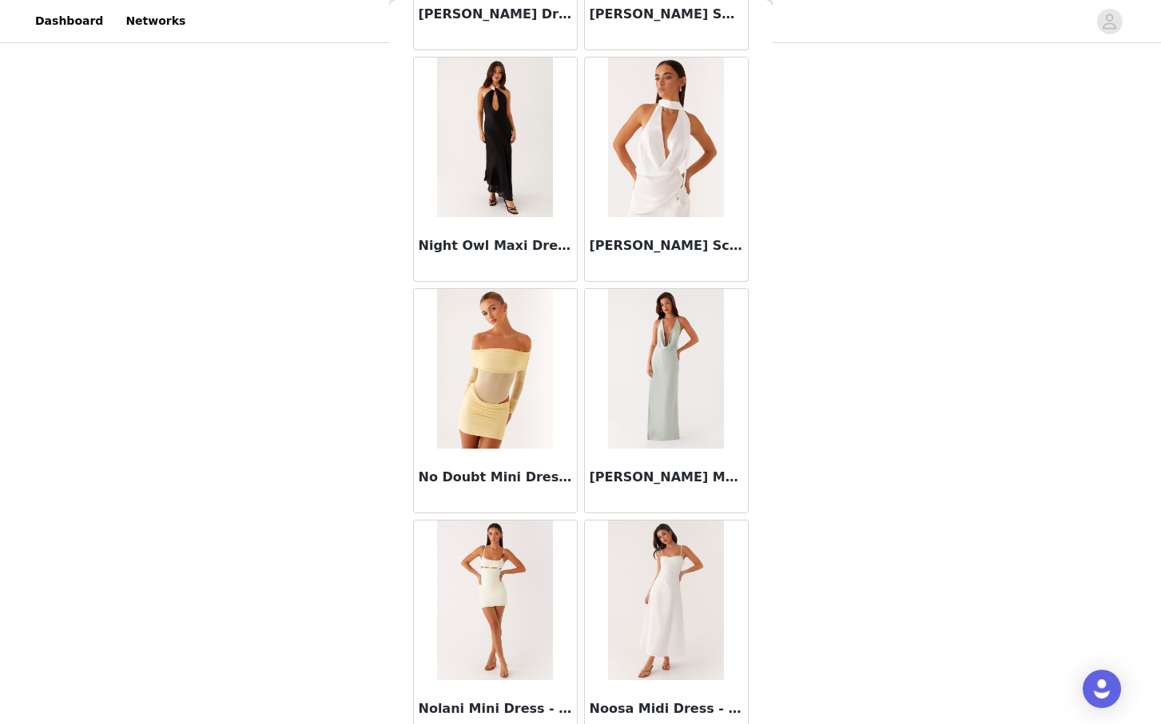
scroll to position [75840, 0]
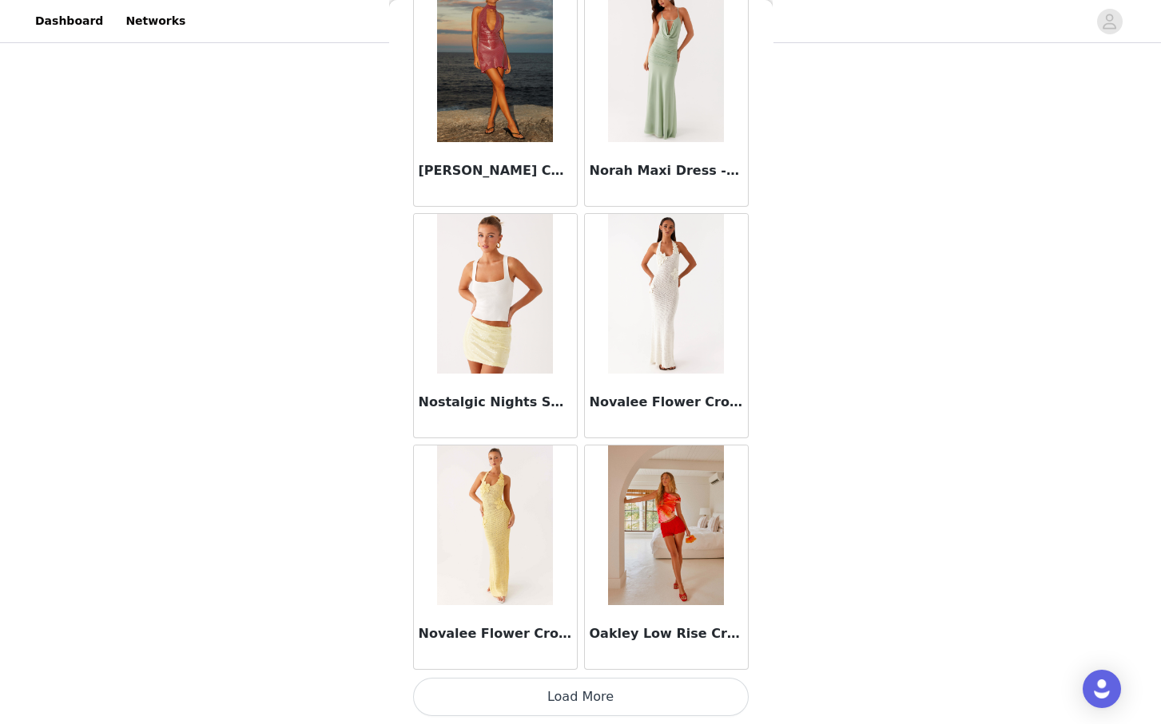
click at [550, 705] on button "Load More" at bounding box center [580, 697] width 335 height 38
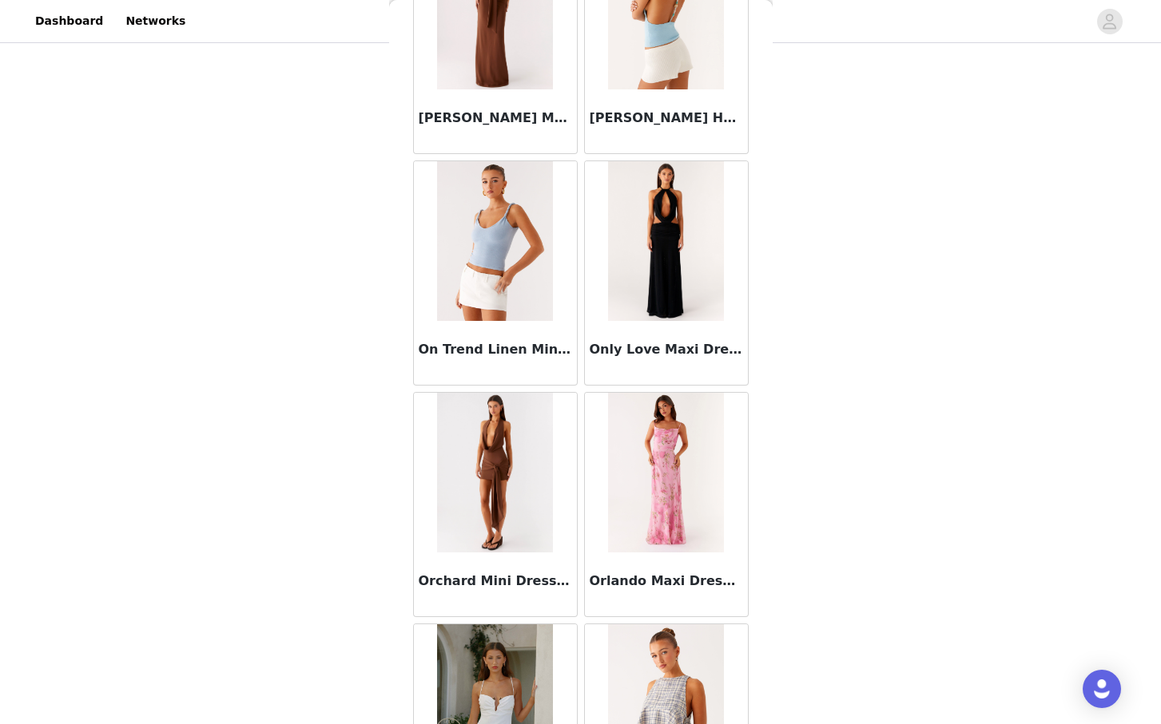
scroll to position [78156, 0]
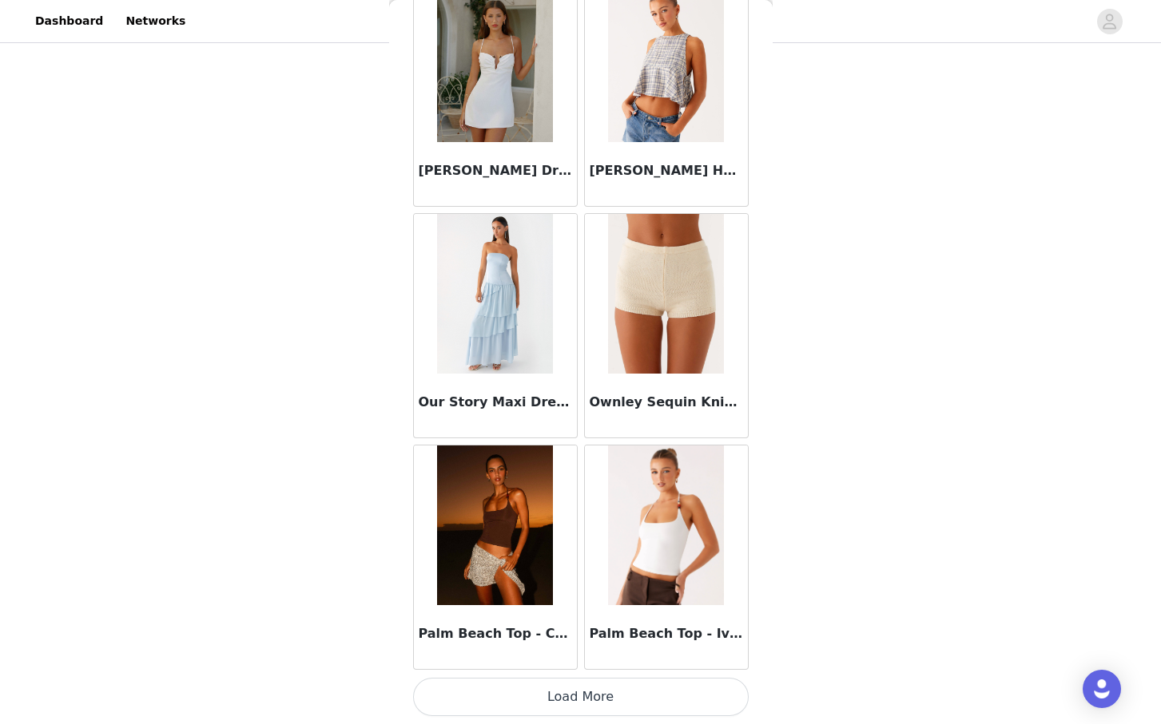
click at [553, 695] on button "Load More" at bounding box center [580, 697] width 335 height 38
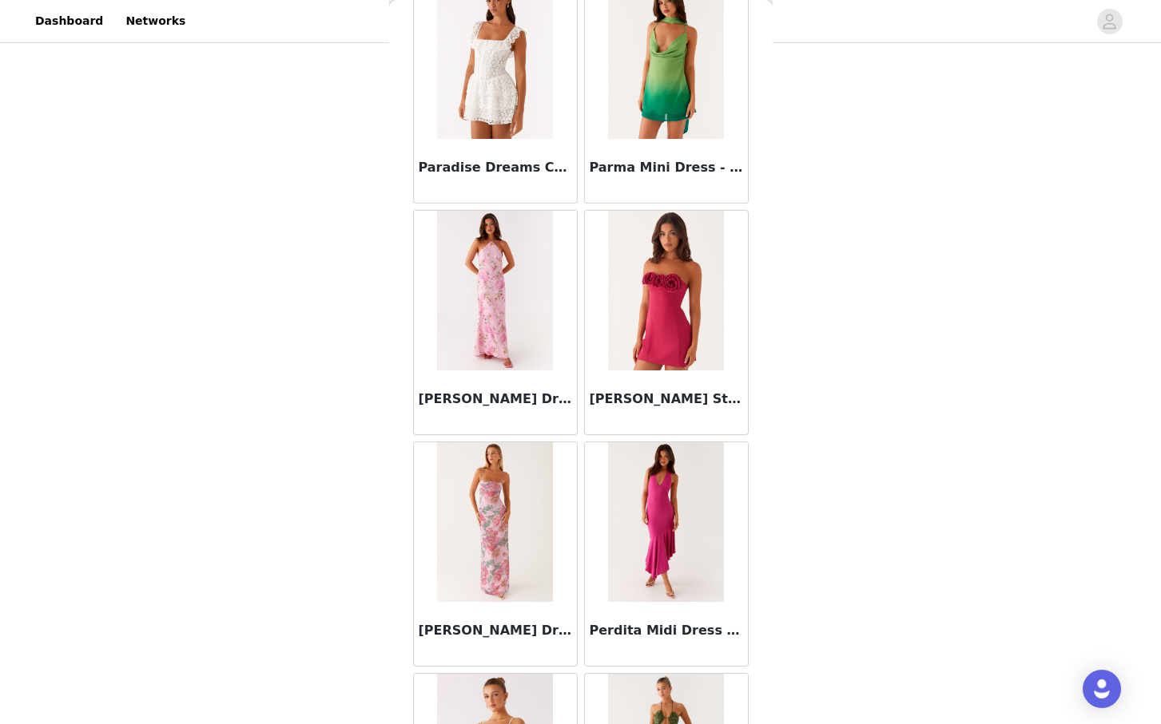
scroll to position [80472, 0]
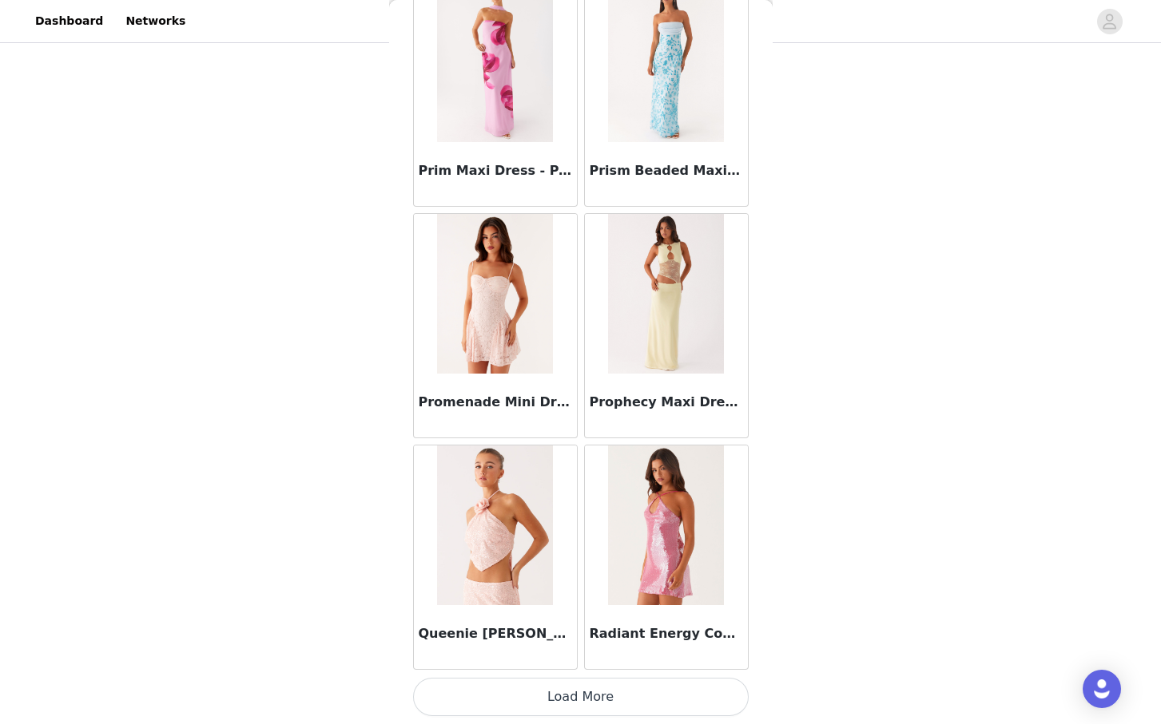
click at [554, 702] on button "Load More" at bounding box center [580, 697] width 335 height 38
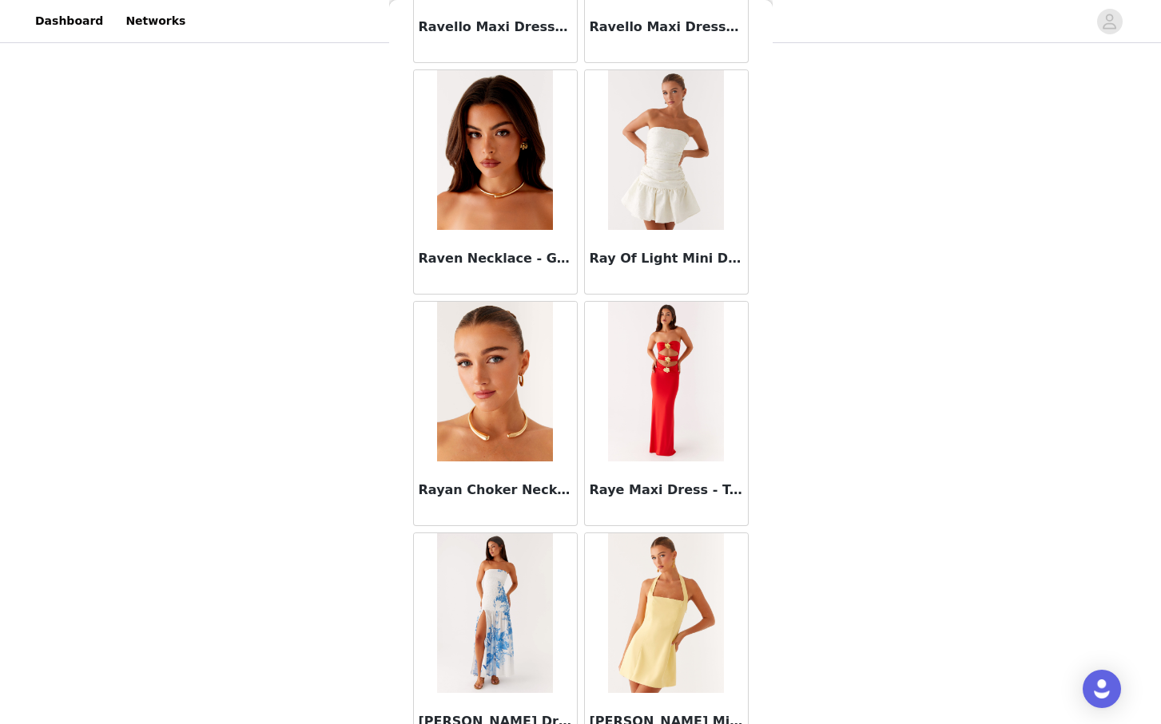
scroll to position [82789, 0]
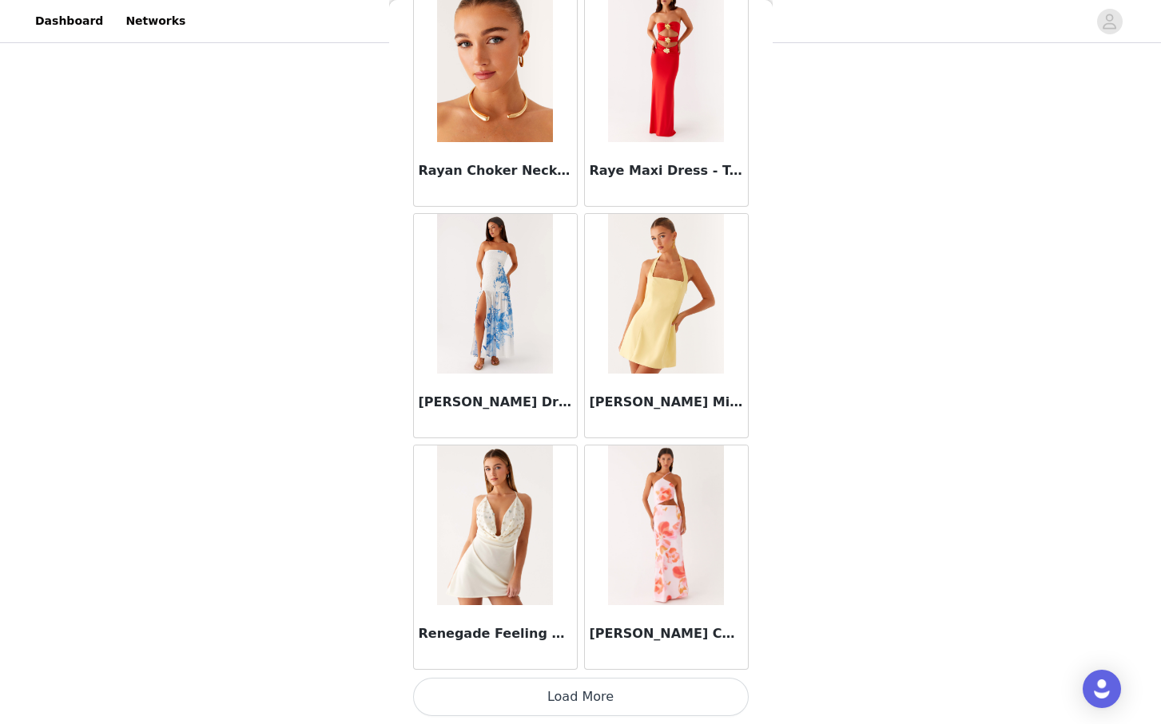
click at [551, 698] on button "Load More" at bounding box center [580, 697] width 335 height 38
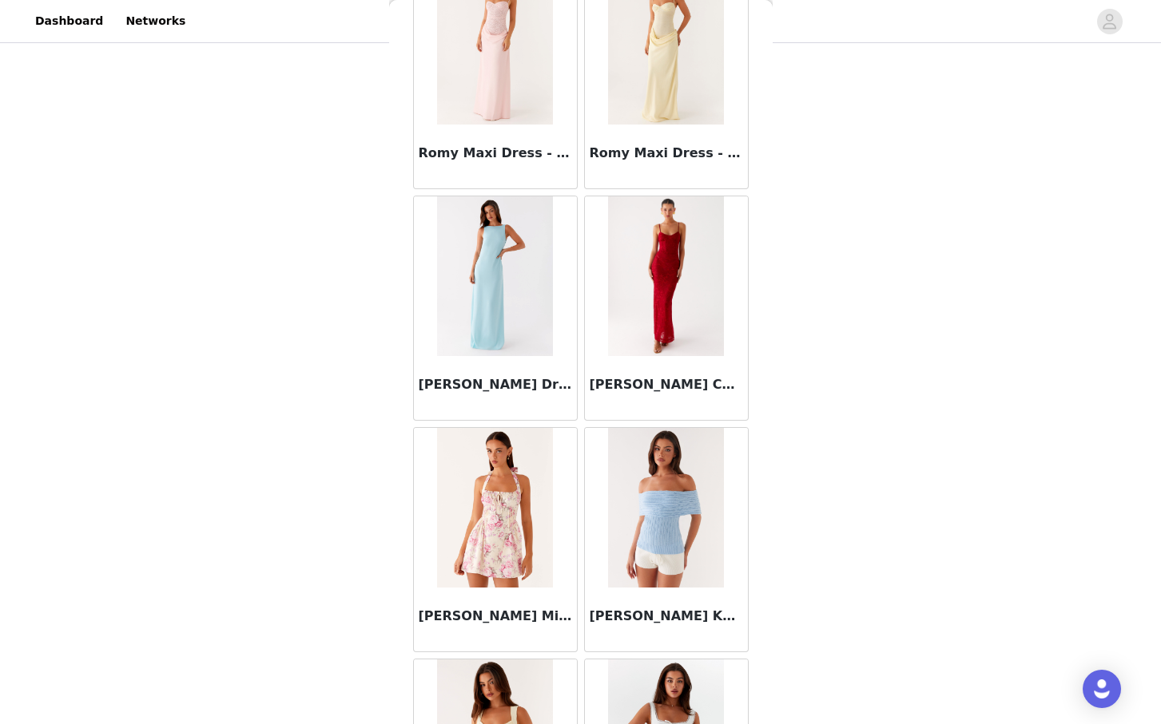
scroll to position [85105, 0]
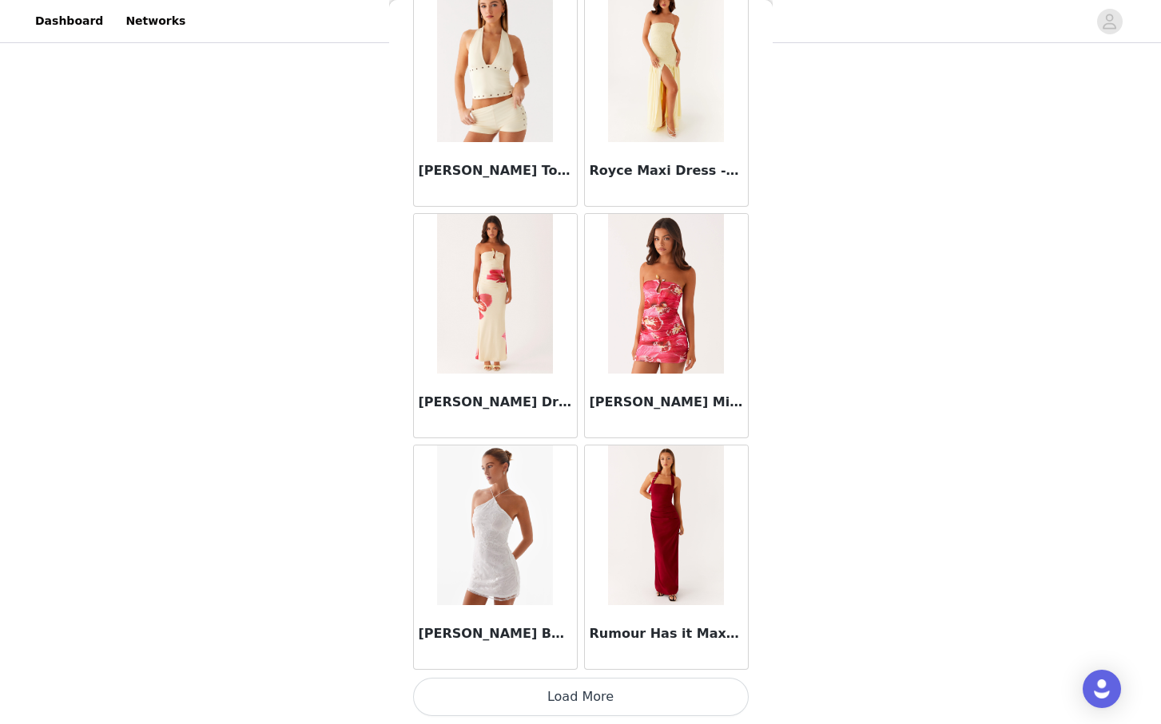
click at [545, 703] on button "Load More" at bounding box center [580, 697] width 335 height 38
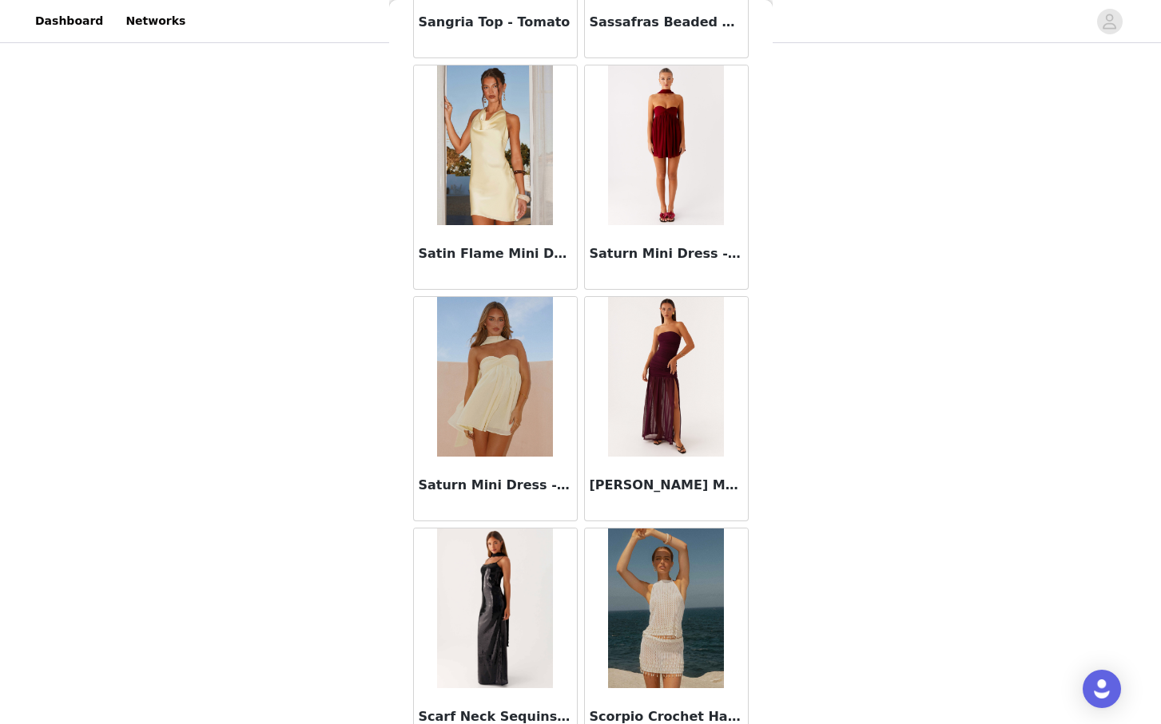
scroll to position [87421, 0]
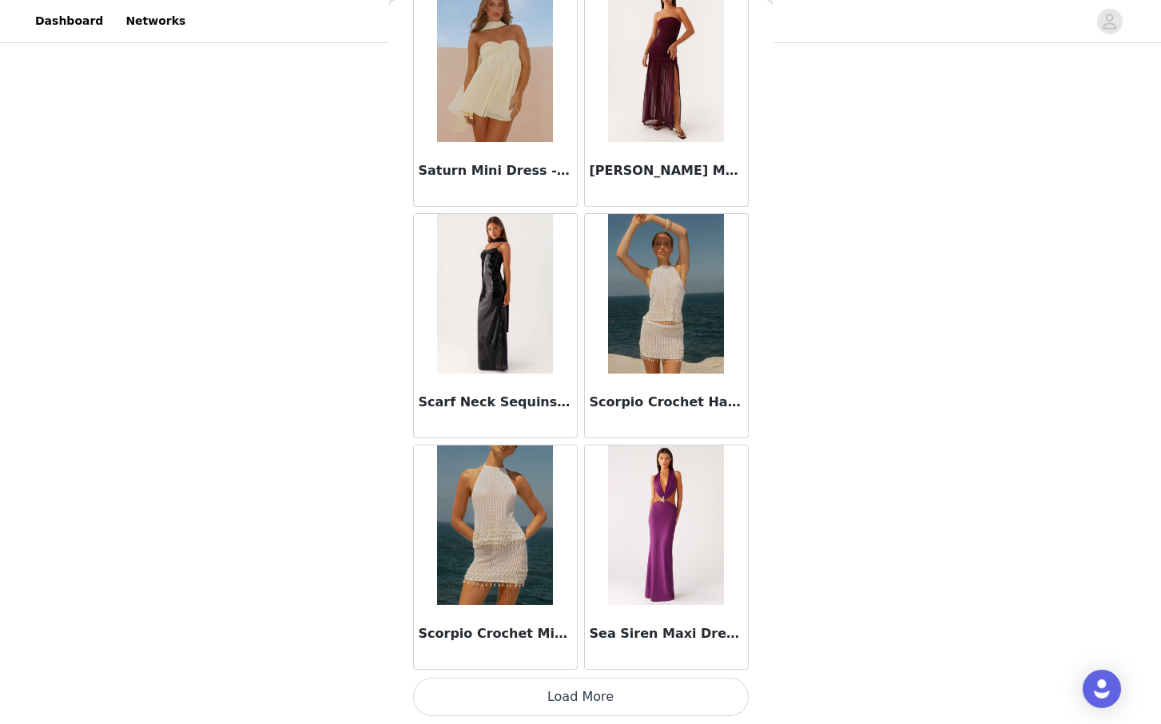
click at [564, 688] on button "Load More" at bounding box center [580, 697] width 335 height 38
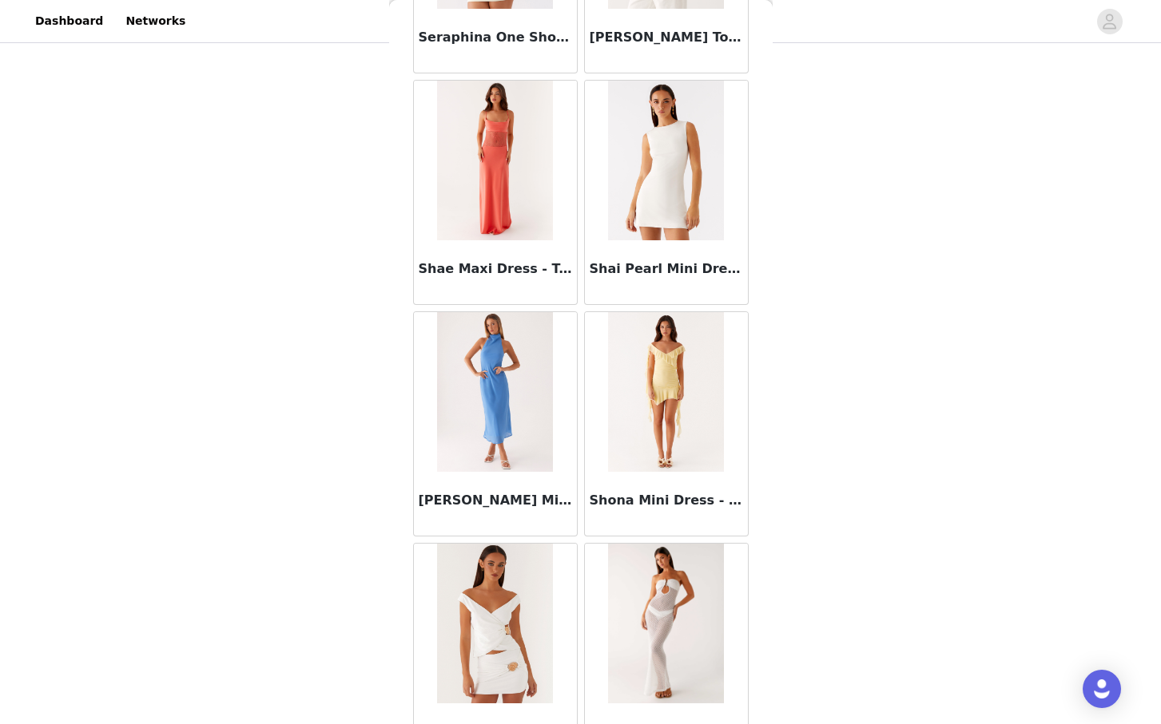
scroll to position [89738, 0]
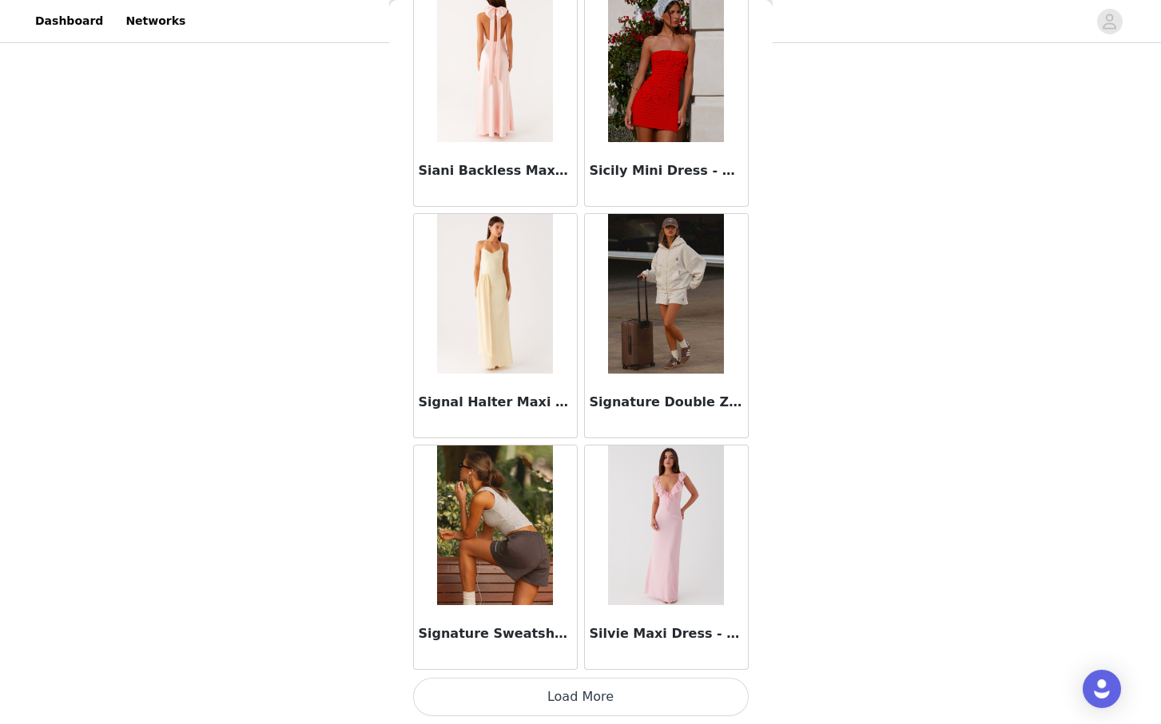
click at [573, 694] on button "Load More" at bounding box center [580, 697] width 335 height 38
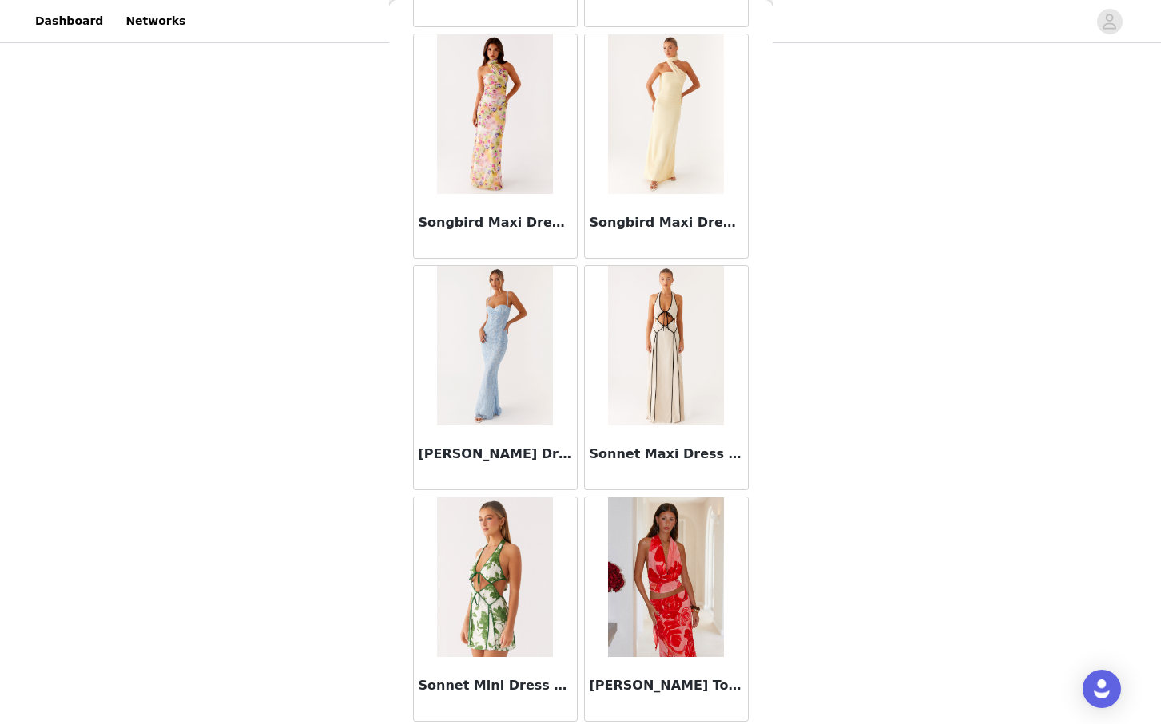
scroll to position [92054, 0]
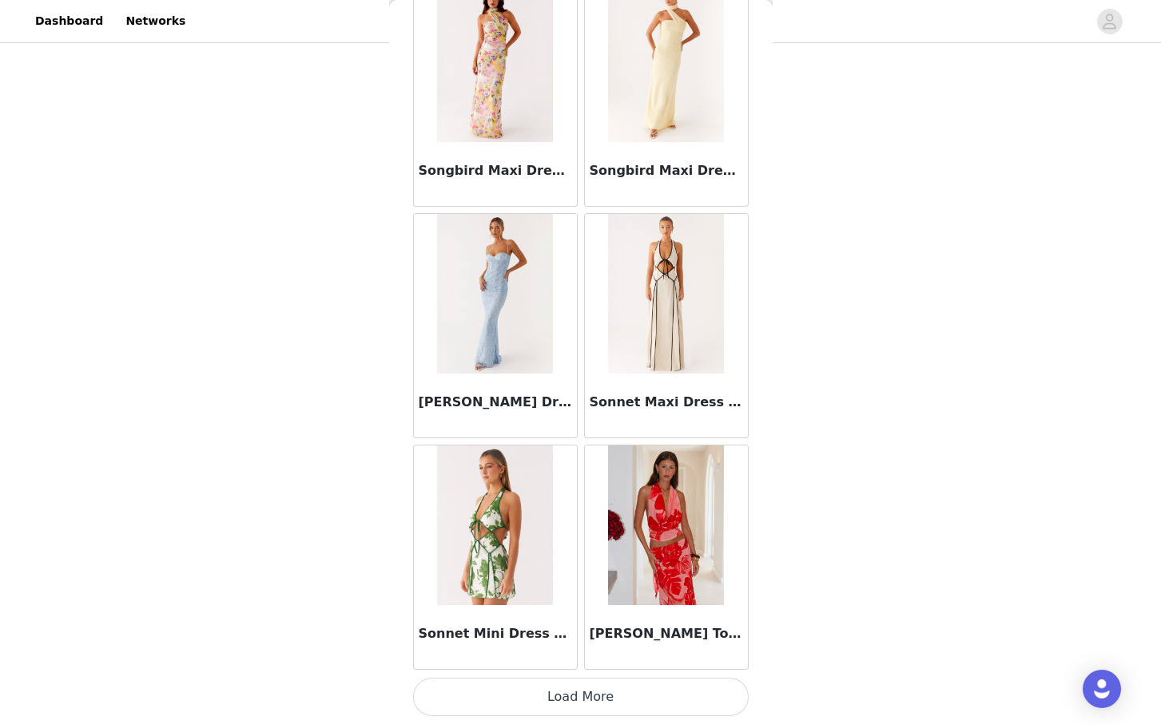
click at [561, 699] on button "Load More" at bounding box center [580, 697] width 335 height 38
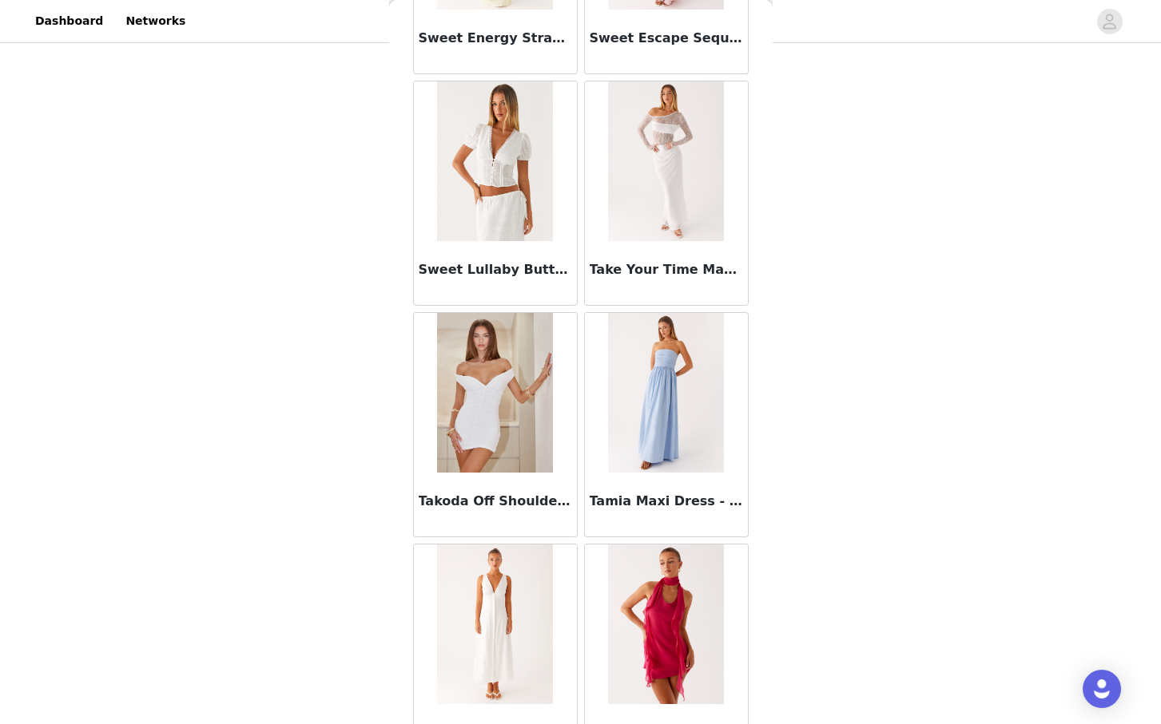
scroll to position [94370, 0]
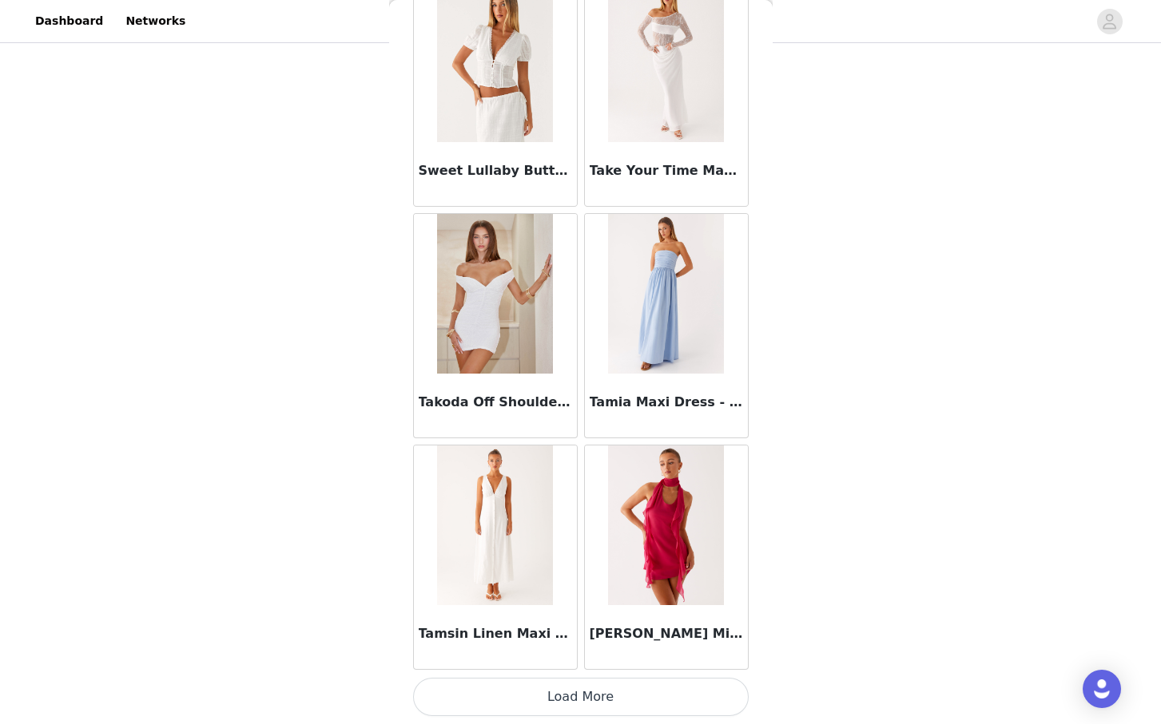
click at [581, 692] on button "Load More" at bounding box center [580, 697] width 335 height 38
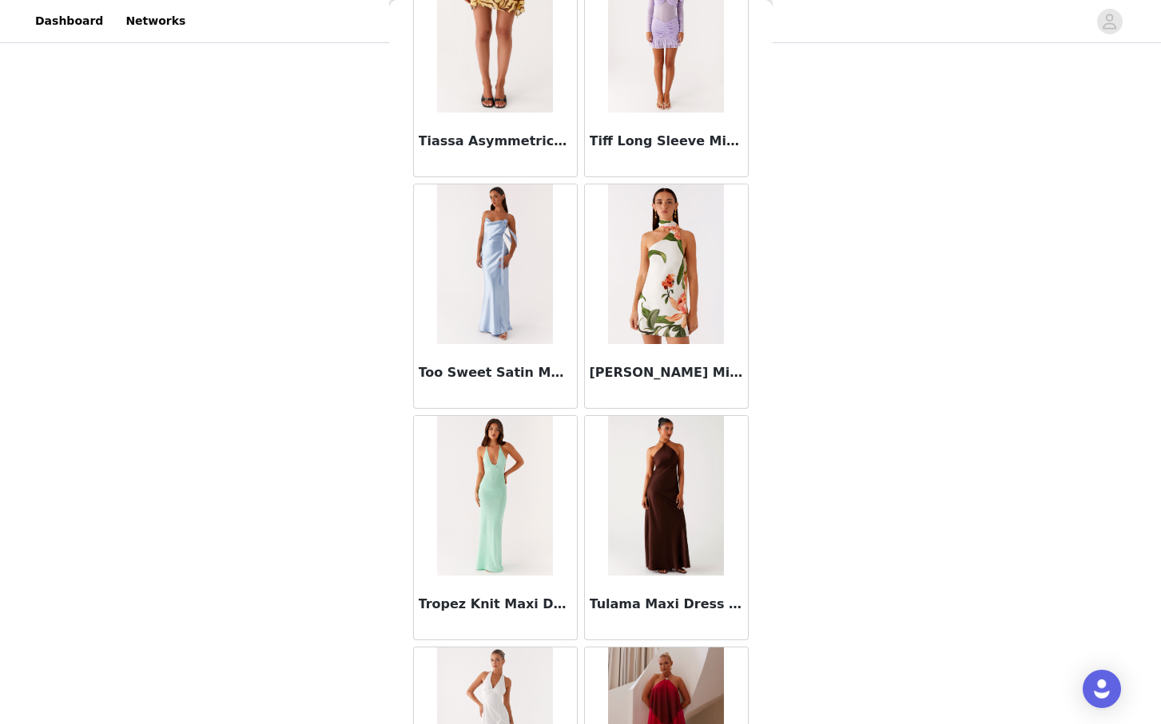
scroll to position [96686, 0]
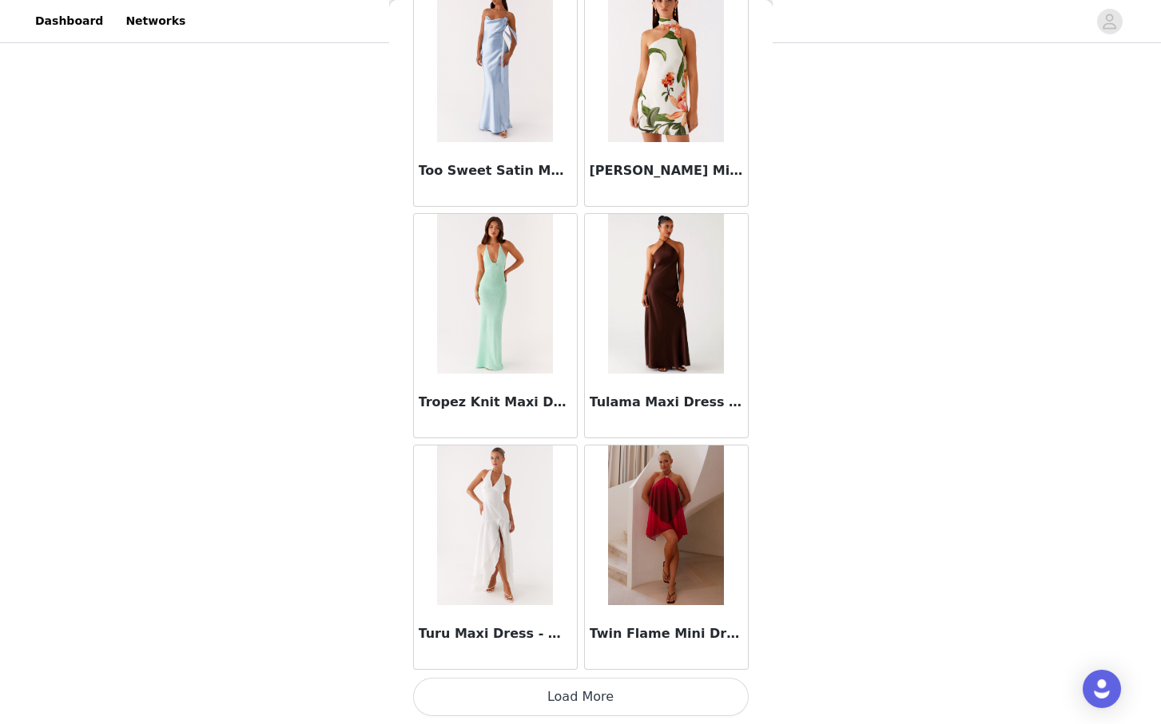
click at [586, 696] on button "Load More" at bounding box center [580, 697] width 335 height 38
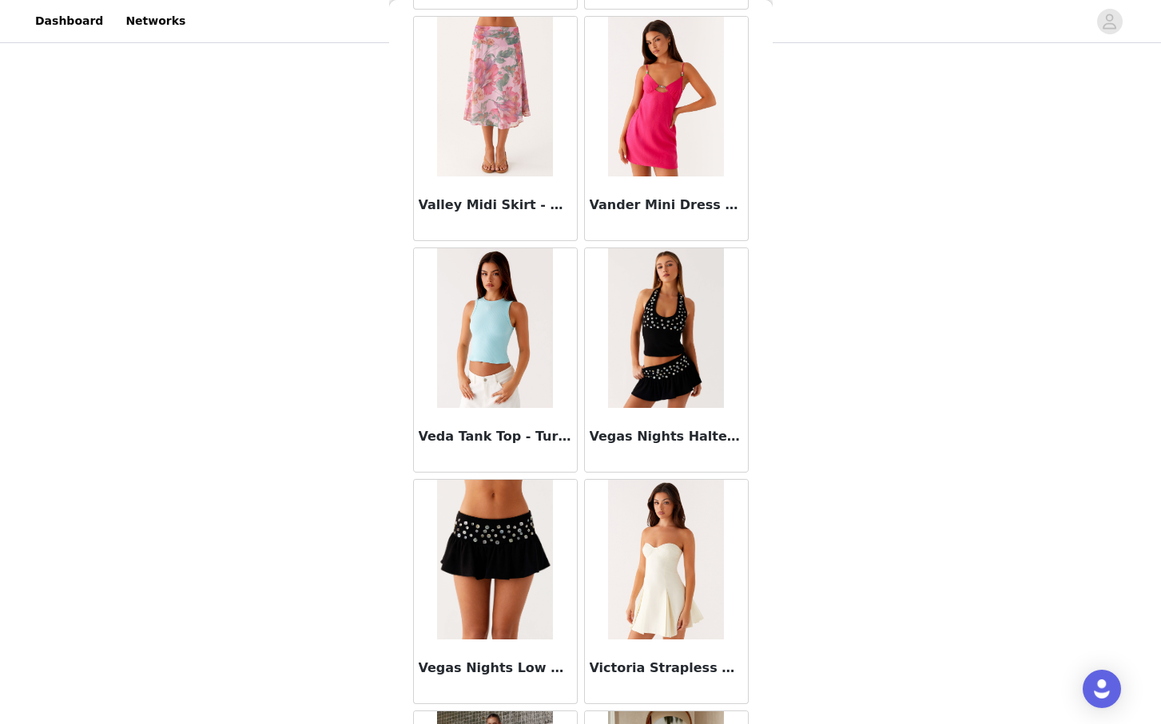
scroll to position [99003, 0]
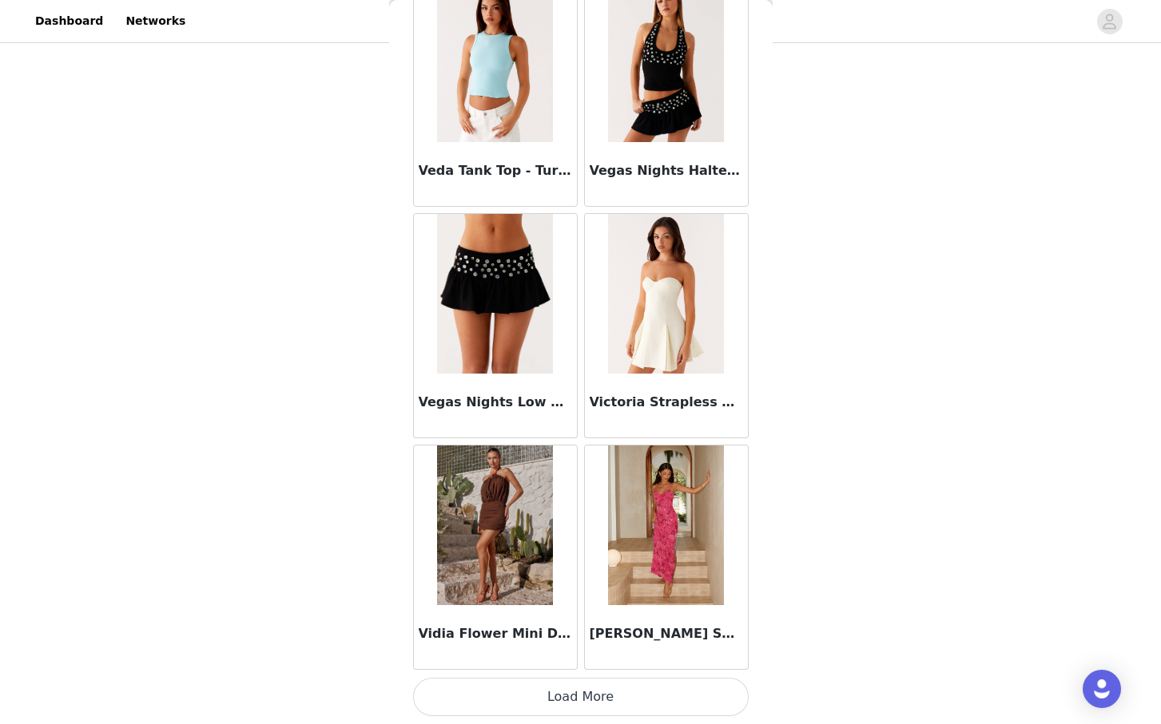
click at [567, 715] on button "Load More" at bounding box center [580, 697] width 335 height 38
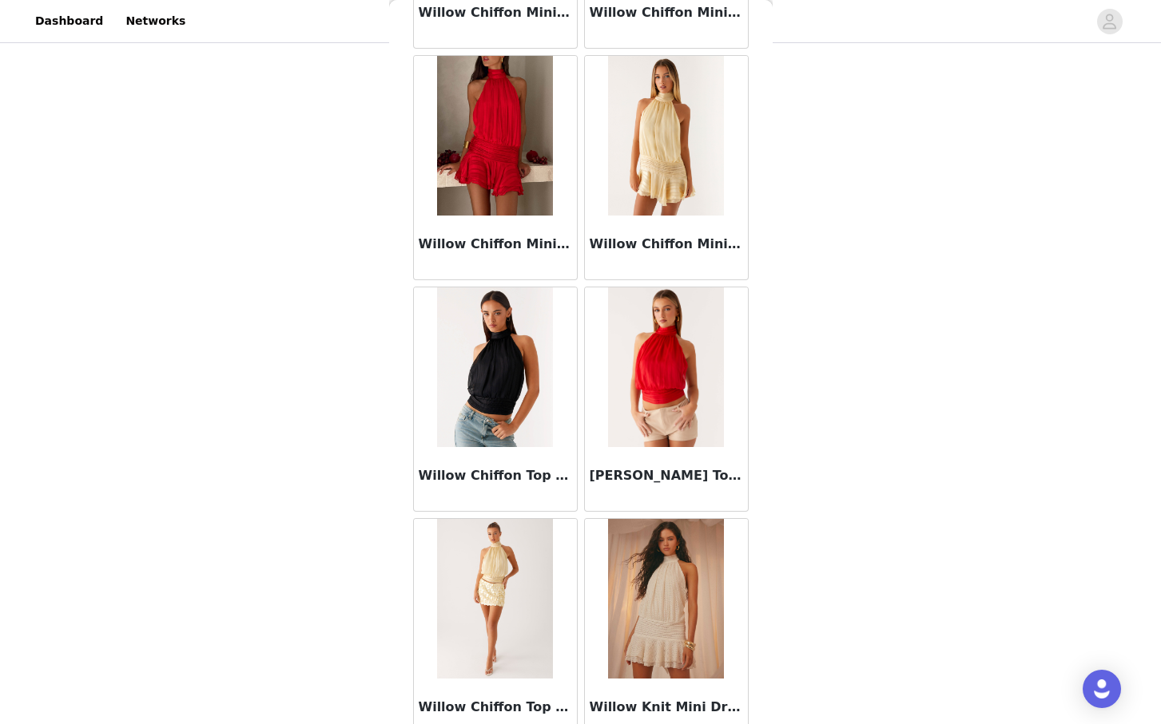
scroll to position [101319, 0]
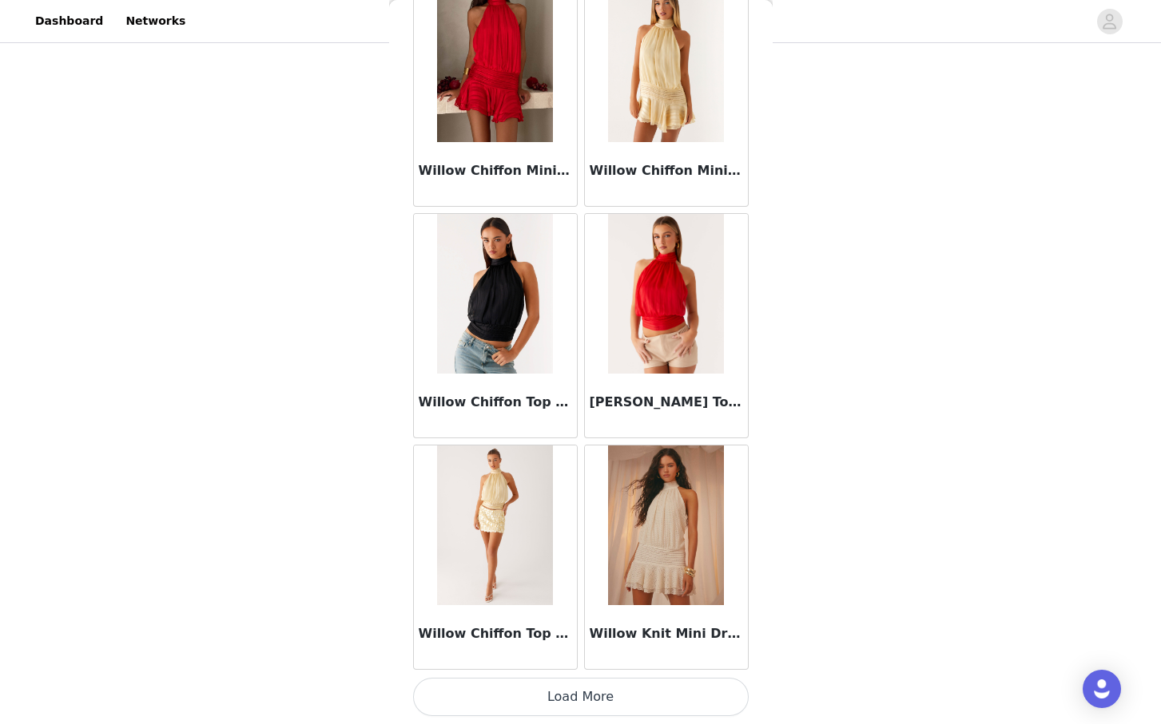
click at [552, 686] on button "Load More" at bounding box center [580, 697] width 335 height 38
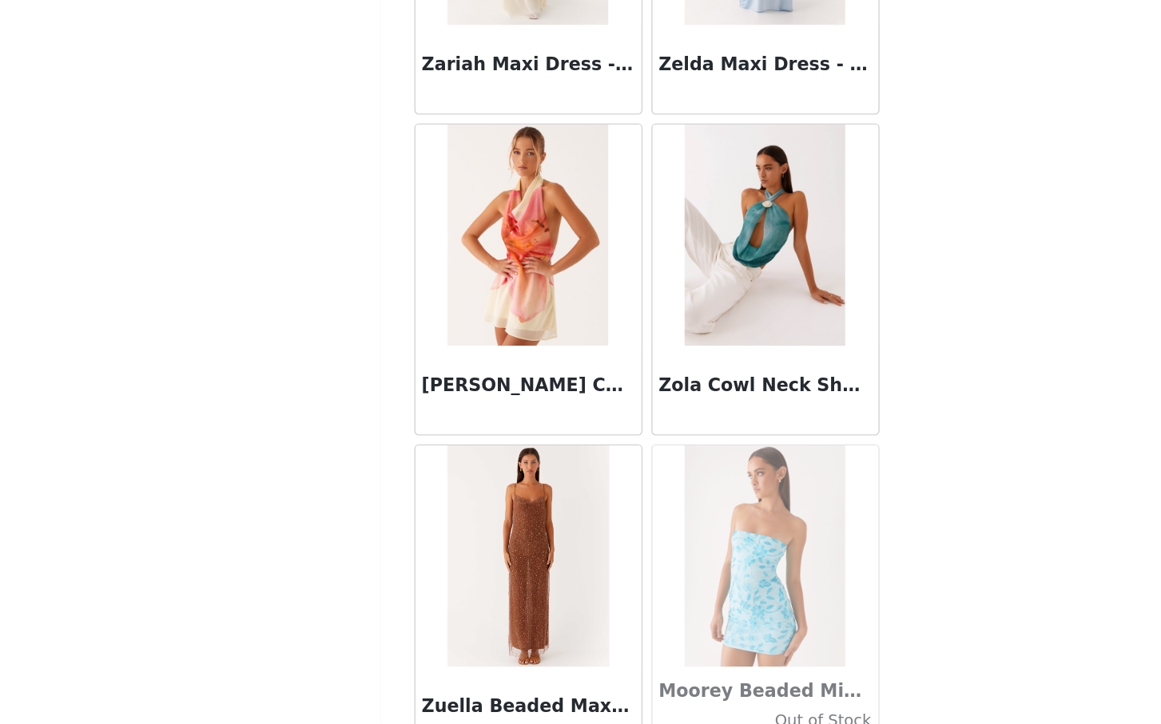
scroll to position [103635, 0]
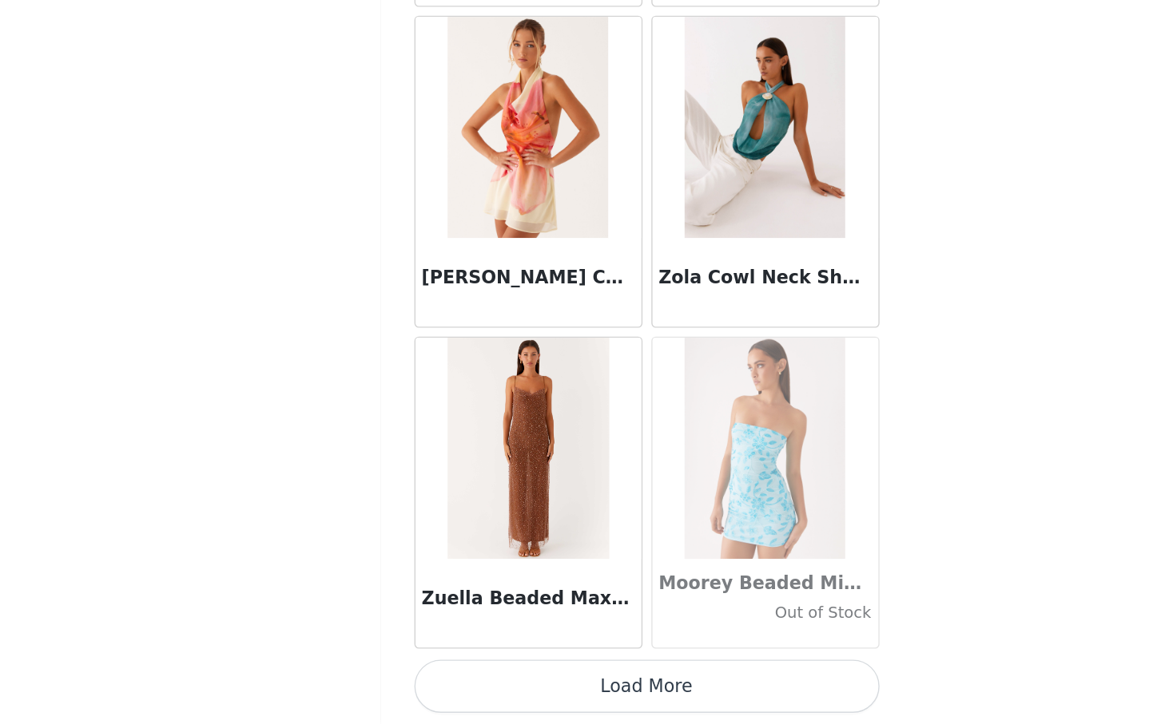
click at [556, 704] on button "Load More" at bounding box center [580, 697] width 335 height 38
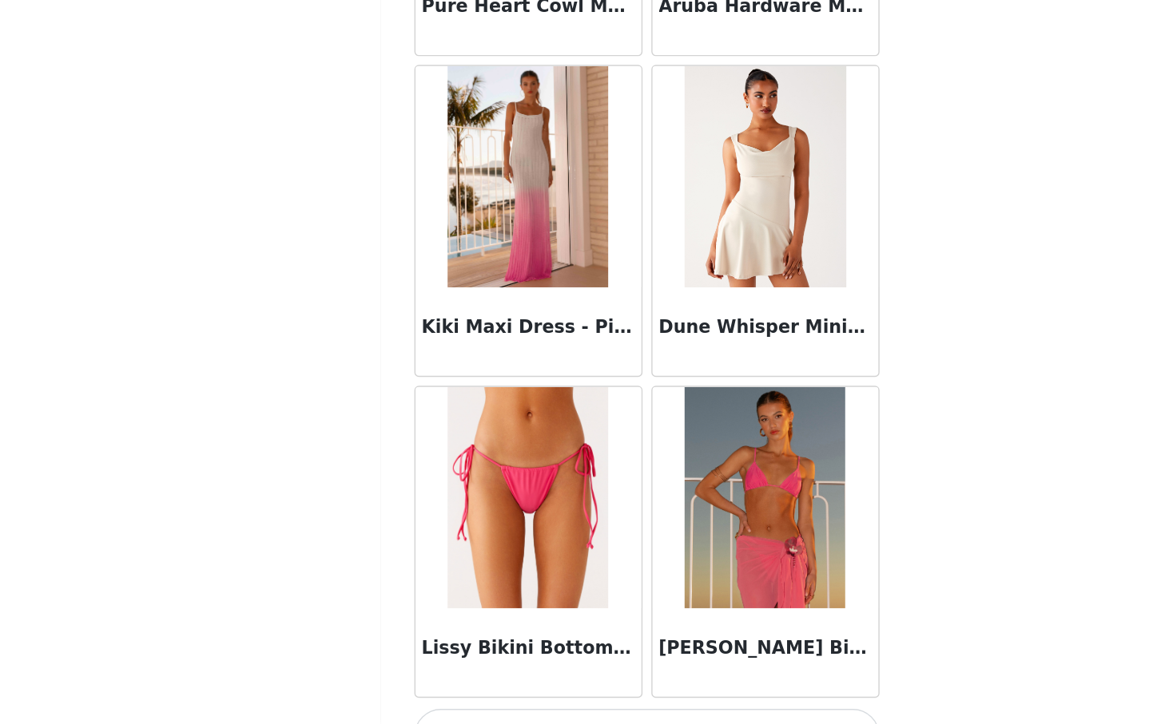
scroll to position [105951, 0]
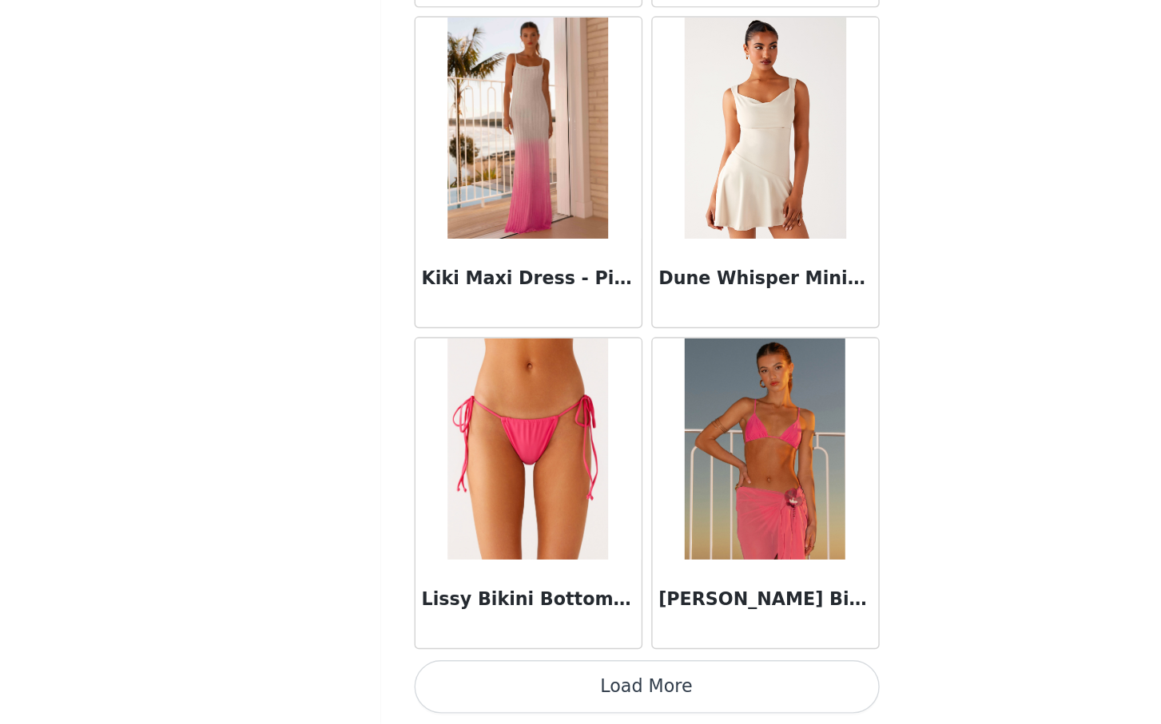
click at [601, 692] on button "Load More" at bounding box center [580, 697] width 335 height 38
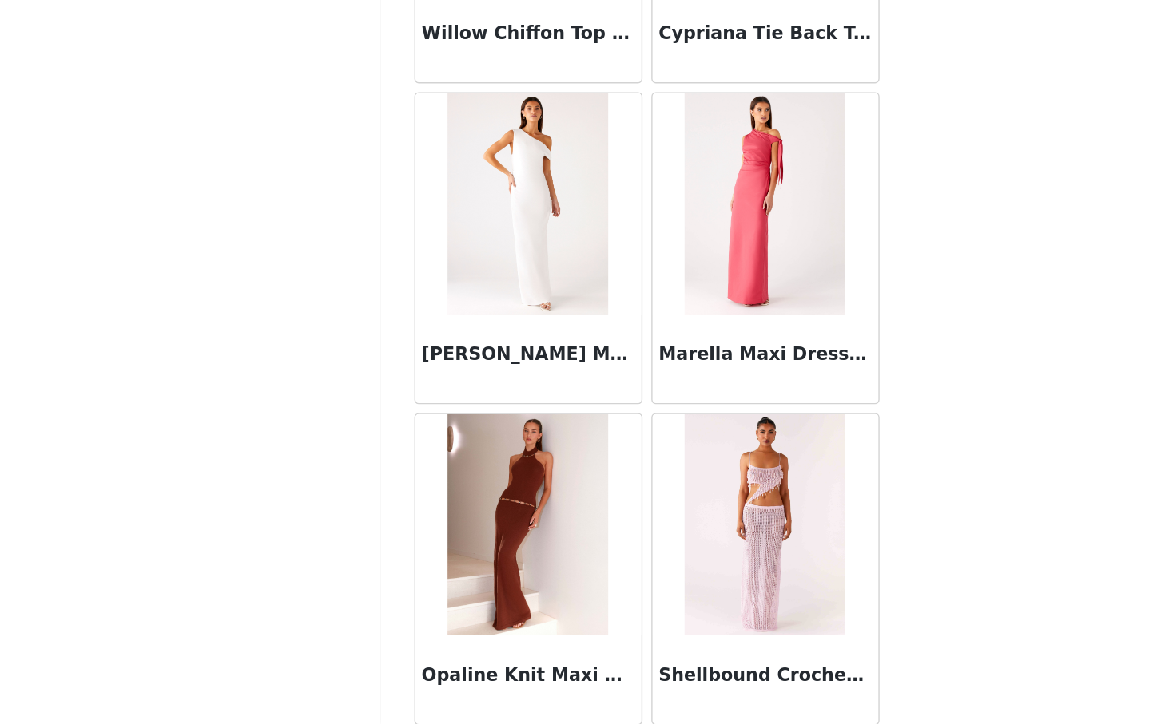
scroll to position [105201, 0]
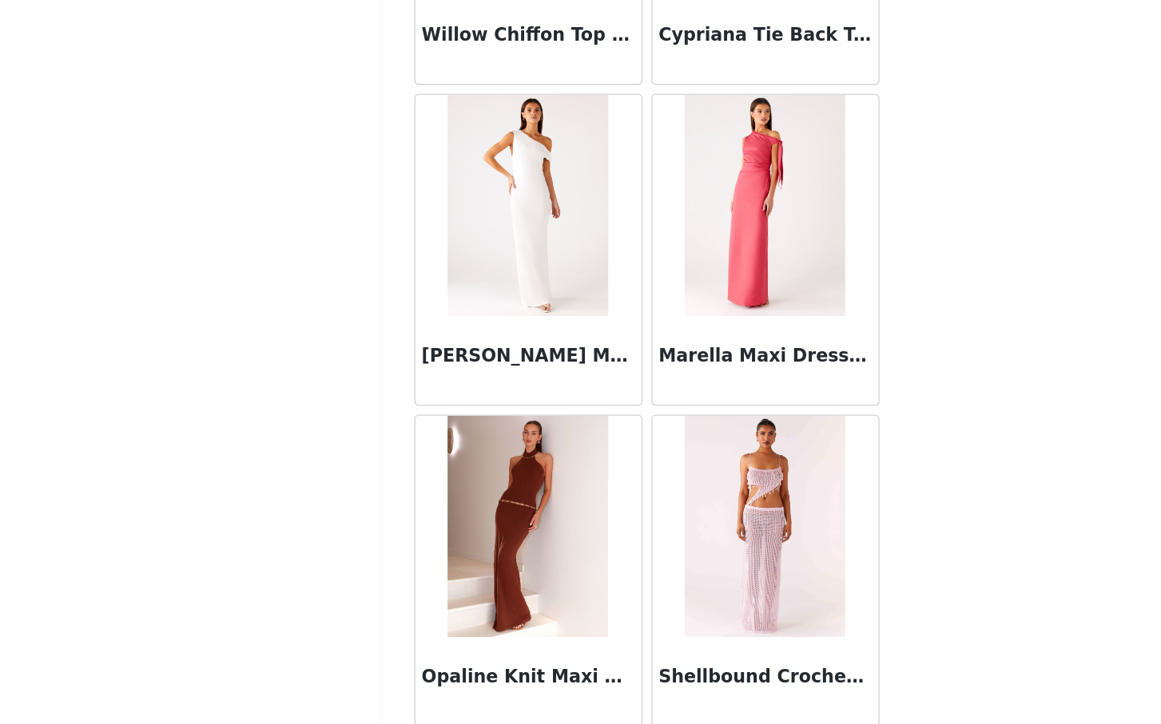
click at [500, 600] on img at bounding box center [495, 582] width 116 height 160
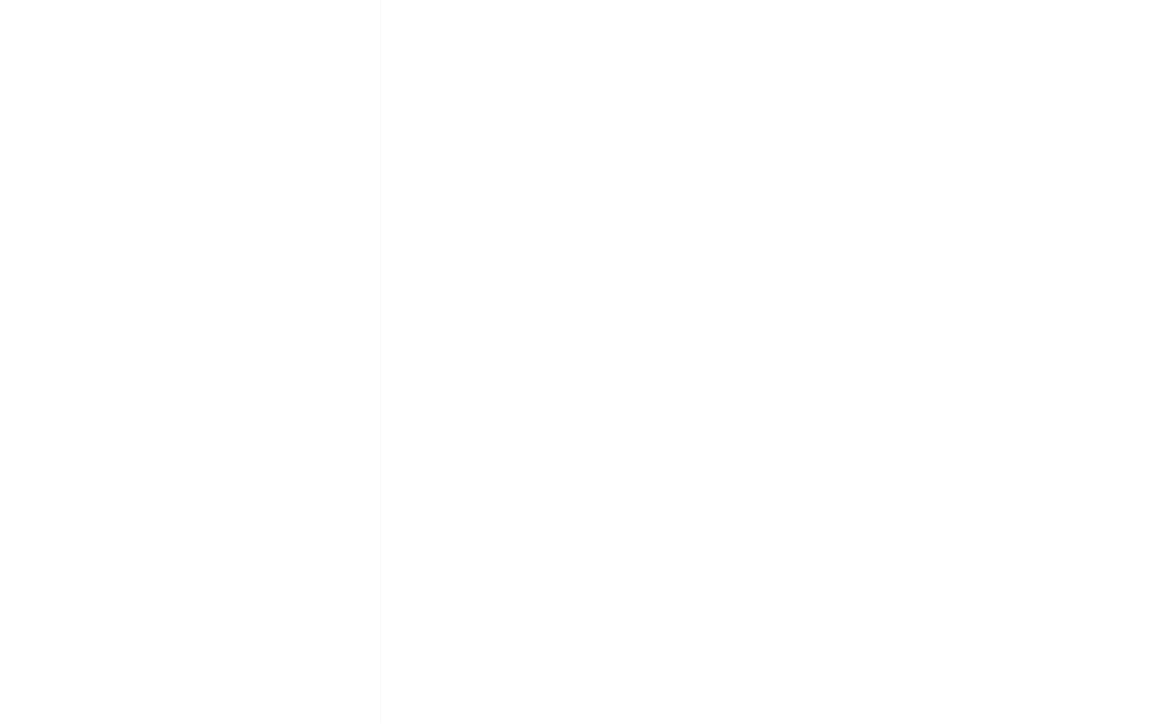
scroll to position [134, 0]
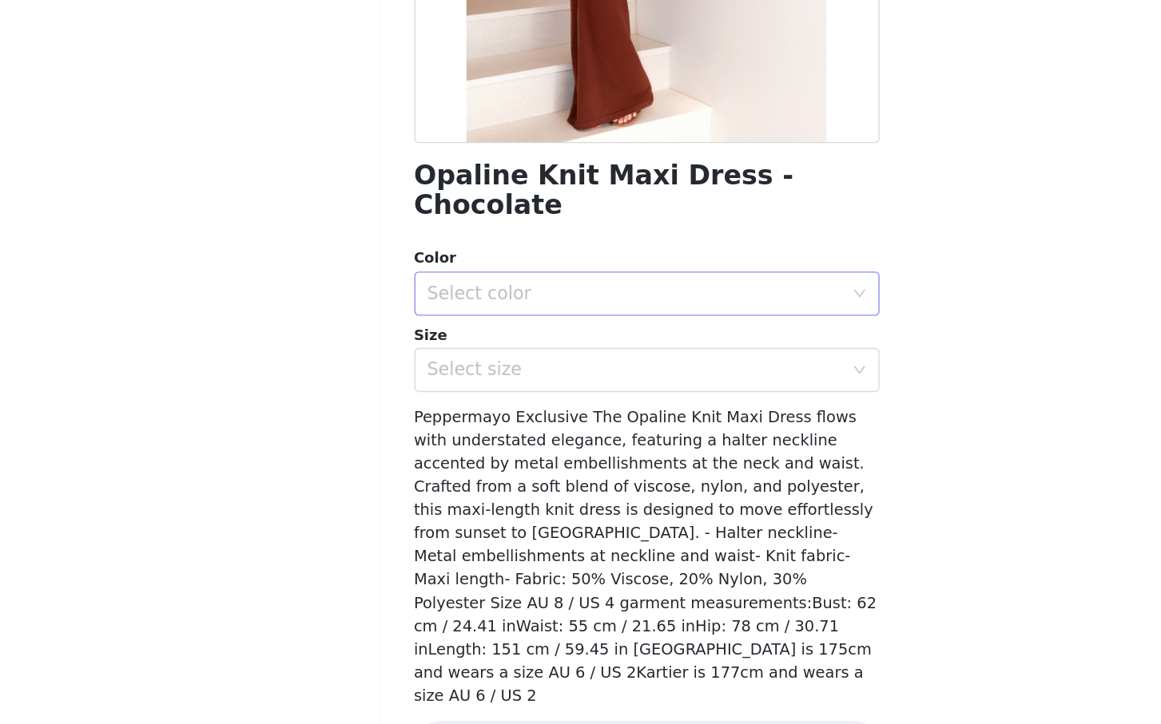
click at [544, 406] on div "Select color" at bounding box center [572, 414] width 299 height 16
click at [517, 435] on li "Chocolate" at bounding box center [580, 428] width 335 height 26
click at [516, 461] on div "Select size" at bounding box center [572, 469] width 299 height 16
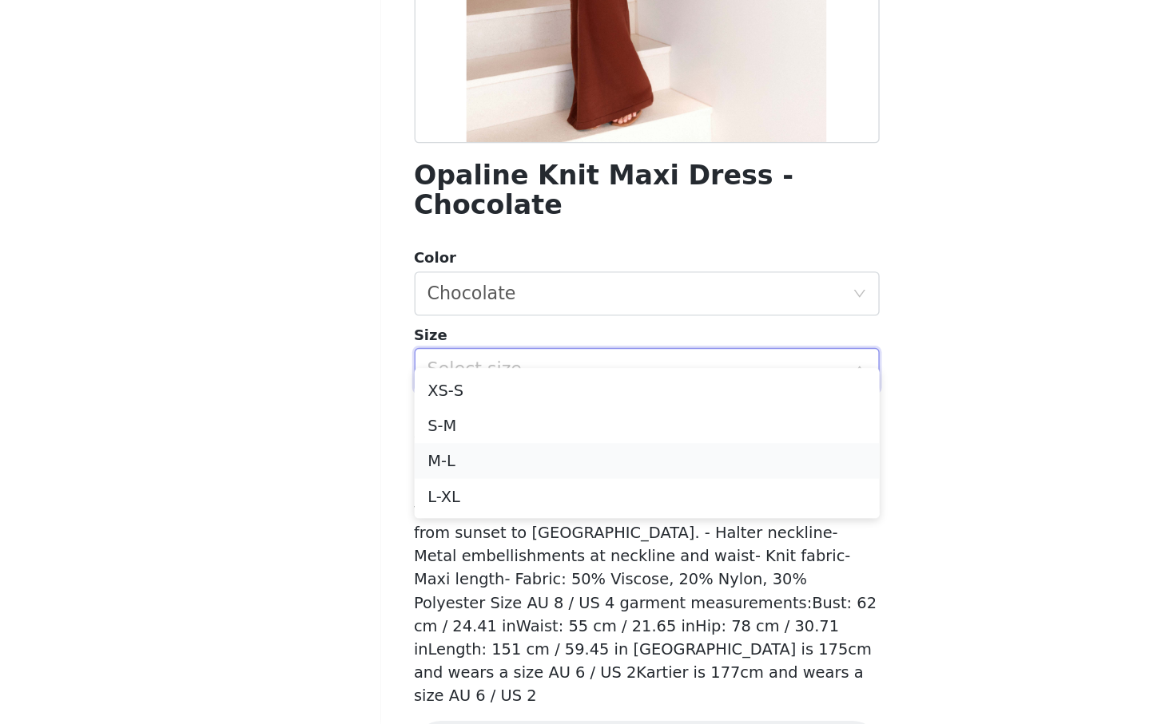
click at [485, 531] on li "M-L" at bounding box center [580, 535] width 335 height 26
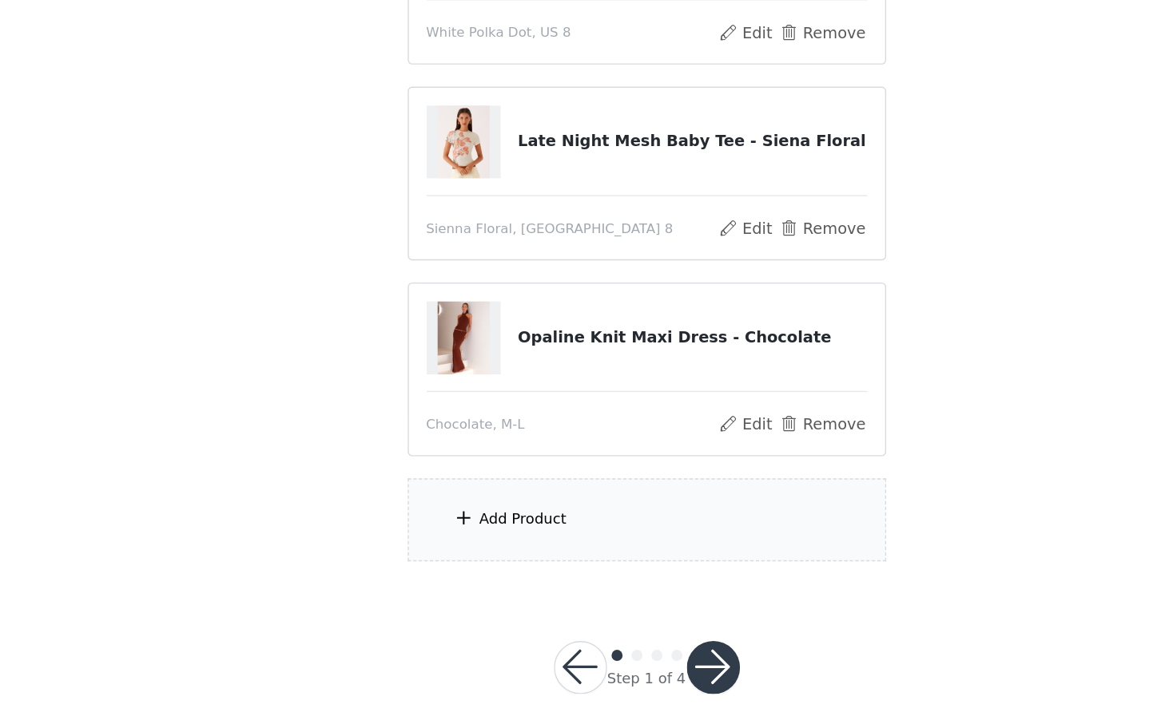
scroll to position [396, 0]
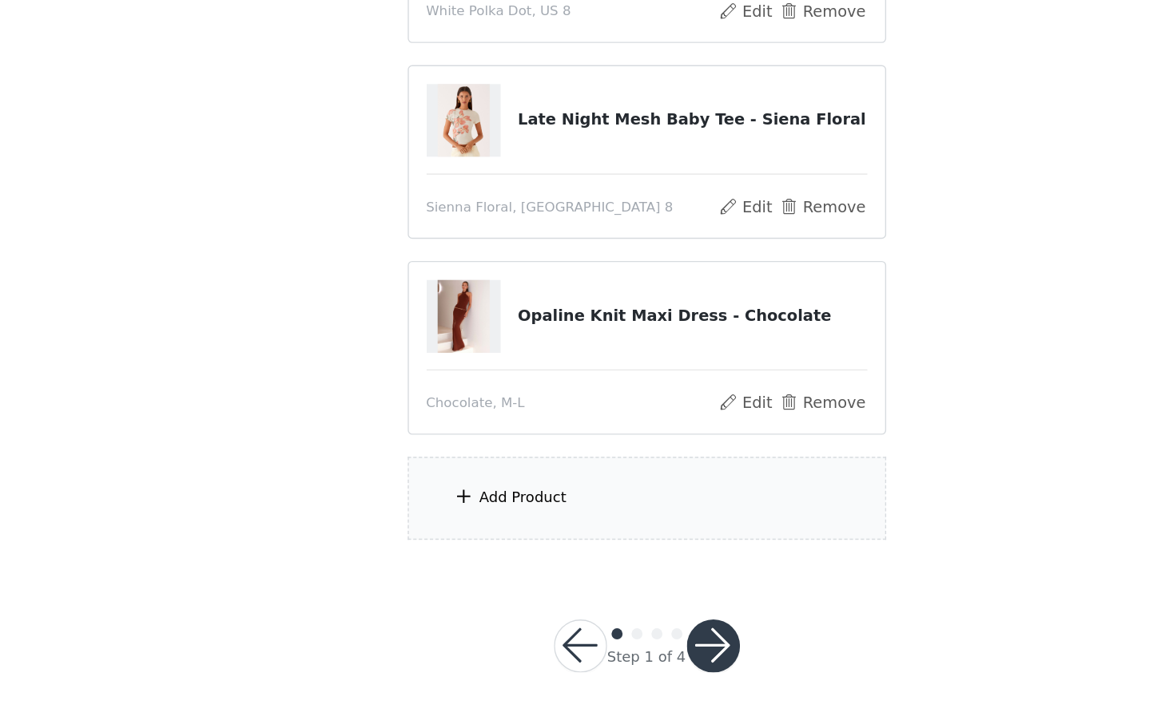
click at [537, 565] on div "Add Product" at bounding box center [580, 561] width 345 height 60
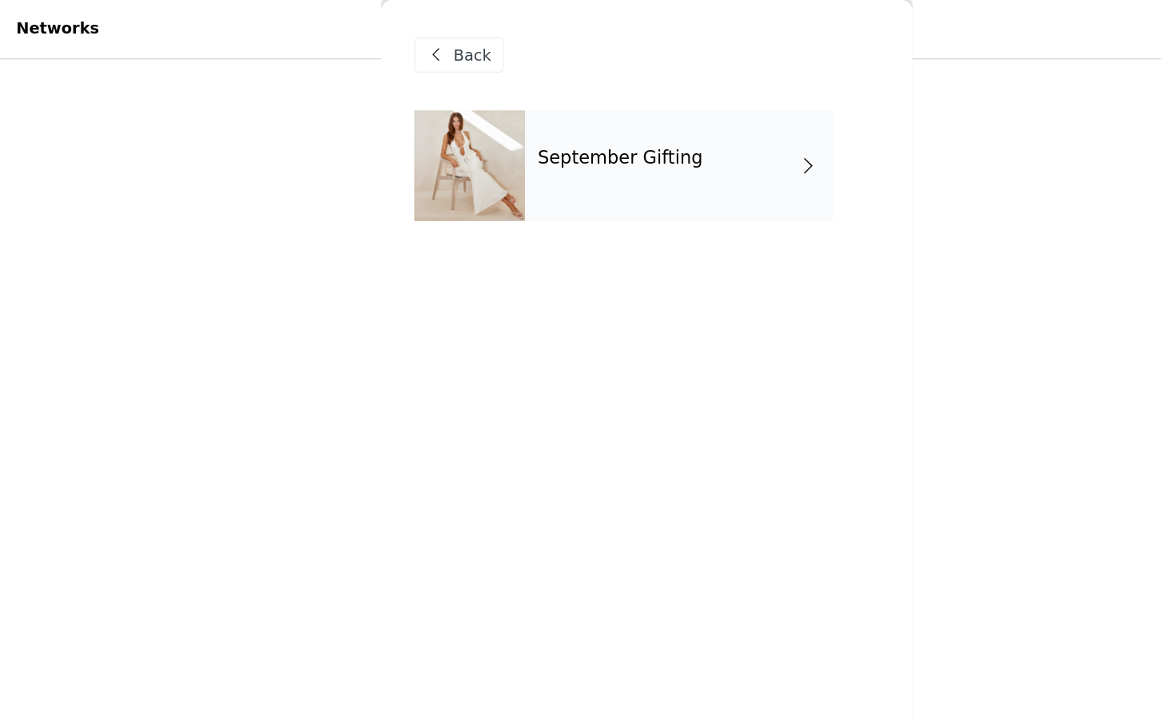
scroll to position [0, 0]
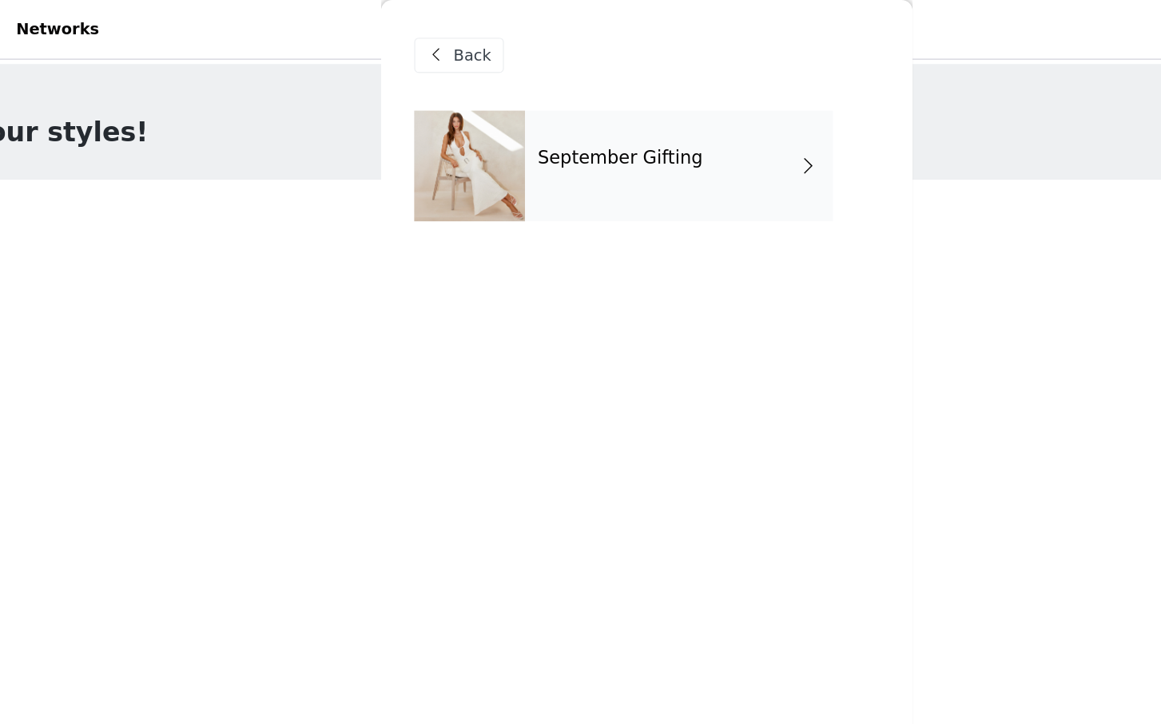
click at [641, 101] on div "September Gifting" at bounding box center [604, 120] width 222 height 80
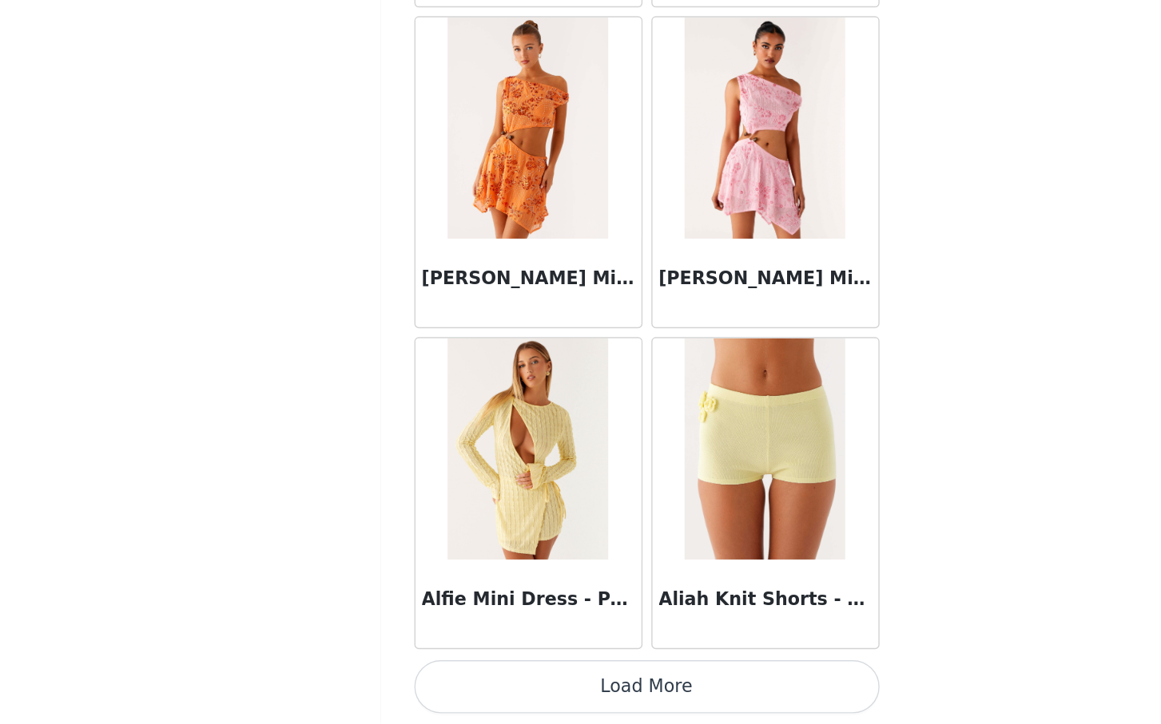
scroll to position [396, 0]
click at [564, 695] on button "Load More" at bounding box center [580, 697] width 335 height 38
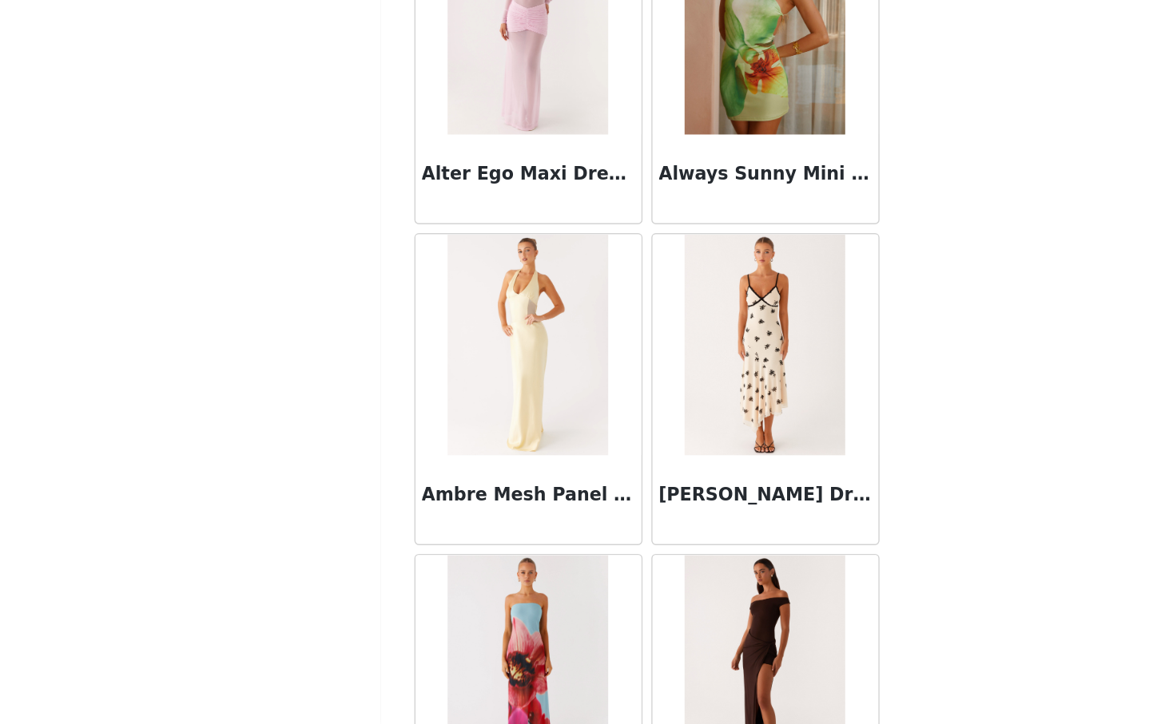
scroll to position [4036, 0]
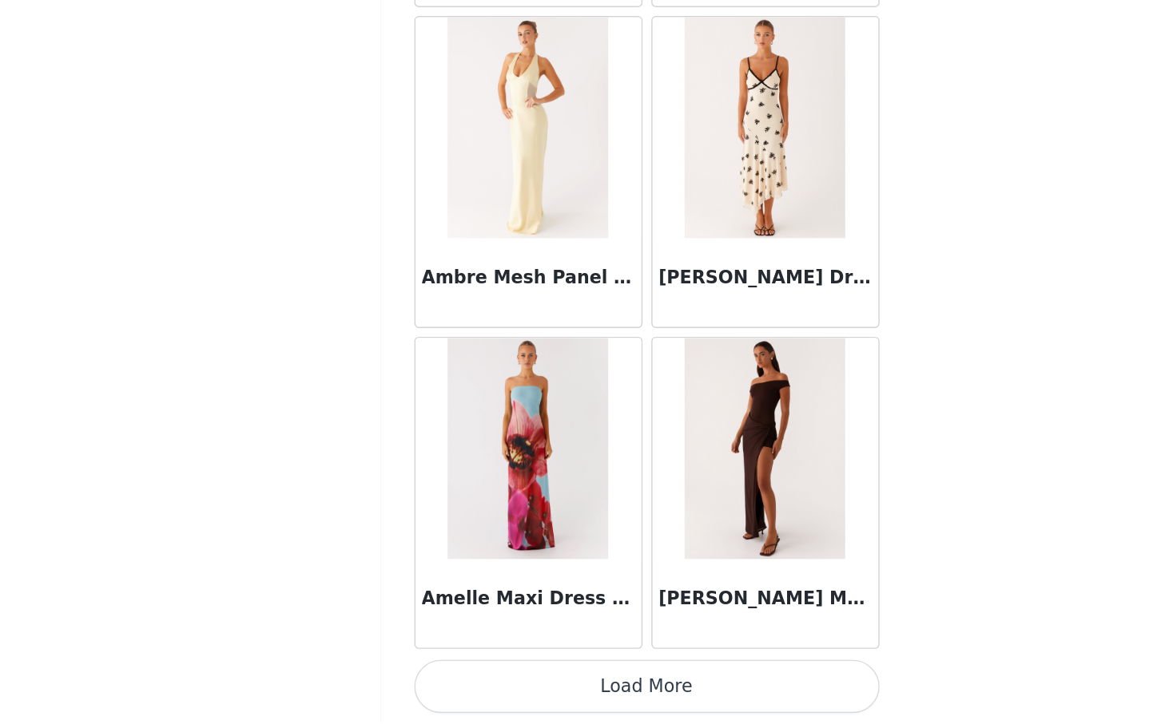
click at [573, 708] on button "Load More" at bounding box center [580, 697] width 335 height 38
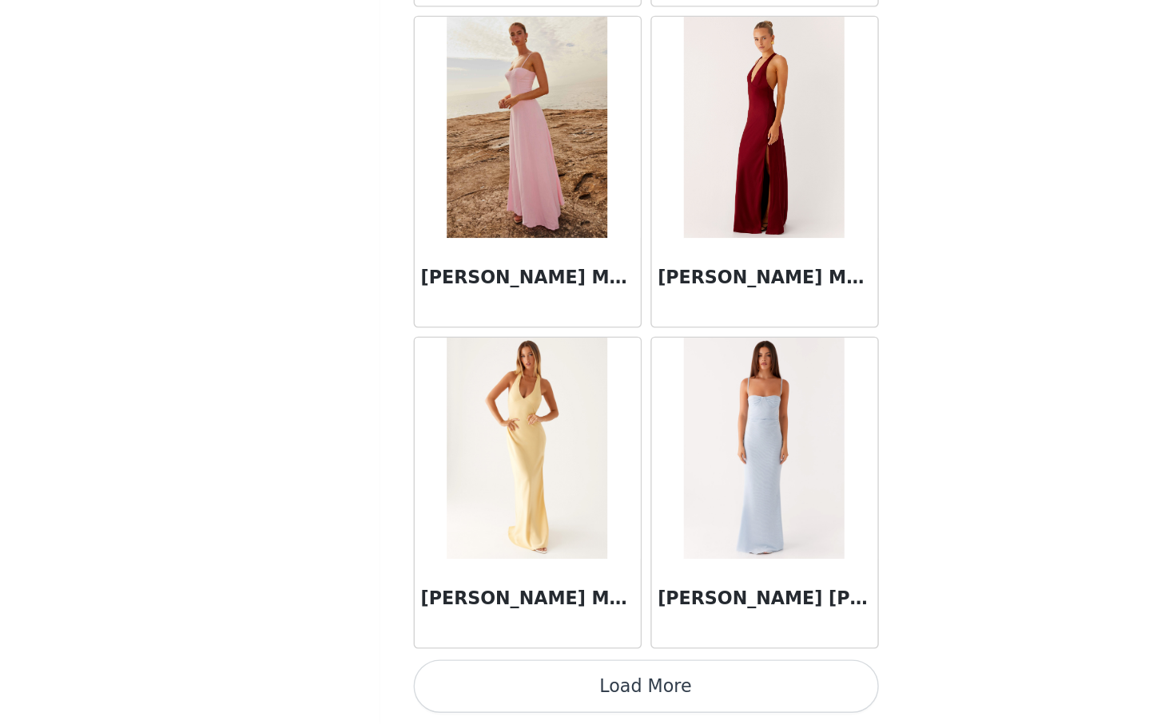
click at [565, 684] on button "Load More" at bounding box center [580, 697] width 335 height 38
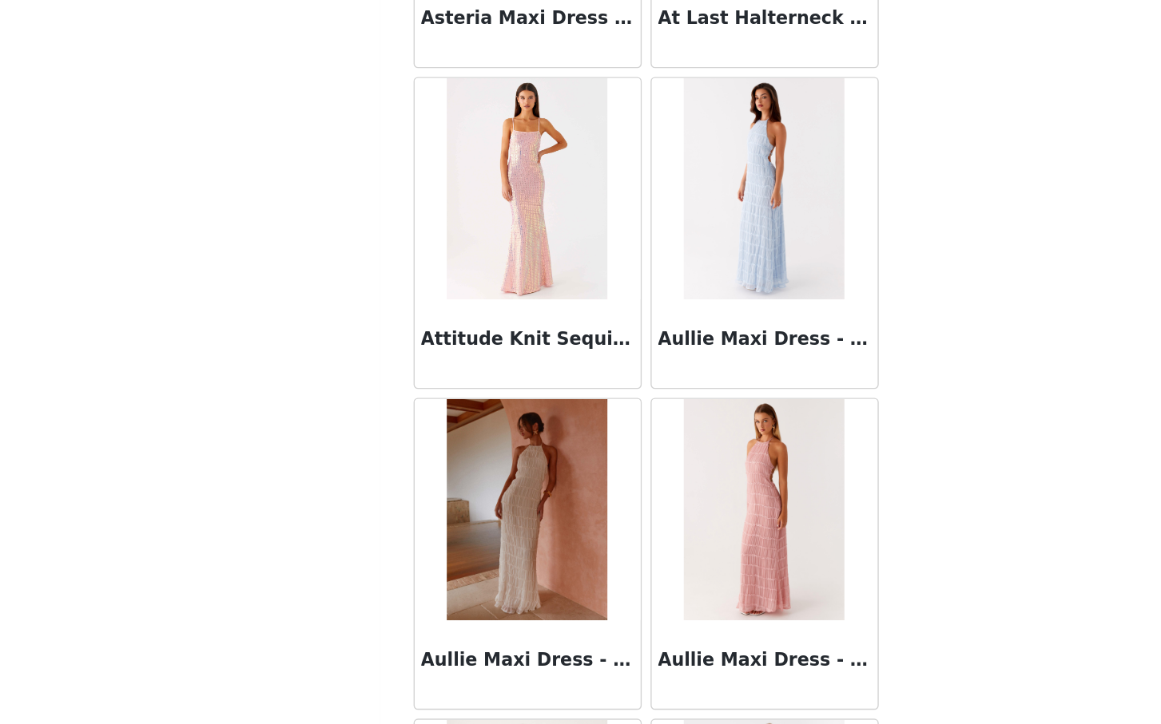
scroll to position [8668, 0]
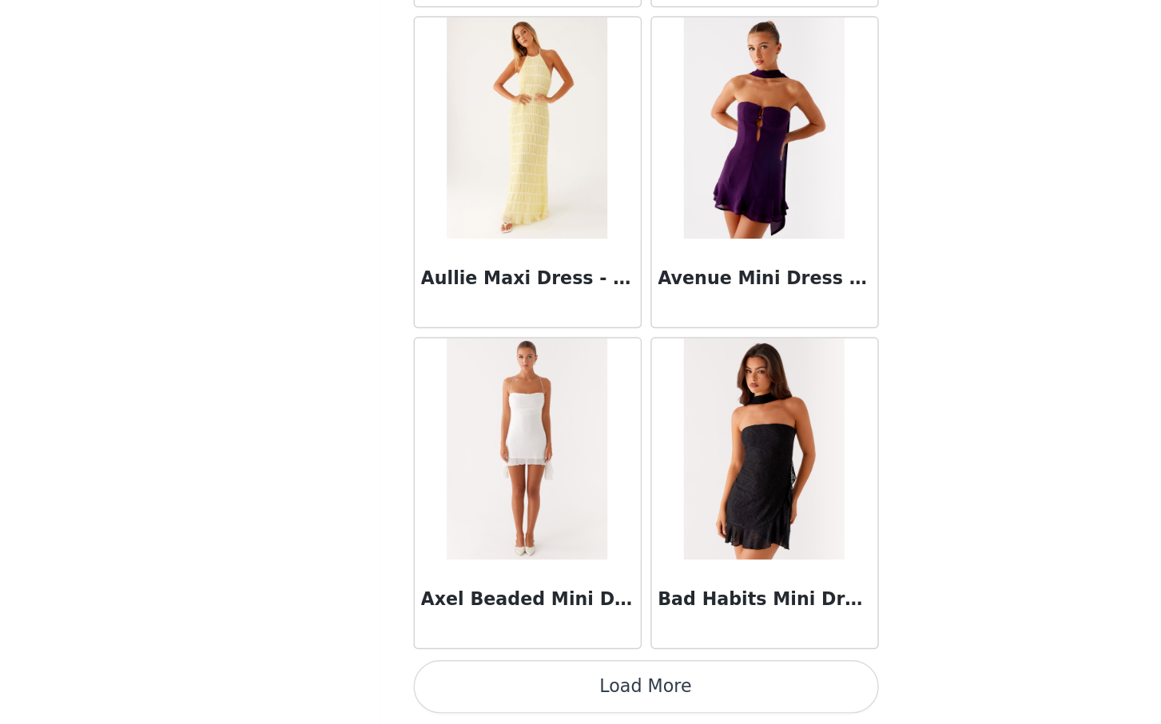
click at [542, 692] on button "Load More" at bounding box center [580, 697] width 335 height 38
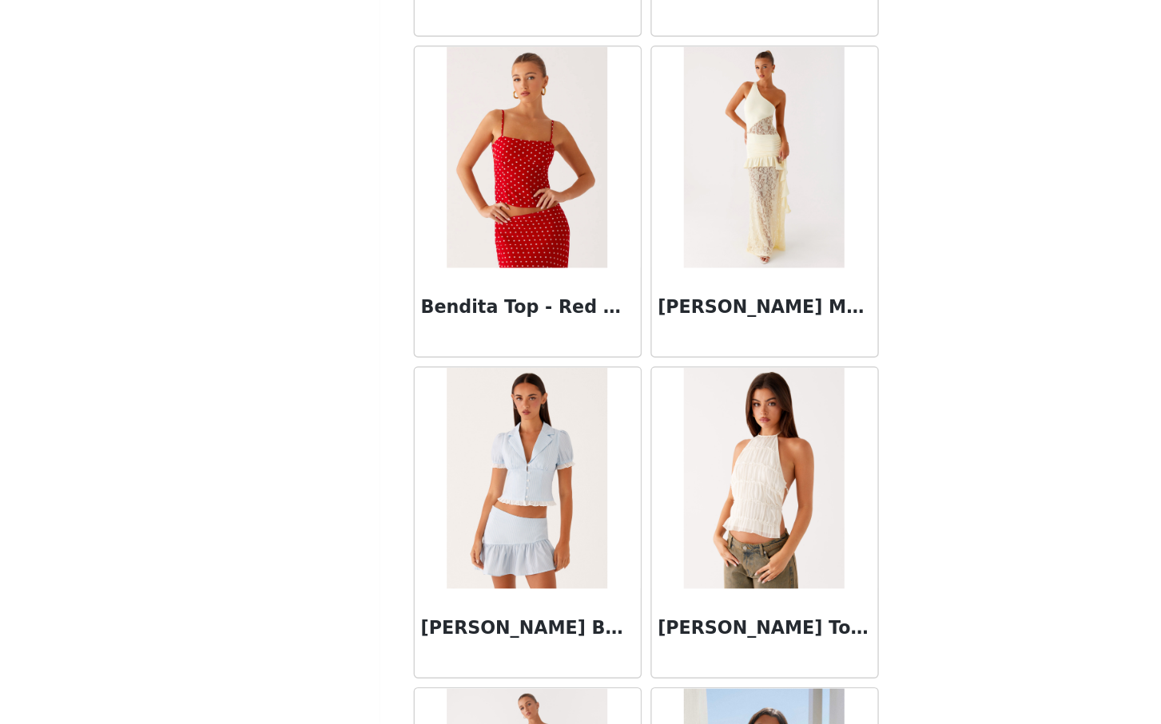
scroll to position [10985, 0]
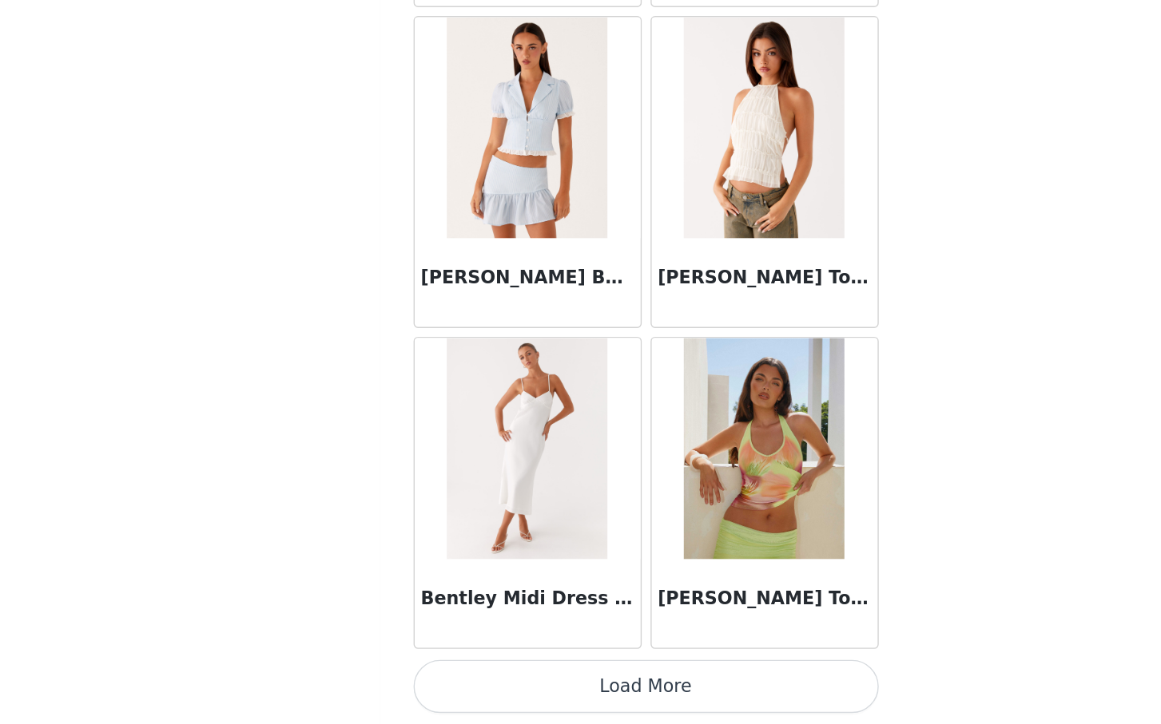
click at [555, 691] on button "Load More" at bounding box center [580, 697] width 335 height 38
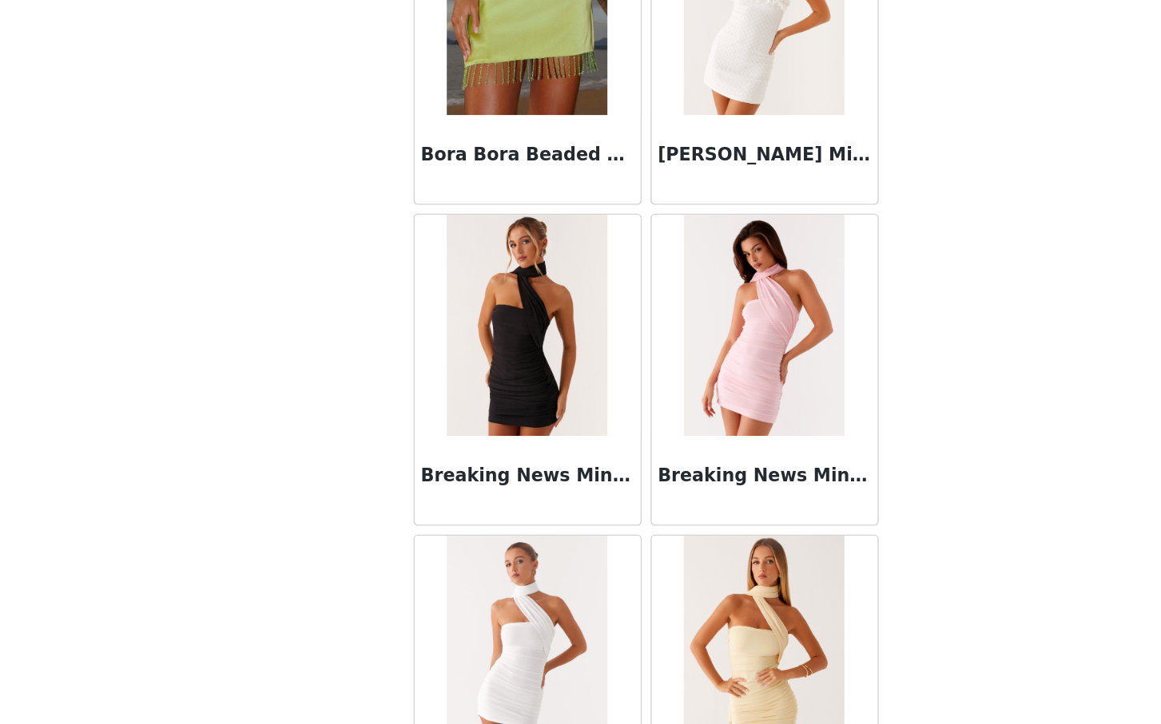
scroll to position [13301, 0]
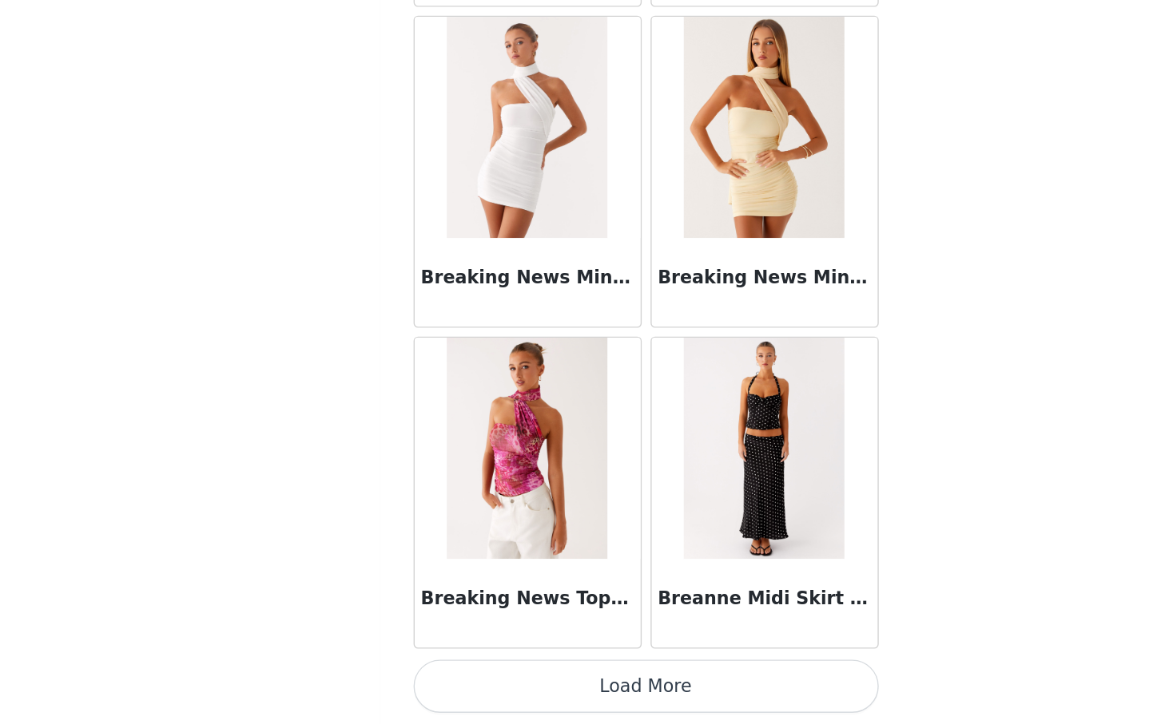
click at [589, 696] on button "Load More" at bounding box center [580, 697] width 335 height 38
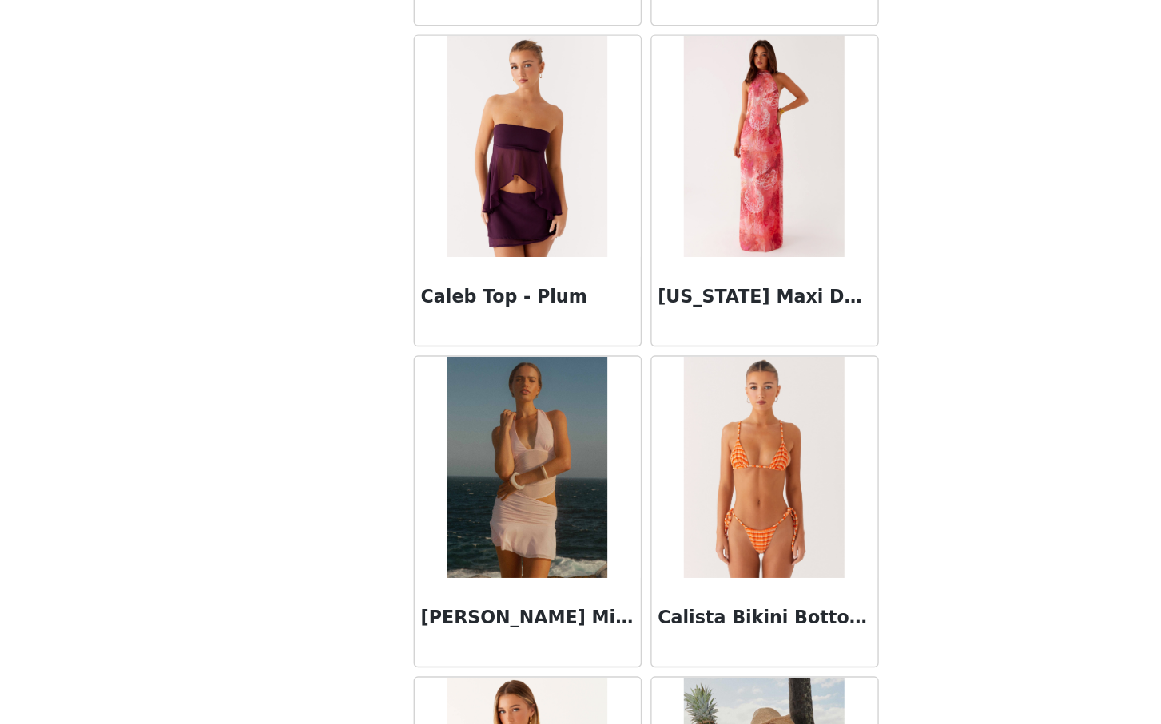
scroll to position [15617, 0]
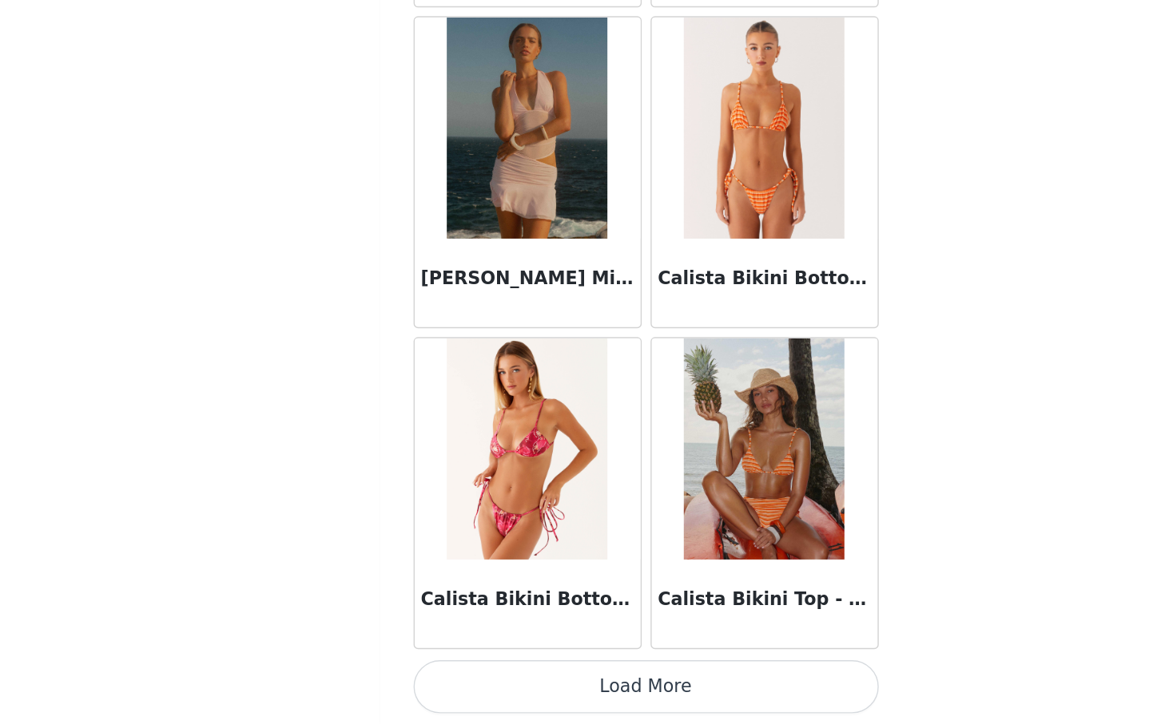
click at [568, 698] on button "Load More" at bounding box center [580, 697] width 335 height 38
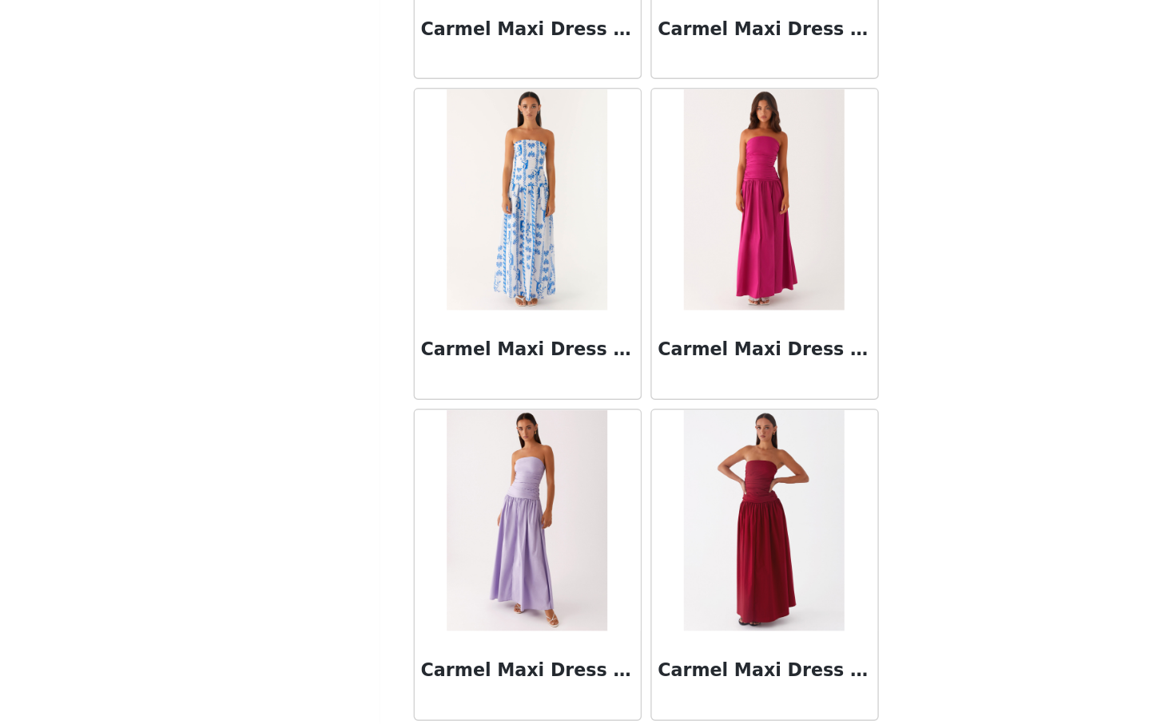
scroll to position [17933, 0]
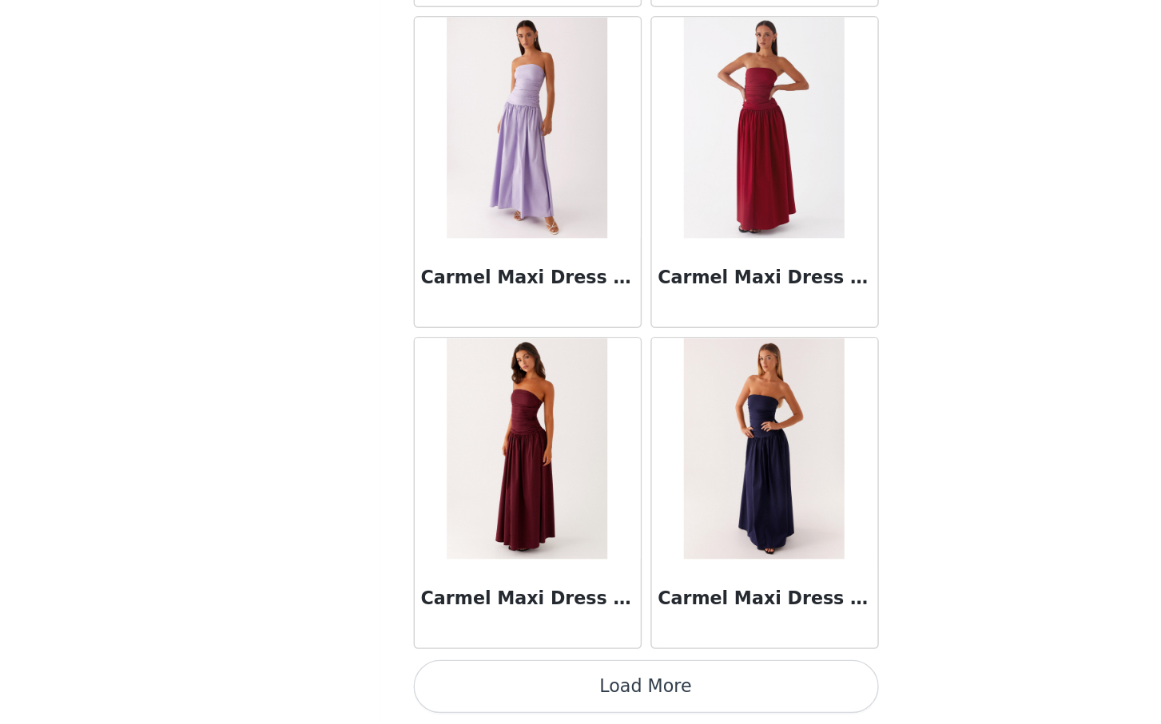
click at [576, 705] on button "Load More" at bounding box center [580, 697] width 335 height 38
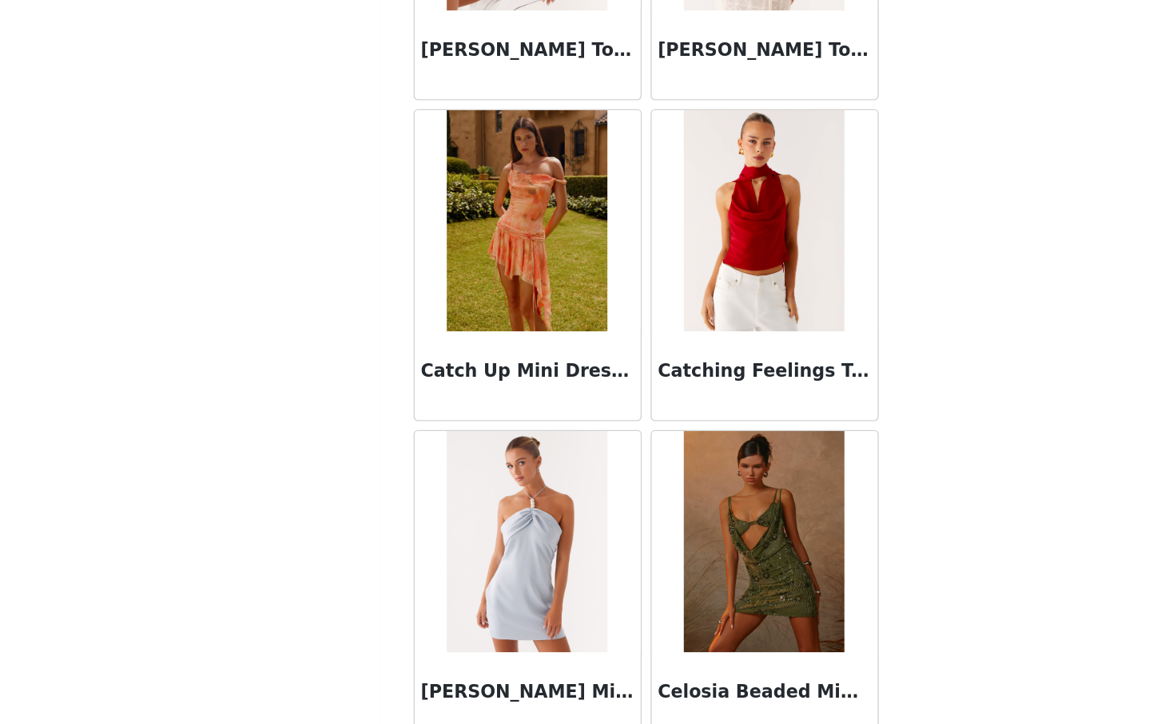
scroll to position [20250, 0]
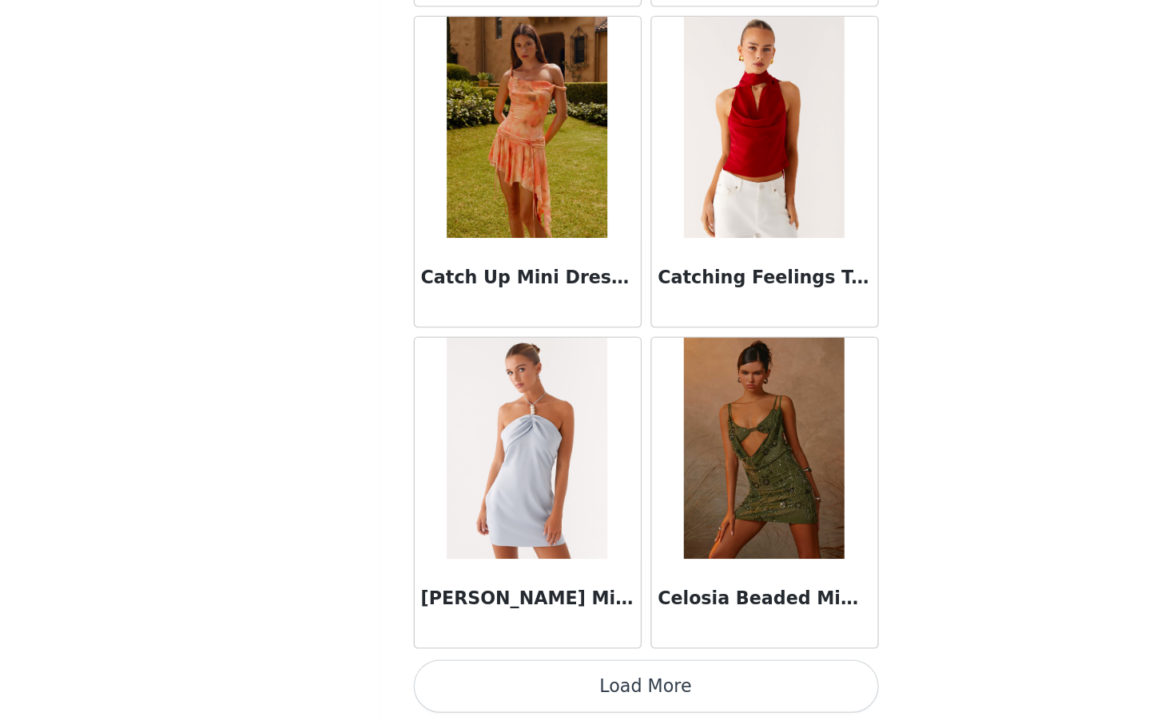
click at [577, 688] on button "Load More" at bounding box center [580, 697] width 335 height 38
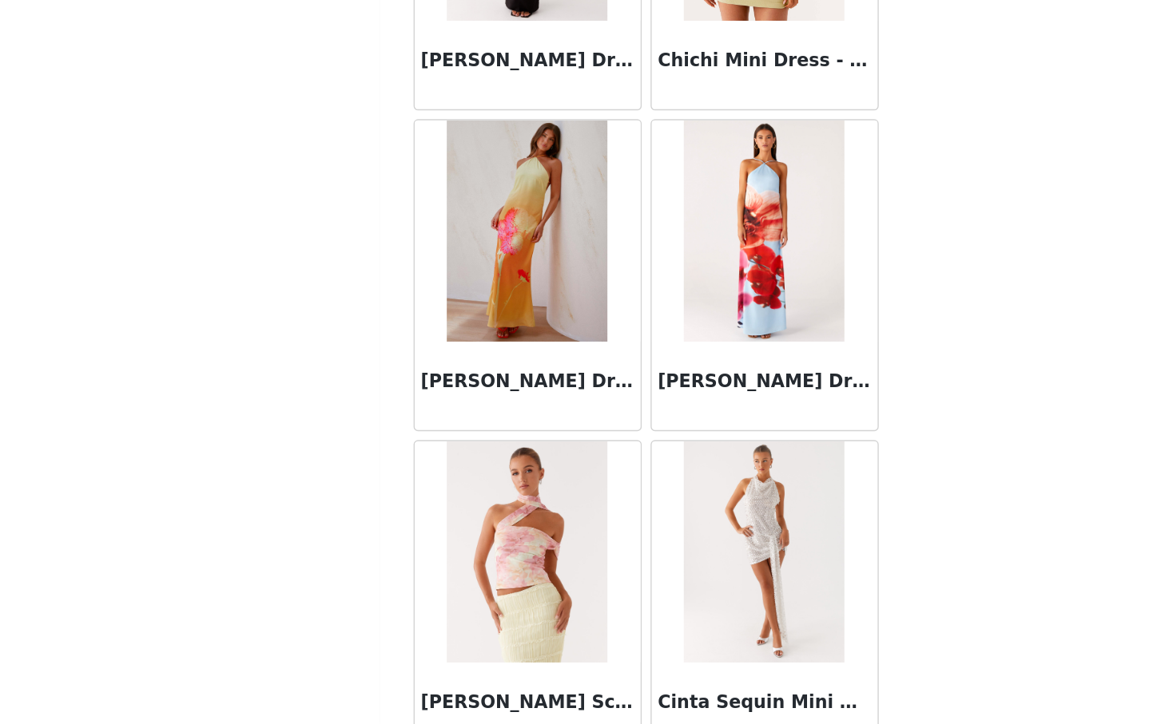
scroll to position [22566, 0]
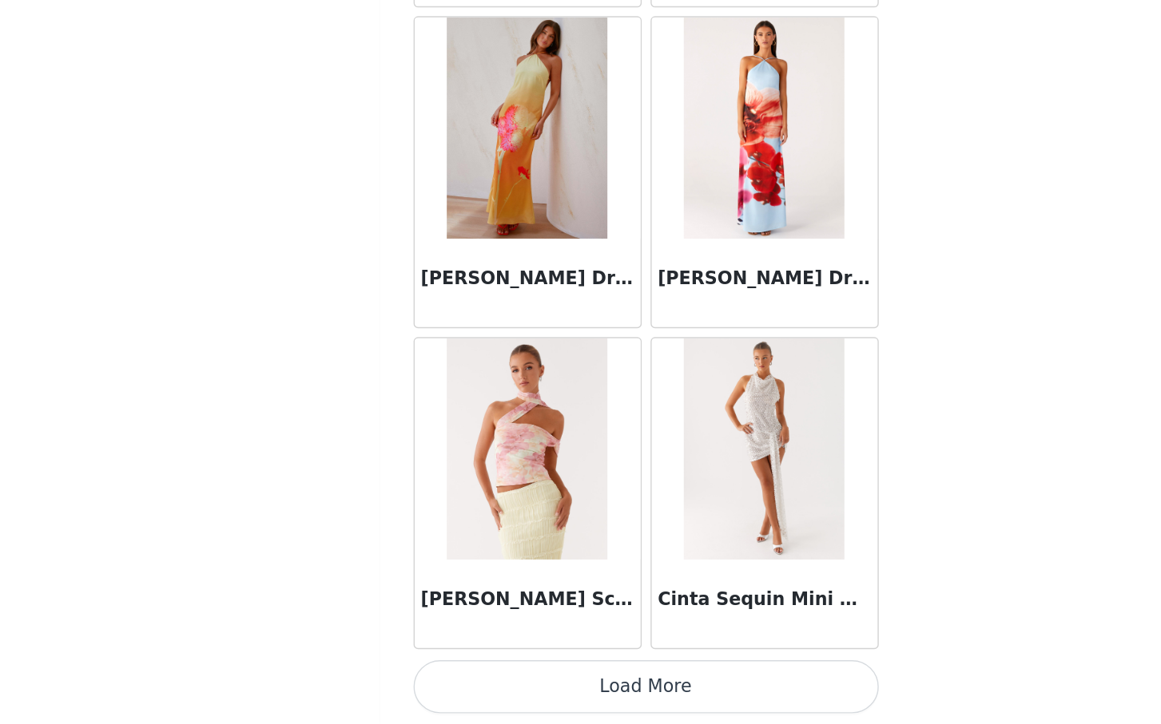
click at [578, 691] on button "Load More" at bounding box center [580, 697] width 335 height 38
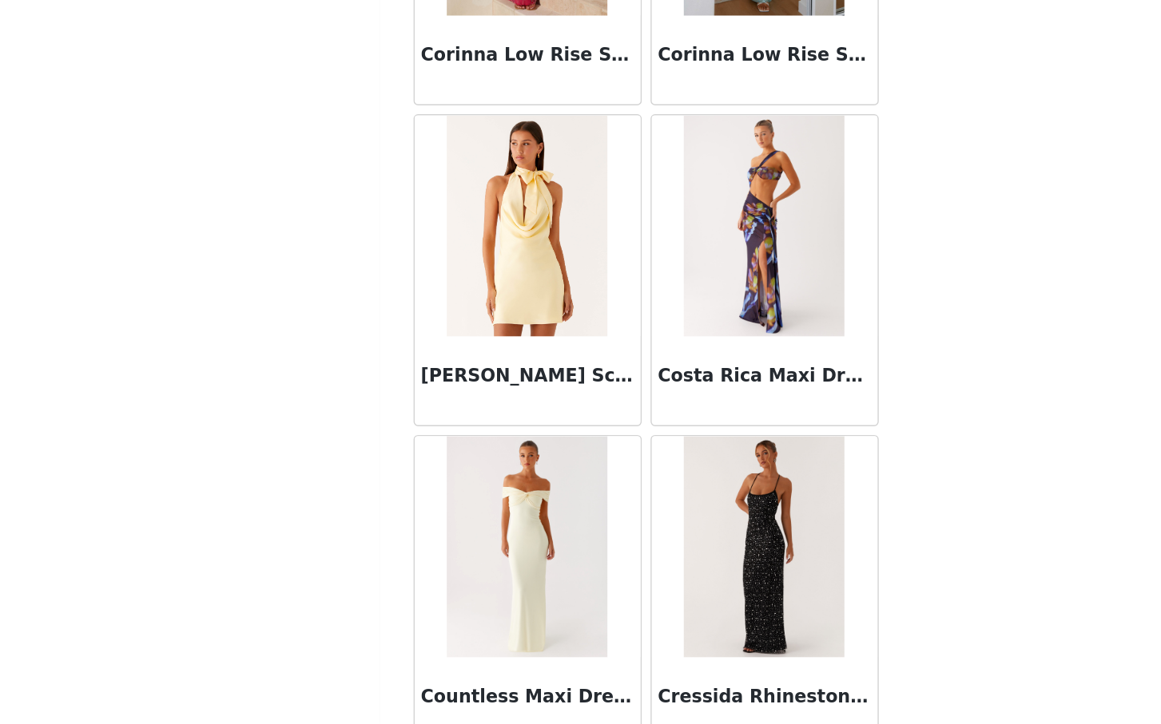
scroll to position [24882, 0]
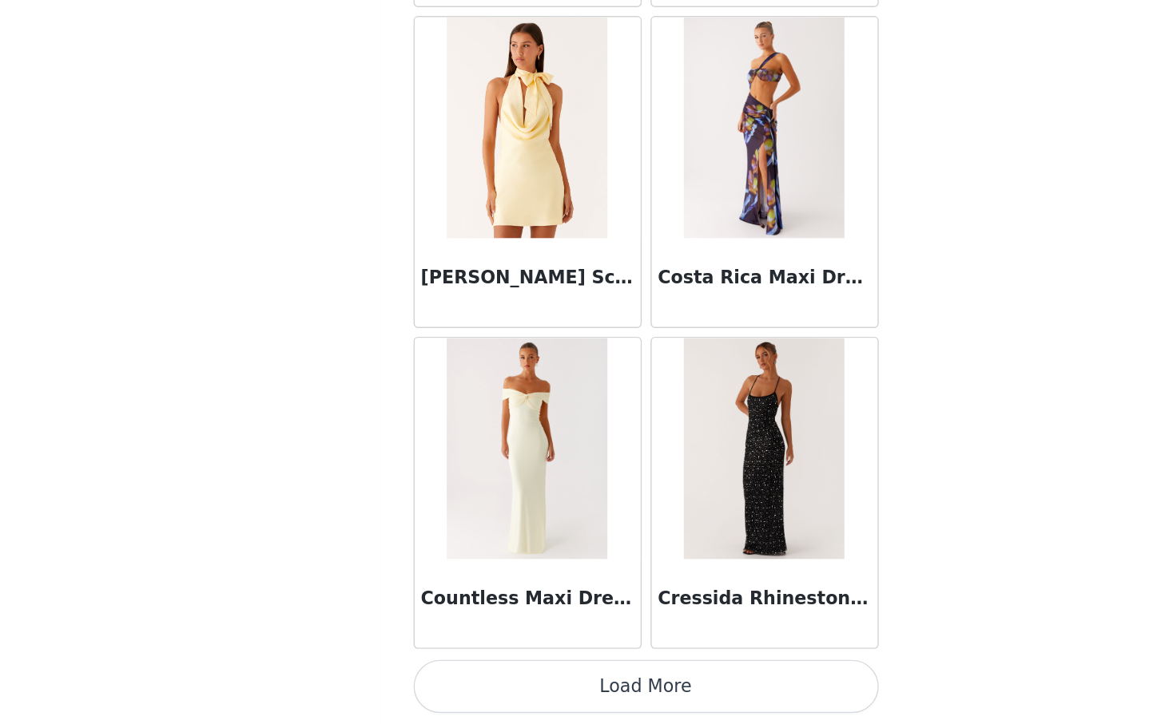
click at [589, 697] on button "Load More" at bounding box center [580, 697] width 335 height 38
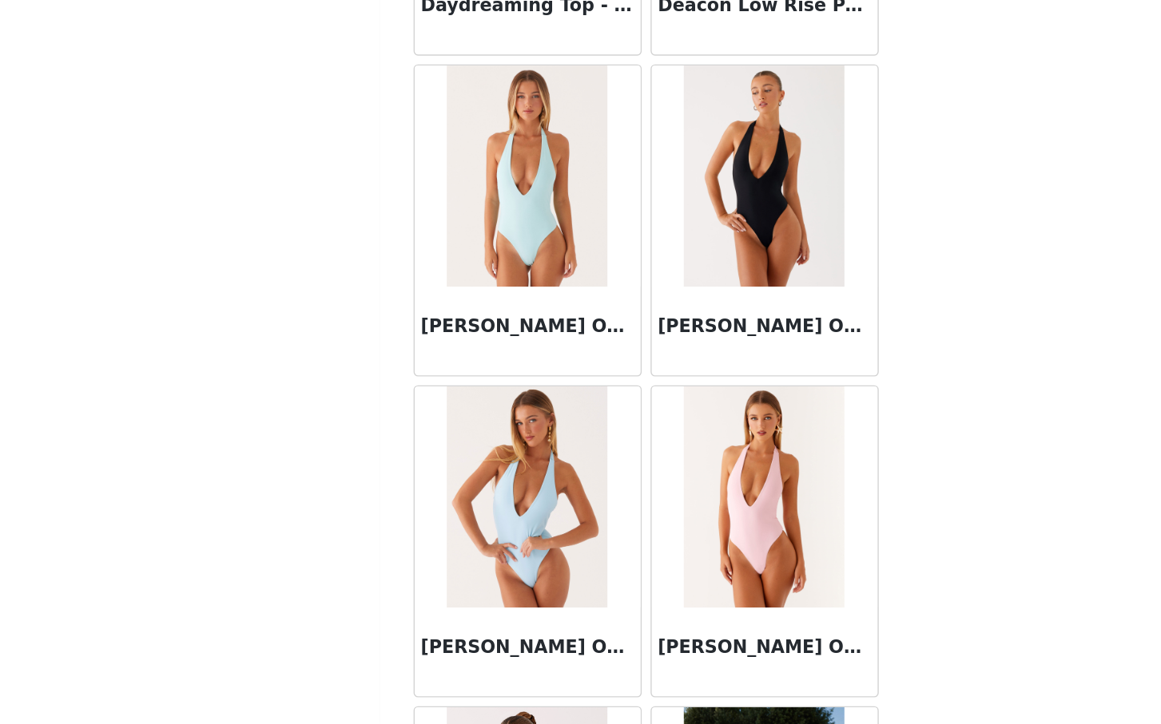
scroll to position [27198, 0]
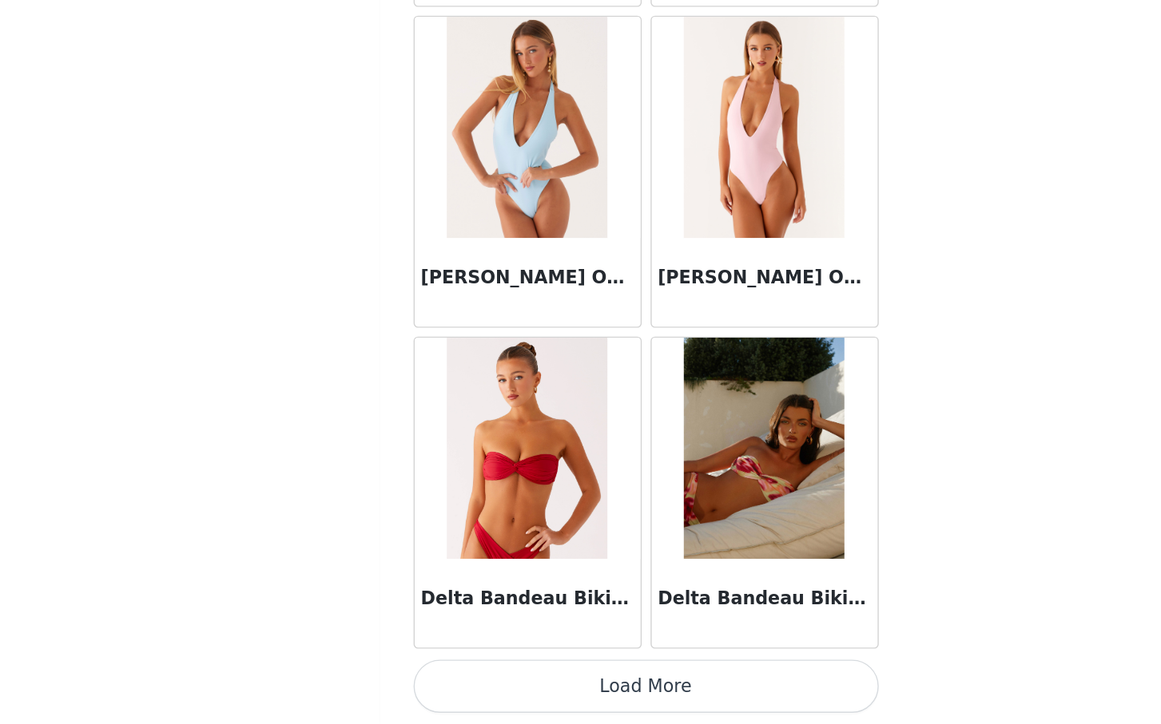
click at [574, 702] on button "Load More" at bounding box center [580, 697] width 335 height 38
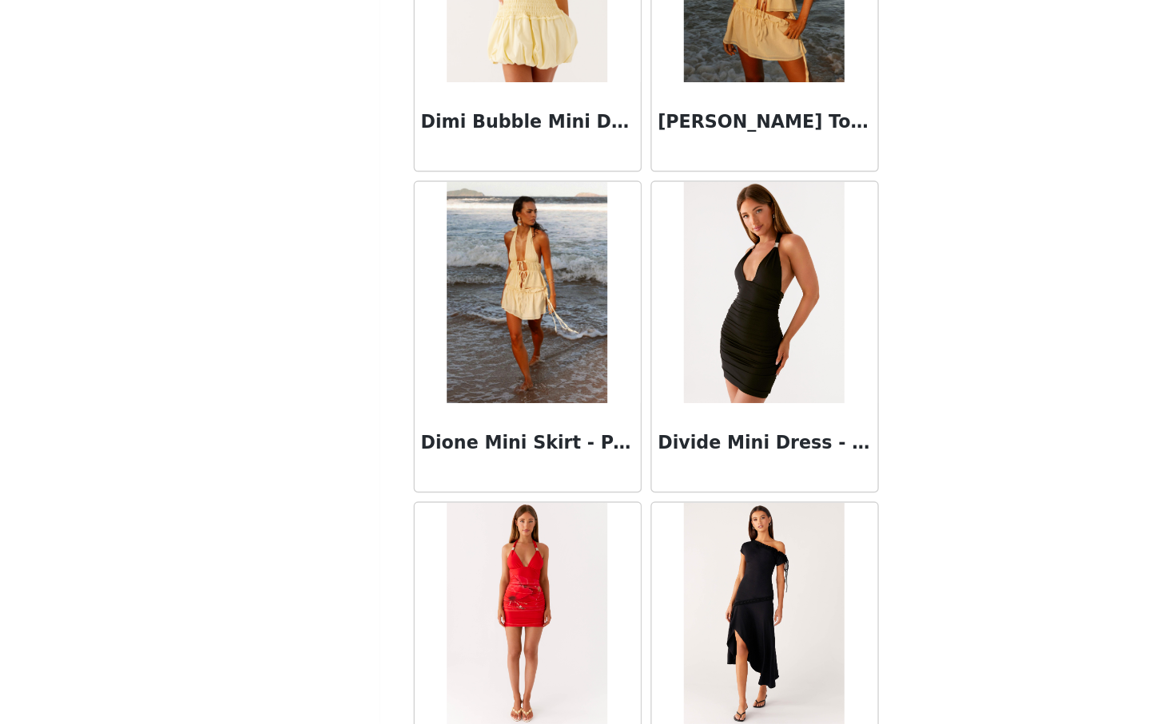
scroll to position [29515, 0]
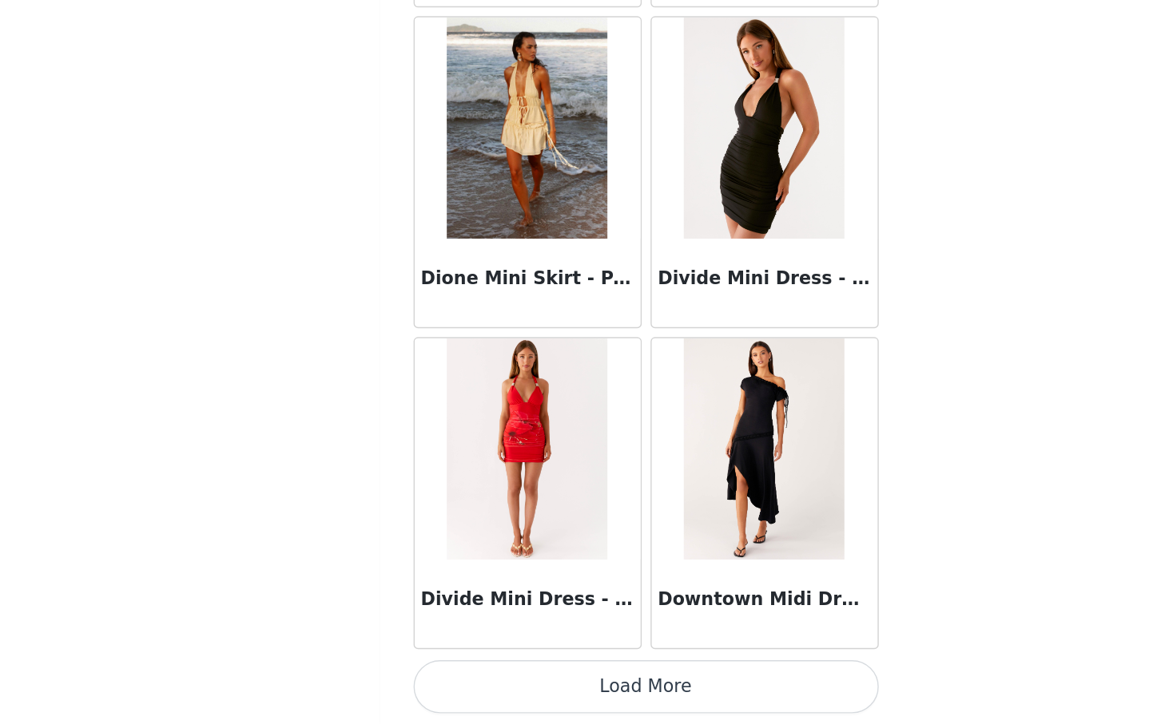
click at [593, 707] on button "Load More" at bounding box center [580, 697] width 335 height 38
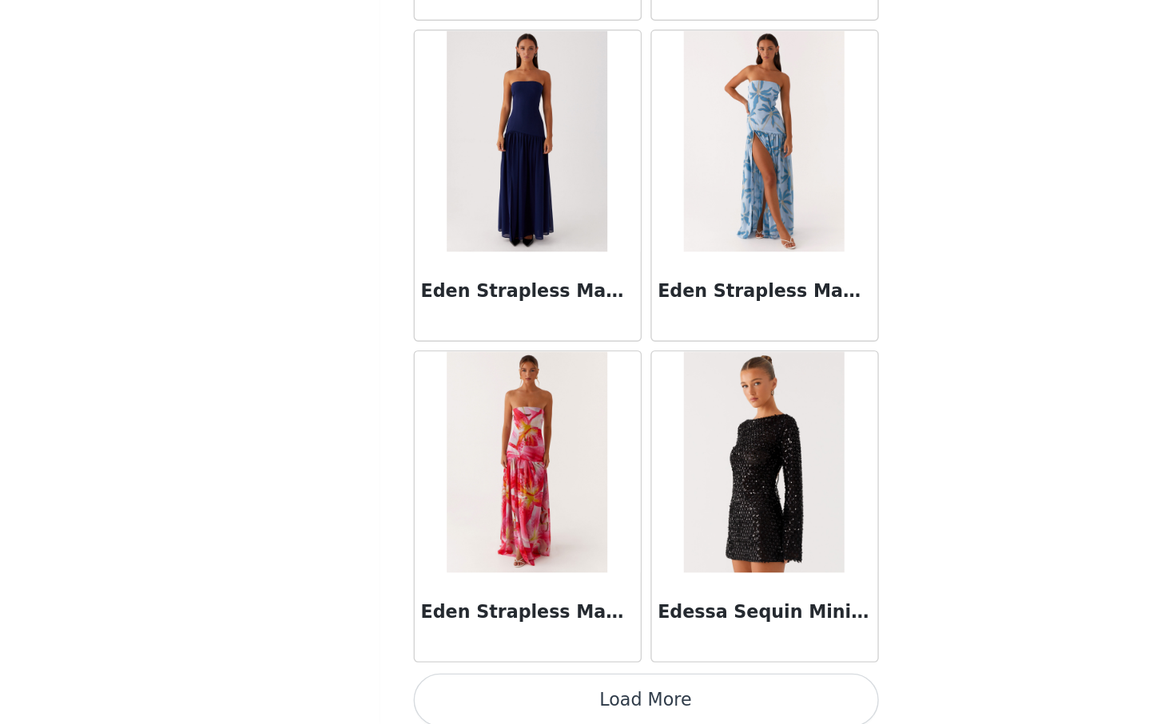
scroll to position [31831, 0]
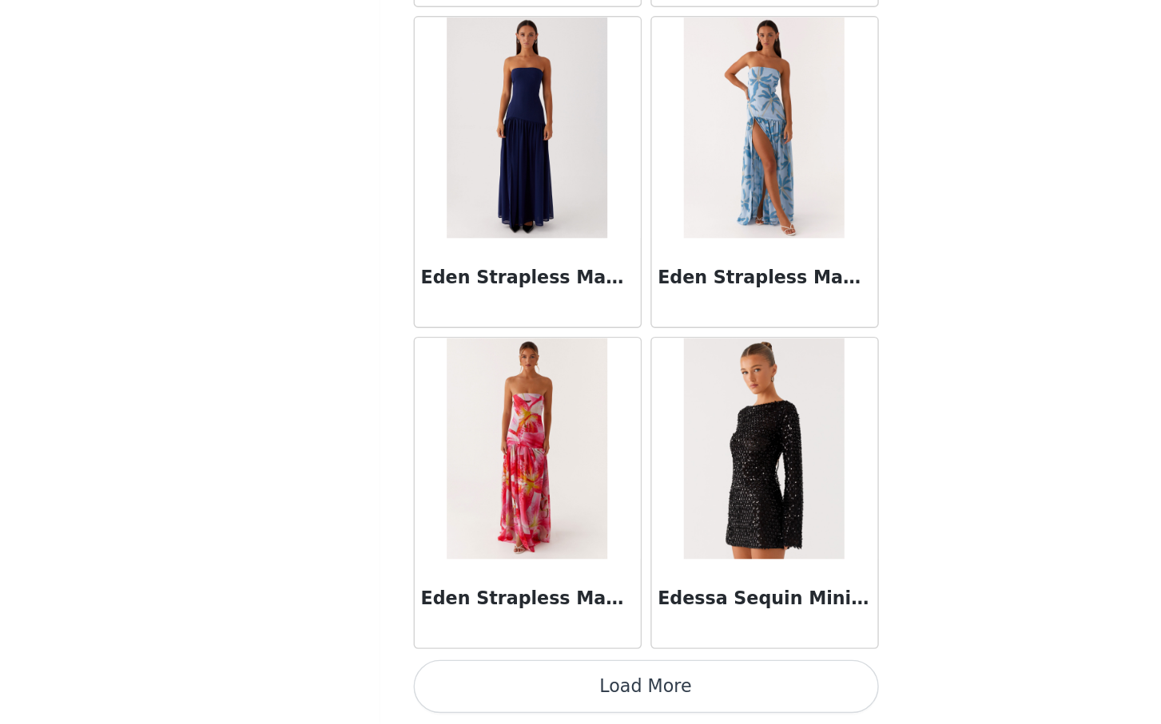
click at [586, 698] on button "Load More" at bounding box center [580, 697] width 335 height 38
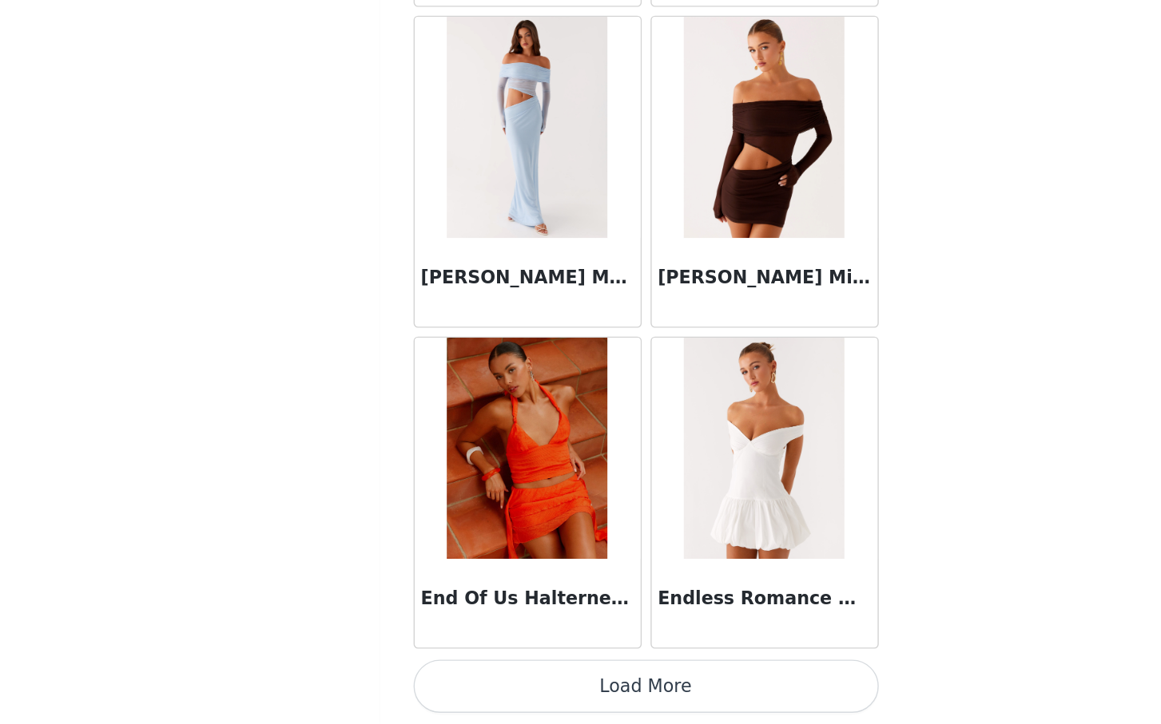
click at [581, 696] on button "Load More" at bounding box center [580, 697] width 335 height 38
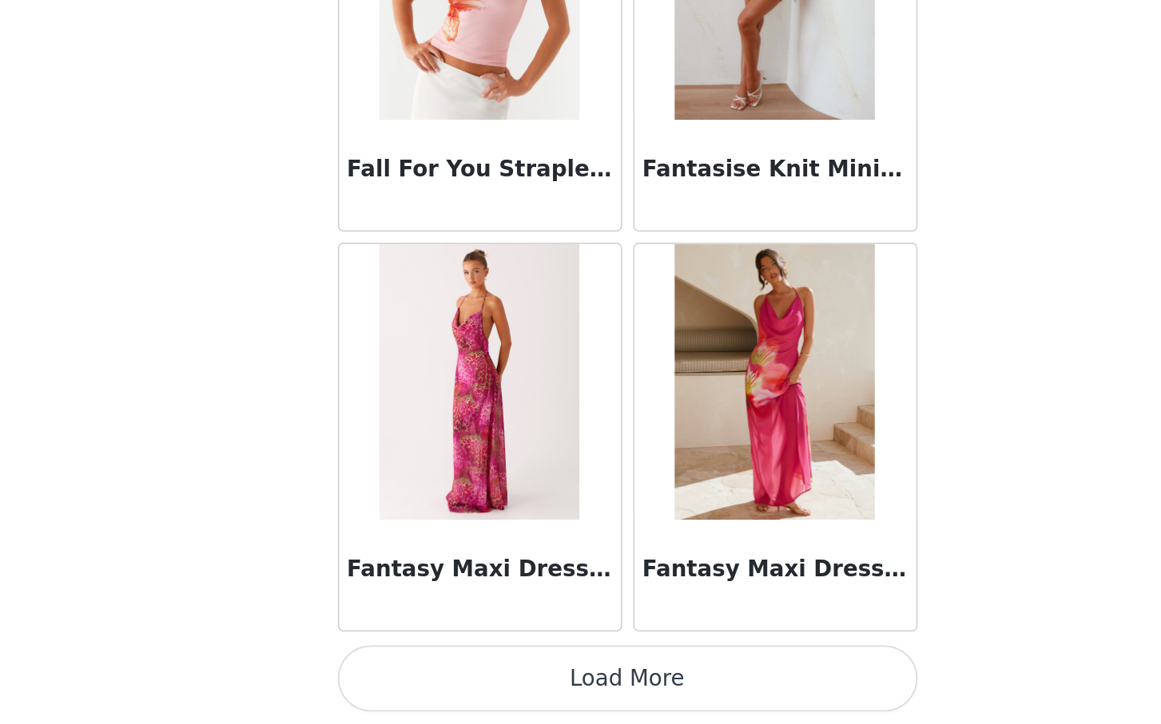
scroll to position [396, 0]
click at [601, 691] on button "Load More" at bounding box center [580, 697] width 335 height 38
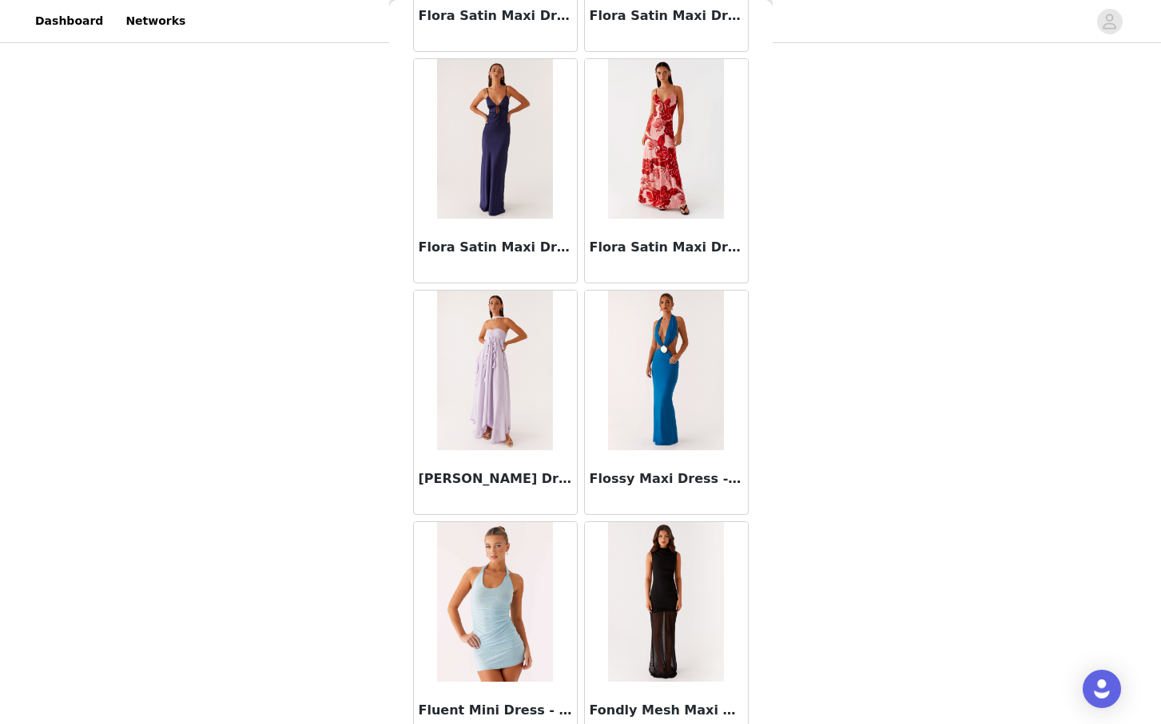
scroll to position [38780, 0]
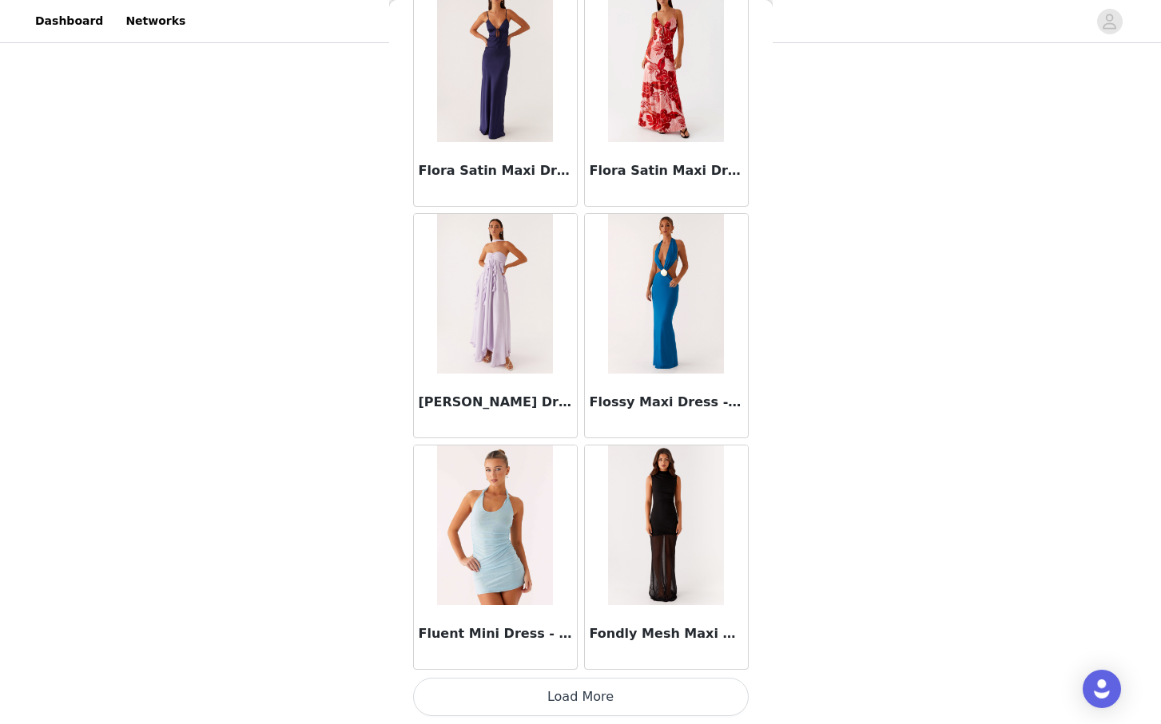
click at [605, 700] on button "Load More" at bounding box center [580, 697] width 335 height 38
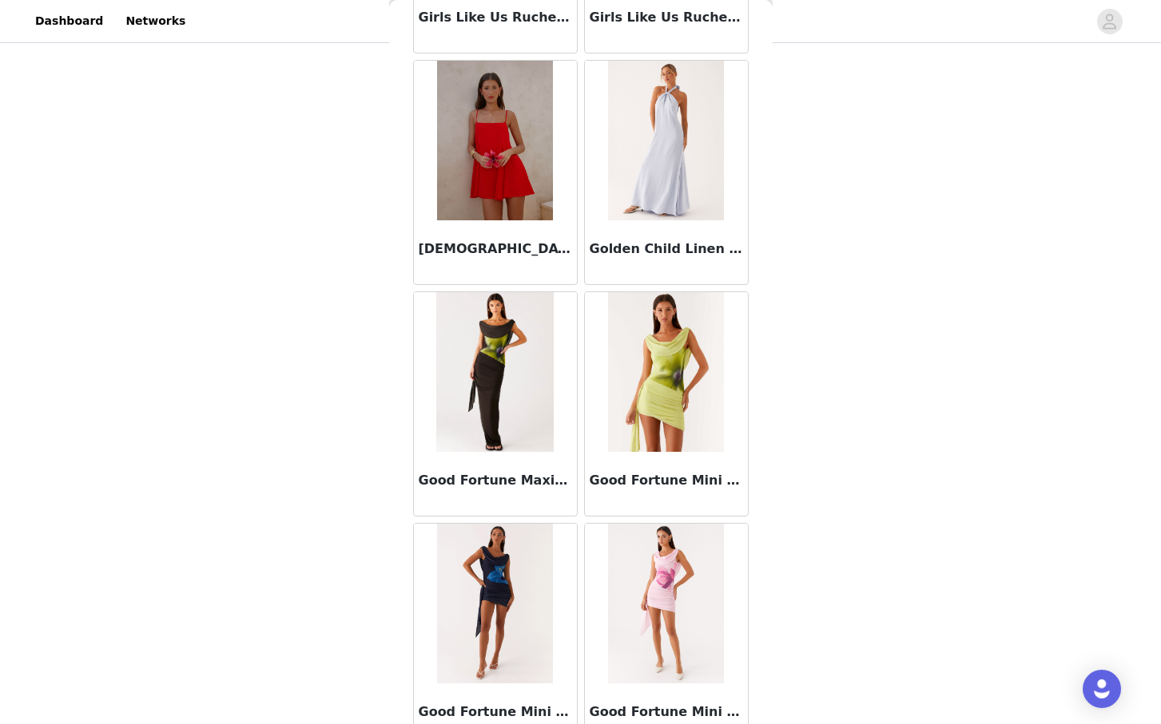
scroll to position [41096, 0]
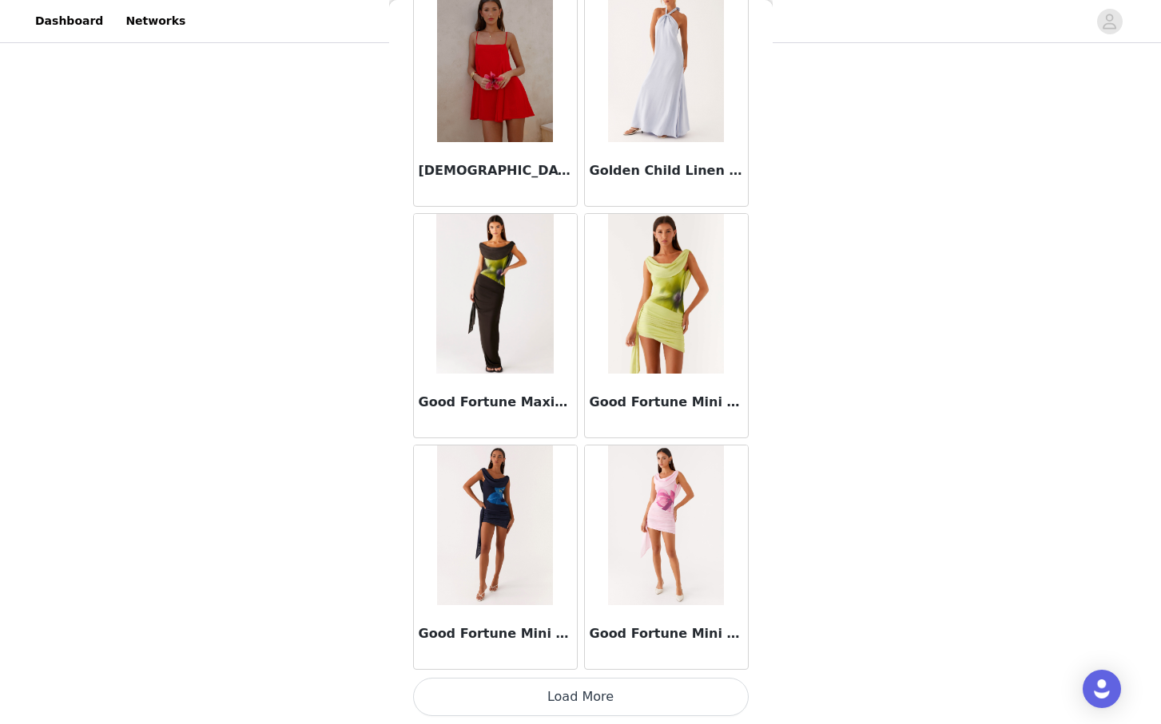
click at [572, 690] on button "Load More" at bounding box center [580, 697] width 335 height 38
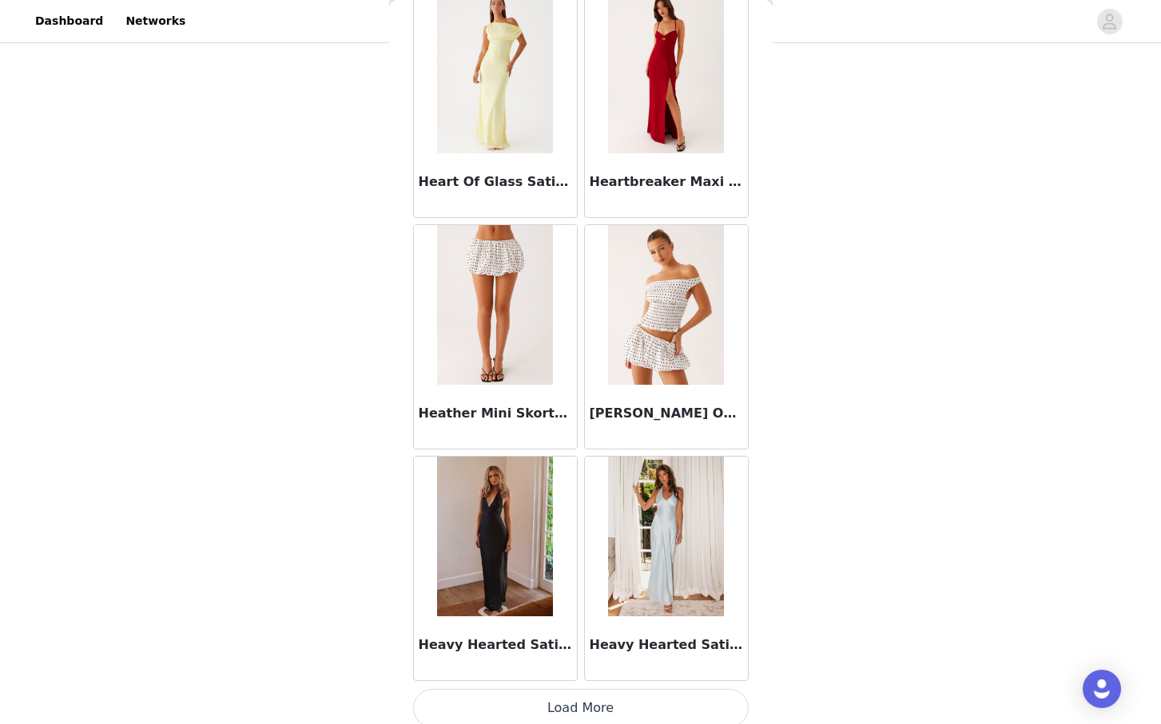
scroll to position [43412, 0]
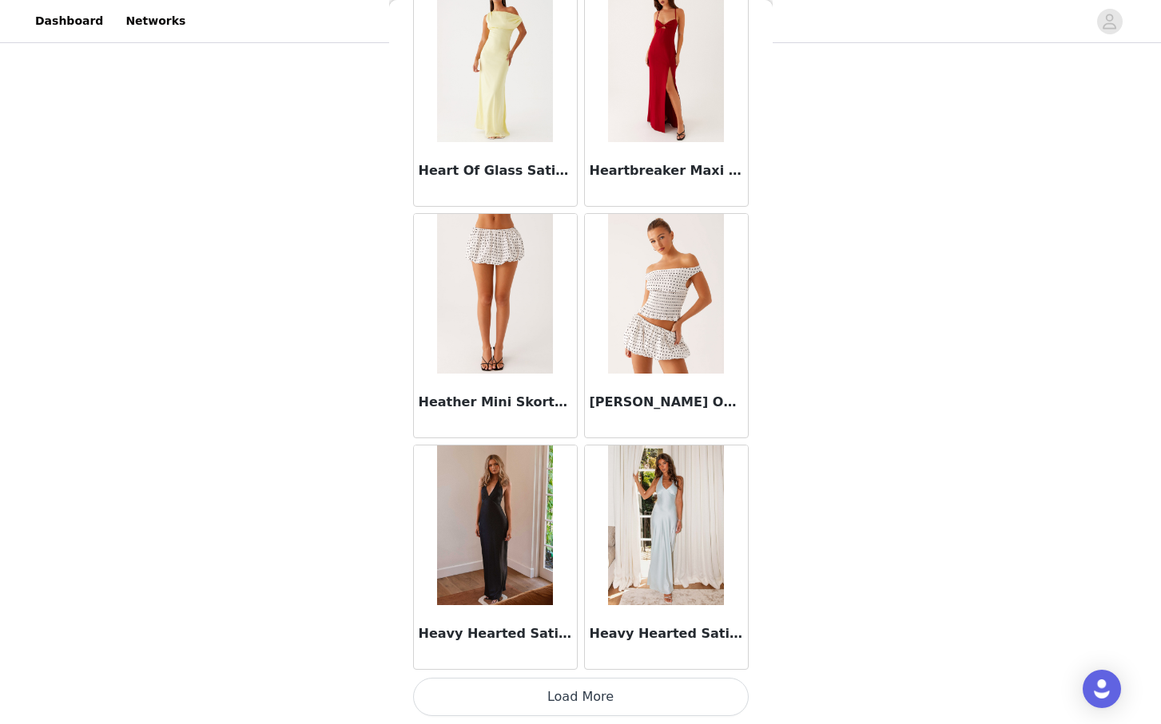
click at [594, 695] on button "Load More" at bounding box center [580, 697] width 335 height 38
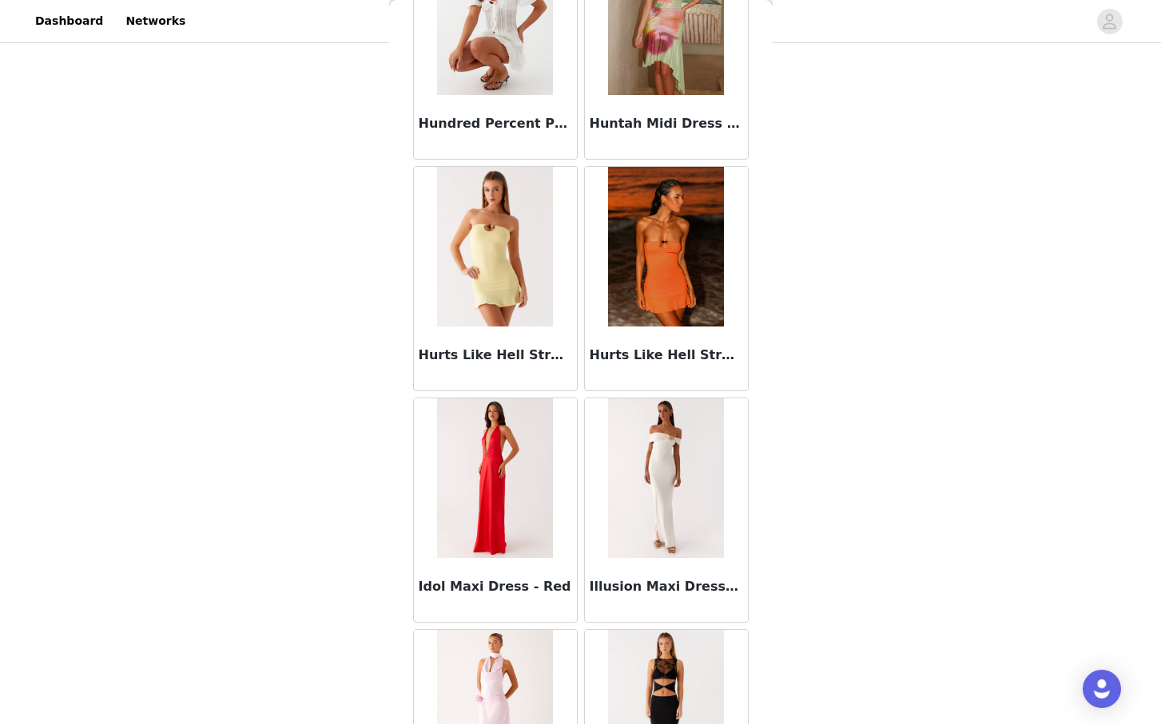
scroll to position [45729, 0]
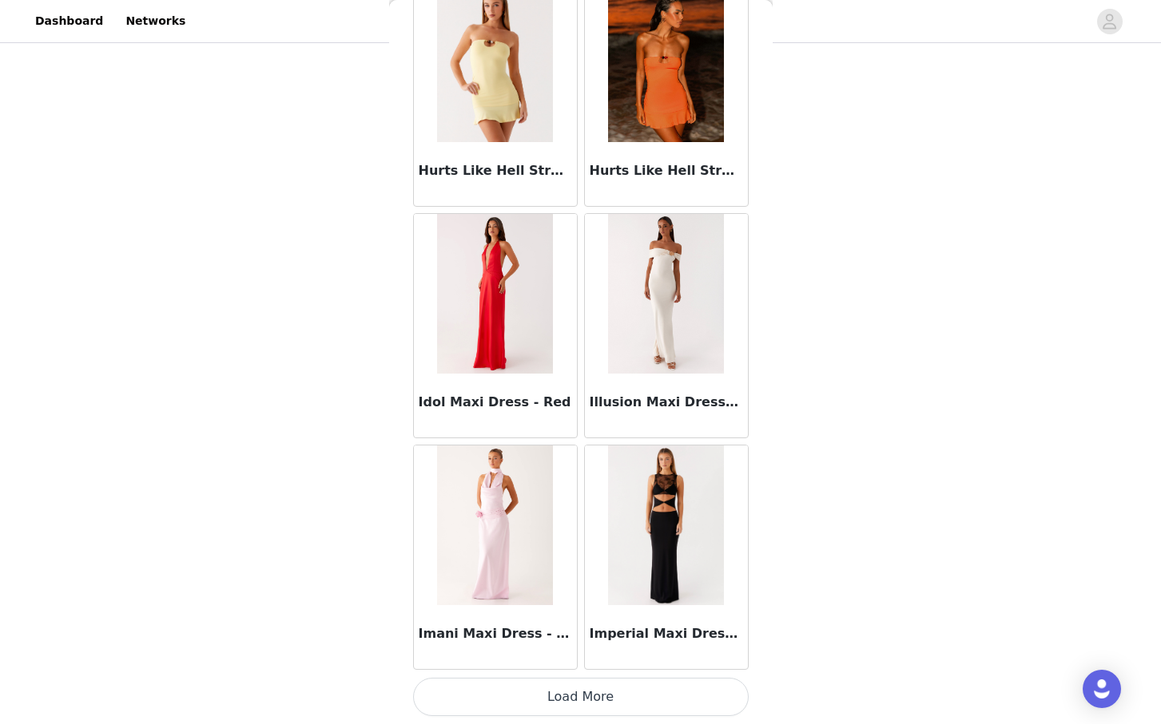
click at [577, 697] on button "Load More" at bounding box center [580, 697] width 335 height 38
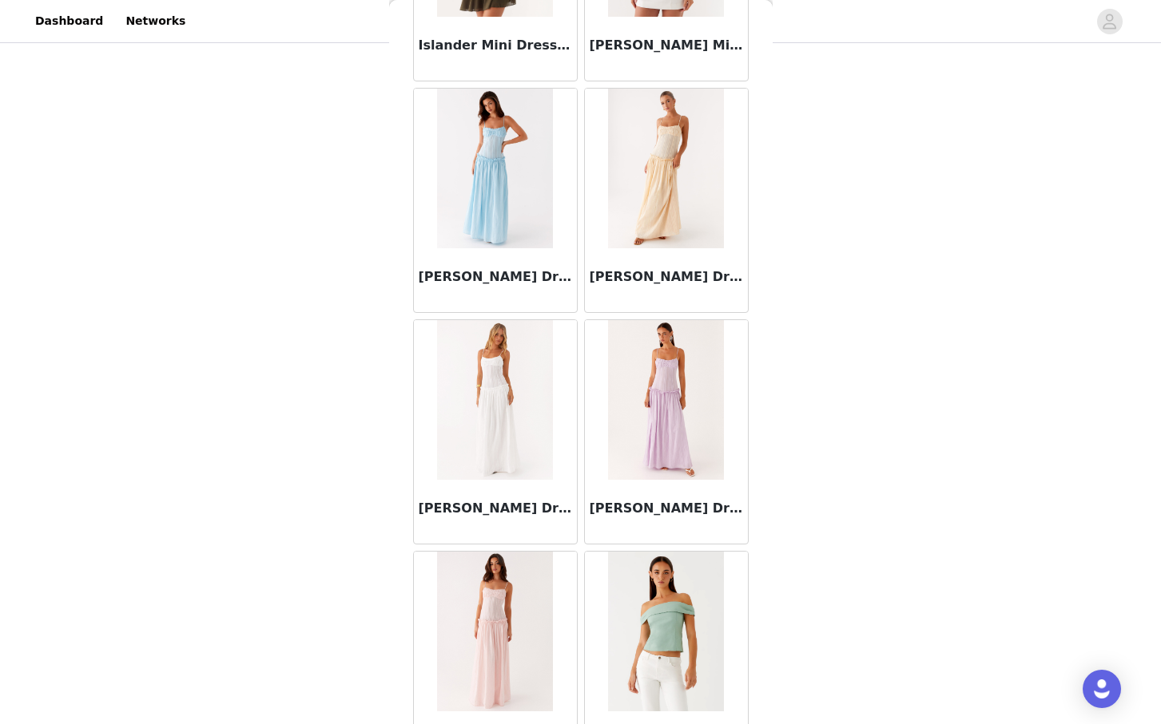
scroll to position [48045, 0]
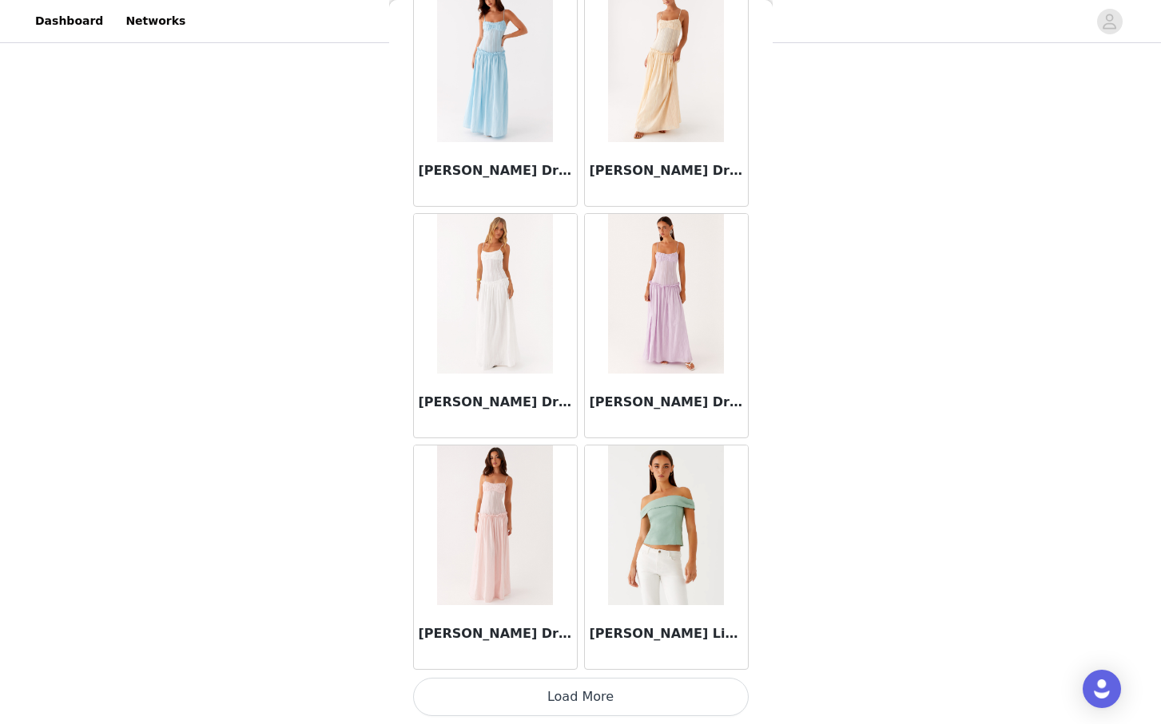
click at [571, 696] on button "Load More" at bounding box center [580, 697] width 335 height 38
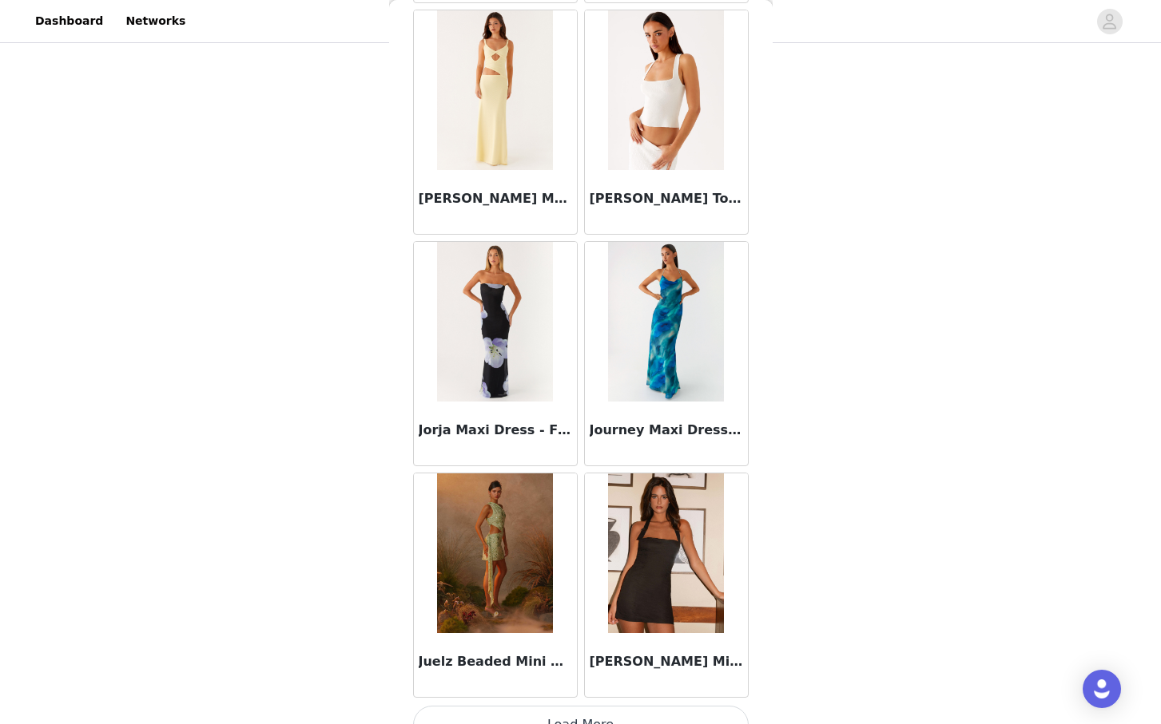
scroll to position [50361, 0]
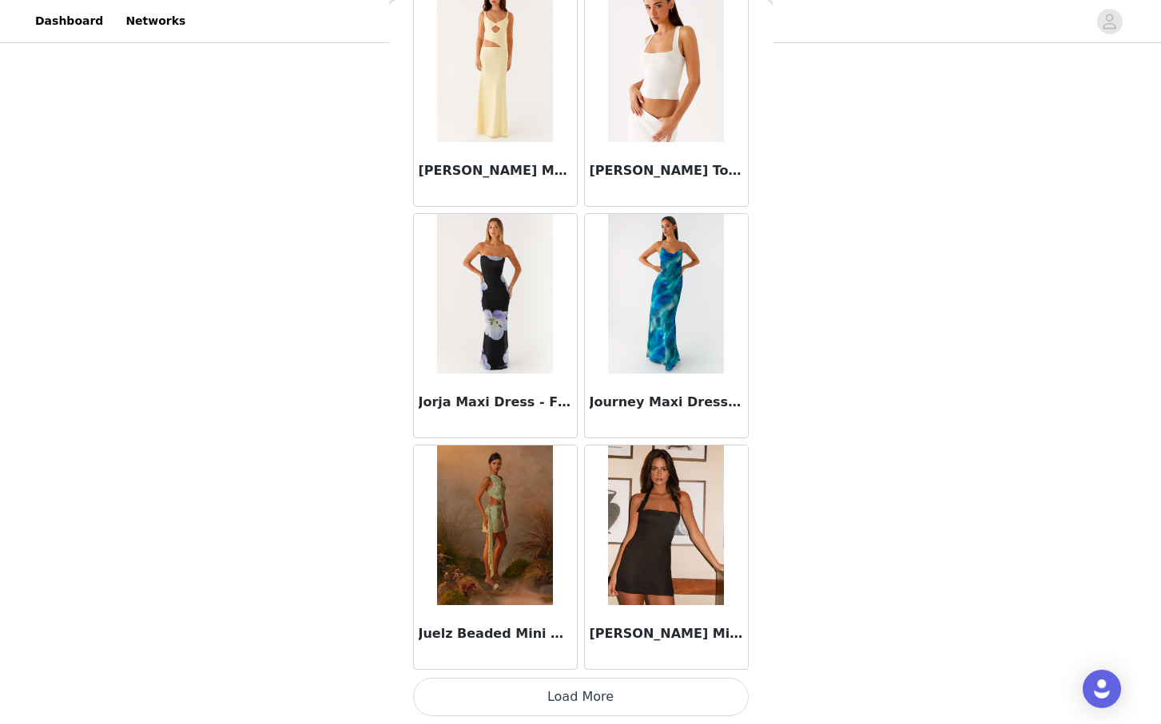
click at [604, 701] on button "Load More" at bounding box center [580, 697] width 335 height 38
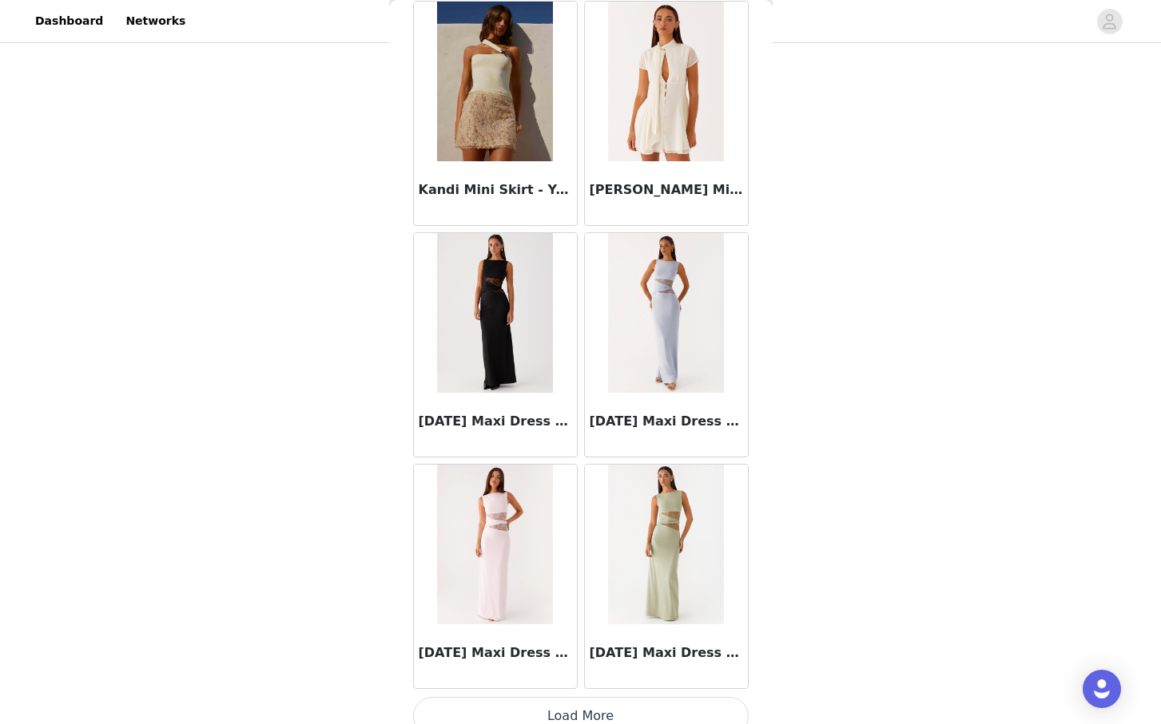
scroll to position [52677, 0]
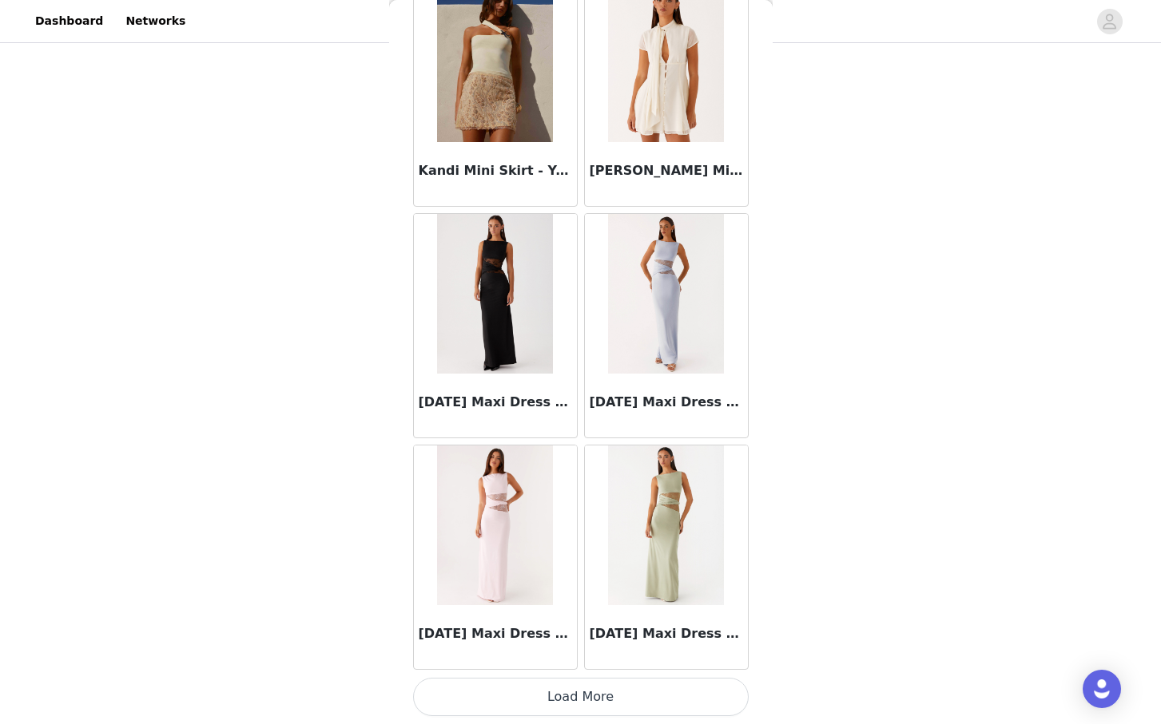
click at [581, 696] on button "Load More" at bounding box center [580, 697] width 335 height 38
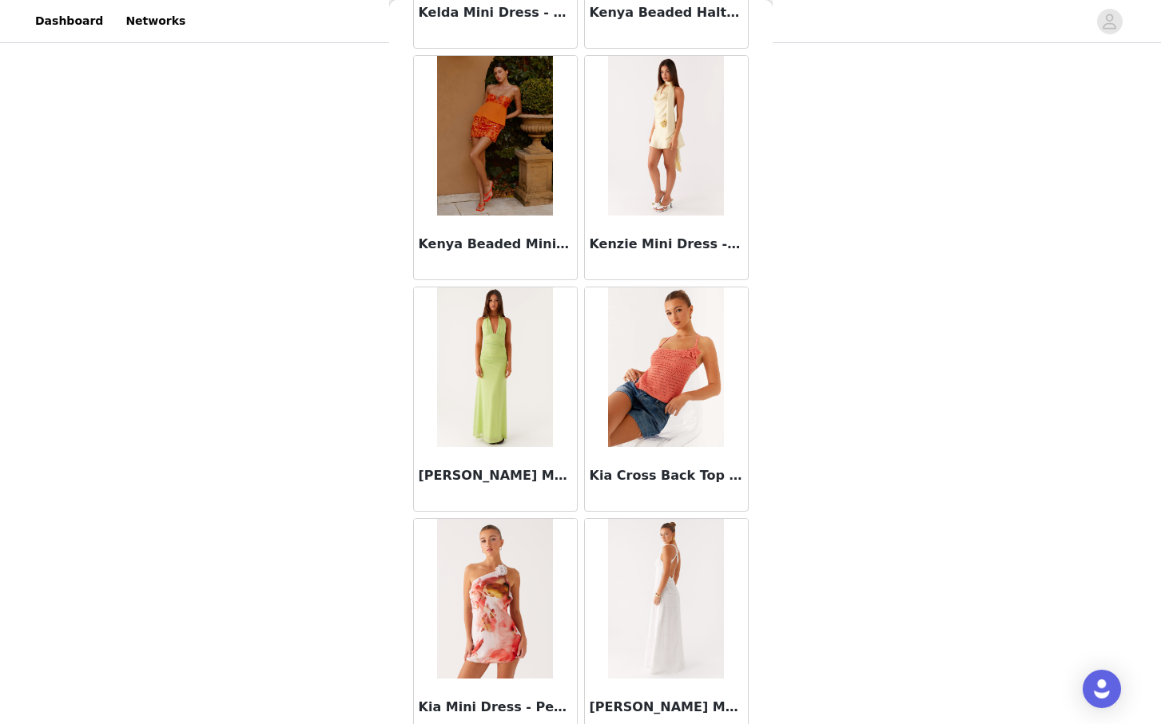
scroll to position [54994, 0]
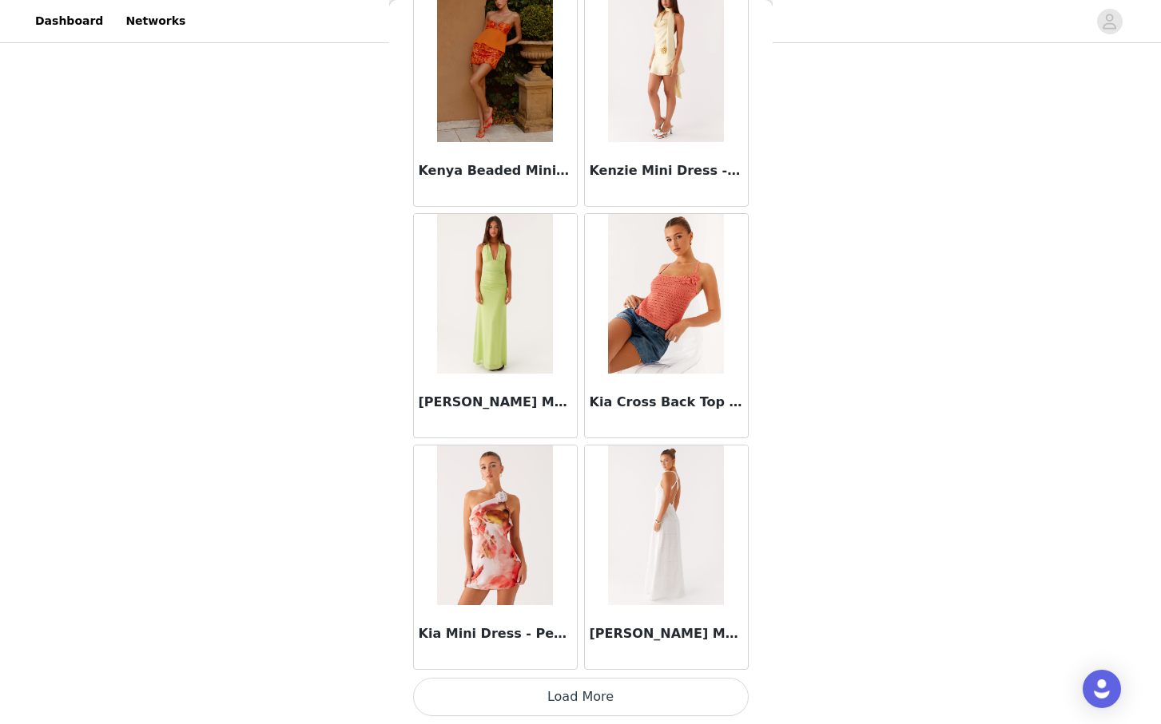
click at [582, 691] on button "Load More" at bounding box center [580, 697] width 335 height 38
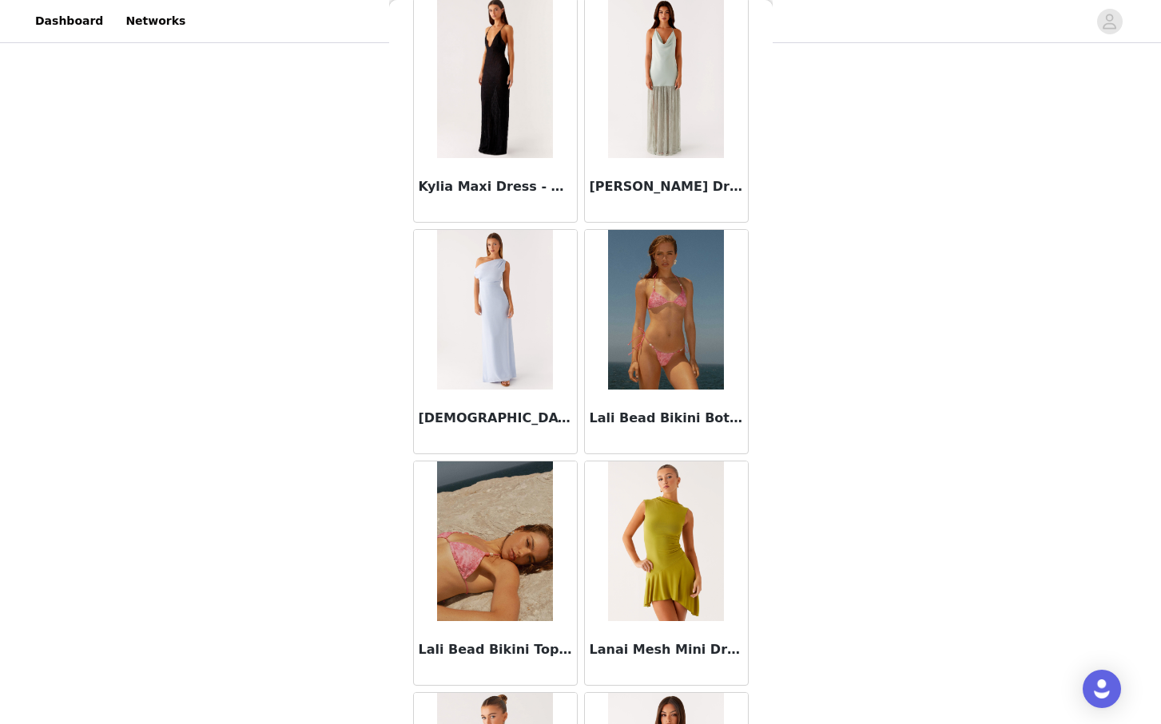
scroll to position [56695, 0]
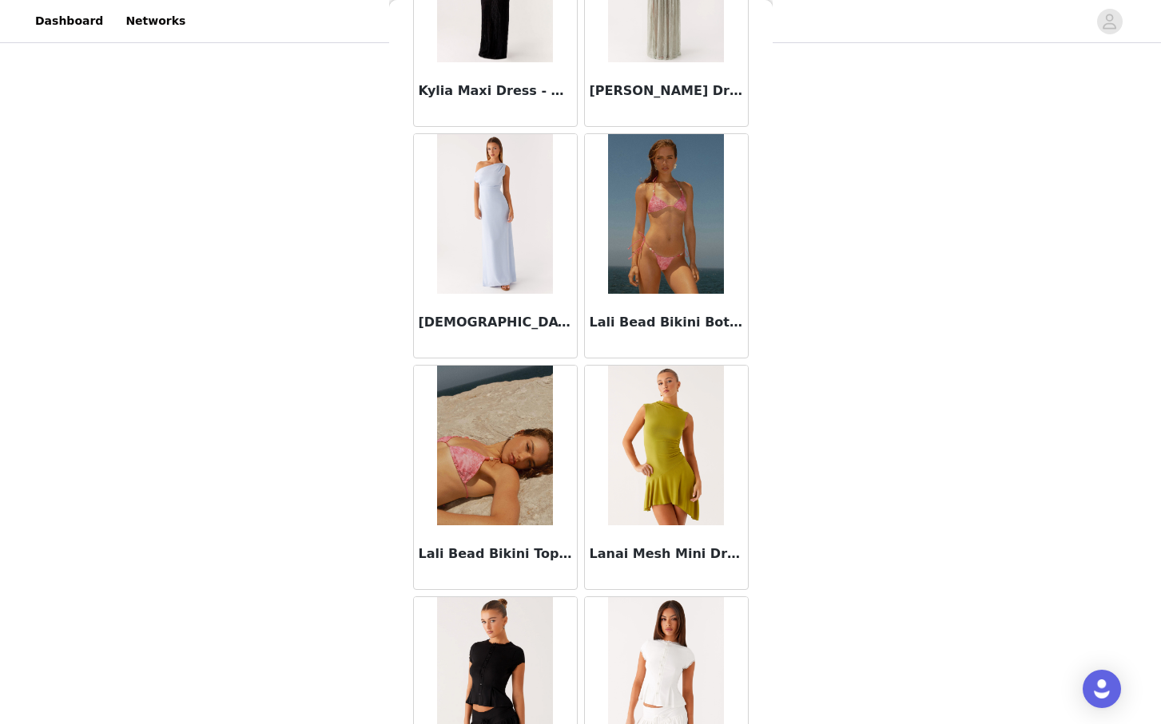
click at [659, 478] on img at bounding box center [666, 446] width 116 height 160
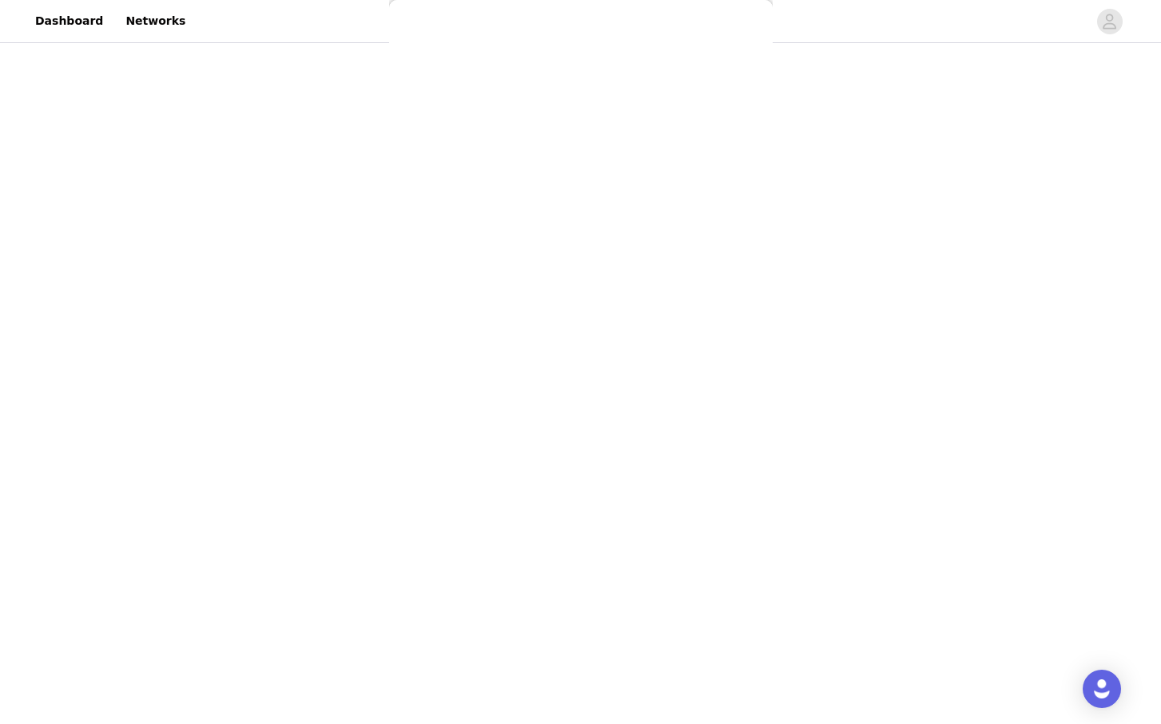
scroll to position [117, 0]
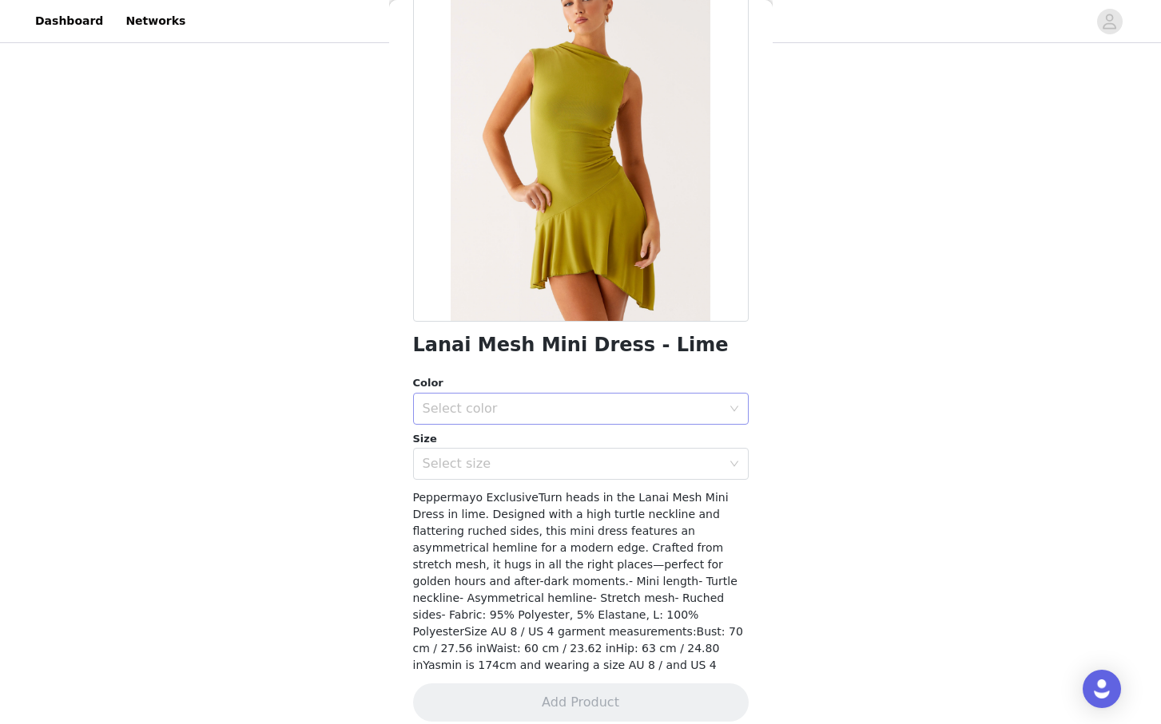
click at [675, 417] on div "Select color" at bounding box center [576, 409] width 306 height 30
click at [604, 443] on li "Lime" at bounding box center [580, 444] width 335 height 26
click at [605, 464] on div "Select size" at bounding box center [572, 464] width 299 height 16
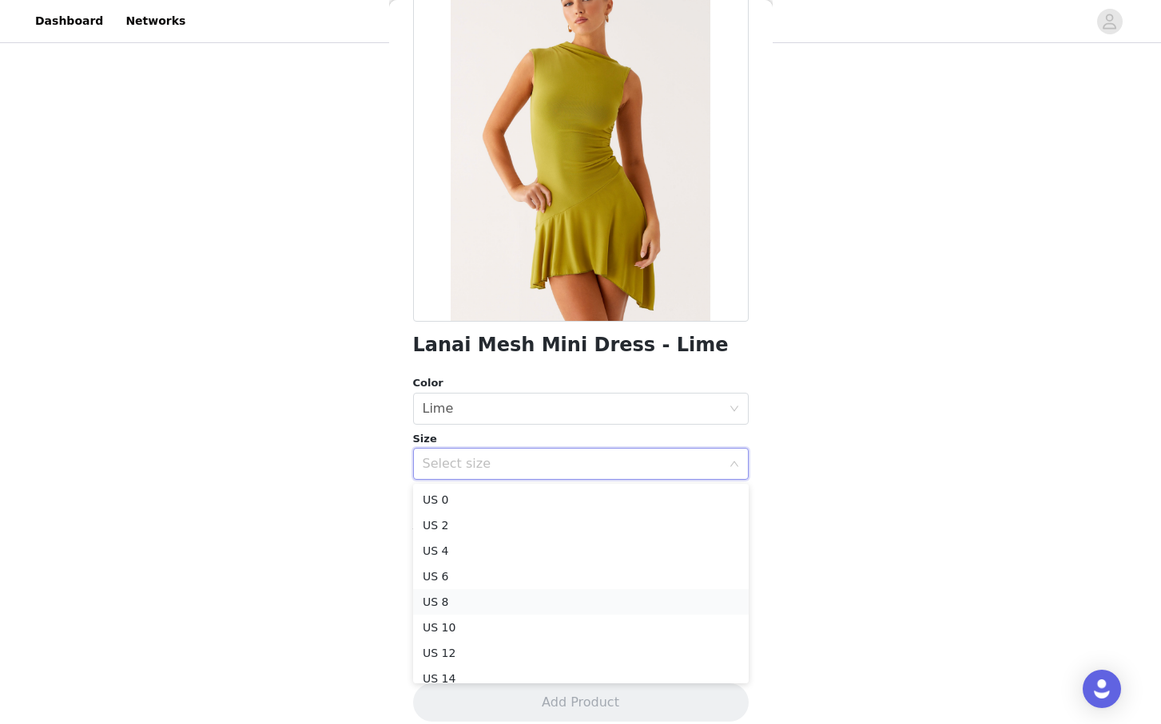
click at [526, 602] on li "US 8" at bounding box center [580, 602] width 335 height 26
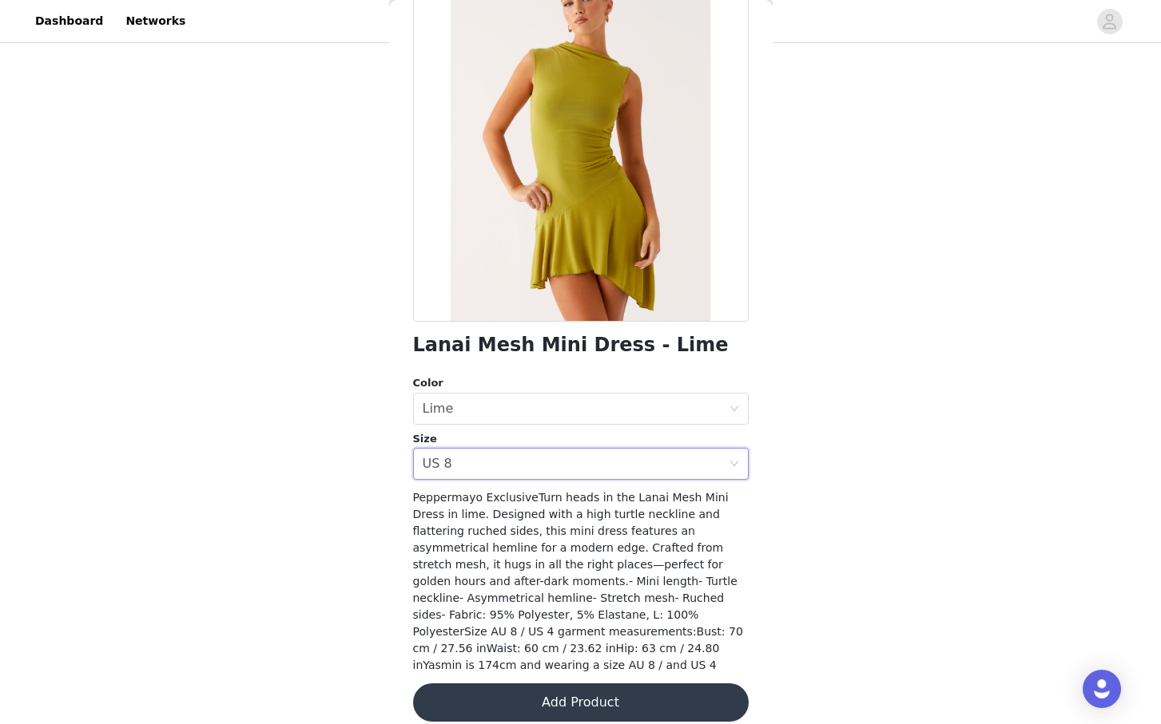
click at [560, 684] on button "Add Product" at bounding box center [580, 703] width 335 height 38
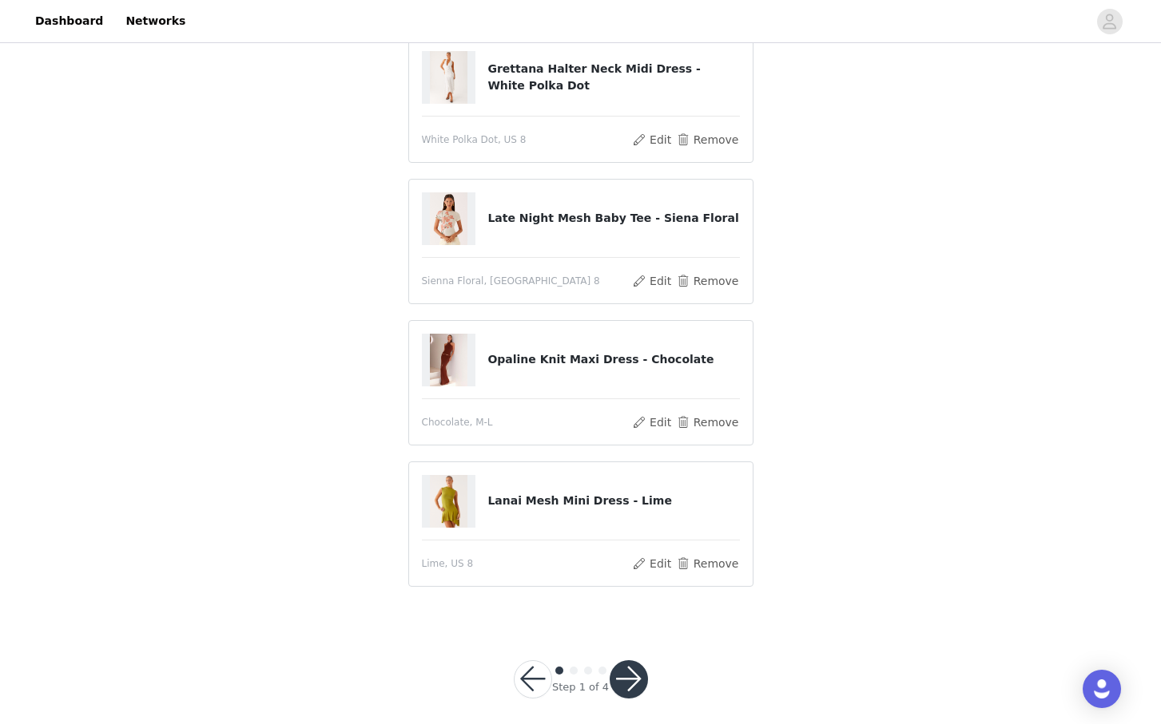
scroll to position [554, 0]
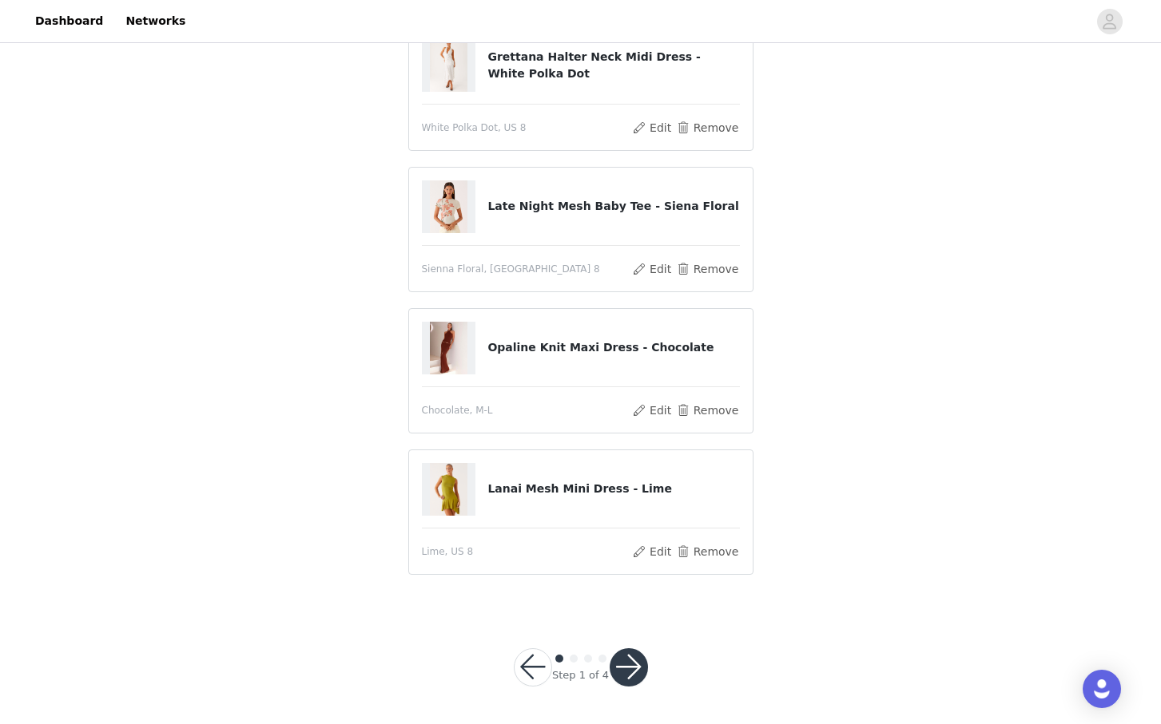
click at [625, 666] on button "button" at bounding box center [628, 668] width 38 height 38
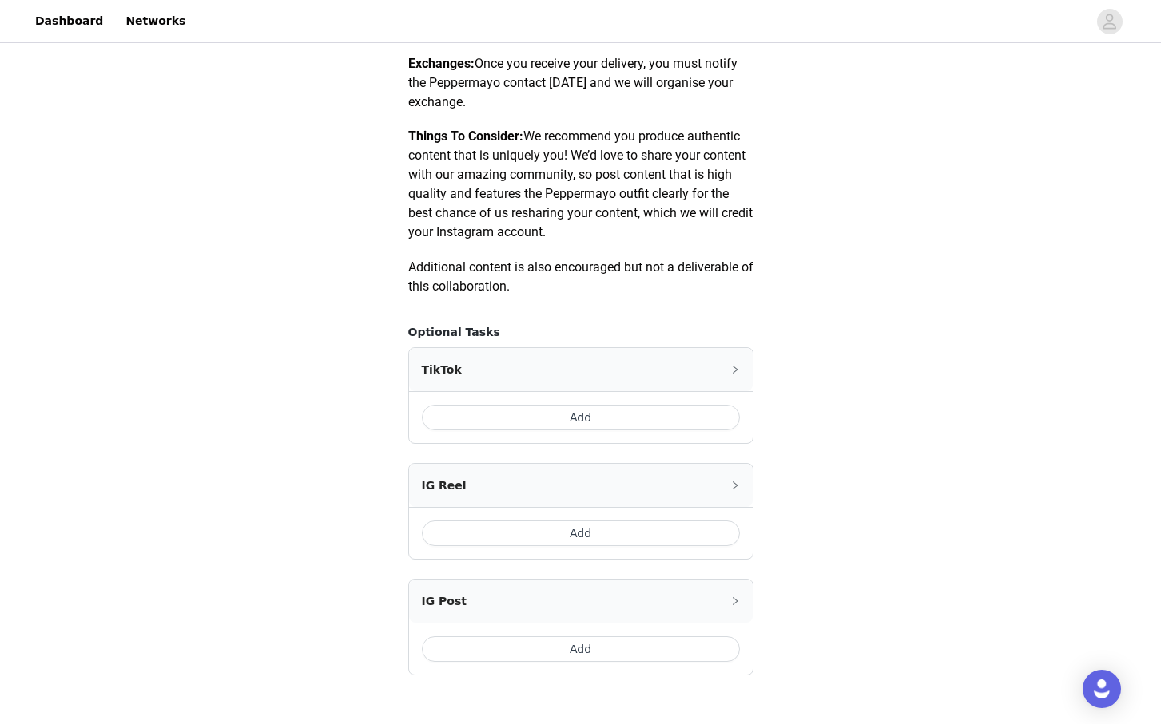
scroll to position [734, 0]
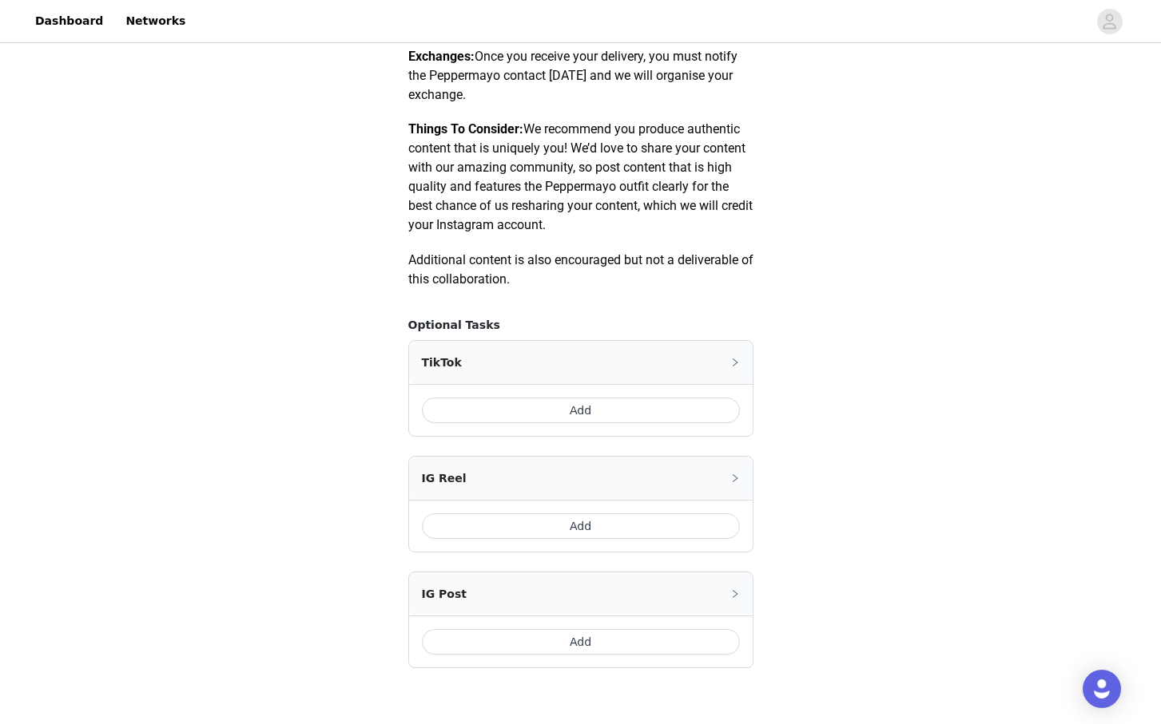
click at [653, 406] on button "Add" at bounding box center [581, 411] width 318 height 26
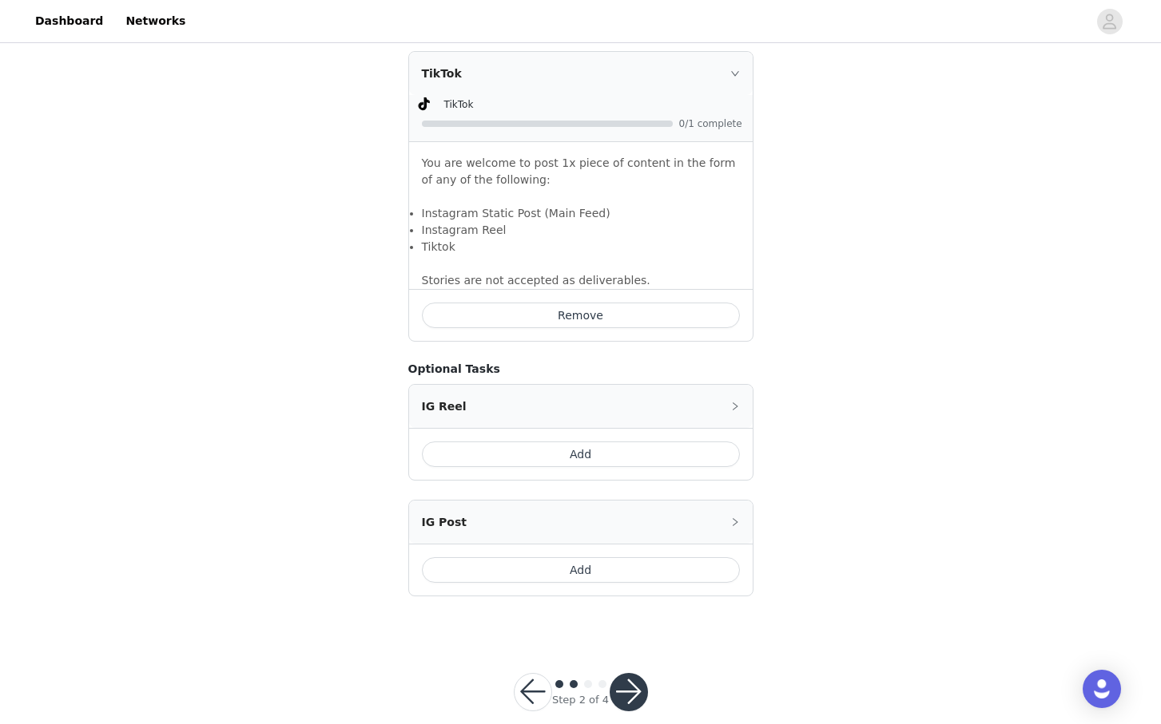
scroll to position [1049, 0]
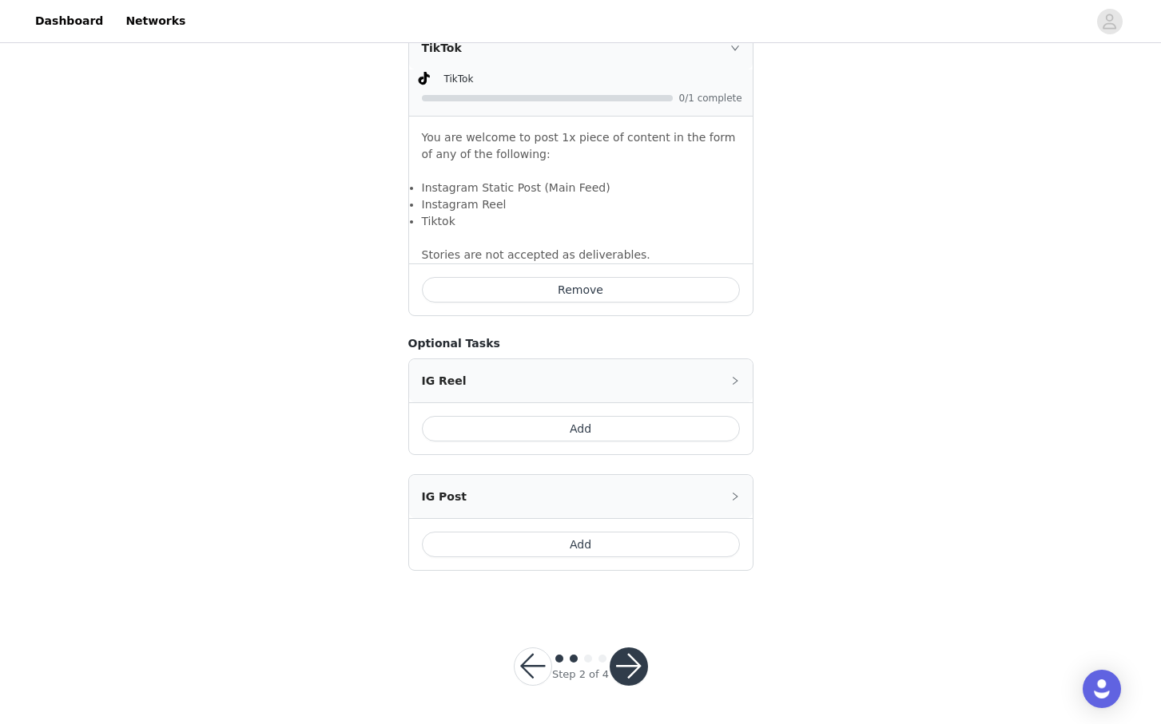
click at [613, 677] on button "button" at bounding box center [628, 667] width 38 height 38
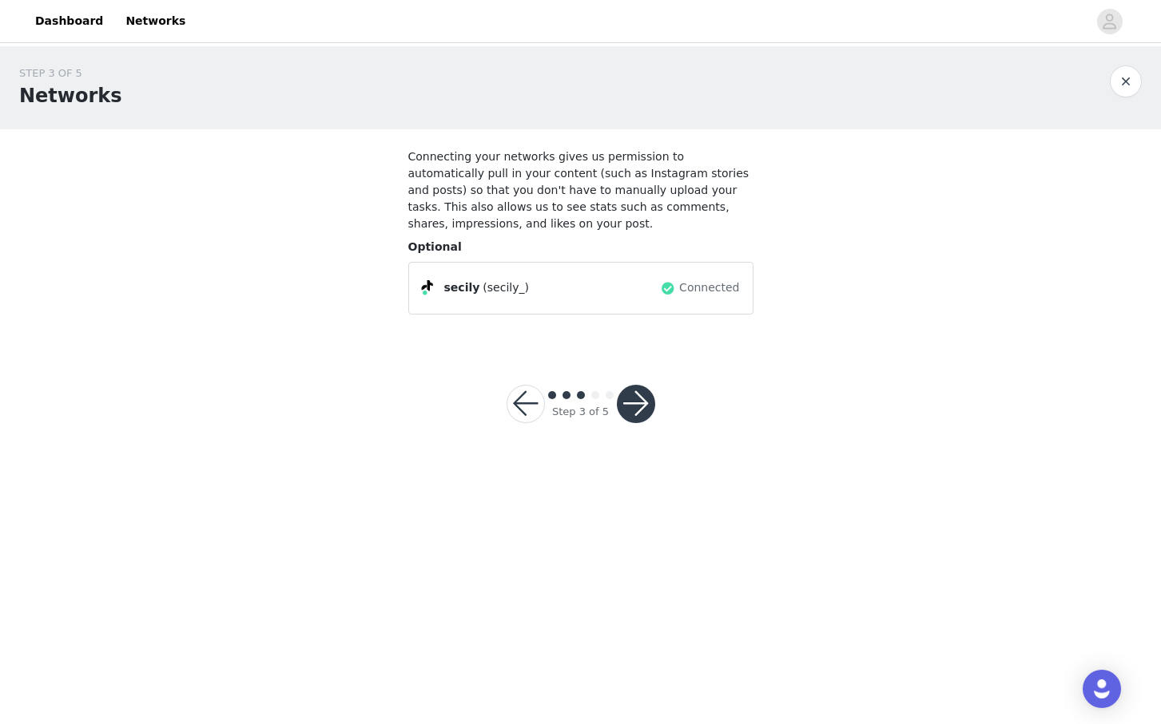
click at [640, 402] on button "button" at bounding box center [636, 404] width 38 height 38
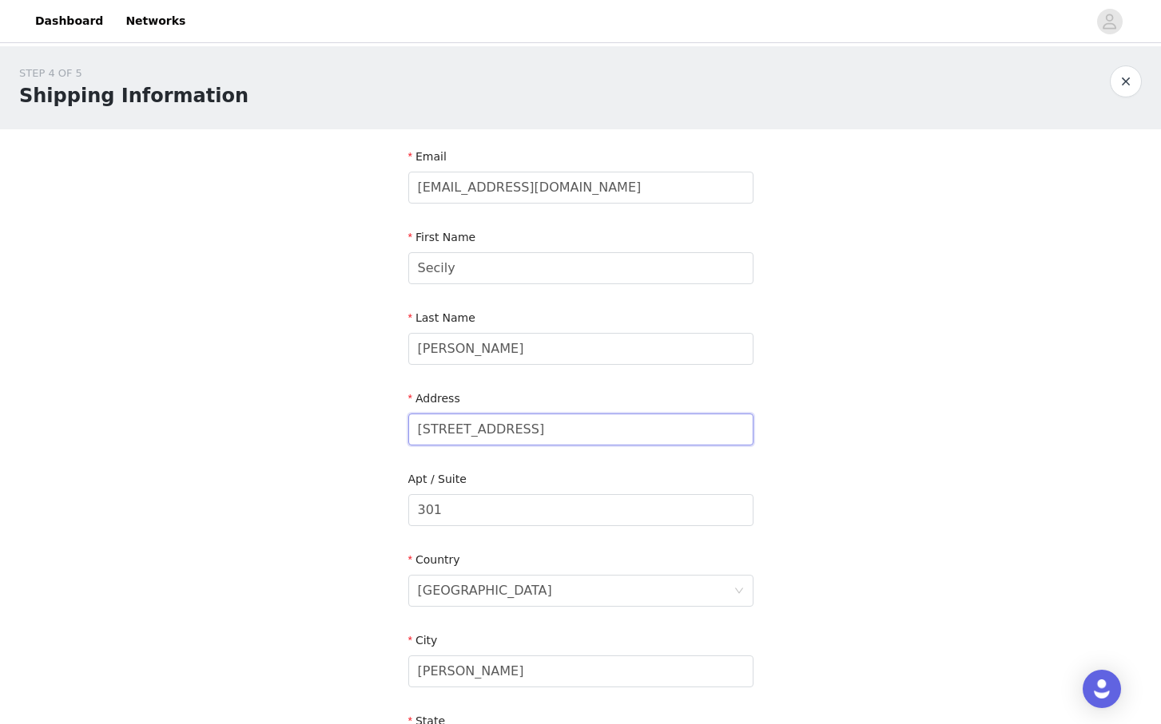
click at [576, 422] on input "260 el dorado blvd" at bounding box center [580, 430] width 345 height 32
paste input "70 6 av apt 18"
type input "270 6 av apt 18"
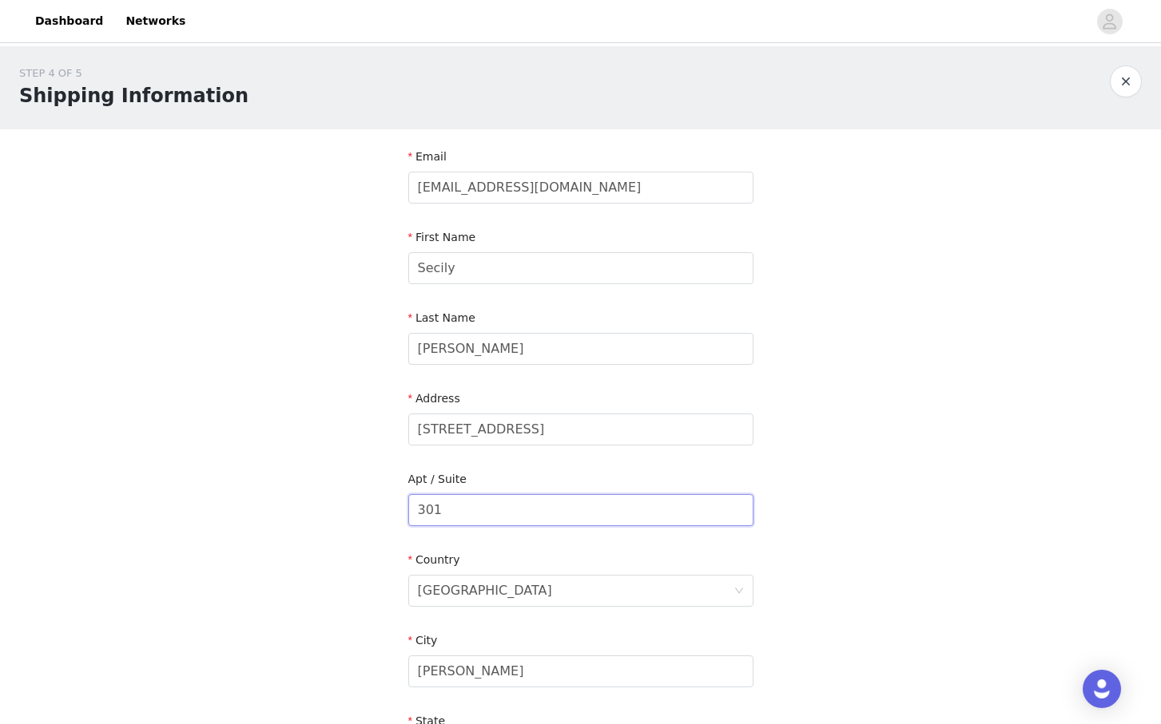
click at [545, 516] on input "301" at bounding box center [580, 510] width 345 height 32
type input "3"
drag, startPoint x: 568, startPoint y: 433, endPoint x: 472, endPoint y: 432, distance: 95.8
click at [472, 432] on input "270 6 av apt 18" at bounding box center [580, 430] width 345 height 32
type input "270 6 ave"
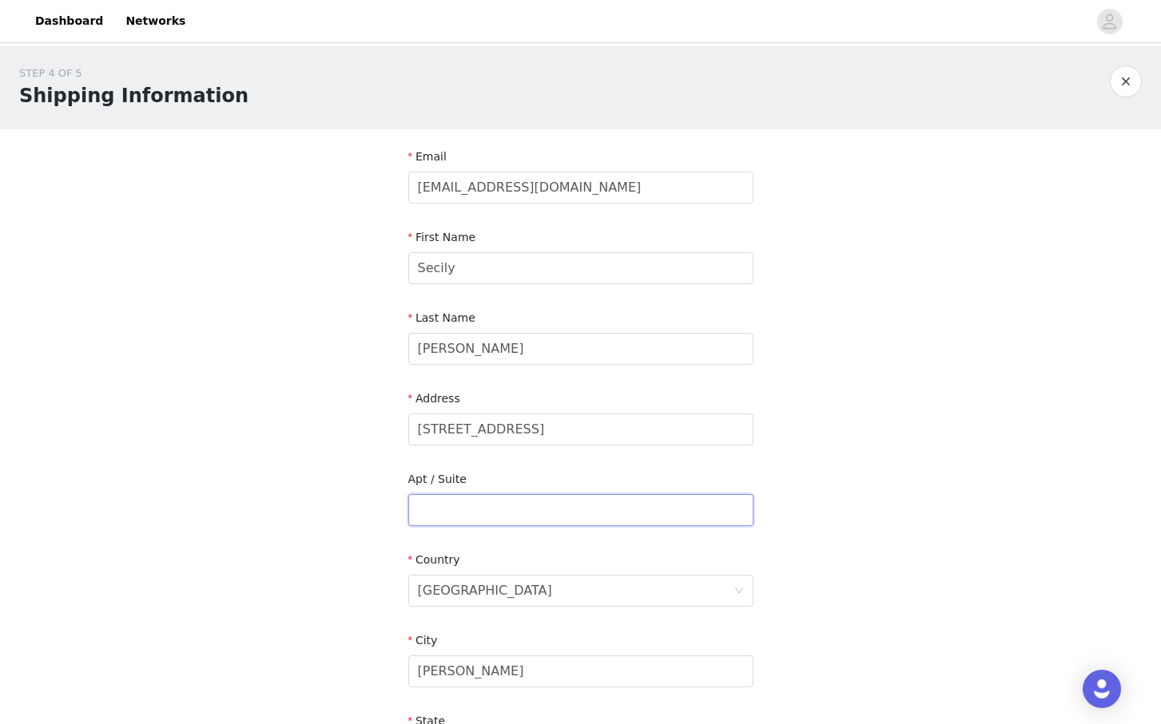
click at [486, 509] on input "text" at bounding box center [580, 510] width 345 height 32
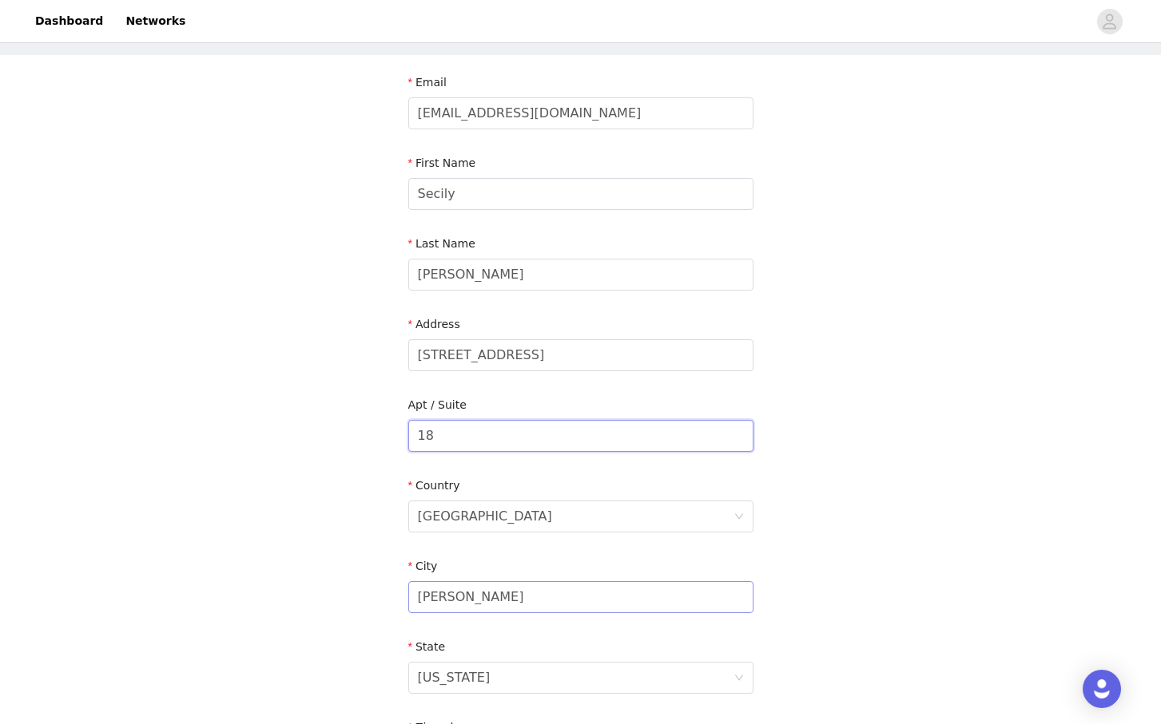
type input "18"
click at [519, 610] on input "Webster" at bounding box center [580, 597] width 345 height 32
type input "W"
type input "new york"
click at [510, 683] on div "Texas" at bounding box center [575, 678] width 315 height 30
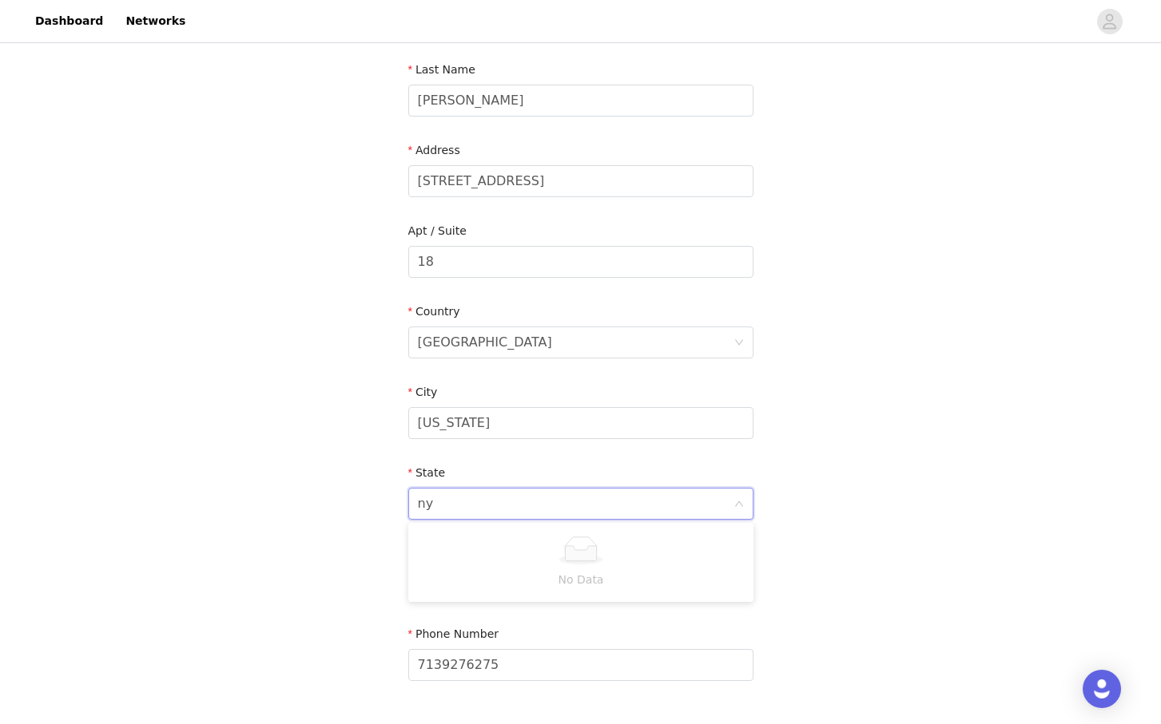
scroll to position [264, 0]
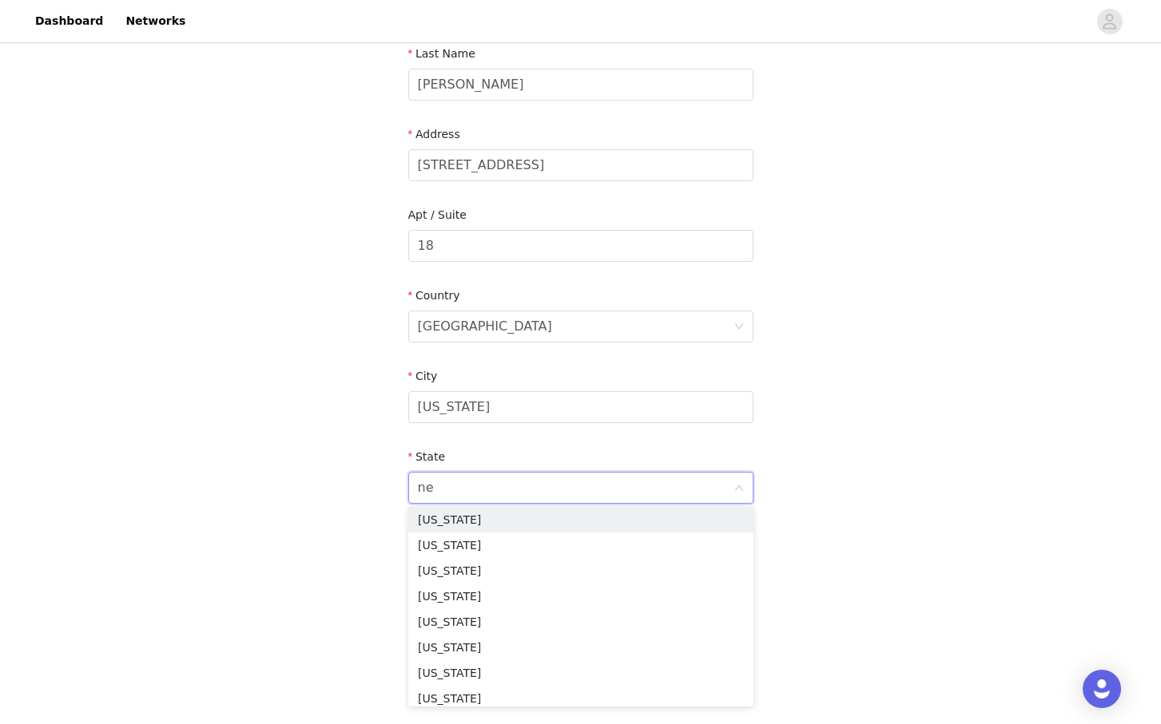
type input "new"
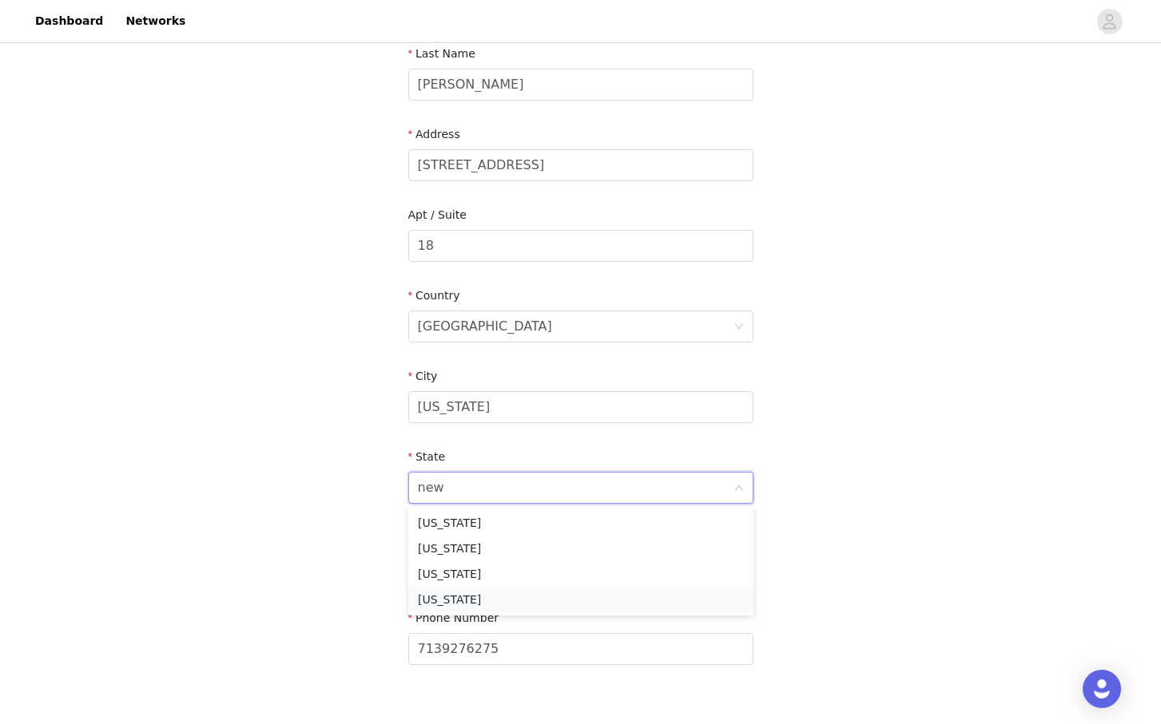
click at [495, 603] on li "New York" at bounding box center [580, 600] width 345 height 26
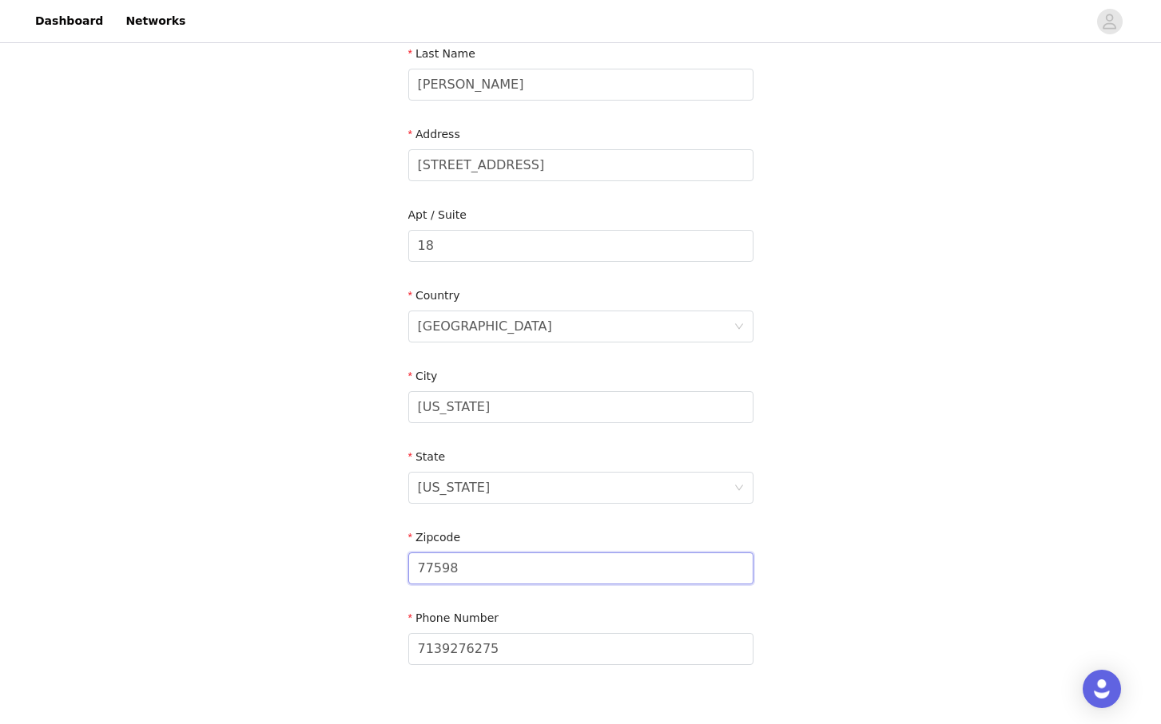
click at [451, 572] on input "77598" at bounding box center [580, 569] width 345 height 32
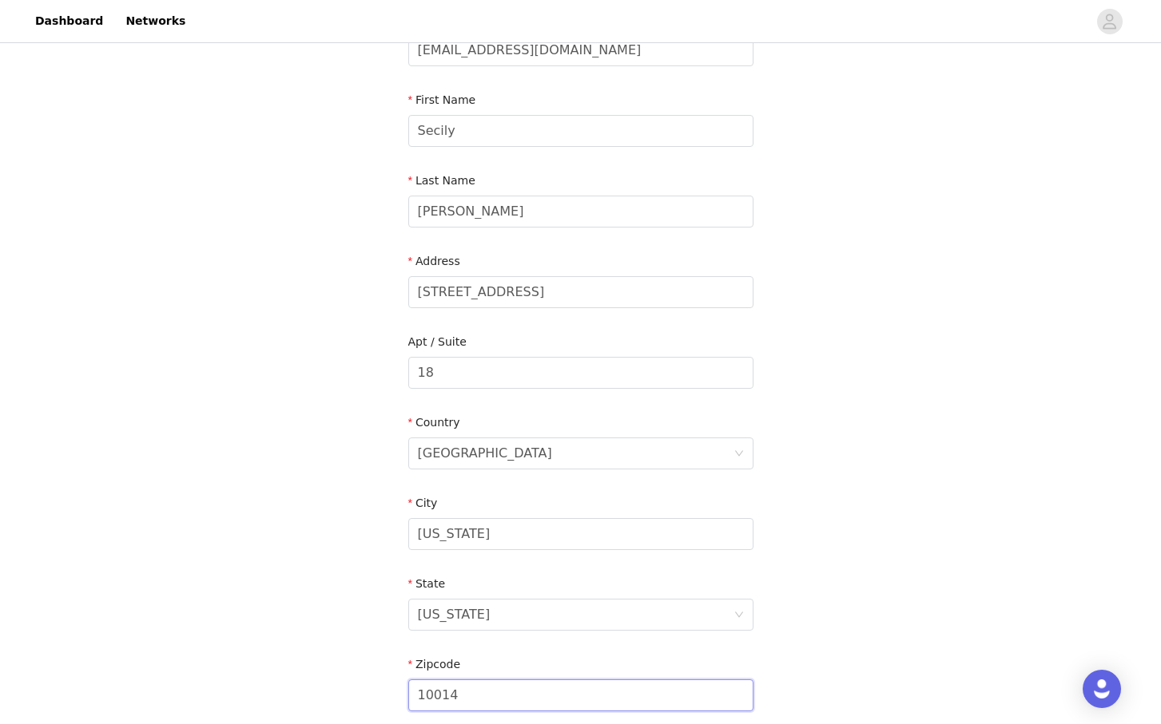
scroll to position [131, 0]
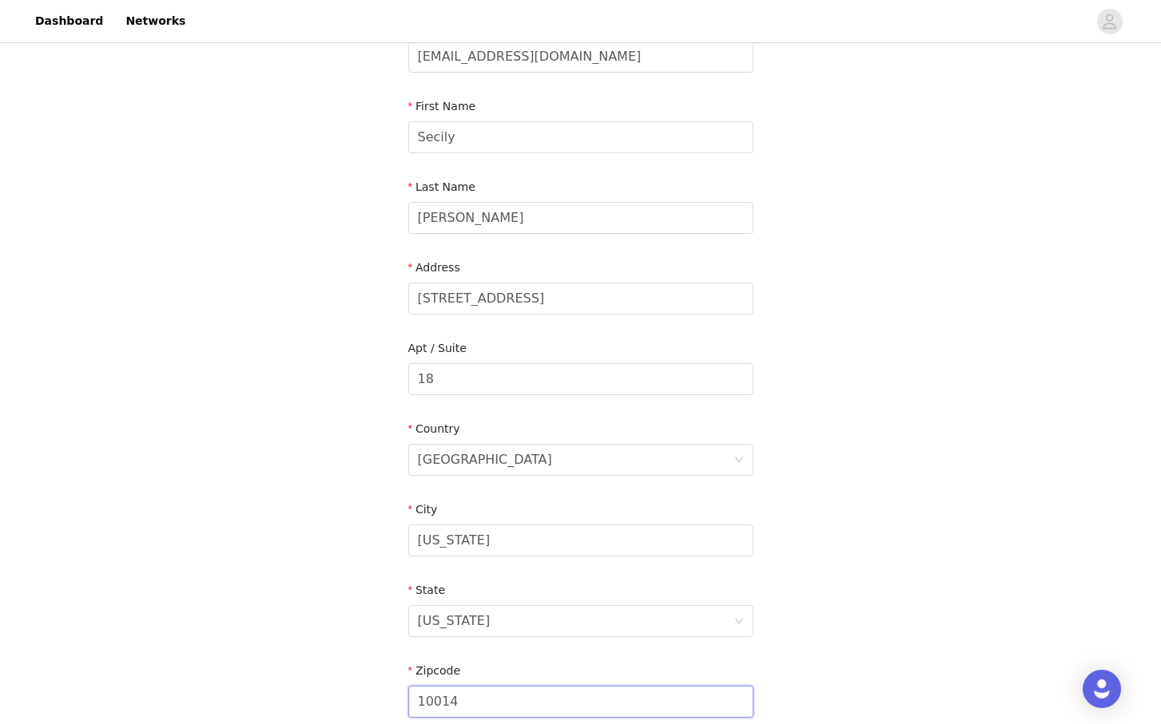
type input "10014"
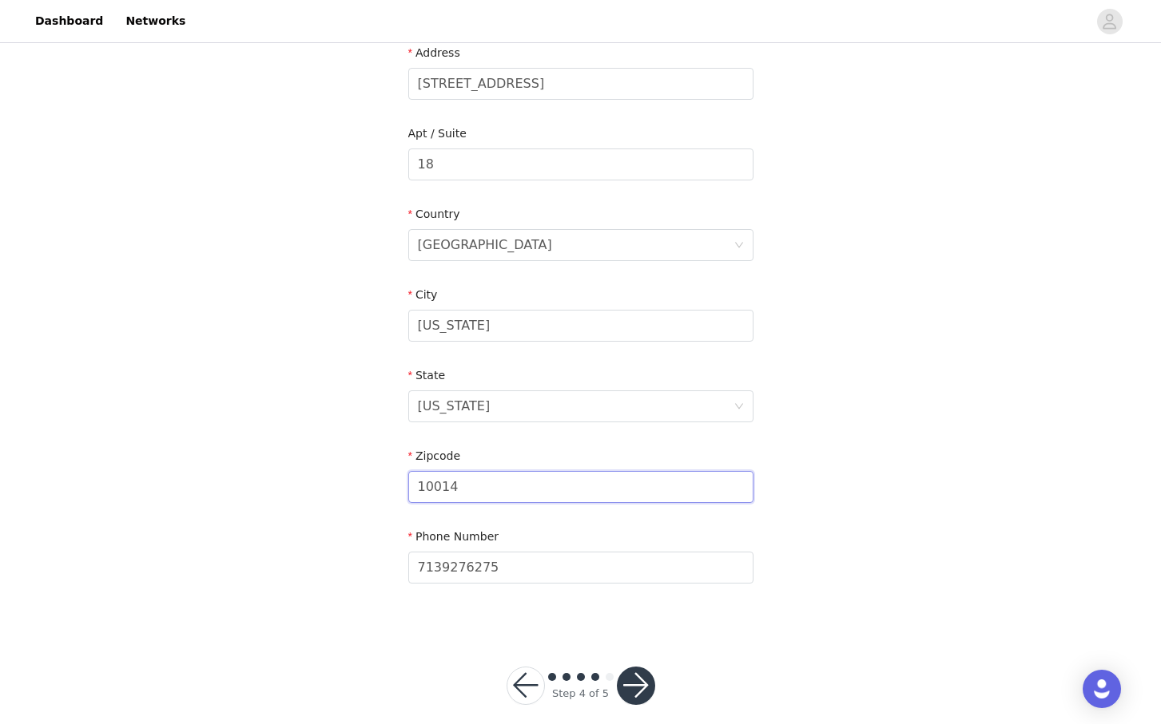
scroll to position [364, 0]
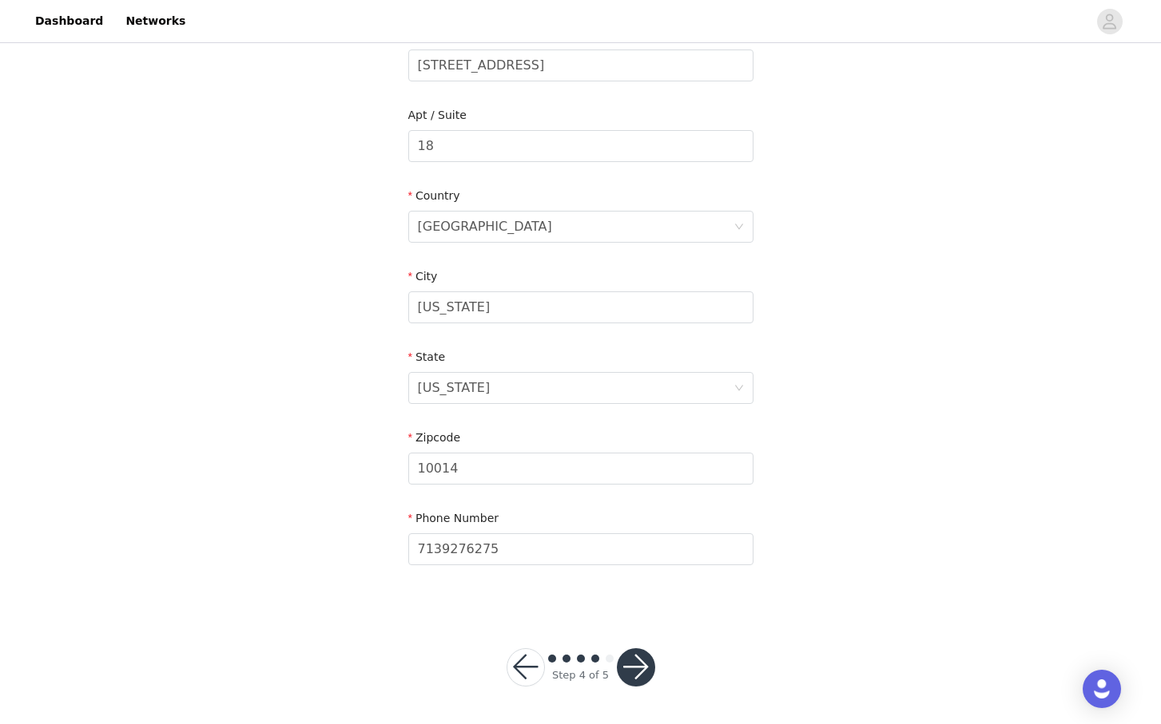
click at [639, 673] on button "button" at bounding box center [636, 668] width 38 height 38
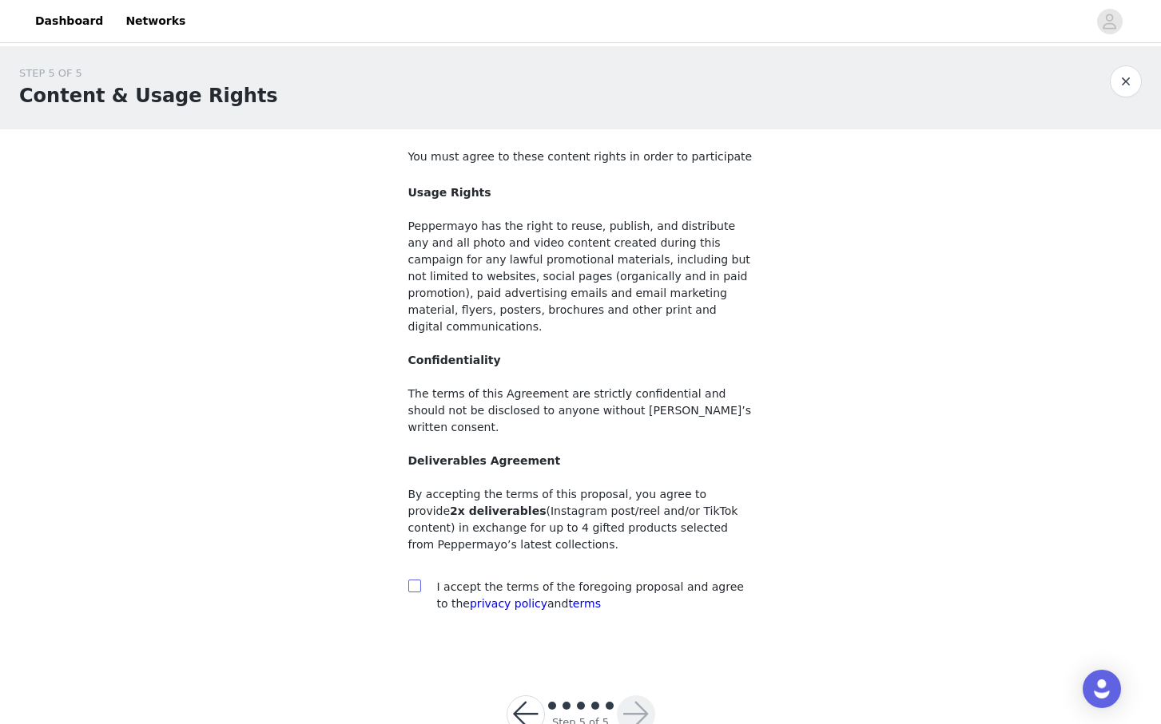
click at [415, 580] on span at bounding box center [414, 586] width 13 height 13
click at [415, 580] on input "checkbox" at bounding box center [413, 585] width 11 height 11
checkbox input "true"
click at [633, 696] on button "button" at bounding box center [636, 715] width 38 height 38
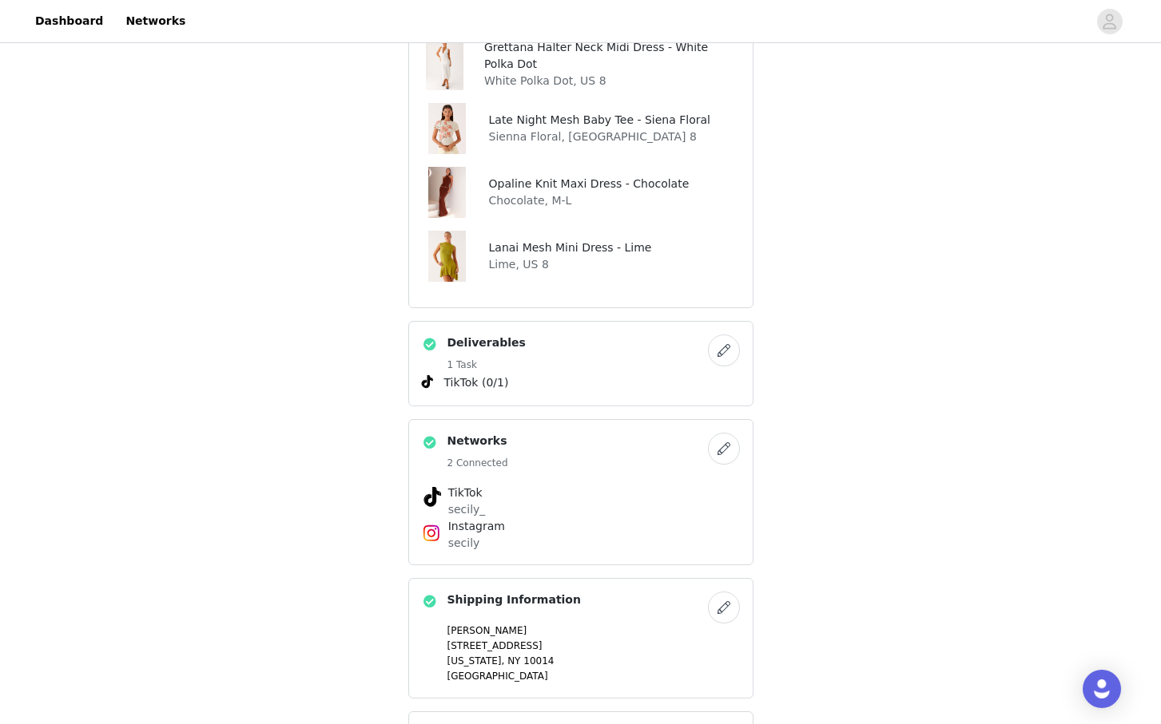
scroll to position [811, 0]
